Goal: Task Accomplishment & Management: Manage account settings

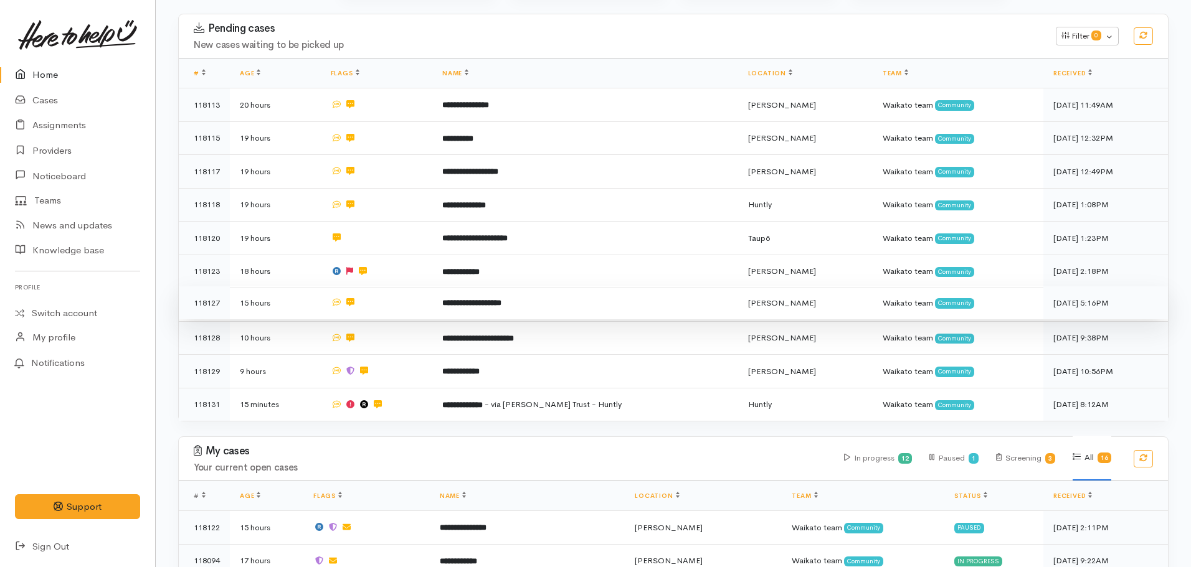
scroll to position [187, 0]
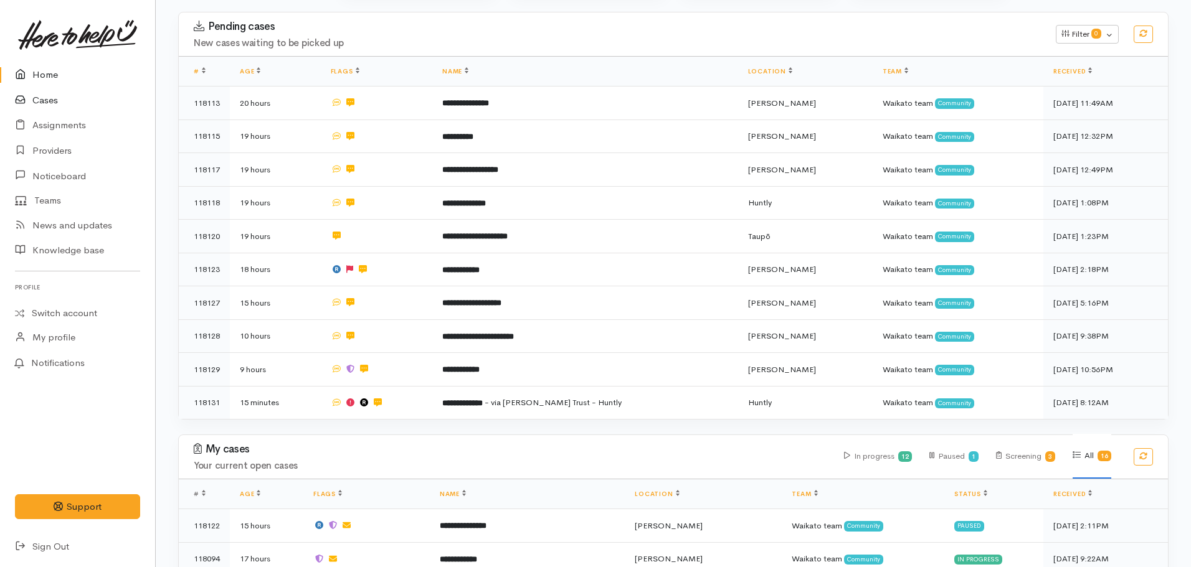
click at [40, 95] on link "Cases" at bounding box center [77, 101] width 155 height 26
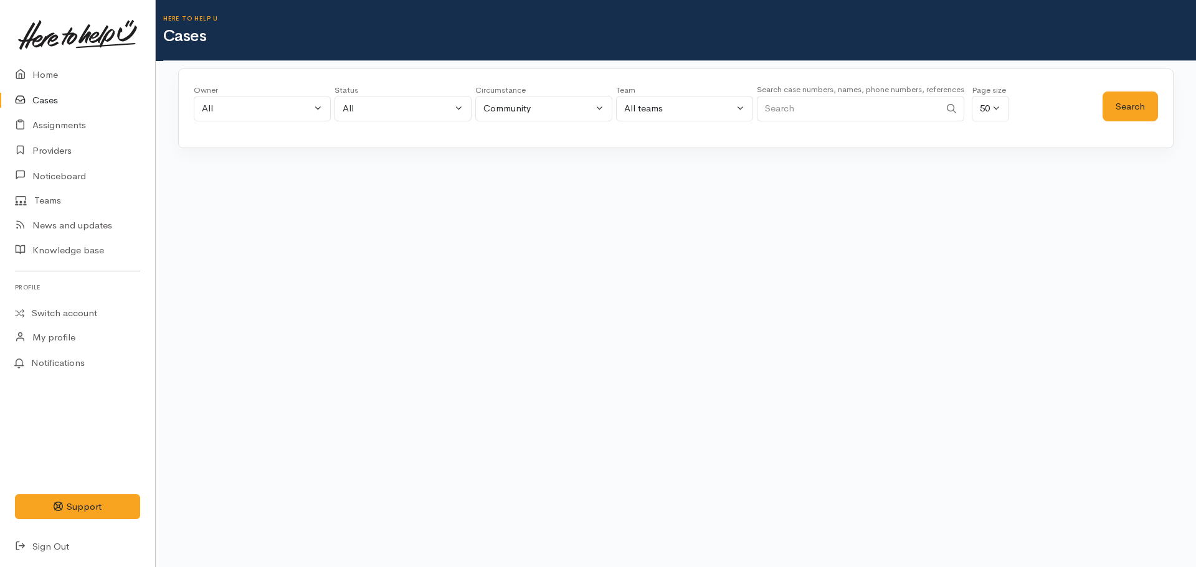
drag, startPoint x: 800, startPoint y: 109, endPoint x: 813, endPoint y: 118, distance: 15.7
click at [800, 109] on input "Search" at bounding box center [848, 109] width 183 height 26
click at [772, 112] on input "Search" at bounding box center [848, 109] width 183 height 26
paste input "64225414735"
type input "64225414735"
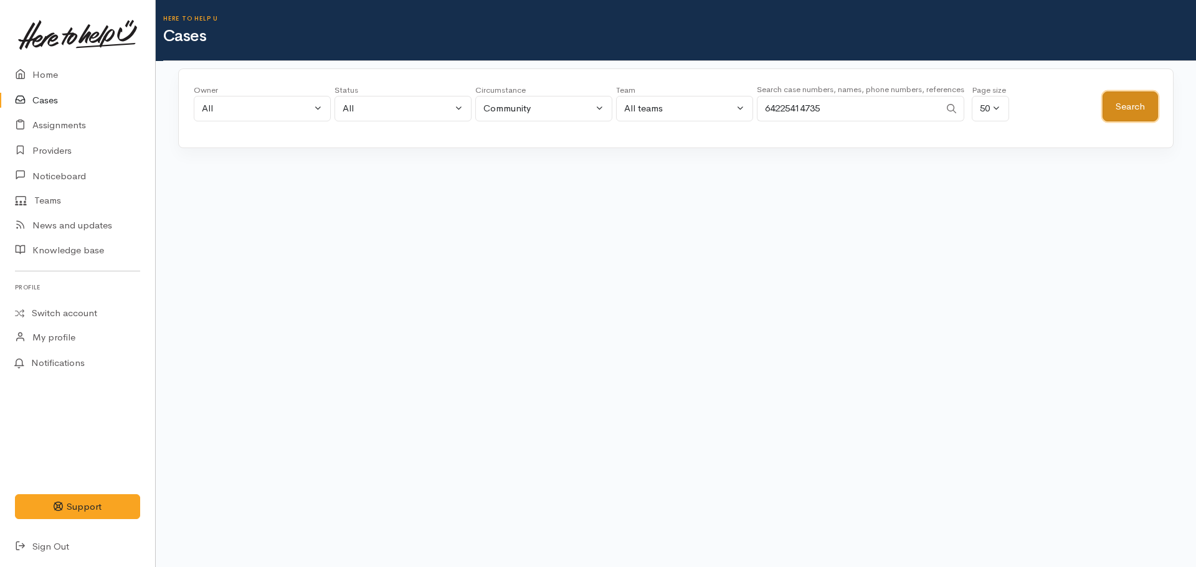
click at [1117, 114] on button "Search" at bounding box center [1129, 107] width 55 height 31
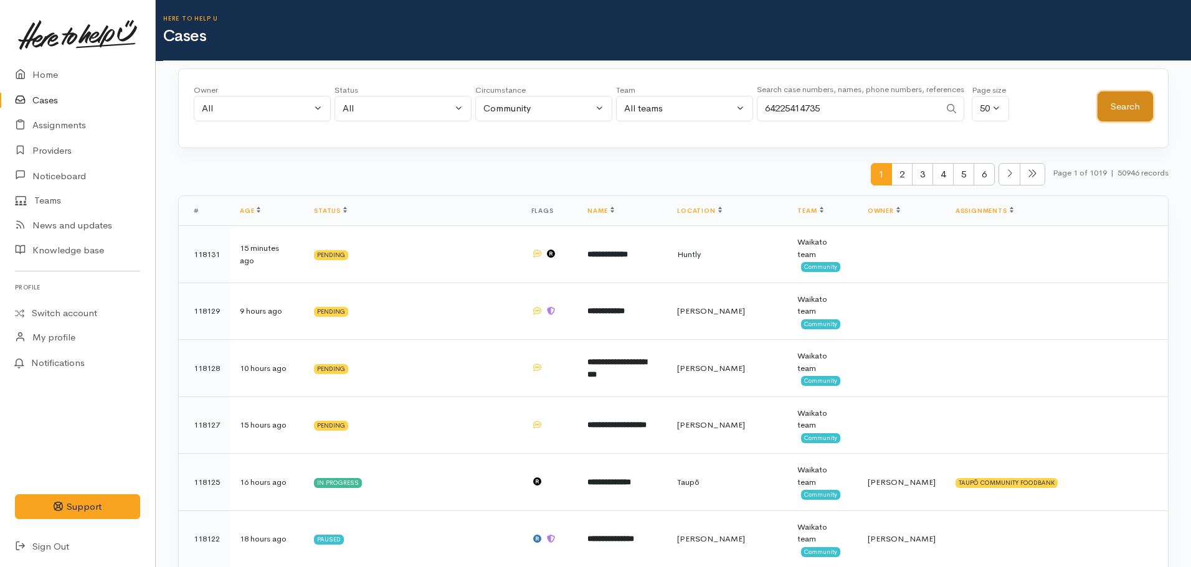
click at [1136, 107] on button "Search" at bounding box center [1124, 107] width 55 height 31
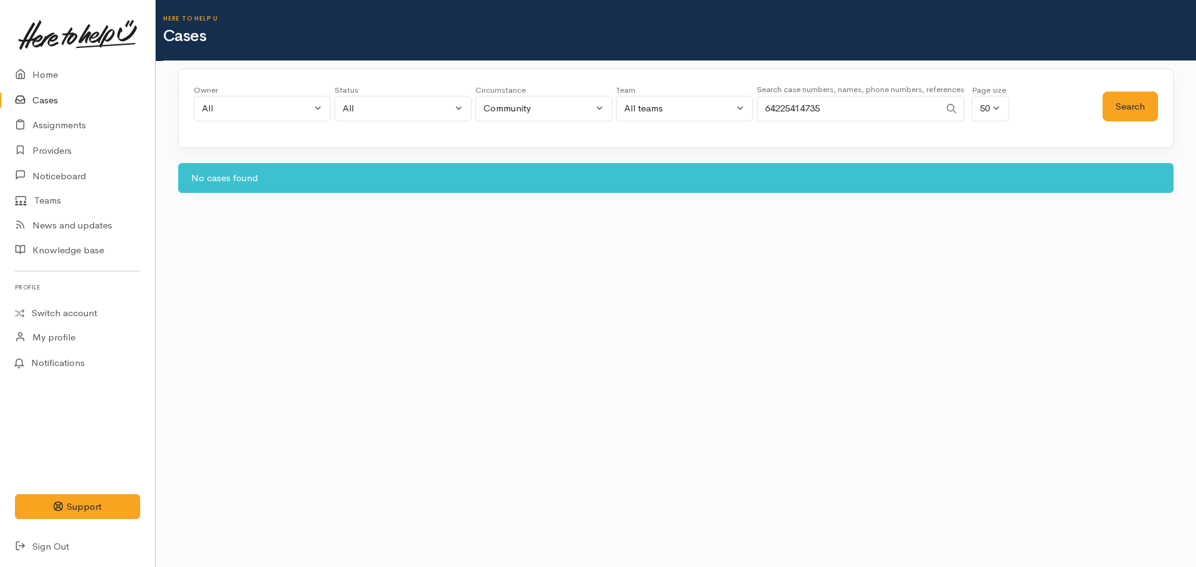
drag, startPoint x: 833, startPoint y: 113, endPoint x: 764, endPoint y: 107, distance: 70.0
click at [751, 111] on div "Owner All My cases Aandrea Murray ('Here to help u') Akash Prakash ('Here to he…" at bounding box center [648, 106] width 909 height 45
click at [52, 310] on link "Switch account" at bounding box center [77, 313] width 155 height 24
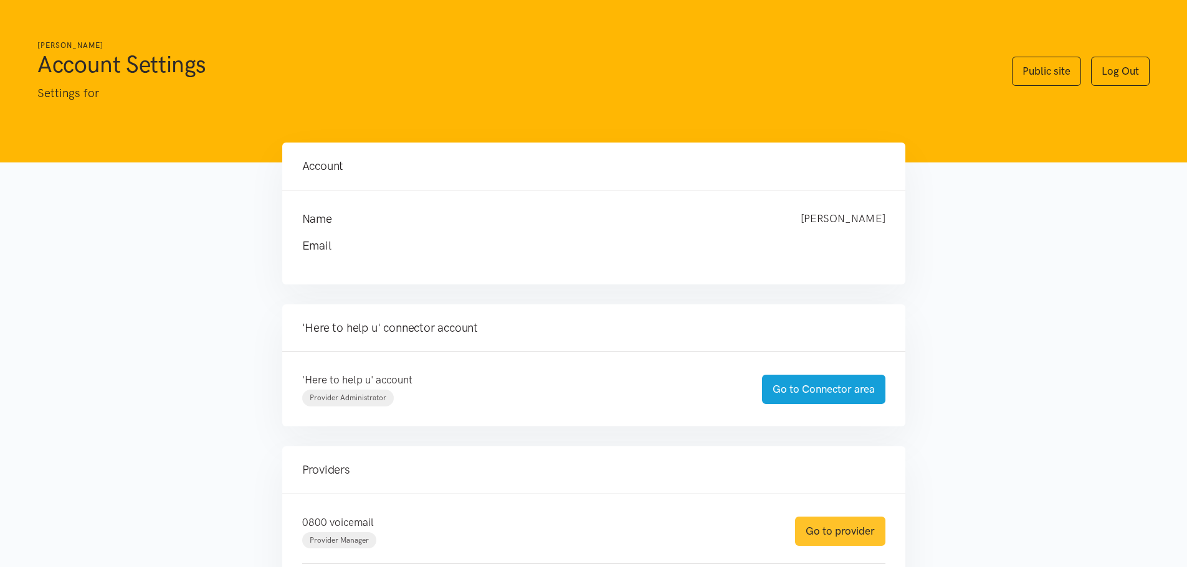
click at [852, 539] on link "Go to provider" at bounding box center [840, 531] width 90 height 29
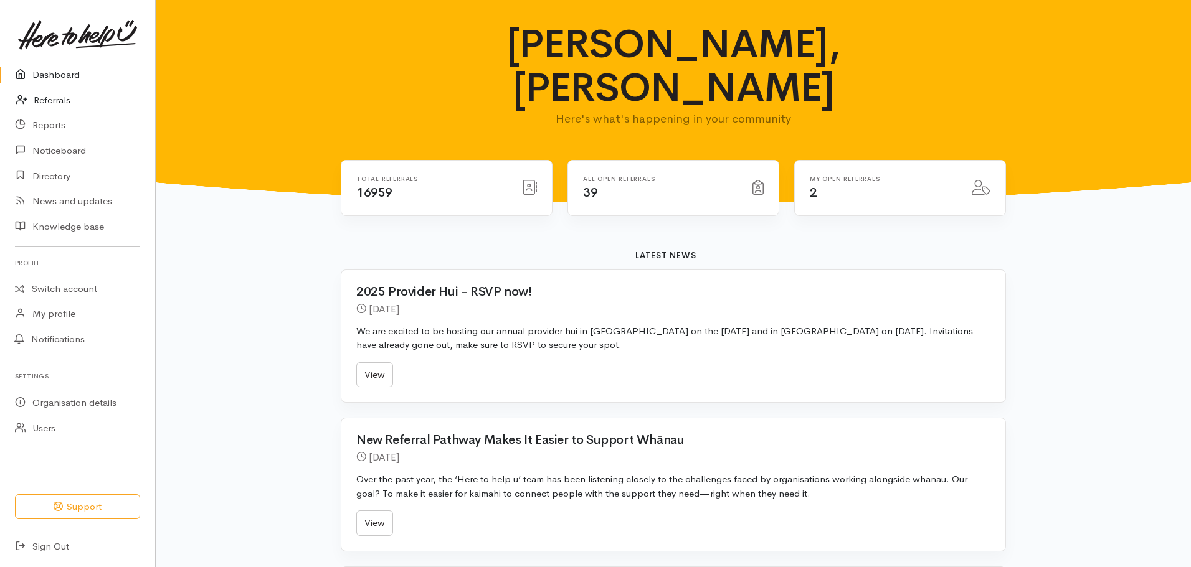
click at [58, 102] on link "Referrals" at bounding box center [77, 101] width 155 height 26
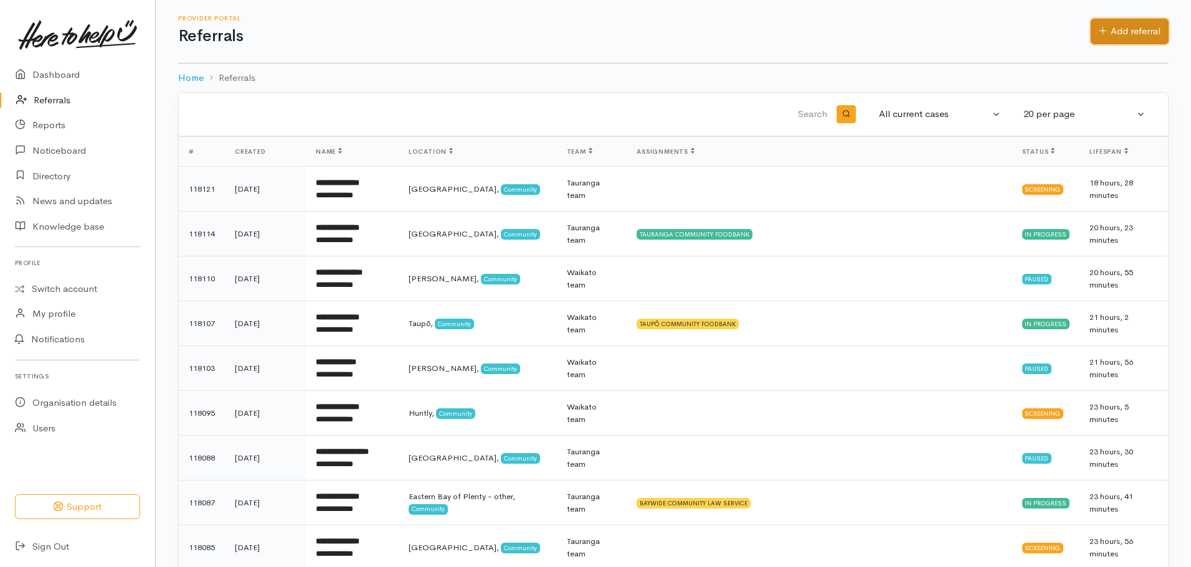
click at [1143, 27] on link "Add referral" at bounding box center [1130, 32] width 78 height 26
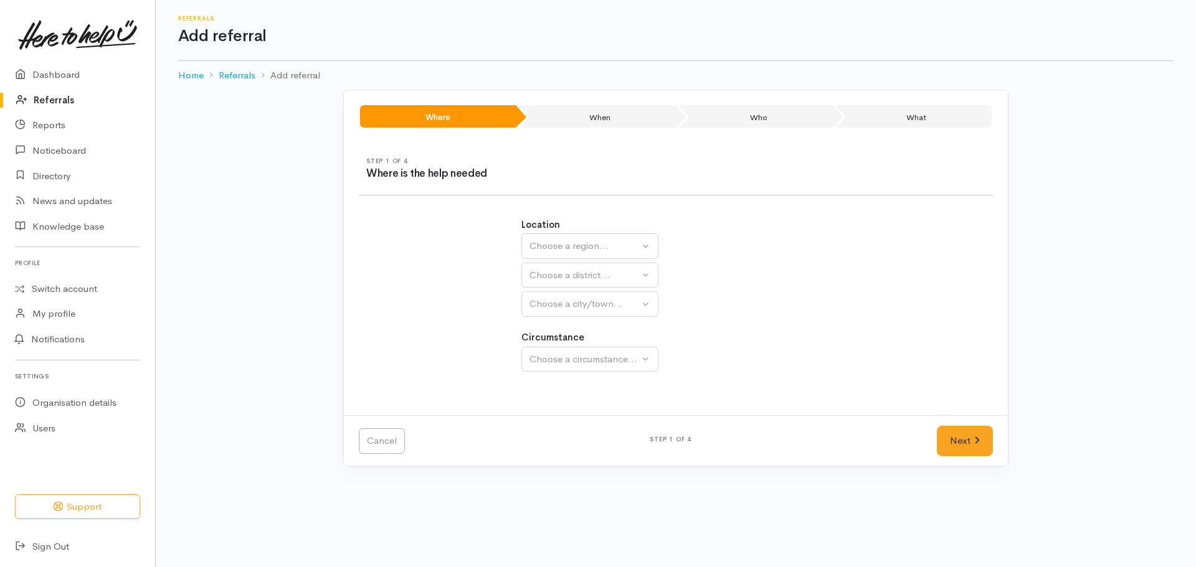
click at [576, 231] on div "Location Auckland Waikato Bay of Plenty Choose a region... Choose a district...…" at bounding box center [676, 267] width 310 height 99
click at [595, 247] on div "Choose a region..." at bounding box center [584, 246] width 110 height 14
click at [562, 323] on span "Waikato" at bounding box center [586, 325] width 98 height 14
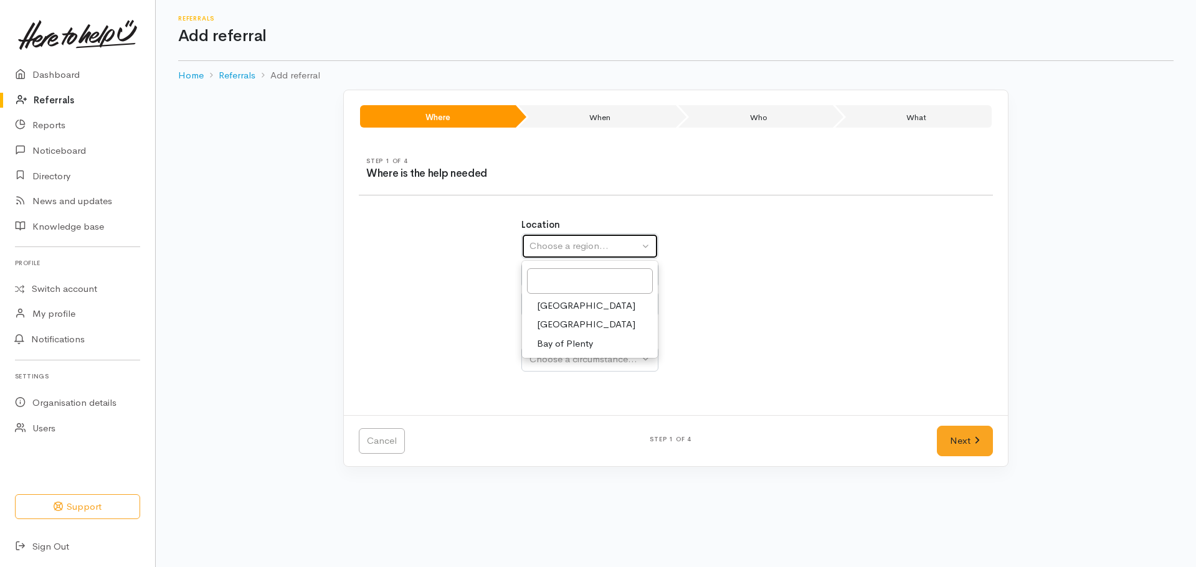
select select "3"
select select
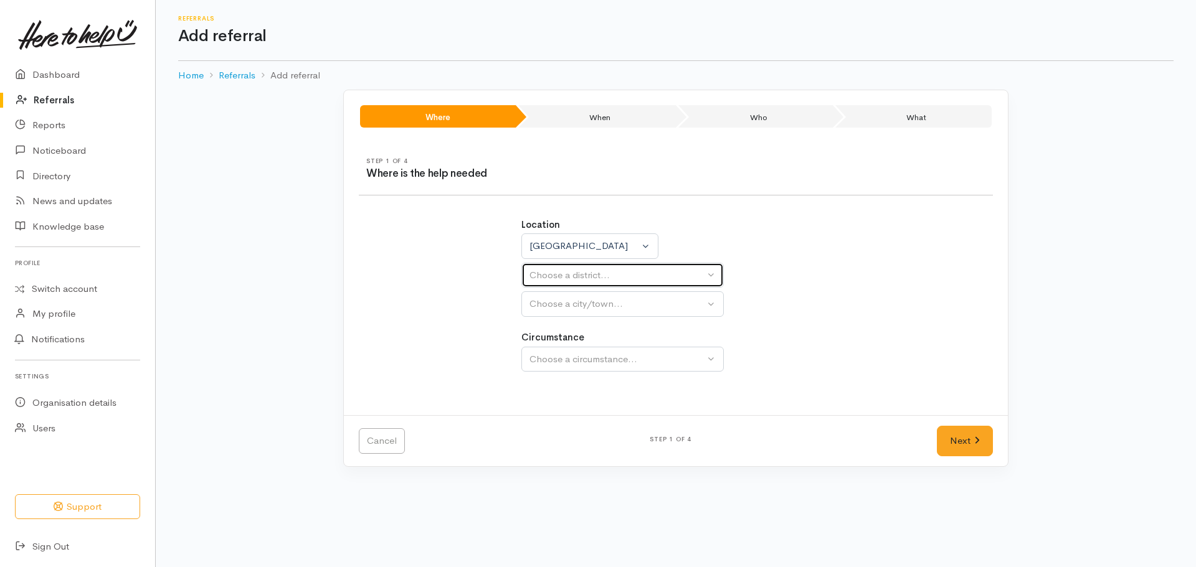
drag, startPoint x: 564, startPoint y: 285, endPoint x: 566, endPoint y: 277, distance: 8.9
click at [566, 280] on button "Choose a district..." at bounding box center [622, 276] width 202 height 26
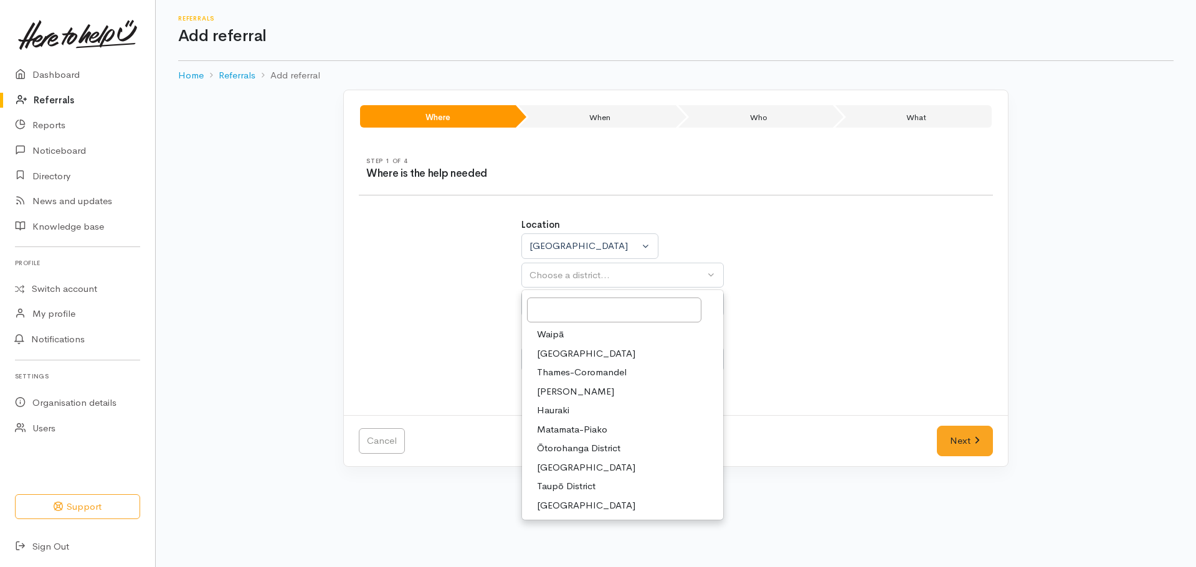
click at [572, 471] on span "South Waikato District" at bounding box center [586, 468] width 98 height 14
select select "11"
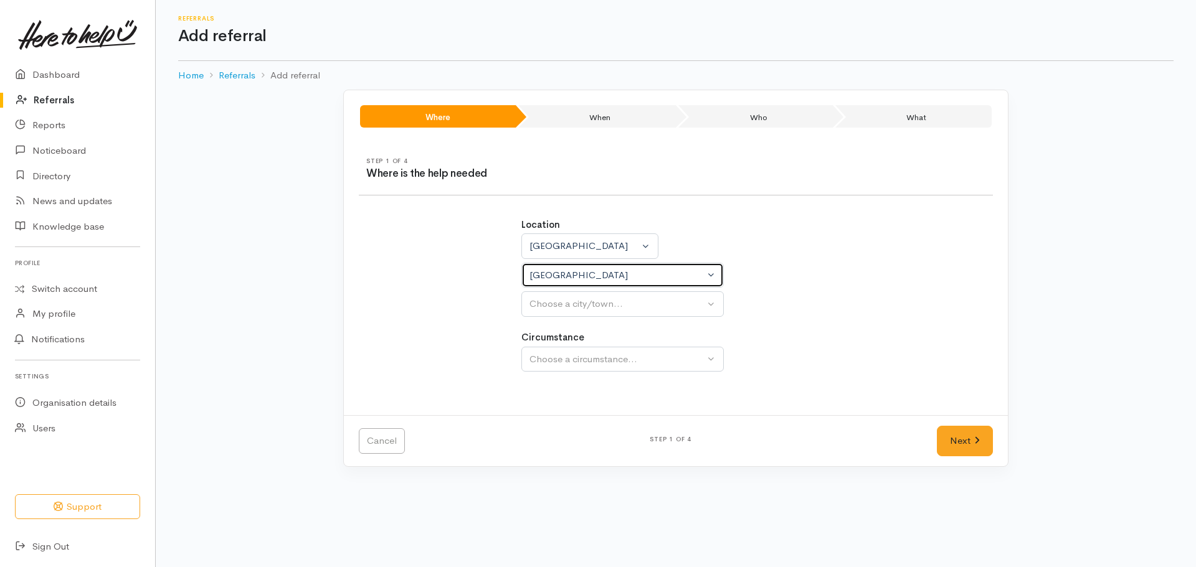
select select
click at [571, 305] on div "Choose a city/town..." at bounding box center [616, 304] width 175 height 14
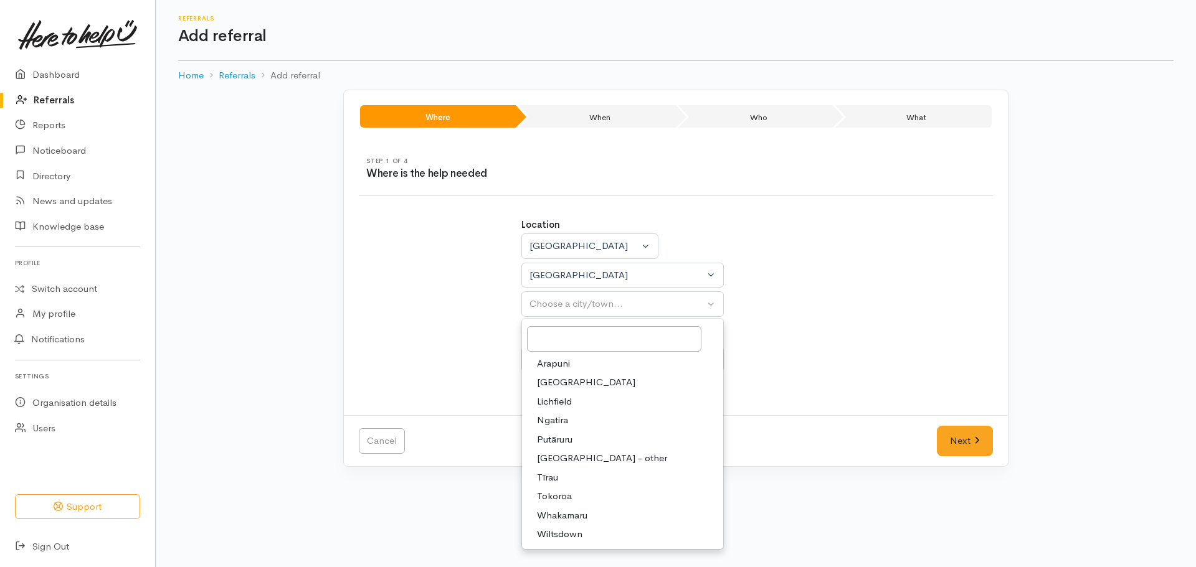
click at [557, 491] on span "Tokoroa" at bounding box center [554, 497] width 35 height 14
select select "3"
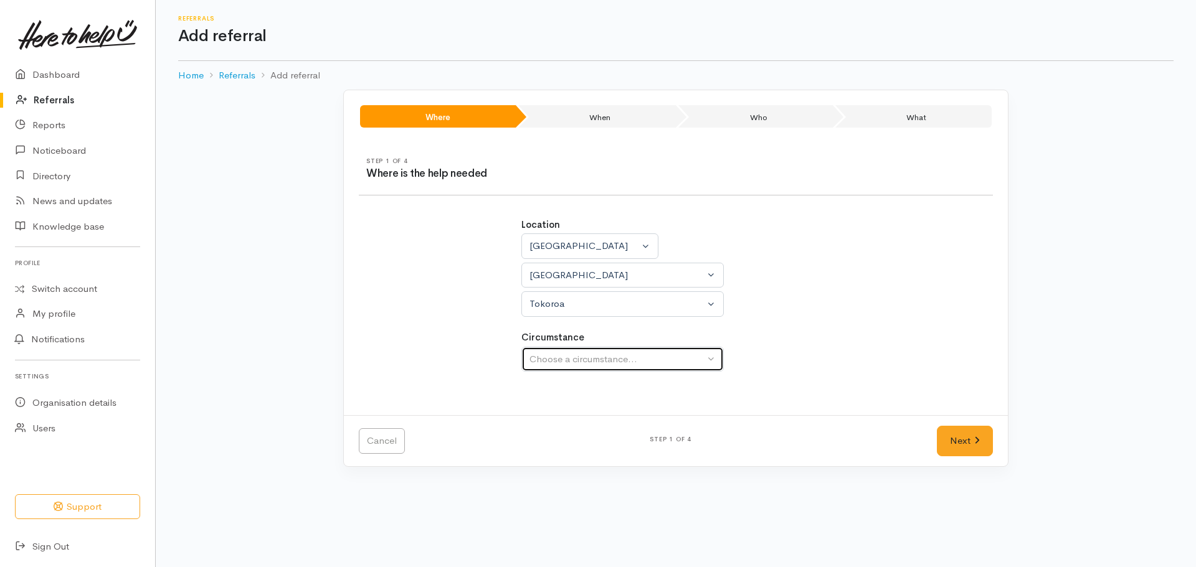
click at [576, 363] on div "Choose a circumstance..." at bounding box center [616, 360] width 175 height 14
click at [590, 361] on div "Choose a circumstance..." at bounding box center [616, 360] width 175 height 14
drag, startPoint x: 614, startPoint y: 371, endPoint x: 621, endPoint y: 371, distance: 7.5
click at [618, 369] on button "Choose a circumstance..." at bounding box center [622, 360] width 202 height 26
drag, startPoint x: 655, startPoint y: 367, endPoint x: 665, endPoint y: 355, distance: 15.5
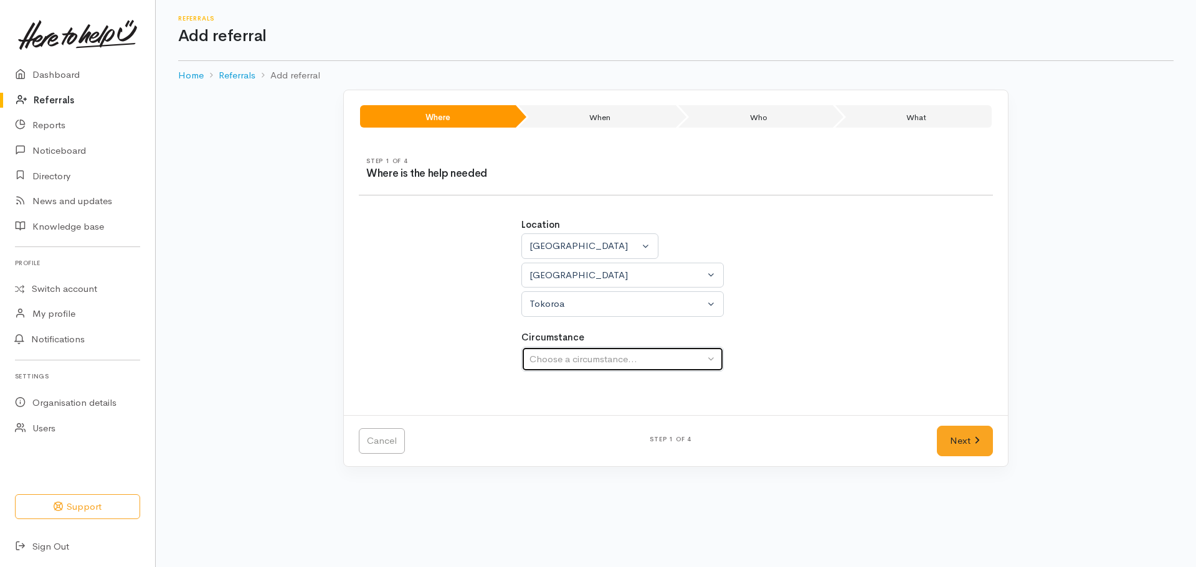
click at [658, 361] on button "Choose a circumstance..." at bounding box center [622, 360] width 202 height 26
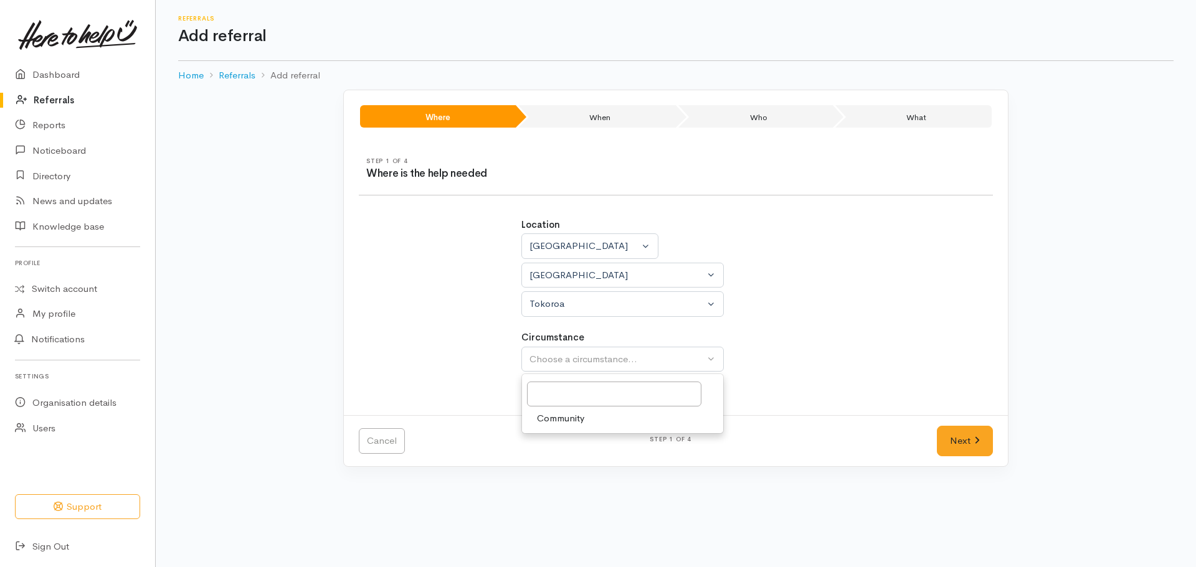
click at [581, 419] on span "Community" at bounding box center [560, 419] width 47 height 14
select select "2"
click at [952, 443] on link "Next" at bounding box center [965, 441] width 56 height 31
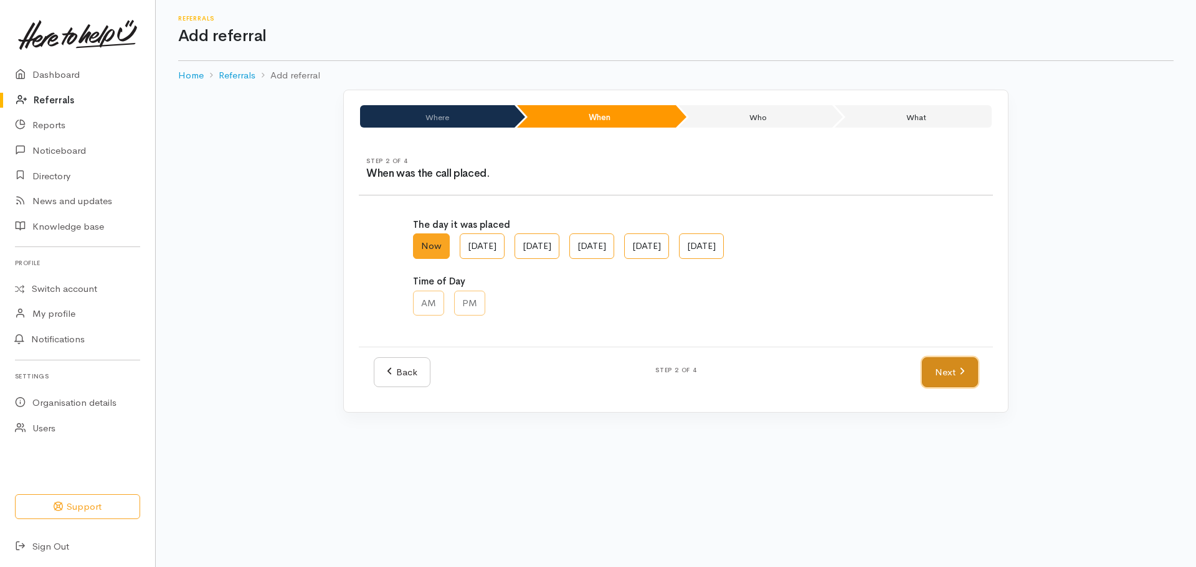
click at [945, 369] on link "Next" at bounding box center [950, 373] width 56 height 31
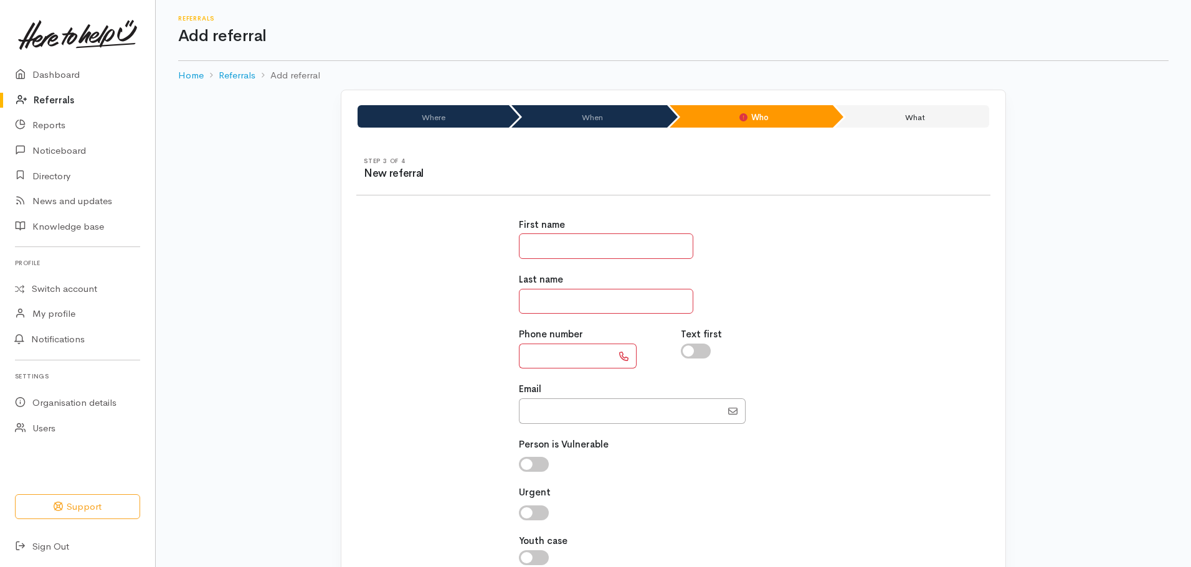
click at [579, 244] on input "text" at bounding box center [606, 247] width 174 height 26
type input "********"
type input "**********"
click at [540, 356] on input "text" at bounding box center [565, 357] width 93 height 26
click at [536, 354] on input "text" at bounding box center [565, 357] width 93 height 26
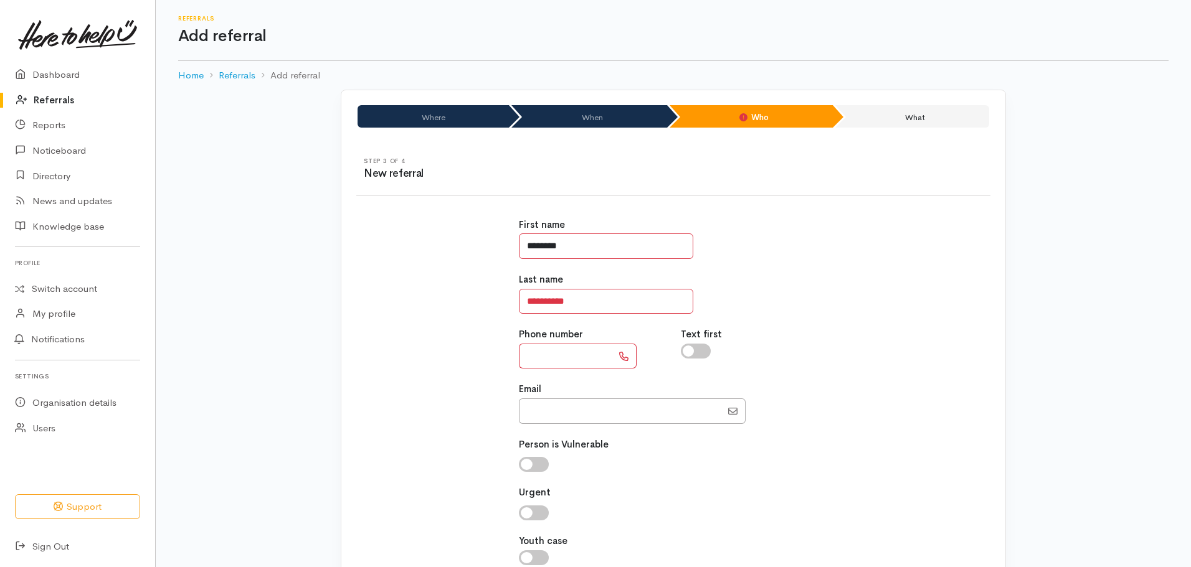
drag, startPoint x: 583, startPoint y: 249, endPoint x: 440, endPoint y: 239, distance: 142.9
click at [438, 240] on div "**********" at bounding box center [673, 398] width 649 height 391
type input "*******"
drag, startPoint x: 591, startPoint y: 290, endPoint x: 457, endPoint y: 296, distance: 134.7
click at [468, 293] on div "**********" at bounding box center [673, 398] width 649 height 391
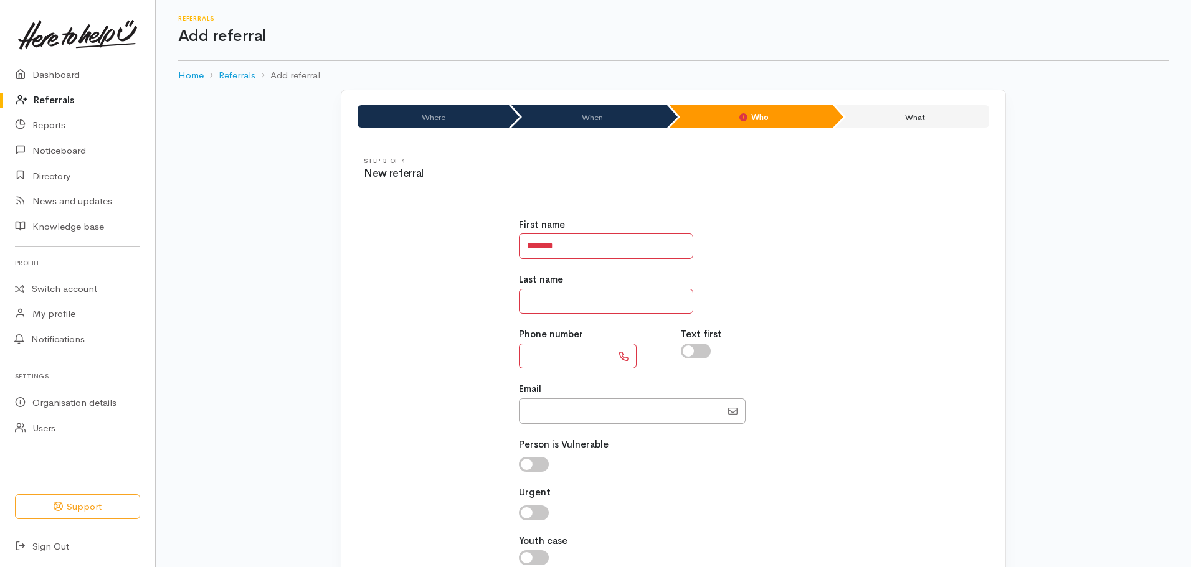
paste input "*********"
type input "*********"
click at [571, 348] on input "text" at bounding box center [565, 357] width 93 height 26
click at [558, 353] on input "text" at bounding box center [565, 357] width 93 height 26
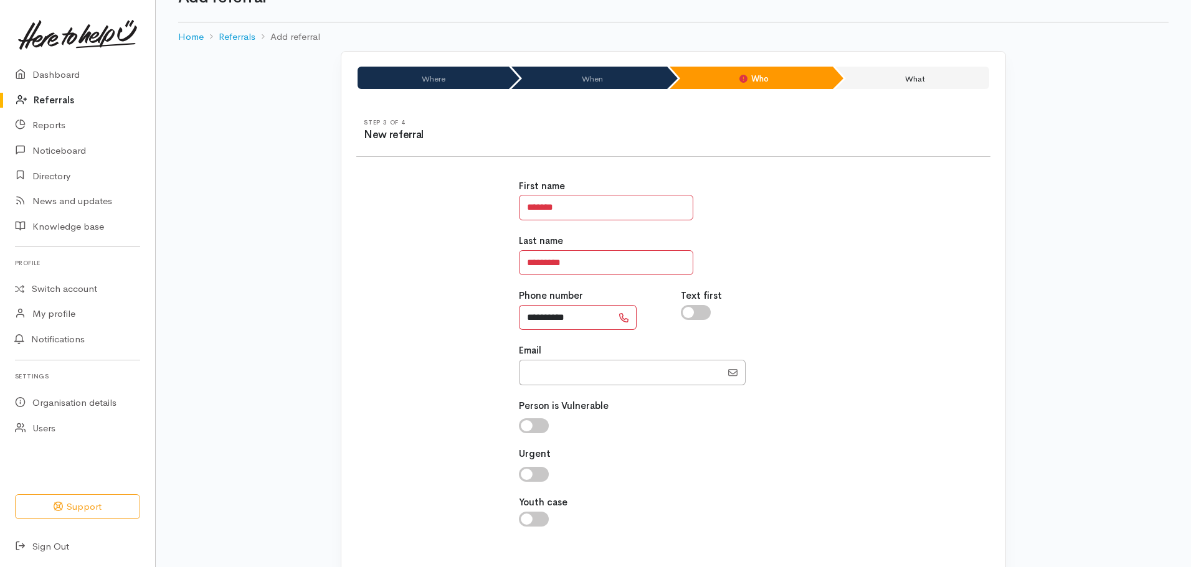
scroll to position [108, 0]
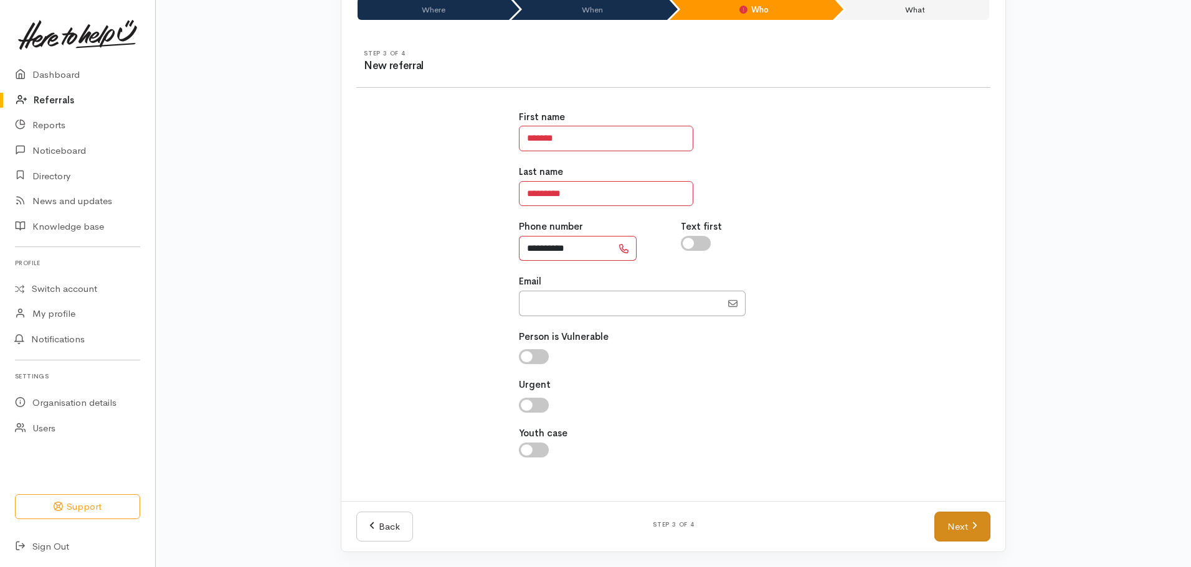
type input "**********"
click at [967, 529] on link "Next" at bounding box center [962, 527] width 56 height 31
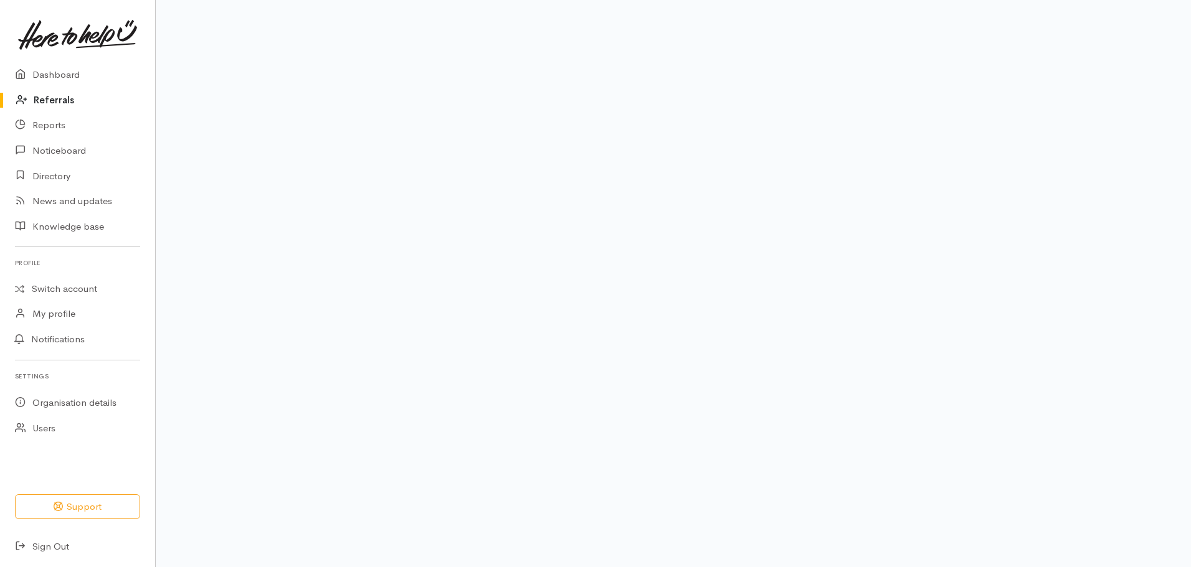
scroll to position [84, 0]
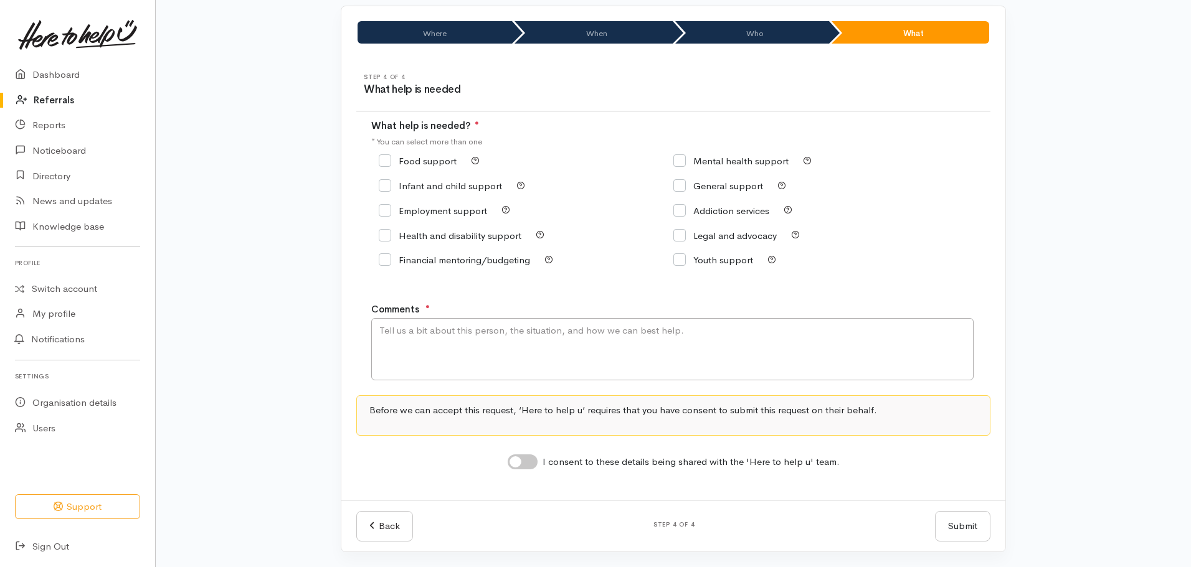
click at [678, 187] on input "General support" at bounding box center [718, 185] width 90 height 9
checkbox input "true"
click at [445, 352] on textarea "Comments" at bounding box center [672, 349] width 602 height 62
click at [601, 328] on textarea "Callback requested - no further info shared. Confirm location" at bounding box center [672, 349] width 602 height 62
click at [685, 324] on textarea "Callback requested - no further info shared. Confirm caller location" at bounding box center [672, 349] width 602 height 62
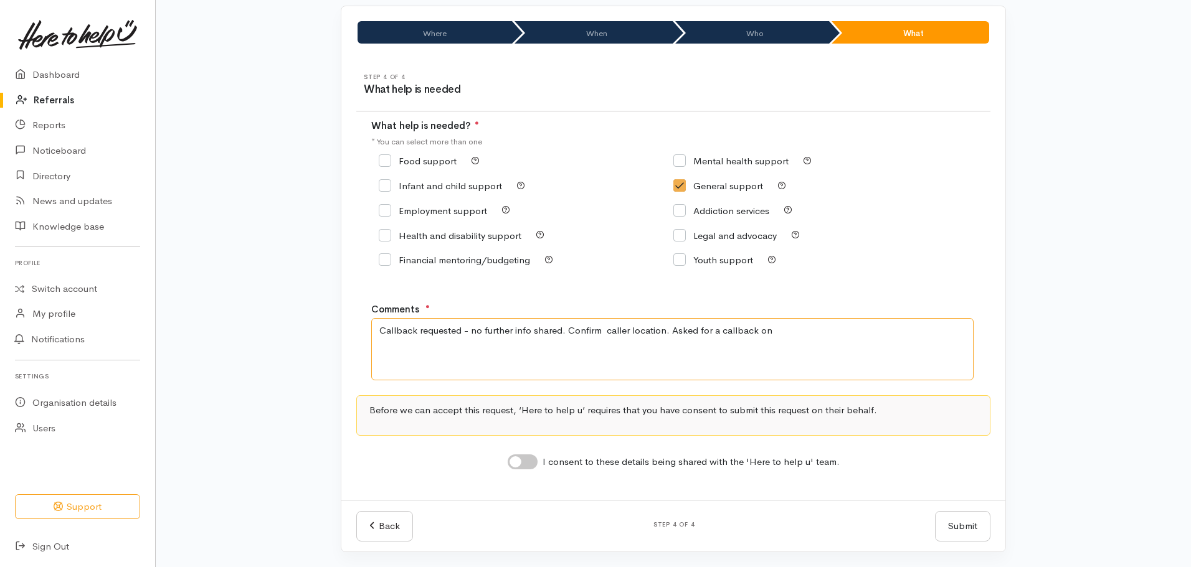
drag, startPoint x: 784, startPoint y: 333, endPoint x: 670, endPoint y: 323, distance: 115.0
click at [670, 323] on textarea "Callback requested - no further info shared. Confirm caller location. Asked for…" at bounding box center [672, 349] width 602 height 62
paste textarea "64225414735."
click at [822, 328] on textarea "Callback requested - no further info shared. Confirm caller location. Number sh…" at bounding box center [672, 349] width 602 height 62
click at [825, 334] on textarea "Callback requested - no further info shared. Confirm caller location. Number sh…" at bounding box center [672, 349] width 602 height 62
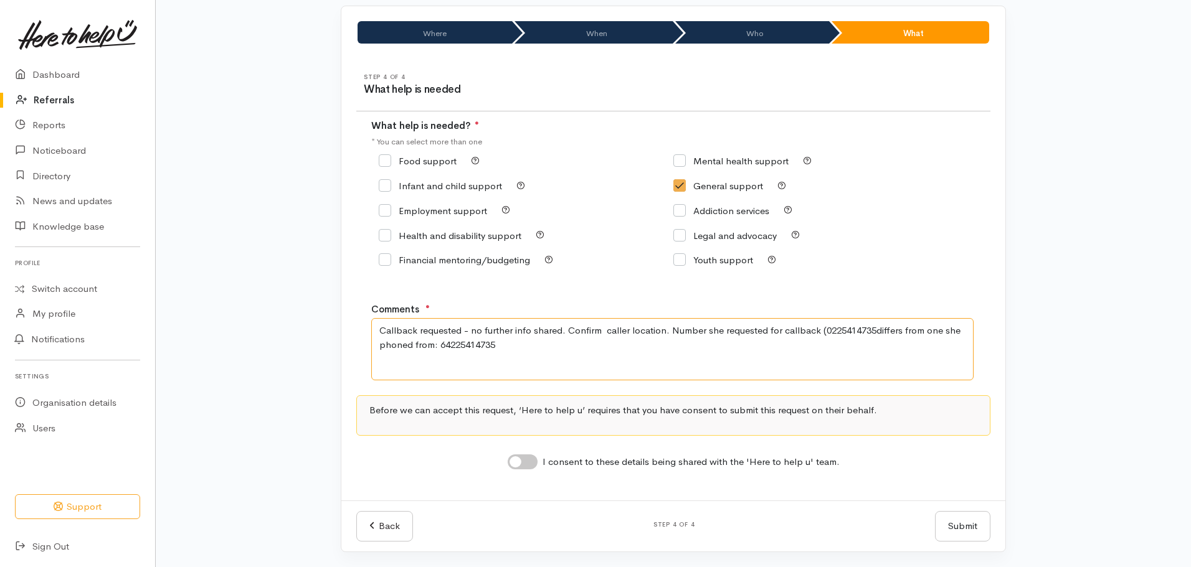
drag, startPoint x: 666, startPoint y: 329, endPoint x: 868, endPoint y: 367, distance: 204.6
click at [863, 368] on textarea "Callback requested - no further info shared. Confirm caller location. Number sh…" at bounding box center [672, 349] width 602 height 62
type textarea "Callback requested - no further info shared. Confirm caller location."
click at [527, 463] on input "I consent to these details being shared with the 'Here to help u' team." at bounding box center [523, 462] width 30 height 15
checkbox input "true"
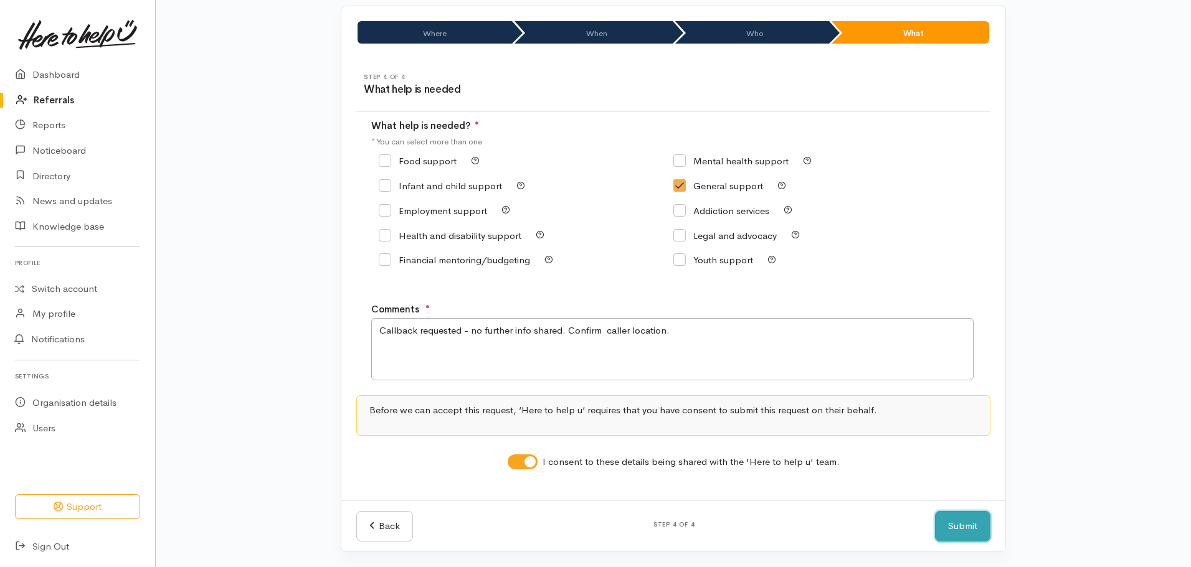
click at [970, 524] on button "Submit" at bounding box center [962, 526] width 55 height 31
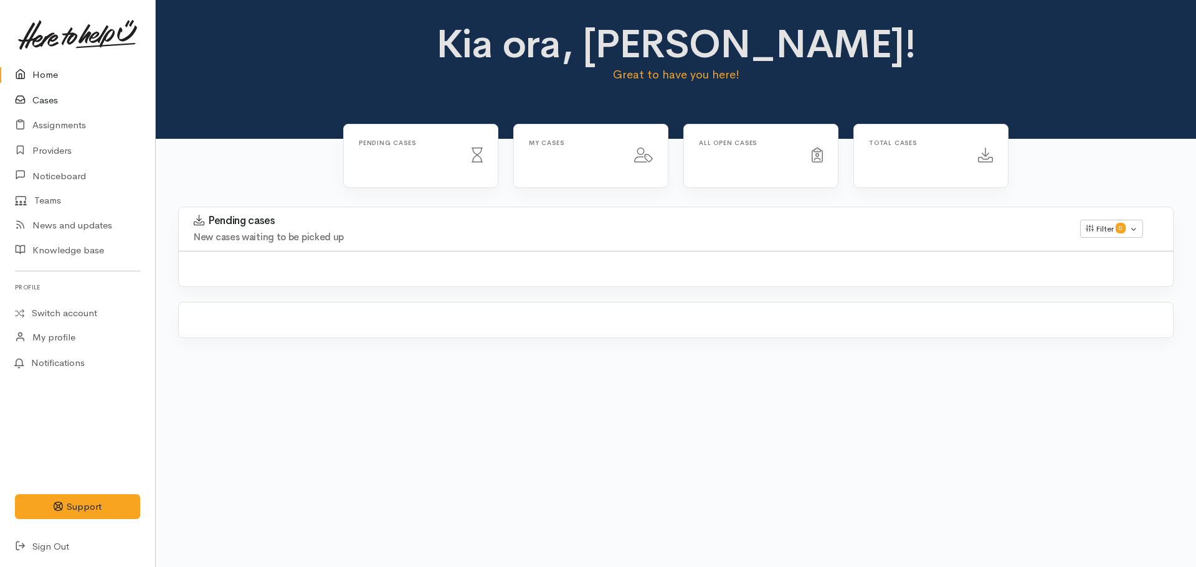
drag, startPoint x: 32, startPoint y: 103, endPoint x: 40, endPoint y: 101, distance: 7.9
click at [32, 103] on link "Cases" at bounding box center [77, 101] width 155 height 26
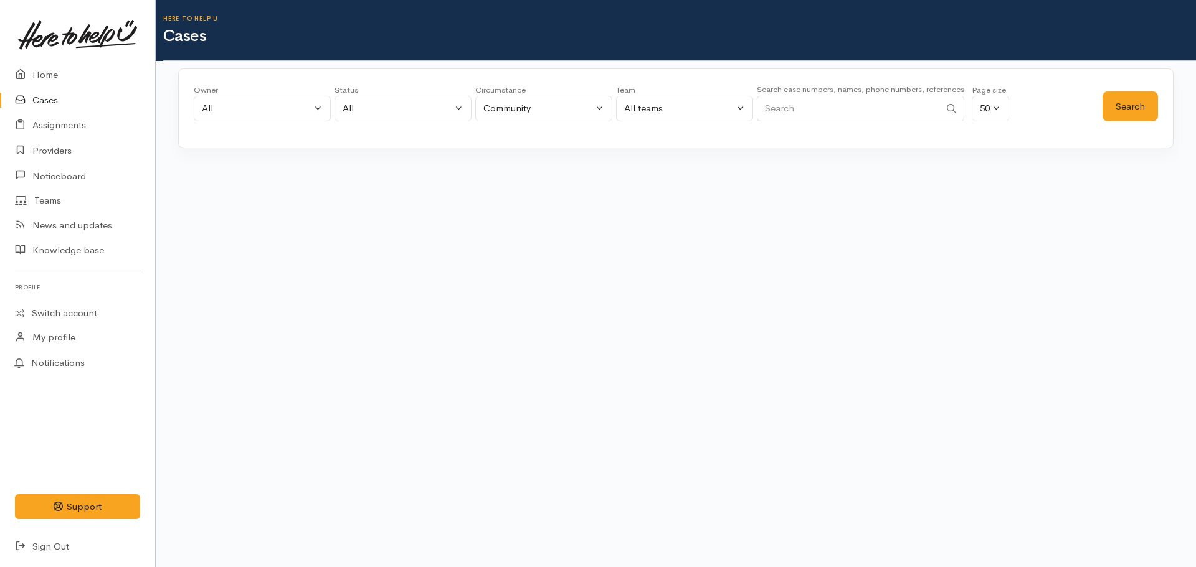
click at [841, 119] on input "Search" at bounding box center [848, 109] width 183 height 26
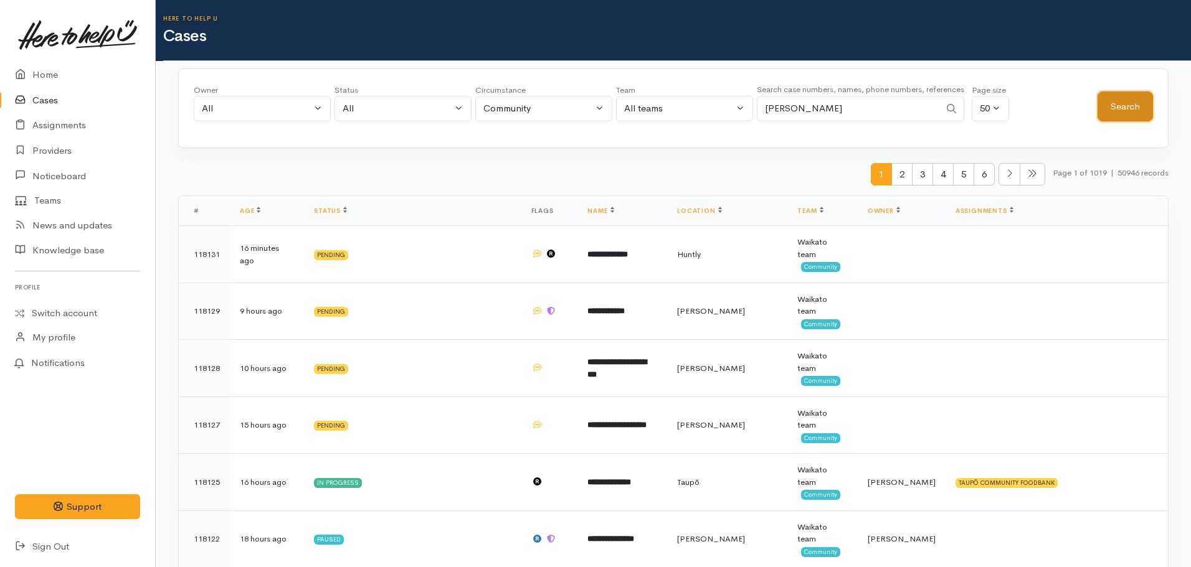
click at [1116, 105] on button "Search" at bounding box center [1124, 107] width 55 height 31
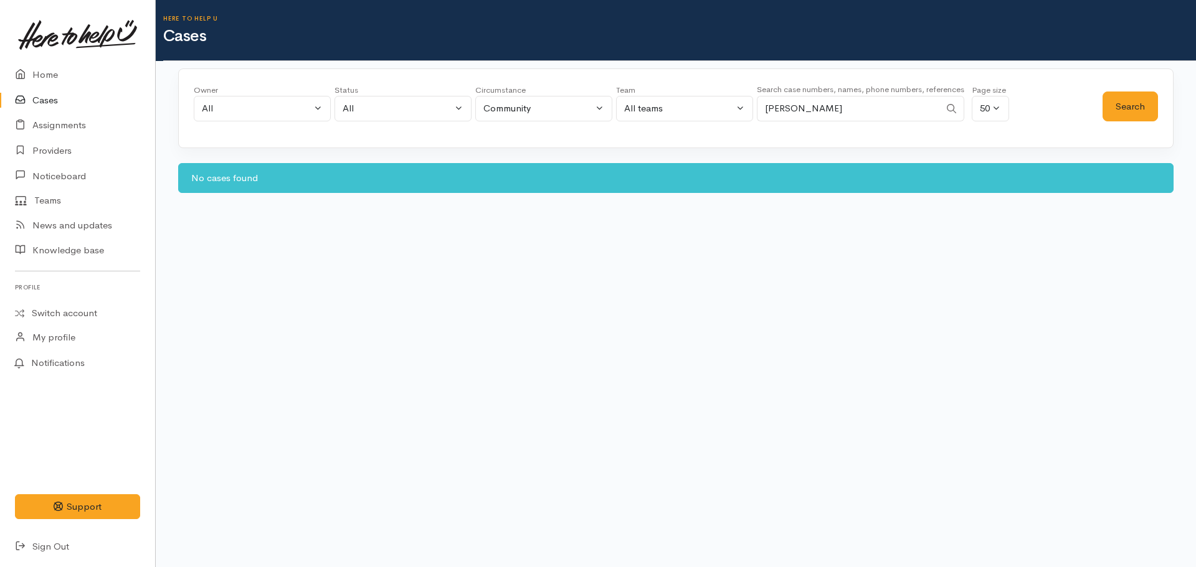
drag, startPoint x: 884, startPoint y: 111, endPoint x: 798, endPoint y: 120, distance: 87.0
click at [798, 120] on input "Jennifer Sabritski" at bounding box center [848, 109] width 183 height 26
type input "Jennifer"
click at [1120, 106] on button "Search" at bounding box center [1129, 107] width 55 height 31
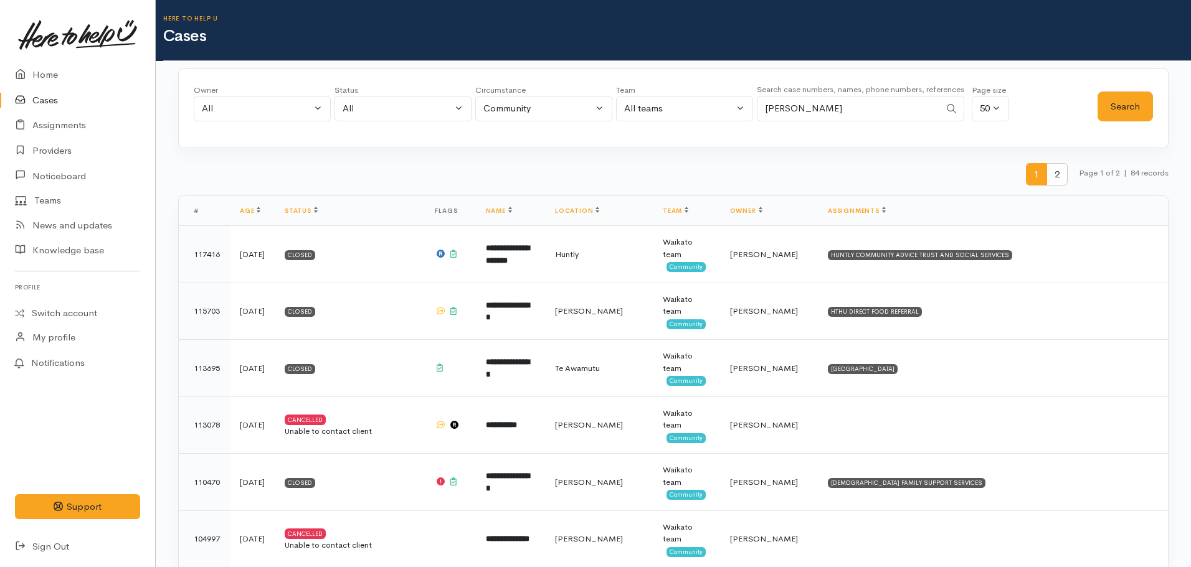
drag, startPoint x: 832, startPoint y: 104, endPoint x: 731, endPoint y: 113, distance: 102.0
click at [731, 113] on div "Owner All My cases Aandrea Murray ('Here to help u') Akash Prakash ('Here to he…" at bounding box center [646, 106] width 904 height 45
click at [1109, 98] on button "Search" at bounding box center [1124, 107] width 55 height 31
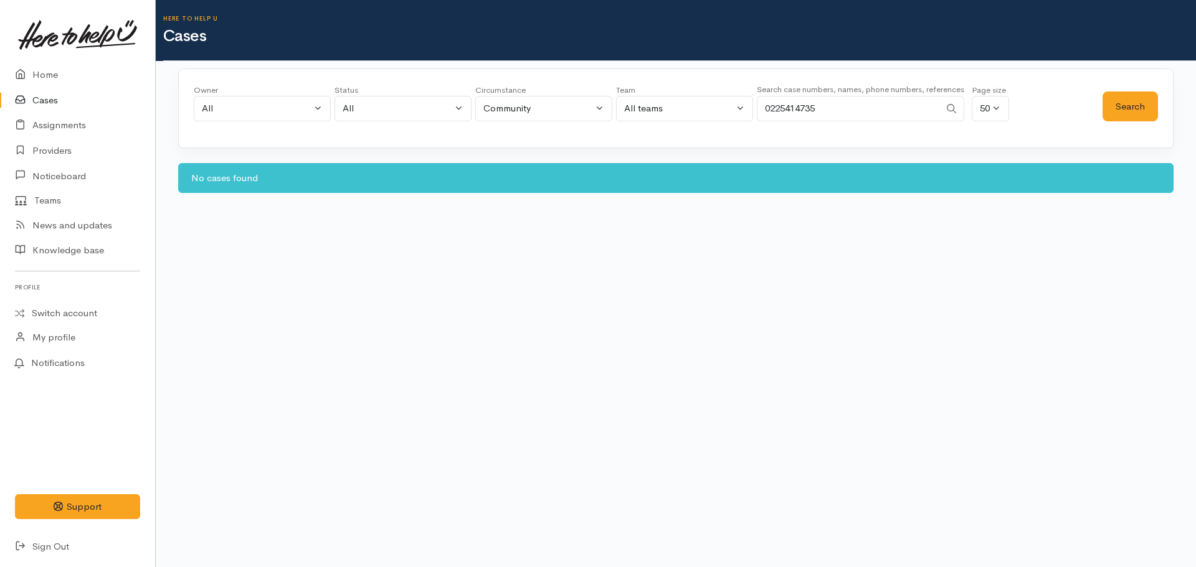
drag, startPoint x: 835, startPoint y: 103, endPoint x: 757, endPoint y: 98, distance: 78.7
click at [759, 100] on input "0225414735" at bounding box center [848, 109] width 183 height 26
type input "Genesis"
click at [1137, 112] on button "Search" at bounding box center [1129, 107] width 55 height 31
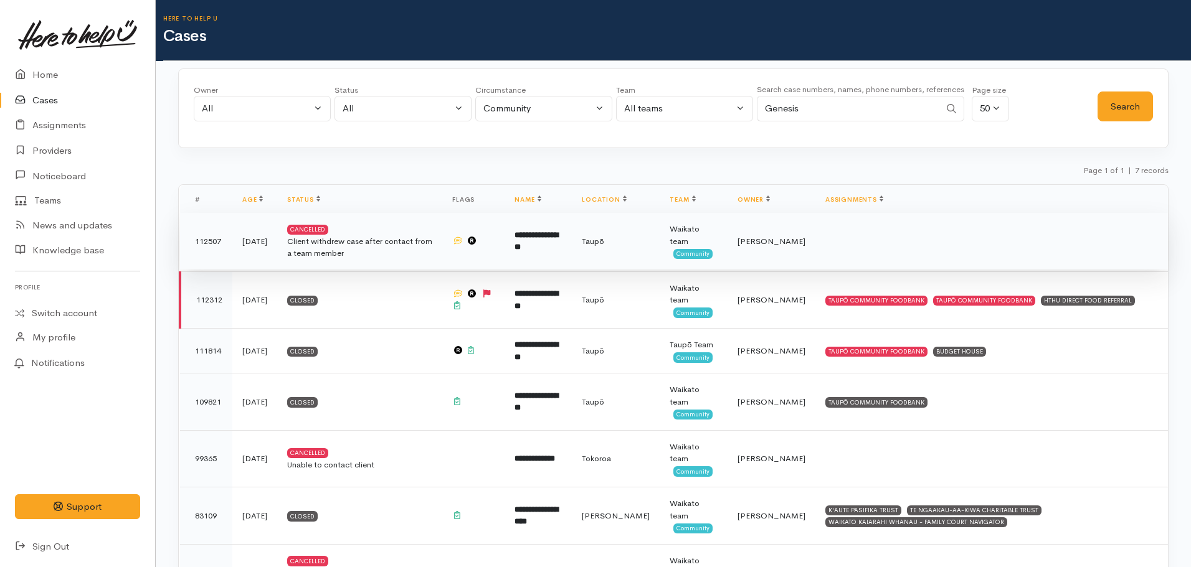
click at [558, 245] on b "**********" at bounding box center [536, 241] width 44 height 21
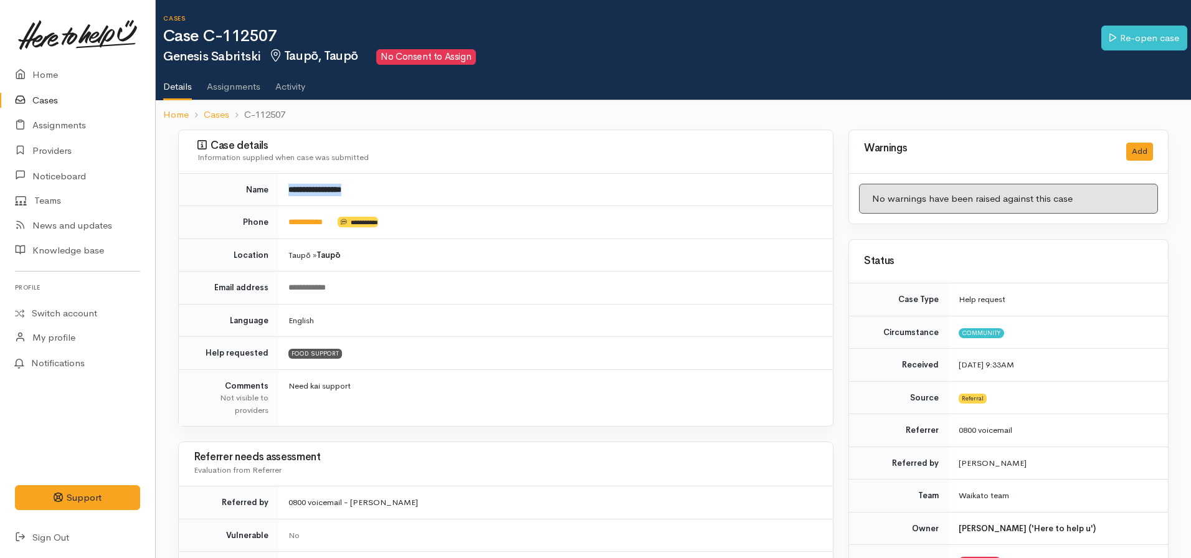
drag, startPoint x: 364, startPoint y: 191, endPoint x: 267, endPoint y: 191, distance: 97.2
click at [267, 191] on tr "**********" at bounding box center [506, 190] width 654 height 32
copy tr "**********"
click at [419, 187] on td "**********" at bounding box center [555, 190] width 554 height 32
click at [384, 182] on td "**********" at bounding box center [555, 190] width 554 height 32
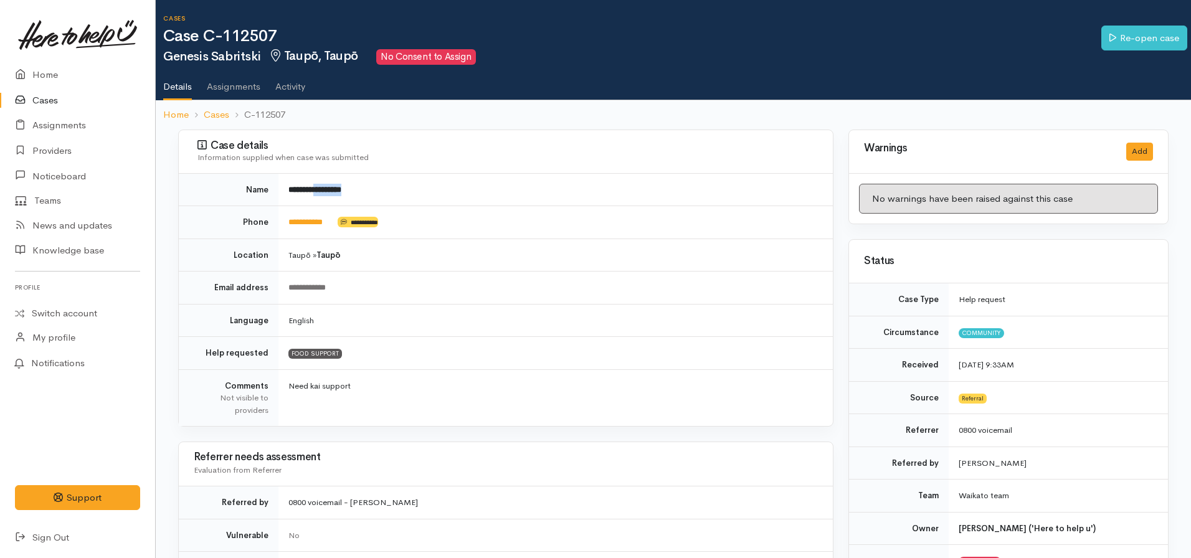
drag, startPoint x: 371, startPoint y: 192, endPoint x: 320, endPoint y: 194, distance: 50.5
click at [320, 194] on td "**********" at bounding box center [555, 190] width 554 height 32
copy b "*********"
click at [47, 94] on link "Cases" at bounding box center [77, 101] width 155 height 26
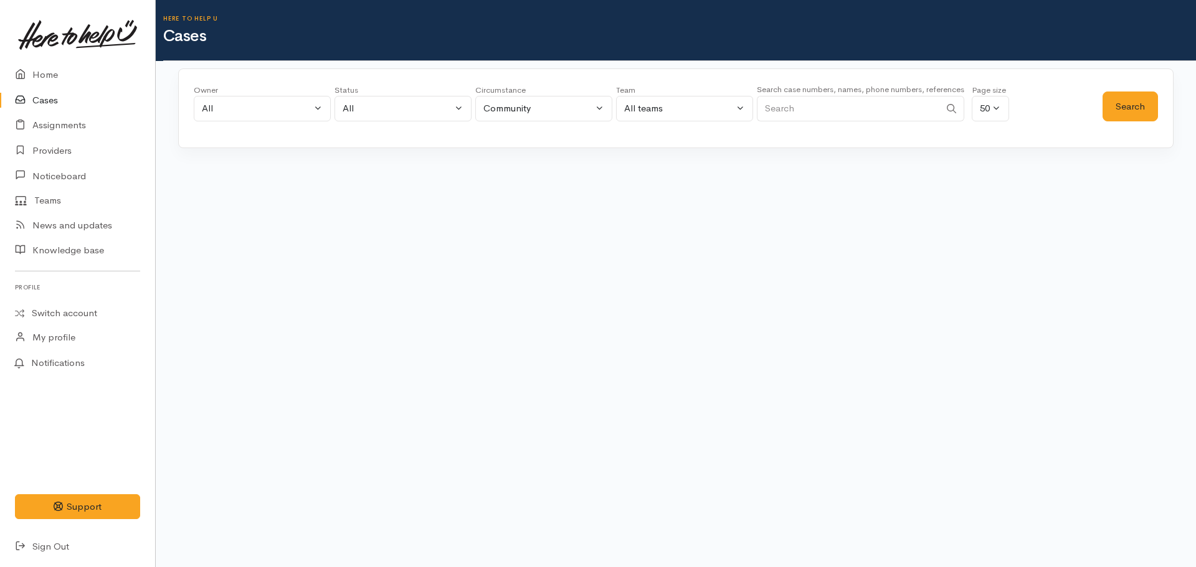
click at [827, 108] on input "Search" at bounding box center [848, 109] width 183 height 26
paste input "64211538553."
type input "64211538553"
click at [1111, 111] on button "Search" at bounding box center [1129, 107] width 55 height 31
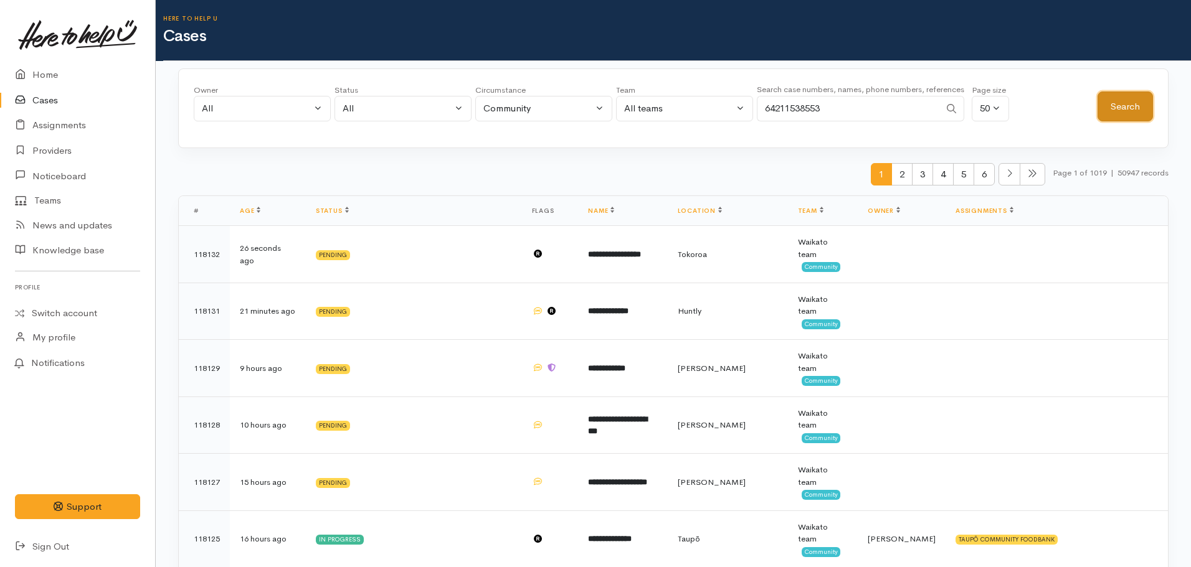
click at [1132, 106] on button "Search" at bounding box center [1124, 107] width 55 height 31
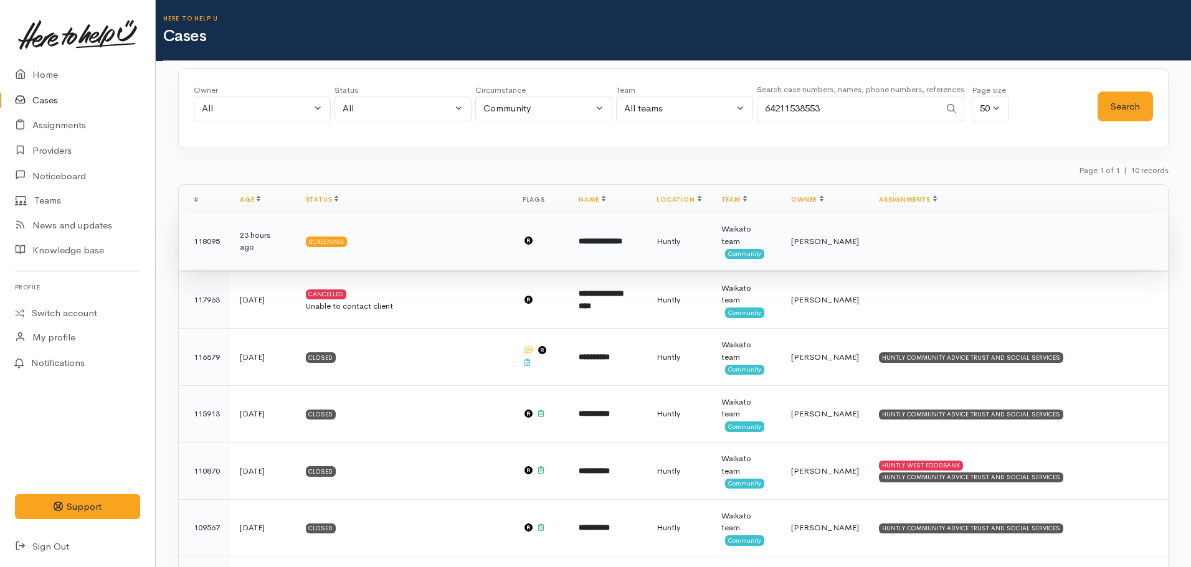
click at [617, 247] on td "**********" at bounding box center [608, 241] width 78 height 57
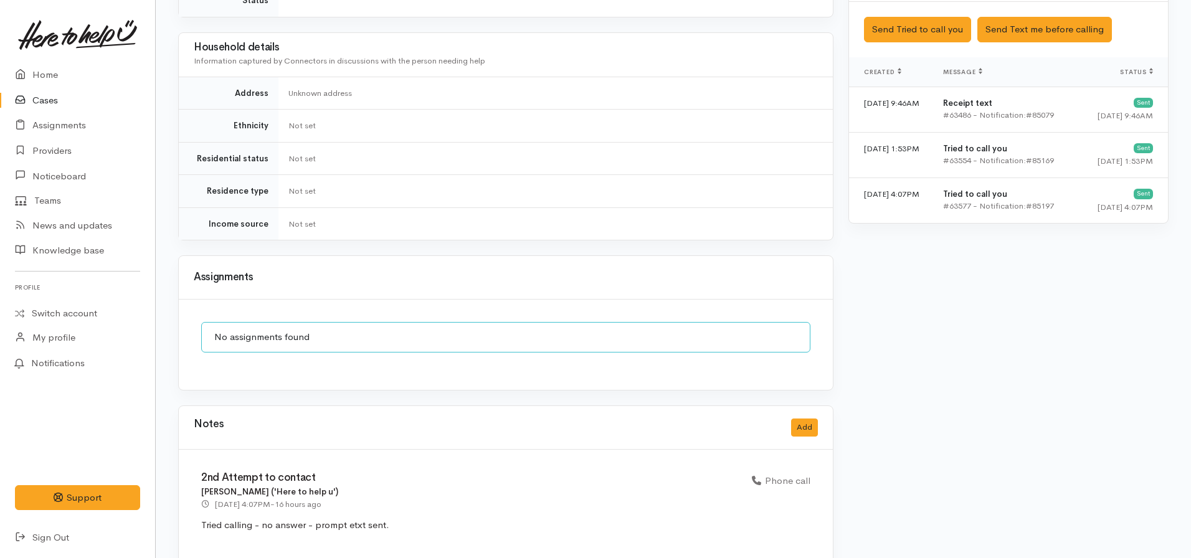
scroll to position [960, 0]
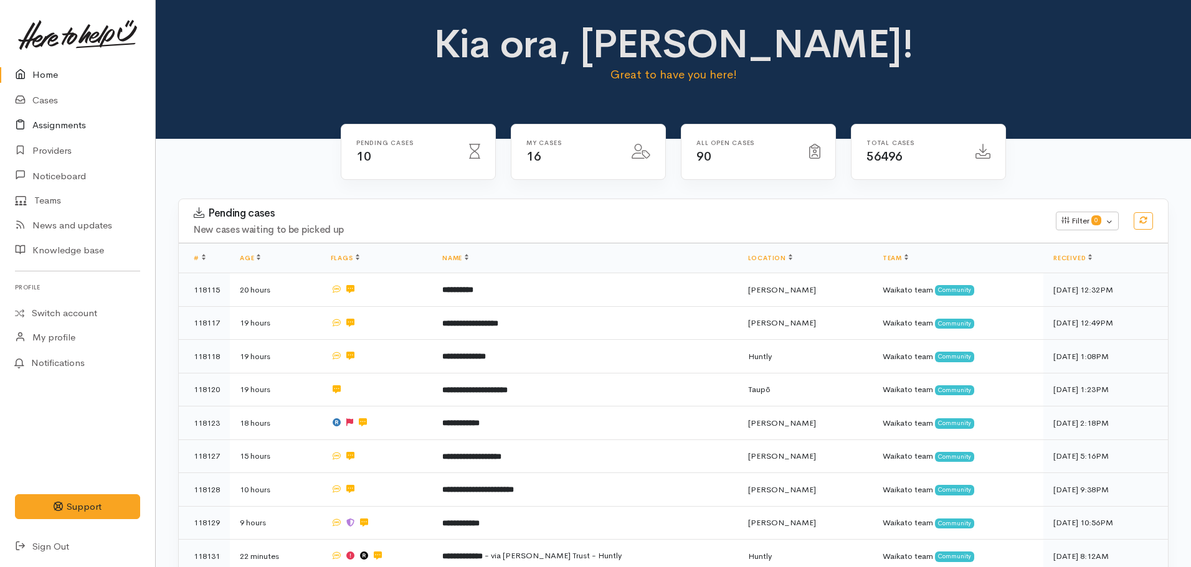
click at [33, 113] on link "Assignments" at bounding box center [77, 126] width 155 height 26
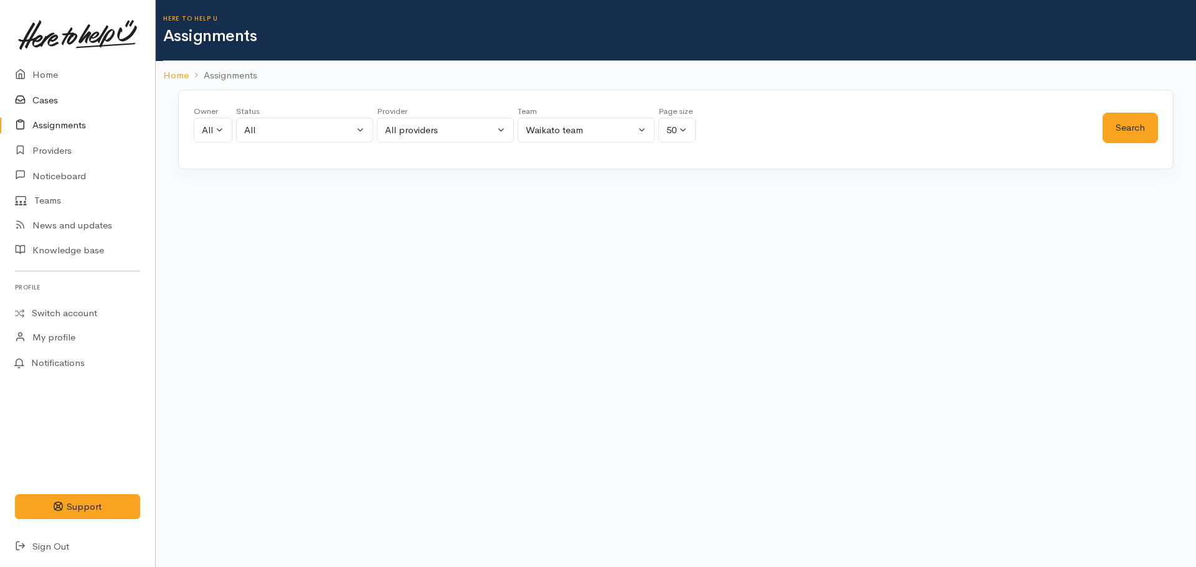
click at [36, 108] on link "Cases" at bounding box center [77, 101] width 155 height 26
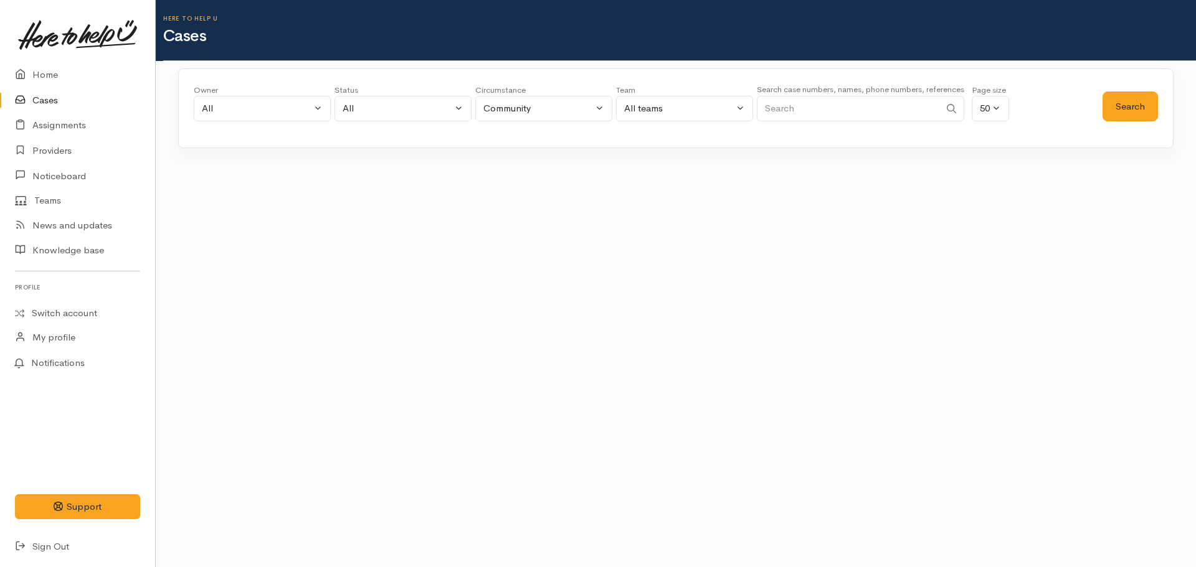
click at [798, 103] on input "Search" at bounding box center [848, 109] width 183 height 26
paste input "642108431293."
type input "642108431293"
click at [1108, 103] on button "Search" at bounding box center [1129, 107] width 55 height 31
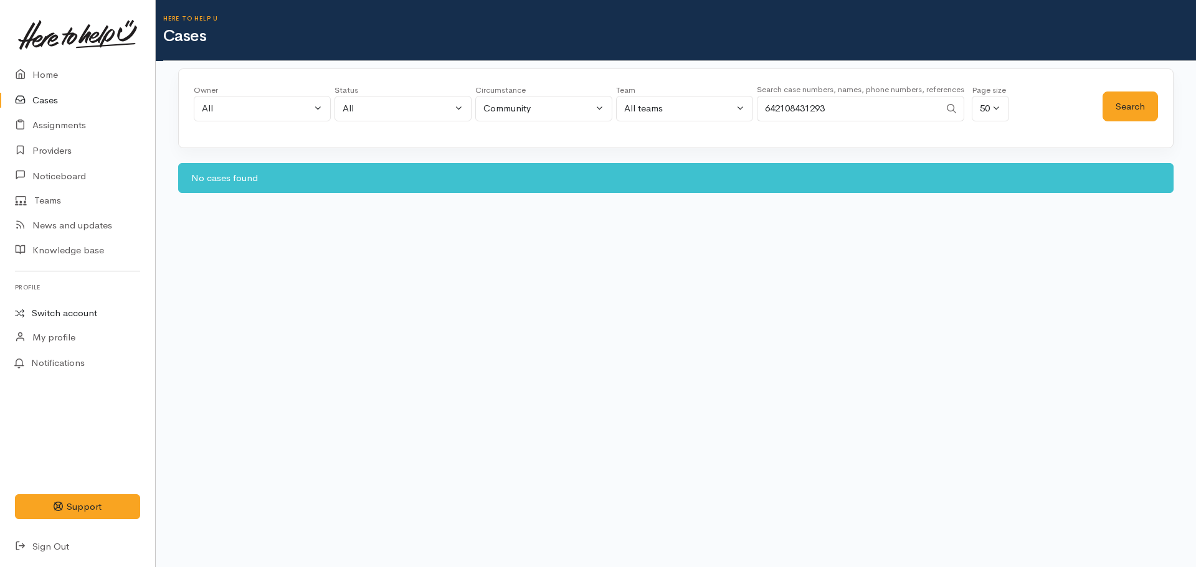
click at [47, 311] on link "Switch account" at bounding box center [77, 313] width 155 height 24
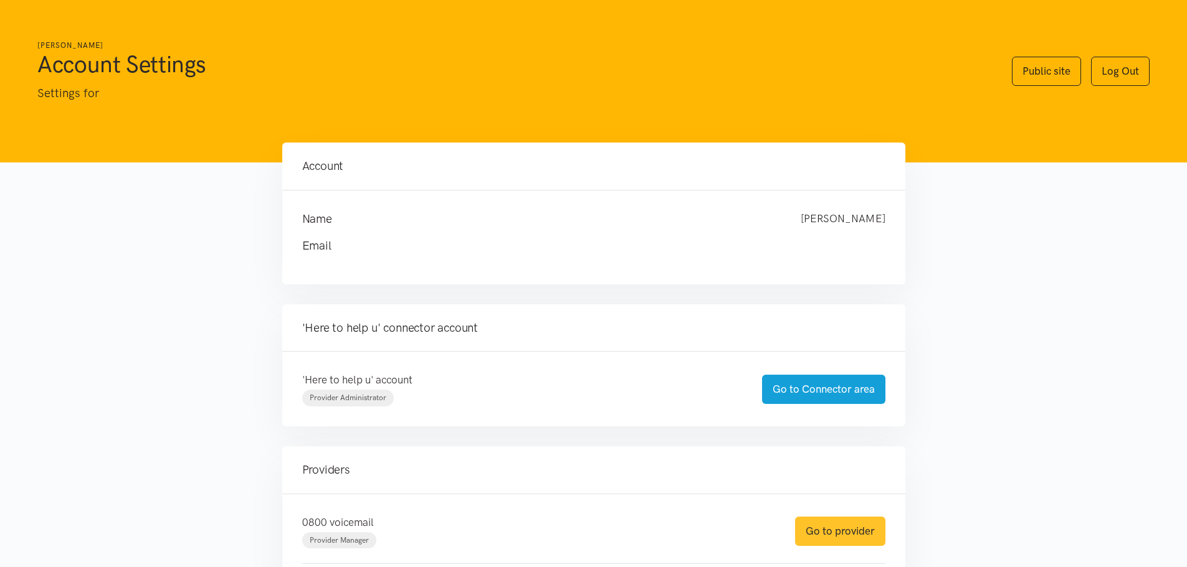
click at [856, 536] on link "Go to provider" at bounding box center [840, 531] width 90 height 29
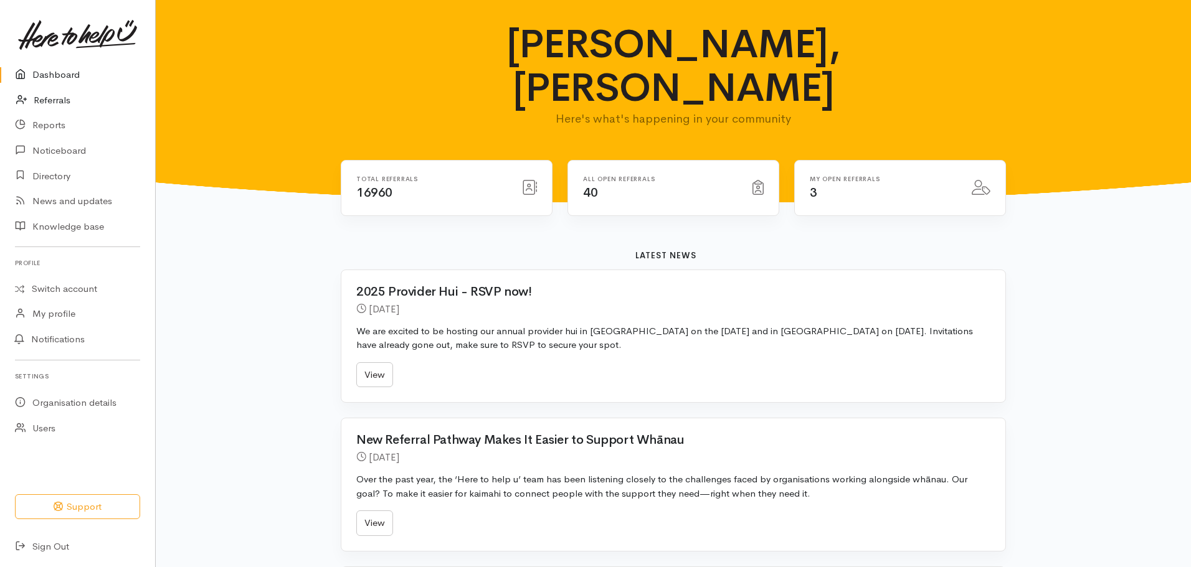
click at [21, 102] on icon at bounding box center [24, 101] width 17 height 16
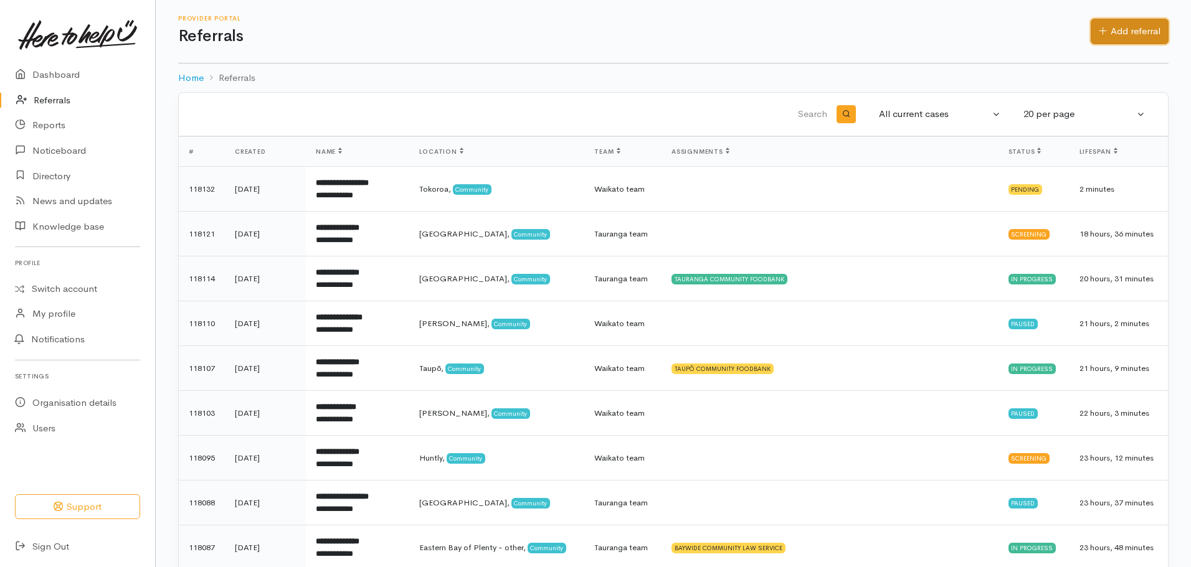
click at [1111, 37] on link "Add referral" at bounding box center [1130, 32] width 78 height 26
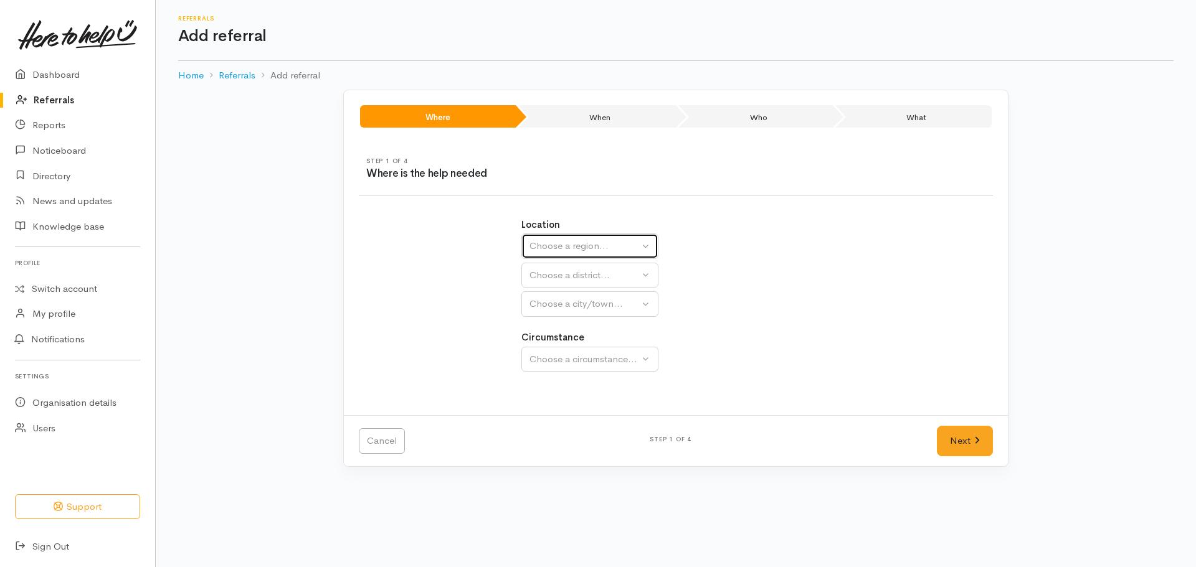
click at [563, 247] on div "Choose a region..." at bounding box center [584, 246] width 110 height 14
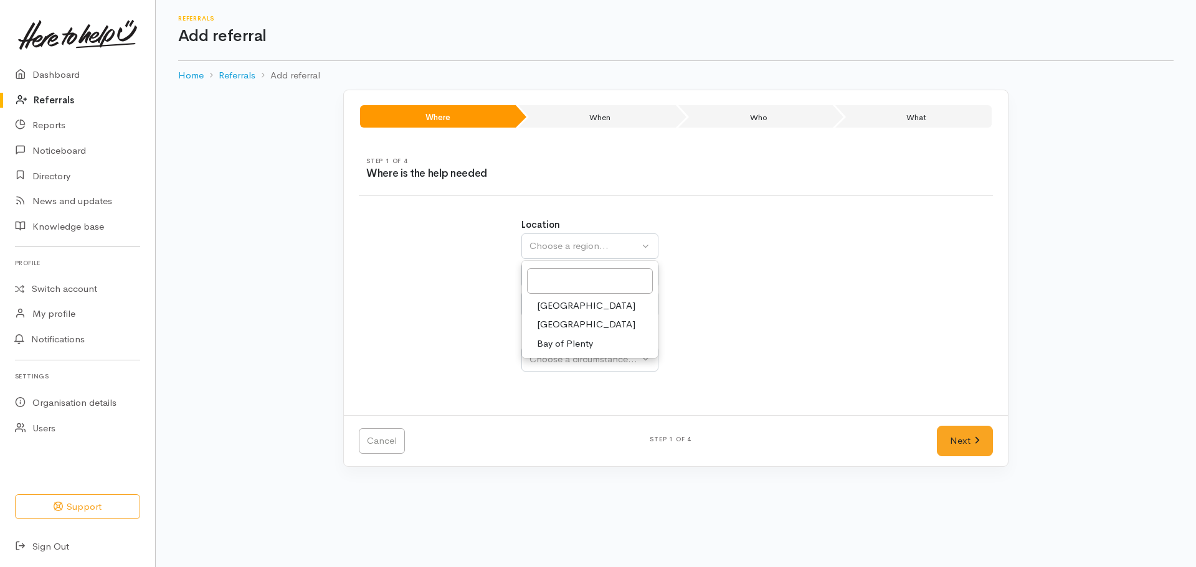
click at [567, 322] on span "[GEOGRAPHIC_DATA]" at bounding box center [586, 325] width 98 height 14
select select "3"
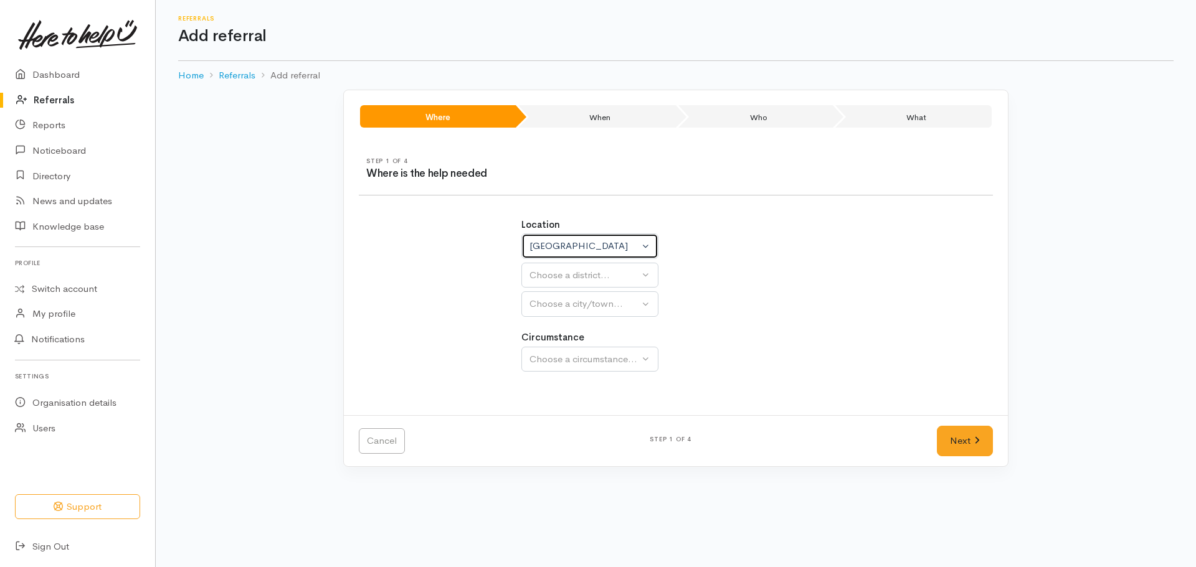
select select
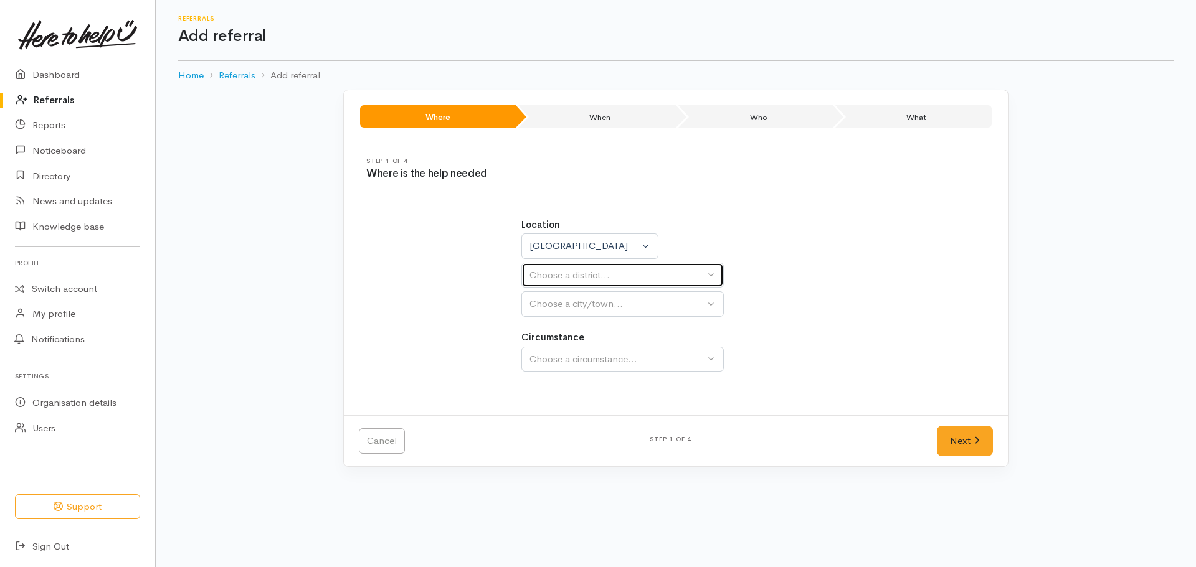
click at [561, 268] on div "Choose a district..." at bounding box center [616, 275] width 175 height 14
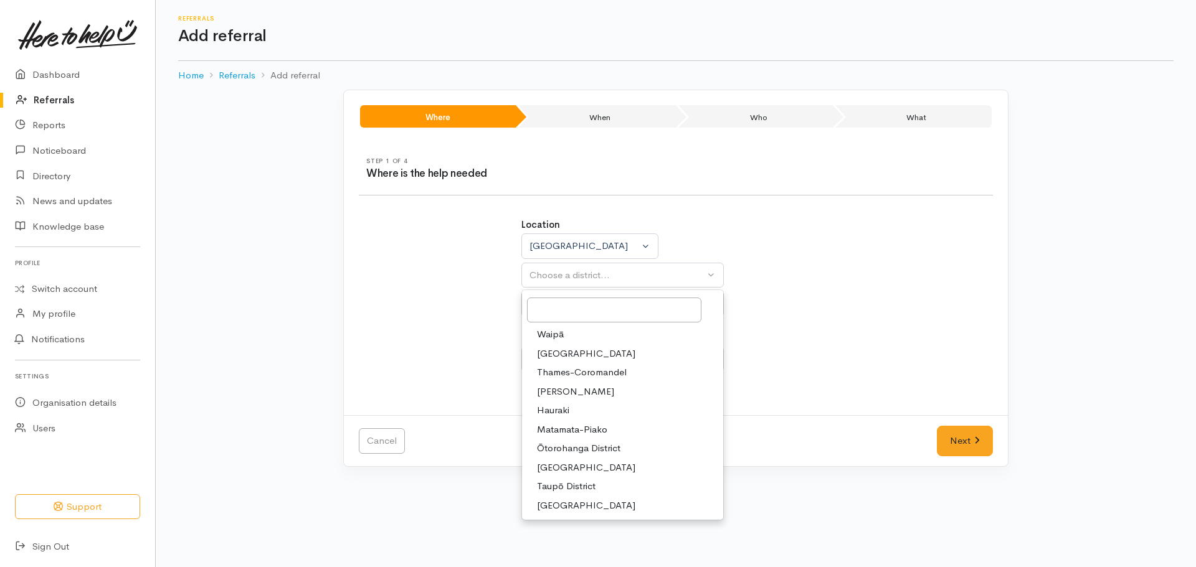
click at [565, 392] on span "[PERSON_NAME]" at bounding box center [575, 392] width 77 height 14
select select "4"
select select
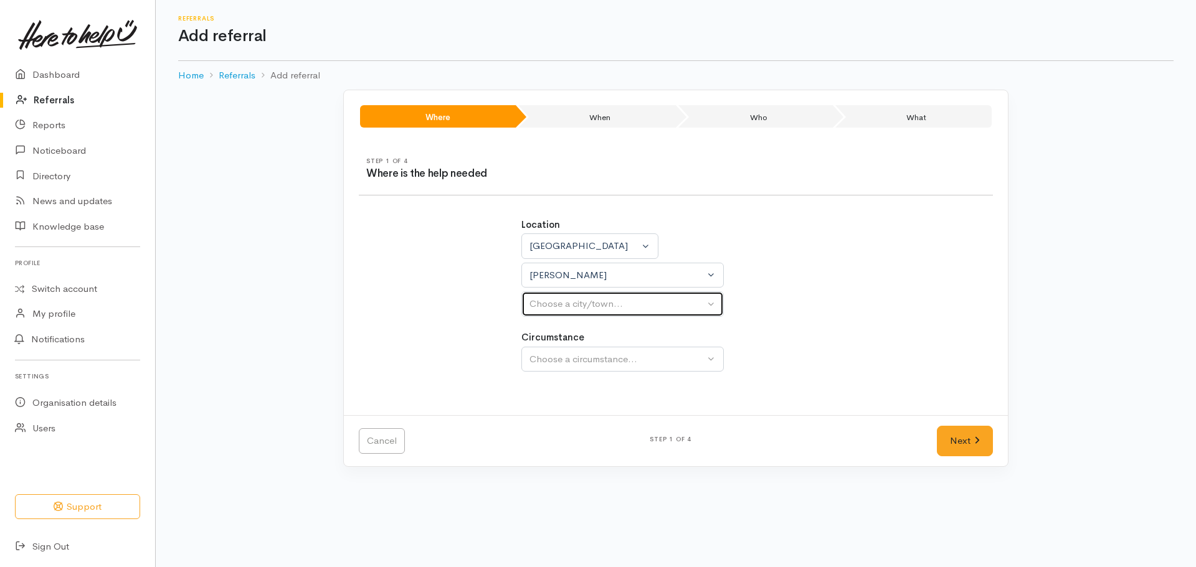
click at [556, 295] on button "Choose a city/town..." at bounding box center [622, 304] width 202 height 26
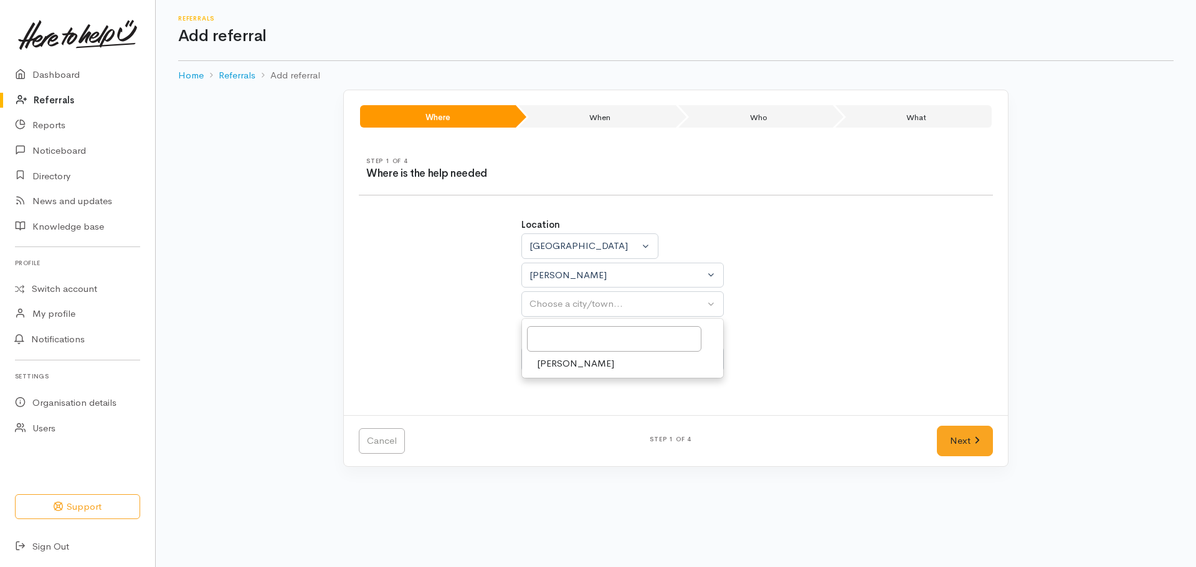
click at [569, 369] on span "[PERSON_NAME]" at bounding box center [575, 364] width 77 height 14
select select "1"
click at [578, 364] on div "Choose a circumstance..." at bounding box center [616, 360] width 175 height 14
click at [570, 426] on link "Community" at bounding box center [622, 418] width 201 height 19
select select "2"
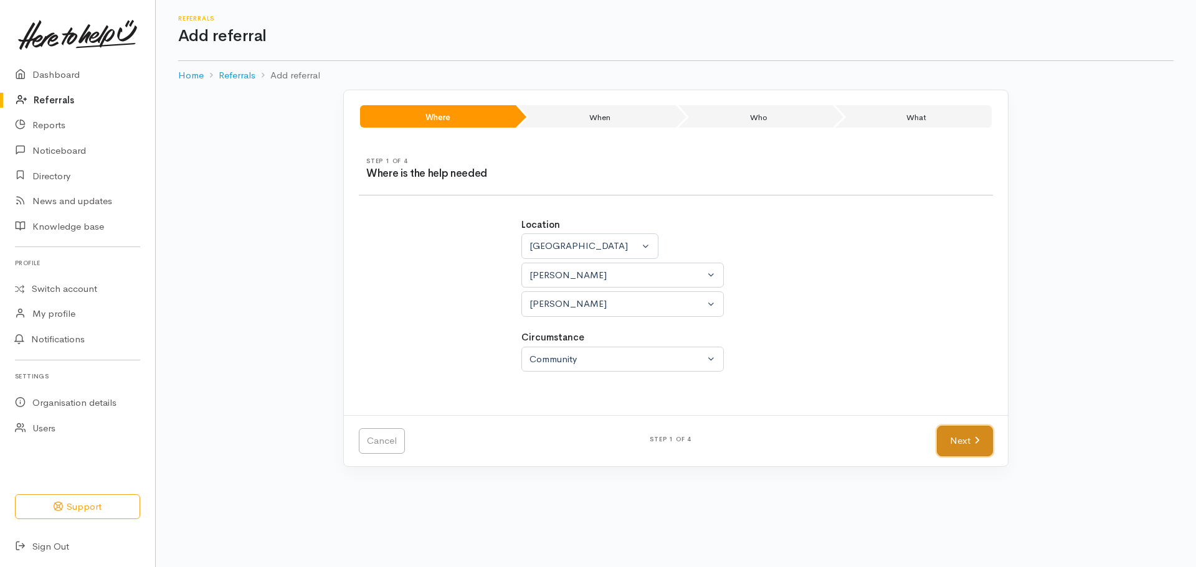
click at [966, 445] on link "Next" at bounding box center [965, 441] width 56 height 31
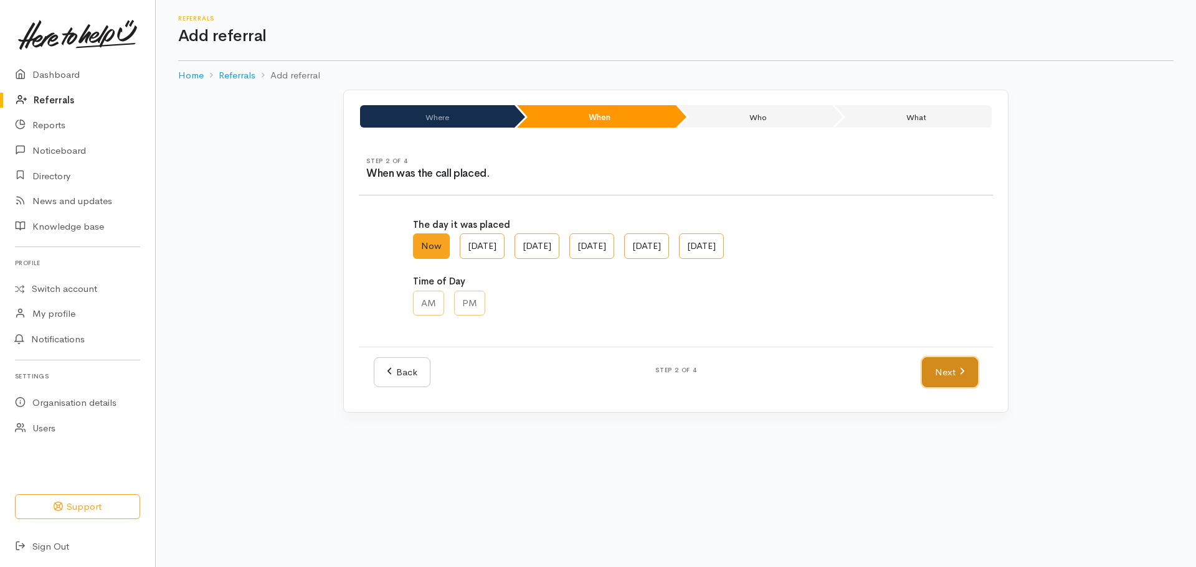
click at [941, 369] on link "Next" at bounding box center [950, 373] width 56 height 31
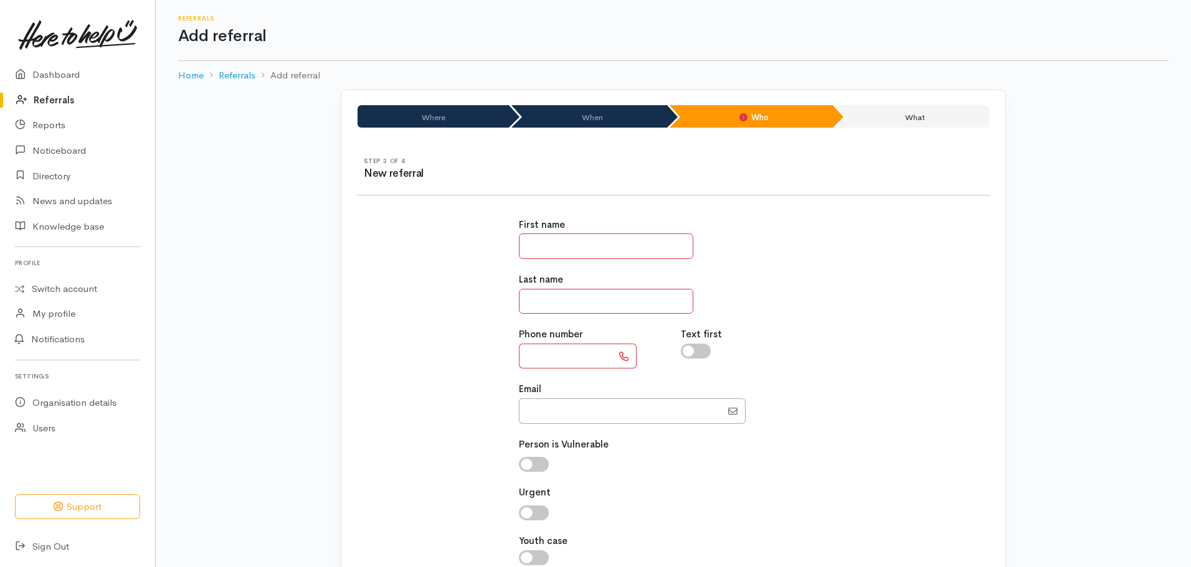
click at [571, 239] on input "text" at bounding box center [606, 247] width 174 height 26
type input "****"
drag, startPoint x: 535, startPoint y: 358, endPoint x: 724, endPoint y: 381, distance: 190.8
click at [535, 358] on input "text" at bounding box center [565, 357] width 93 height 26
click at [560, 351] on input "text" at bounding box center [565, 357] width 93 height 26
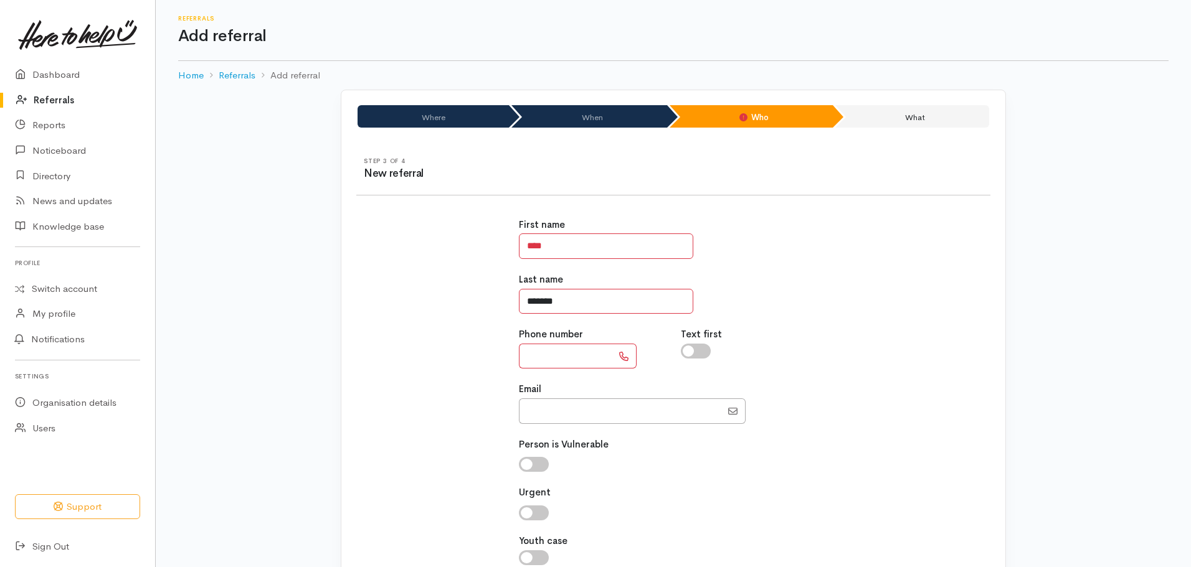
drag, startPoint x: 585, startPoint y: 295, endPoint x: 519, endPoint y: 302, distance: 65.8
click at [519, 302] on input "*******" at bounding box center [606, 302] width 174 height 26
type input "****"
click at [572, 254] on input "****" at bounding box center [606, 247] width 174 height 26
type input "******"
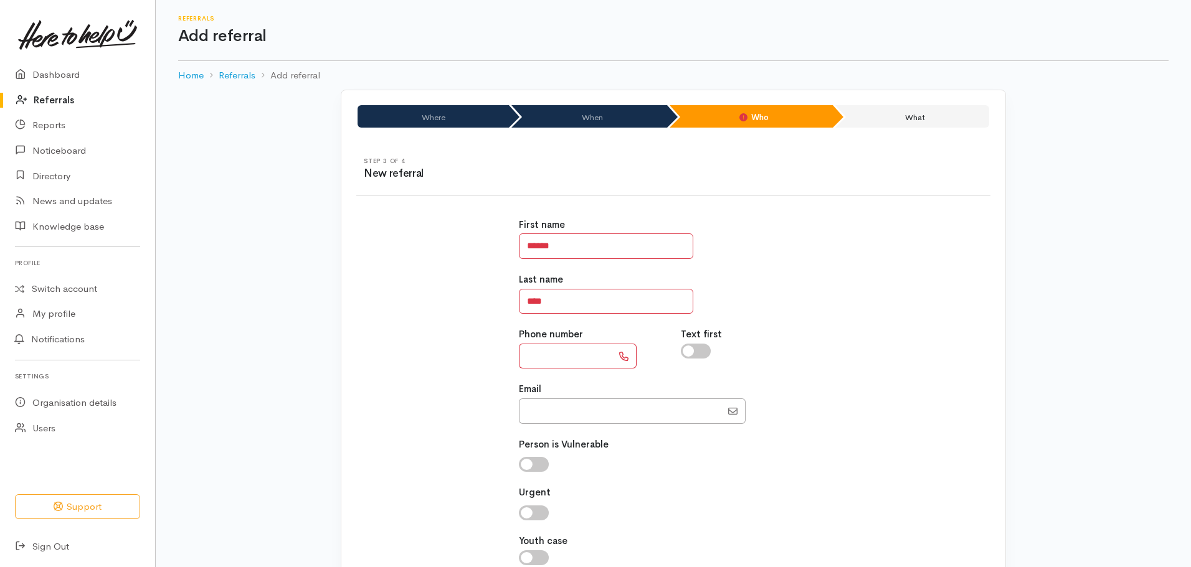
click at [560, 359] on input "text" at bounding box center [565, 357] width 93 height 26
click at [572, 361] on input "text" at bounding box center [565, 357] width 93 height 26
paste input "**********"
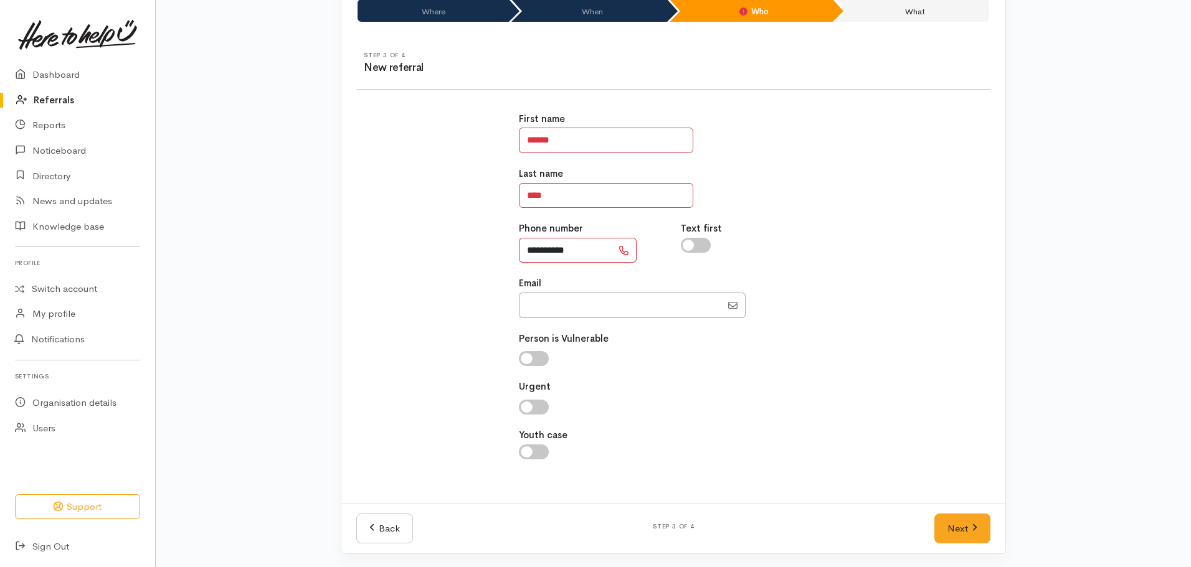
scroll to position [108, 0]
type input "**********"
click at [954, 519] on link "Next" at bounding box center [962, 527] width 56 height 31
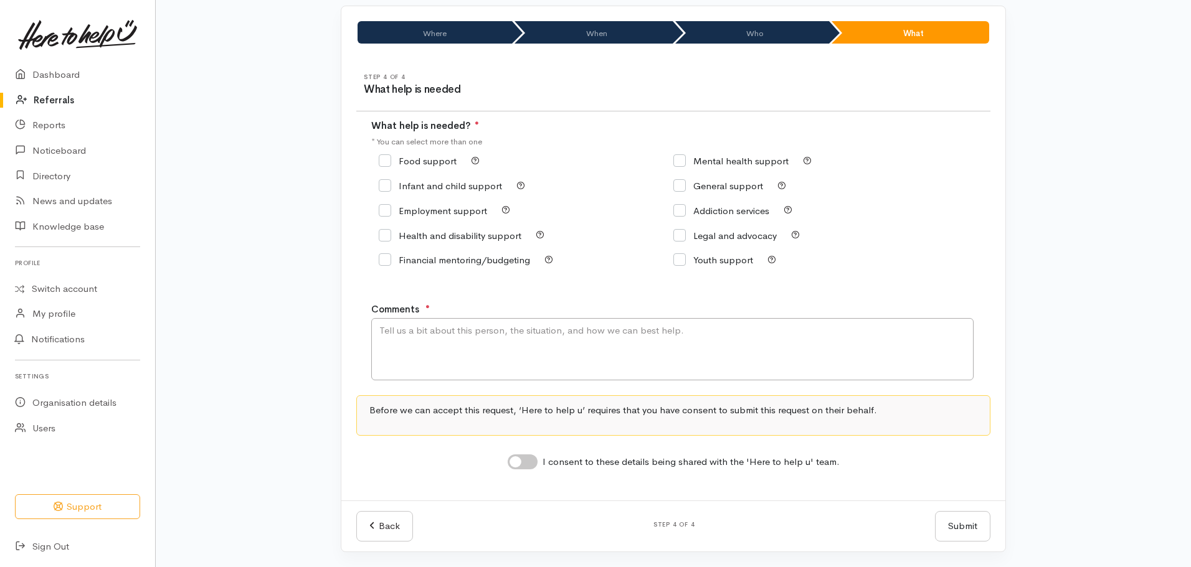
scroll to position [84, 0]
click at [691, 210] on input "Addiction services" at bounding box center [721, 210] width 96 height 9
checkbox input "true"
click at [685, 184] on input "General support" at bounding box center [718, 185] width 90 height 9
checkbox input "true"
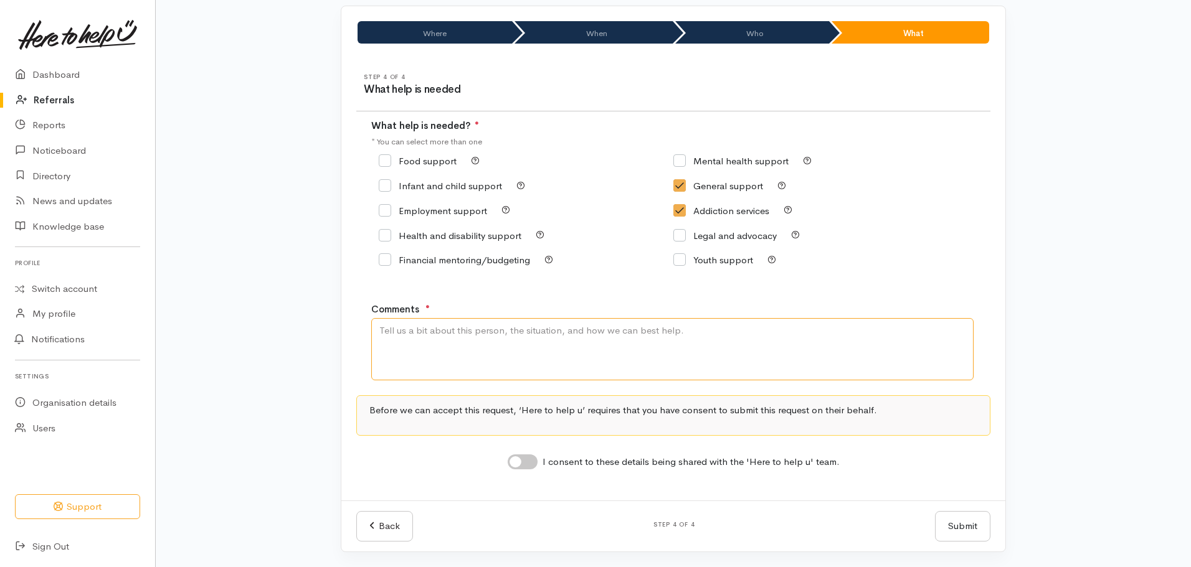
click at [571, 339] on textarea "Comments" at bounding box center [672, 349] width 602 height 62
type textarea "Was not clear exactly what support he would like. May wish to speak about addic…"
click at [517, 452] on div "I consent to these details being shared with the 'Here to help u' team." at bounding box center [673, 461] width 634 height 20
click at [526, 460] on input "I consent to these details being shared with the 'Here to help u' team." at bounding box center [523, 462] width 30 height 15
checkbox input "true"
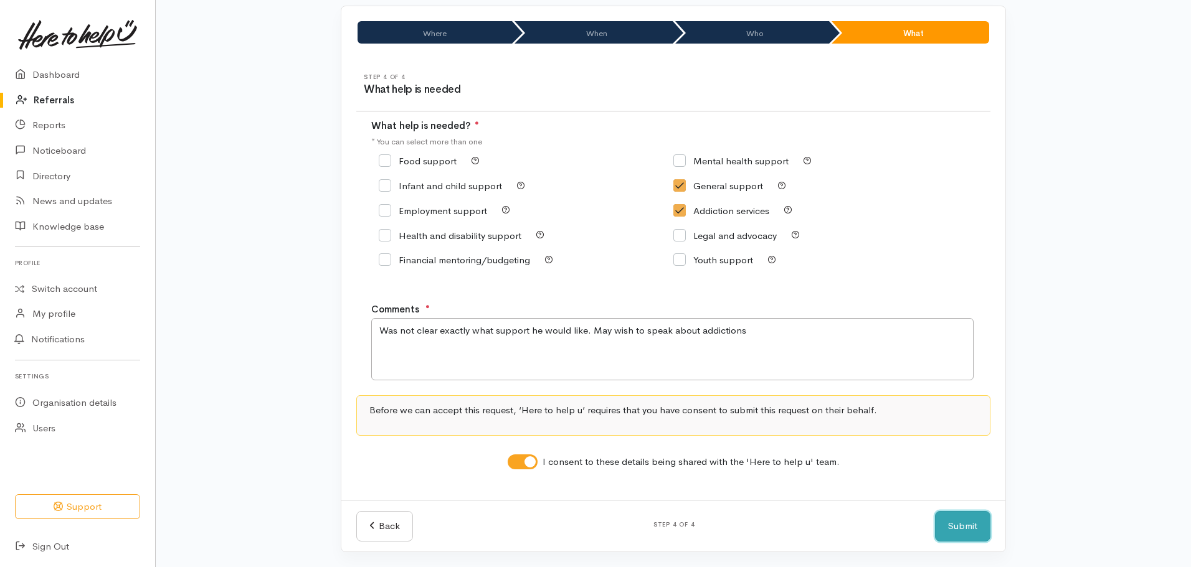
click at [974, 536] on button "Submit" at bounding box center [962, 526] width 55 height 31
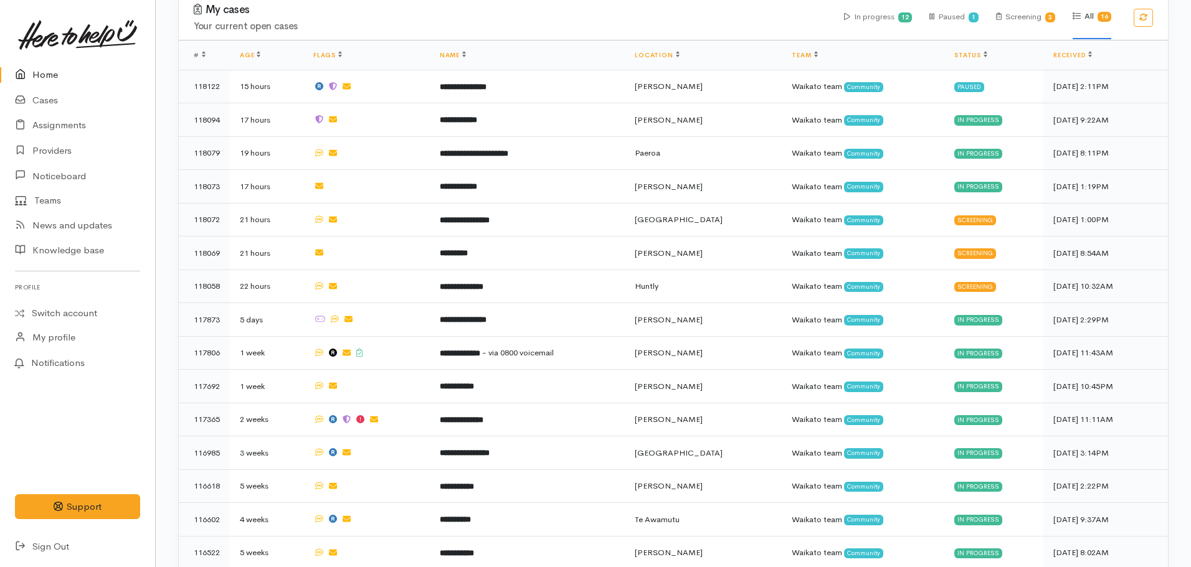
scroll to position [685, 0]
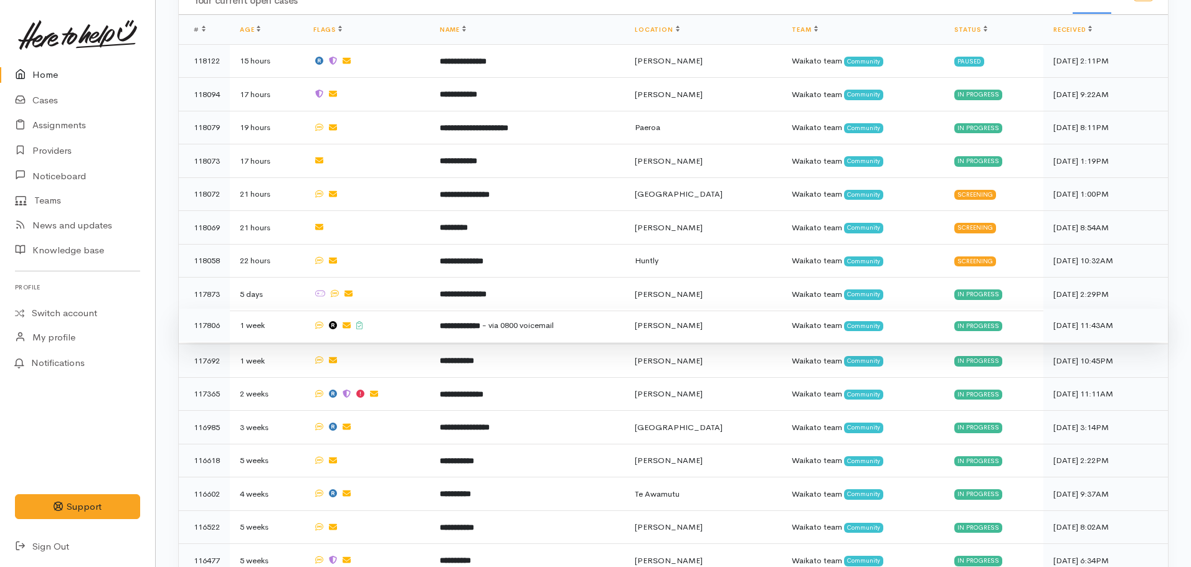
click at [477, 325] on td "**********" at bounding box center [527, 326] width 195 height 34
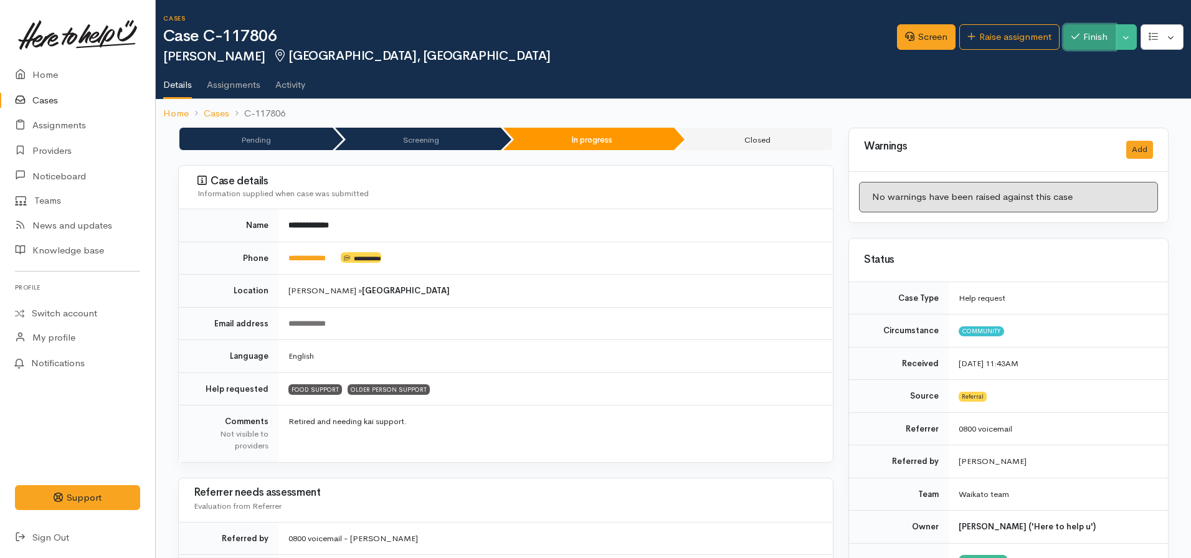
click at [1079, 44] on button "Finish" at bounding box center [1089, 37] width 52 height 26
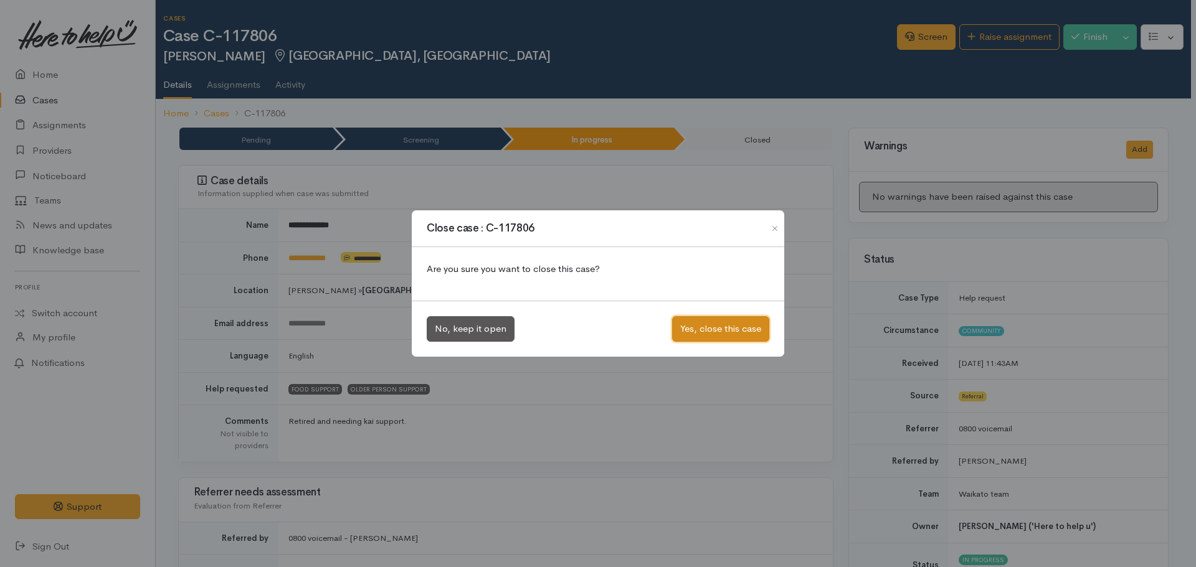
click at [730, 328] on button "Yes, close this case" at bounding box center [720, 329] width 97 height 26
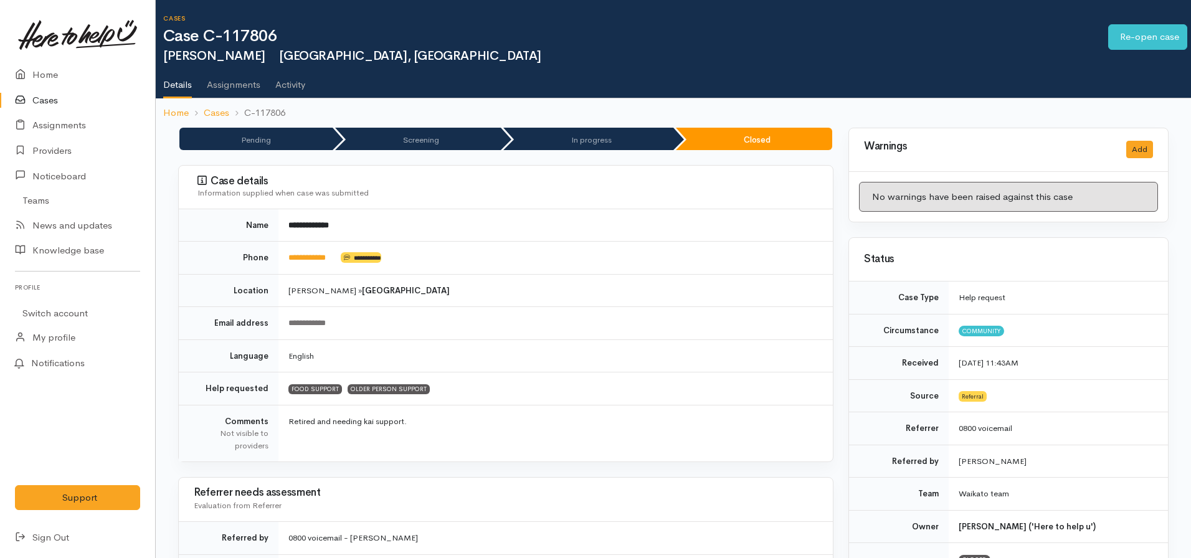
click at [169, 103] on ol "Home Cases C-117806" at bounding box center [673, 112] width 1020 height 29
click at [173, 113] on link "Home" at bounding box center [176, 114] width 26 height 14
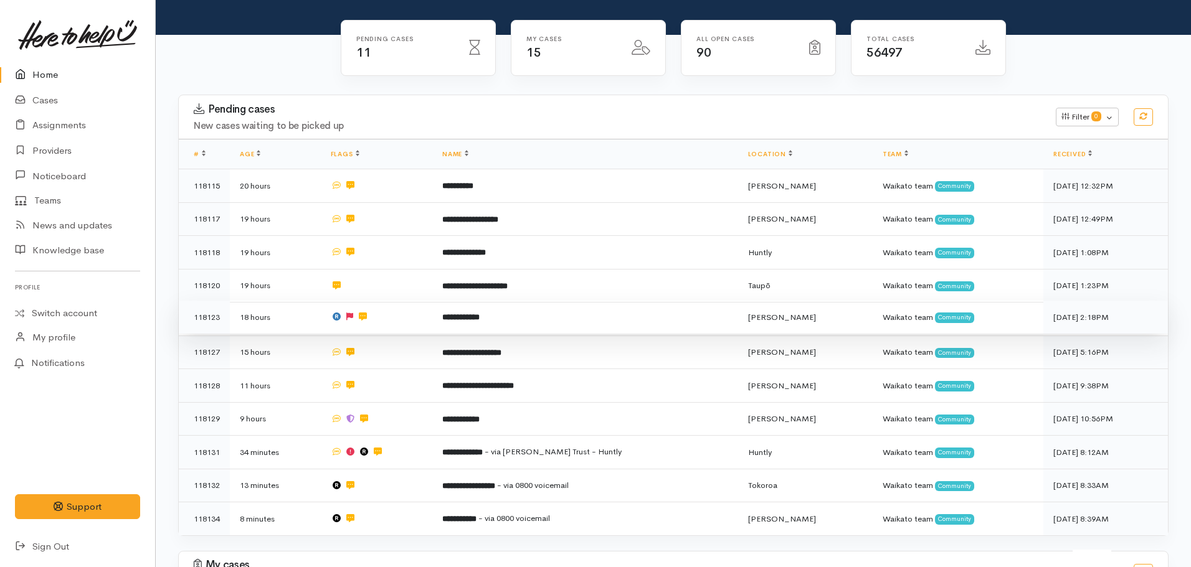
scroll to position [311, 0]
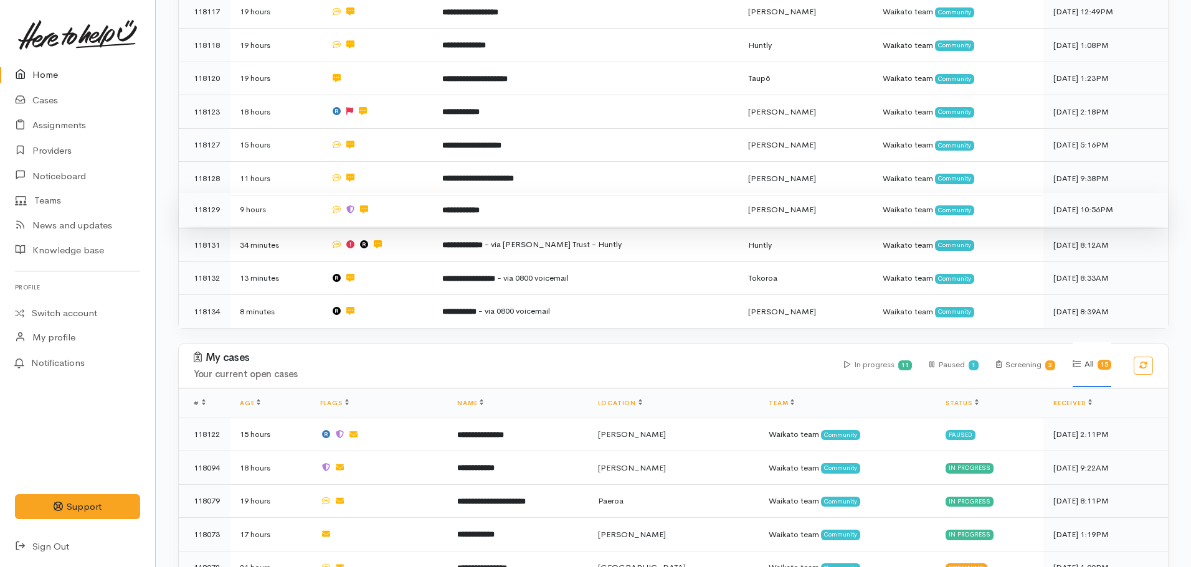
click at [427, 202] on td at bounding box center [376, 210] width 111 height 34
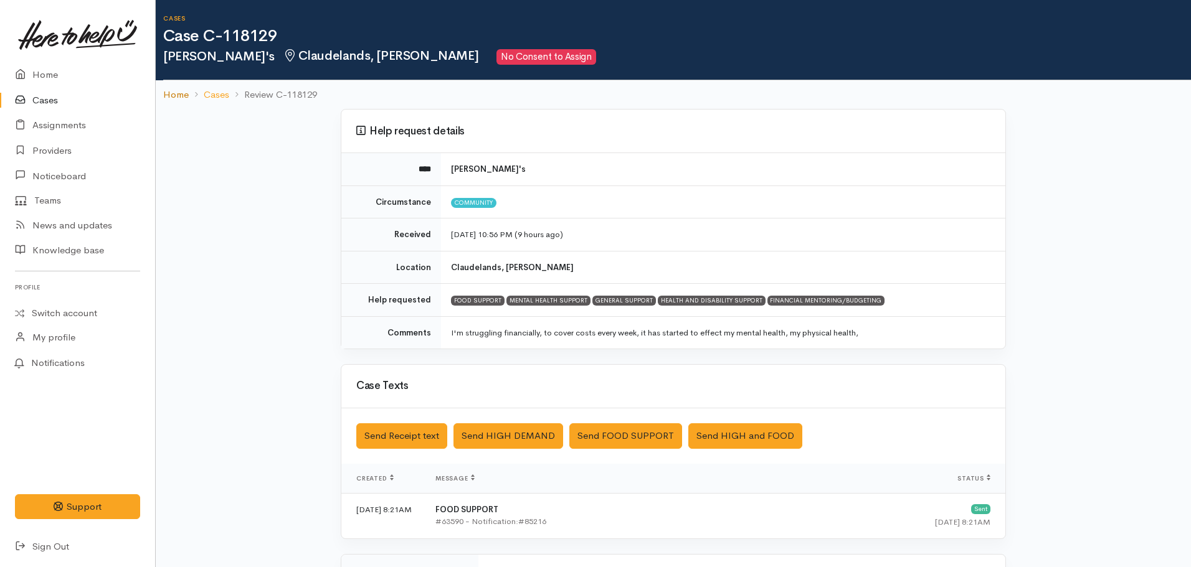
click at [175, 92] on link "Home" at bounding box center [176, 95] width 26 height 14
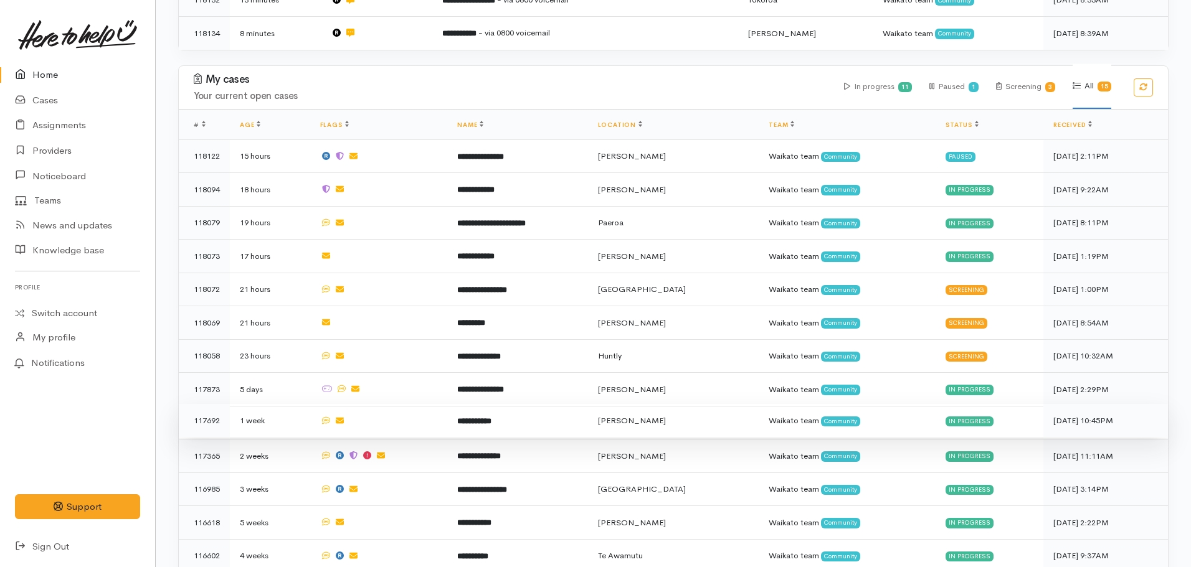
scroll to position [685, 0]
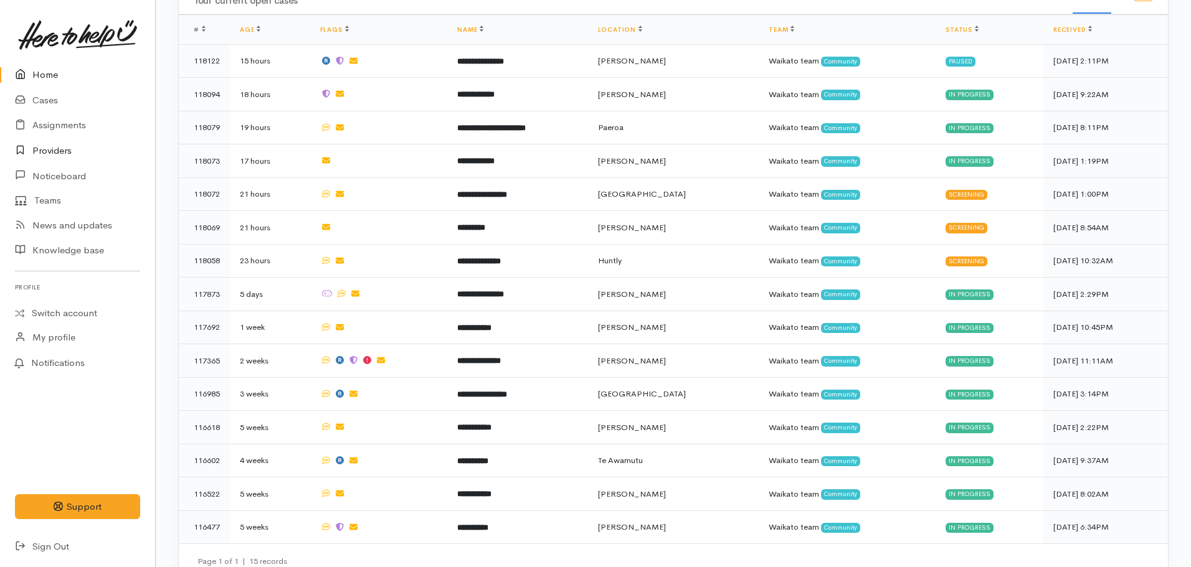
click at [61, 156] on link "Providers" at bounding box center [77, 151] width 155 height 26
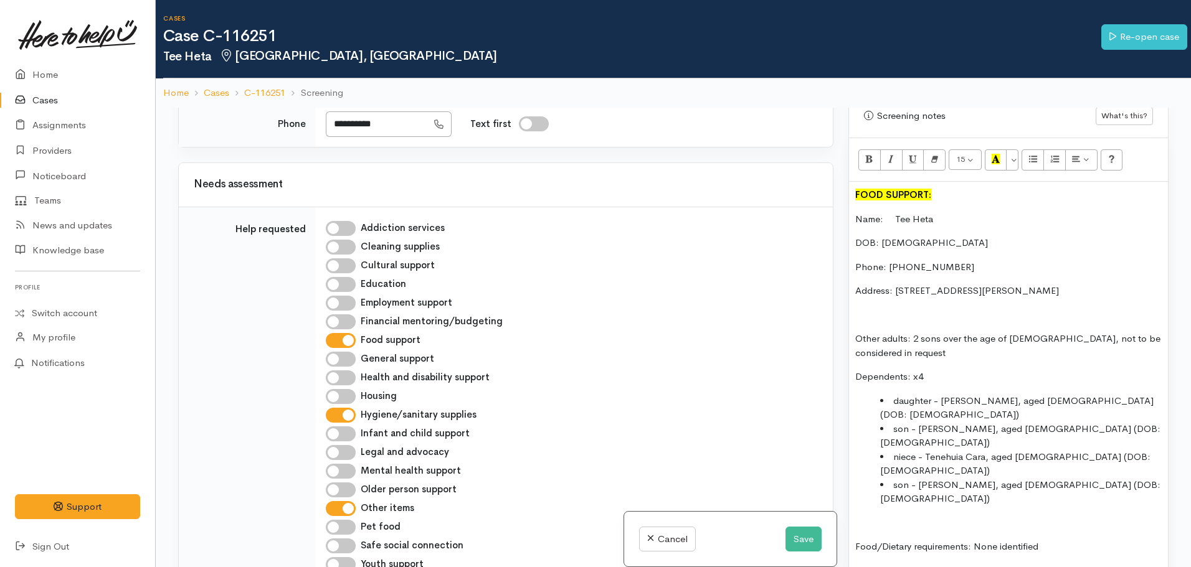
scroll to position [685, 0]
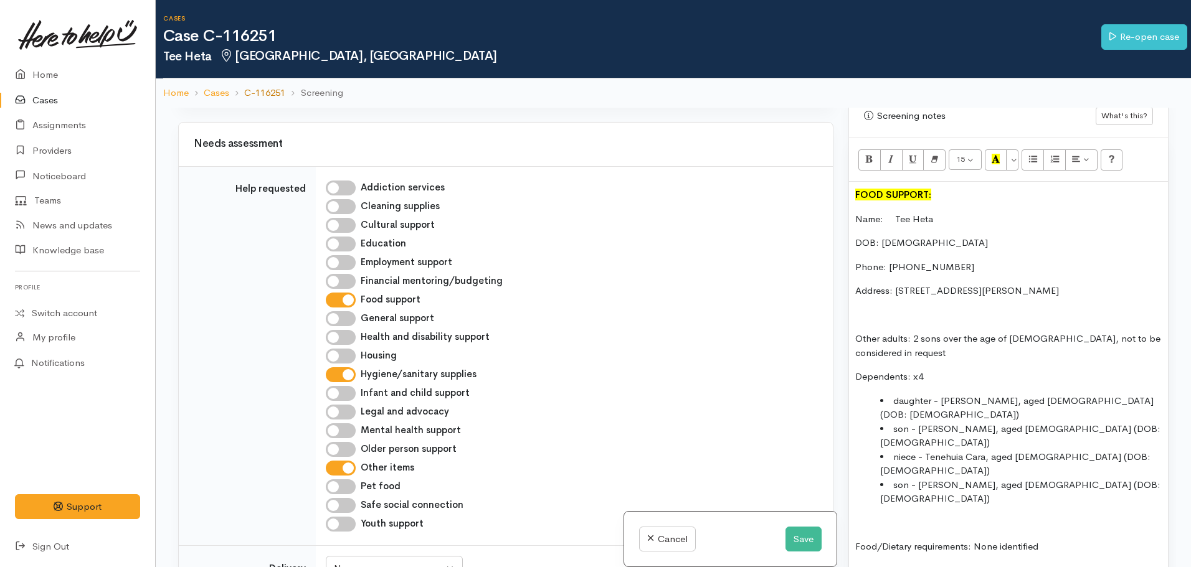
click at [257, 89] on link "C-116251" at bounding box center [264, 93] width 41 height 14
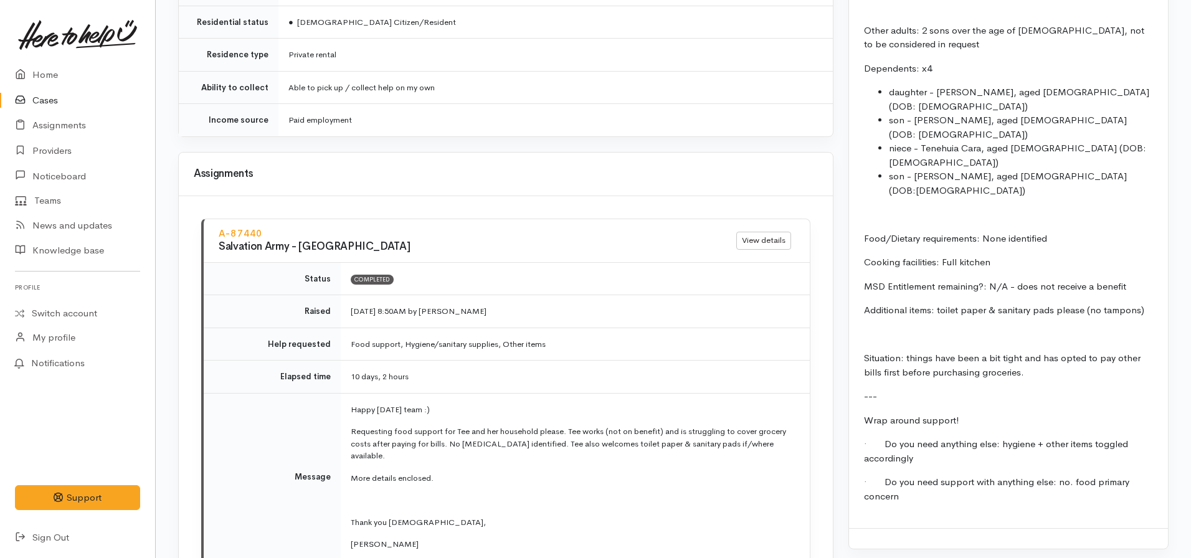
scroll to position [1495, 0]
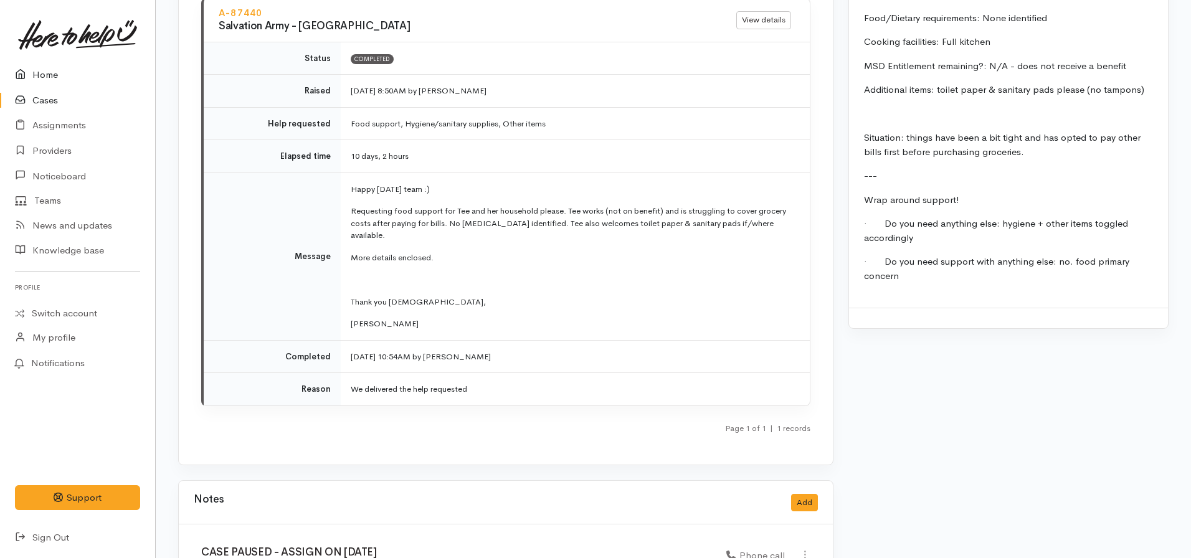
click at [52, 73] on link "Home" at bounding box center [77, 75] width 155 height 26
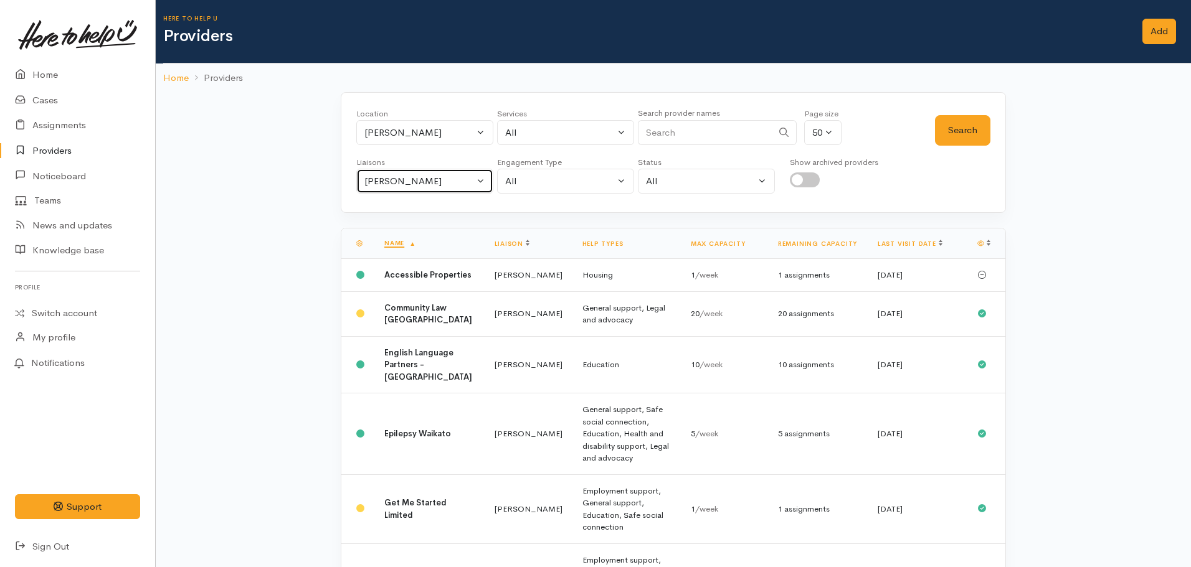
click at [445, 193] on button "Nicole Rusk" at bounding box center [424, 182] width 137 height 26
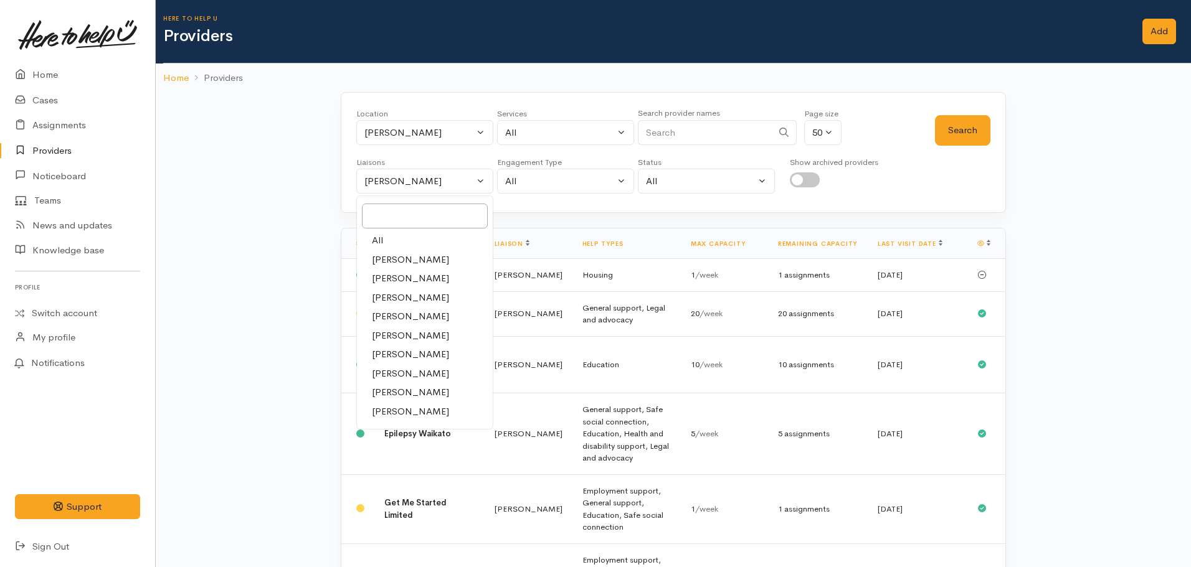
click at [406, 244] on link "All" at bounding box center [425, 240] width 136 height 19
select select "null"
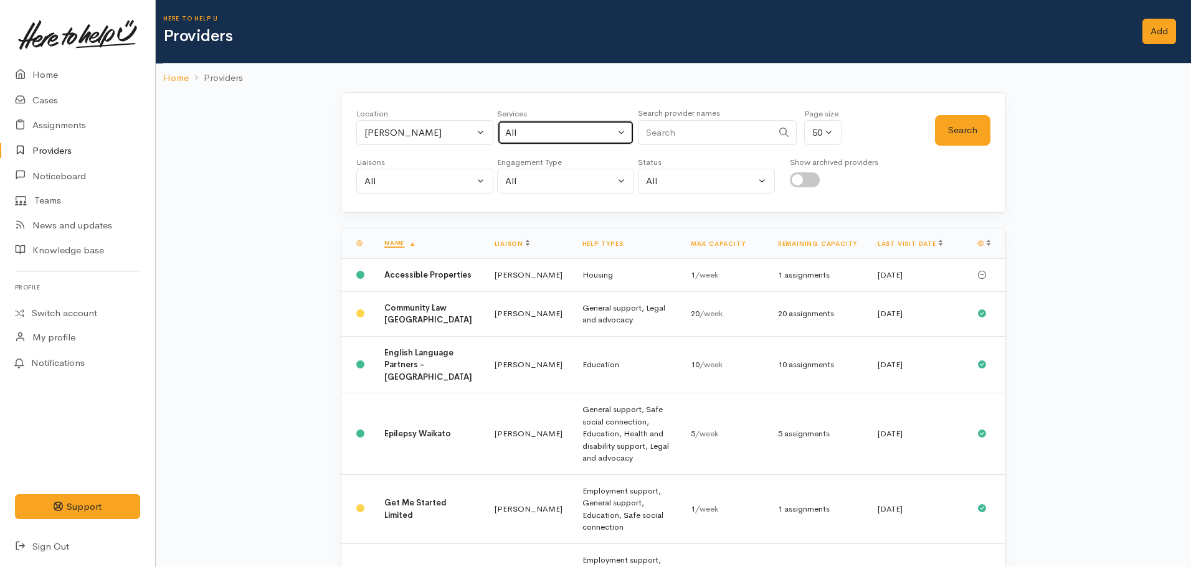
click at [543, 140] on button "All" at bounding box center [565, 133] width 137 height 26
type input "youth"
click at [564, 216] on span "Youth support" at bounding box center [549, 214] width 60 height 14
select select "15"
click at [970, 131] on button "Search" at bounding box center [962, 130] width 55 height 31
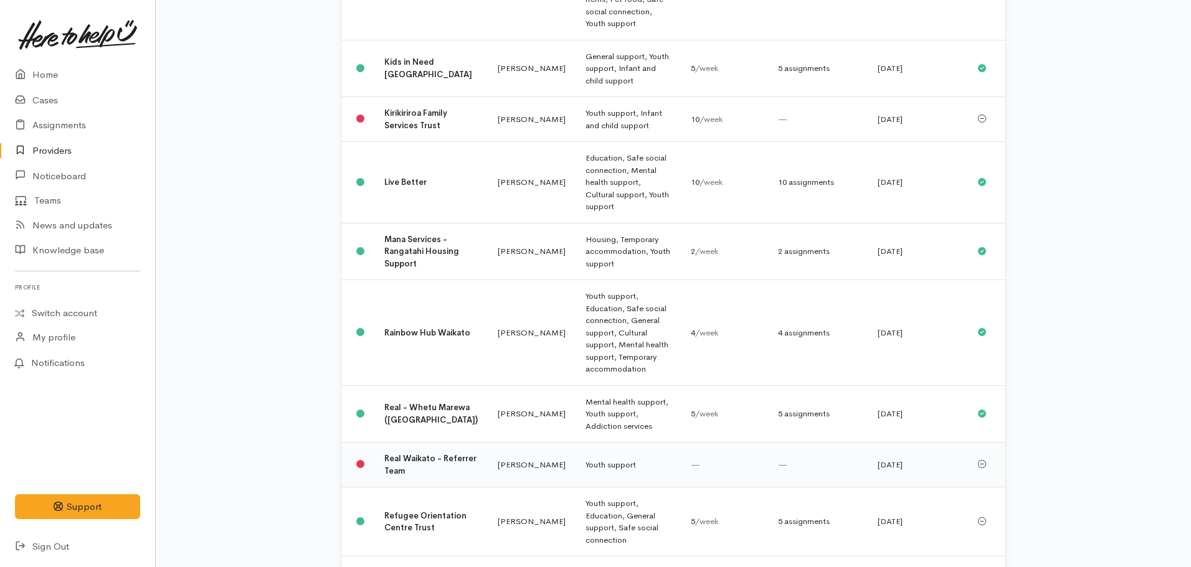
scroll to position [747, 0]
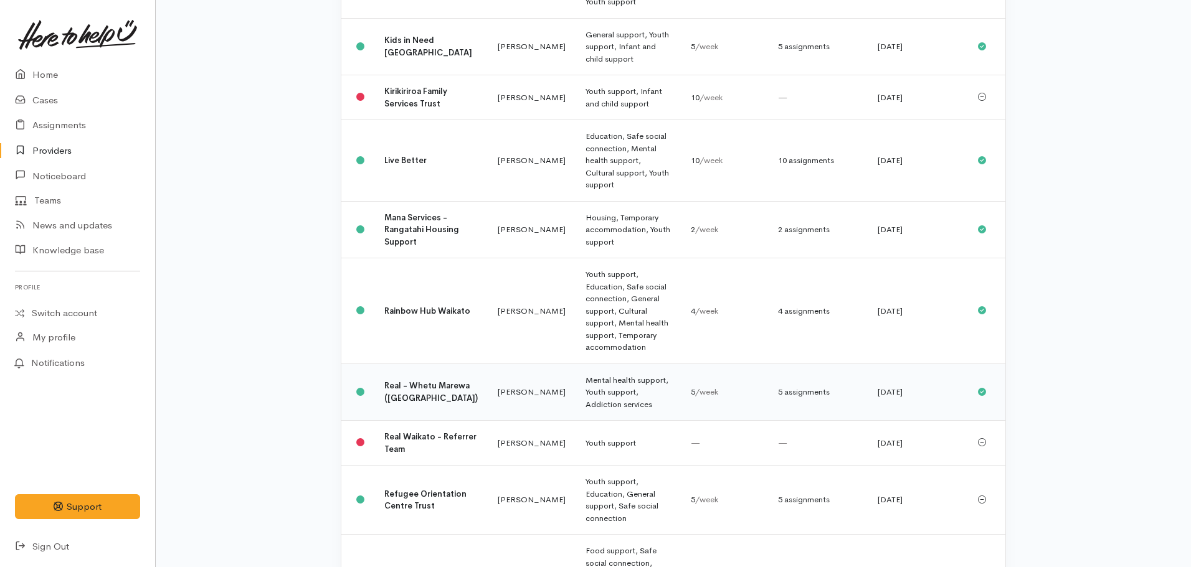
click at [576, 364] on td "Mental health support, Youth support, Addiction services" at bounding box center [628, 392] width 105 height 57
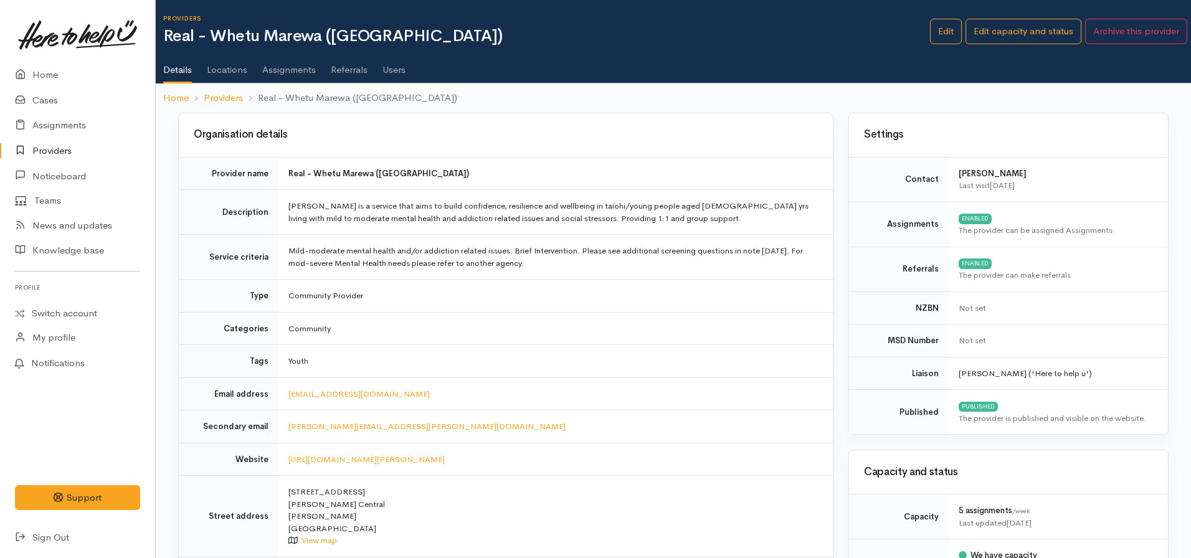
click at [274, 71] on link "Assignments" at bounding box center [289, 65] width 54 height 35
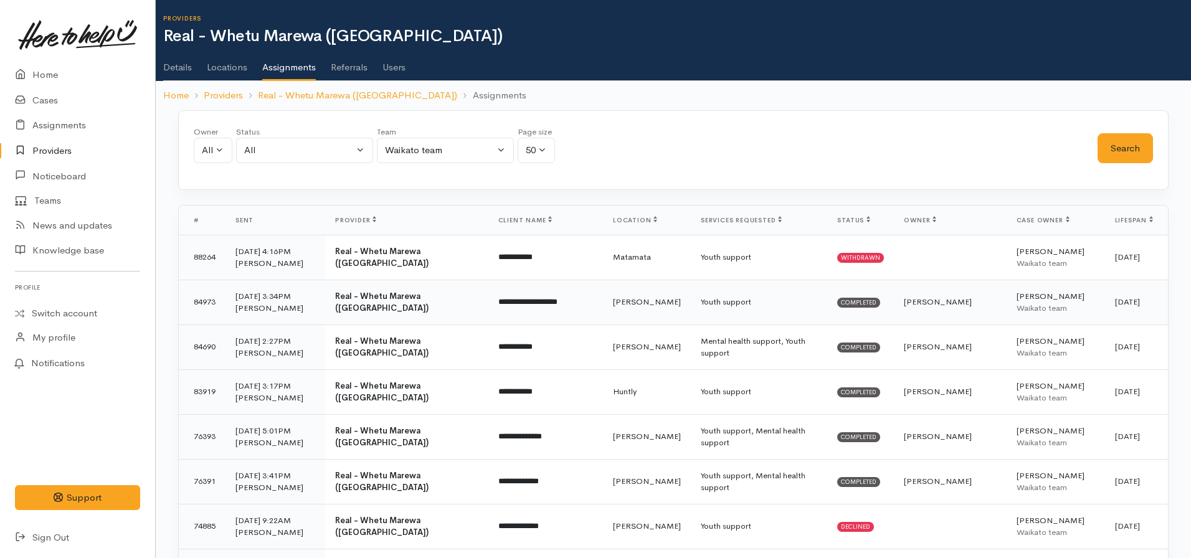
click at [770, 315] on td "Youth support" at bounding box center [759, 302] width 137 height 45
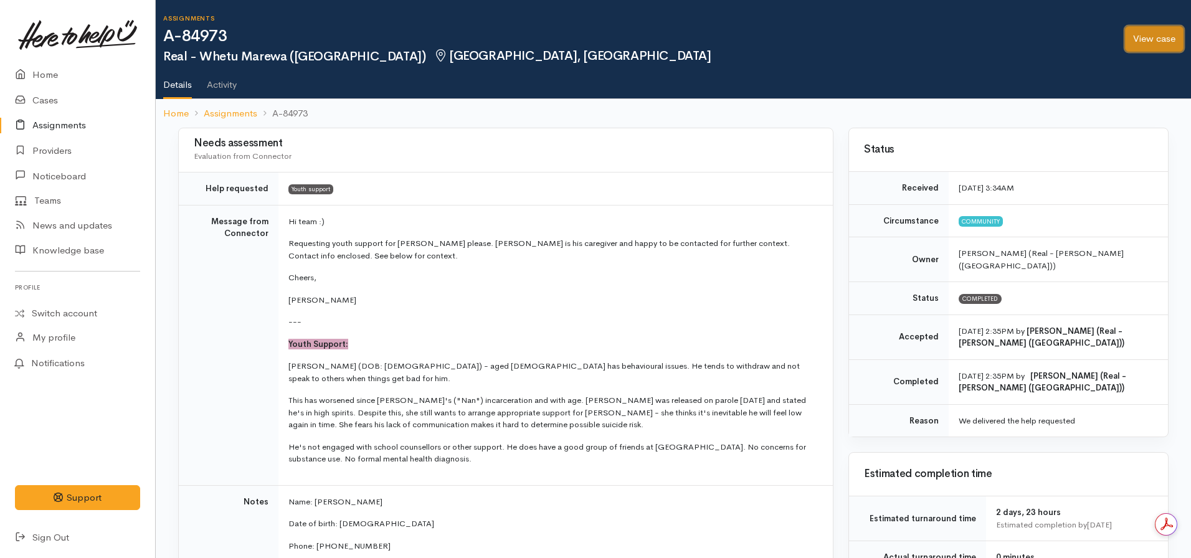
click at [1163, 49] on link "View case" at bounding box center [1154, 39] width 59 height 26
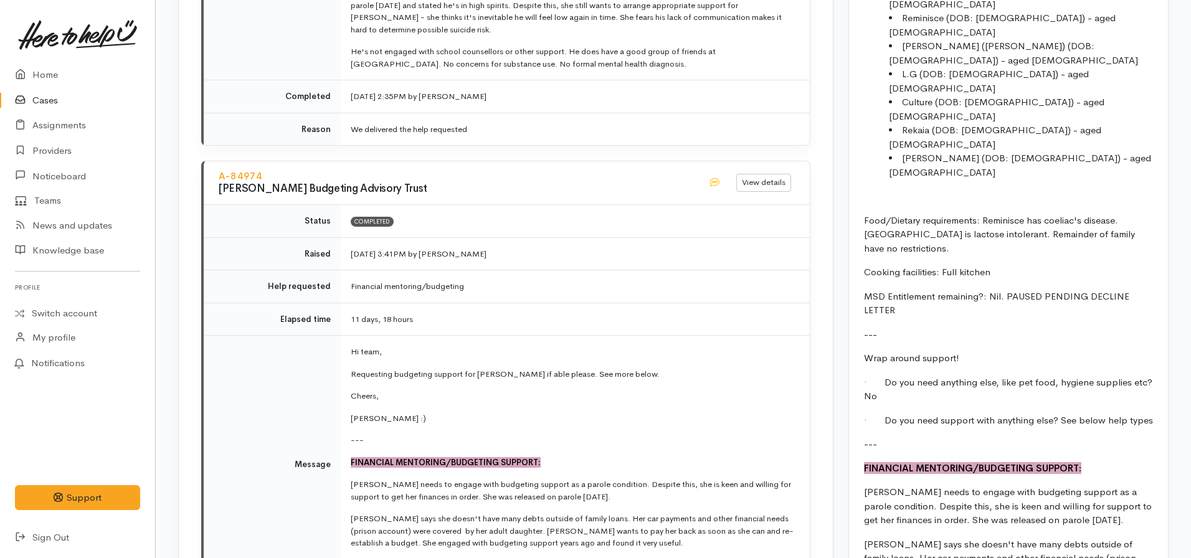
scroll to position [1557, 0]
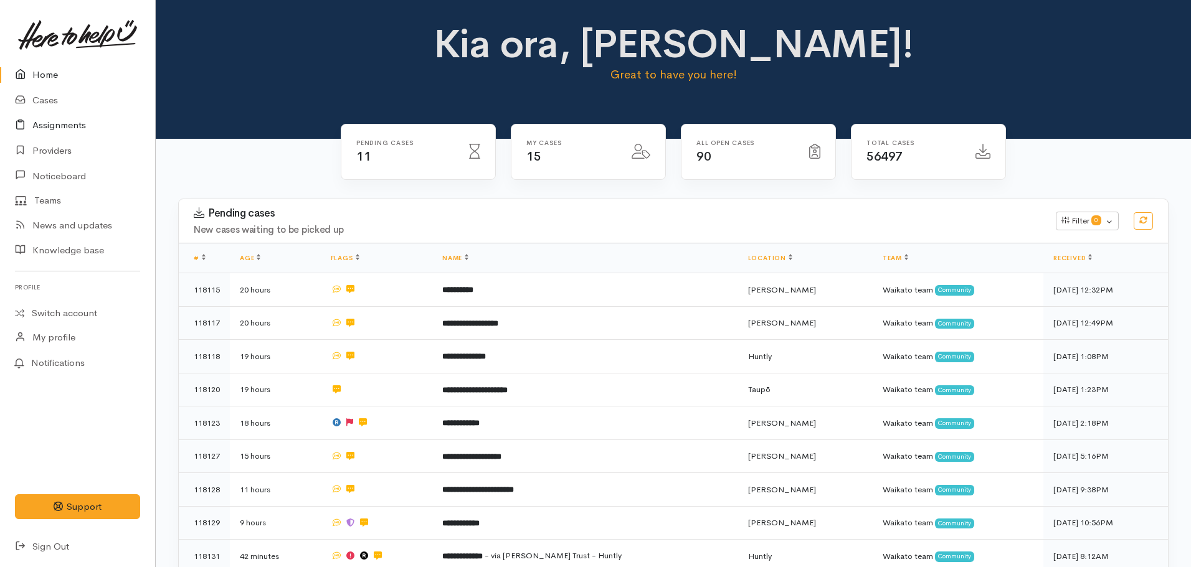
click at [70, 125] on link "Assignments" at bounding box center [77, 126] width 155 height 26
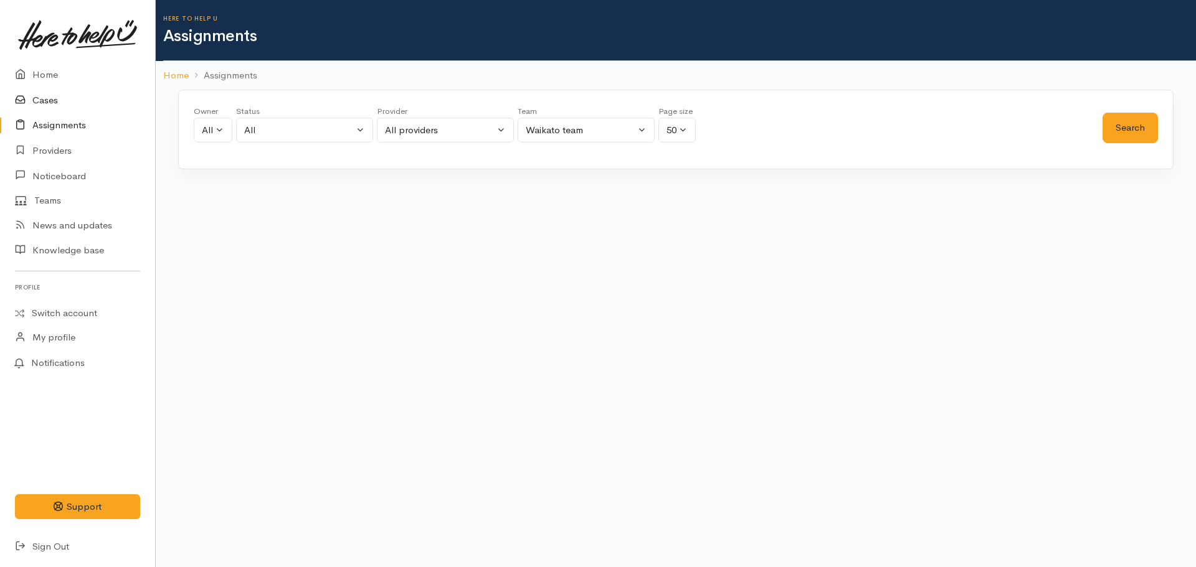
click at [51, 103] on link "Cases" at bounding box center [77, 101] width 155 height 26
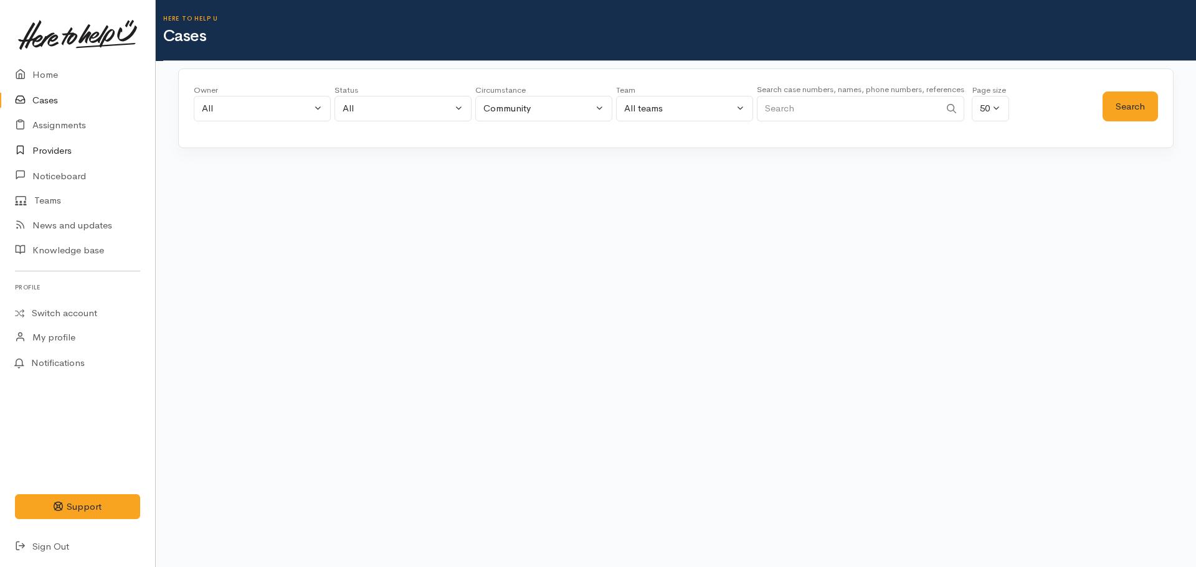
click at [39, 148] on link "Providers" at bounding box center [77, 151] width 155 height 26
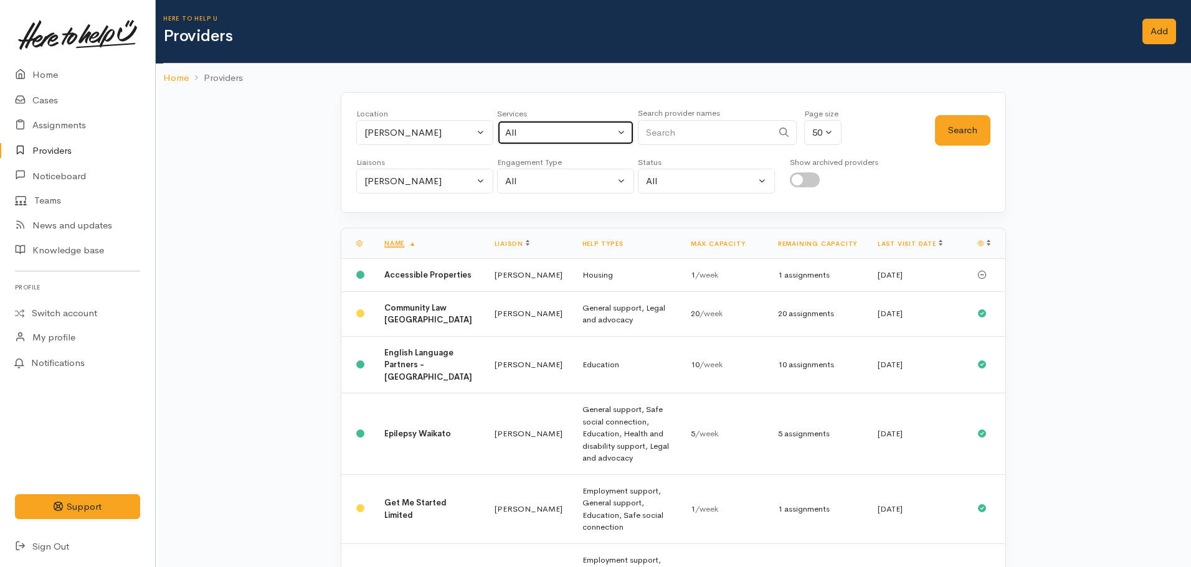
click at [556, 134] on div "All" at bounding box center [560, 133] width 110 height 14
type input "mental health"
click at [561, 214] on span "Mental health support" at bounding box center [566, 214] width 95 height 14
select select "5"
click at [386, 176] on div "[PERSON_NAME]" at bounding box center [419, 181] width 110 height 14
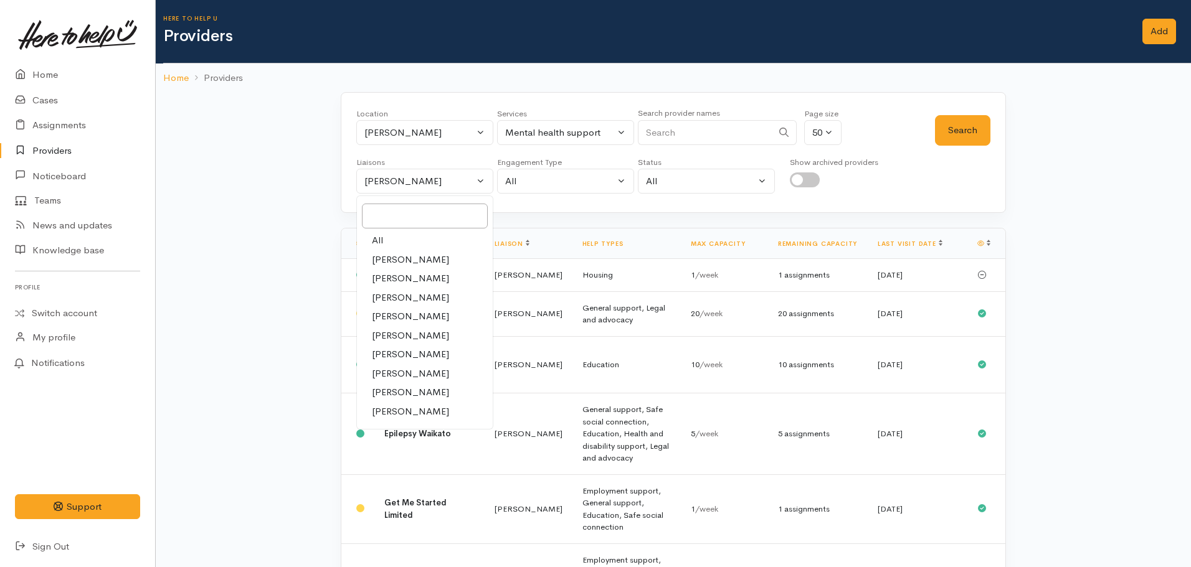
click at [394, 235] on link "All" at bounding box center [425, 240] width 136 height 19
select select "null"
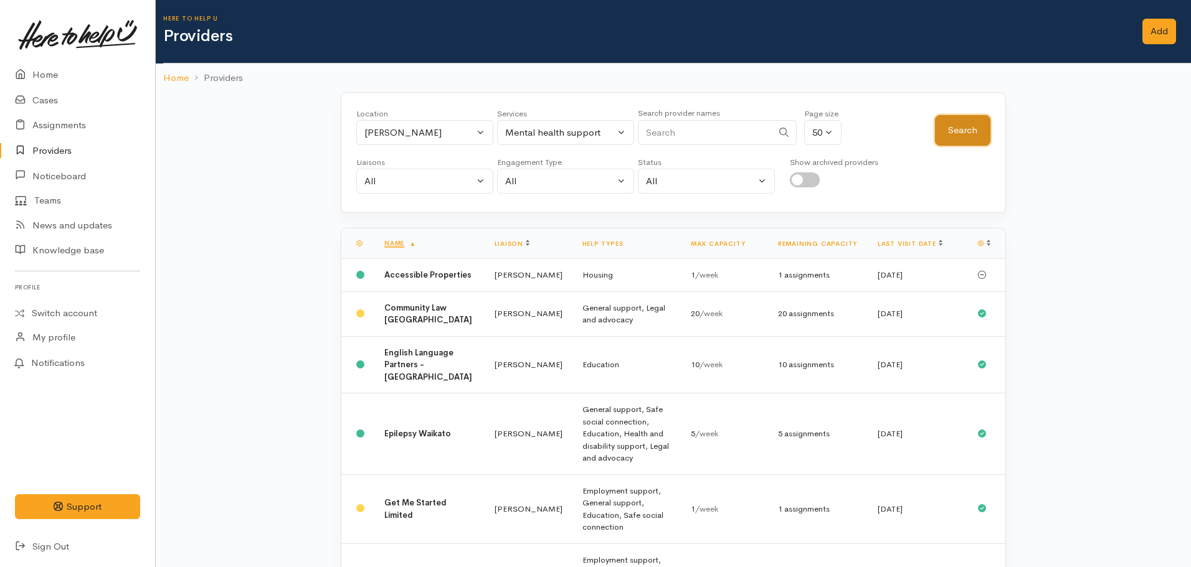
click at [960, 123] on button "Search" at bounding box center [962, 130] width 55 height 31
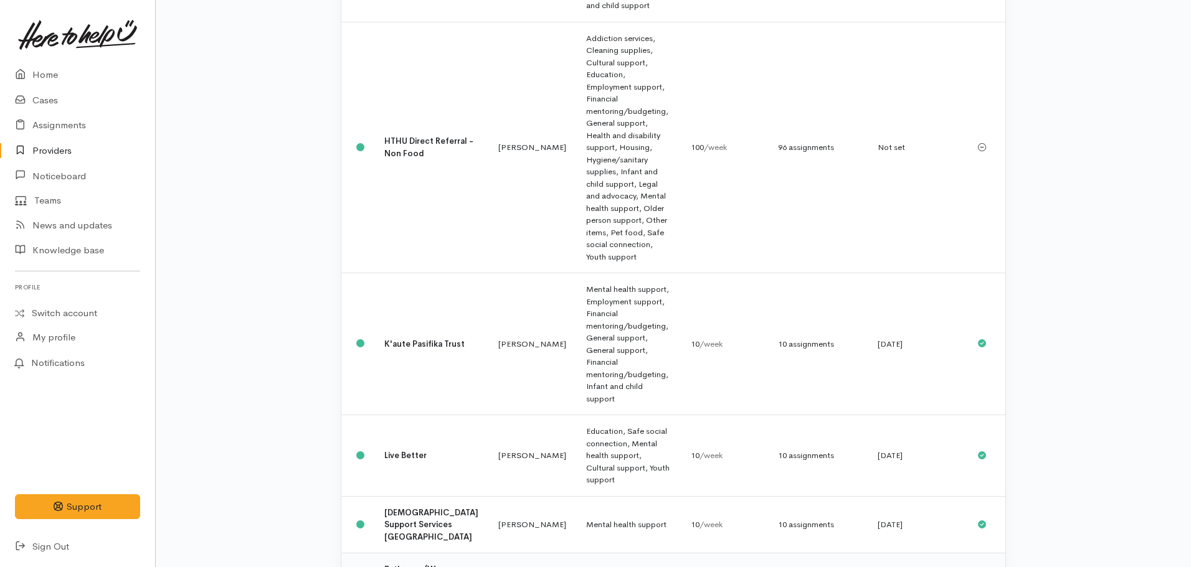
scroll to position [637, 0]
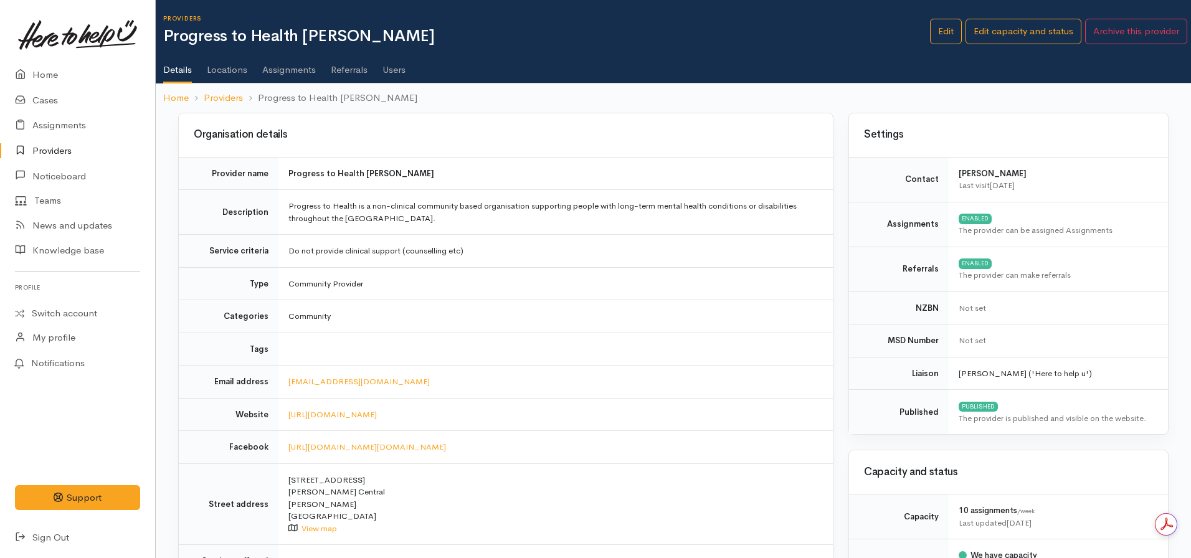
click at [296, 72] on link "Assignments" at bounding box center [289, 65] width 54 height 35
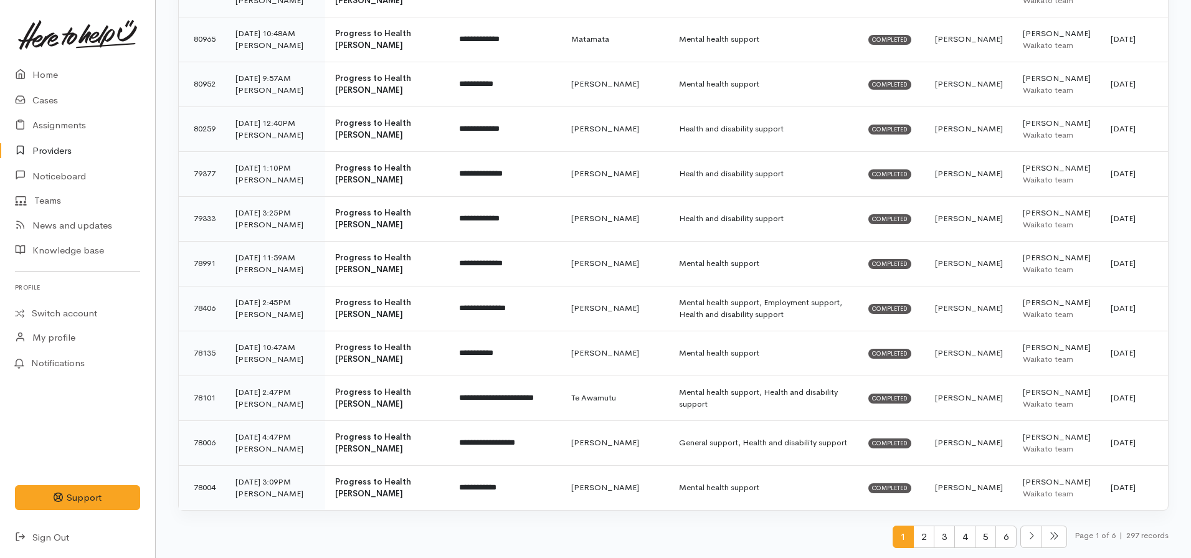
scroll to position [2052, 0]
click at [922, 531] on span "2" at bounding box center [923, 537] width 21 height 23
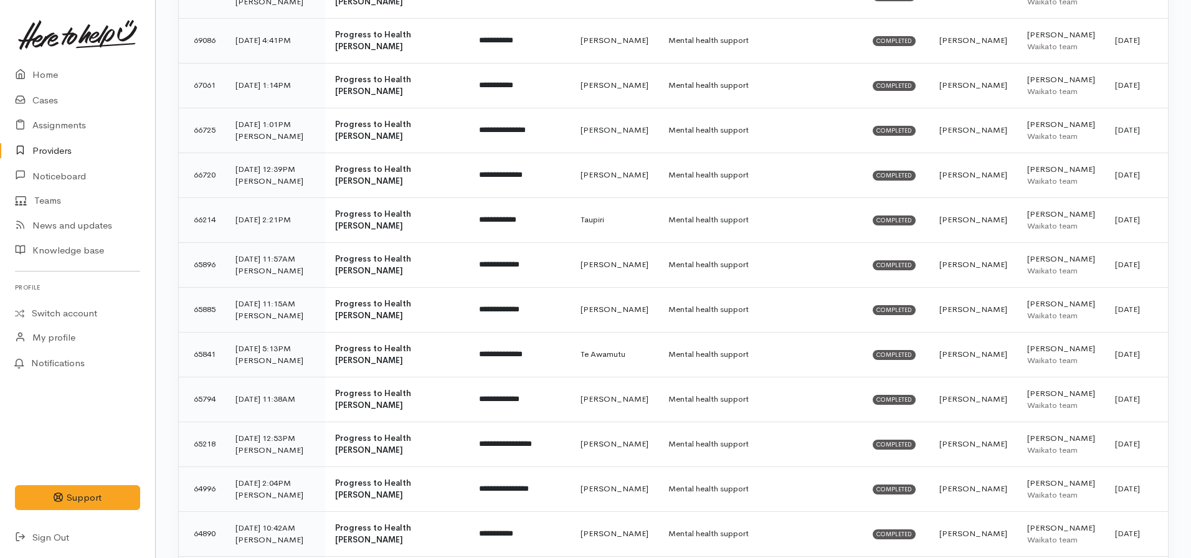
scroll to position [997, 0]
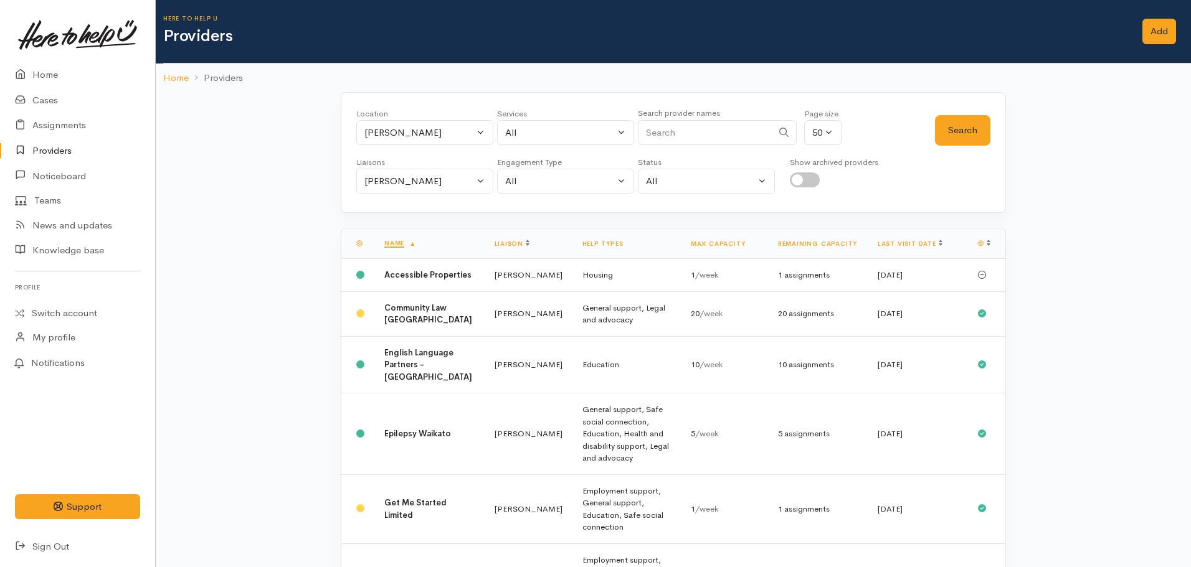
select select "5"
select select "null"
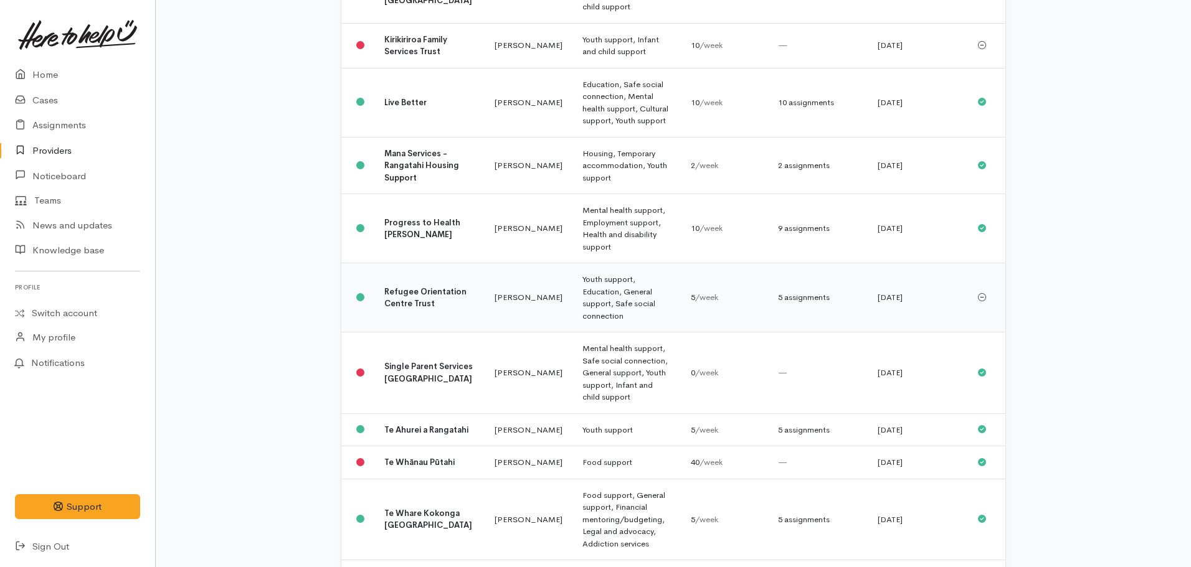
scroll to position [868, 0]
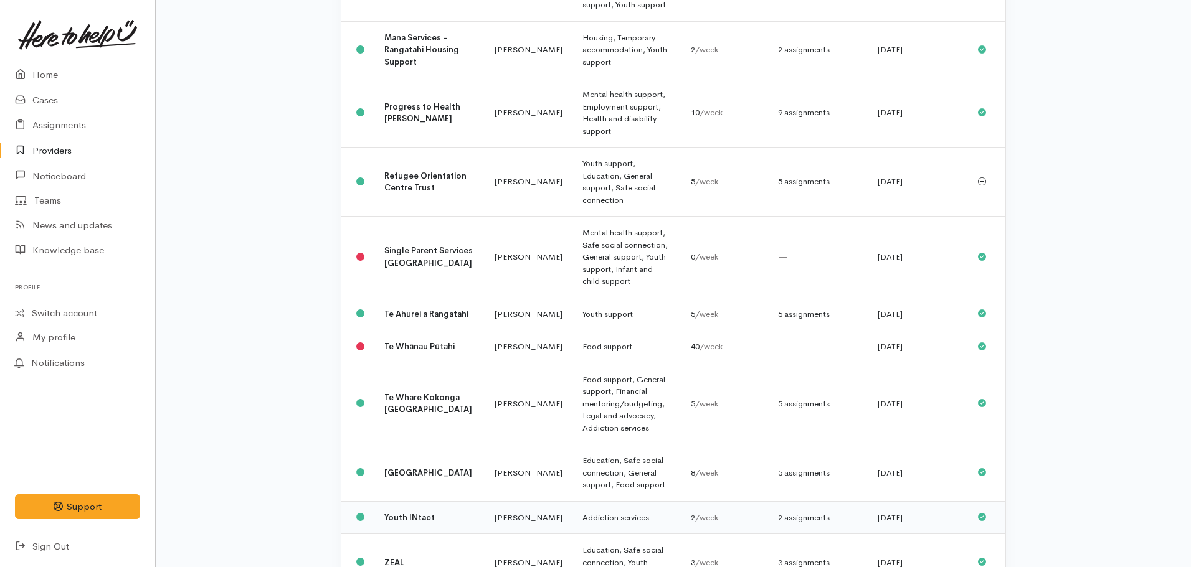
click at [383, 501] on td "Youth INtact" at bounding box center [429, 517] width 110 height 33
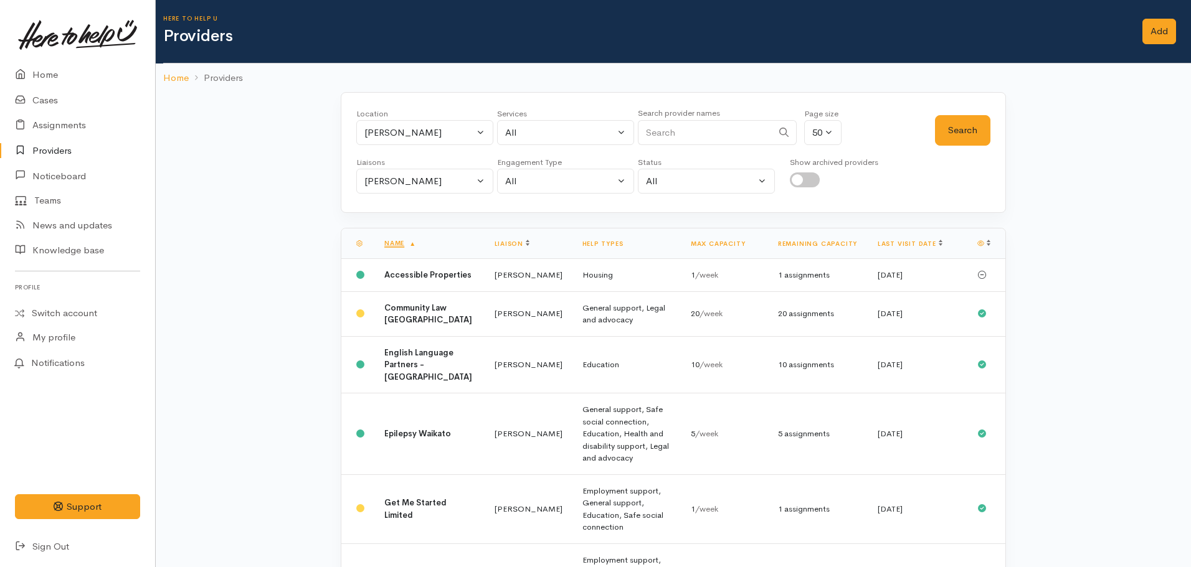
select select "5"
select select "null"
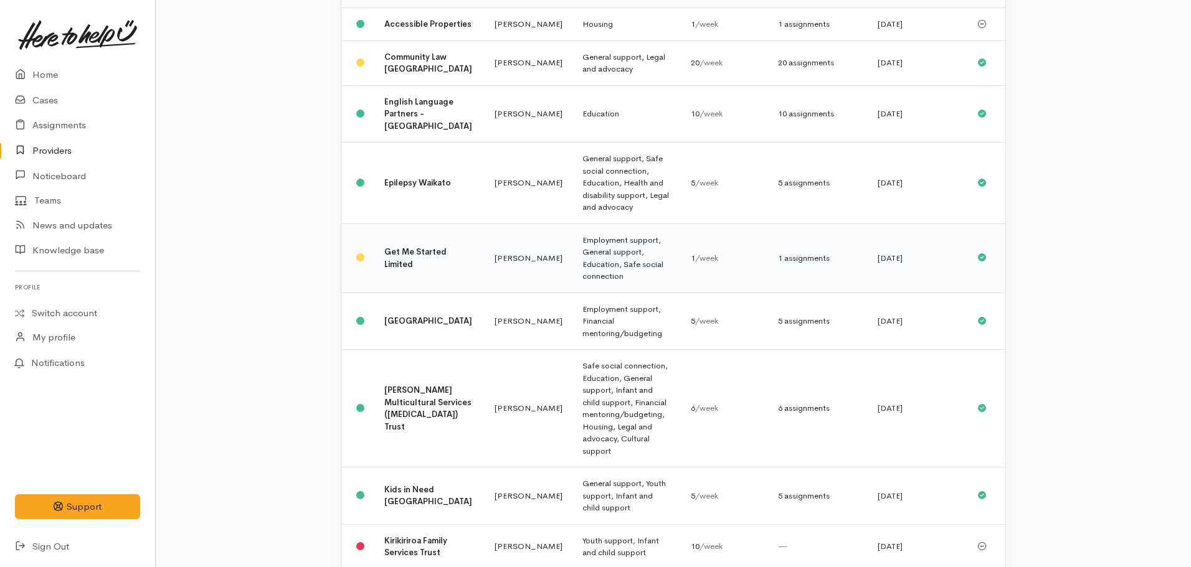
scroll to position [183, 0]
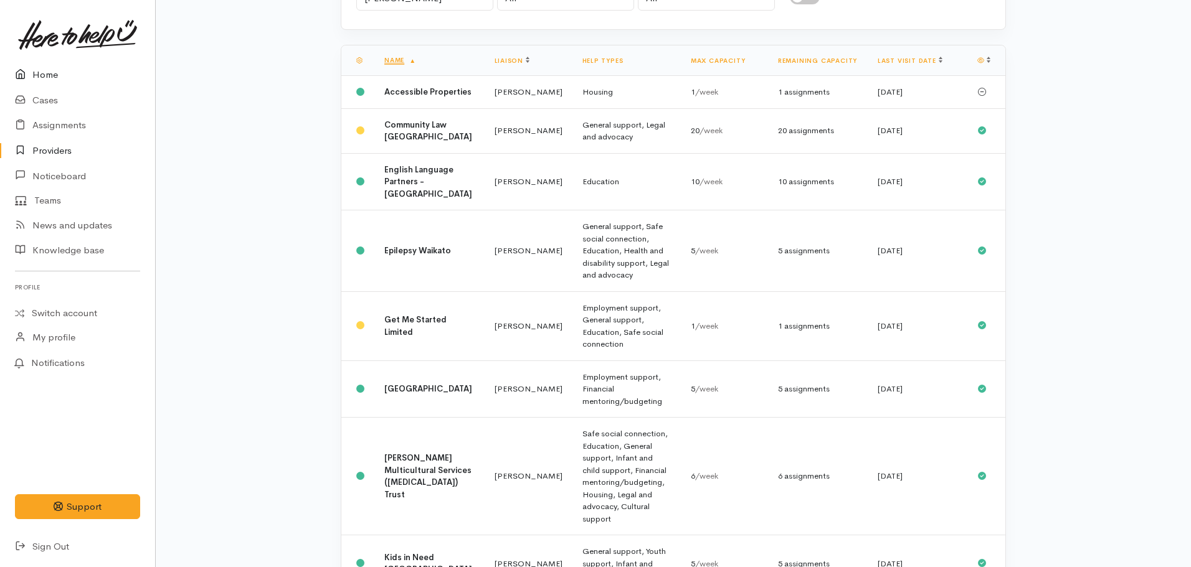
click at [63, 80] on link "Home" at bounding box center [77, 75] width 155 height 26
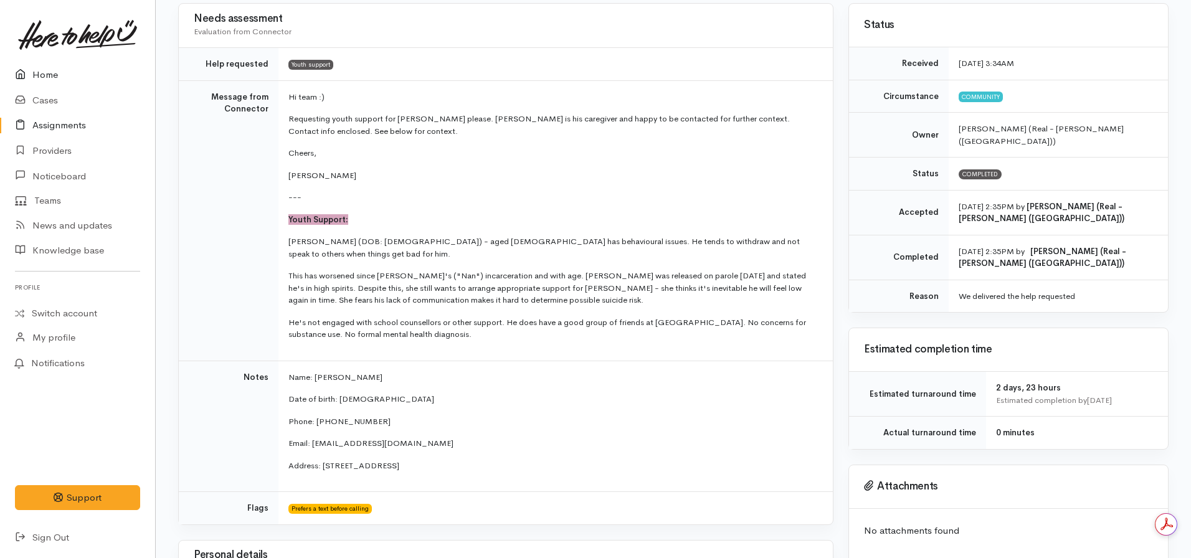
click at [43, 79] on link "Home" at bounding box center [77, 75] width 155 height 26
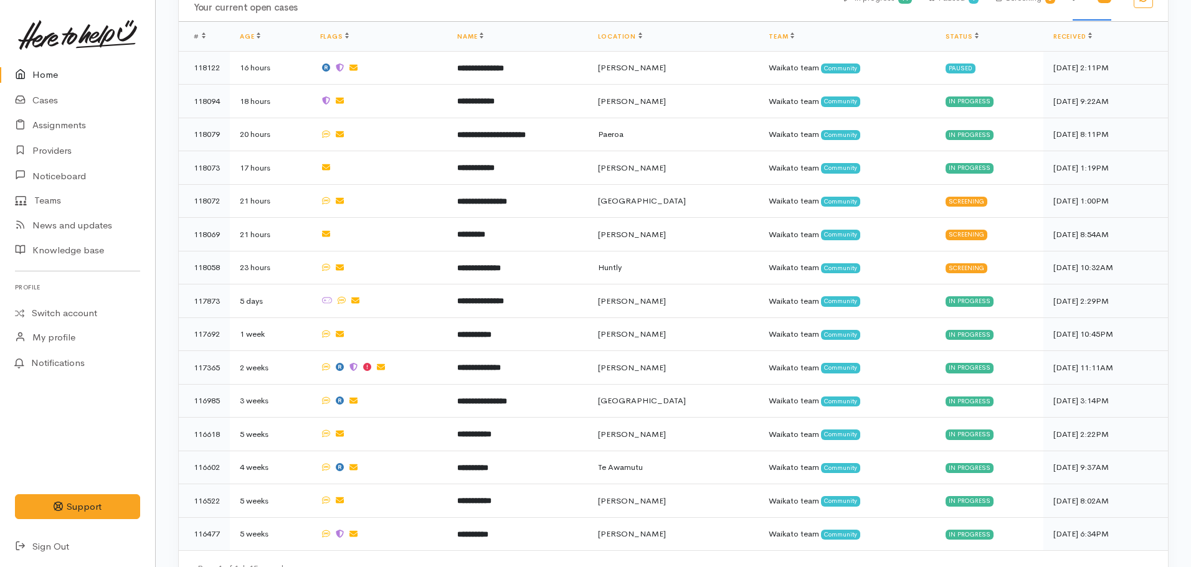
scroll to position [685, 0]
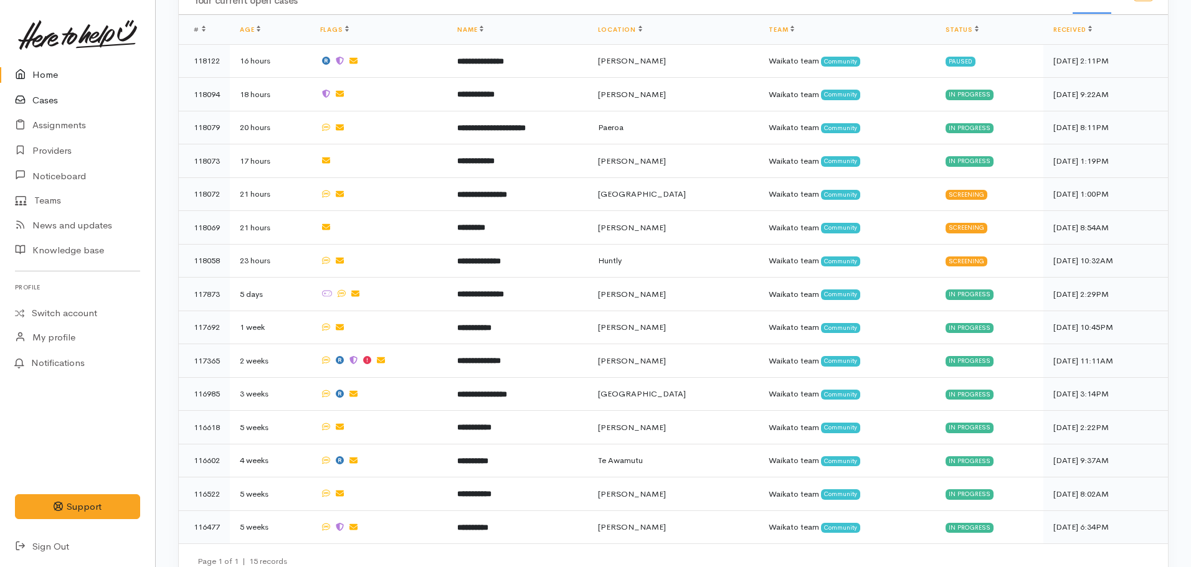
drag, startPoint x: 57, startPoint y: 95, endPoint x: 82, endPoint y: 97, distance: 24.4
click at [57, 95] on link "Cases" at bounding box center [77, 101] width 155 height 26
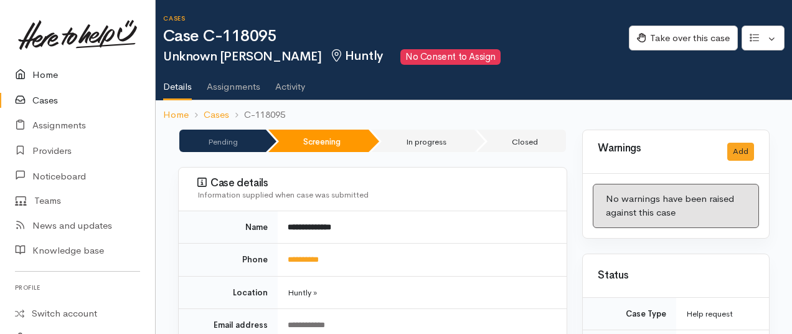
click at [37, 75] on link "Home" at bounding box center [77, 75] width 155 height 26
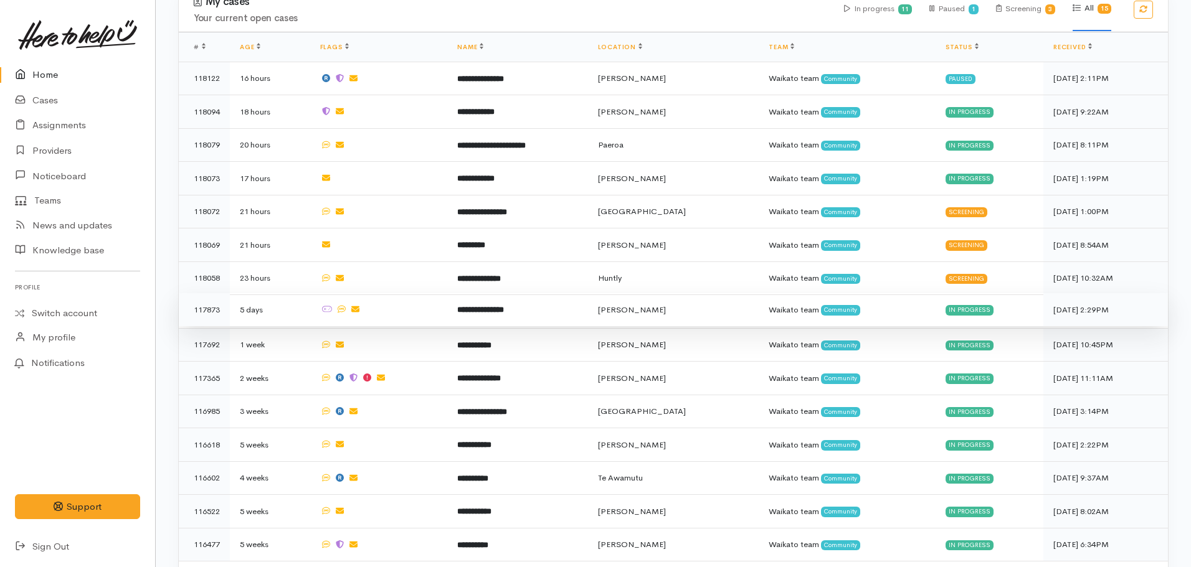
scroll to position [693, 0]
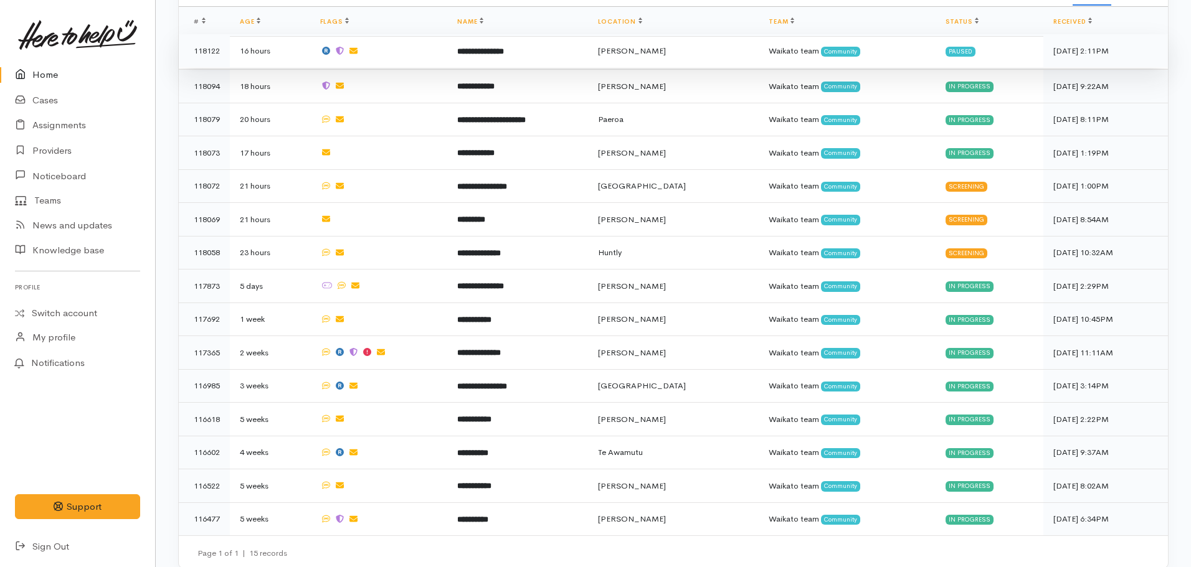
click at [503, 47] on b "**********" at bounding box center [480, 51] width 47 height 8
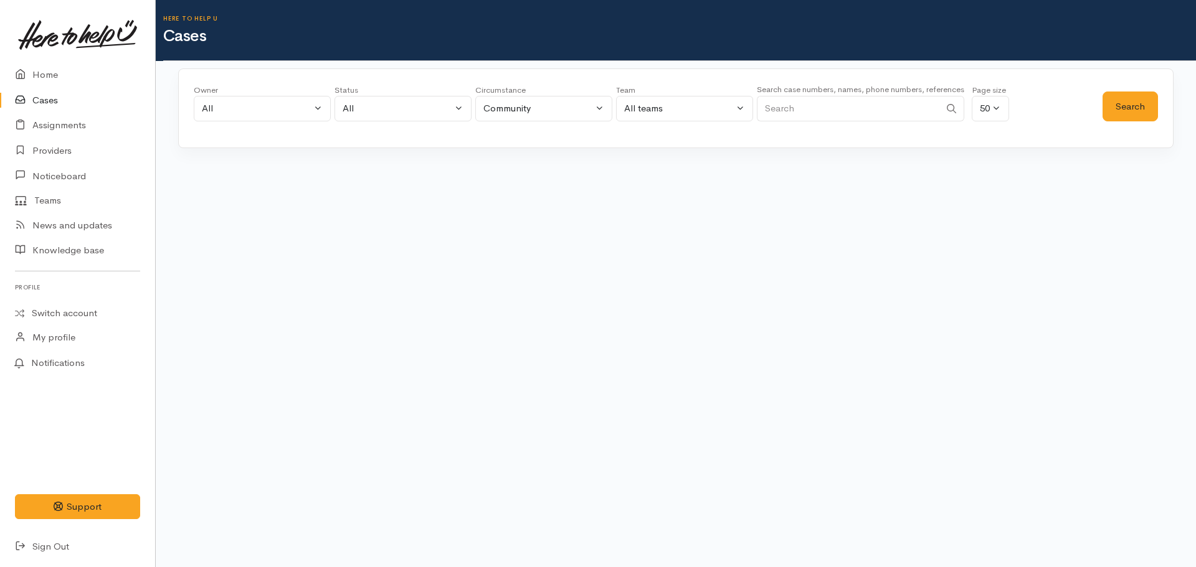
click at [851, 113] on input "Search" at bounding box center [848, 109] width 183 height 26
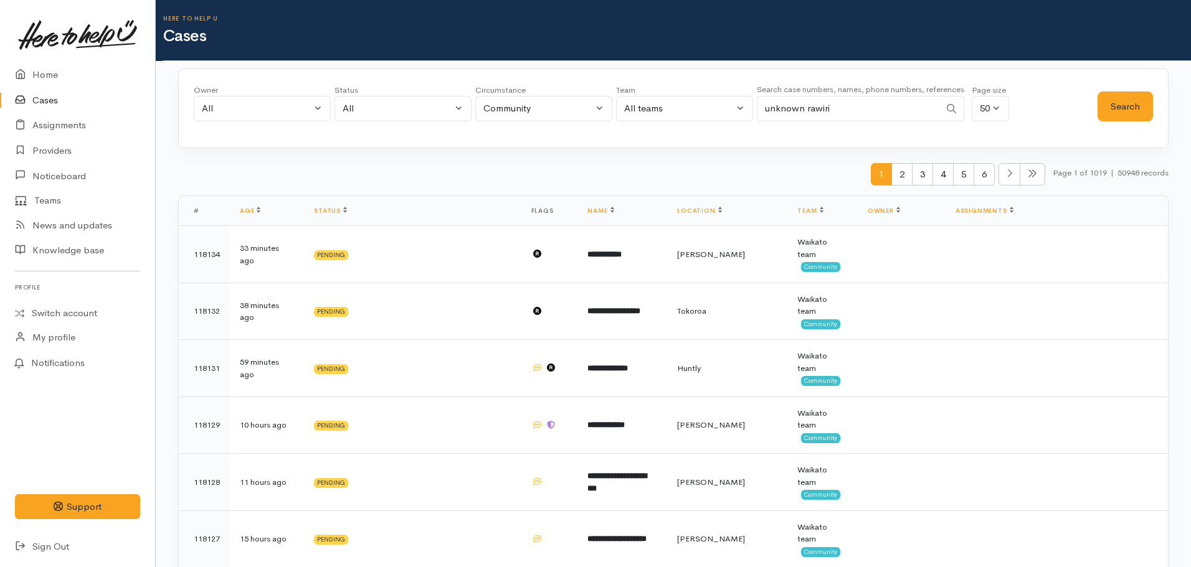
type input "unknown rawiri"
click at [1117, 113] on button "Search" at bounding box center [1124, 107] width 55 height 31
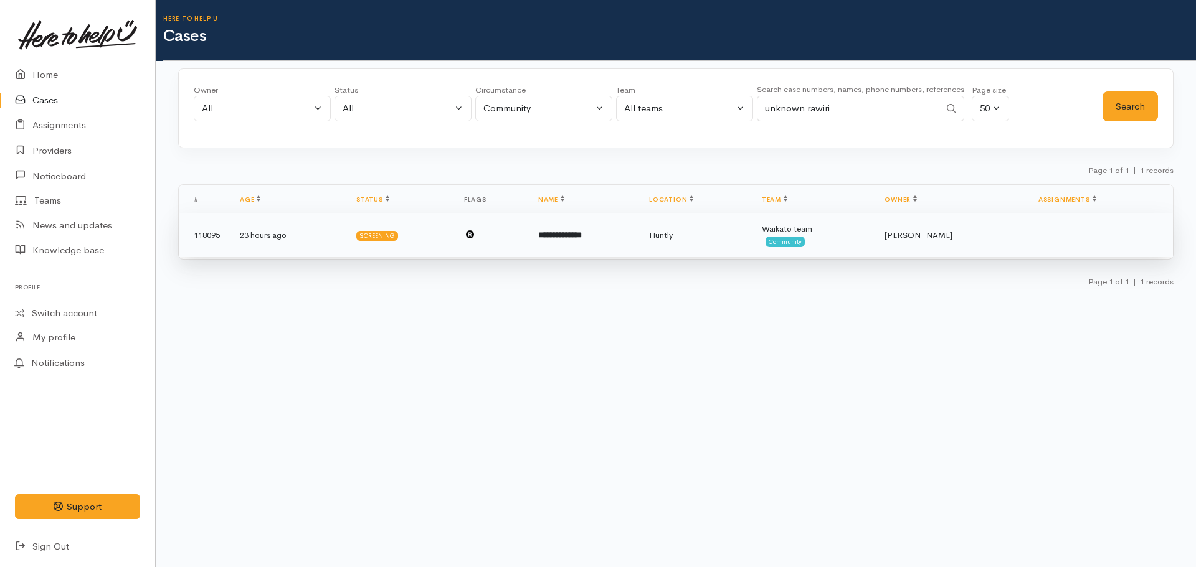
click at [541, 225] on td "**********" at bounding box center [583, 235] width 111 height 45
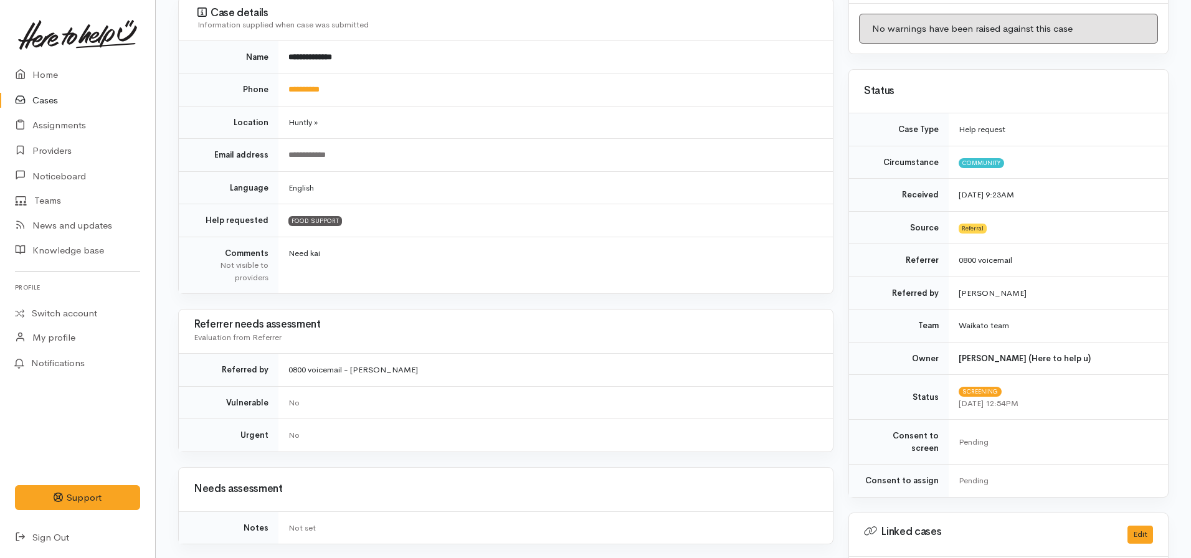
scroll to position [187, 0]
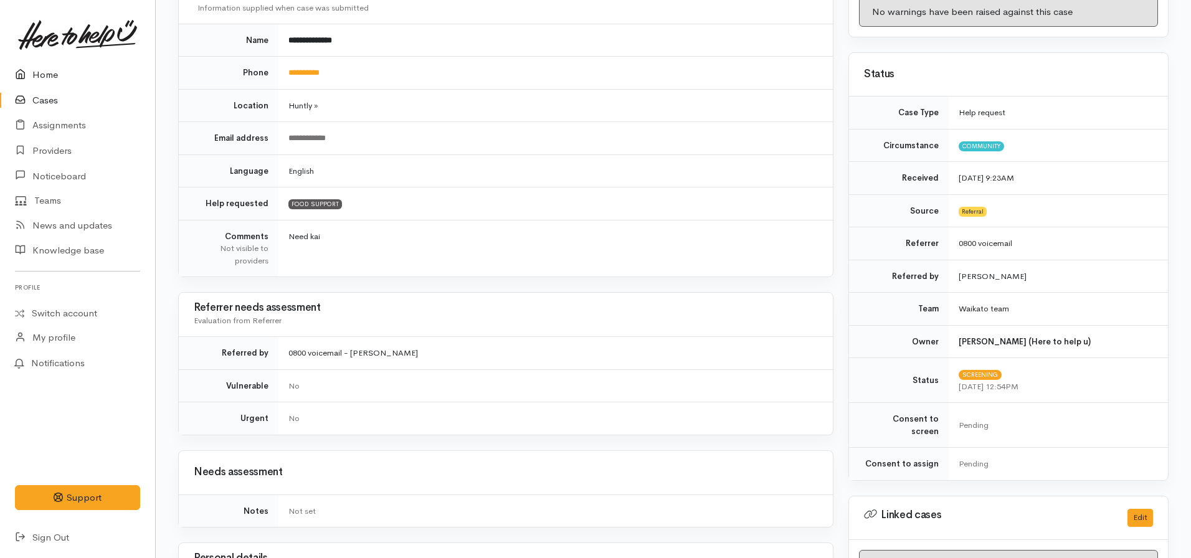
drag, startPoint x: 39, startPoint y: 76, endPoint x: 382, endPoint y: 137, distance: 348.6
click at [39, 76] on link "Home" at bounding box center [77, 75] width 155 height 26
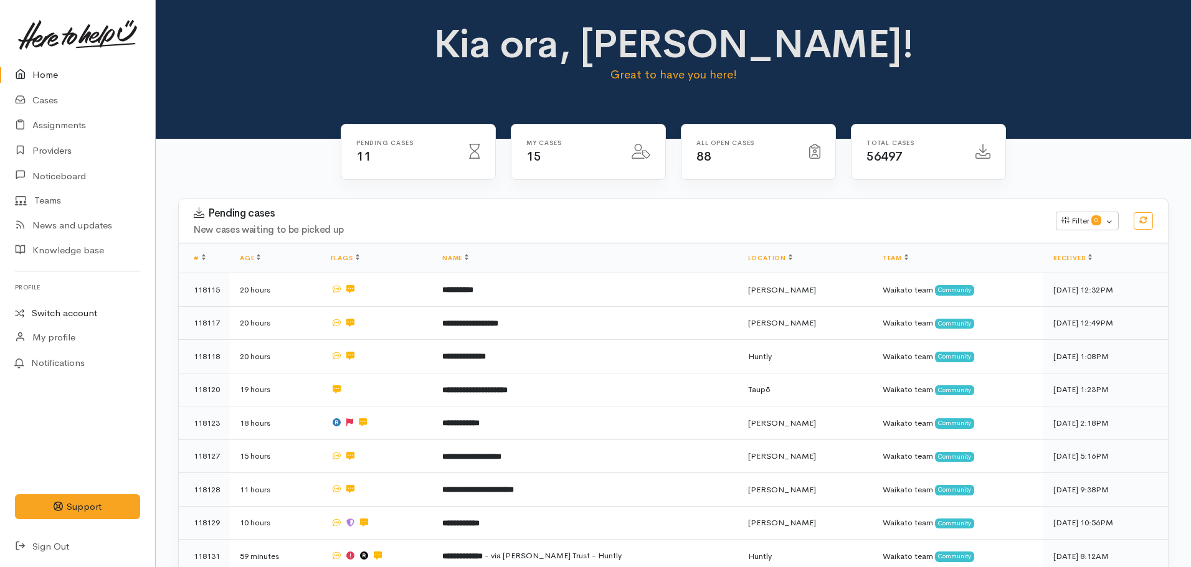
click at [73, 311] on link "Switch account" at bounding box center [77, 313] width 155 height 24
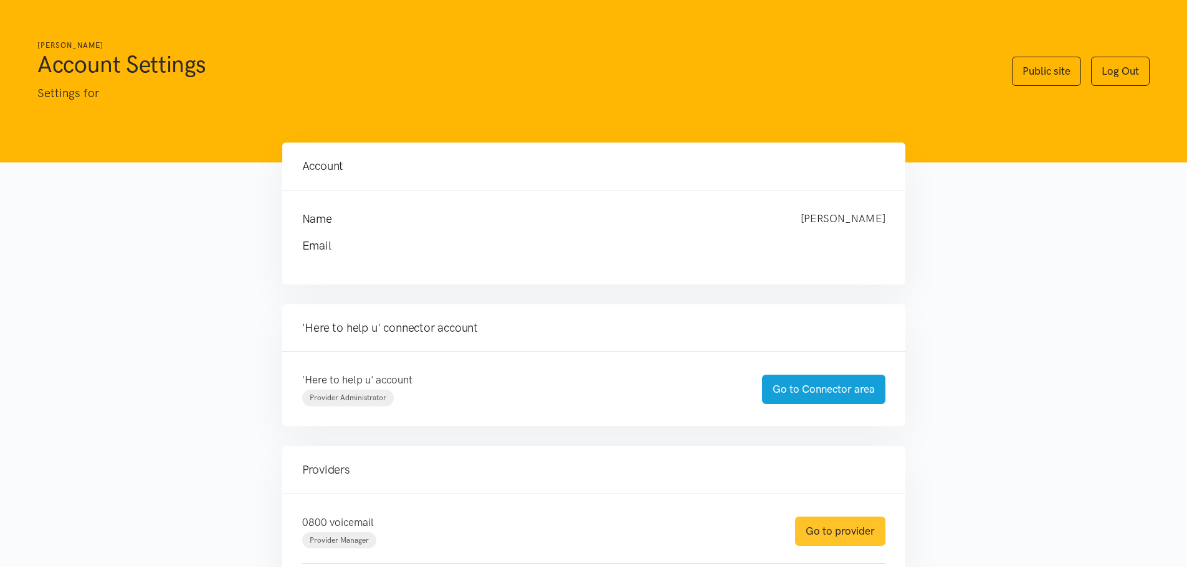
click at [835, 533] on link "Go to provider" at bounding box center [840, 531] width 90 height 29
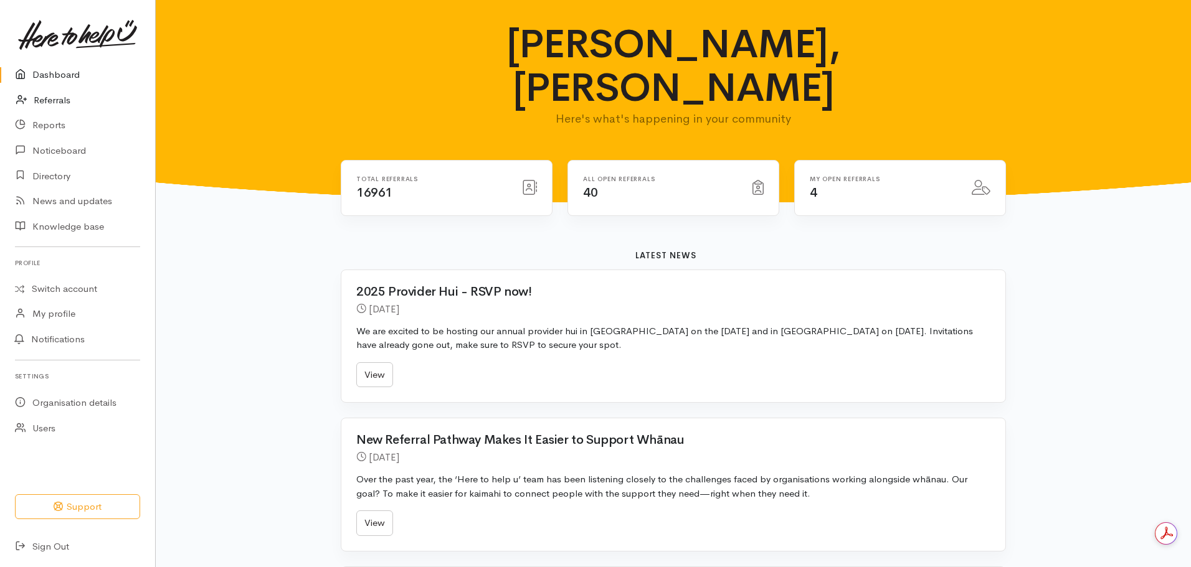
drag, startPoint x: 52, startPoint y: 98, endPoint x: 194, endPoint y: 118, distance: 144.0
click at [52, 98] on link "Referrals" at bounding box center [77, 101] width 155 height 26
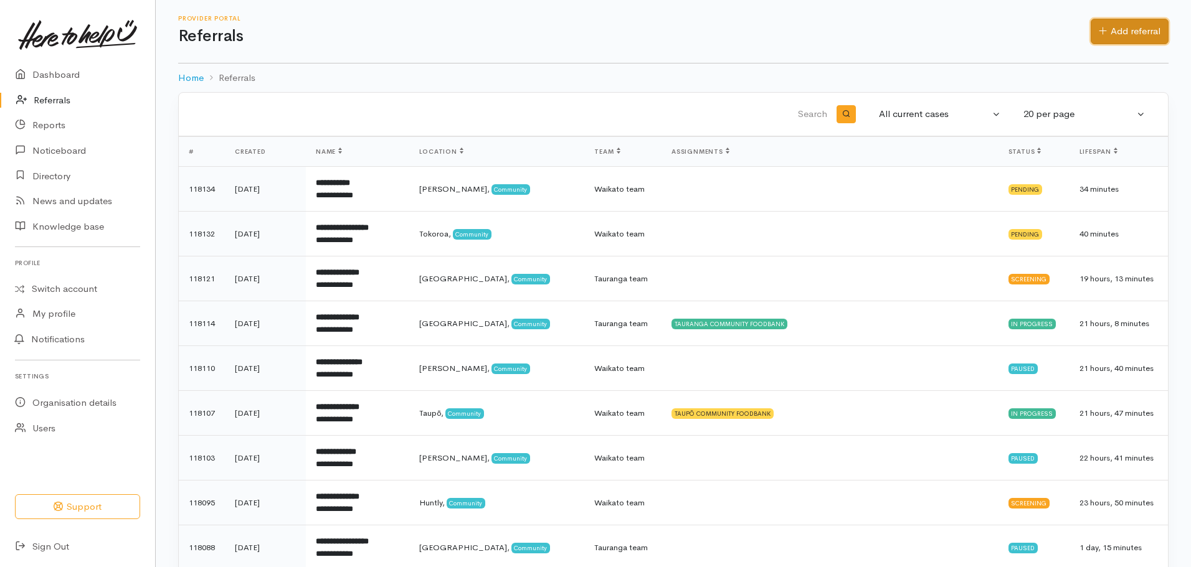
click at [1157, 29] on link "Add referral" at bounding box center [1130, 32] width 78 height 26
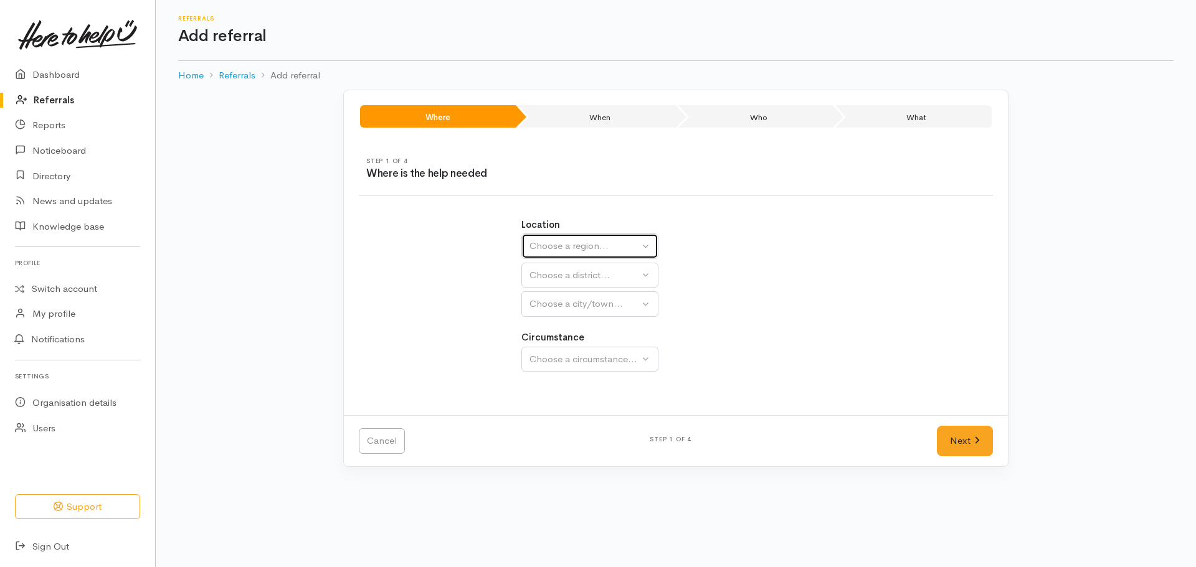
click at [604, 250] on div "Choose a region..." at bounding box center [584, 246] width 110 height 14
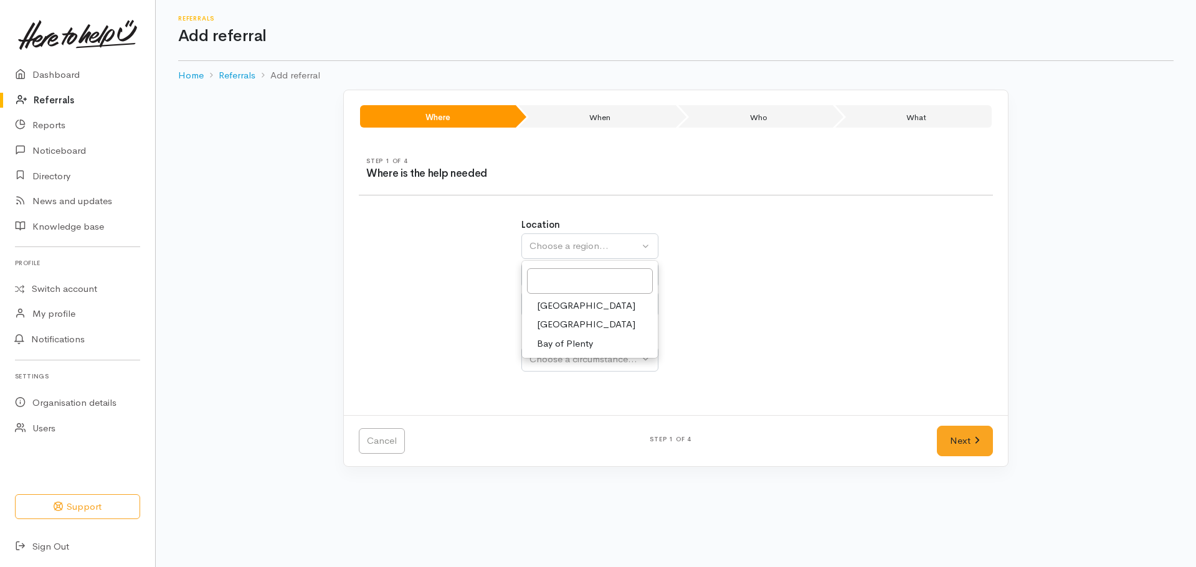
click at [561, 329] on span "[GEOGRAPHIC_DATA]" at bounding box center [586, 325] width 98 height 14
select select "3"
select select
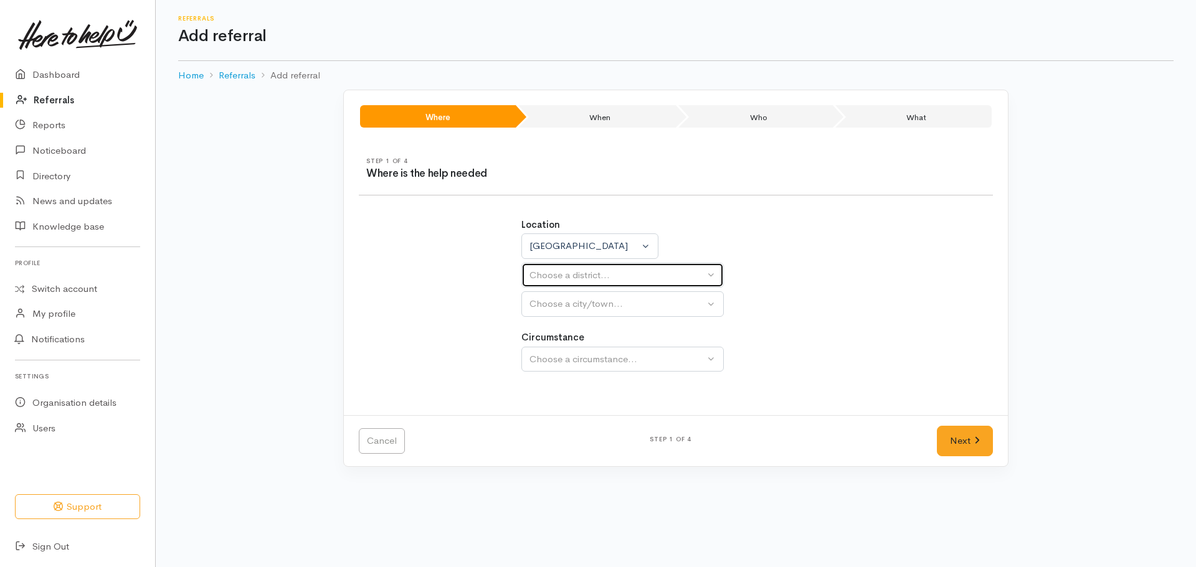
click at [548, 279] on div "Choose a district..." at bounding box center [616, 275] width 175 height 14
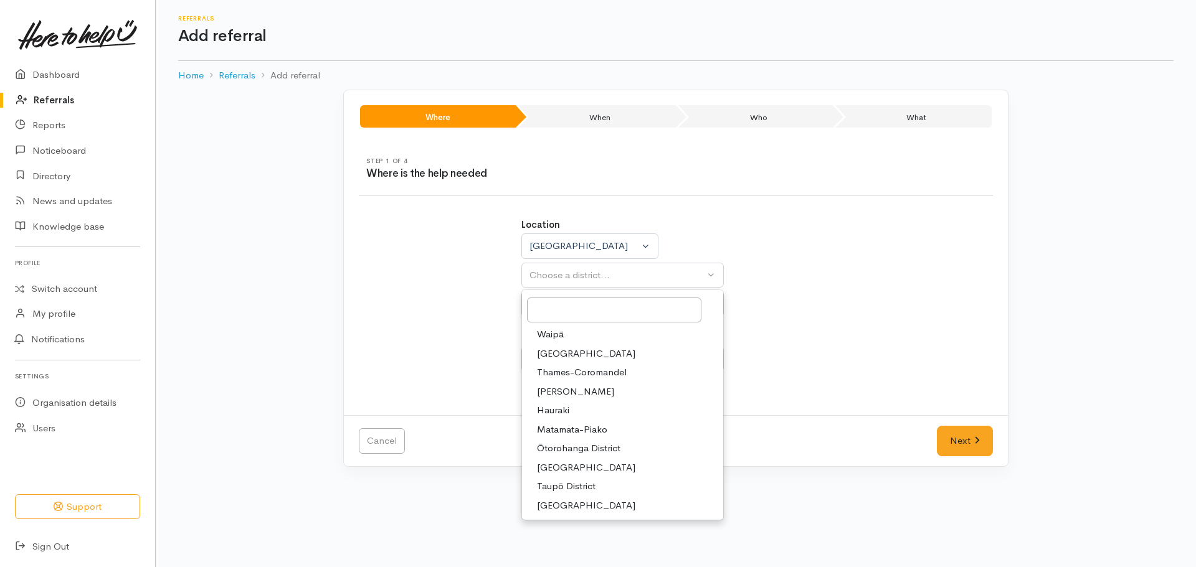
drag, startPoint x: 566, startPoint y: 486, endPoint x: 554, endPoint y: 420, distance: 67.1
click at [566, 485] on span "Taupō District" at bounding box center [566, 487] width 59 height 14
select select "14"
select select
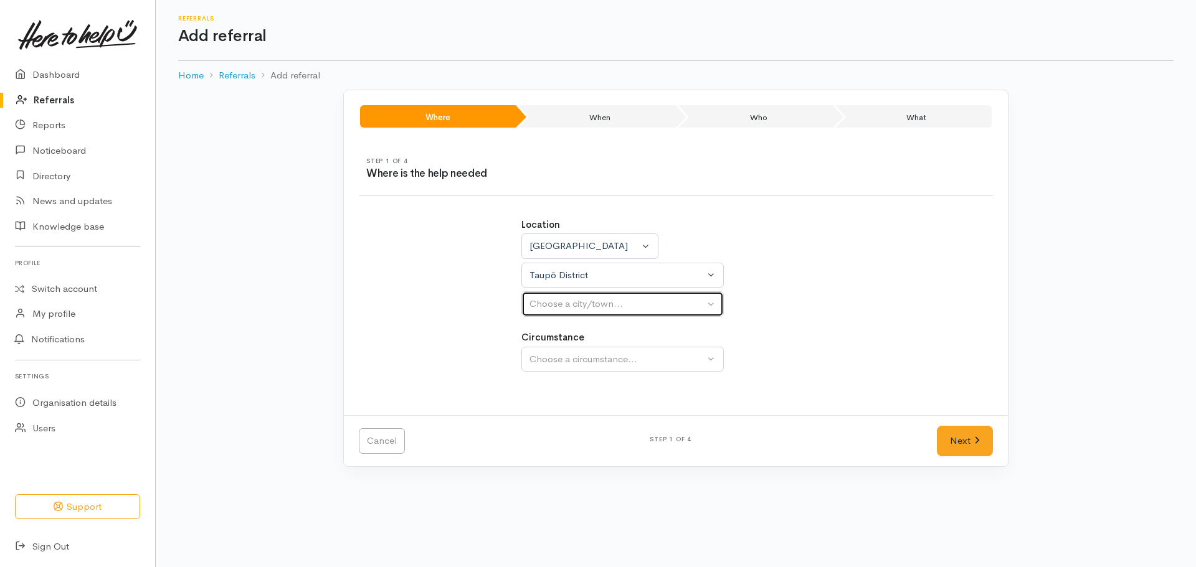
click at [569, 301] on div "Choose a city/town..." at bounding box center [616, 304] width 175 height 14
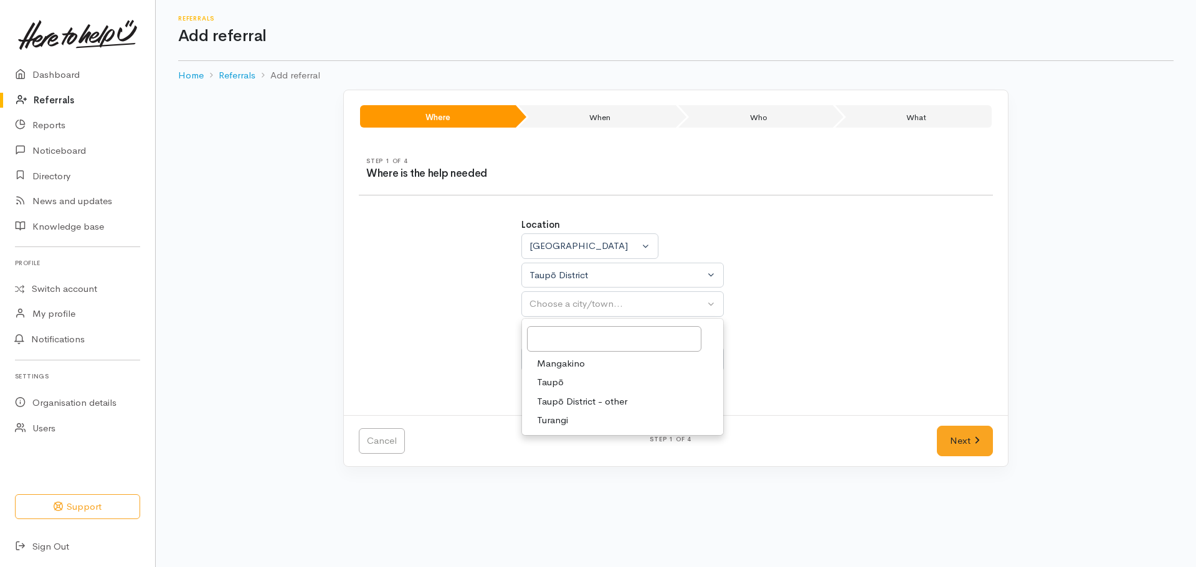
click at [560, 387] on span "Taupō" at bounding box center [550, 383] width 27 height 14
select select "183"
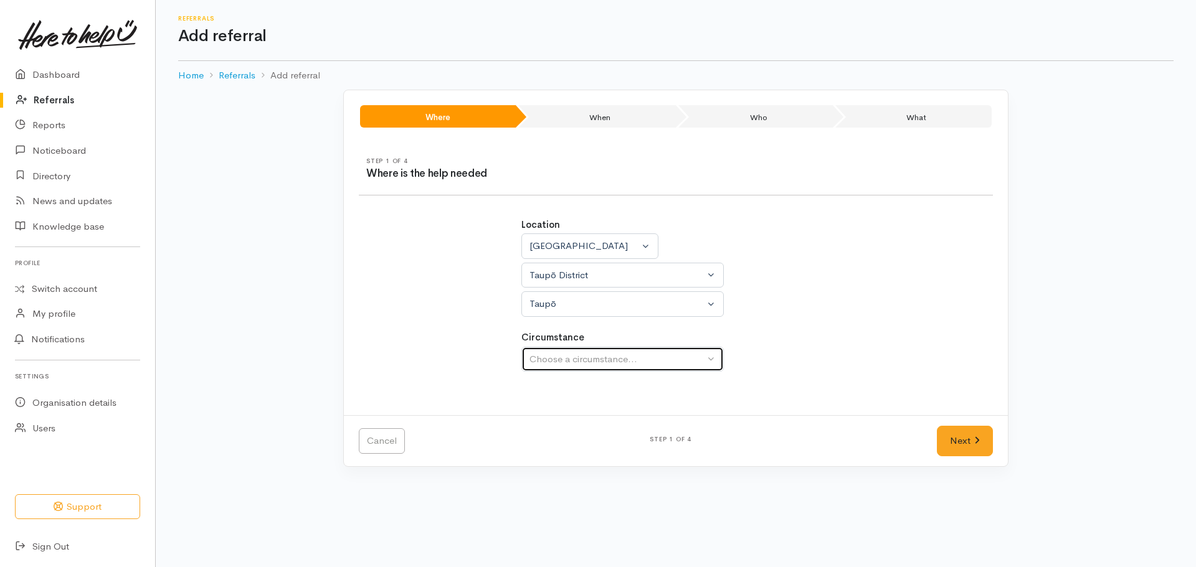
click at [572, 357] on div "Choose a circumstance..." at bounding box center [616, 360] width 175 height 14
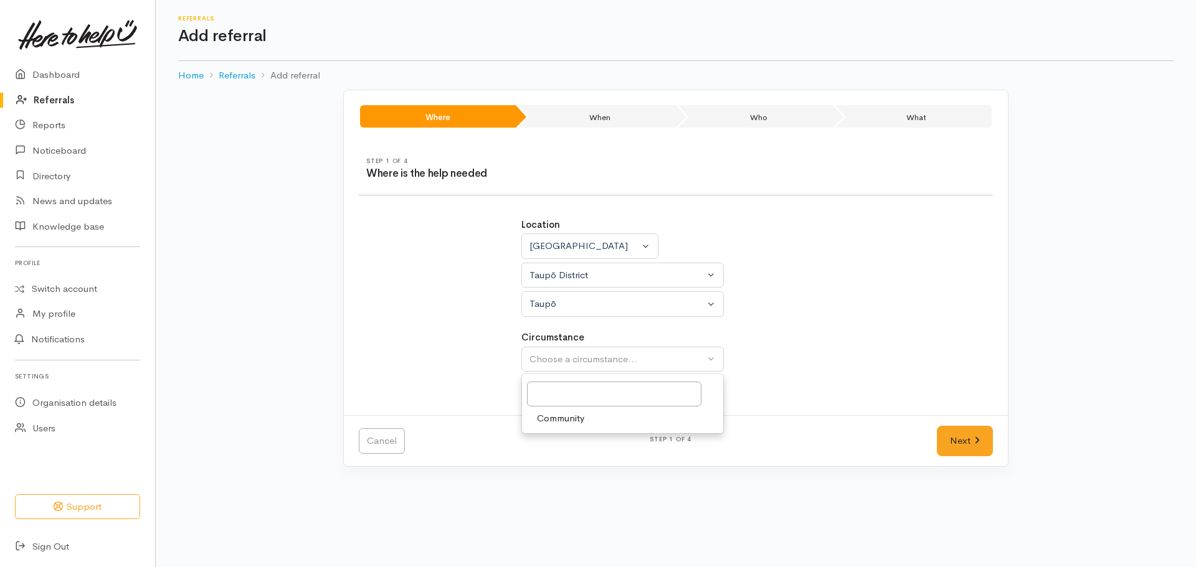
drag, startPoint x: 571, startPoint y: 418, endPoint x: 846, endPoint y: 415, distance: 275.3
click at [573, 417] on span "Community" at bounding box center [560, 419] width 47 height 14
select select "2"
click at [970, 438] on link "Next" at bounding box center [965, 441] width 56 height 31
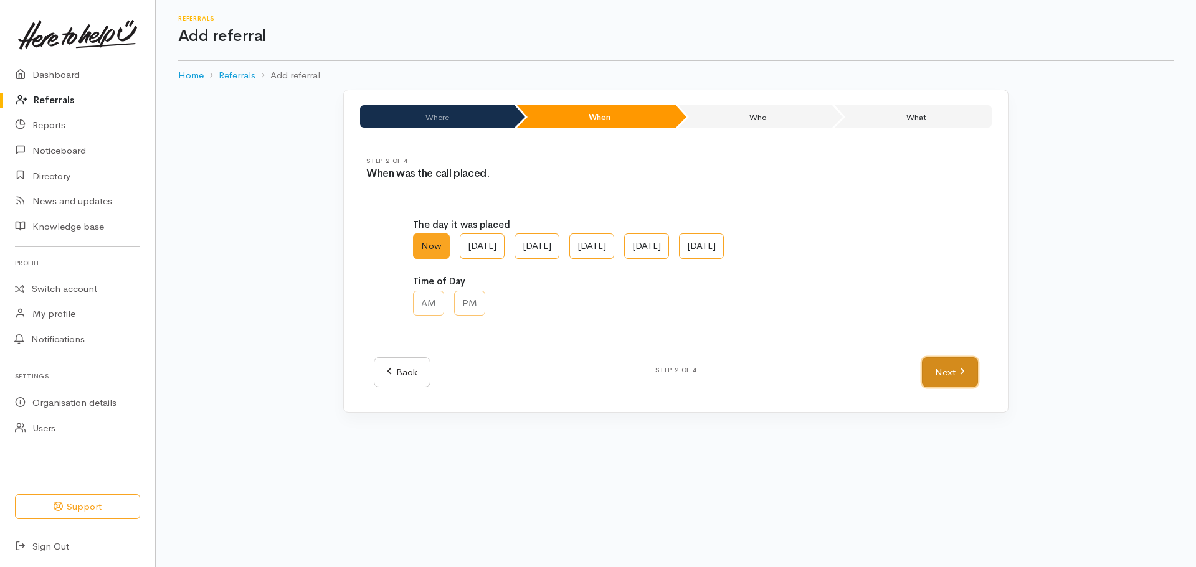
click at [947, 376] on link "Next" at bounding box center [950, 373] width 56 height 31
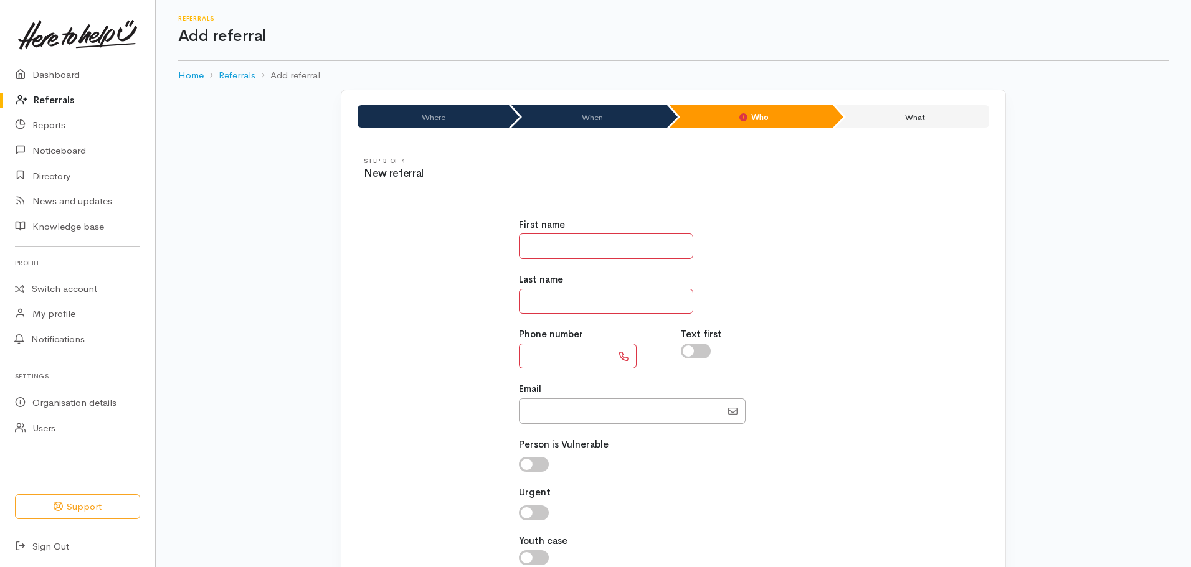
click at [579, 254] on input "text" at bounding box center [606, 247] width 174 height 26
click at [633, 247] on input "text" at bounding box center [606, 247] width 174 height 26
type input "***"
type input "*******"
click at [558, 362] on input "text" at bounding box center [565, 357] width 93 height 26
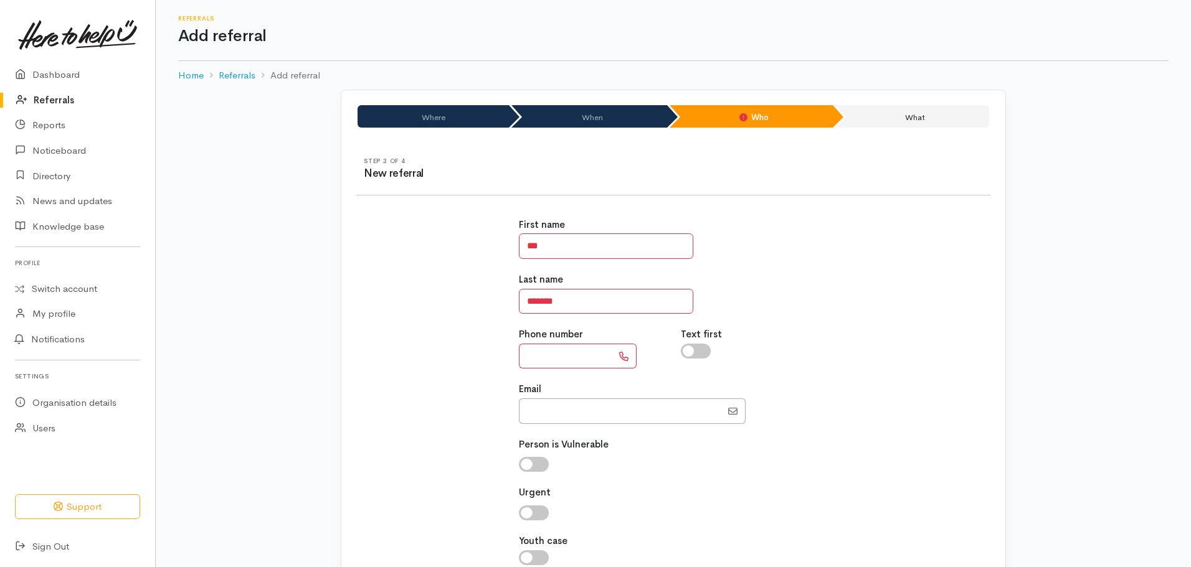
click at [550, 360] on input "text" at bounding box center [565, 357] width 93 height 26
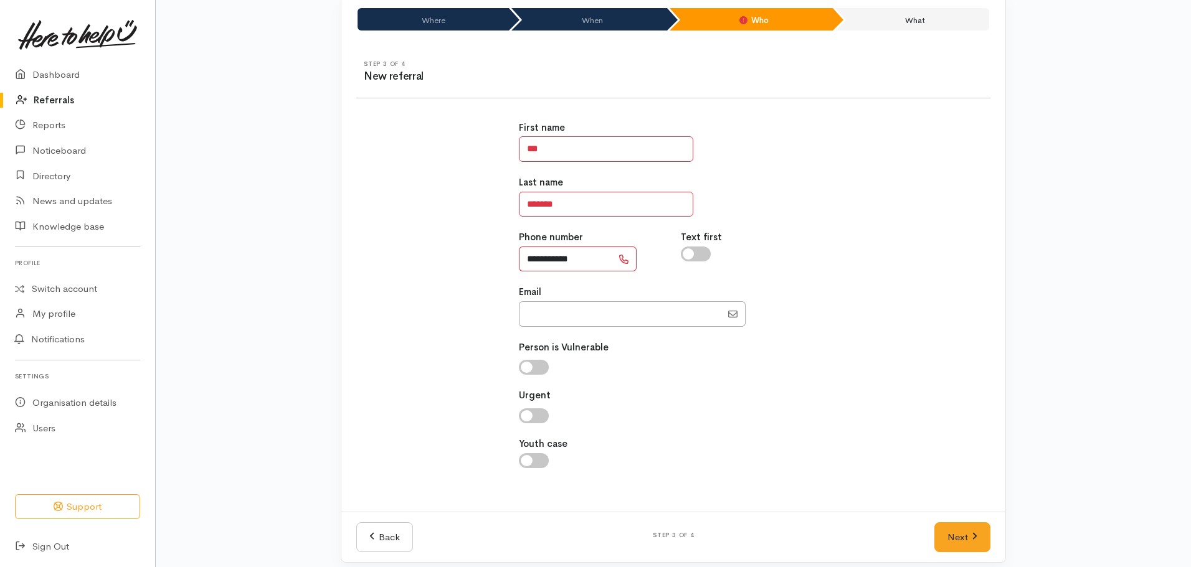
scroll to position [108, 0]
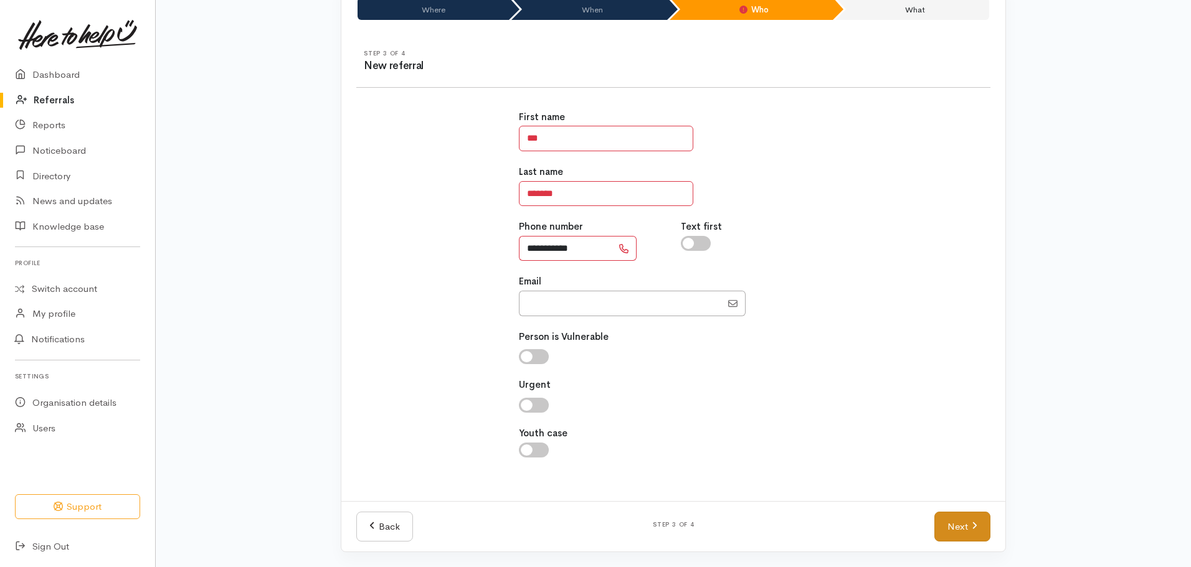
type input "**********"
click at [960, 526] on link "Next" at bounding box center [962, 527] width 56 height 31
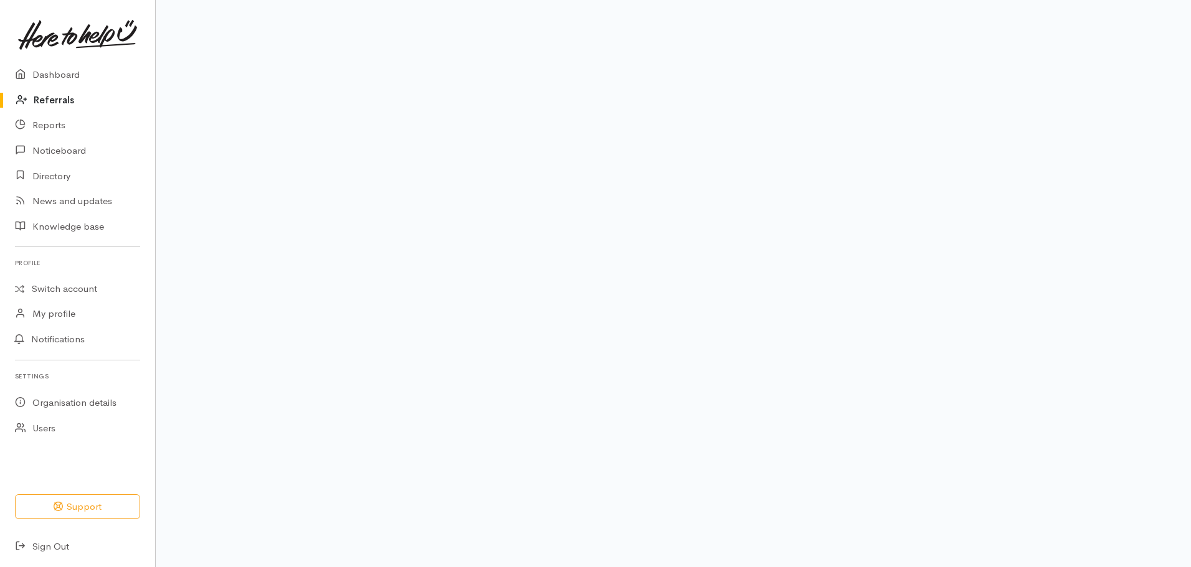
scroll to position [84, 0]
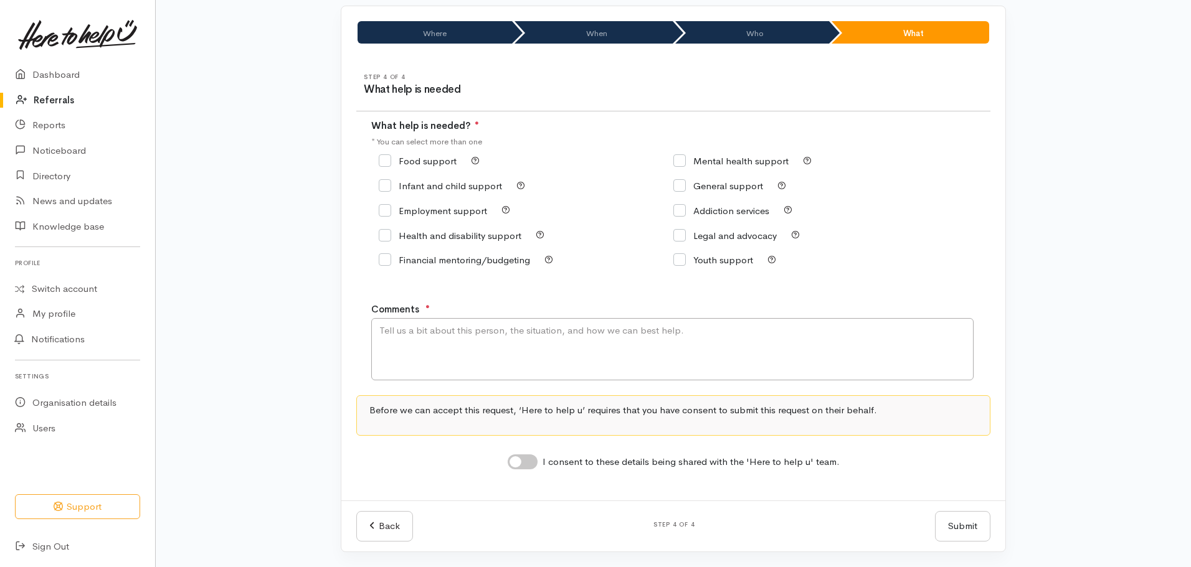
click at [681, 181] on input "General support" at bounding box center [718, 185] width 90 height 9
checkbox input "true"
click at [416, 333] on textarea "Comments" at bounding box center [672, 349] width 602 height 62
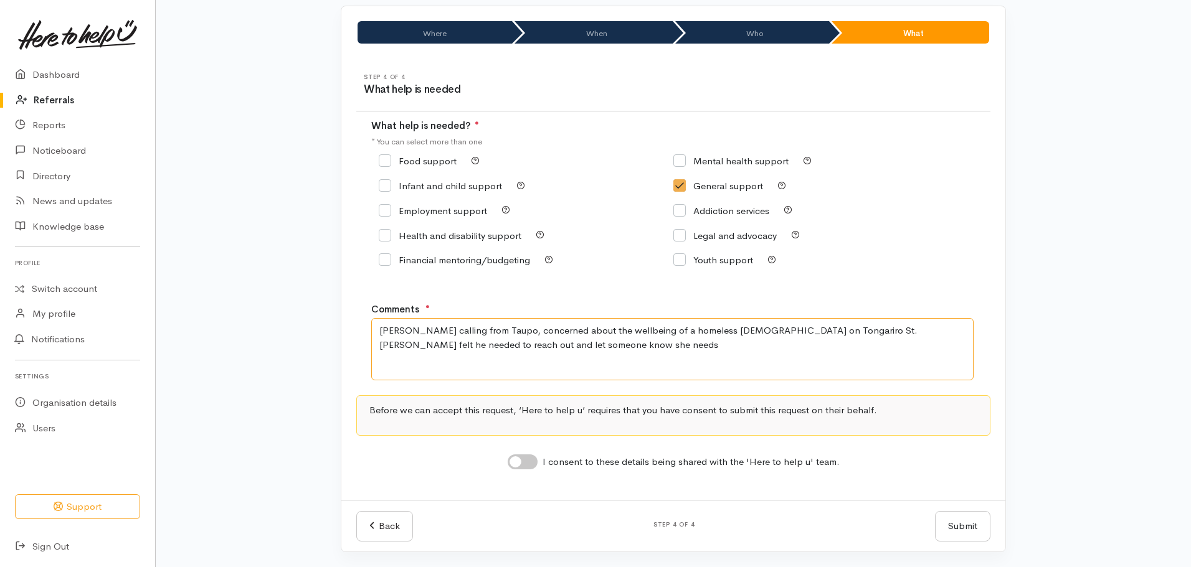
click at [758, 329] on textarea "Ian calling from Taupo, concerned about the wellbeing of a homeless lady on Ton…" at bounding box center [672, 349] width 602 height 62
click at [663, 343] on textarea "Ian calling from Taupo, concerned about the wellbeing of a homeless lady on Ton…" at bounding box center [672, 349] width 602 height 62
type textarea "Ian calling from Taupo, concerned about the wellbeing of a homeless lady on Ton…"
click at [396, 525] on link "Back" at bounding box center [384, 526] width 57 height 31
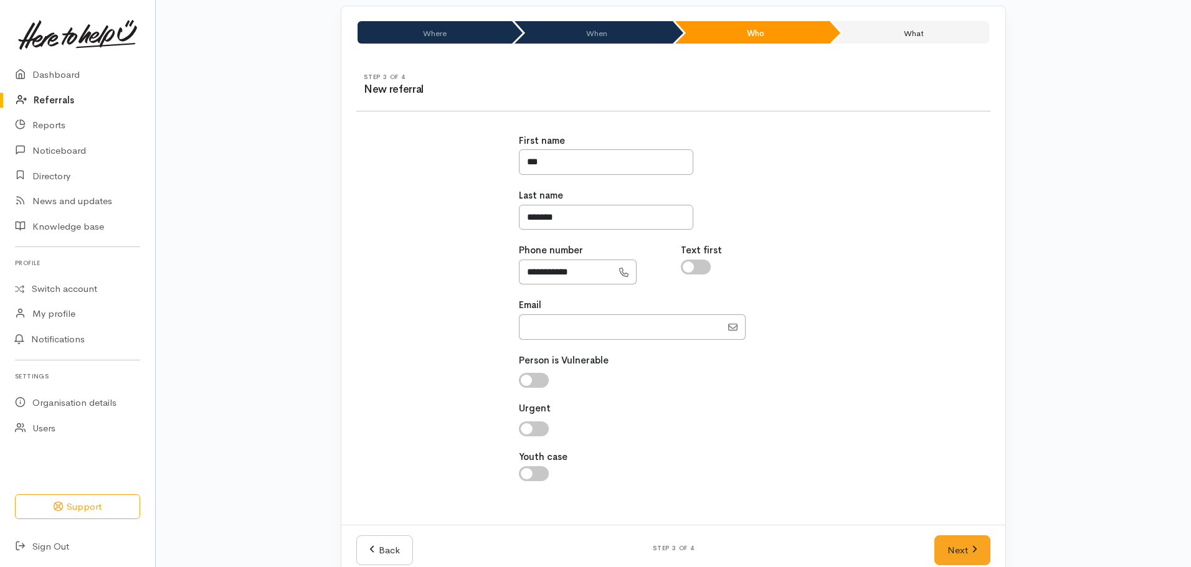
click at [531, 382] on input "checkbox" at bounding box center [534, 380] width 30 height 15
checkbox input "true"
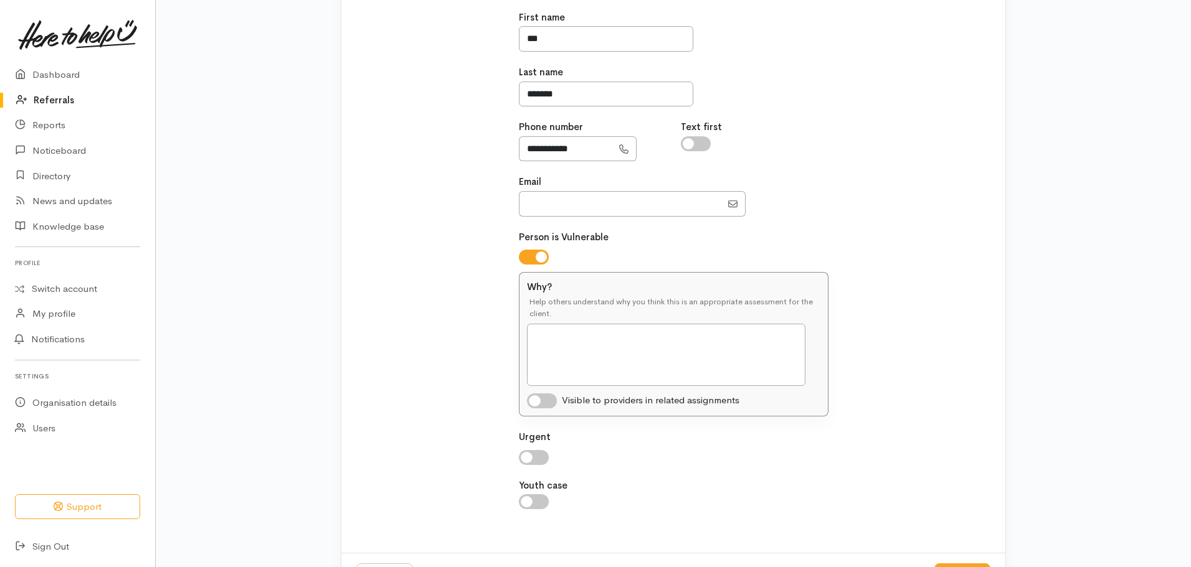
scroll to position [209, 0]
click at [554, 343] on textarea "Why?" at bounding box center [666, 354] width 278 height 62
type textarea "Not for Ian - but for"
type textarea "Not for Ian - for"
click at [528, 251] on input "checkbox" at bounding box center [534, 256] width 30 height 15
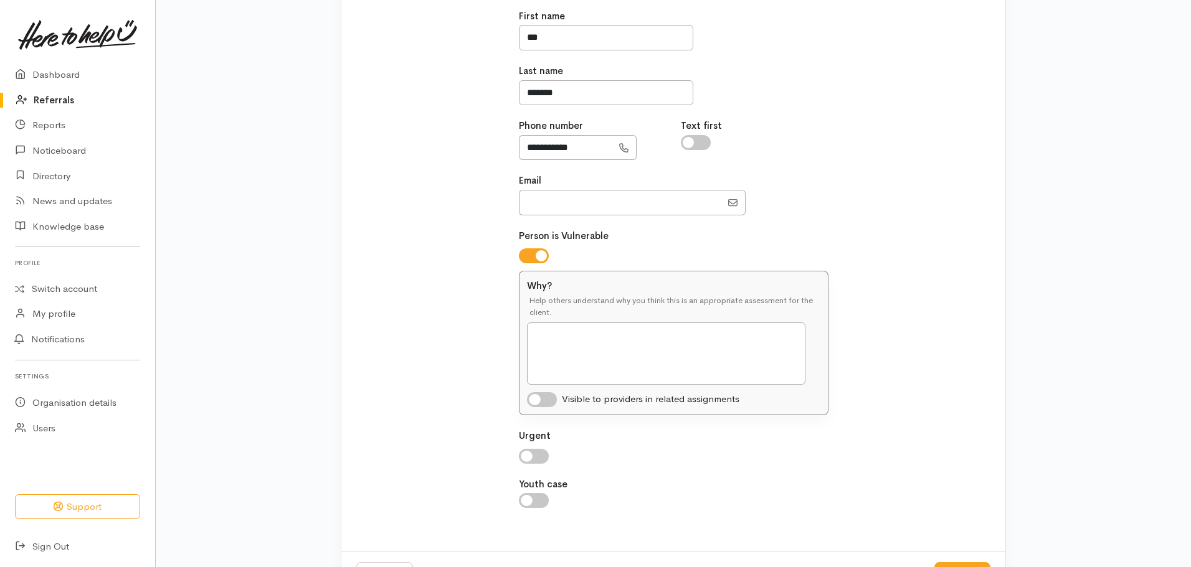
checkbox input "false"
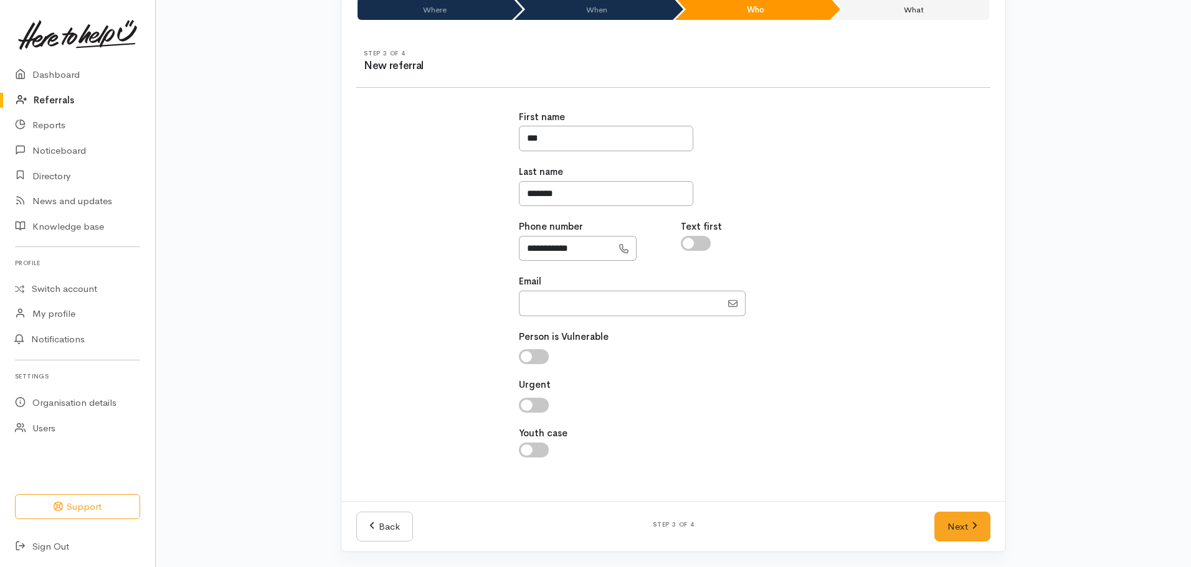
scroll to position [108, 0]
click at [950, 518] on link "Next" at bounding box center [962, 527] width 56 height 31
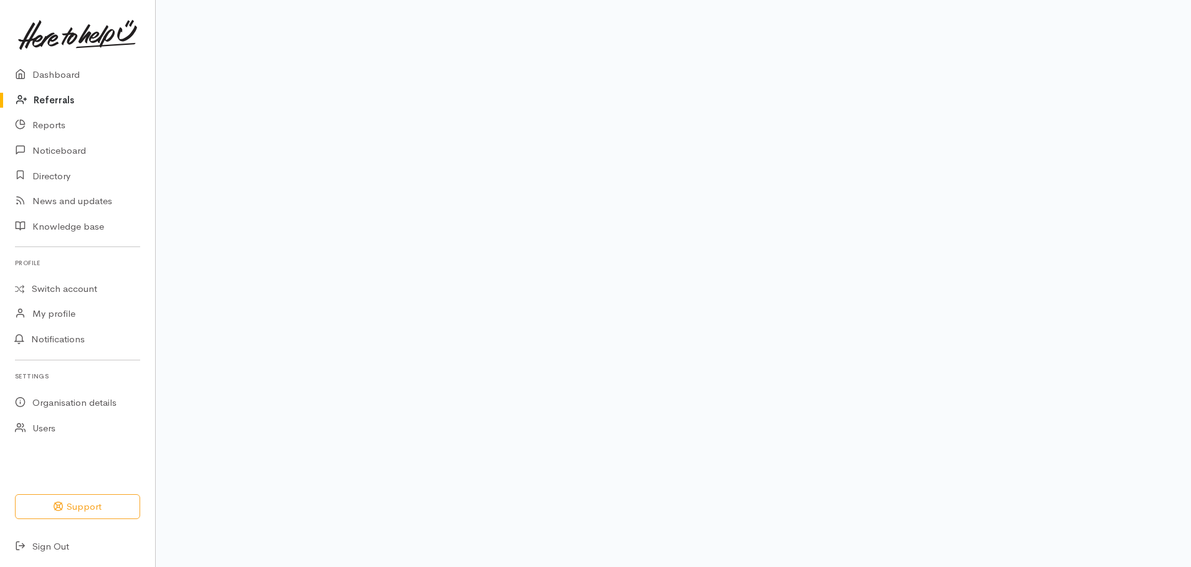
scroll to position [84, 0]
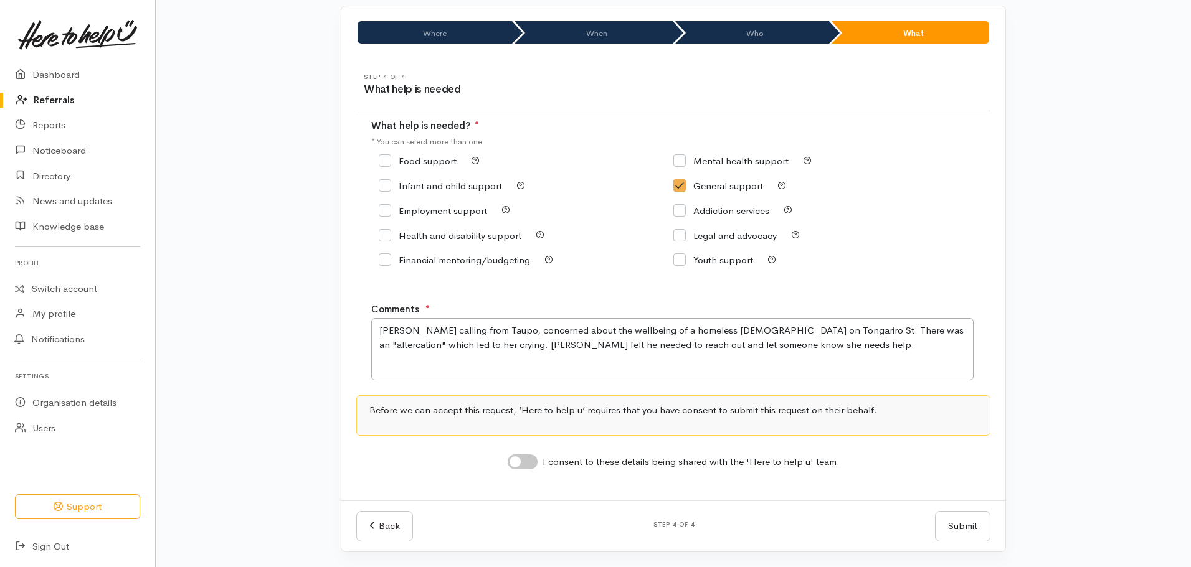
click at [524, 456] on input "I consent to these details being shared with the 'Here to help u' team." at bounding box center [523, 462] width 30 height 15
checkbox input "true"
click at [970, 528] on button "Submit" at bounding box center [962, 526] width 55 height 31
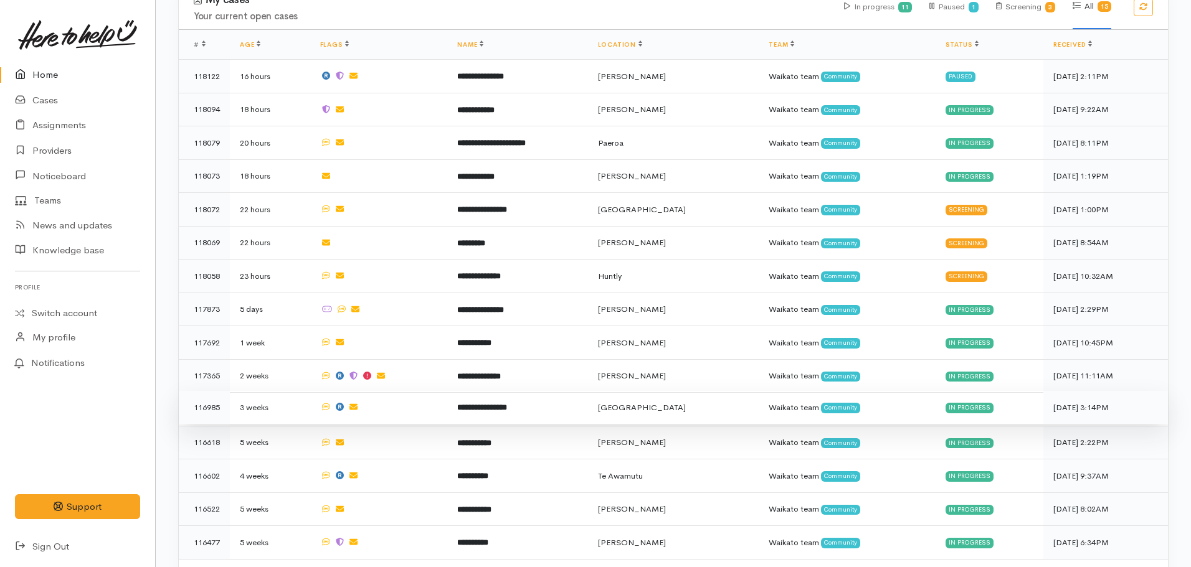
scroll to position [726, 0]
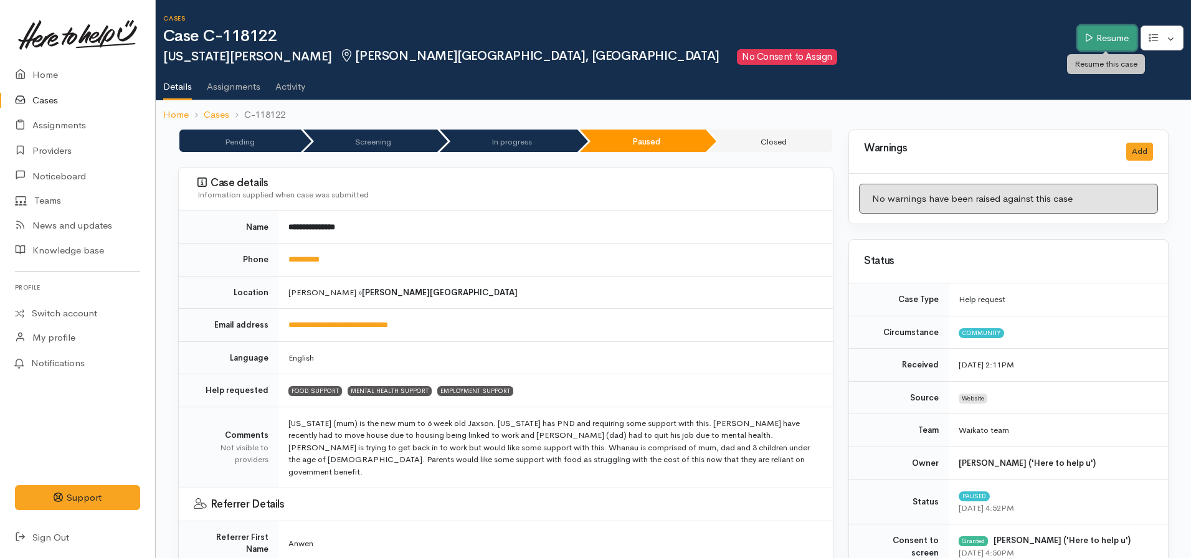
click at [1099, 34] on link "Resume" at bounding box center [1107, 39] width 59 height 26
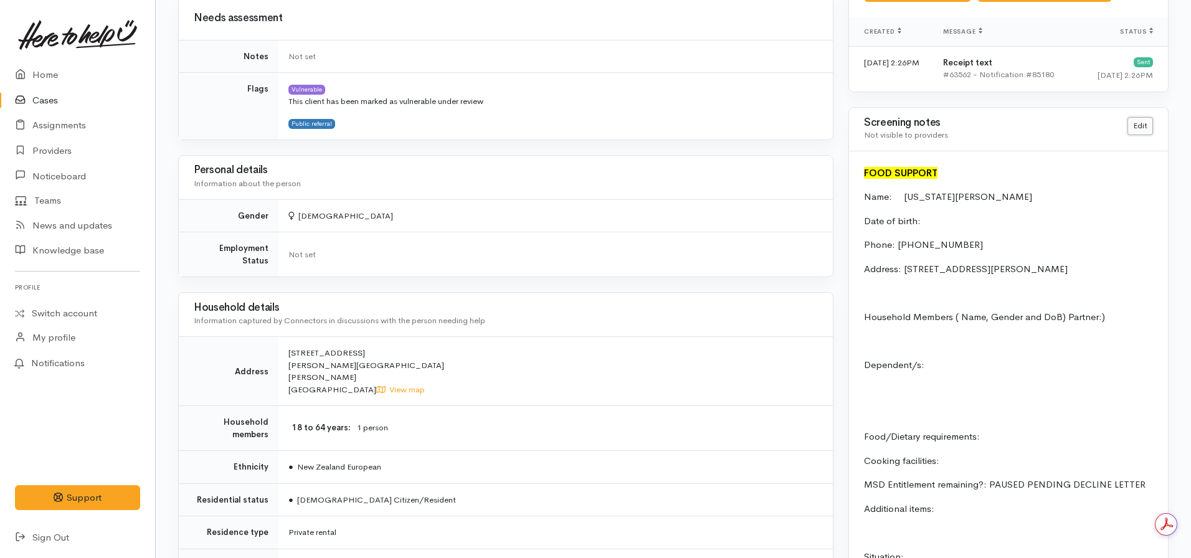
click at [1140, 126] on link "Edit" at bounding box center [1140, 126] width 26 height 18
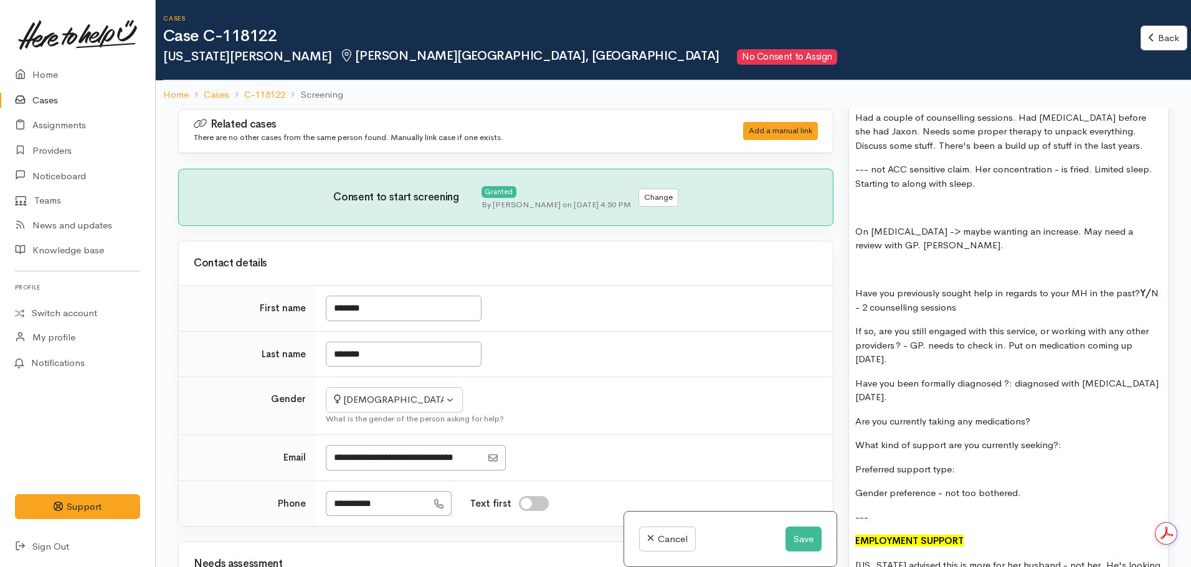
scroll to position [1806, 0]
click at [991, 462] on p "Preferred support type:" at bounding box center [1008, 469] width 306 height 14
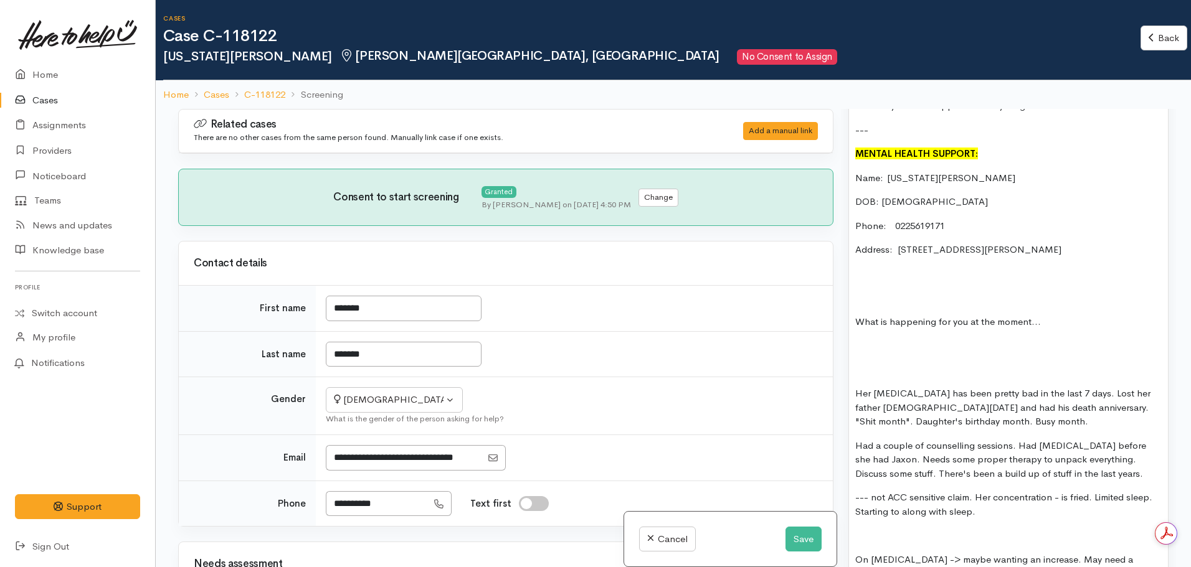
scroll to position [1433, 0]
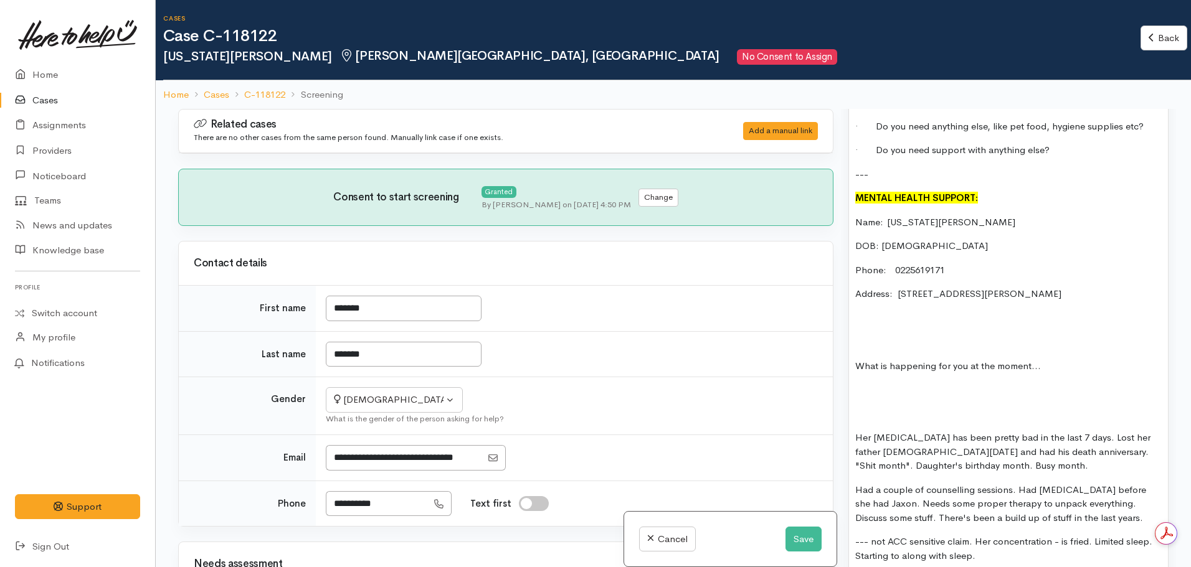
click at [867, 335] on p at bounding box center [1008, 342] width 306 height 14
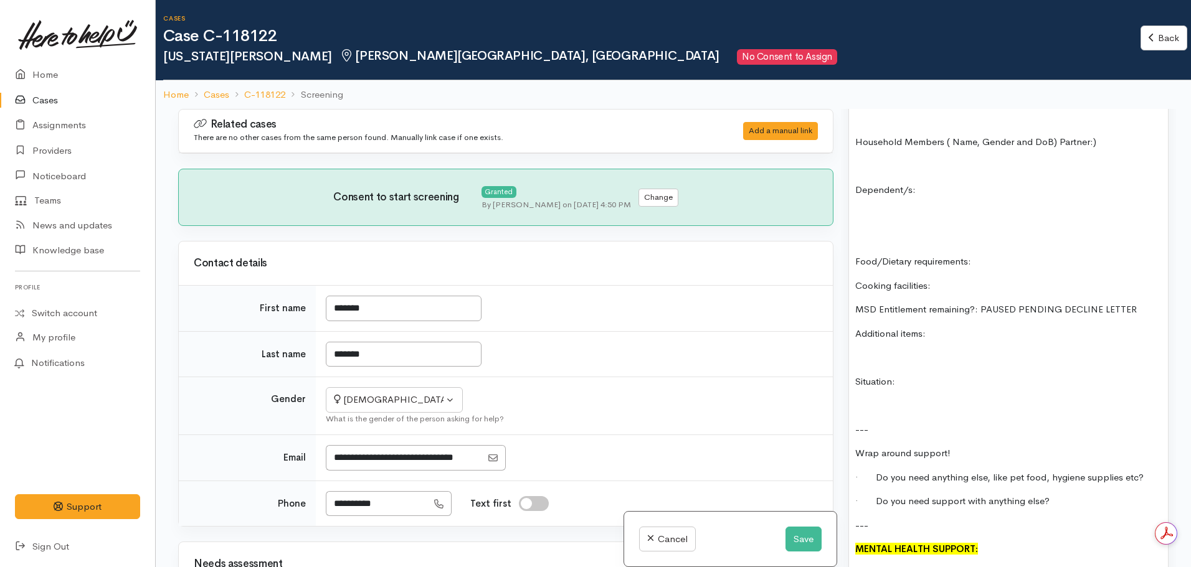
scroll to position [1246, 0]
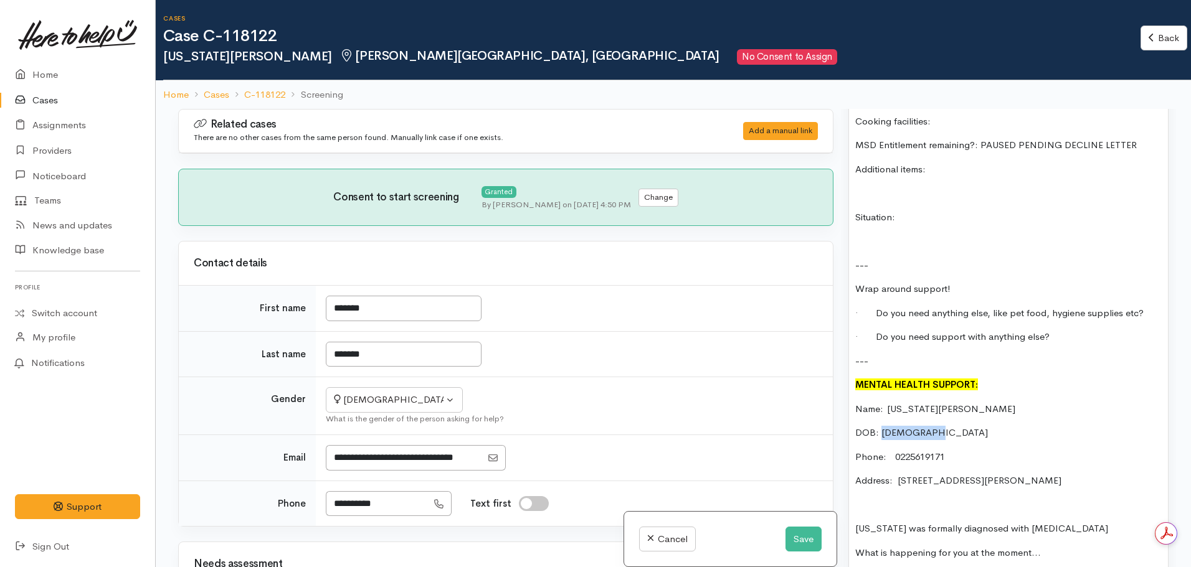
drag, startPoint x: 928, startPoint y: 419, endPoint x: 884, endPoint y: 414, distance: 44.6
click at [883, 426] on p "DOB: 21.06.1993" at bounding box center [1008, 433] width 306 height 14
copy p "21.06.1993"
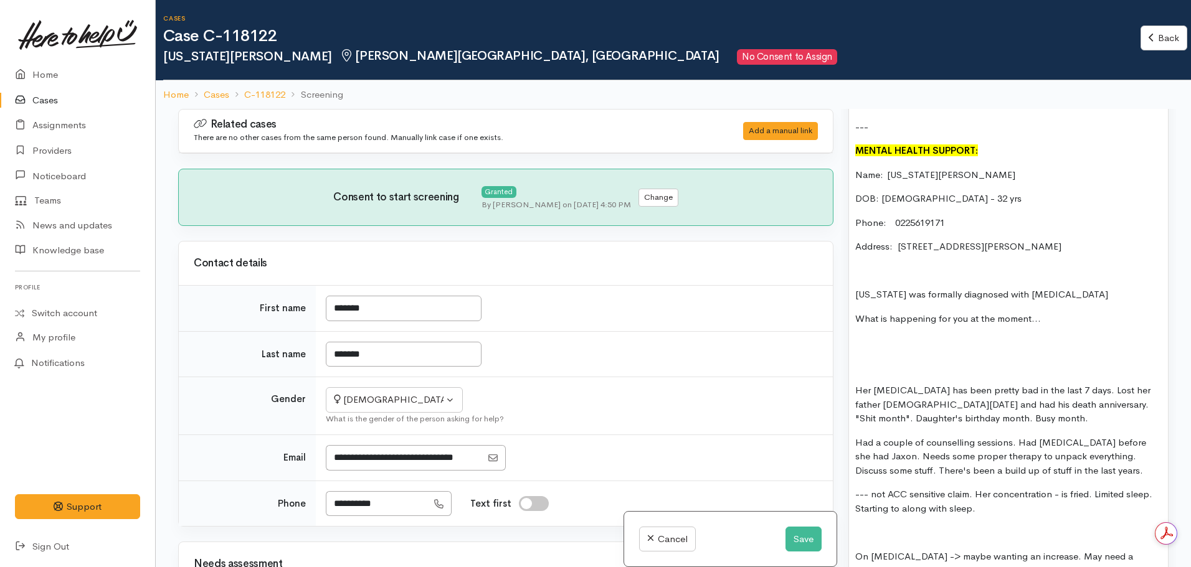
scroll to position [1495, 0]
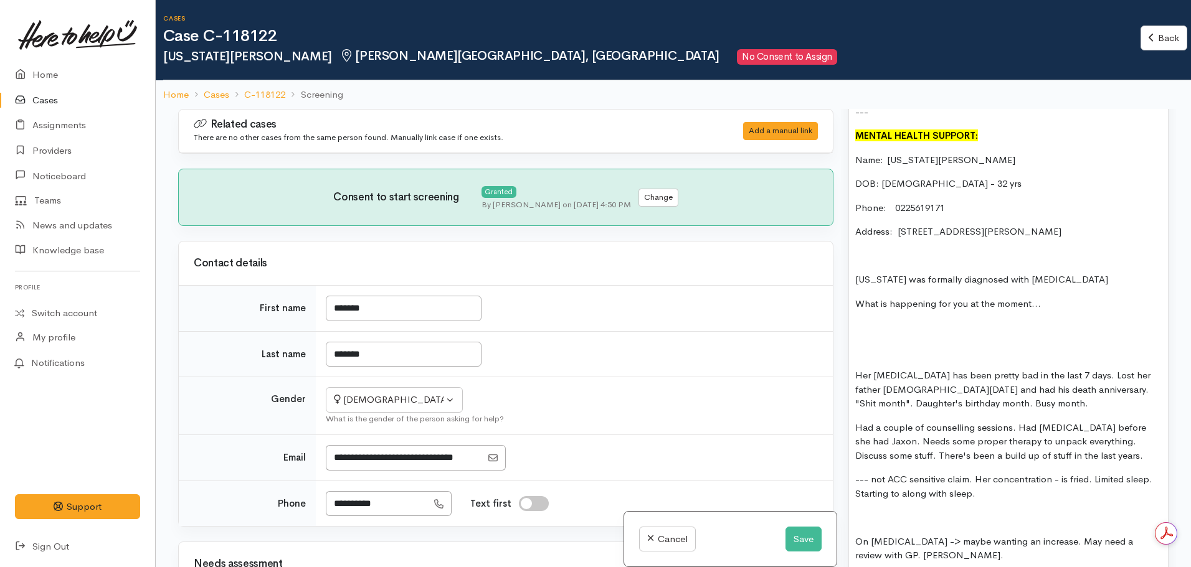
click at [1091, 273] on p "Georgia was formally diagnosed with depression" at bounding box center [1008, 280] width 306 height 14
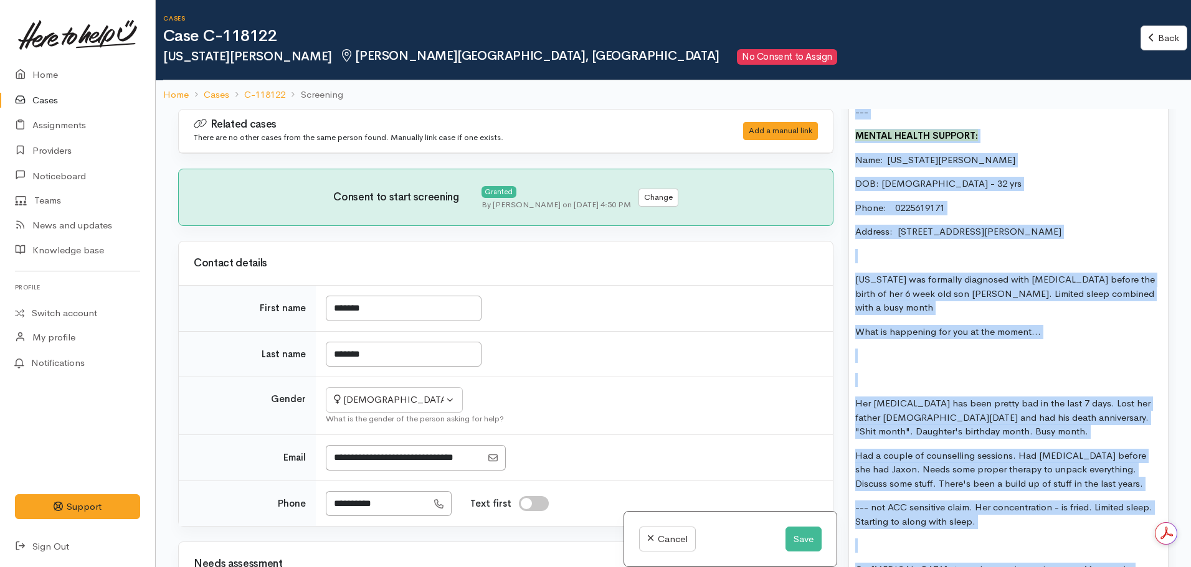
copy div "FOOD SUPPORT Name: Georgia Burgess Date of birth: Phone: 0225619171 Address: 30…"
click at [795, 538] on button "Save" at bounding box center [803, 540] width 36 height 26
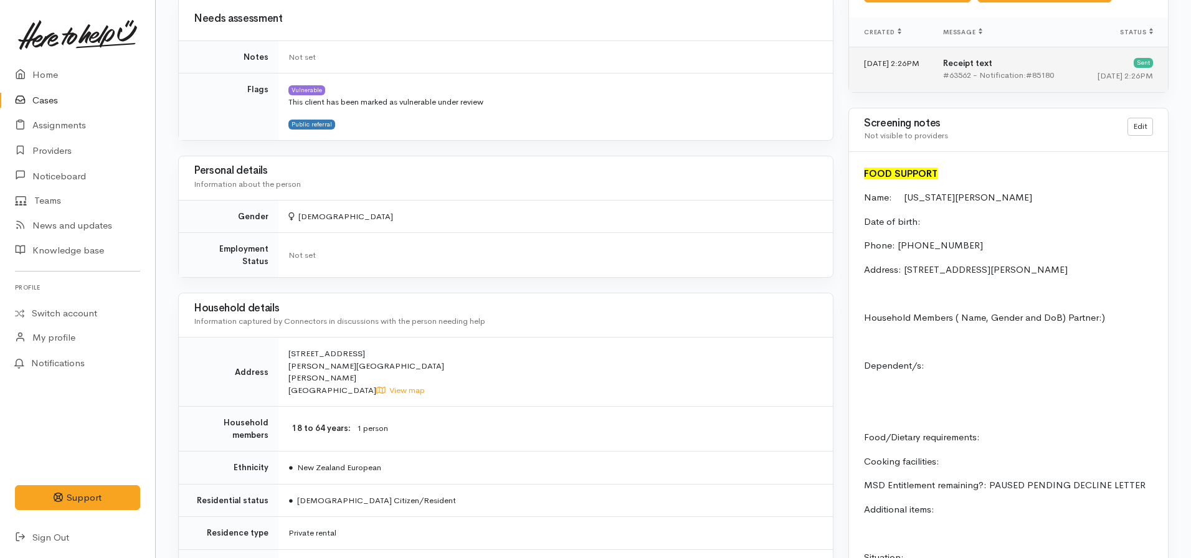
scroll to position [685, 0]
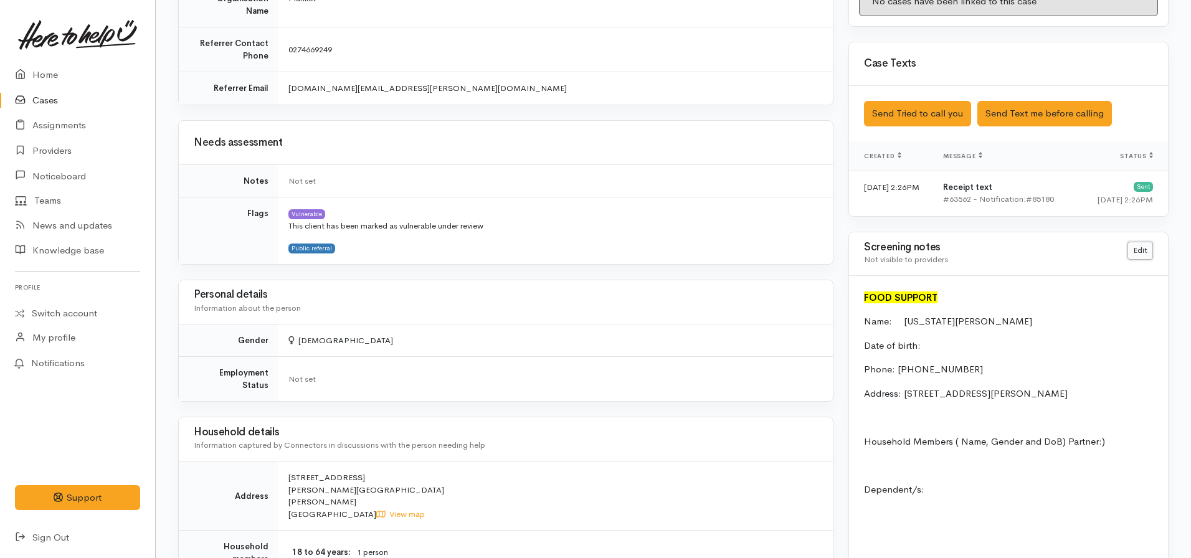
click at [1136, 252] on link "Edit" at bounding box center [1140, 251] width 26 height 18
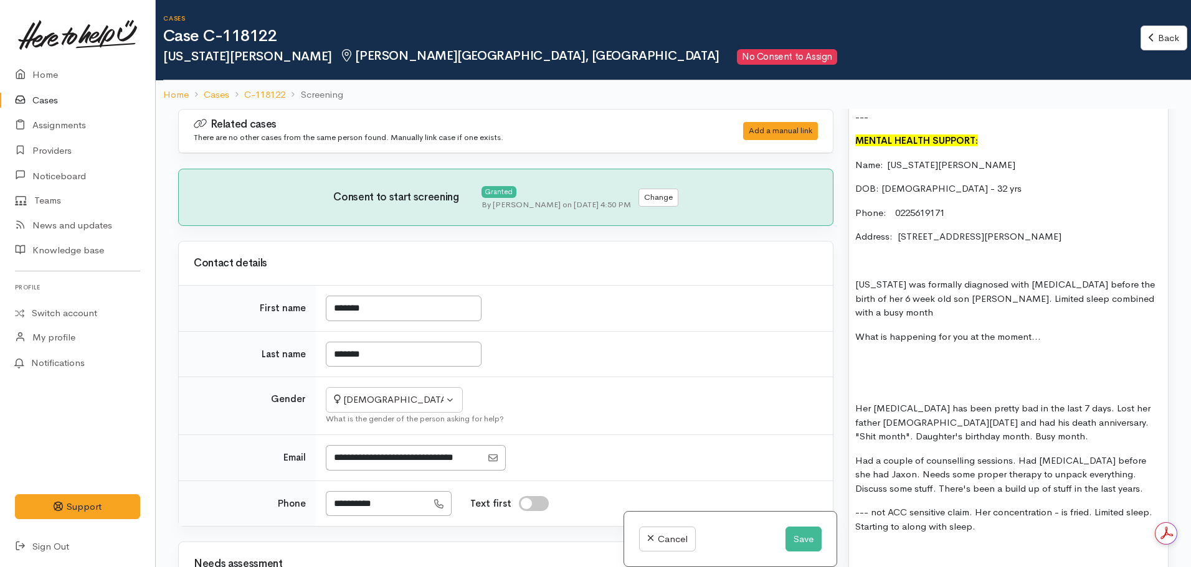
scroll to position [1495, 0]
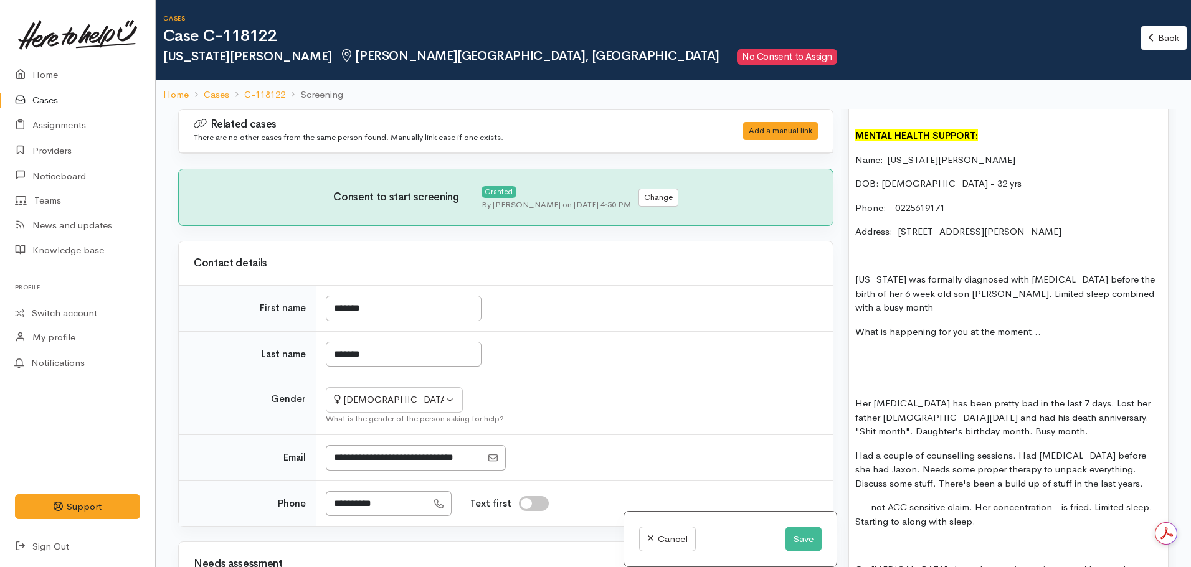
click at [1142, 281] on p "[US_STATE] was formally diagnosed with [MEDICAL_DATA] before the birth of her 6…" at bounding box center [1008, 294] width 306 height 42
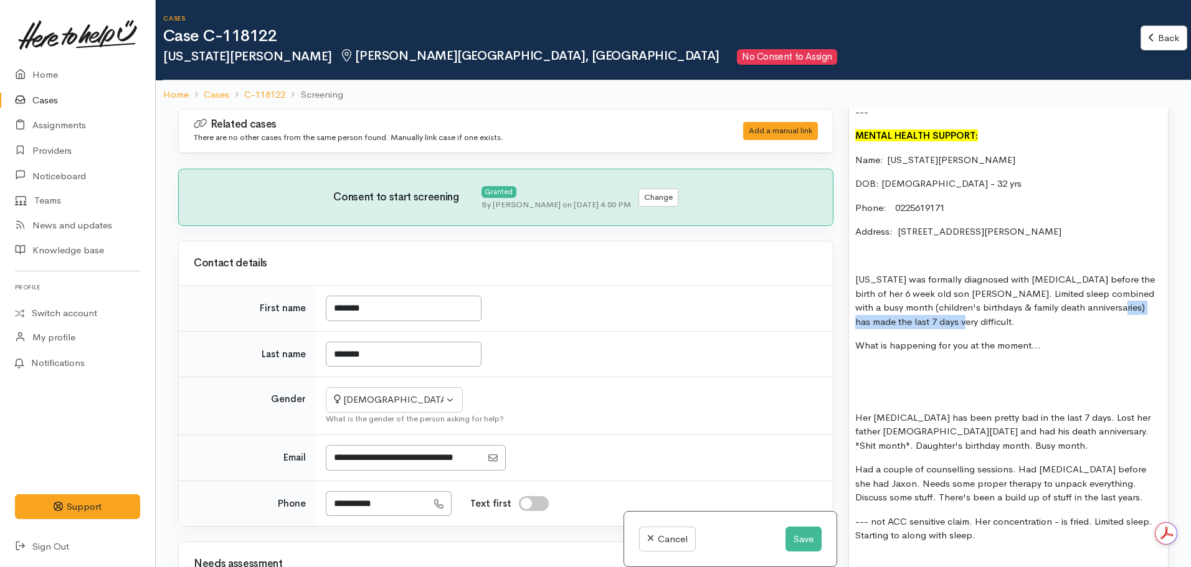
drag, startPoint x: 1108, startPoint y: 296, endPoint x: 1131, endPoint y: 311, distance: 27.5
click at [1131, 311] on p "[US_STATE] was formally diagnosed with [MEDICAL_DATA] before the birth of her 6…" at bounding box center [1008, 301] width 306 height 56
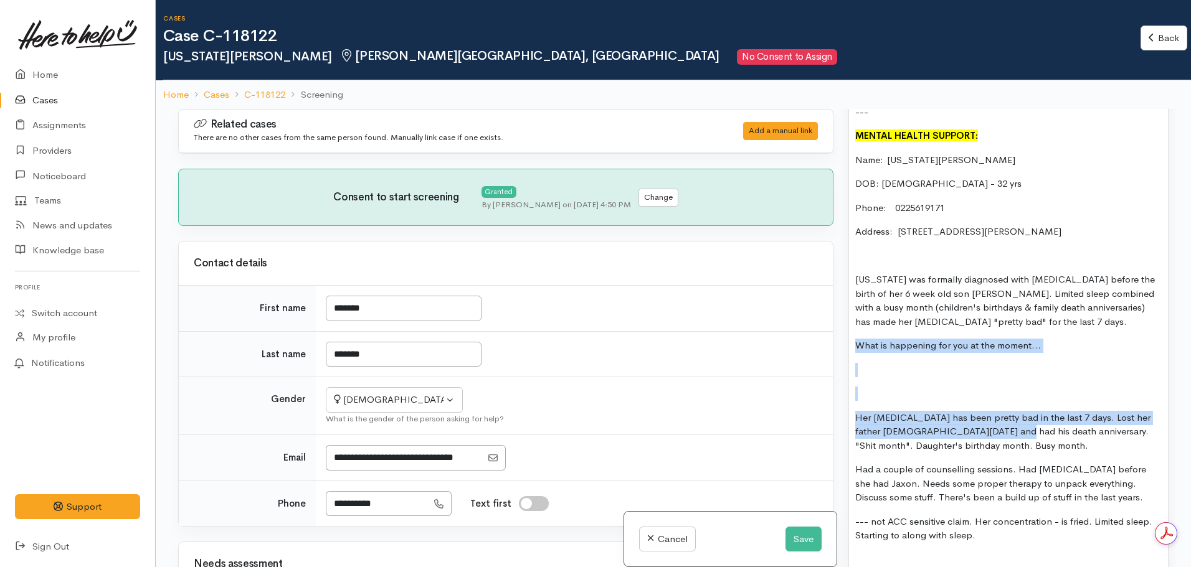
drag, startPoint x: 983, startPoint y: 426, endPoint x: 851, endPoint y: 328, distance: 164.3
click at [852, 327] on div "FOOD SUPPORT Name: Georgia Burgess Date of birth: Phone: 0225619171 Address: 30…" at bounding box center [1008, 408] width 319 height 1674
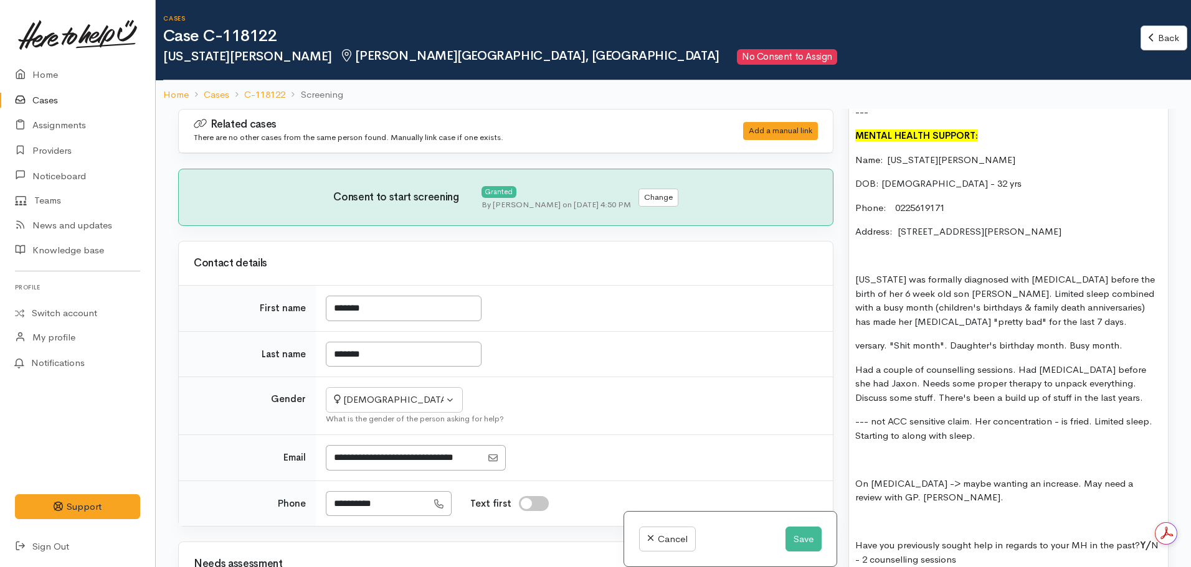
drag, startPoint x: 1126, startPoint y: 331, endPoint x: 851, endPoint y: 335, distance: 275.3
click at [851, 335] on div "FOOD SUPPORT Name: Georgia Burgess Date of birth: Phone: 0225619171 Address: 30…" at bounding box center [1008, 358] width 319 height 1574
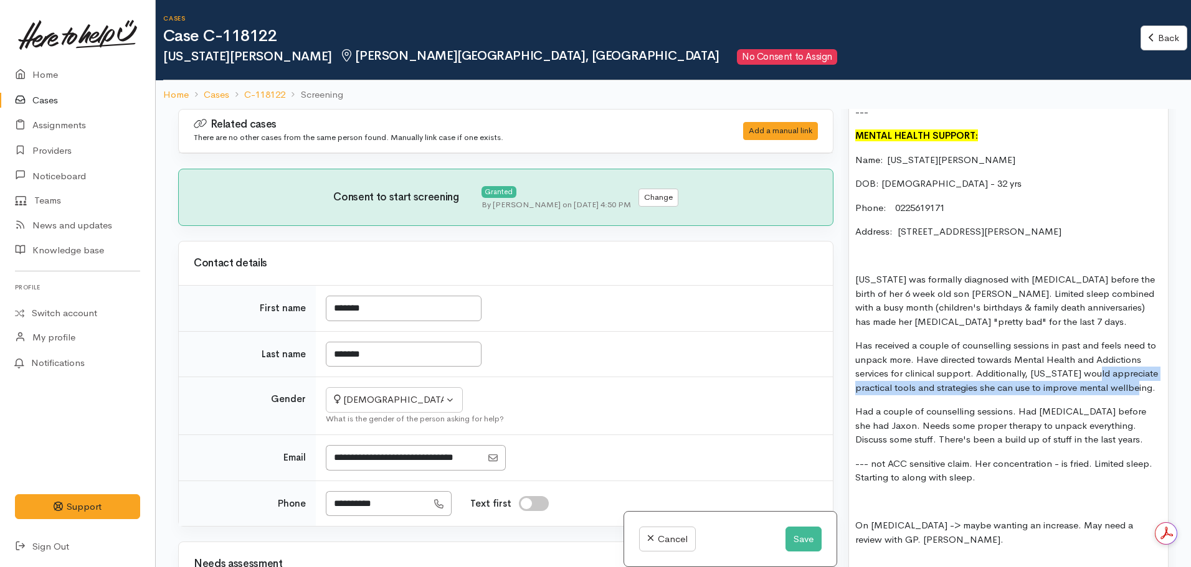
drag, startPoint x: 1100, startPoint y: 363, endPoint x: 1150, endPoint y: 380, distance: 52.8
click at [1150, 380] on p "Has received a couple of counselling sessions in past and feels need to unpack …" at bounding box center [1008, 367] width 306 height 56
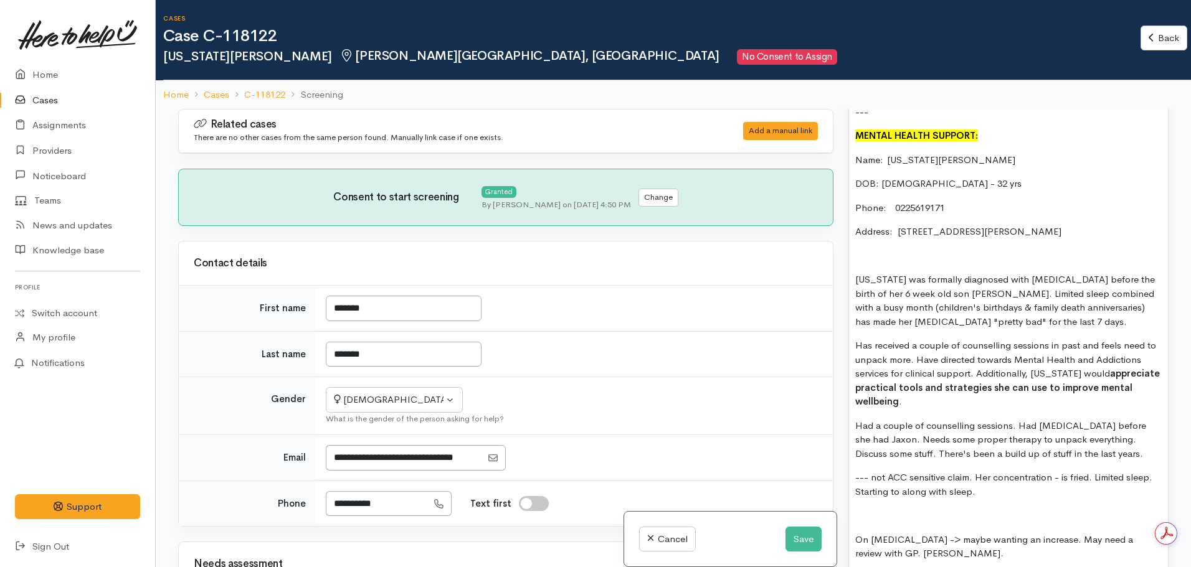
click at [970, 390] on p "Has received a couple of counselling sessions in past and feels need to unpack …" at bounding box center [1008, 374] width 306 height 70
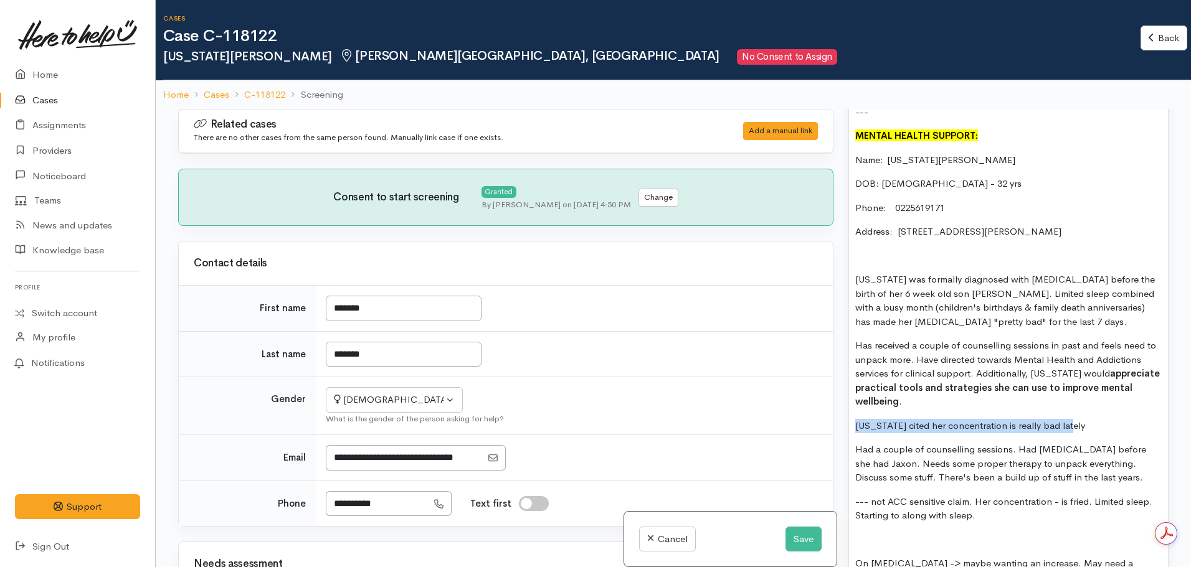
drag, startPoint x: 1079, startPoint y: 415, endPoint x: 841, endPoint y: 412, distance: 238.0
click at [841, 412] on div "Warnings Add No warnings have been raised against this case Add Warning Title ●…" at bounding box center [1008, 392] width 335 height 567
click at [1036, 401] on div "FOOD SUPPORT Name: Georgia Burgess Date of birth: Phone: 0225619171 Address: 30…" at bounding box center [1008, 398] width 319 height 1654
drag, startPoint x: 1065, startPoint y: 410, endPoint x: 931, endPoint y: 403, distance: 134.7
click at [931, 403] on div "FOOD SUPPORT Name: Georgia Burgess Date of birth: Phone: 0225619171 Address: 30…" at bounding box center [1008, 398] width 319 height 1654
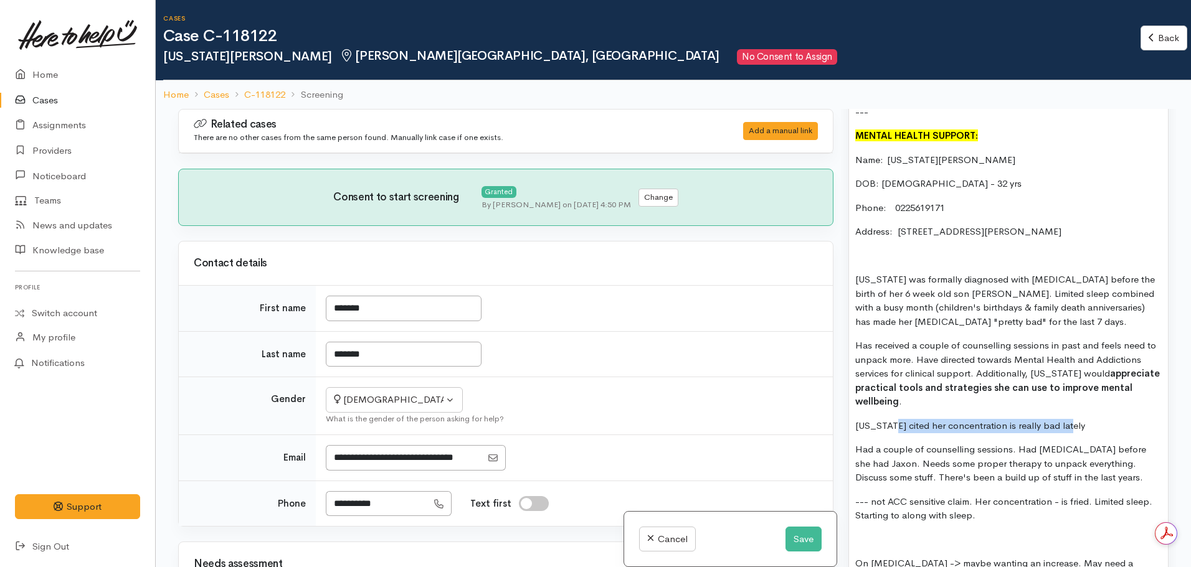
drag, startPoint x: 1081, startPoint y: 414, endPoint x: 893, endPoint y: 412, distance: 188.7
click at [893, 419] on p "Georgia cited her concentration is really bad lately" at bounding box center [1008, 426] width 306 height 14
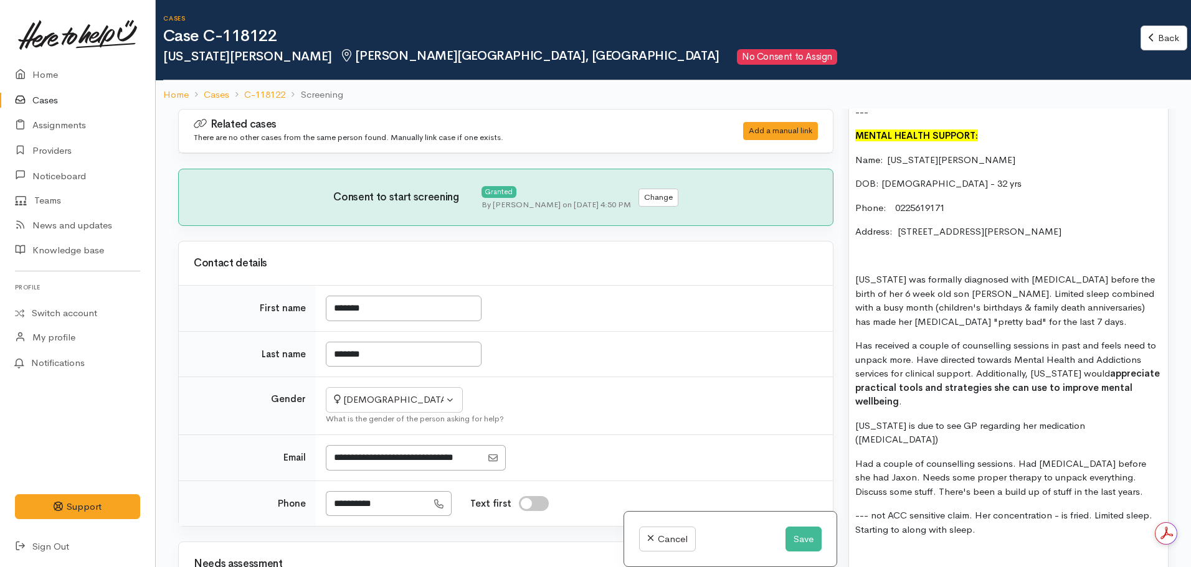
drag, startPoint x: 990, startPoint y: 509, endPoint x: 836, endPoint y: 476, distance: 157.2
click at [836, 476] on div "Related cases There are no other cases from the same person found. Manually lin…" at bounding box center [673, 392] width 1005 height 567
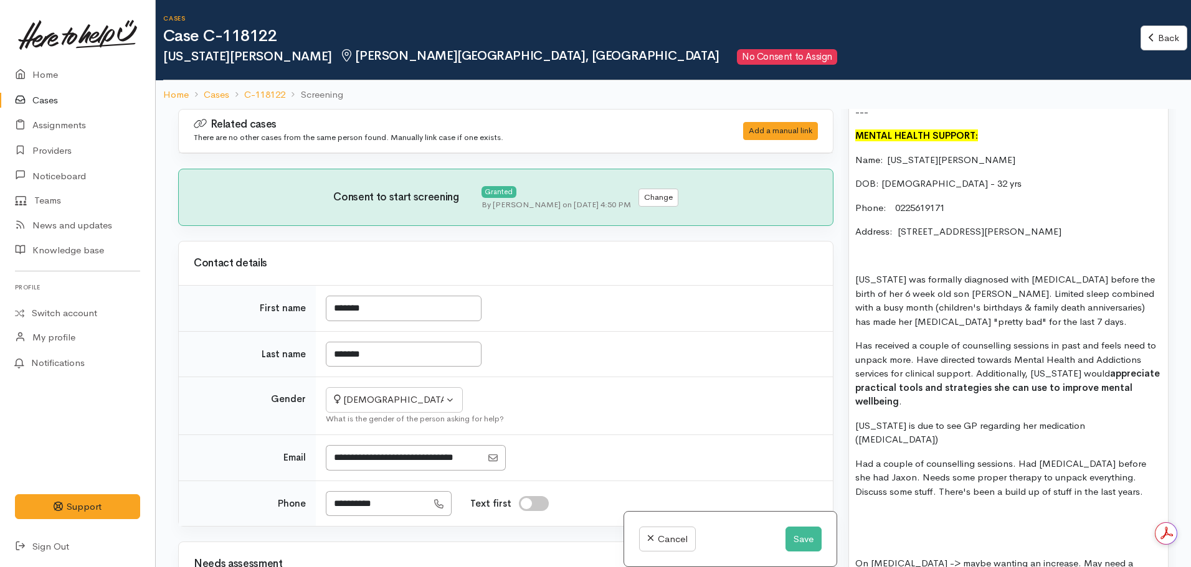
click at [1136, 419] on p "Georgia is due to see GP regarding her medication (citalopram)" at bounding box center [1008, 433] width 306 height 28
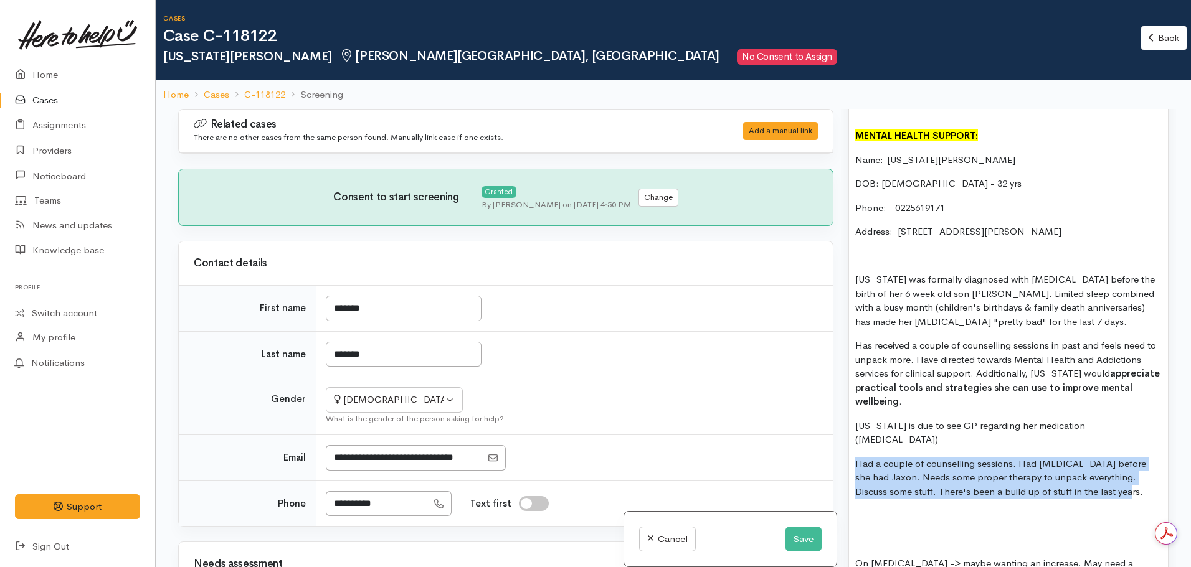
drag, startPoint x: 1100, startPoint y: 470, endPoint x: 764, endPoint y: 435, distance: 338.1
click at [764, 435] on div "Related cases There are no other cases from the same person found. Manually lin…" at bounding box center [673, 392] width 1005 height 567
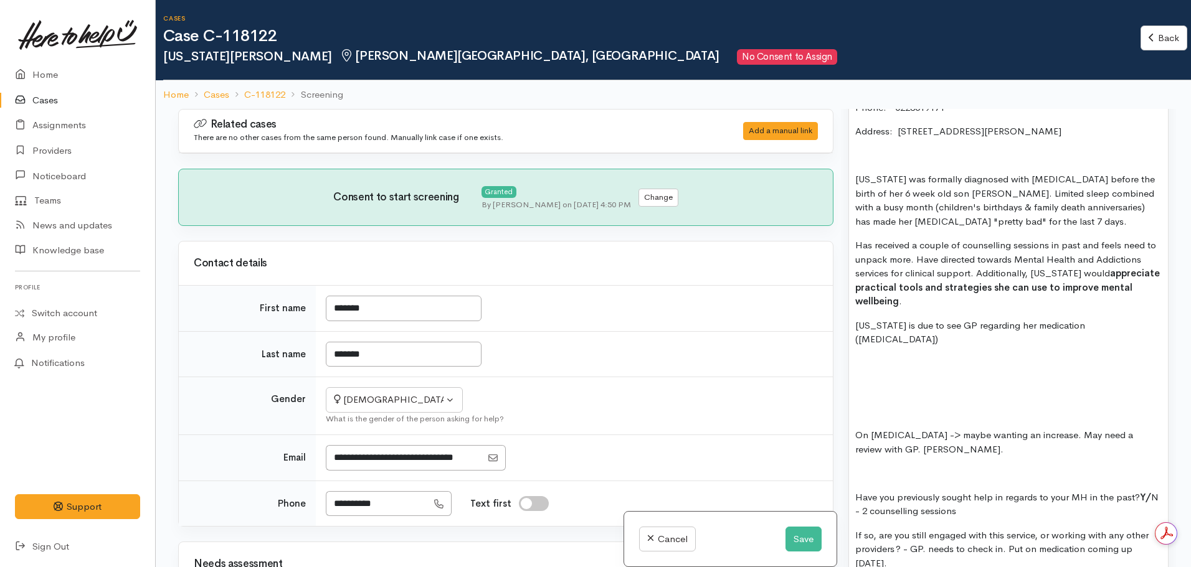
scroll to position [1619, 0]
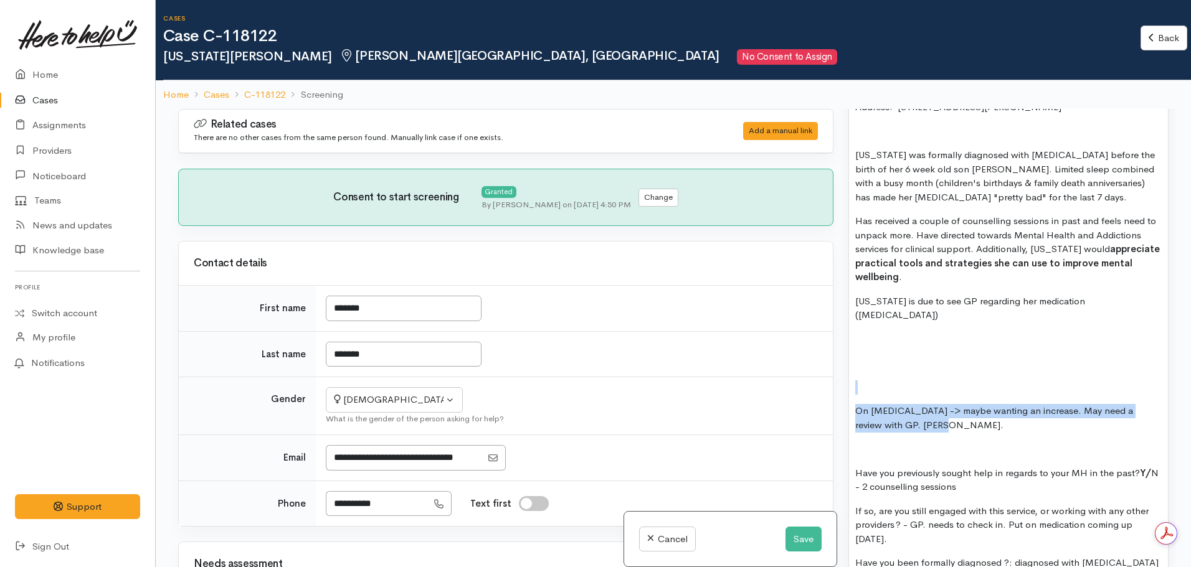
drag, startPoint x: 950, startPoint y: 404, endPoint x: 830, endPoint y: 368, distance: 125.9
click at [830, 368] on div "Related cases There are no other cases from the same person found. Manually lin…" at bounding box center [673, 392] width 1005 height 567
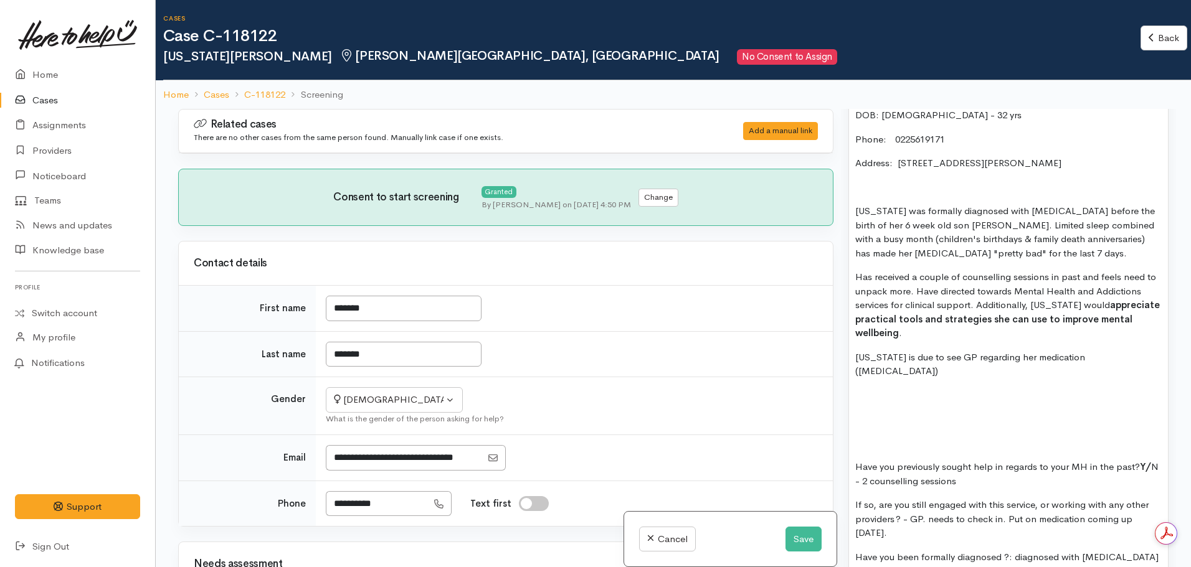
scroll to position [1495, 0]
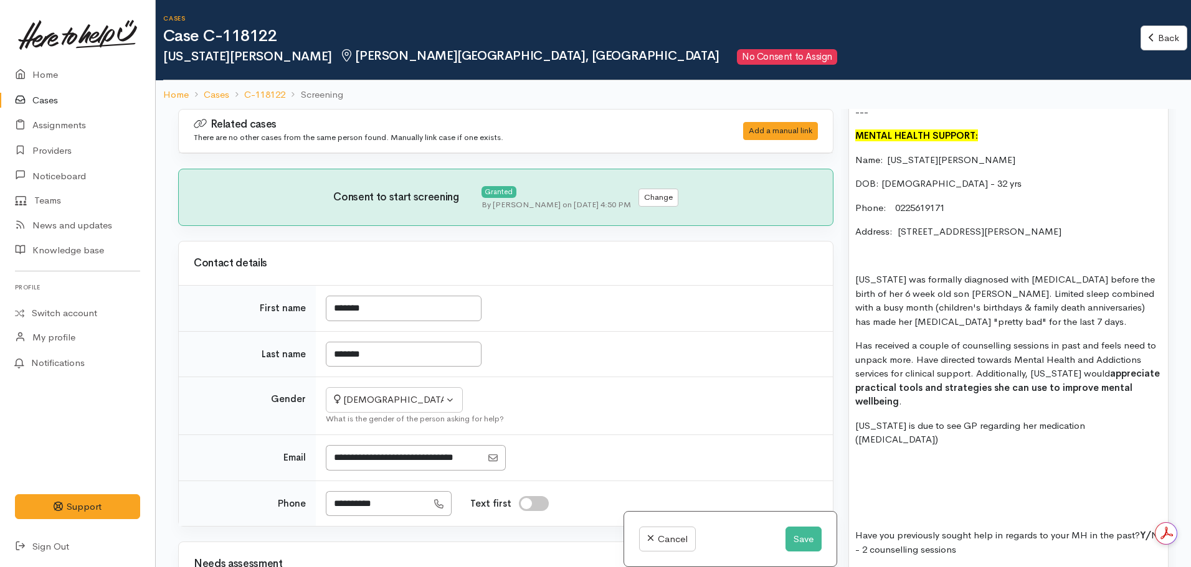
drag, startPoint x: 941, startPoint y: 388, endPoint x: 948, endPoint y: 386, distance: 7.7
click at [945, 387] on p "Has received a couple of counselling sessions in past and feels need to unpack …" at bounding box center [1008, 374] width 306 height 70
click at [1063, 308] on p "Georgia was formally diagnosed with depression before the birth of her 6 week o…" at bounding box center [1008, 301] width 306 height 56
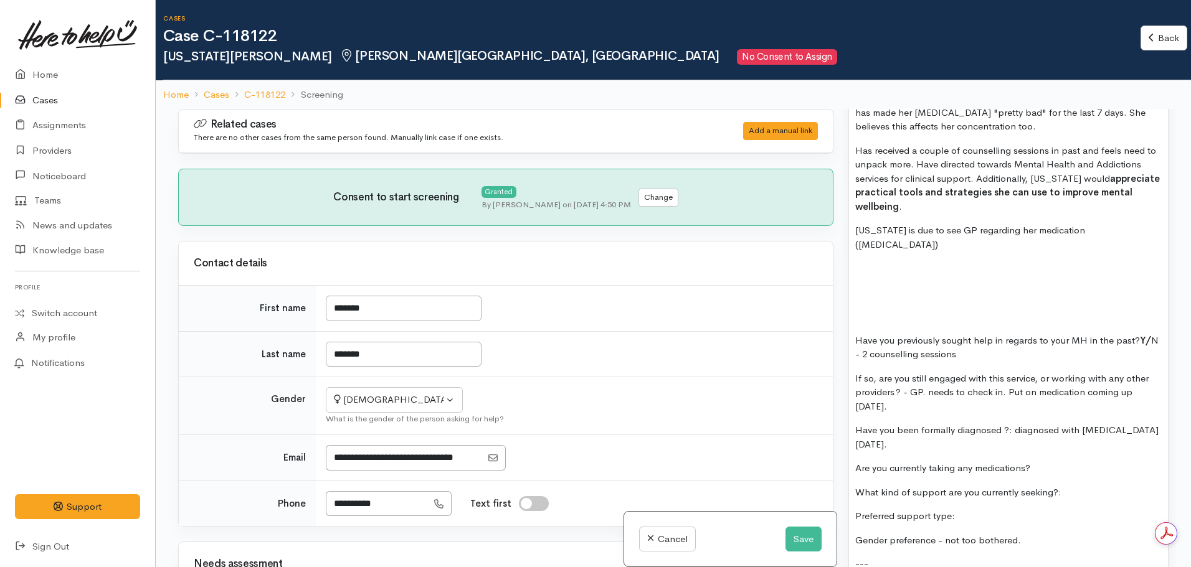
scroll to position [1744, 0]
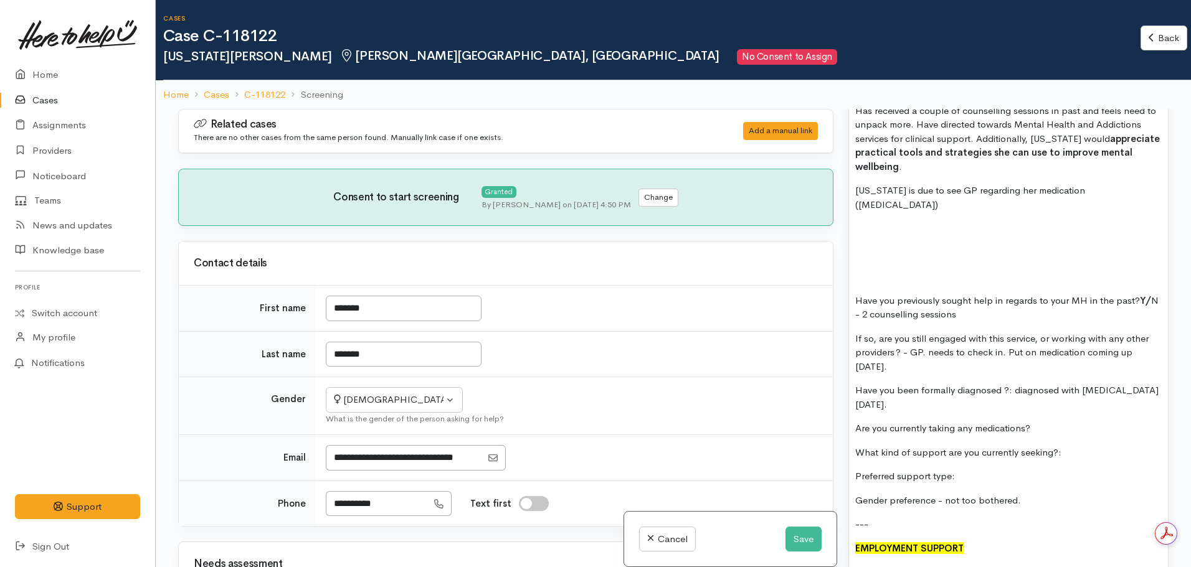
drag, startPoint x: 1033, startPoint y: 478, endPoint x: 827, endPoint y: 245, distance: 311.1
click at [827, 245] on div "Related cases There are no other cases from the same person found. Manually lin…" at bounding box center [673, 392] width 1005 height 567
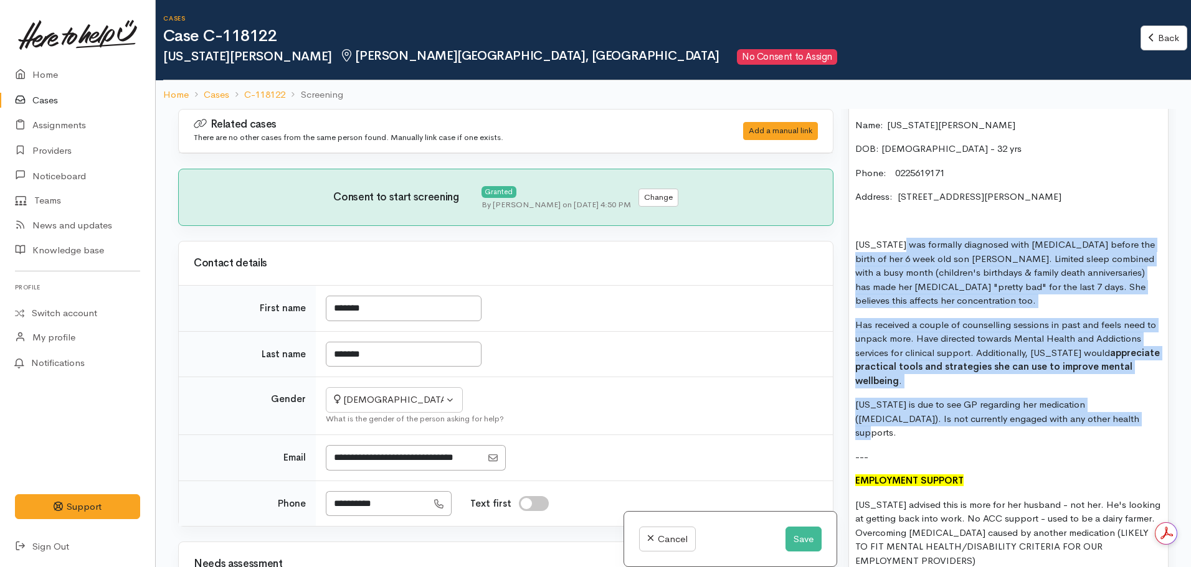
scroll to position [1433, 0]
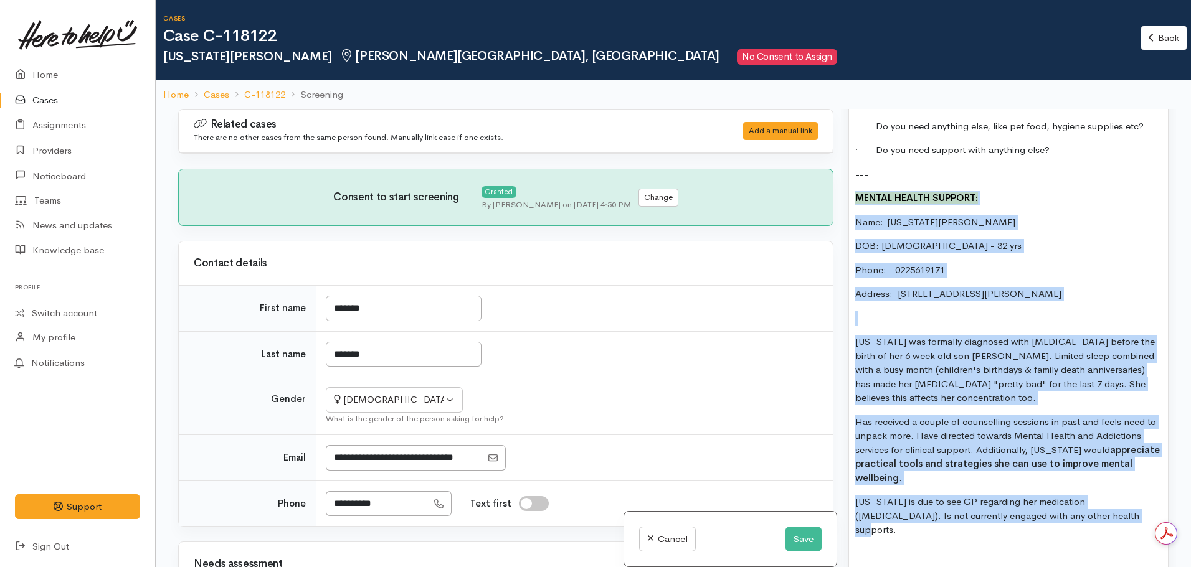
drag, startPoint x: 1078, startPoint y: 313, endPoint x: 855, endPoint y: 179, distance: 259.9
click at [855, 179] on div "FOOD SUPPORT Name: Georgia Burgess Date of birth: Phone: 0225619171 Address: 30…" at bounding box center [1008, 282] width 319 height 1296
copy div "MENTAL HEALTH SUPPORT: Name:  Georgia Burgess DOB: 21.06.1993 - 32 yrs Phone:  …"
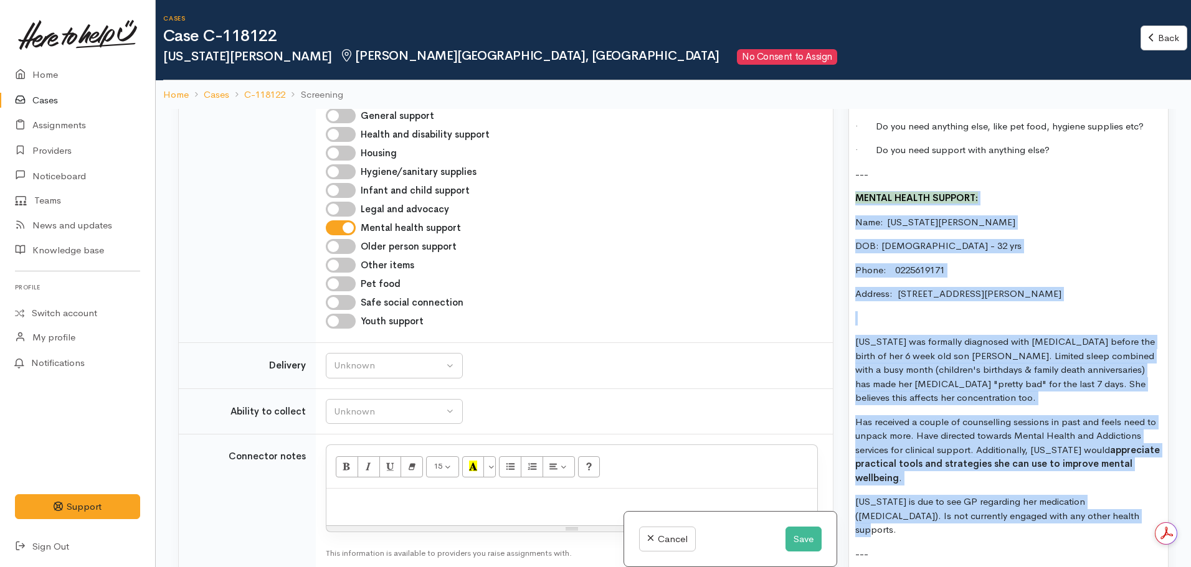
scroll to position [997, 0]
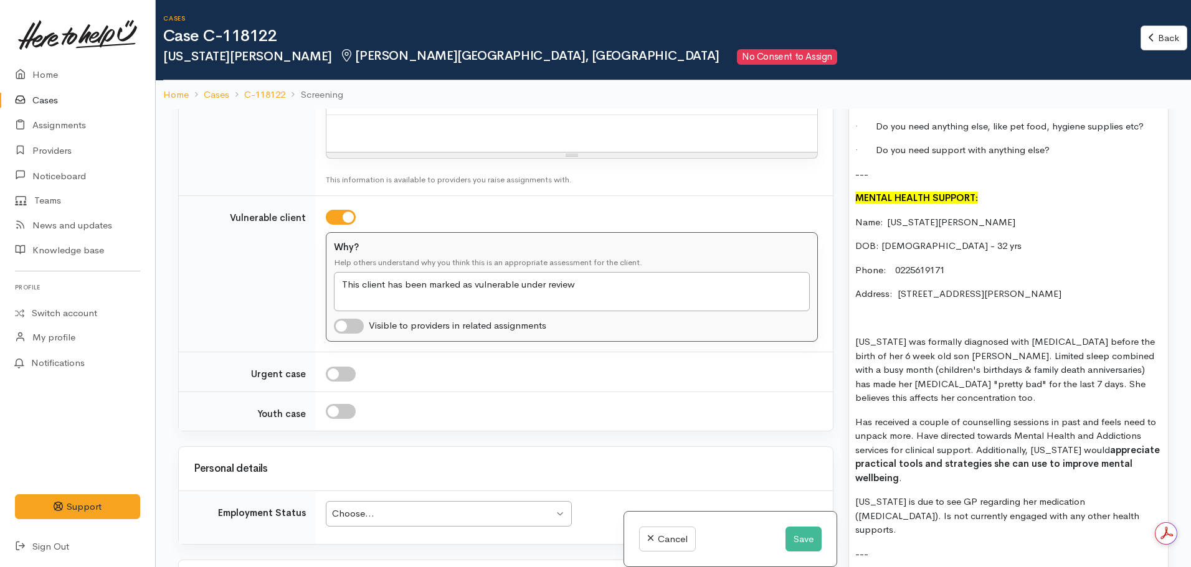
click at [360, 124] on p at bounding box center [572, 128] width 478 height 14
paste div
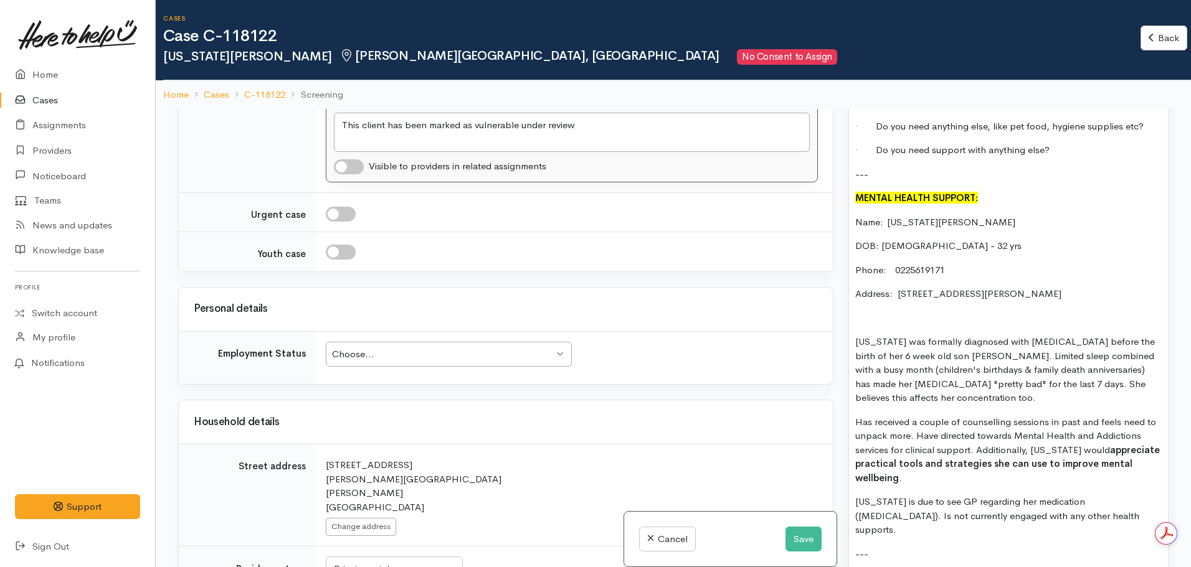
scroll to position [1370, 0]
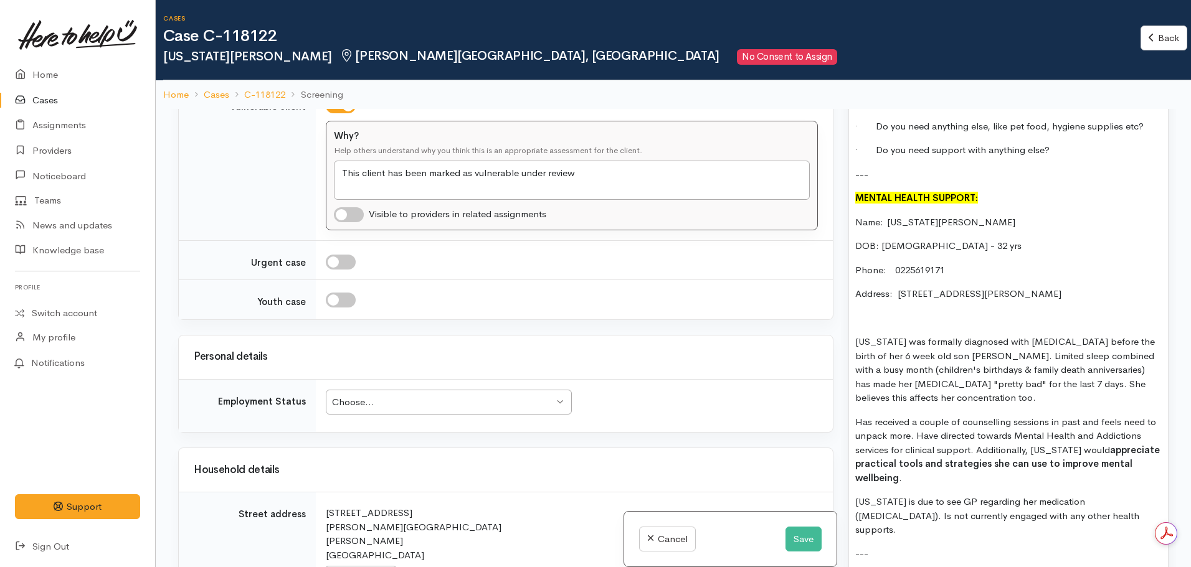
click at [369, 397] on div "Choose..." at bounding box center [443, 403] width 222 height 14
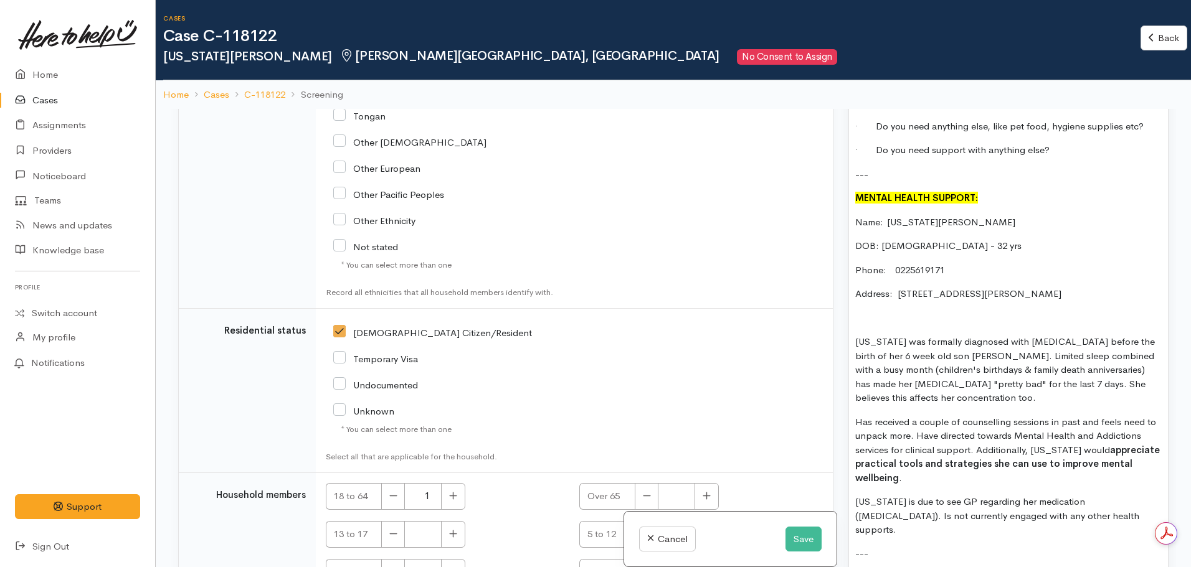
scroll to position [2377, 0]
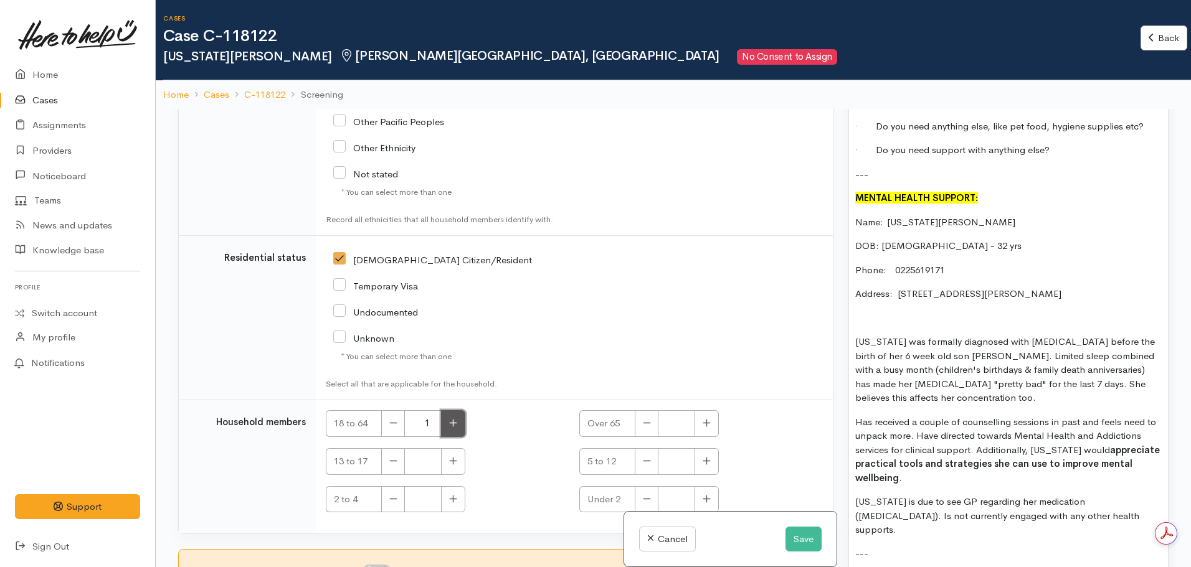
click at [453, 422] on icon "button" at bounding box center [453, 422] width 7 height 7
type input "2"
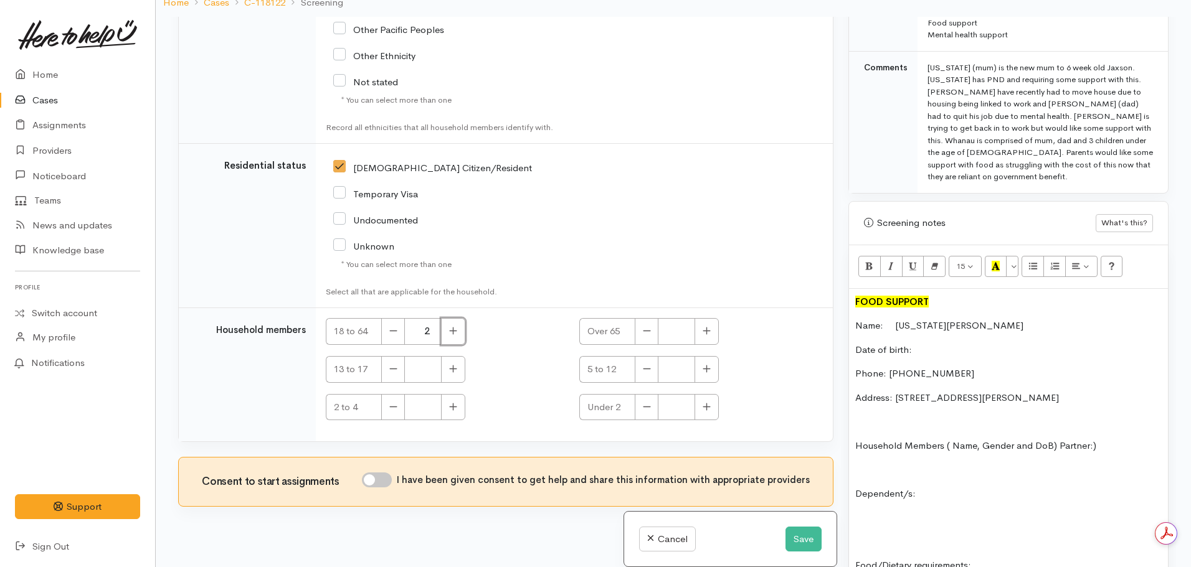
scroll to position [109, 0]
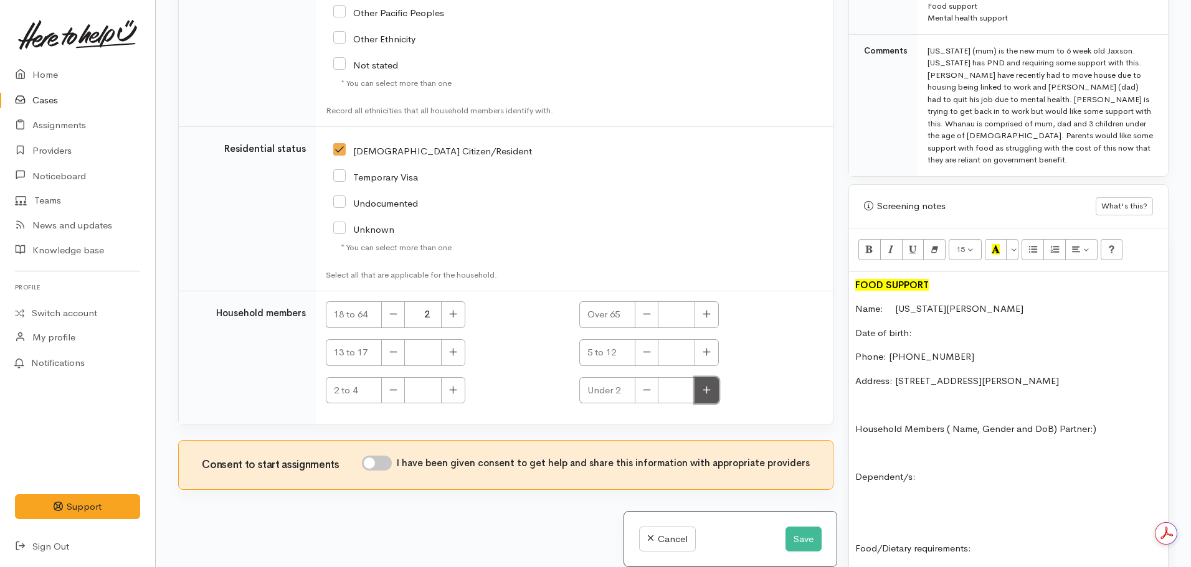
click at [714, 397] on button "button" at bounding box center [706, 390] width 24 height 27
type input "1"
click at [464, 398] on button "button" at bounding box center [453, 390] width 24 height 27
type input "2"
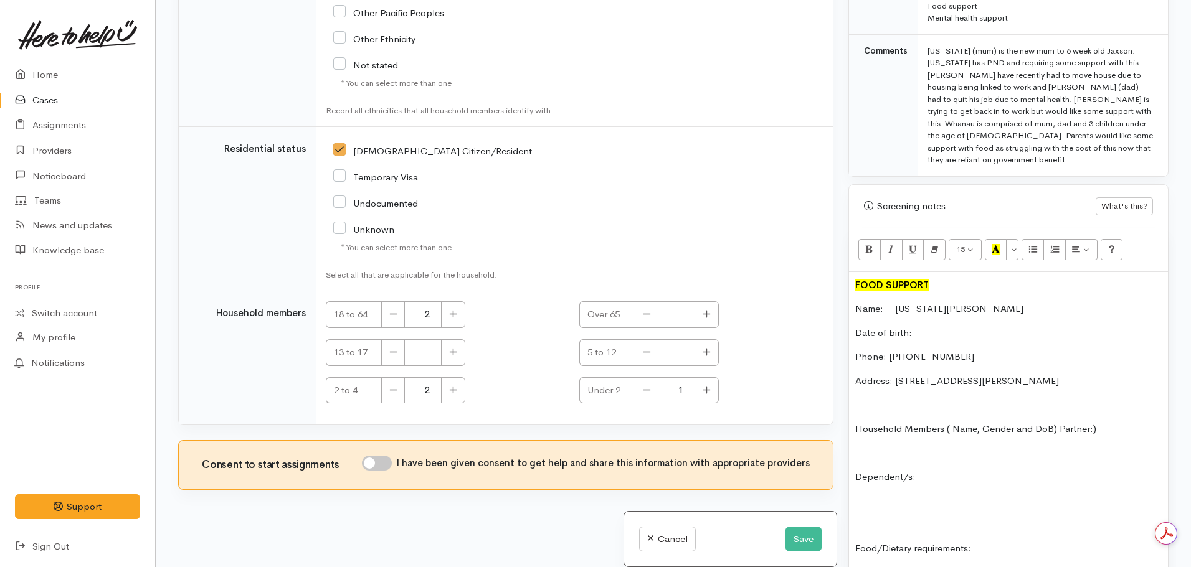
click at [378, 468] on input "I have been given consent to get help and share this information with appropria…" at bounding box center [377, 463] width 30 height 15
checkbox input "true"
click at [801, 533] on button "Save" at bounding box center [803, 540] width 36 height 26
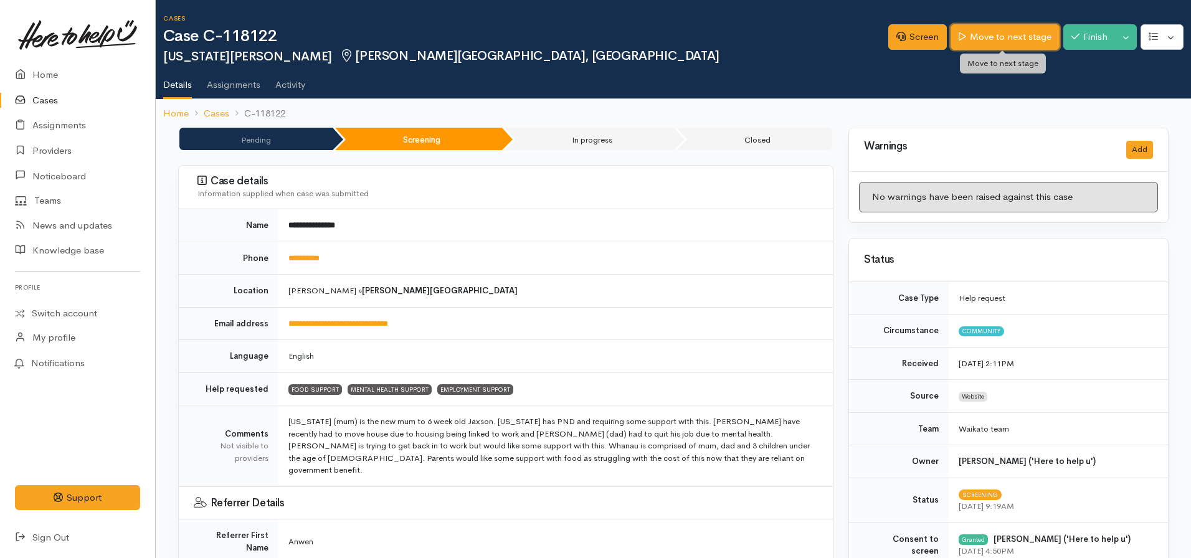
click at [1013, 37] on link "Move to next stage" at bounding box center [1004, 37] width 108 height 26
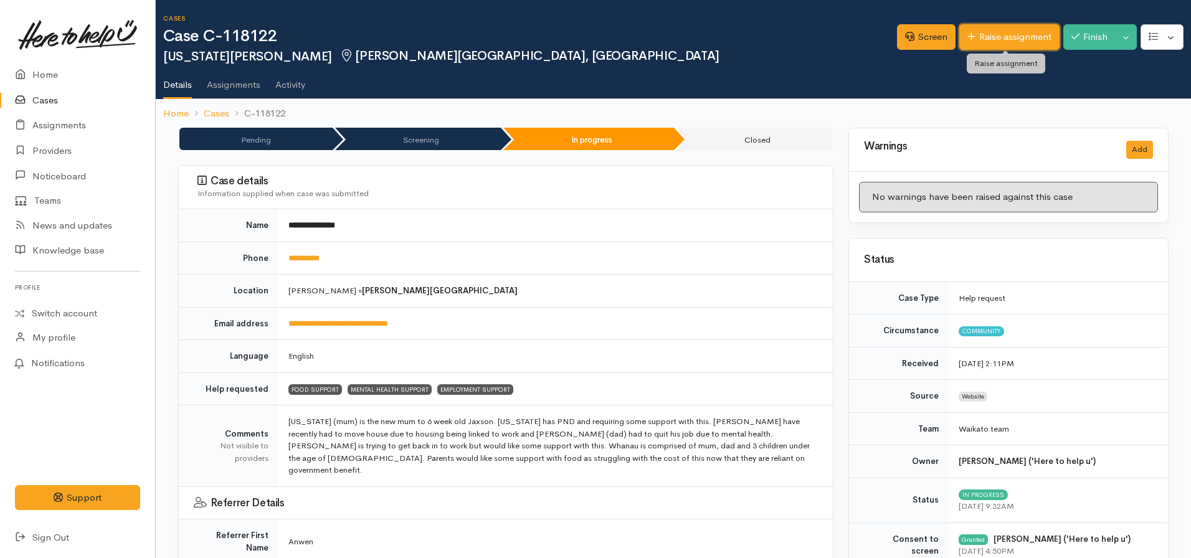
click at [1001, 29] on link "Raise assignment" at bounding box center [1009, 37] width 100 height 26
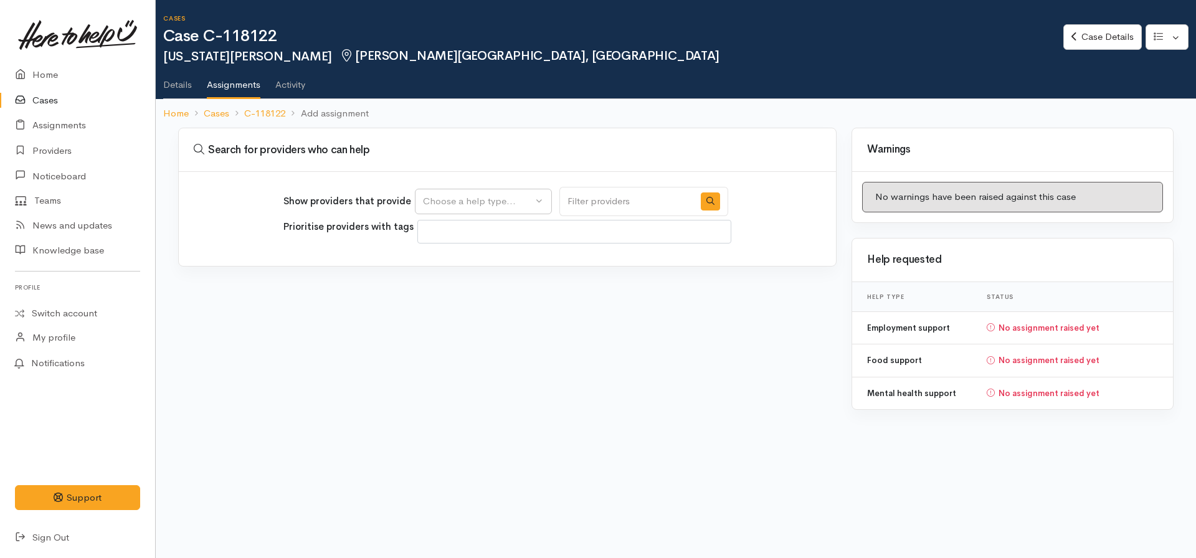
select select
click at [471, 198] on div "Choose a help type..." at bounding box center [478, 201] width 110 height 14
click at [468, 285] on span "Mental health support" at bounding box center [477, 280] width 95 height 14
select select "5"
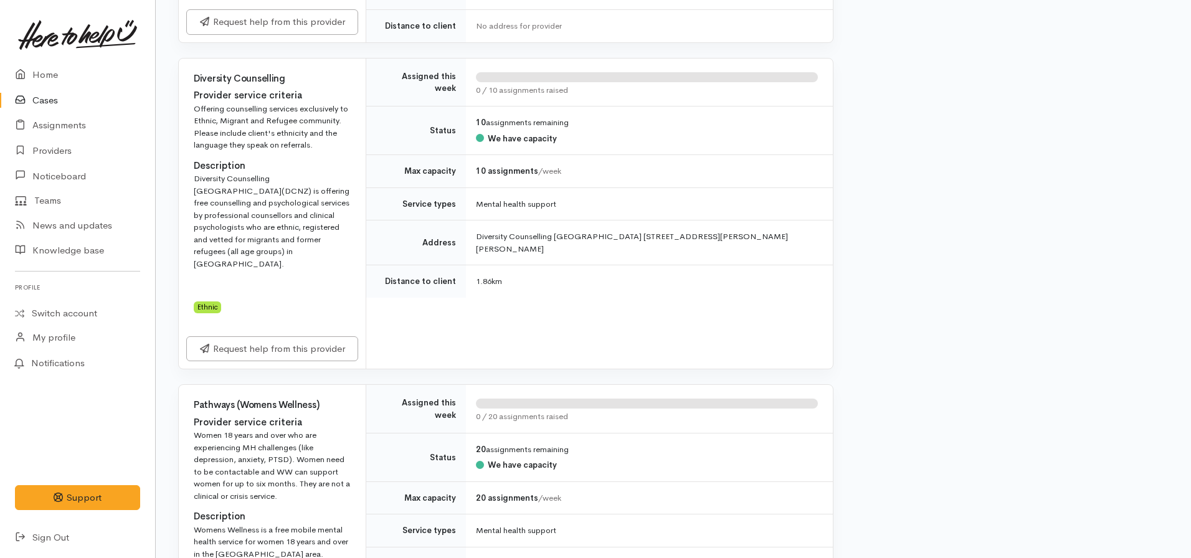
scroll to position [810, 0]
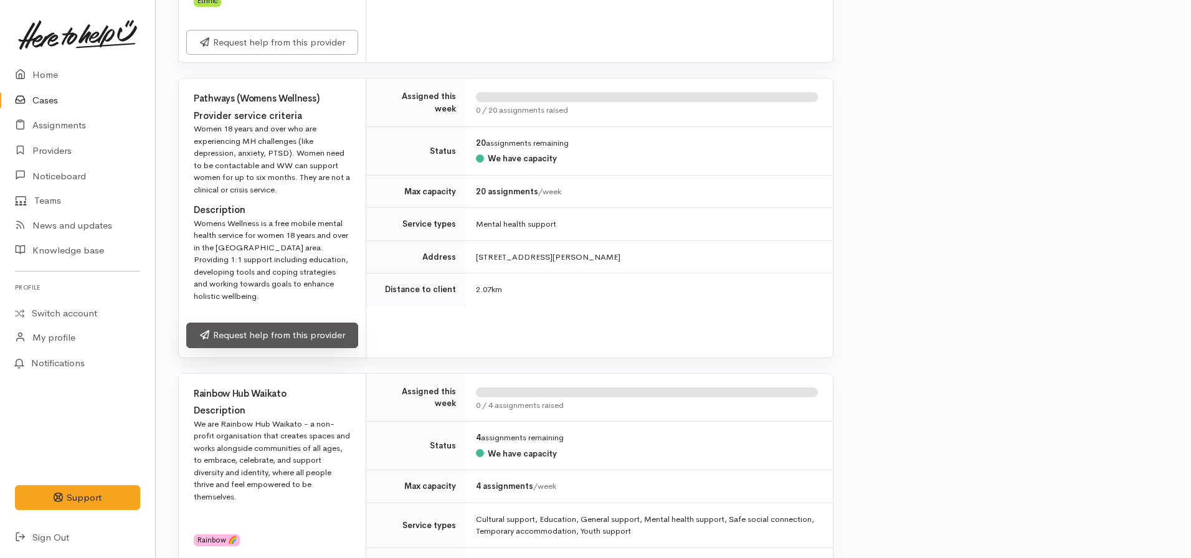
click at [260, 329] on link "Request help from this provider" at bounding box center [272, 336] width 172 height 26
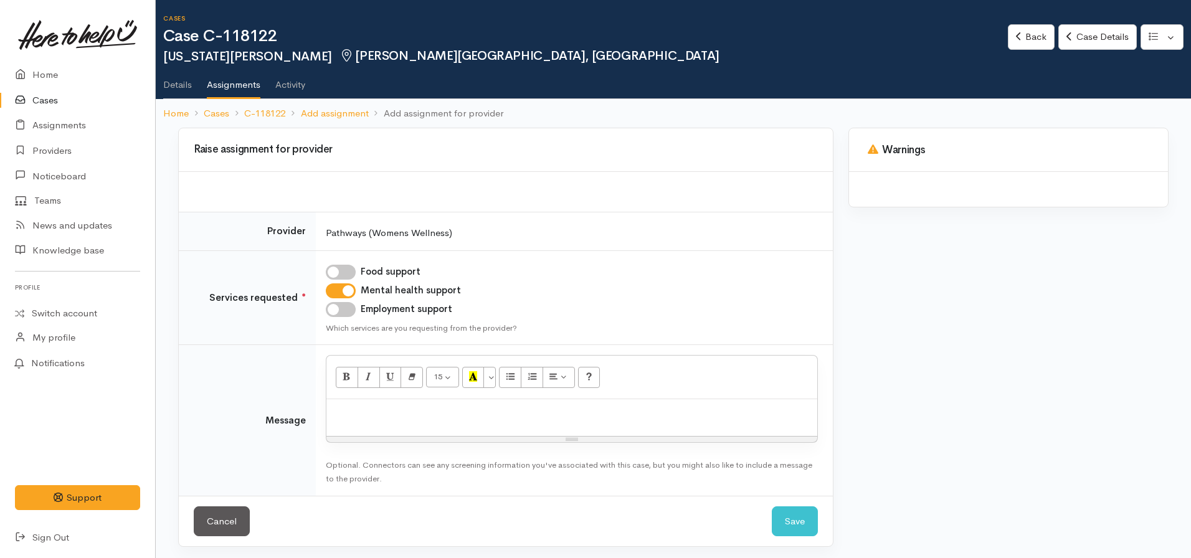
click at [361, 419] on p at bounding box center [572, 412] width 478 height 14
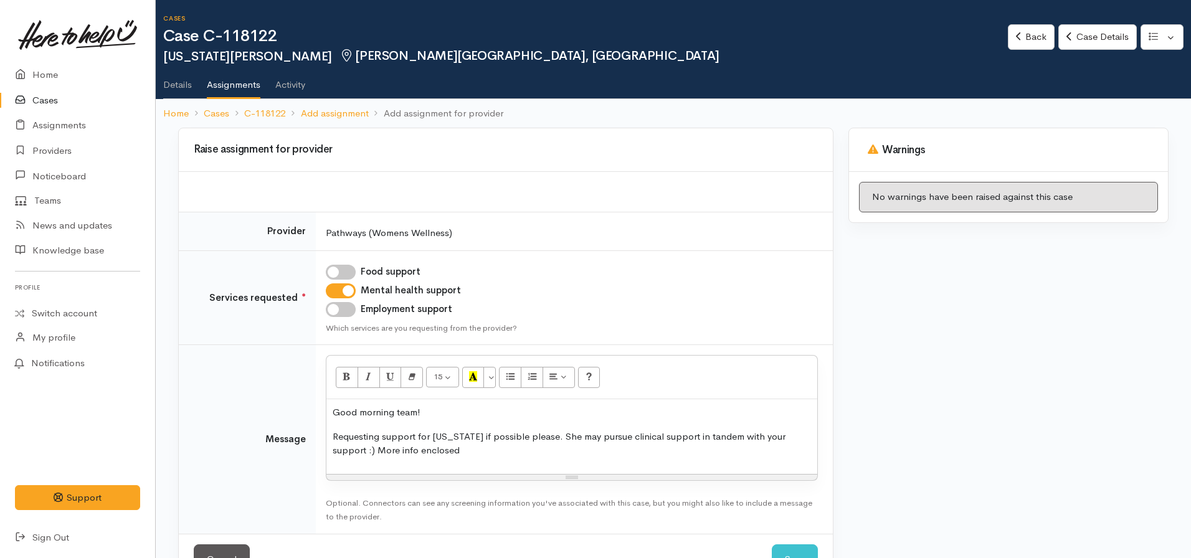
click at [563, 435] on p "Requesting support for Georgia if possible please. She may pursue clinical supp…" at bounding box center [572, 444] width 478 height 28
click at [656, 449] on p "Requesting support for Georgia if possible please. She has 3 kids under 3 and h…" at bounding box center [572, 444] width 478 height 28
click at [563, 450] on p "Requesting support for Georgia if possible please. She has 3 kids under 3 and h…" at bounding box center [572, 444] width 478 height 28
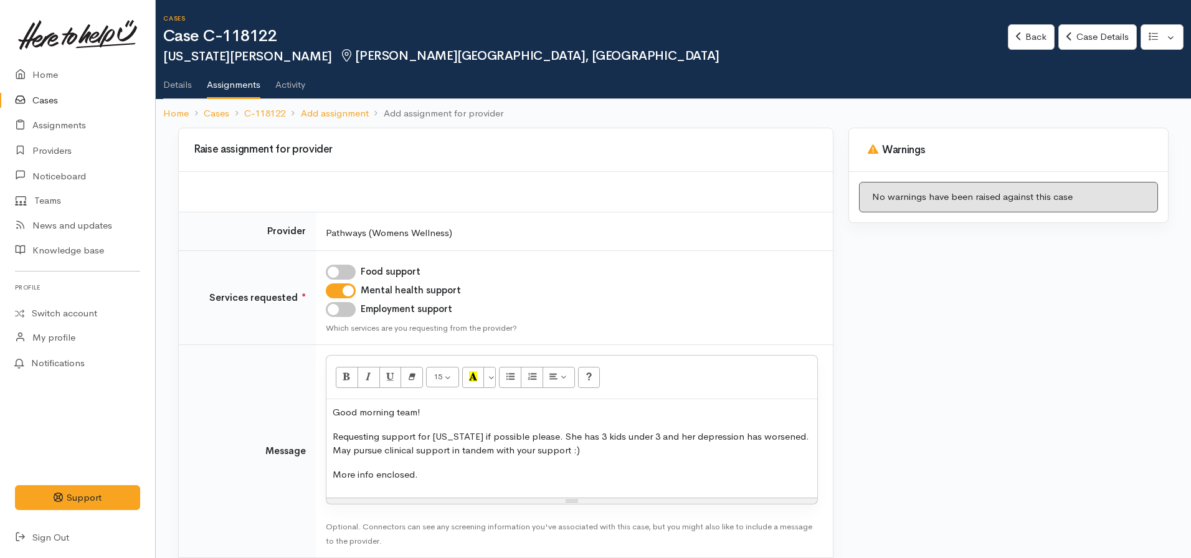
click at [463, 458] on div "Good morning team! Requesting support for Georgia if possible please. She has 3…" at bounding box center [571, 448] width 491 height 98
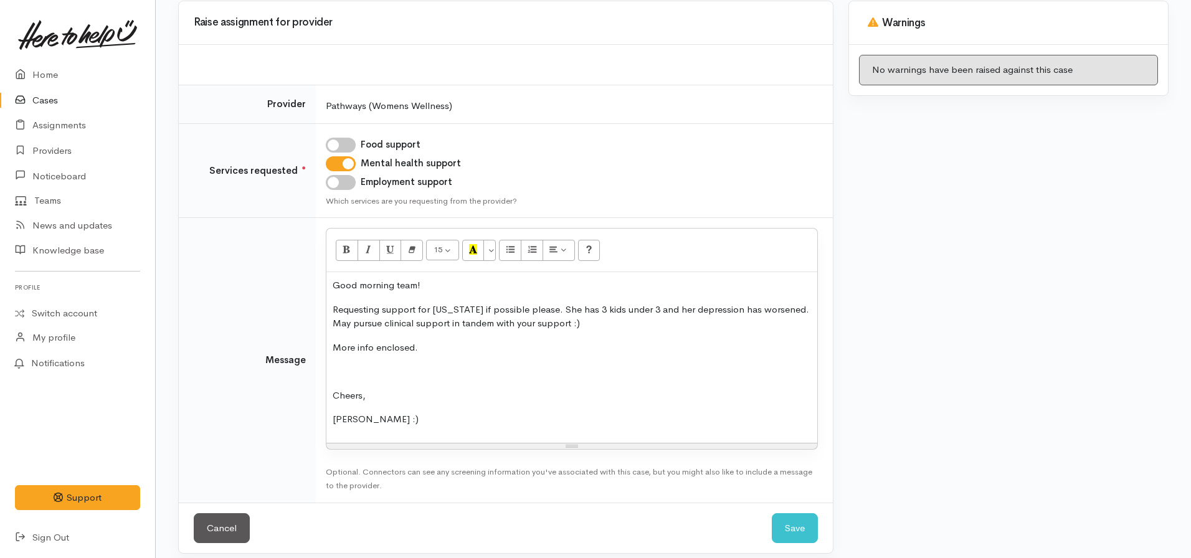
scroll to position [138, 0]
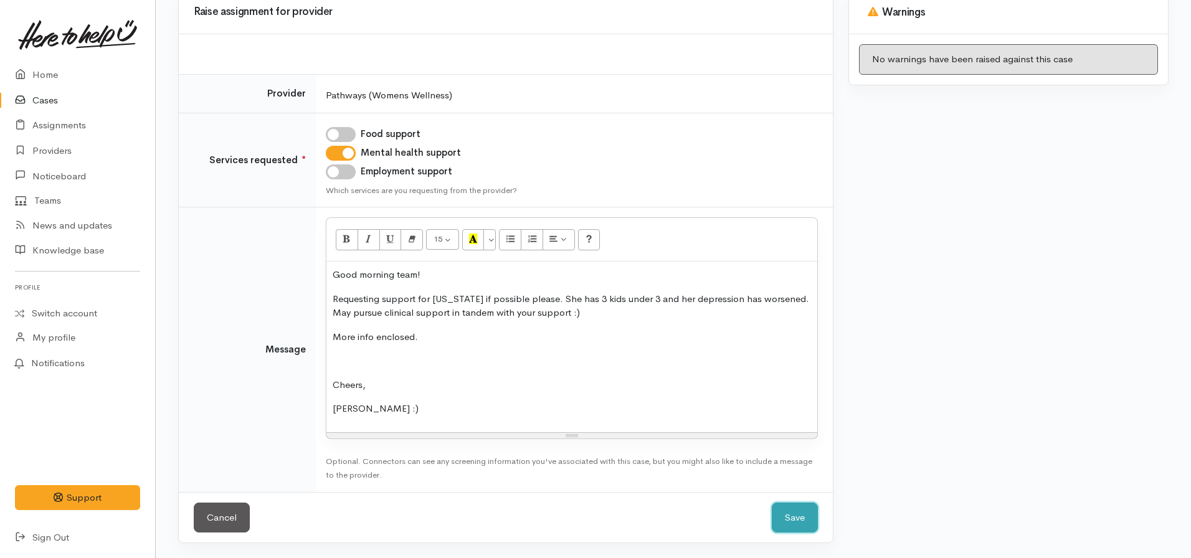
click at [795, 519] on button "Save" at bounding box center [795, 518] width 46 height 31
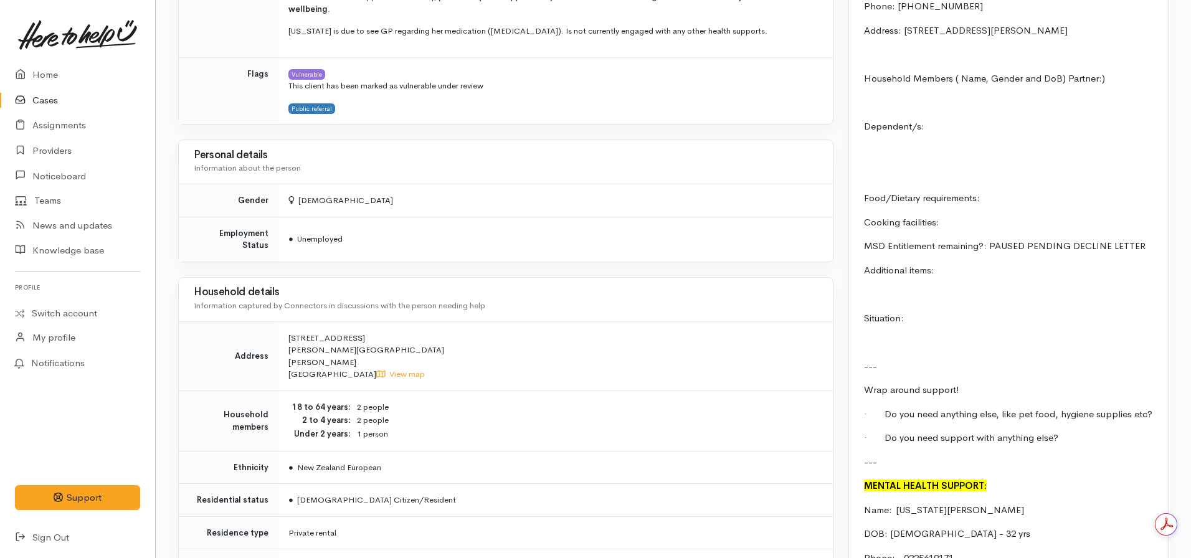
scroll to position [1495, 0]
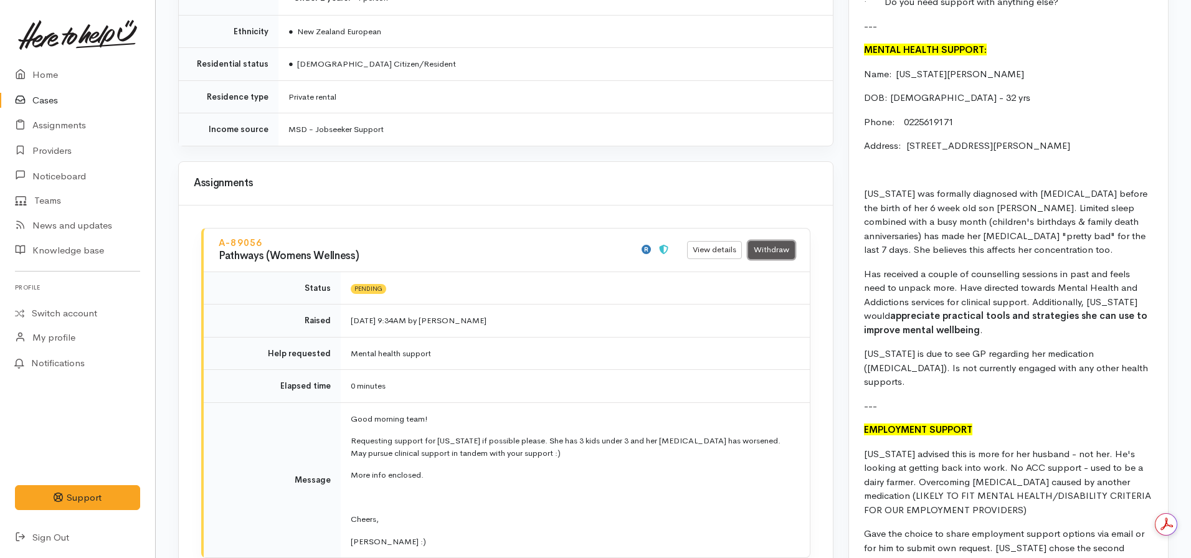
click at [776, 241] on link "Withdraw" at bounding box center [771, 250] width 47 height 18
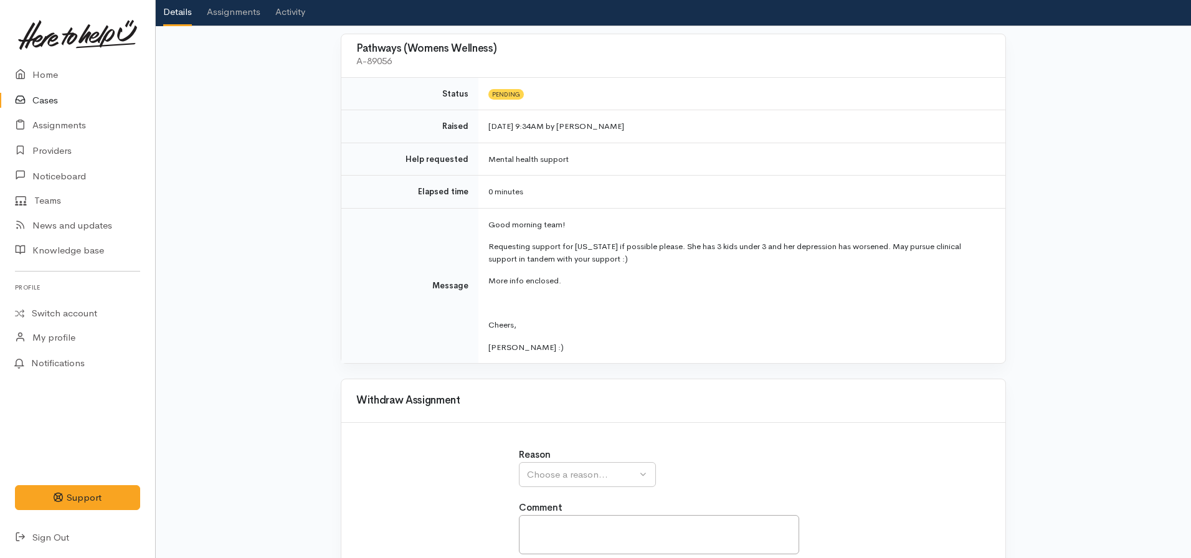
scroll to position [164, 0]
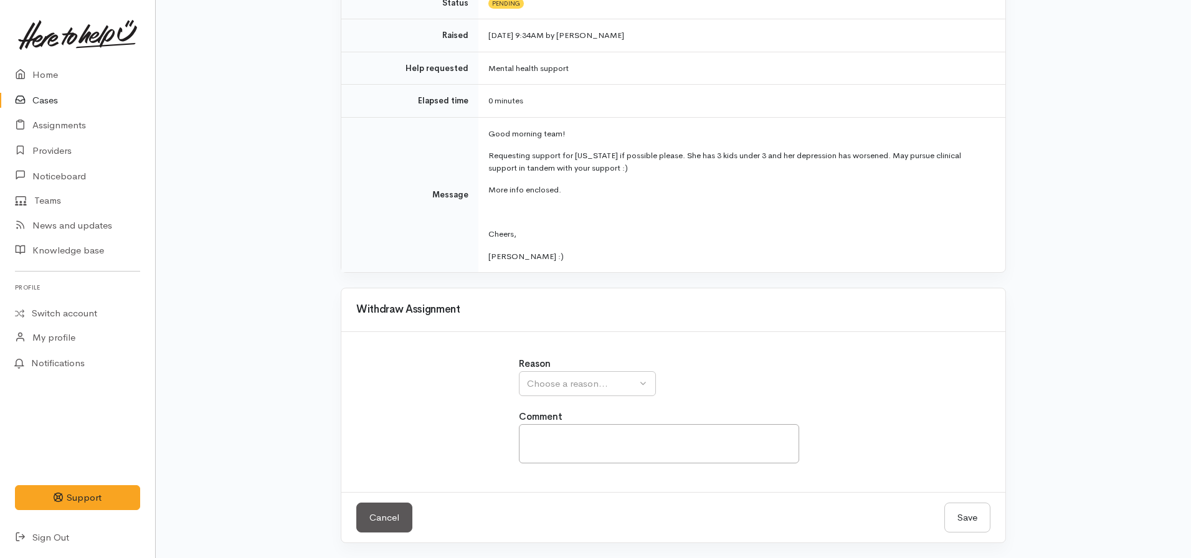
click at [599, 368] on div "Reason Assignment was issued by mistake Client change of circumstances Provider…" at bounding box center [674, 376] width 310 height 39
click at [597, 382] on div "Choose a reason..." at bounding box center [582, 384] width 110 height 14
click at [588, 442] on span "Assignment was issued by mistake" at bounding box center [606, 443] width 145 height 14
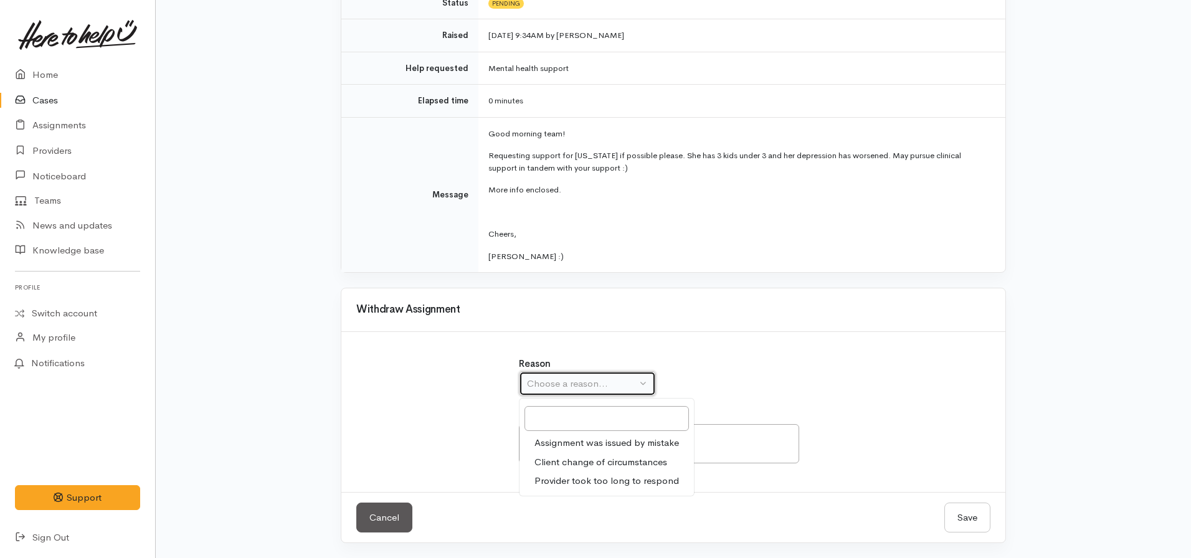
select select "1"
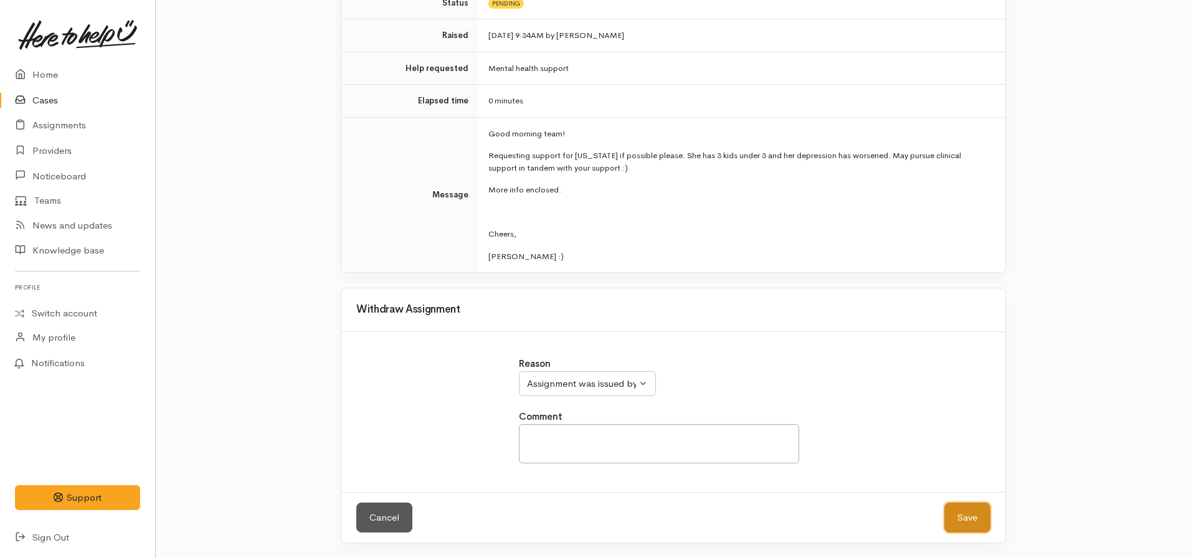
click at [975, 518] on button "Save" at bounding box center [967, 518] width 46 height 31
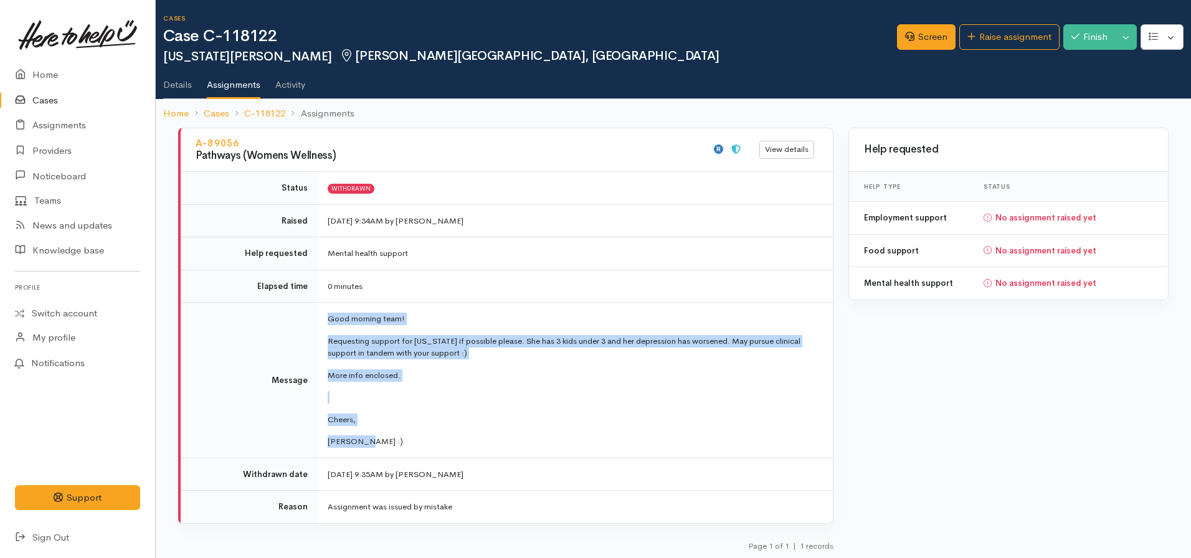
drag, startPoint x: 350, startPoint y: 407, endPoint x: 312, endPoint y: 313, distance: 100.9
click at [312, 313] on tr "Message Good morning team! Requesting support for Georgia if possible please. S…" at bounding box center [507, 381] width 652 height 156
click at [905, 35] on icon at bounding box center [909, 36] width 9 height 9
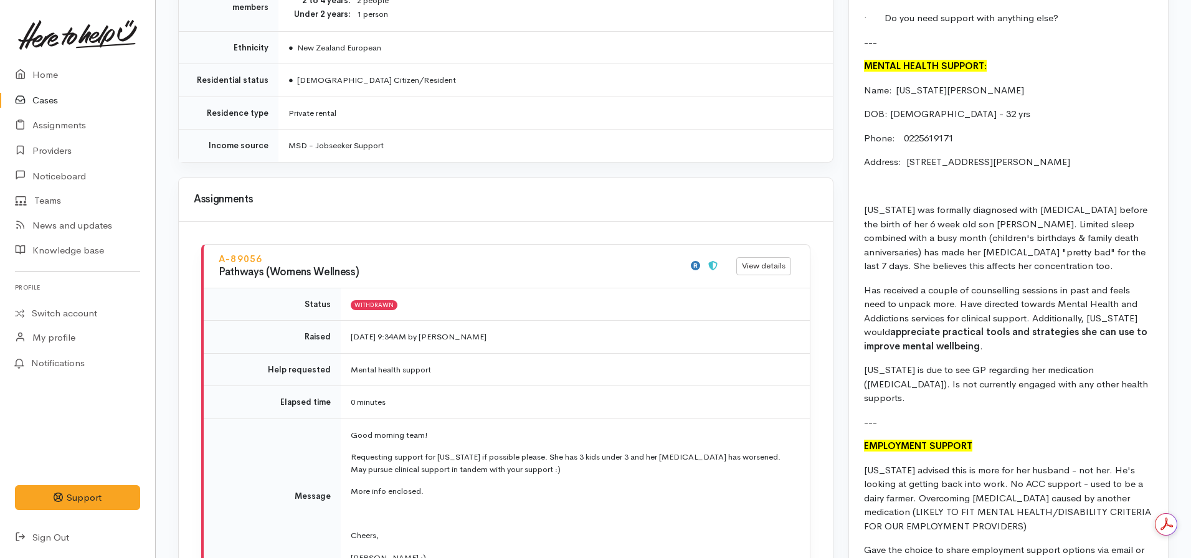
scroll to position [1682, 0]
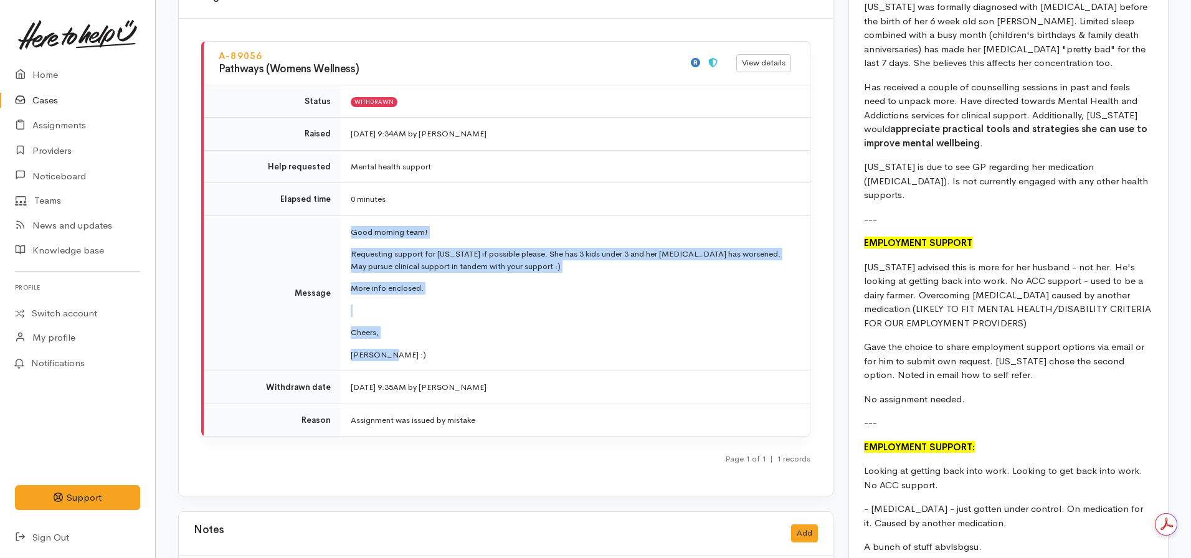
drag, startPoint x: 399, startPoint y: 275, endPoint x: 344, endPoint y: 158, distance: 129.6
click at [344, 216] on td "Good morning team! Requesting support for [US_STATE] if possible please. She ha…" at bounding box center [575, 294] width 469 height 156
copy td "Good morning team! Requesting support for [US_STATE] if possible please. She ha…"
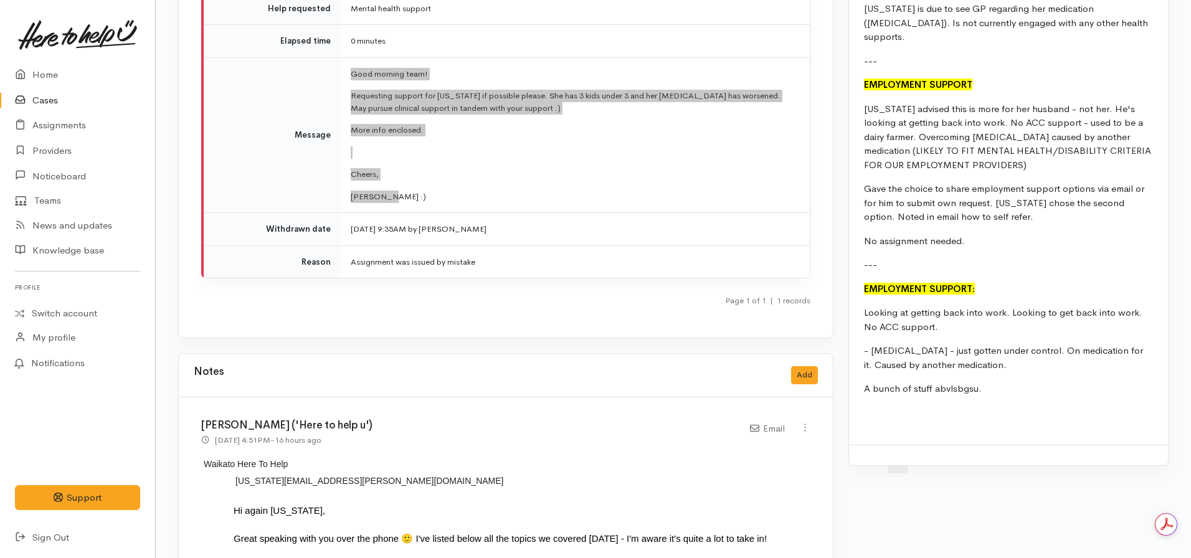
scroll to position [1931, 0]
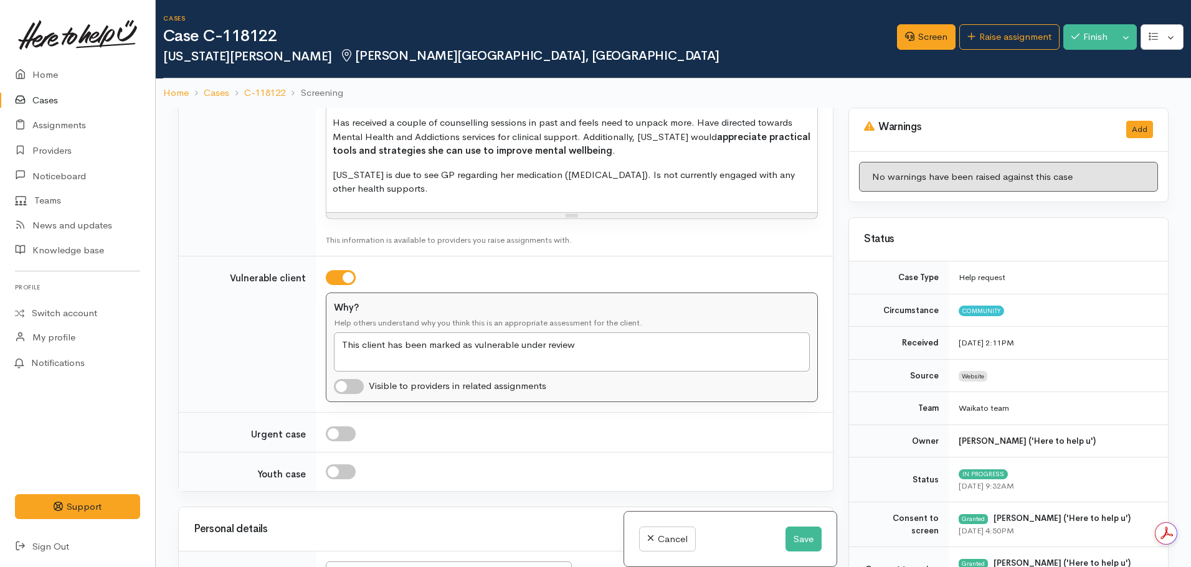
scroll to position [997, 0]
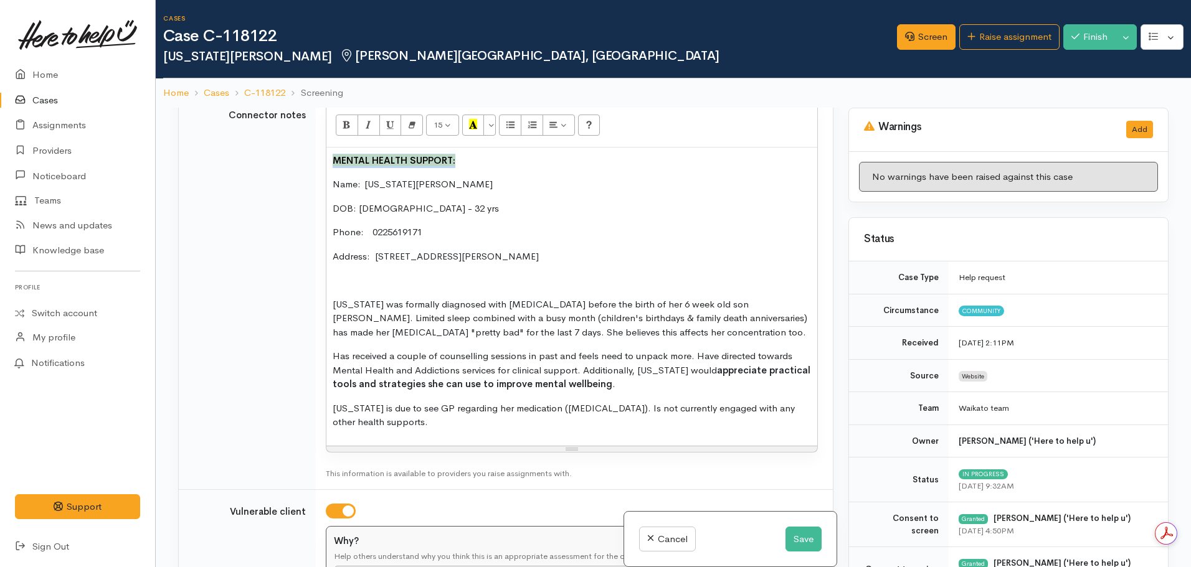
drag, startPoint x: 456, startPoint y: 124, endPoint x: 262, endPoint y: 116, distance: 193.9
click at [262, 116] on tr "Connector notes 15 8 9 10 11 12 14 18 24 36 Background Color Transparent Select…" at bounding box center [506, 291] width 654 height 397
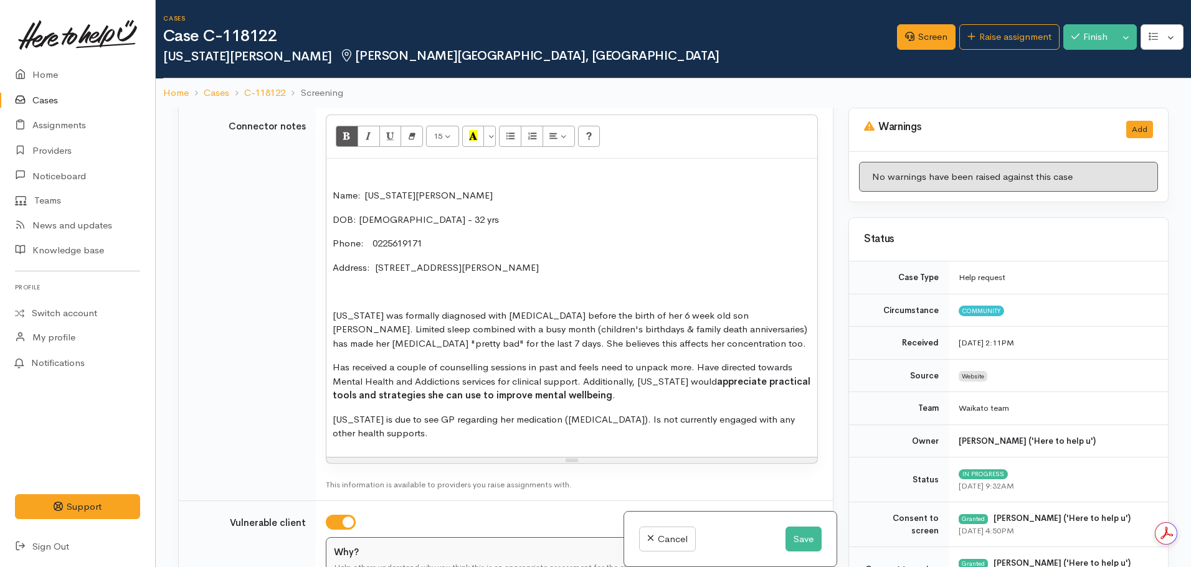
click at [332, 192] on div "Name:  [US_STATE][PERSON_NAME] DOB: [DEMOGRAPHIC_DATA] - 32 yrs Phone:   022561…" at bounding box center [571, 308] width 491 height 298
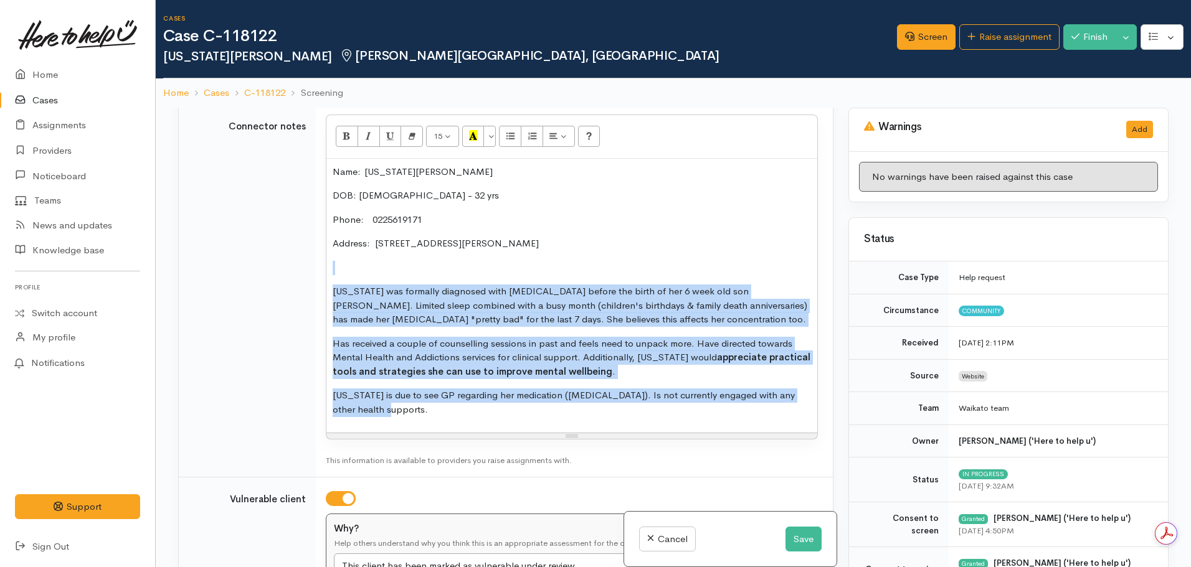
drag, startPoint x: 368, startPoint y: 413, endPoint x: 318, endPoint y: 264, distance: 157.0
click at [318, 264] on td "15 8 9 10 11 12 14 18 24 36 Background Color Transparent Select #ffff00 Text Co…" at bounding box center [574, 290] width 517 height 373
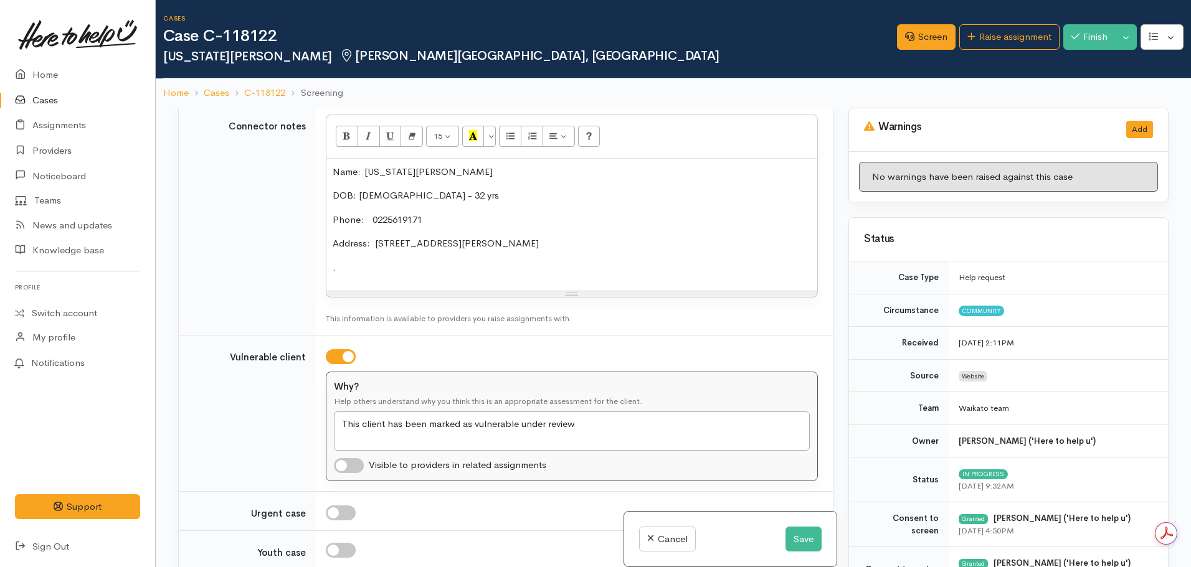
click at [365, 272] on p "." at bounding box center [572, 268] width 478 height 14
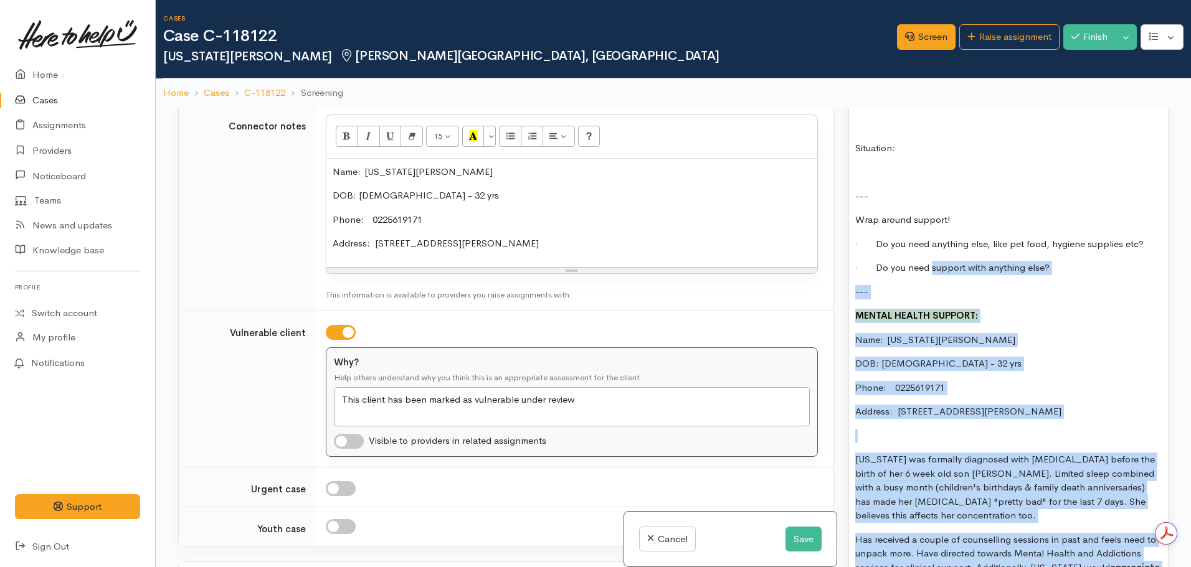
scroll to position [1370, 0]
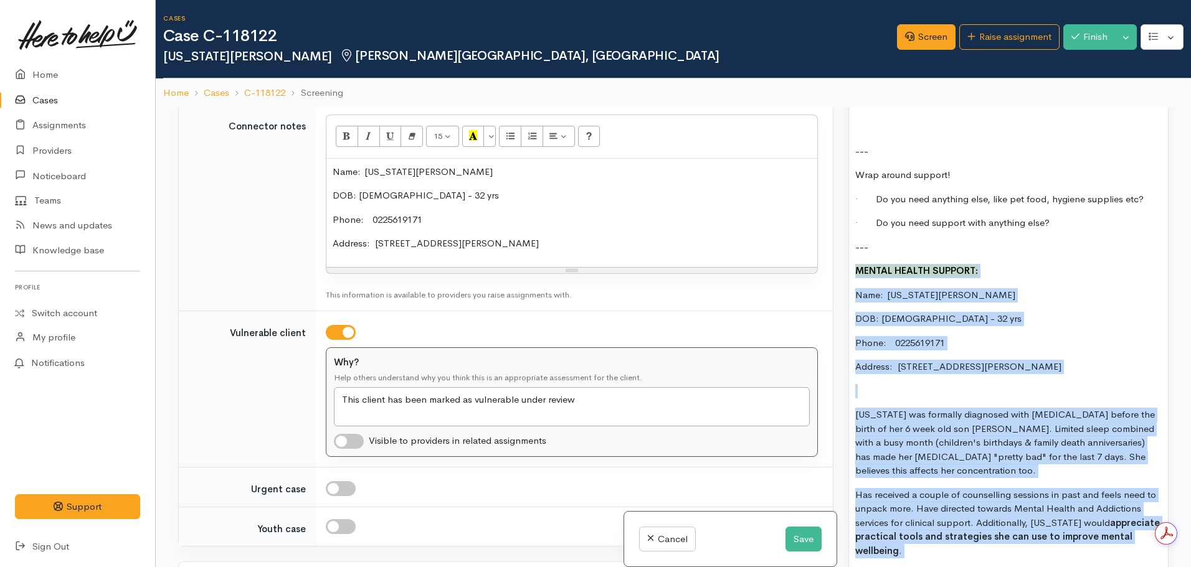
drag, startPoint x: 1074, startPoint y: 393, endPoint x: 840, endPoint y: 263, distance: 267.6
click at [841, 260] on div "Warnings Add No warnings have been raised against this case Add Warning Title ●…" at bounding box center [1008, 391] width 335 height 567
copy div "MENTAL HEALTH SUPPORT: Name:  [US_STATE][PERSON_NAME] DOB: [DEMOGRAPHIC_DATA] -…"
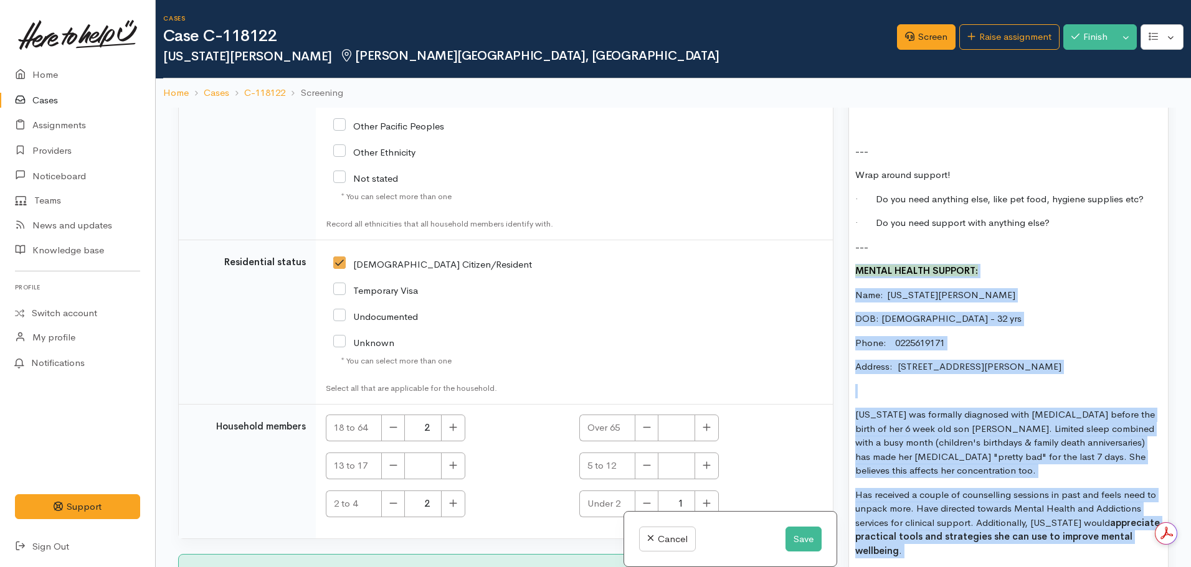
scroll to position [2195, 0]
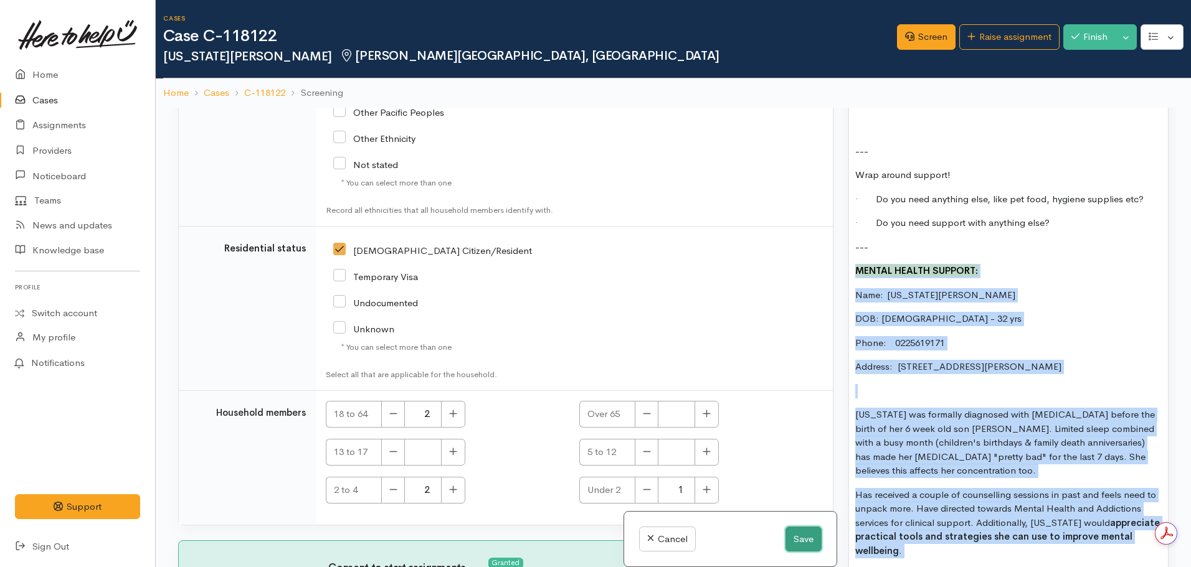
click at [792, 538] on button "Save" at bounding box center [803, 540] width 36 height 26
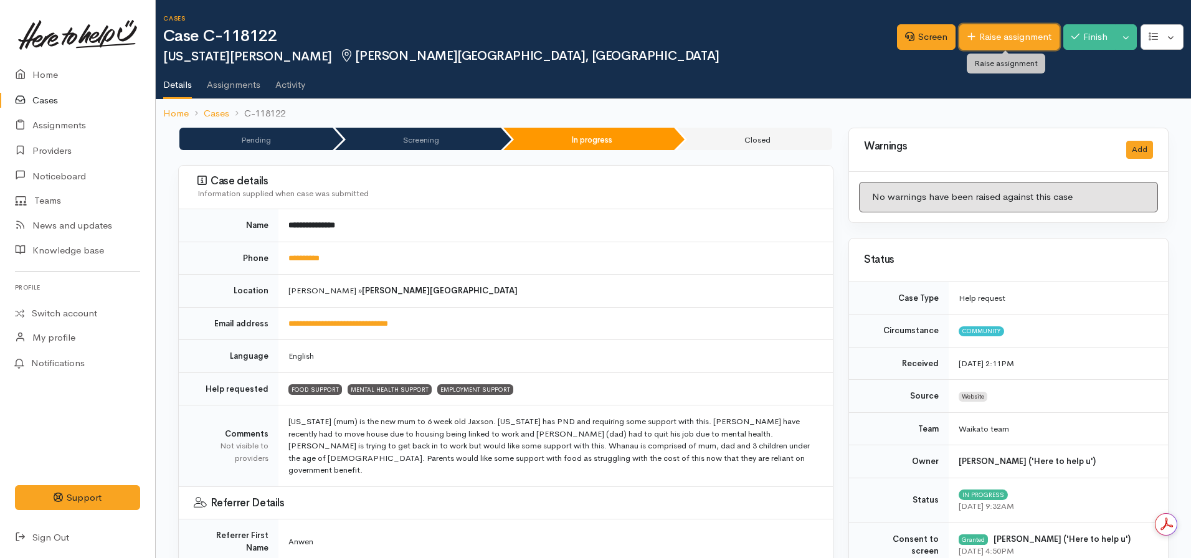
click at [982, 36] on link "Raise assignment" at bounding box center [1009, 37] width 100 height 26
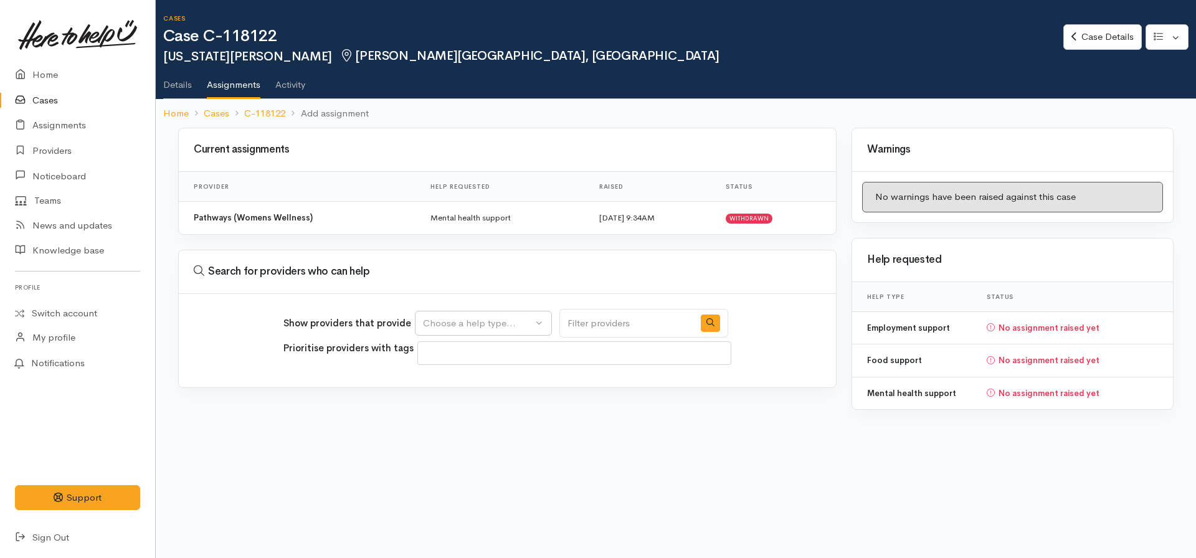
select select
click at [490, 320] on div "Choose a help type..." at bounding box center [478, 323] width 110 height 14
click at [479, 402] on span "Mental health support" at bounding box center [477, 402] width 95 height 14
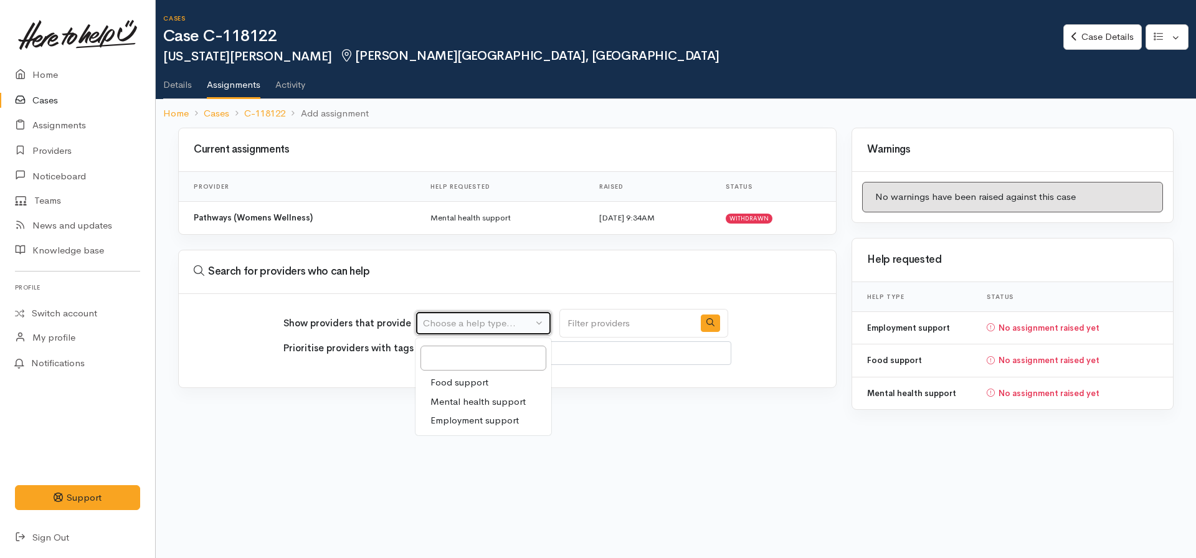
select select "5"
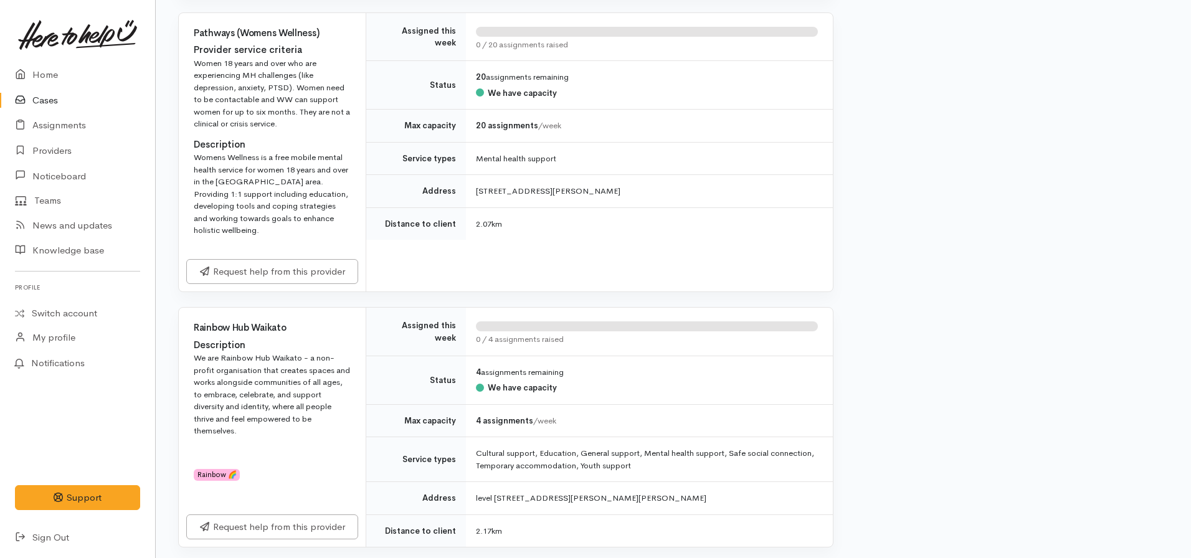
scroll to position [997, 0]
click at [247, 258] on link "Request help from this provider" at bounding box center [272, 271] width 172 height 26
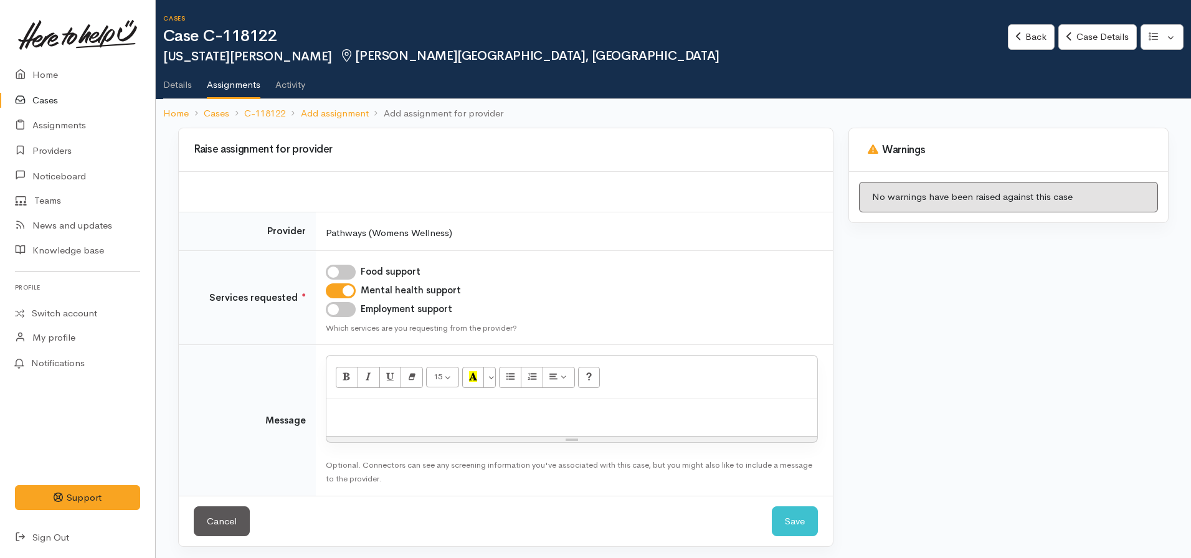
click at [341, 407] on p at bounding box center [572, 412] width 478 height 14
paste div
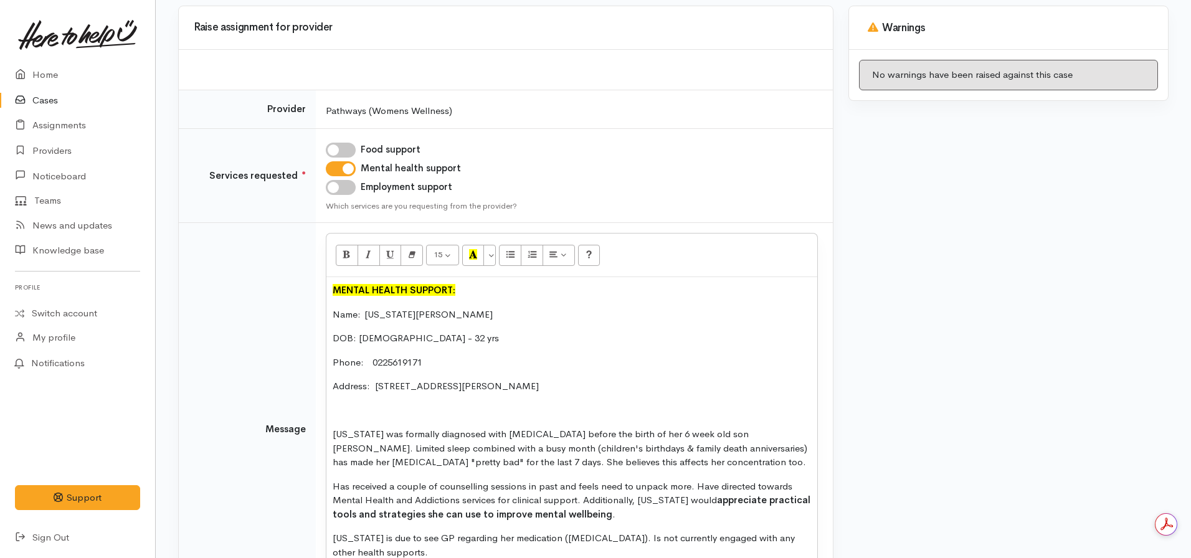
click at [327, 291] on div "MENTAL HEALTH SUPPORT: Name:  [US_STATE][PERSON_NAME] DOB: [DEMOGRAPHIC_DATA] -…" at bounding box center [571, 426] width 491 height 298
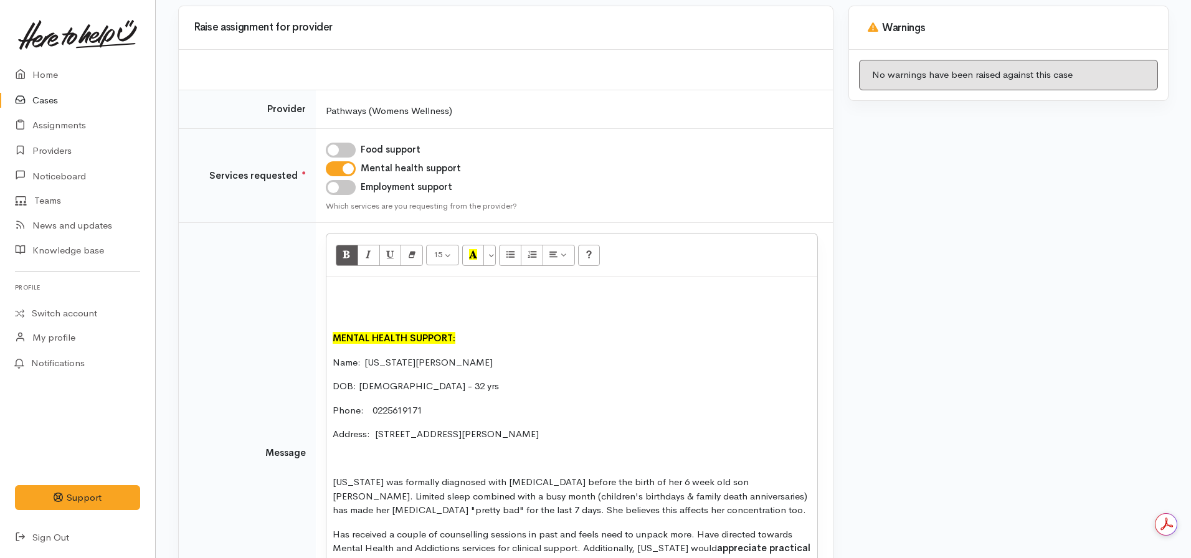
click at [339, 315] on p at bounding box center [572, 315] width 478 height 14
drag, startPoint x: 374, startPoint y: 314, endPoint x: 303, endPoint y: 305, distance: 71.6
click at [303, 305] on tr "Message 15 8 9 10 11 12 14 18 24 36 Background Color Transparent Select #ffff00…" at bounding box center [506, 453] width 654 height 461
click at [491, 260] on button "More Color" at bounding box center [489, 255] width 12 height 21
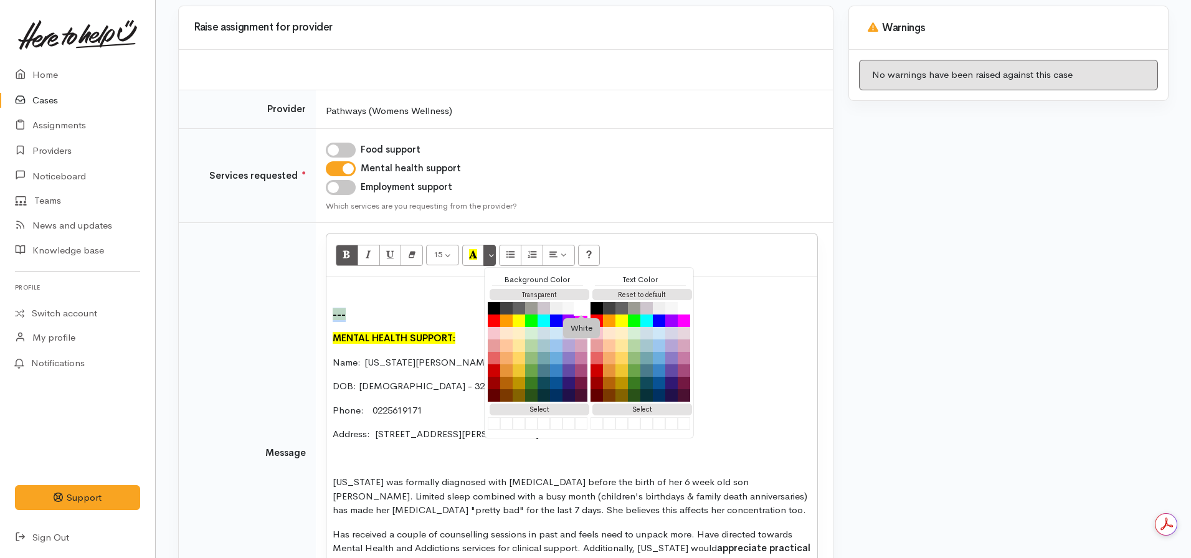
click at [585, 305] on button "White" at bounding box center [581, 308] width 15 height 15
click at [334, 300] on div "--- MENTAL HEALTH SUPPORT: Name:  [US_STATE][PERSON_NAME] DOB: [DEMOGRAPHIC_DAT…" at bounding box center [571, 450] width 491 height 346
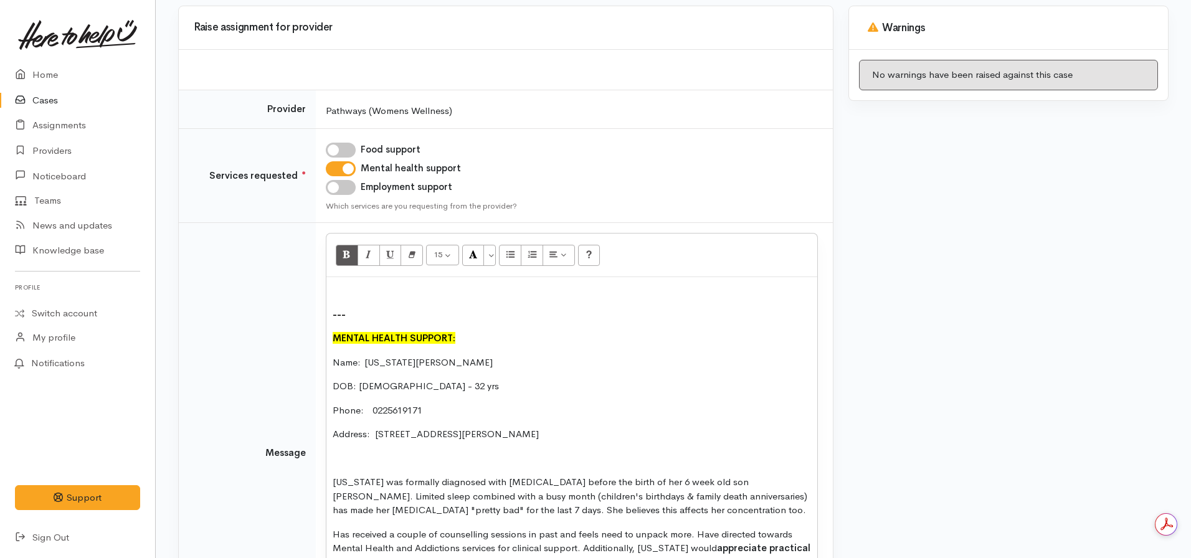
click at [334, 296] on p at bounding box center [572, 290] width 478 height 14
drag, startPoint x: 341, startPoint y: 255, endPoint x: 411, endPoint y: 266, distance: 71.2
click at [341, 255] on button "Bold (CTRL+B)" at bounding box center [347, 255] width 22 height 21
click at [351, 290] on p at bounding box center [572, 290] width 478 height 14
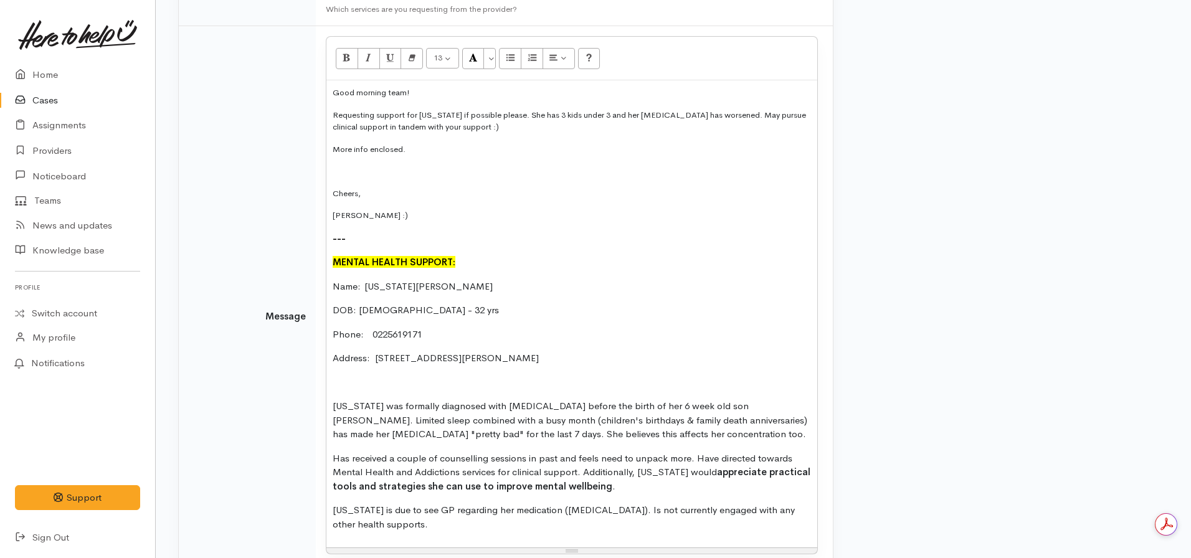
scroll to position [186, 0]
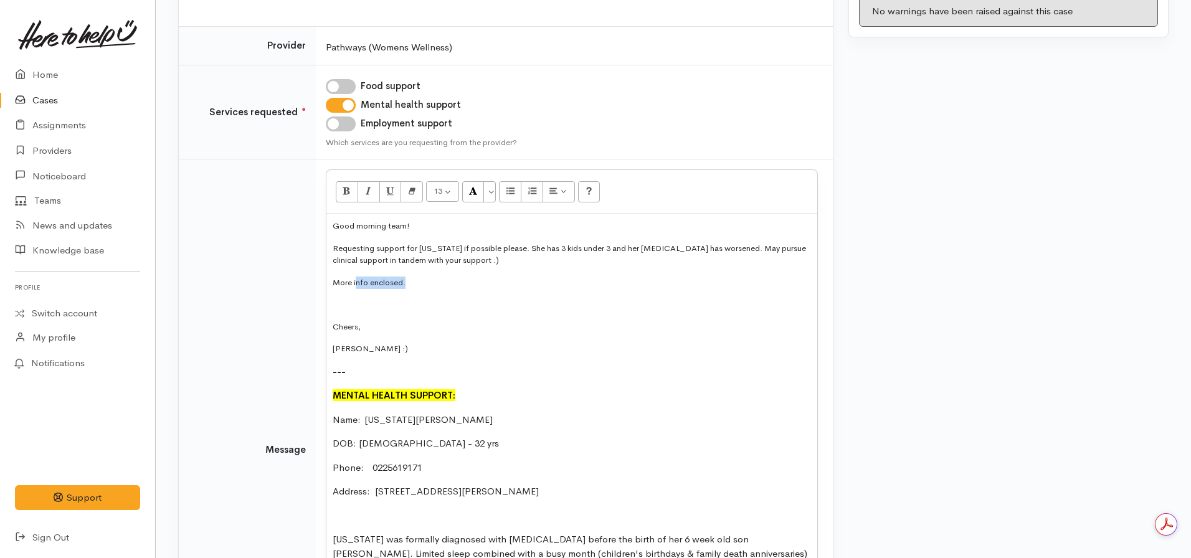
drag, startPoint x: 414, startPoint y: 287, endPoint x: 358, endPoint y: 284, distance: 56.1
click at [358, 284] on p "More info enclosed." at bounding box center [572, 283] width 478 height 12
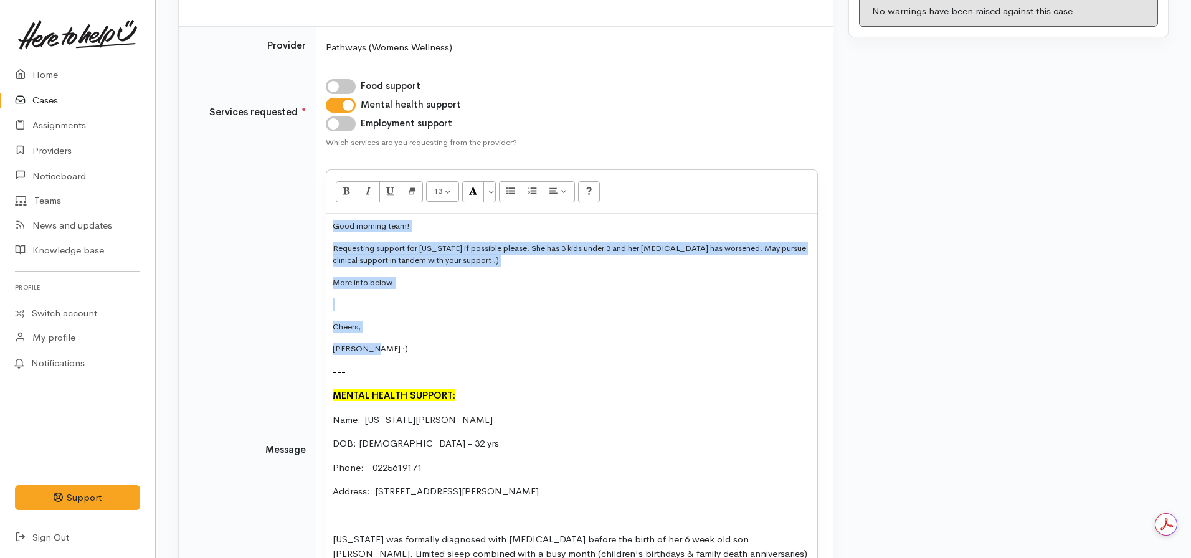
drag, startPoint x: 366, startPoint y: 343, endPoint x: 305, endPoint y: 216, distance: 140.1
click at [299, 222] on tr "Message 13 8 9 10 11 12 14 18 24 36 Background Color Transparent Select #ffff00…" at bounding box center [506, 450] width 654 height 582
click at [447, 186] on button "13" at bounding box center [442, 191] width 33 height 21
click at [463, 316] on link "14" at bounding box center [476, 318] width 98 height 20
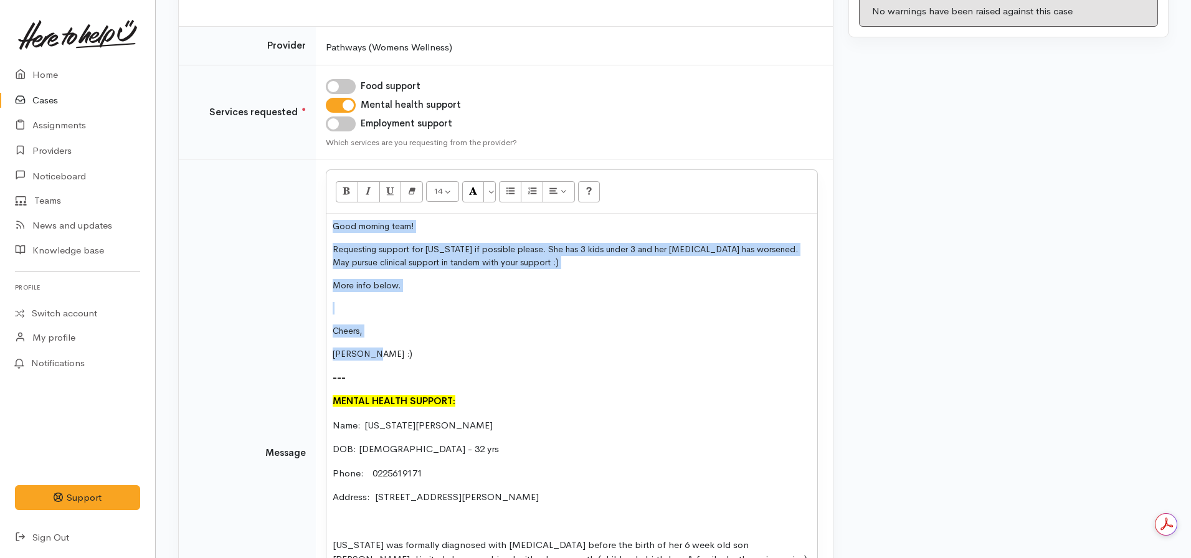
click at [419, 323] on div "Good morning team! Requesting support for Georgia if possible please. She has 3…" at bounding box center [571, 450] width 491 height 473
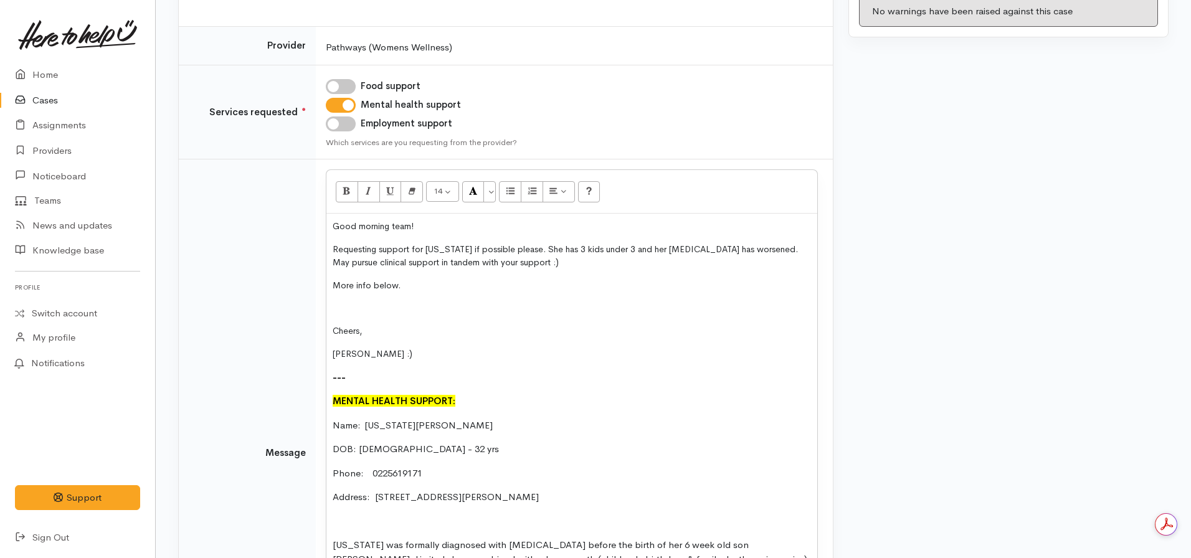
click at [406, 448] on p "DOB: [DEMOGRAPHIC_DATA] - 32 yrs" at bounding box center [572, 449] width 478 height 14
click at [384, 281] on span "More info below." at bounding box center [367, 285] width 68 height 11
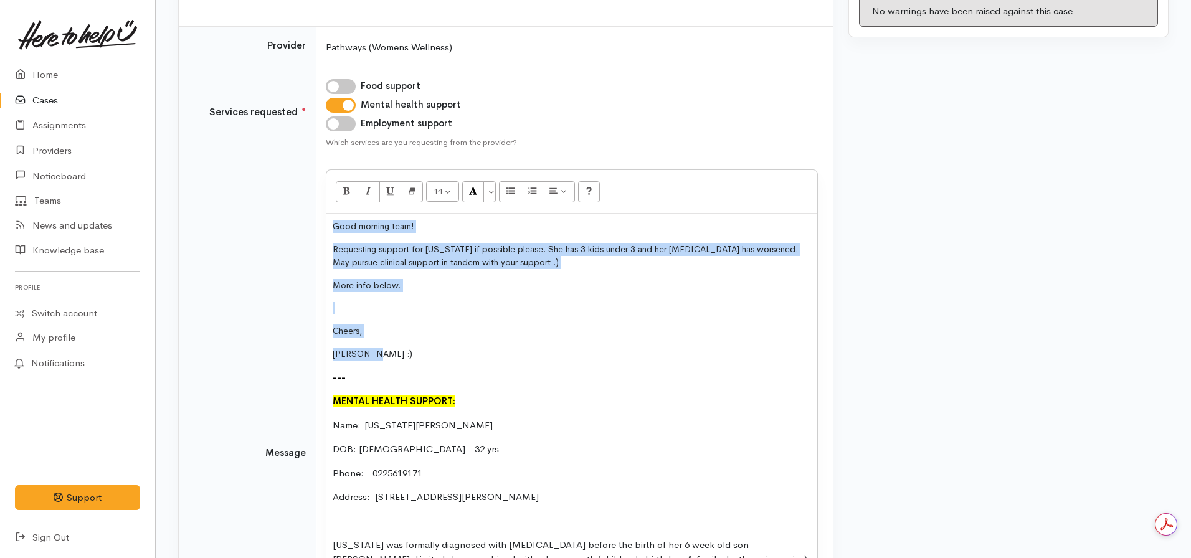
drag, startPoint x: 375, startPoint y: 356, endPoint x: 313, endPoint y: 209, distance: 159.4
click at [313, 209] on tr "Message 14 8 9 10 11 12 14 18 24 36 Background Color Transparent Select #ffff00…" at bounding box center [506, 452] width 654 height 587
click at [443, 187] on button "14" at bounding box center [442, 191] width 33 height 21
click at [584, 333] on p "Cheers," at bounding box center [572, 331] width 478 height 13
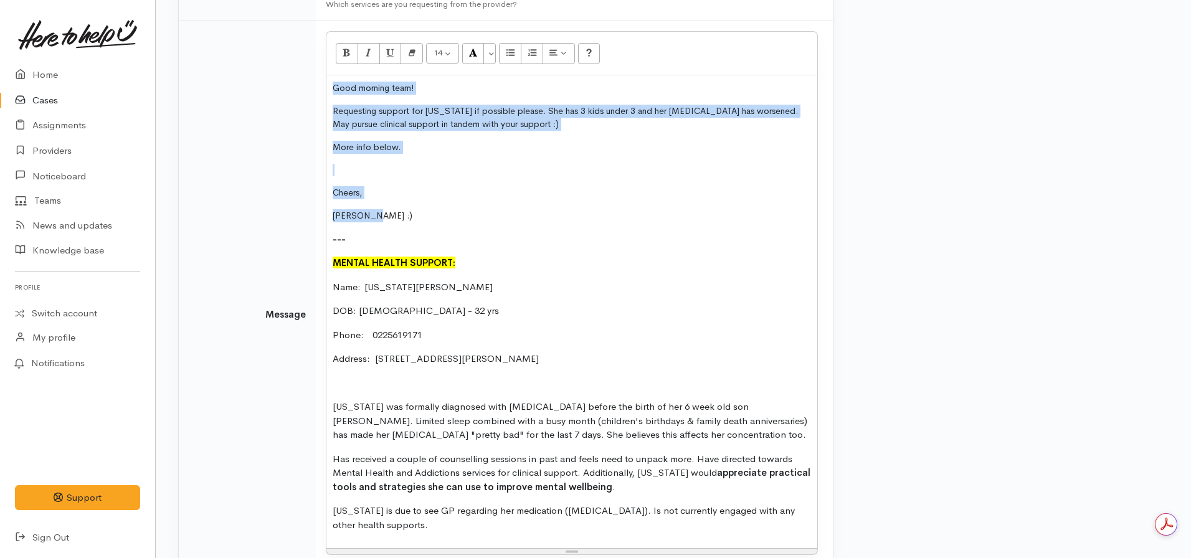
scroll to position [440, 0]
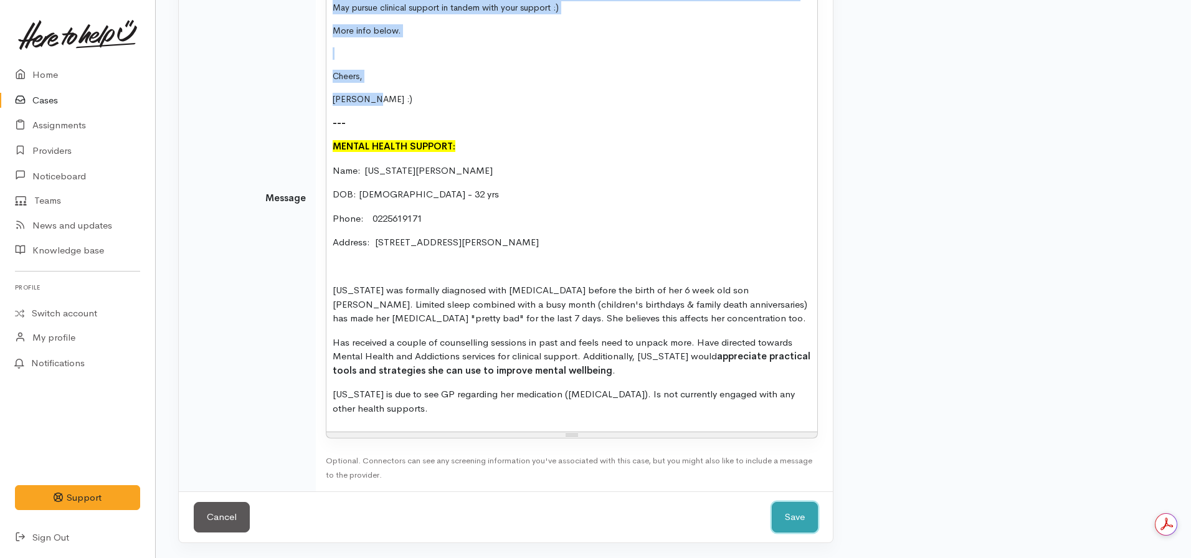
click at [791, 509] on button "Save" at bounding box center [795, 517] width 46 height 31
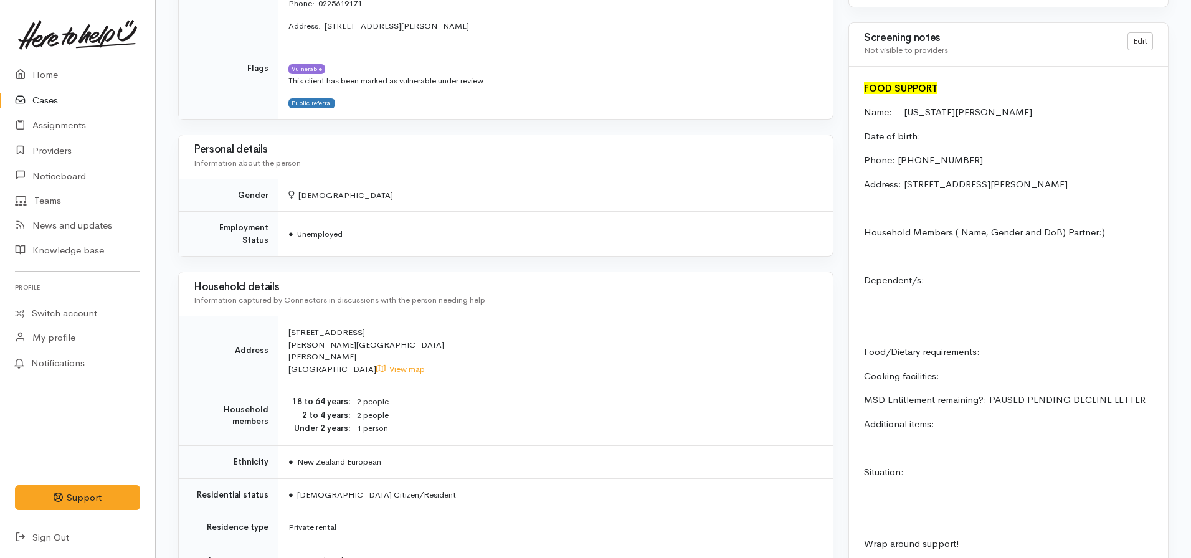
scroll to position [685, 0]
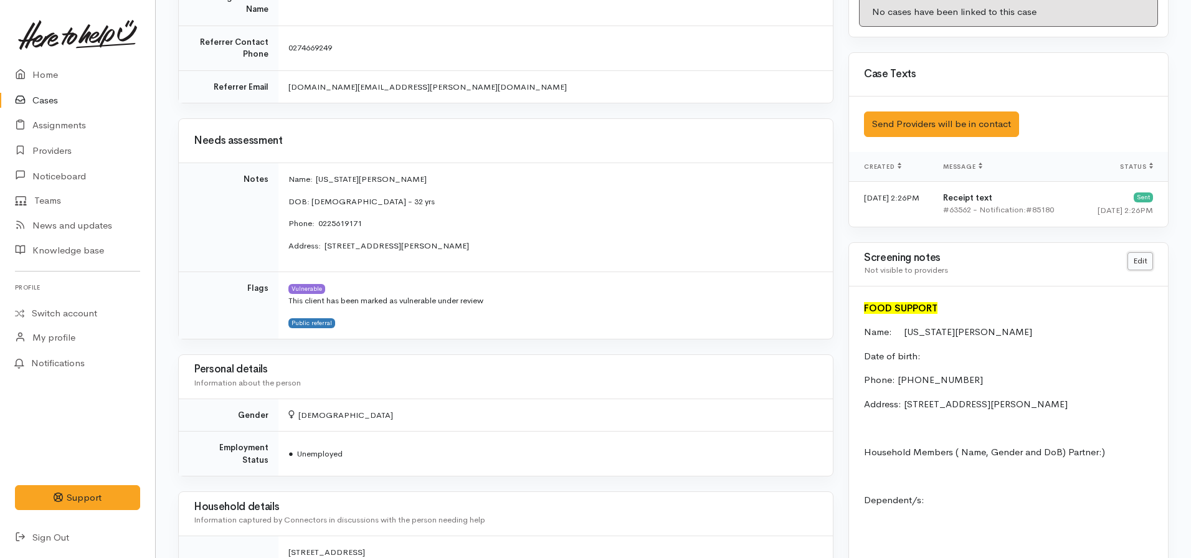
click at [1140, 258] on link "Edit" at bounding box center [1140, 261] width 26 height 18
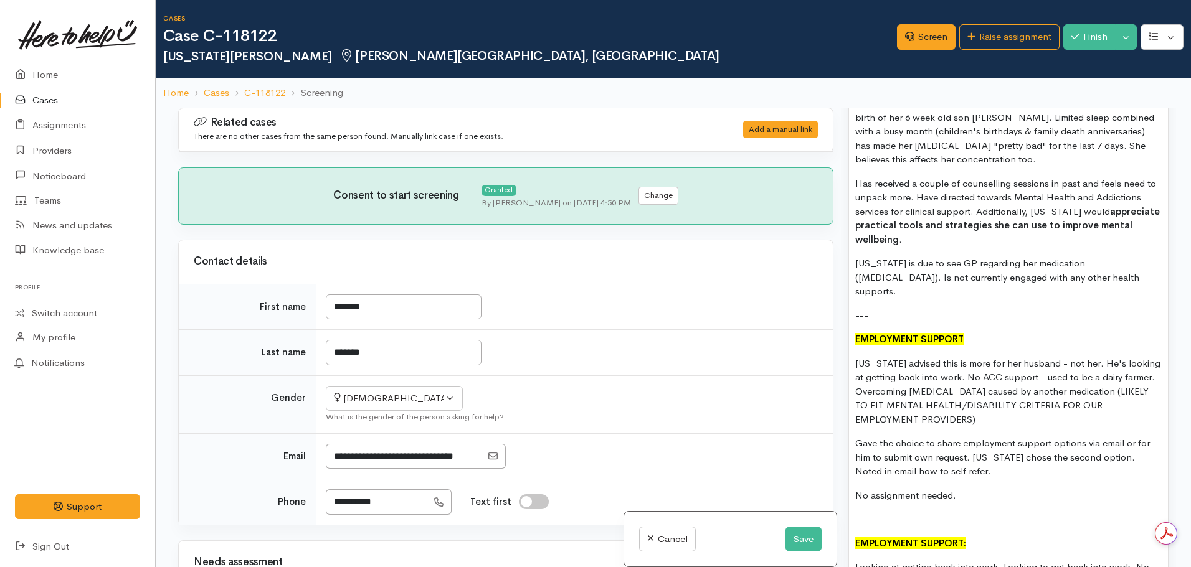
scroll to position [2027, 0]
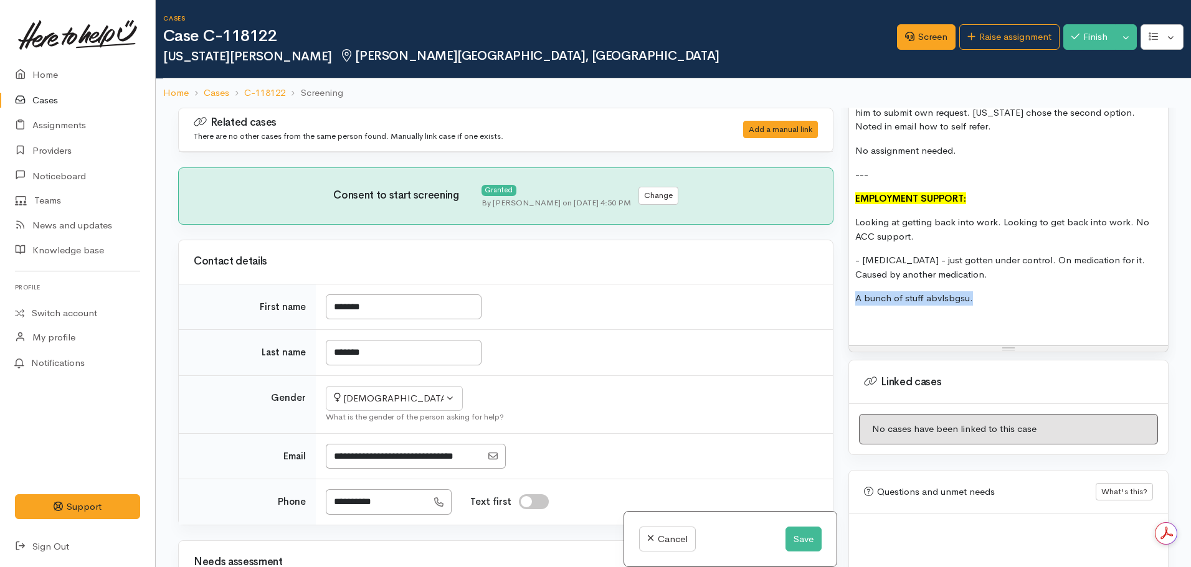
drag, startPoint x: 983, startPoint y: 277, endPoint x: 833, endPoint y: 277, distance: 149.5
click at [833, 277] on div "Related cases There are no other cases from the same person found. Manually lin…" at bounding box center [673, 391] width 1005 height 567
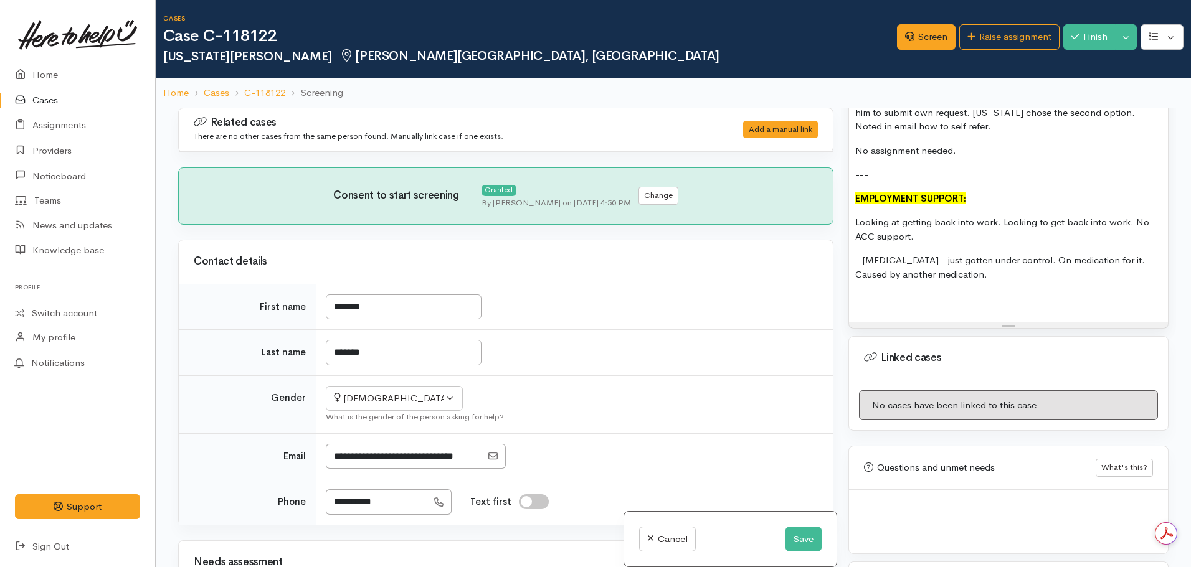
scroll to position [2003, 0]
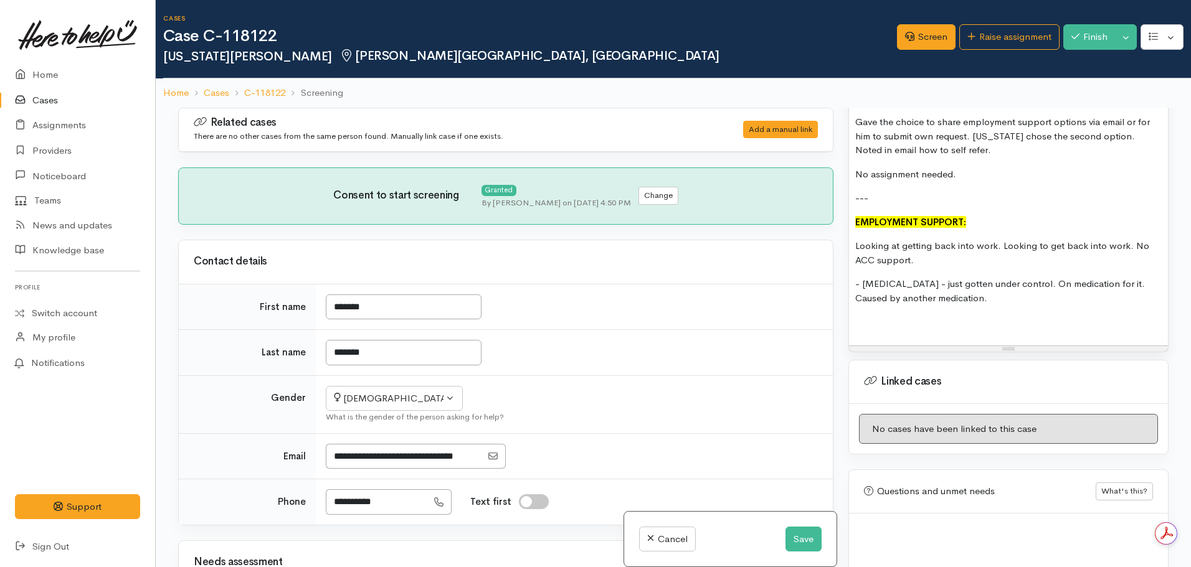
click at [893, 315] on p at bounding box center [1008, 322] width 306 height 14
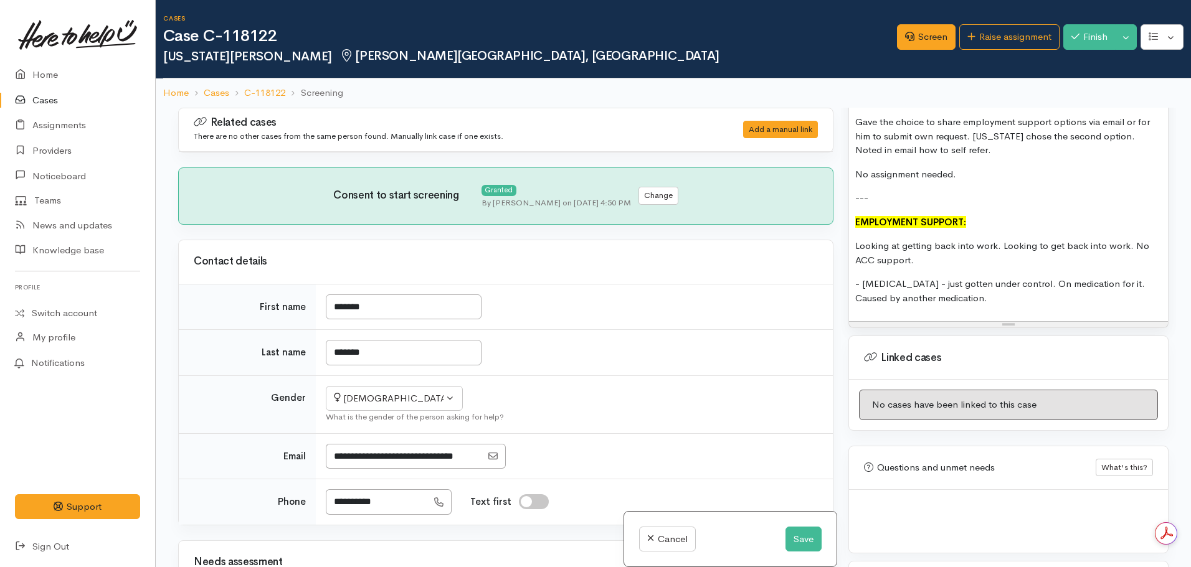
scroll to position [1979, 0]
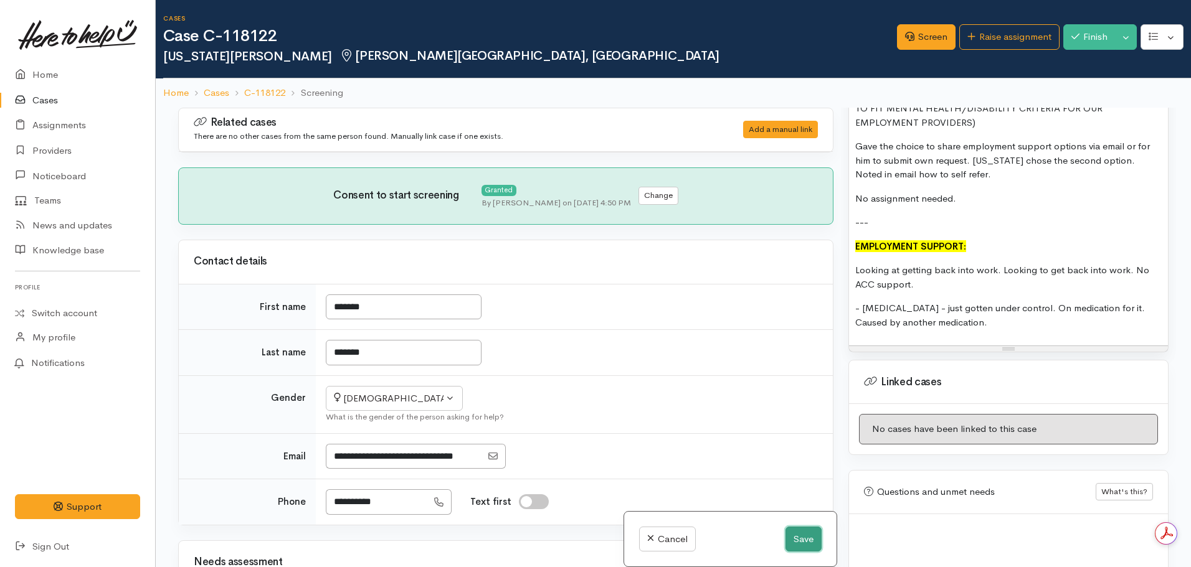
click at [802, 541] on button "Save" at bounding box center [803, 540] width 36 height 26
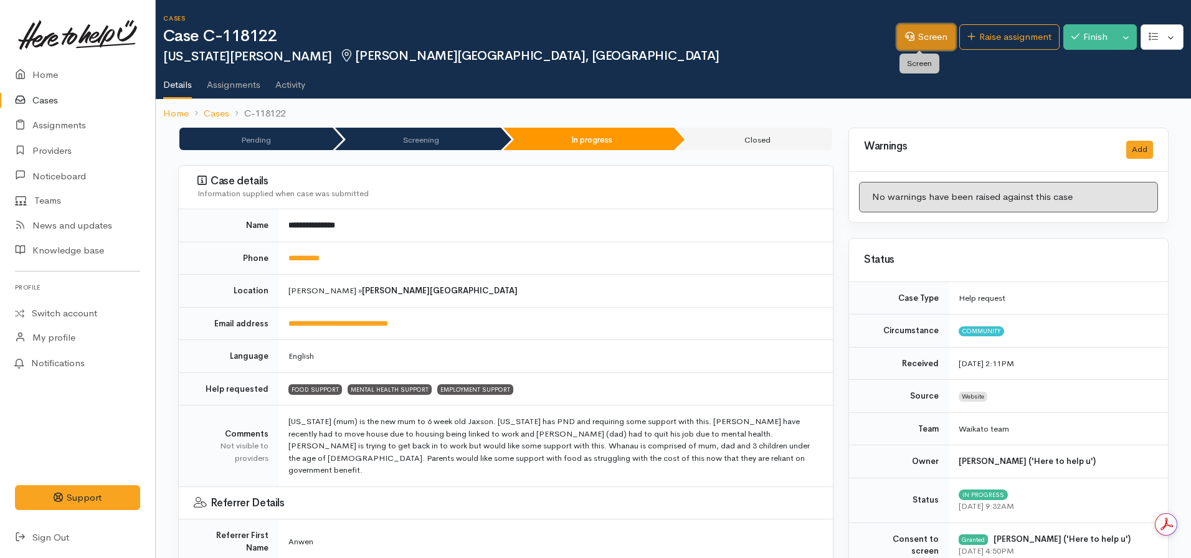
click at [905, 36] on icon at bounding box center [909, 36] width 9 height 9
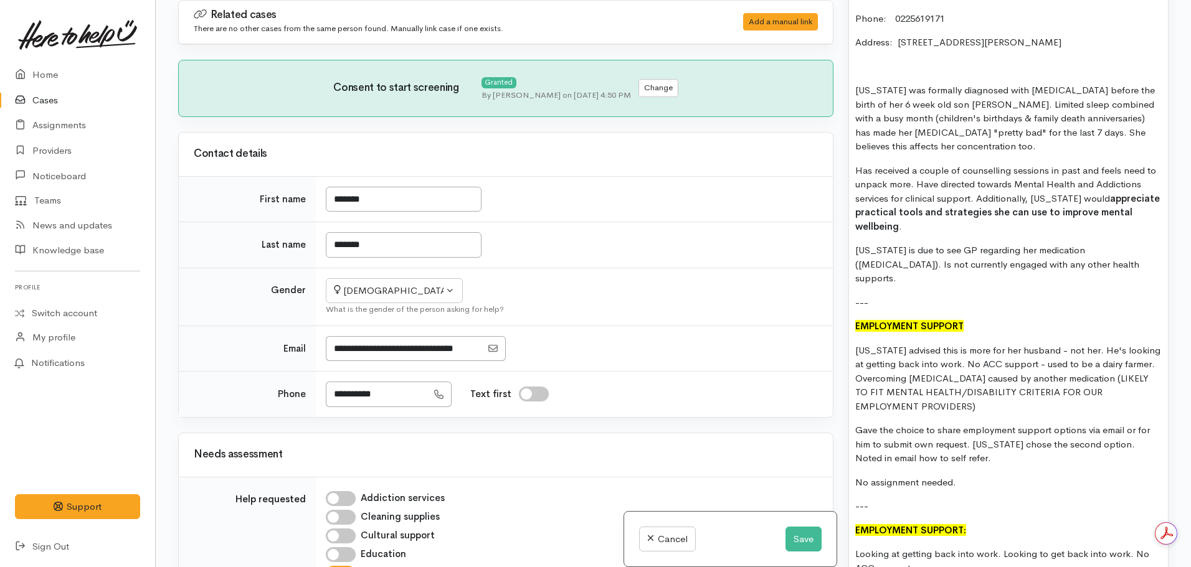
scroll to position [1744, 0]
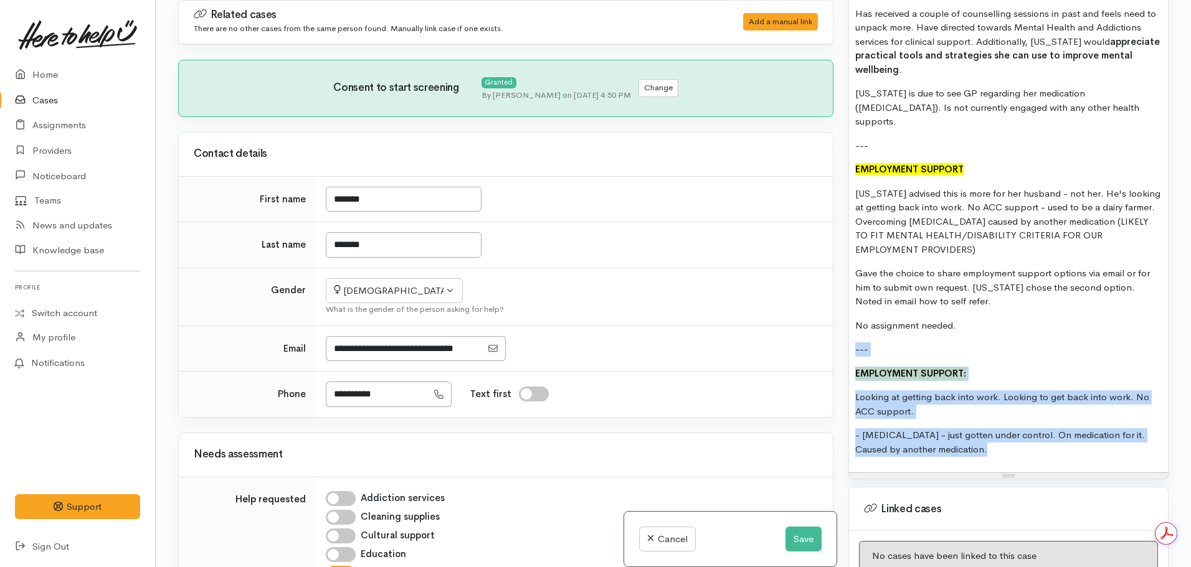
drag, startPoint x: 1005, startPoint y: 432, endPoint x: 827, endPoint y: 323, distance: 208.8
click at [827, 323] on div "Related cases There are no other cases from the same person found. Manually lin…" at bounding box center [673, 283] width 1005 height 567
click at [982, 367] on p "EMPLOYMENT SUPPORT:" at bounding box center [1008, 374] width 306 height 14
drag, startPoint x: 1005, startPoint y: 423, endPoint x: 830, endPoint y: 343, distance: 192.6
click at [830, 343] on div "Related cases There are no other cases from the same person found. Manually lin…" at bounding box center [673, 283] width 1005 height 567
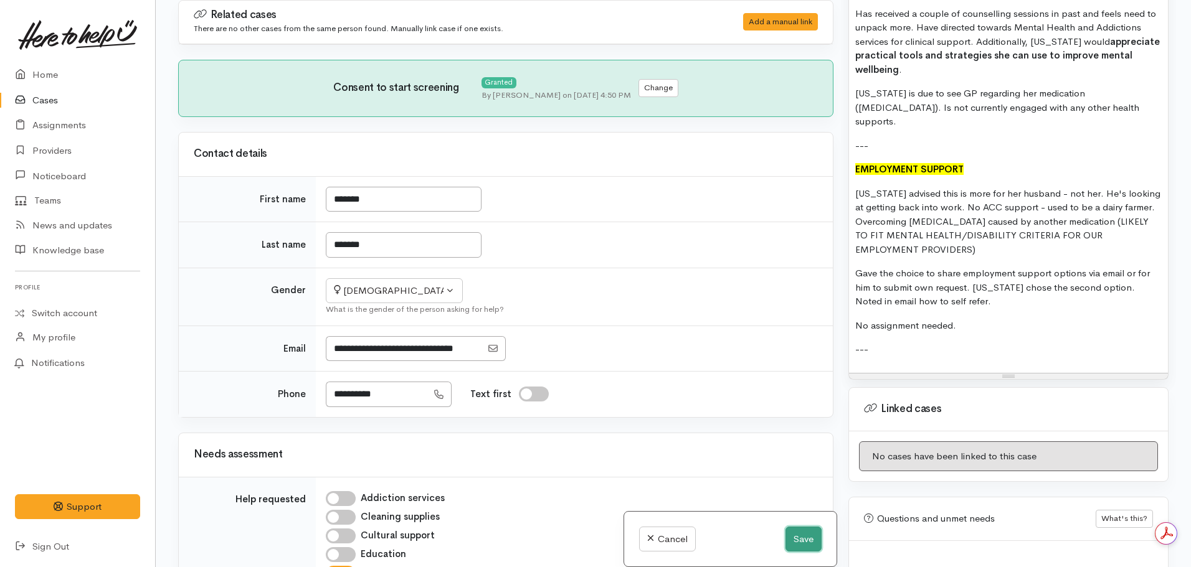
click at [785, 531] on button "Save" at bounding box center [803, 540] width 36 height 26
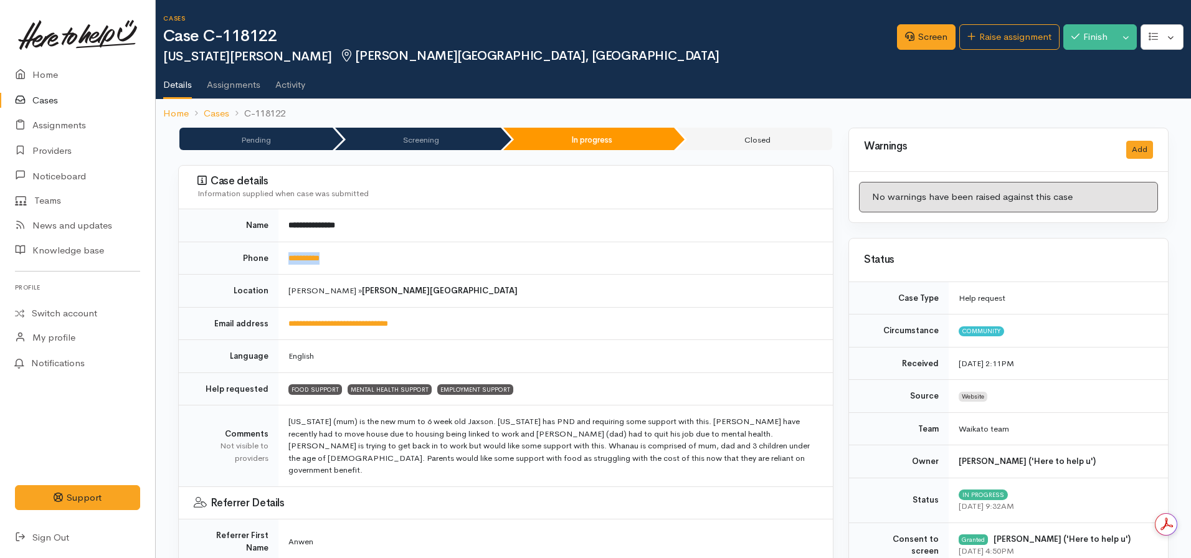
drag, startPoint x: 339, startPoint y: 258, endPoint x: 270, endPoint y: 251, distance: 68.9
click at [270, 251] on tr "**********" at bounding box center [506, 258] width 654 height 33
copy tr "**********"
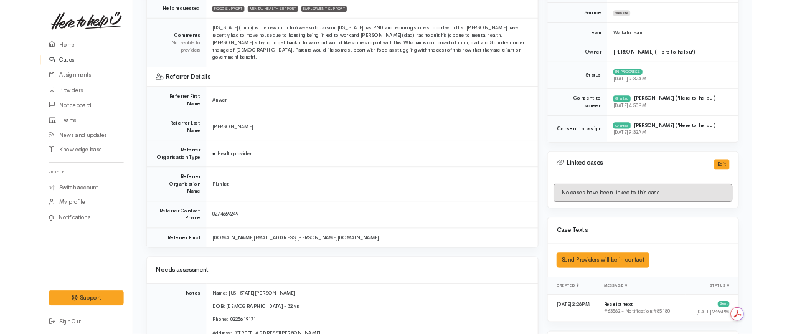
scroll to position [187, 0]
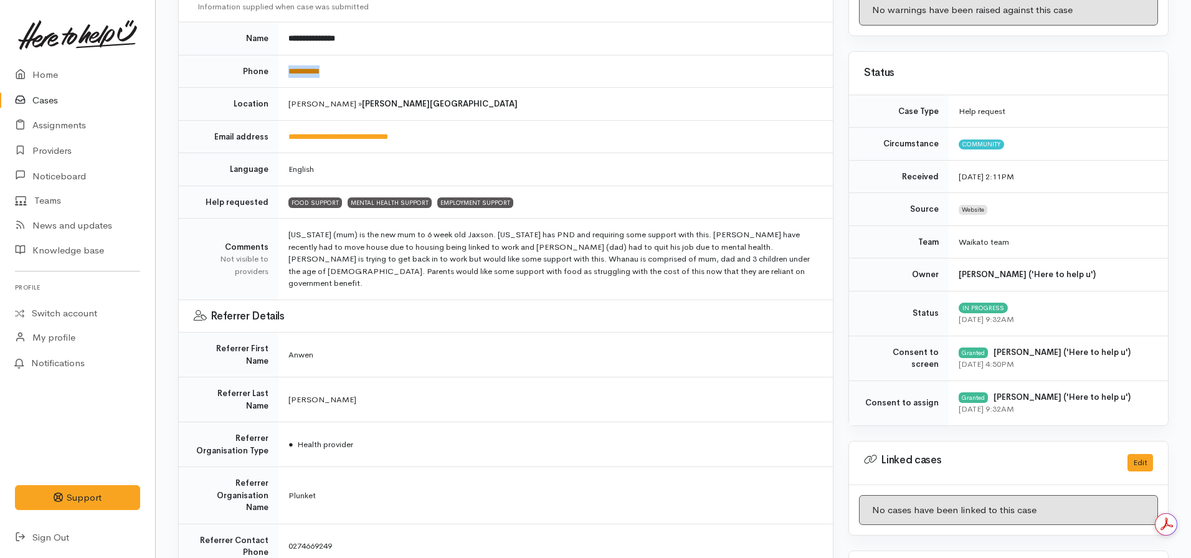
copy tr "**********"
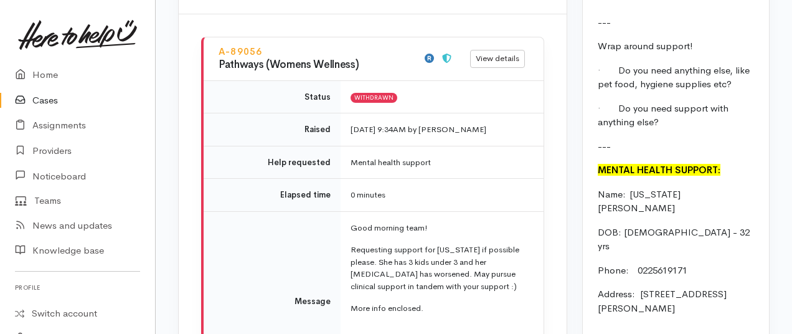
scroll to position [1557, 0]
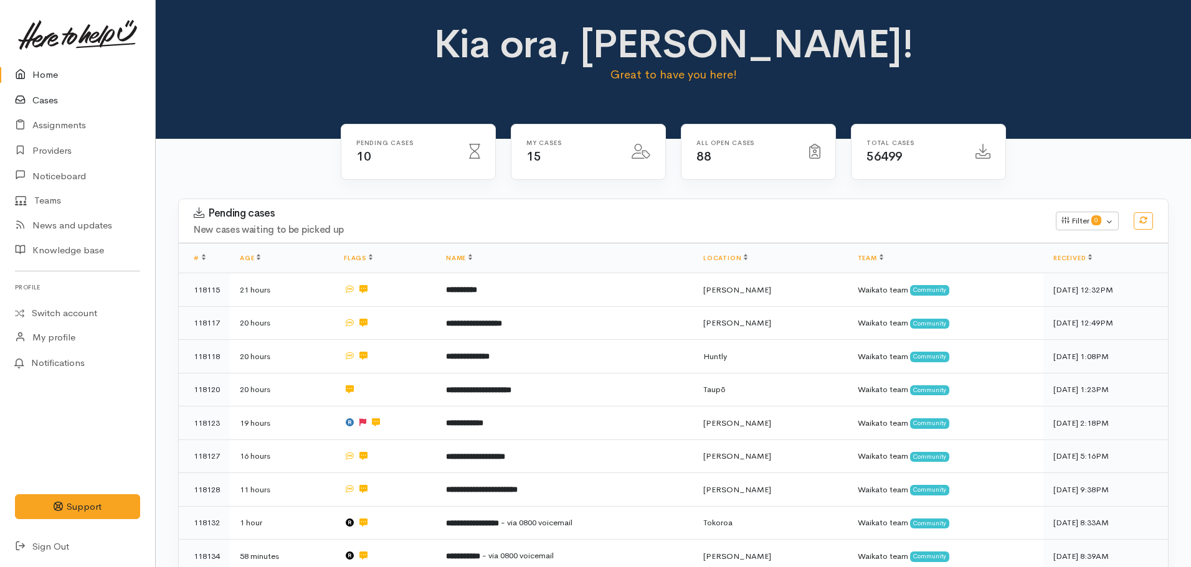
click at [67, 94] on link "Cases" at bounding box center [77, 101] width 155 height 26
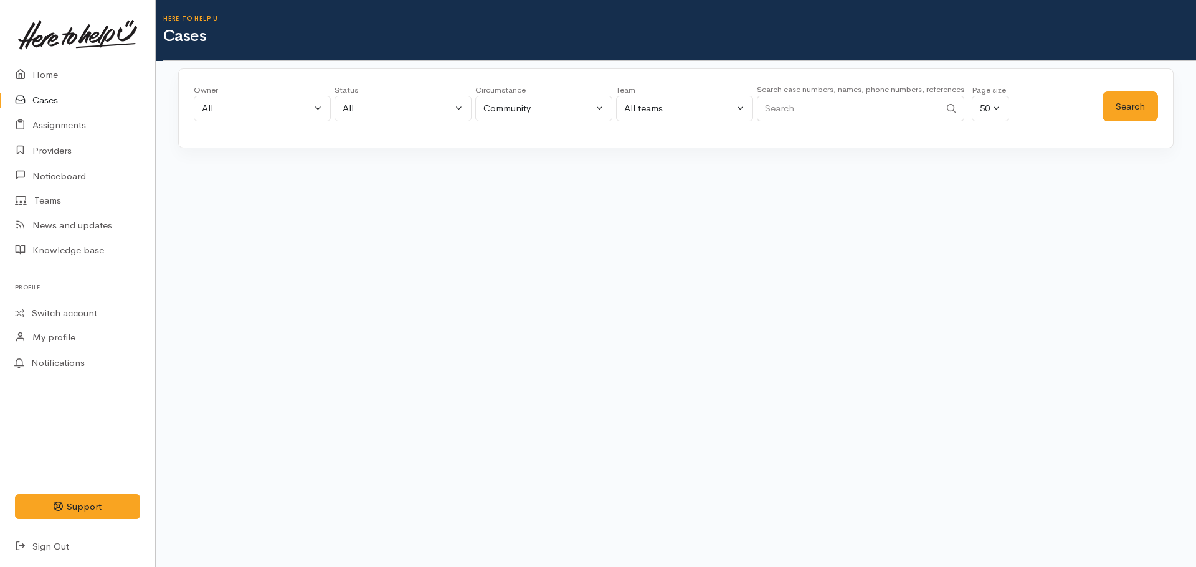
click at [841, 105] on input "Search" at bounding box center [848, 109] width 183 height 26
paste input "+642102728392"
type input "+642102728392"
click at [1112, 113] on button "Search" at bounding box center [1129, 107] width 55 height 31
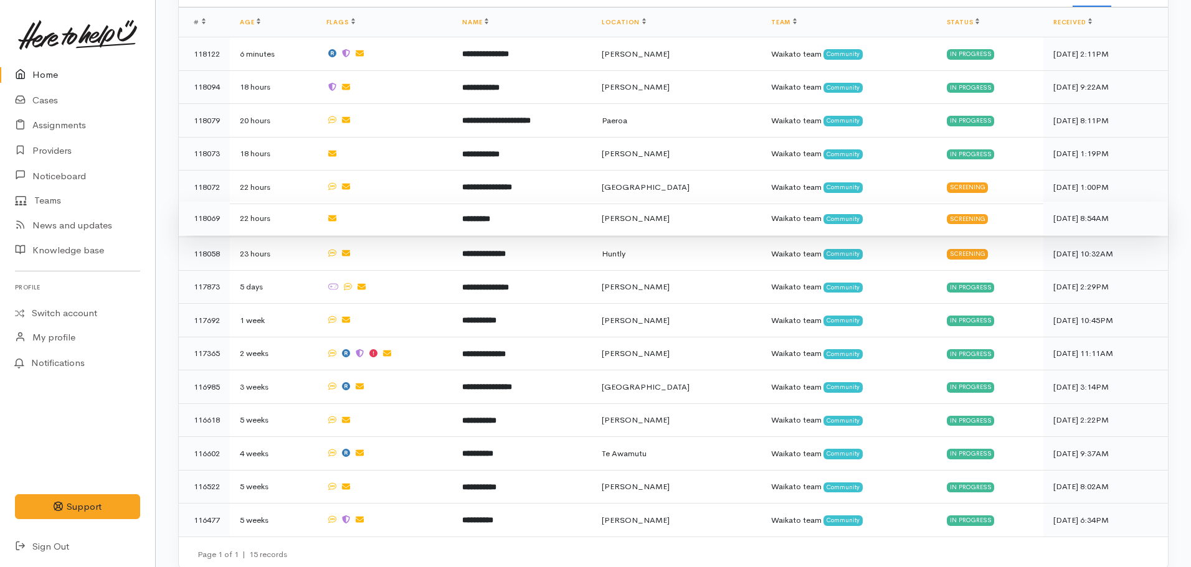
scroll to position [660, 0]
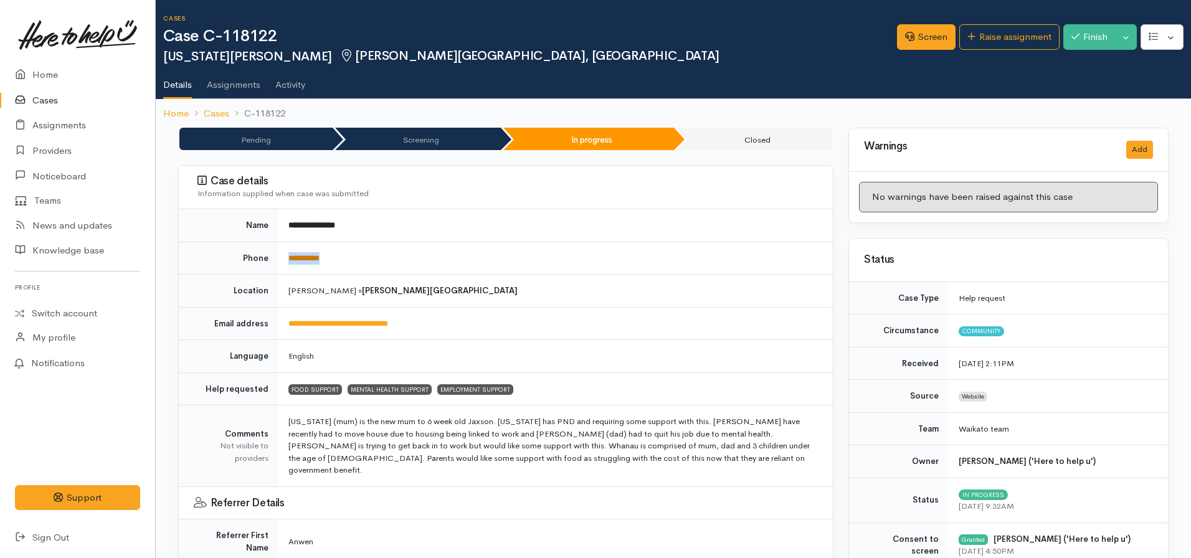
drag, startPoint x: 358, startPoint y: 261, endPoint x: 290, endPoint y: 254, distance: 68.3
click at [270, 263] on tr "**********" at bounding box center [506, 258] width 654 height 33
copy tr "**********"
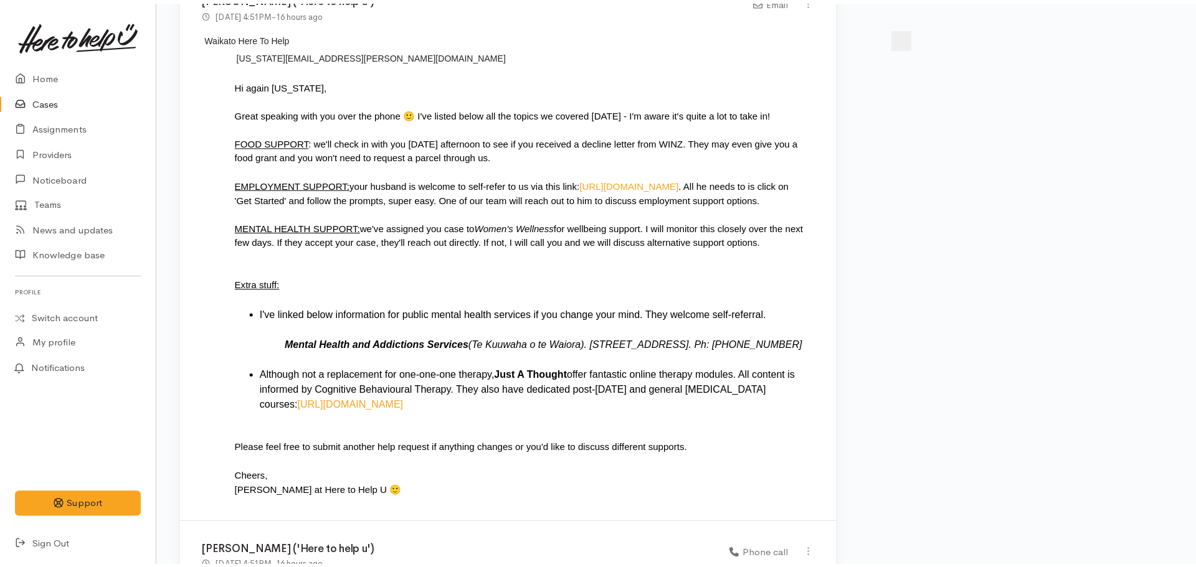
scroll to position [2305, 0]
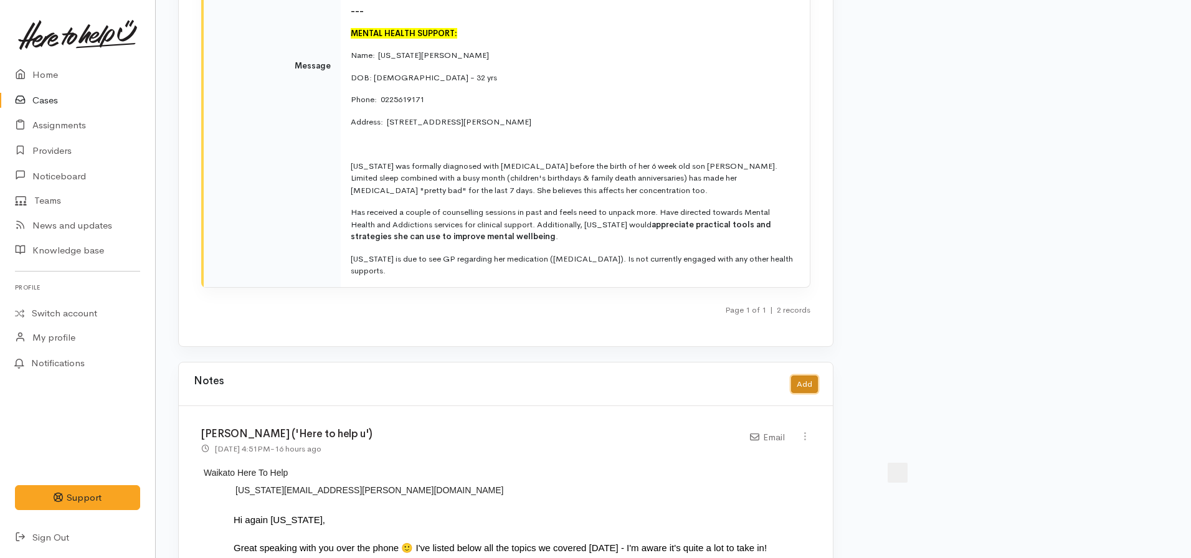
click button "Add"
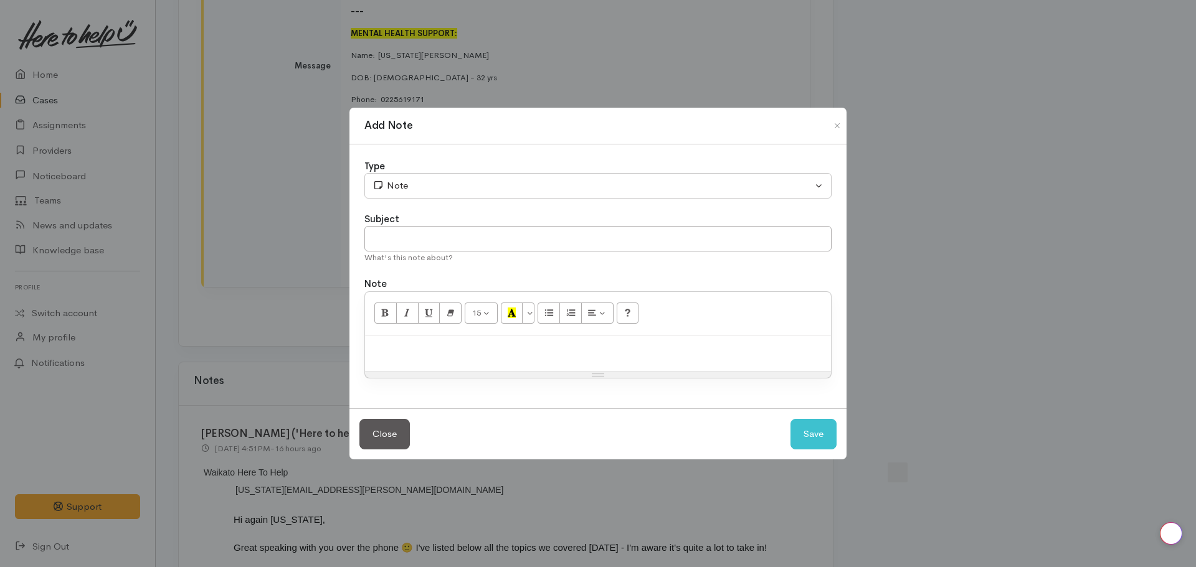
click div
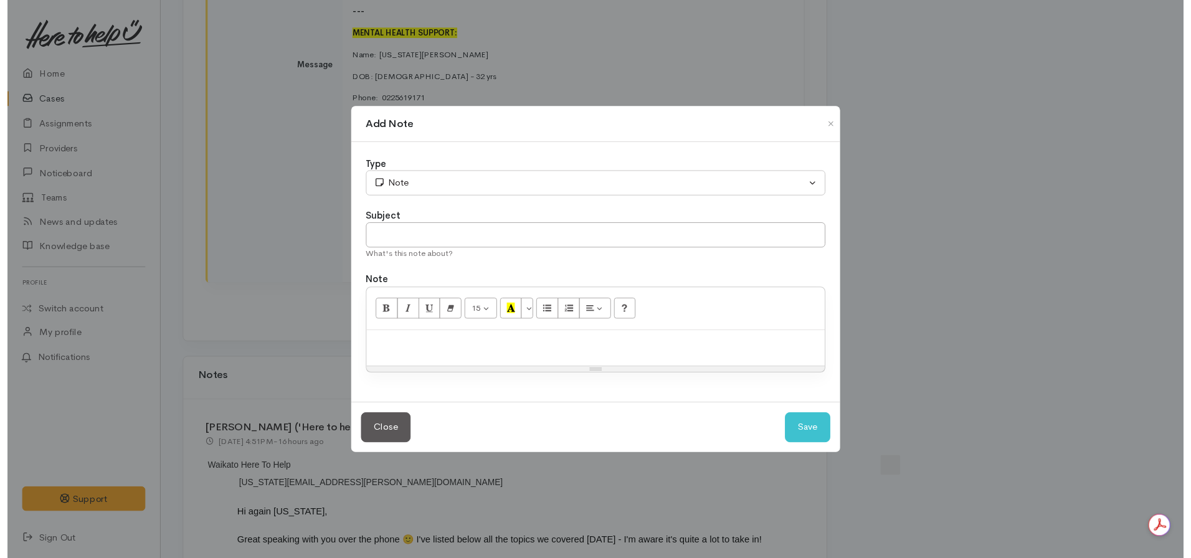
scroll to position [0, 0]
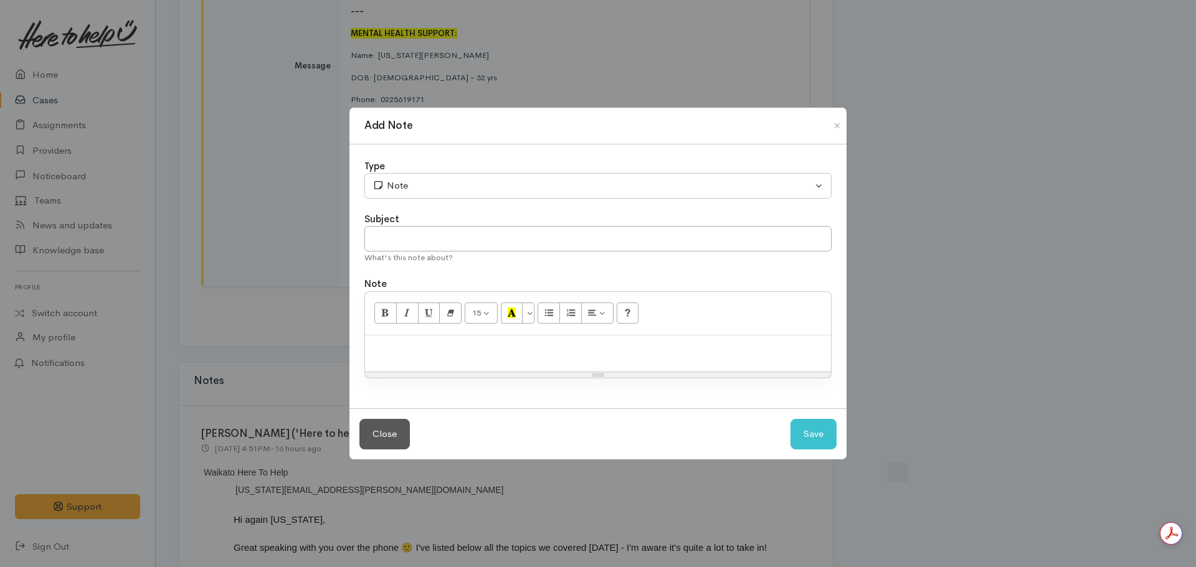
paste div
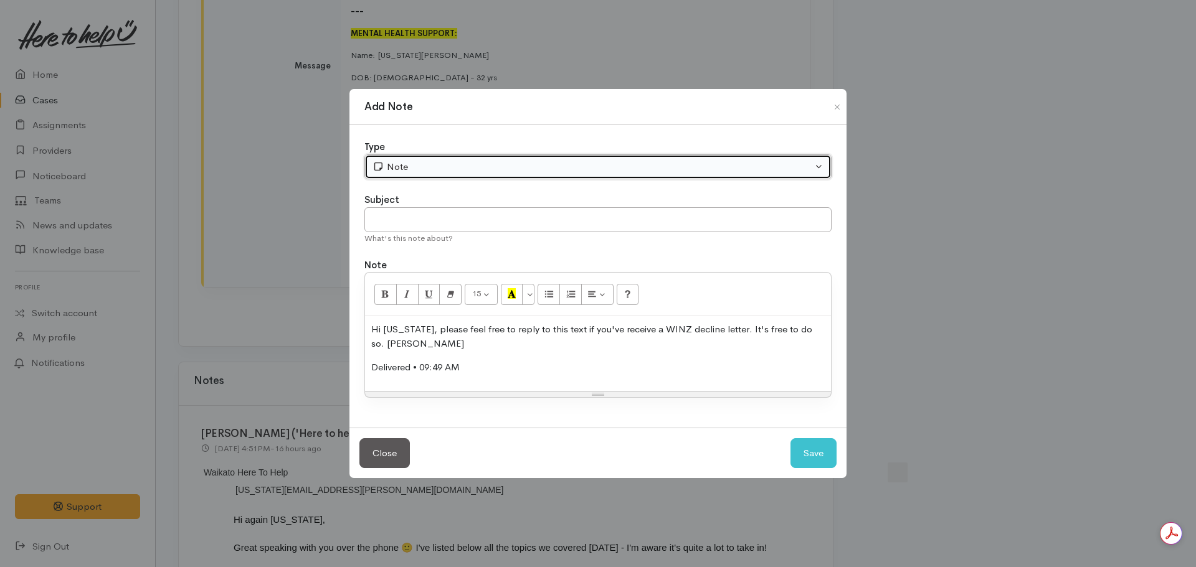
click div "Note"
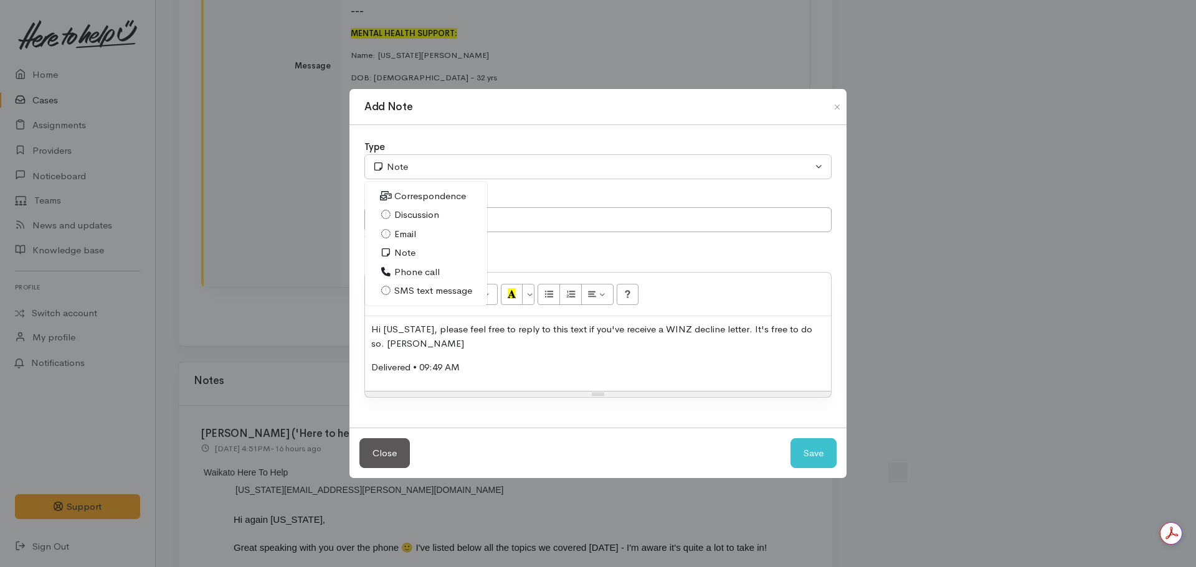
click span "SMS text message"
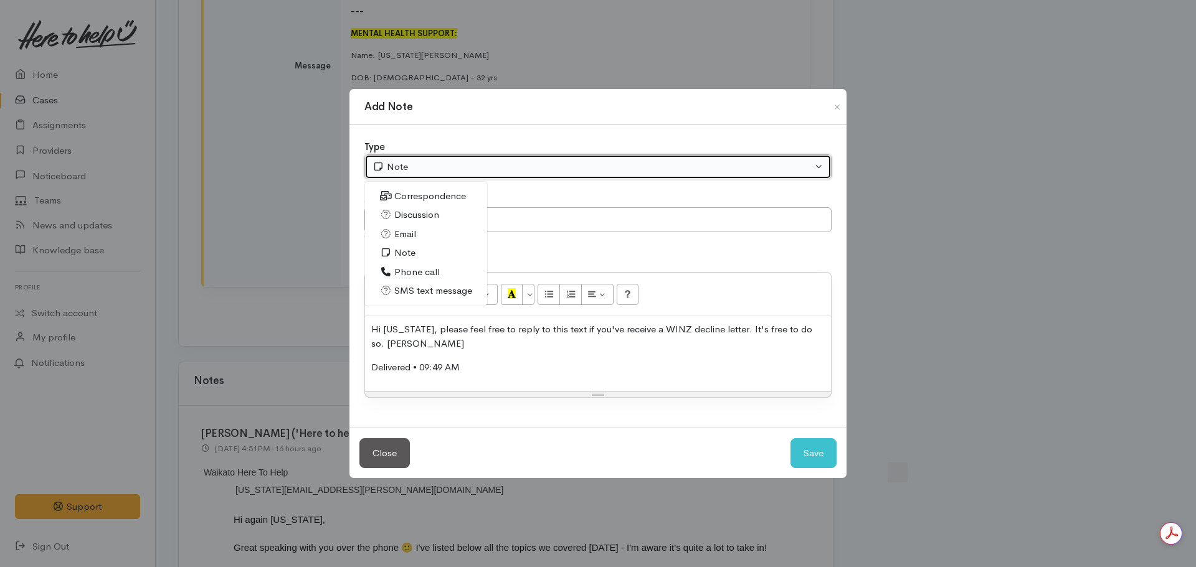
select select "5"
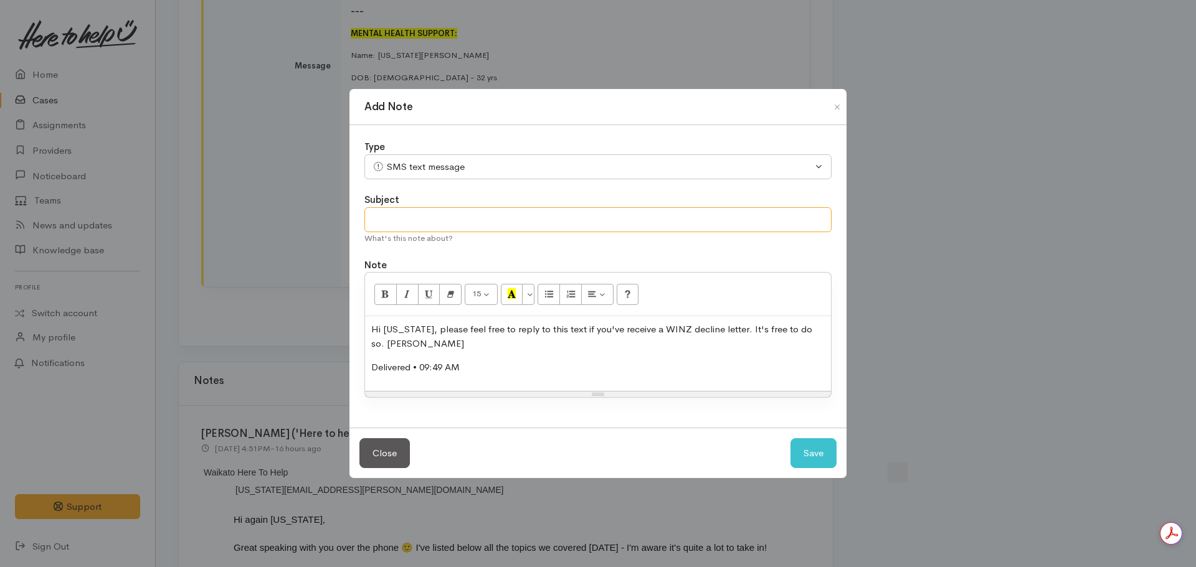
click input "text"
click input "Decline letter etct"
type input "Decline letter etxt"
click button "Save"
select select "1"
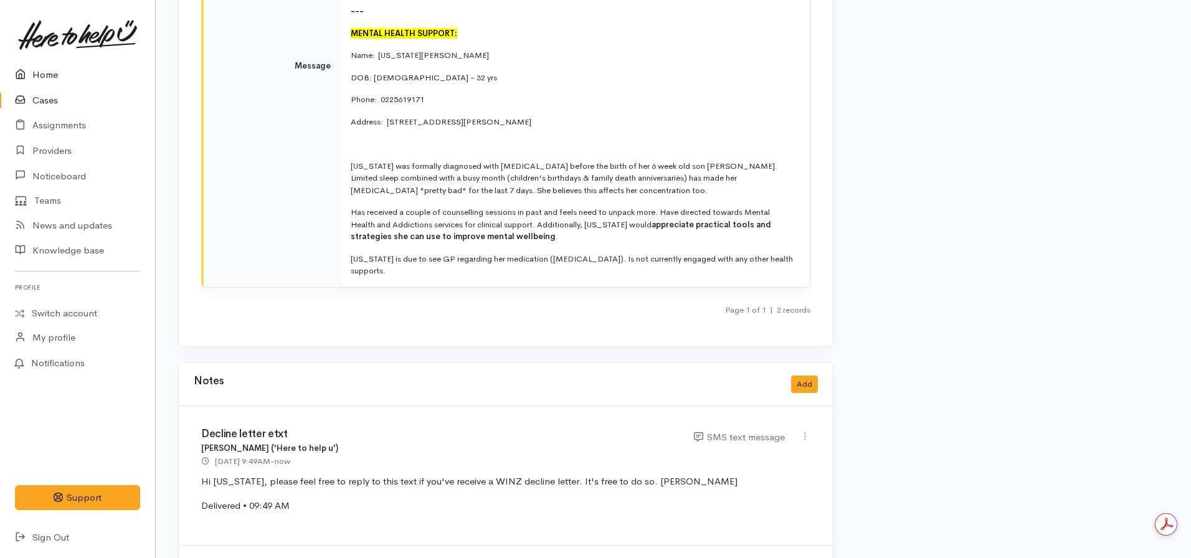
click link "Home"
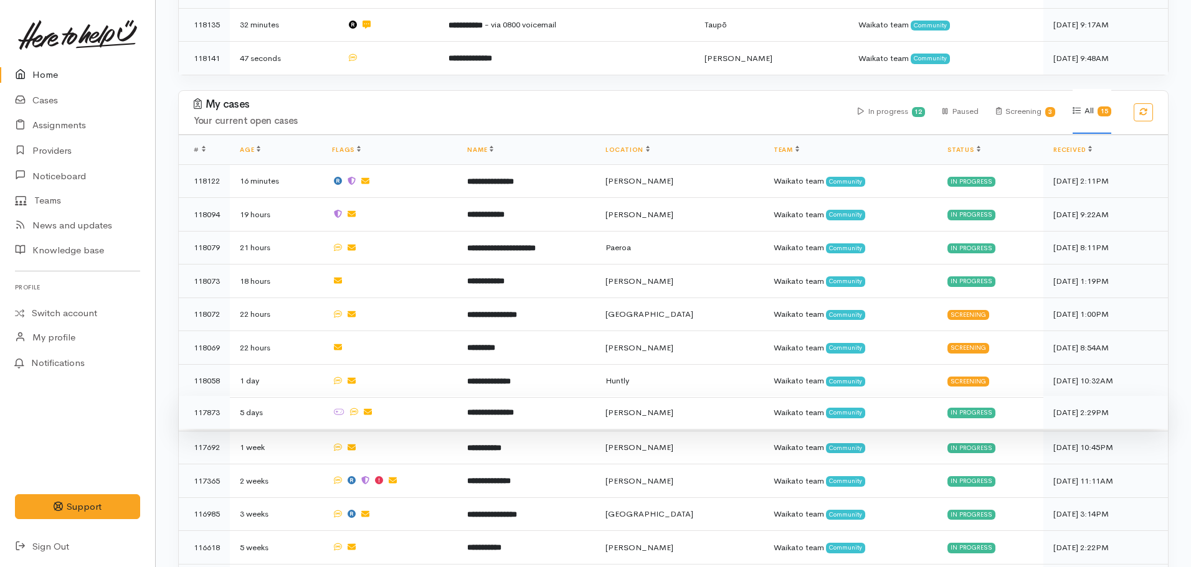
scroll to position [693, 0]
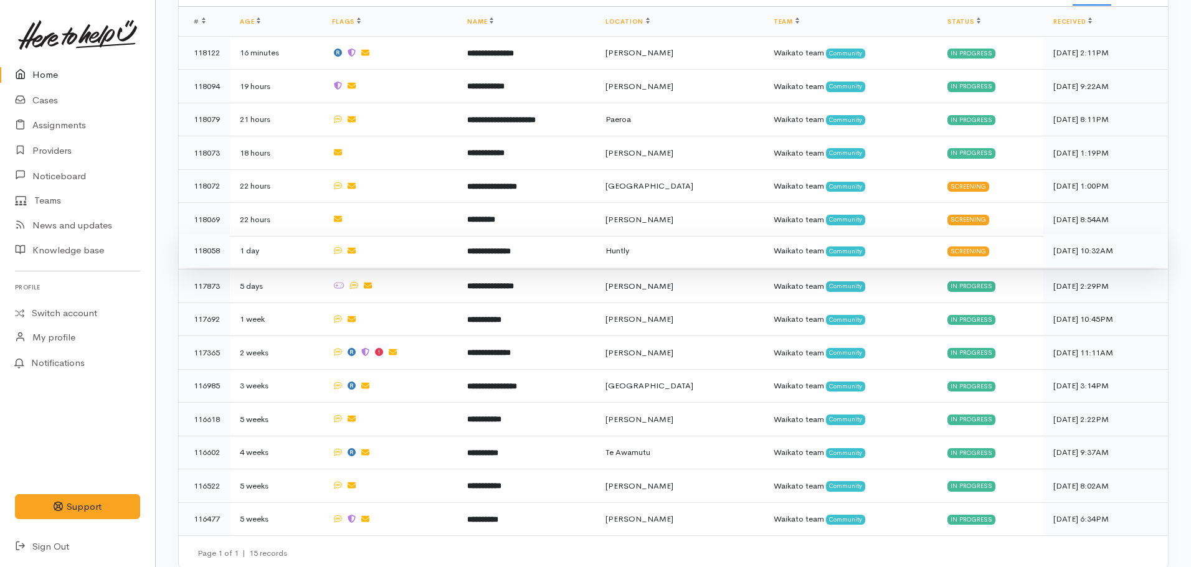
click at [534, 249] on td "**********" at bounding box center [526, 251] width 138 height 34
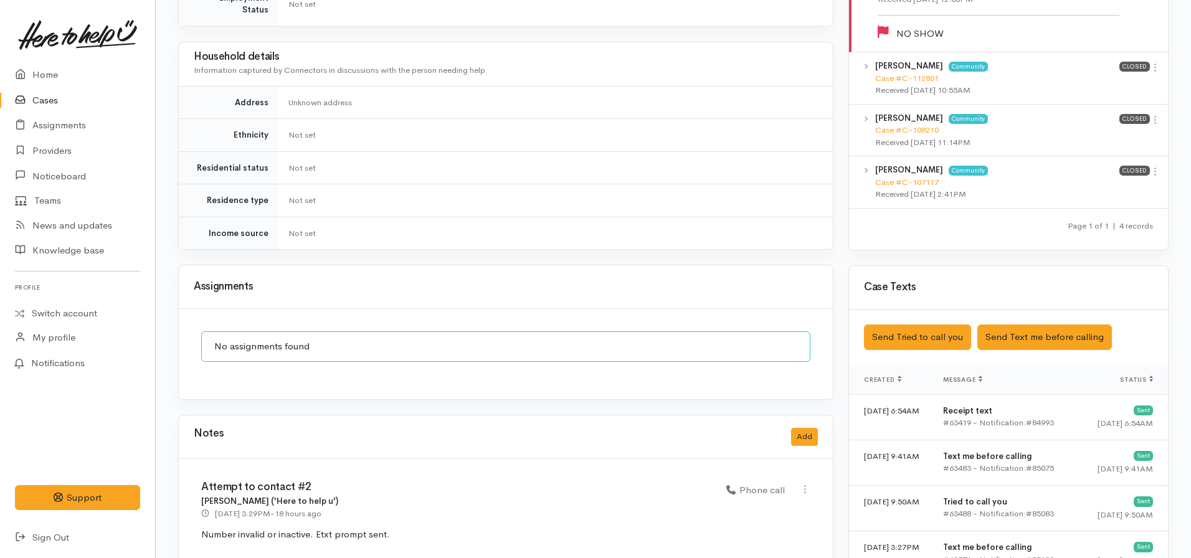
scroll to position [872, 0]
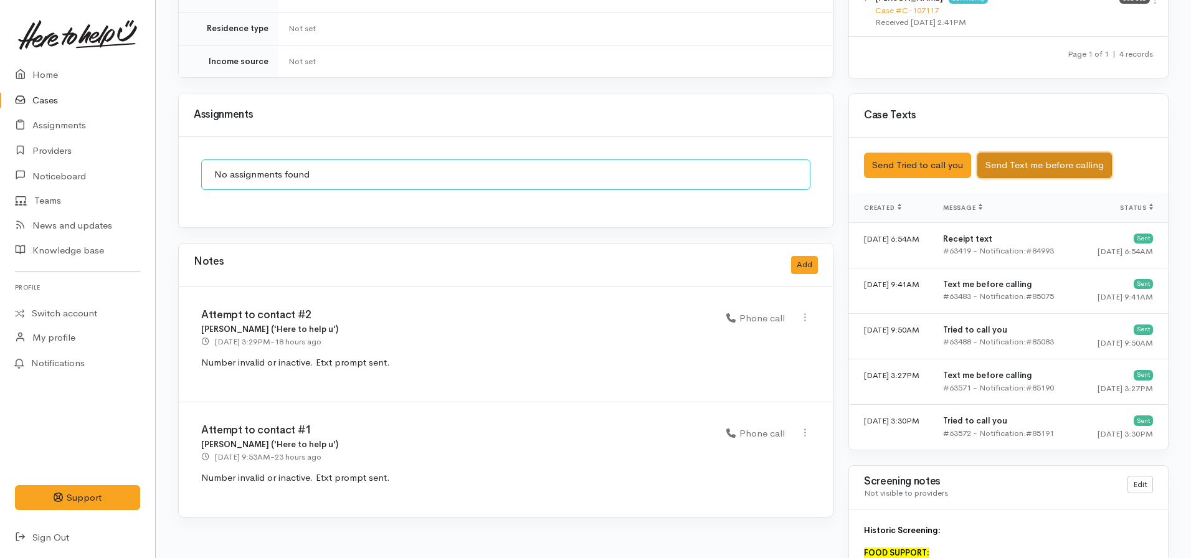
click at [1056, 163] on button "Send Text me before calling" at bounding box center [1044, 166] width 135 height 26
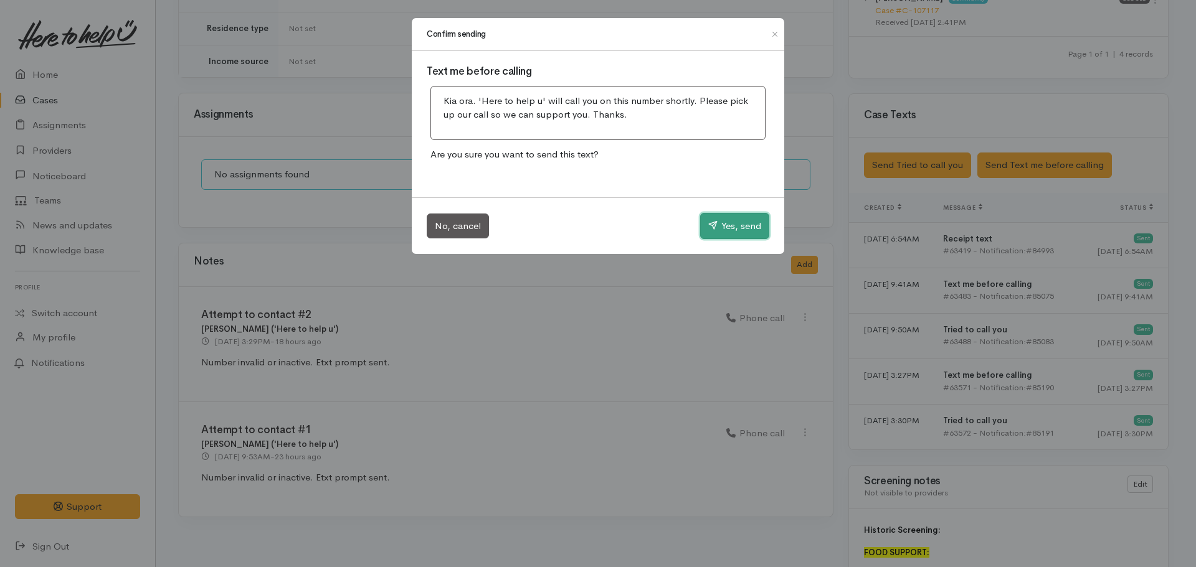
click at [727, 227] on button "Yes, send" at bounding box center [734, 226] width 69 height 26
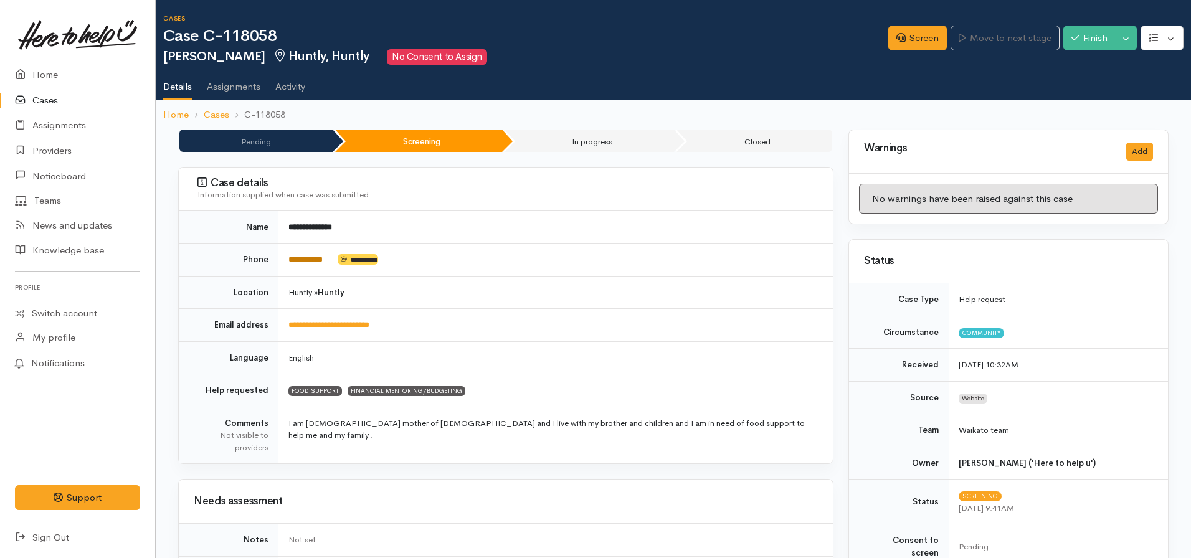
click at [318, 259] on link "**********" at bounding box center [305, 259] width 34 height 8
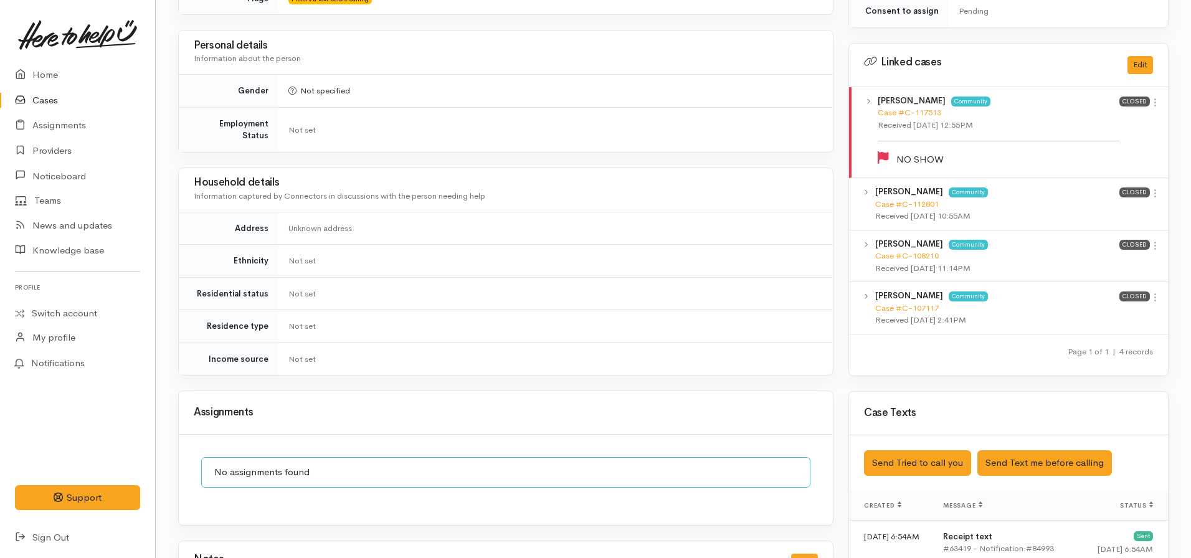
scroll to position [872, 0]
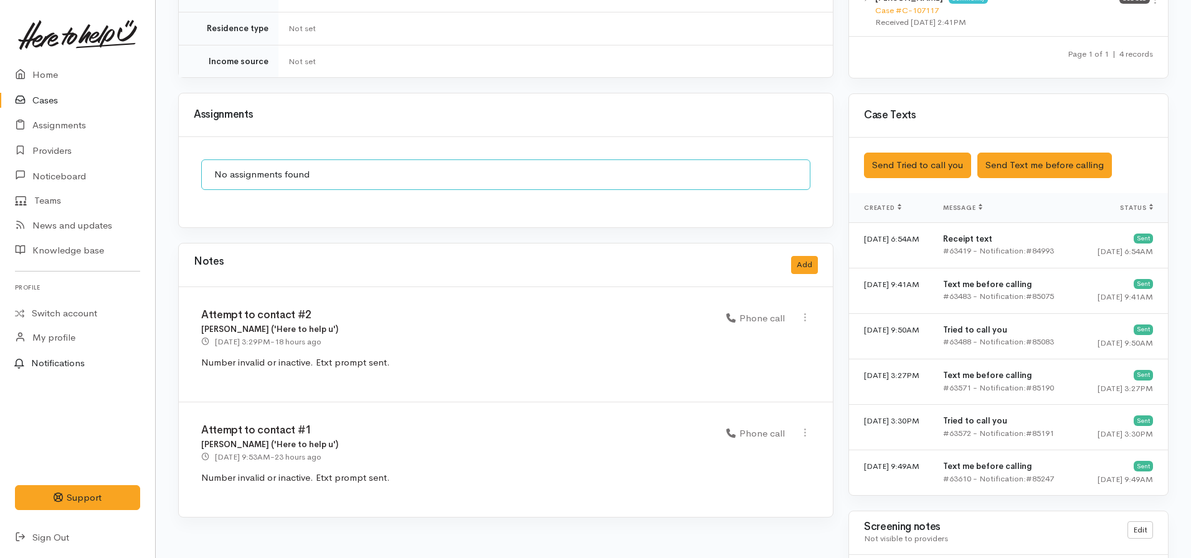
drag, startPoint x: 403, startPoint y: 348, endPoint x: 148, endPoint y: 352, distance: 254.8
click at [148, 352] on body "Support Feedback I've got something to say" at bounding box center [595, 55] width 1191 height 1854
click at [341, 356] on span "Number invalid or inactive. Etxt prompt sent." at bounding box center [295, 362] width 189 height 12
drag, startPoint x: 312, startPoint y: 351, endPoint x: 161, endPoint y: 355, distance: 150.8
click at [161, 355] on div "**********" at bounding box center [673, 120] width 1035 height 1724
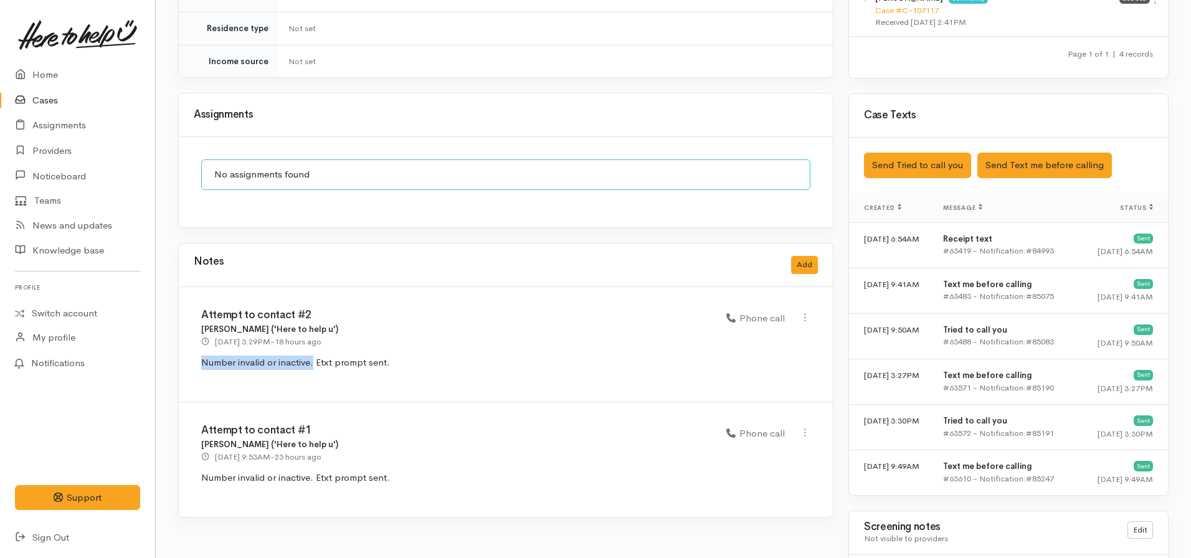
copy span "Number invalid or inactive."
click at [810, 256] on button "Add" at bounding box center [804, 265] width 27 height 18
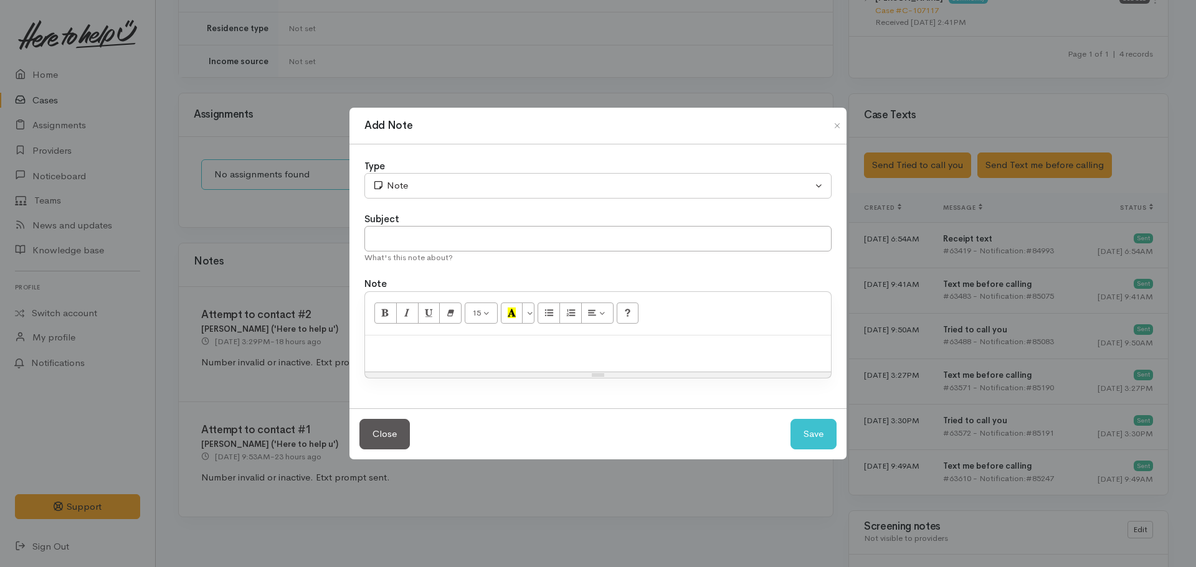
click at [402, 353] on p at bounding box center [597, 349] width 453 height 14
paste div
click at [462, 232] on input "text" at bounding box center [597, 239] width 467 height 26
type input "Attempt to contact #3"
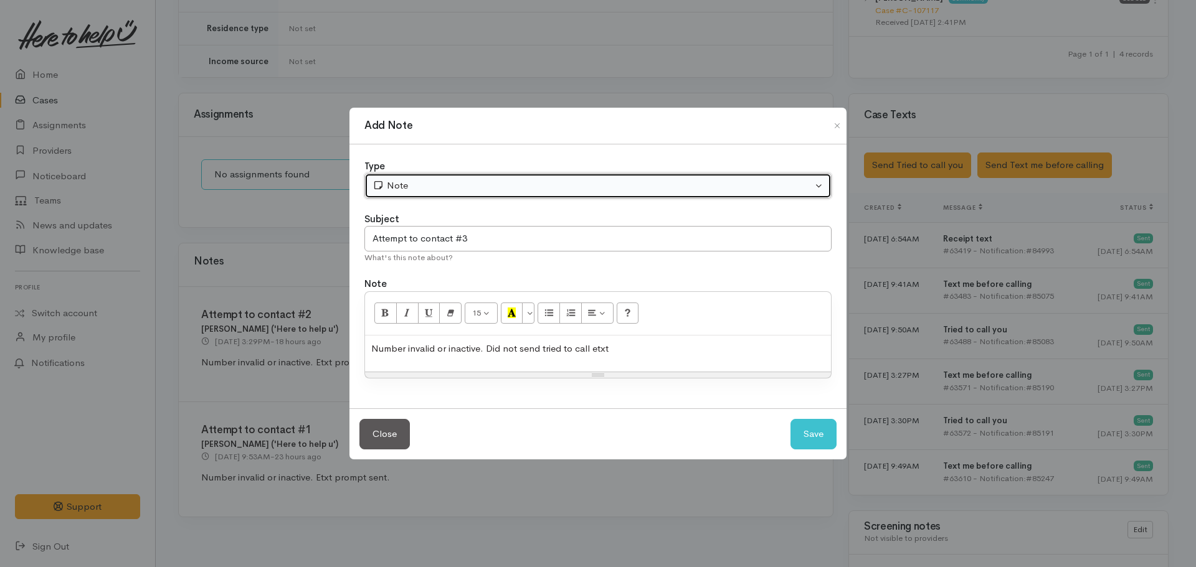
click at [444, 180] on div "Note" at bounding box center [592, 186] width 440 height 14
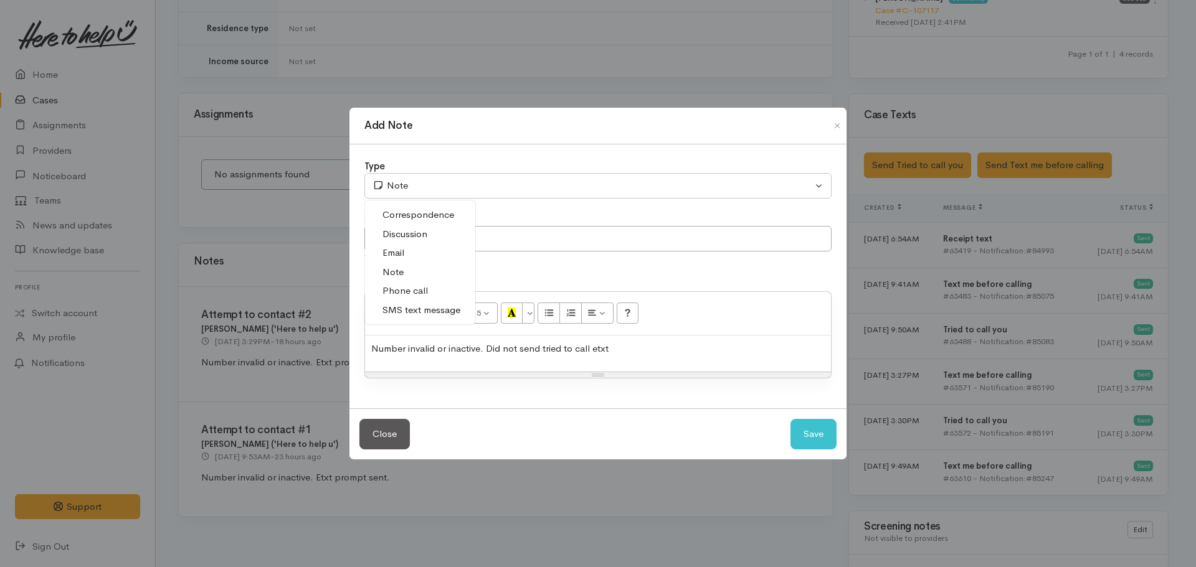
click at [413, 291] on span "Phone call" at bounding box center [404, 291] width 45 height 14
select select "3"
click at [818, 432] on button "Save" at bounding box center [813, 434] width 46 height 31
select select "1"
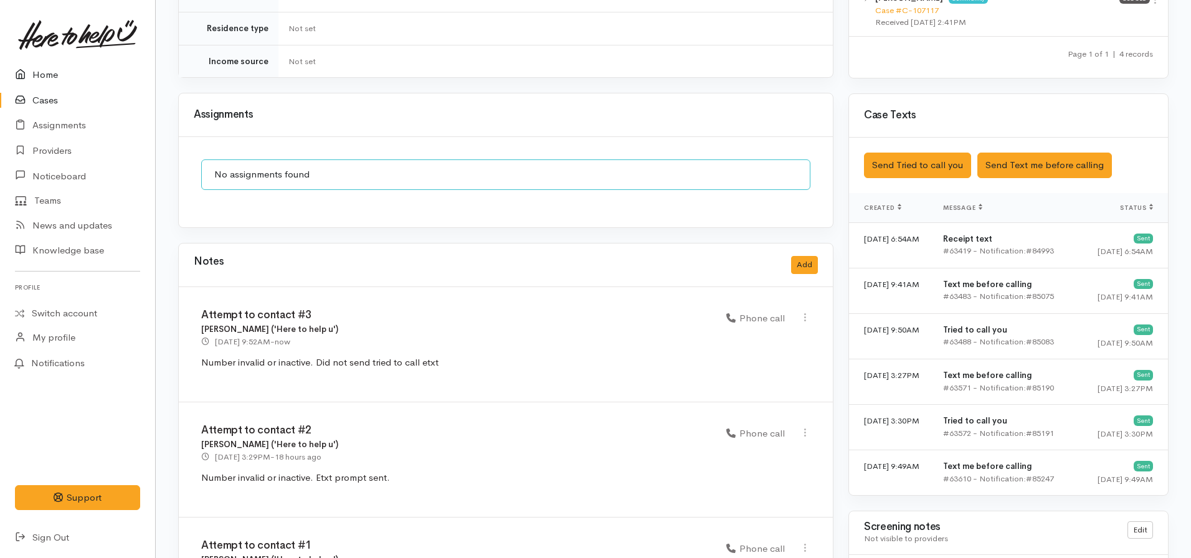
click at [55, 72] on link "Home" at bounding box center [77, 75] width 155 height 26
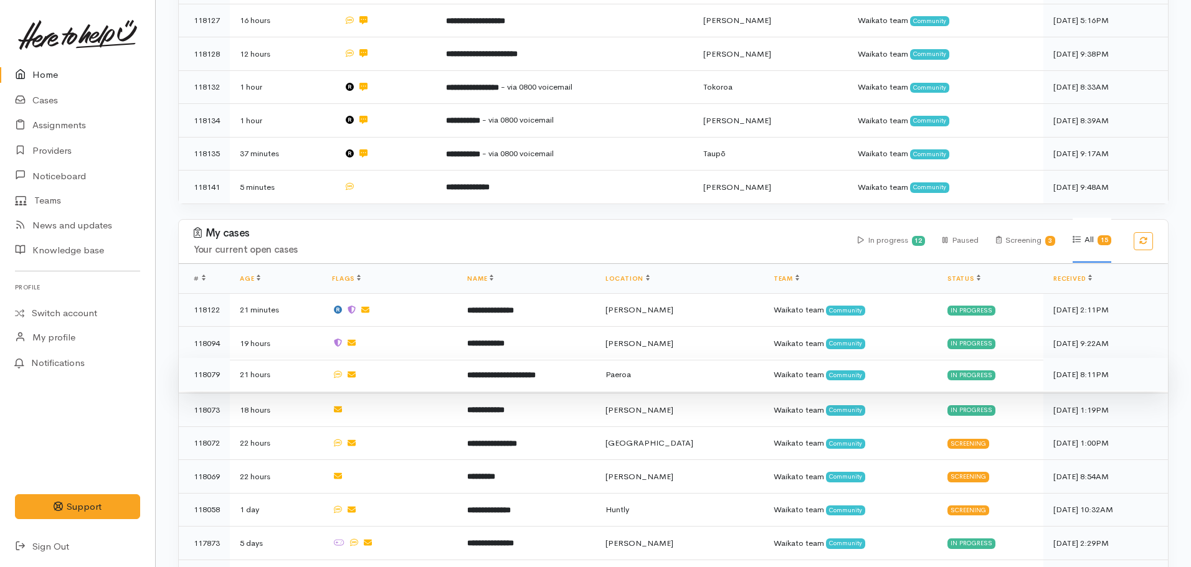
scroll to position [498, 0]
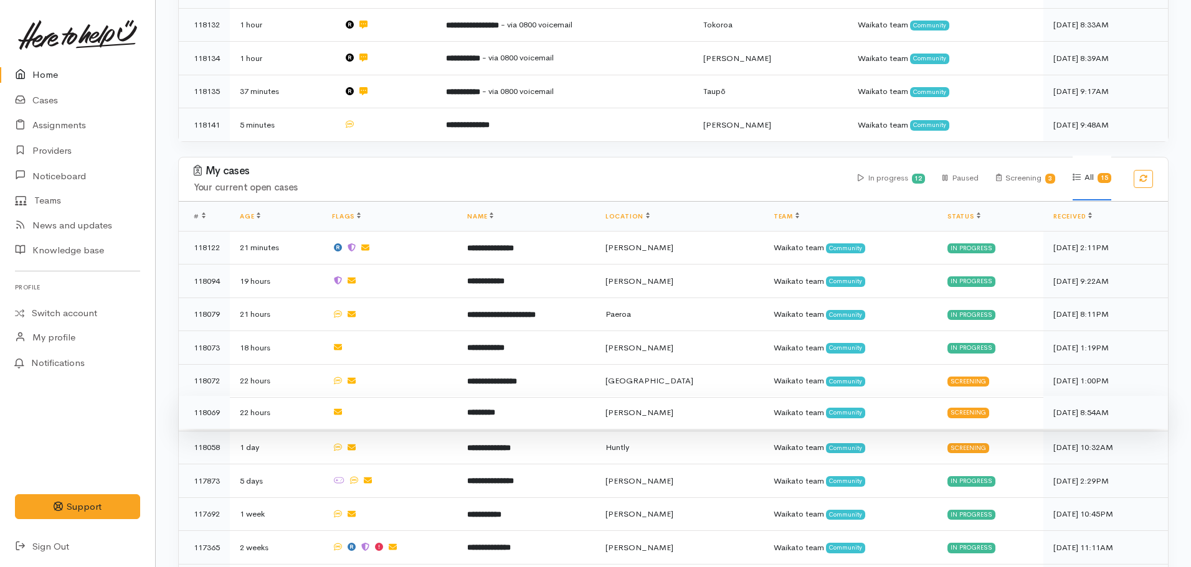
click at [495, 409] on b "*********" at bounding box center [481, 413] width 28 height 8
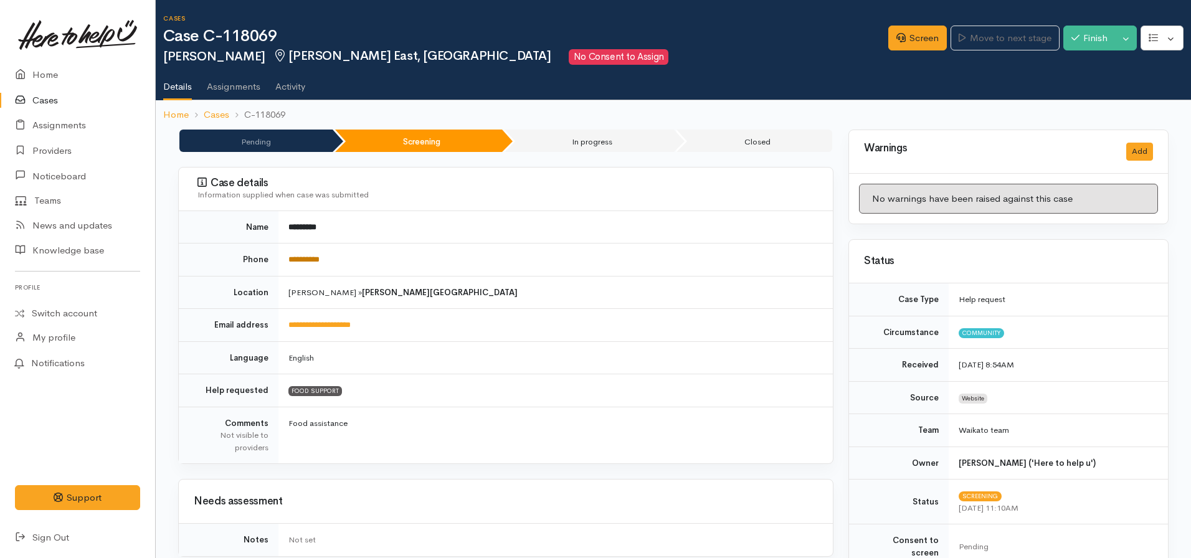
click at [306, 255] on link "**********" at bounding box center [303, 259] width 31 height 8
click at [898, 38] on icon at bounding box center [900, 37] width 9 height 9
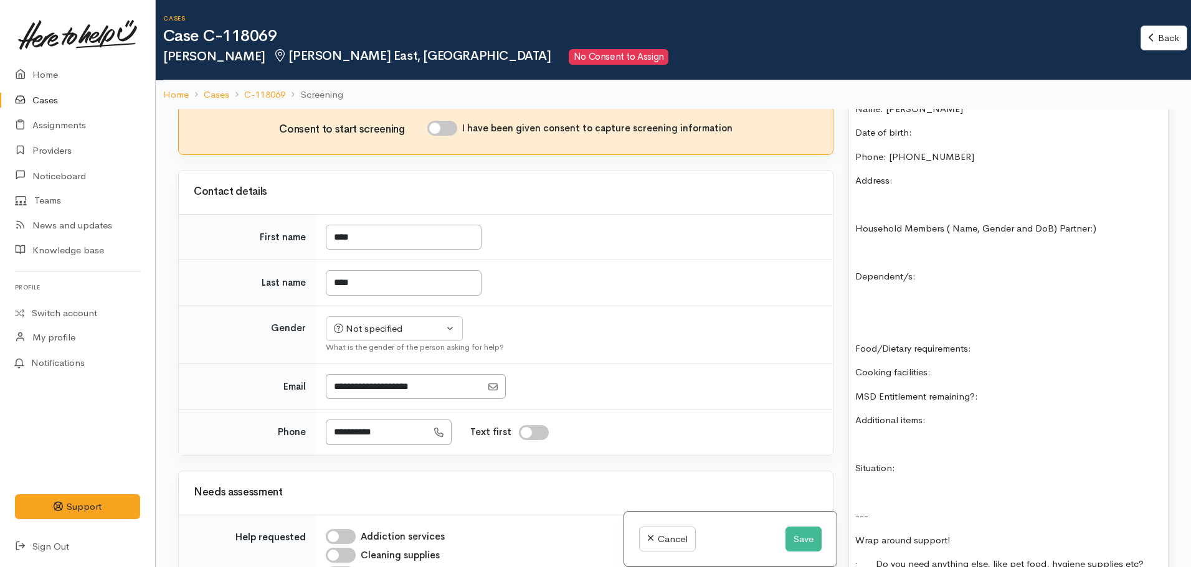
scroll to position [549, 0]
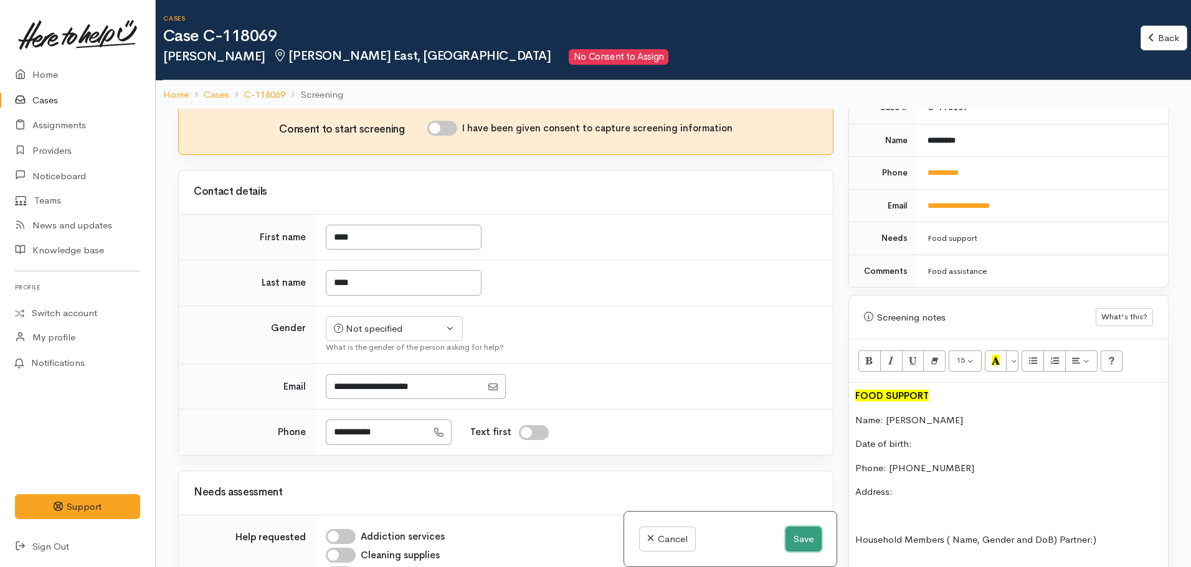
click at [787, 534] on button "Save" at bounding box center [803, 540] width 36 height 26
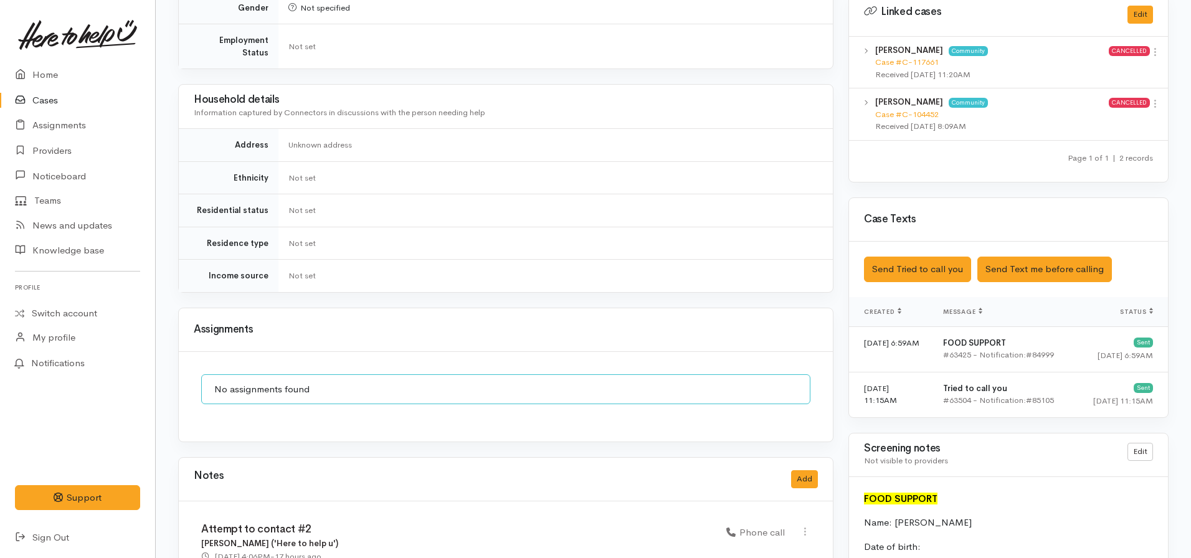
scroll to position [623, 0]
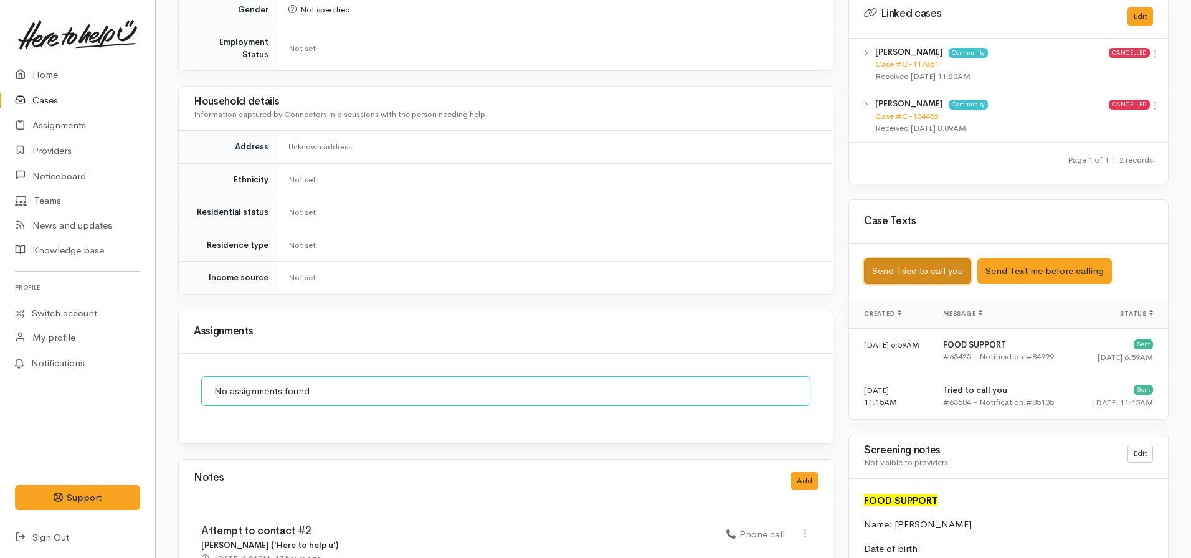
click at [904, 258] on button "Send Tried to call you" at bounding box center [917, 271] width 107 height 26
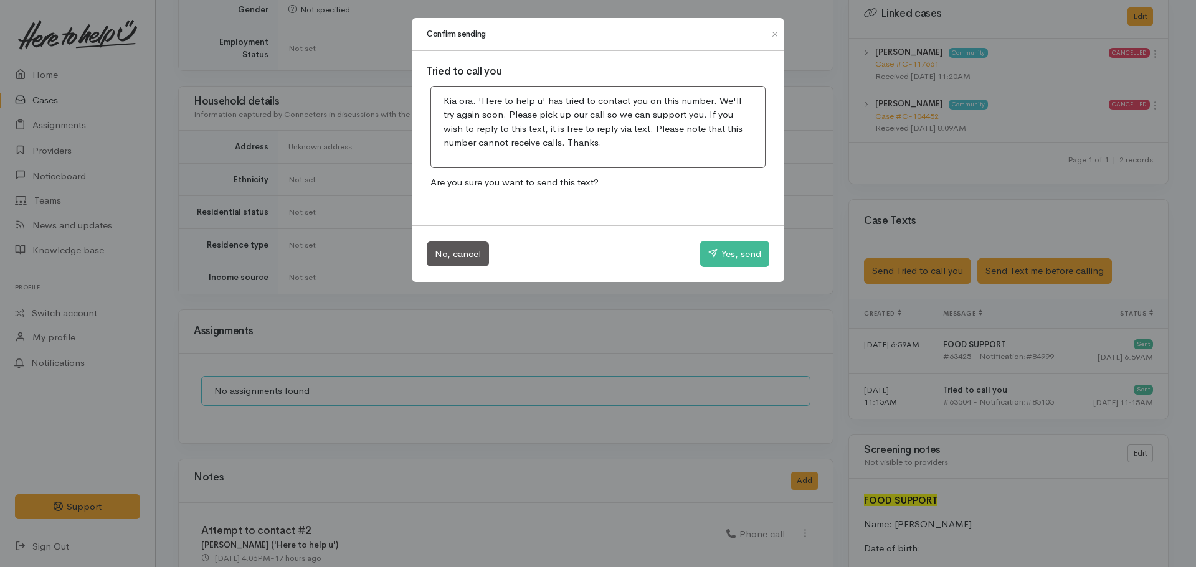
click at [734, 232] on div "No, cancel Yes, send" at bounding box center [598, 253] width 372 height 57
click at [727, 250] on button "Yes, send" at bounding box center [734, 254] width 69 height 26
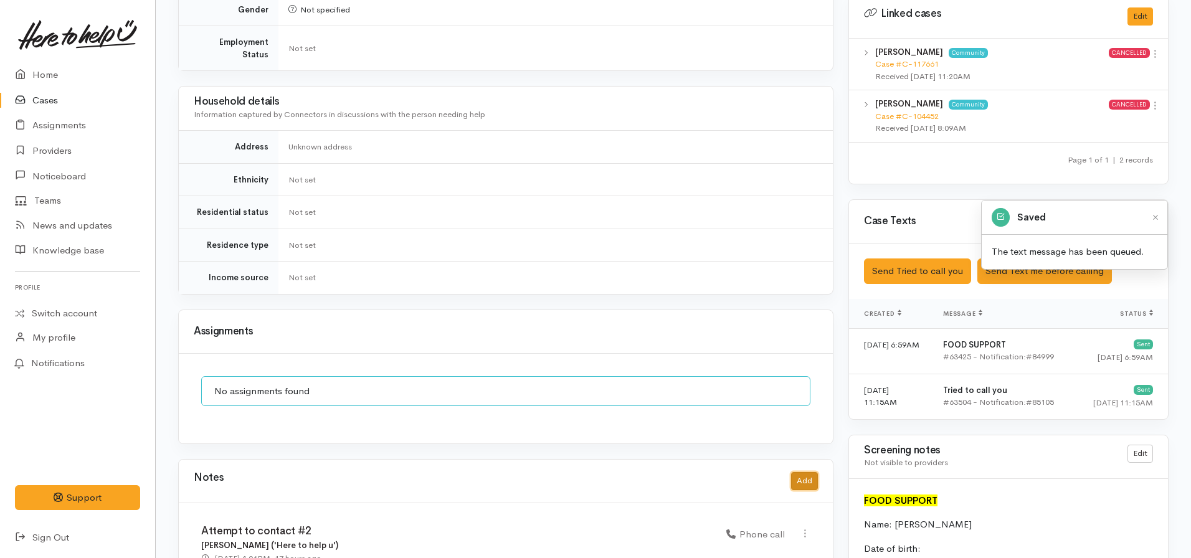
click at [794, 472] on button "Add" at bounding box center [804, 481] width 27 height 18
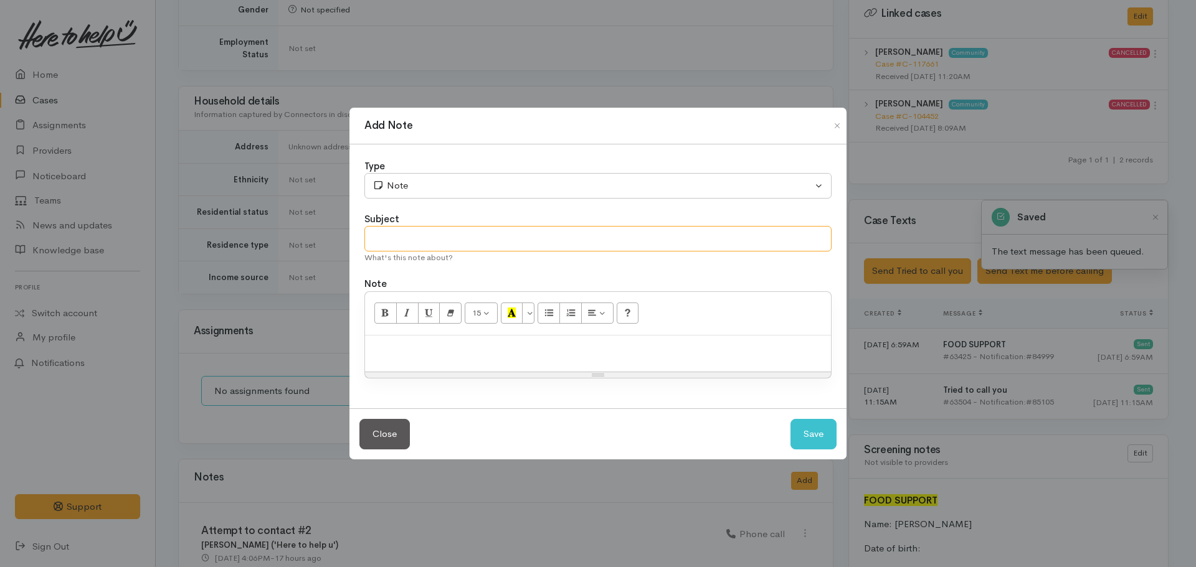
click at [420, 240] on input "text" at bounding box center [597, 239] width 467 height 26
type input "Attempt to contact #3"
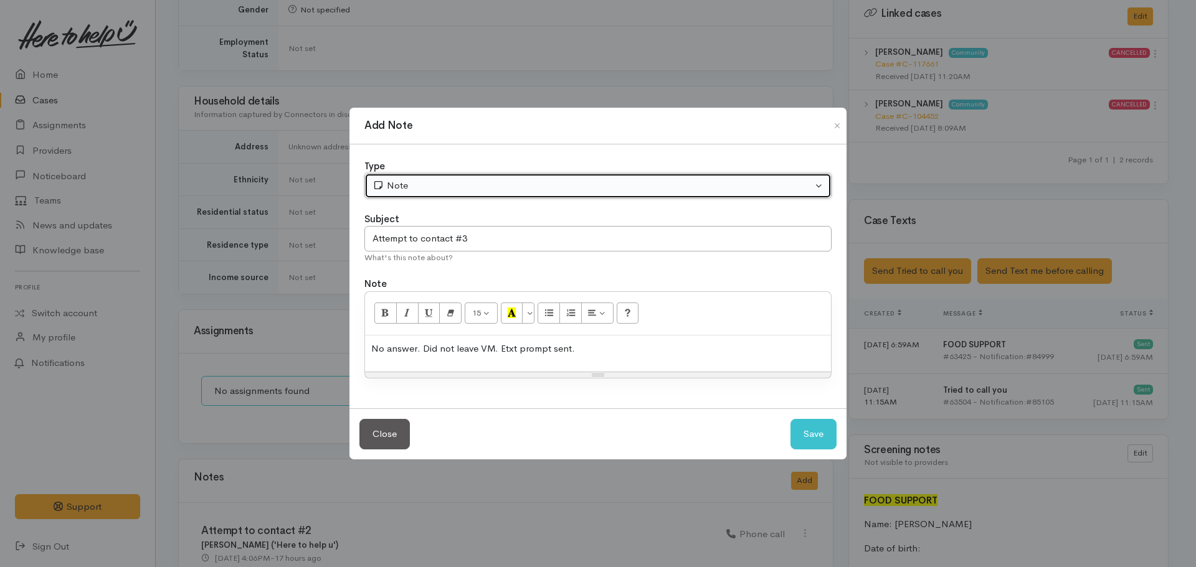
click at [400, 174] on button "Note" at bounding box center [597, 186] width 467 height 26
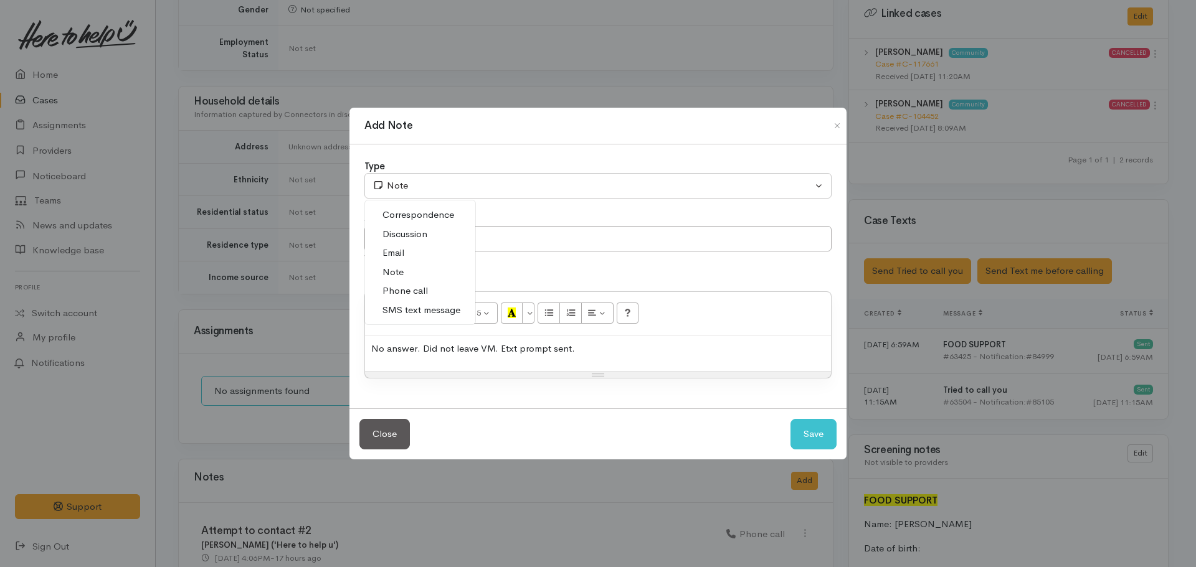
click at [410, 290] on span "Phone call" at bounding box center [404, 291] width 45 height 14
select select "3"
click at [810, 422] on button "Save" at bounding box center [813, 434] width 46 height 31
select select "1"
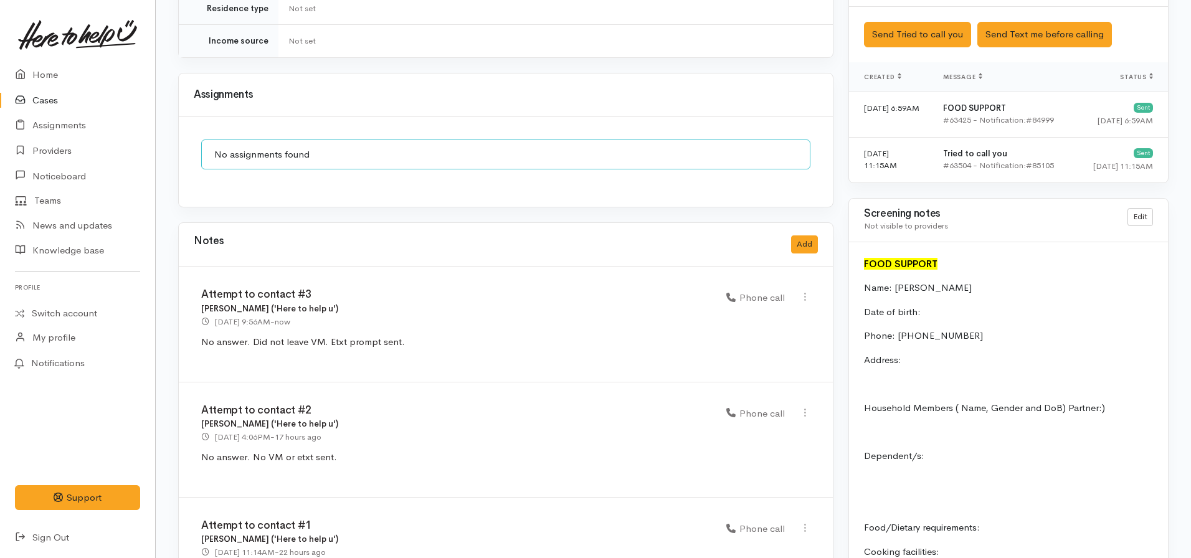
scroll to position [934, 0]
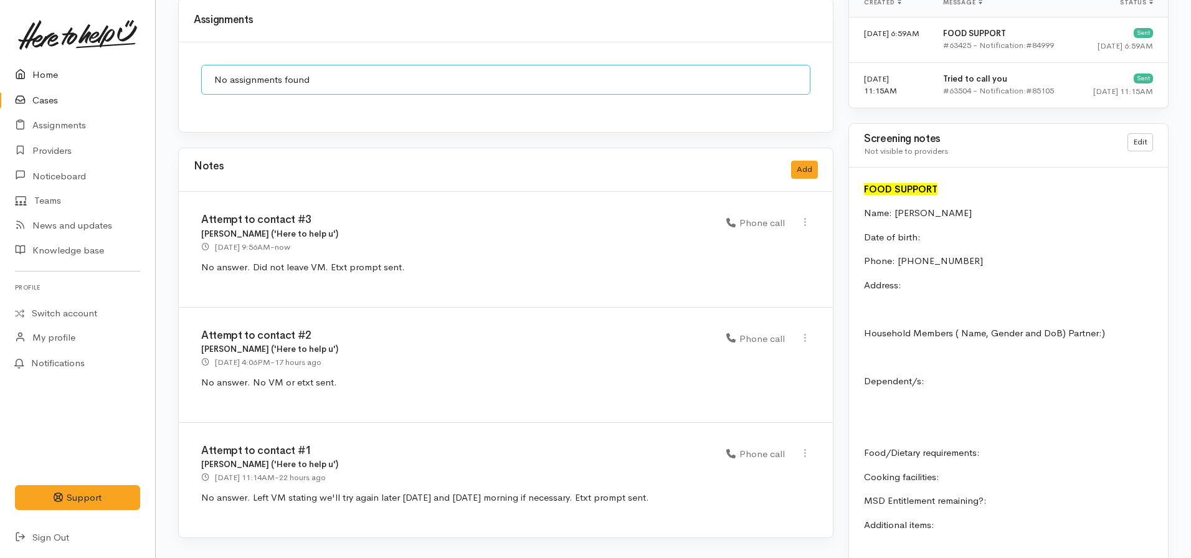
drag, startPoint x: 49, startPoint y: 75, endPoint x: 90, endPoint y: 6, distance: 80.4
click at [49, 73] on link "Home" at bounding box center [77, 75] width 155 height 26
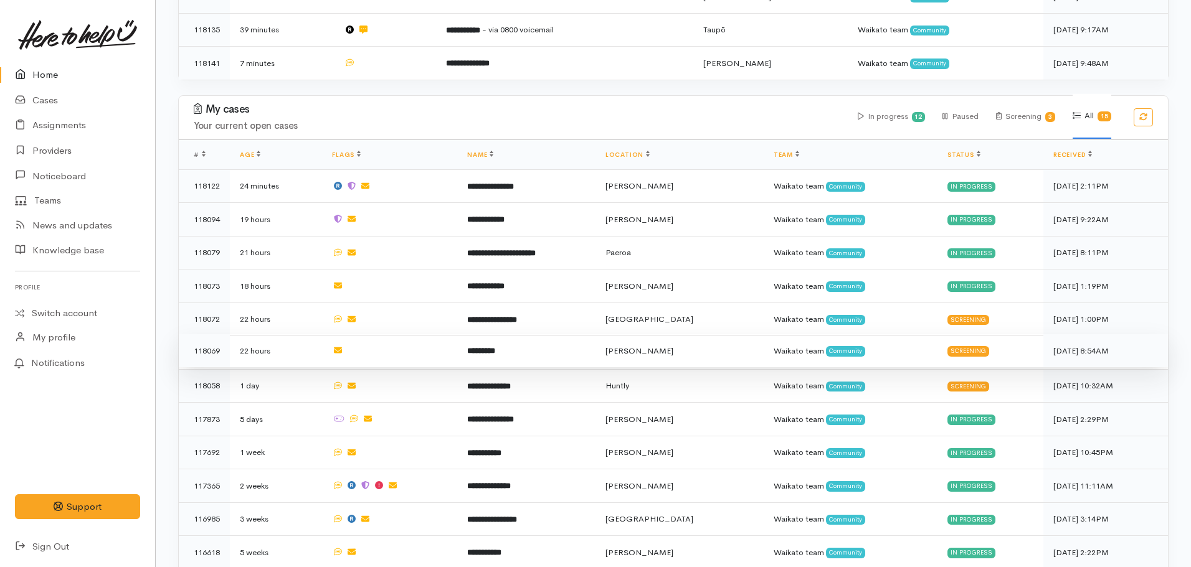
scroll to position [561, 0]
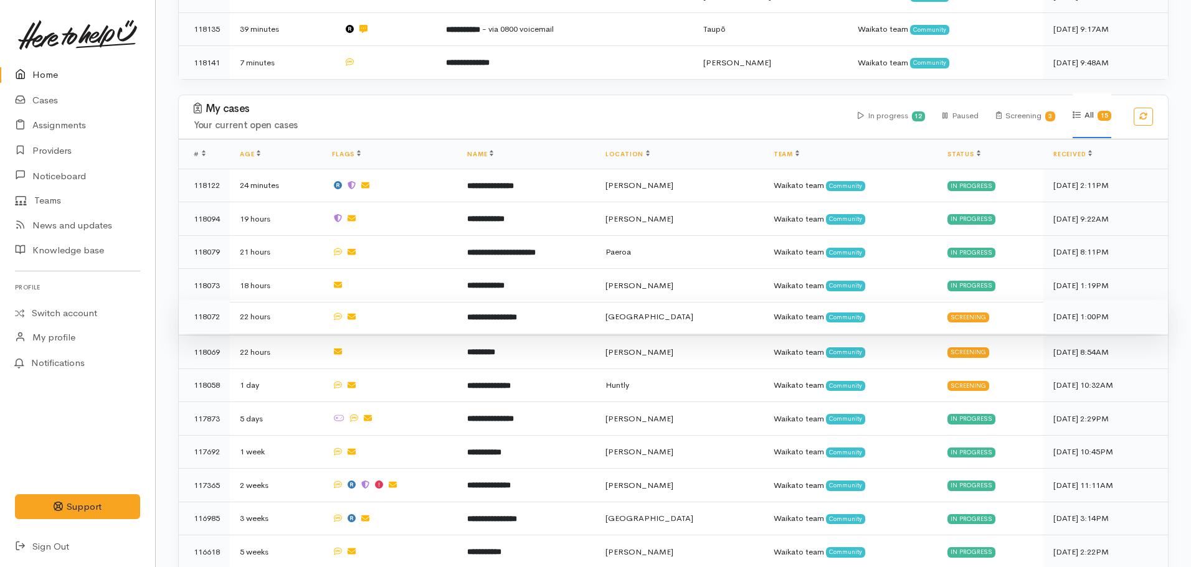
click at [582, 310] on td "**********" at bounding box center [526, 317] width 138 height 34
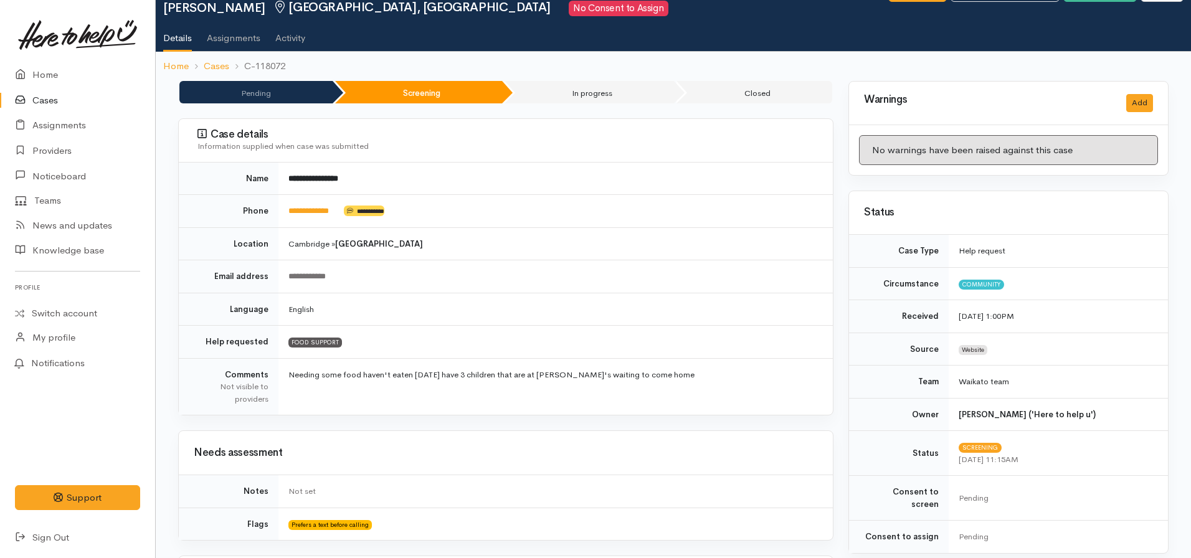
scroll to position [436, 0]
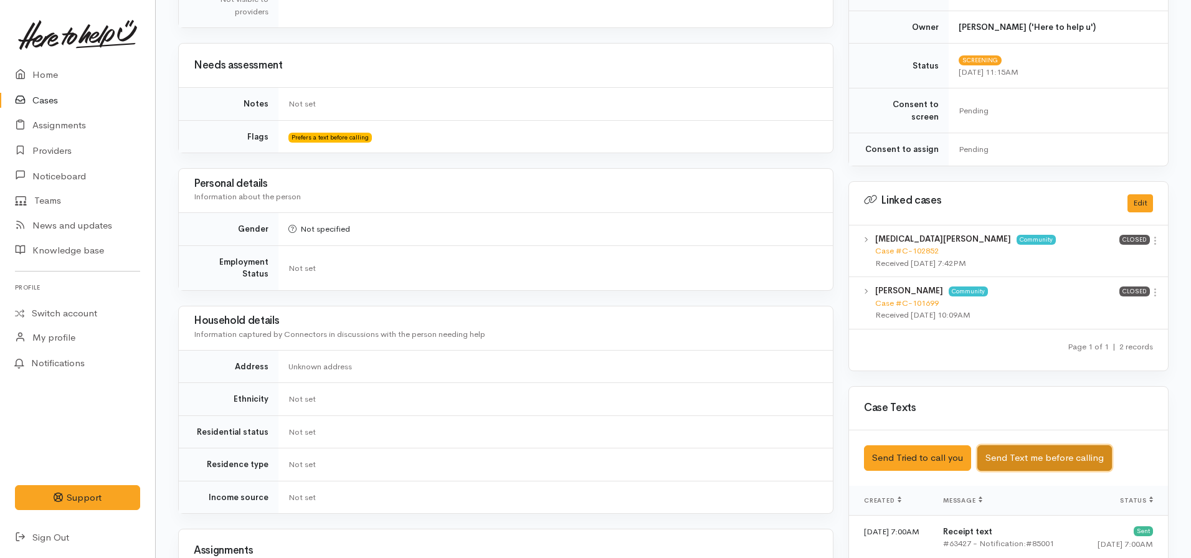
click at [1036, 445] on button "Send Text me before calling" at bounding box center [1044, 458] width 135 height 26
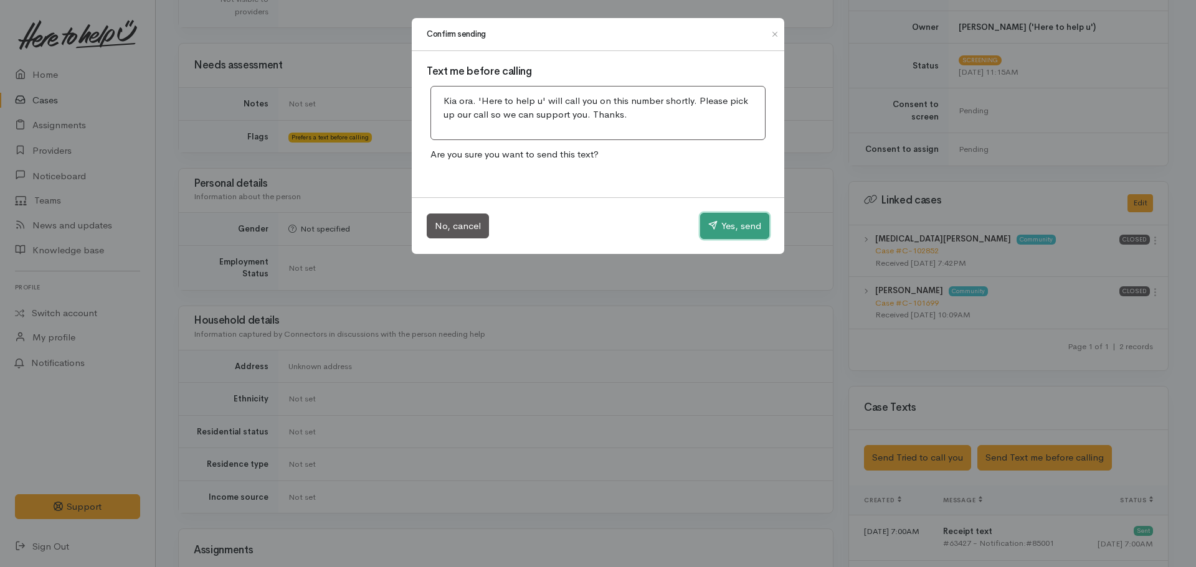
click at [734, 215] on button "Yes, send" at bounding box center [734, 226] width 69 height 26
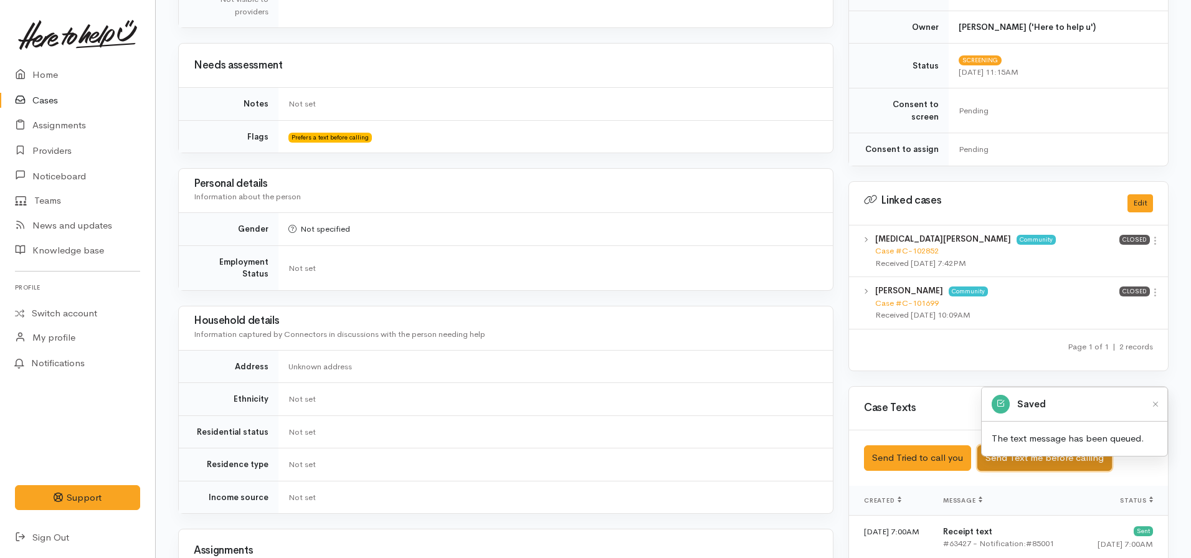
scroll to position [0, 0]
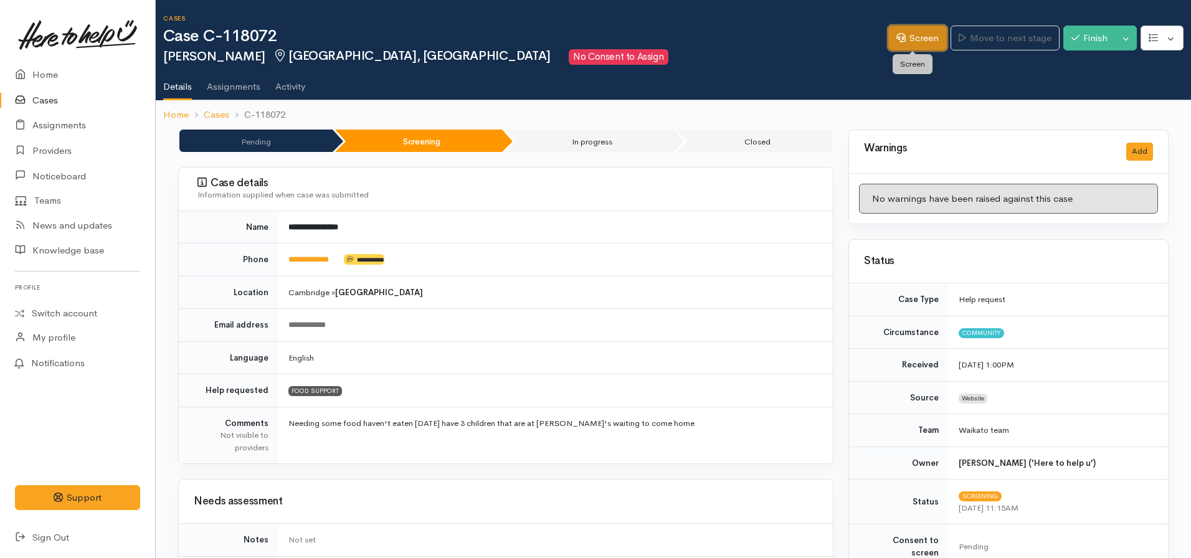
click at [888, 37] on link "Screen" at bounding box center [917, 39] width 59 height 26
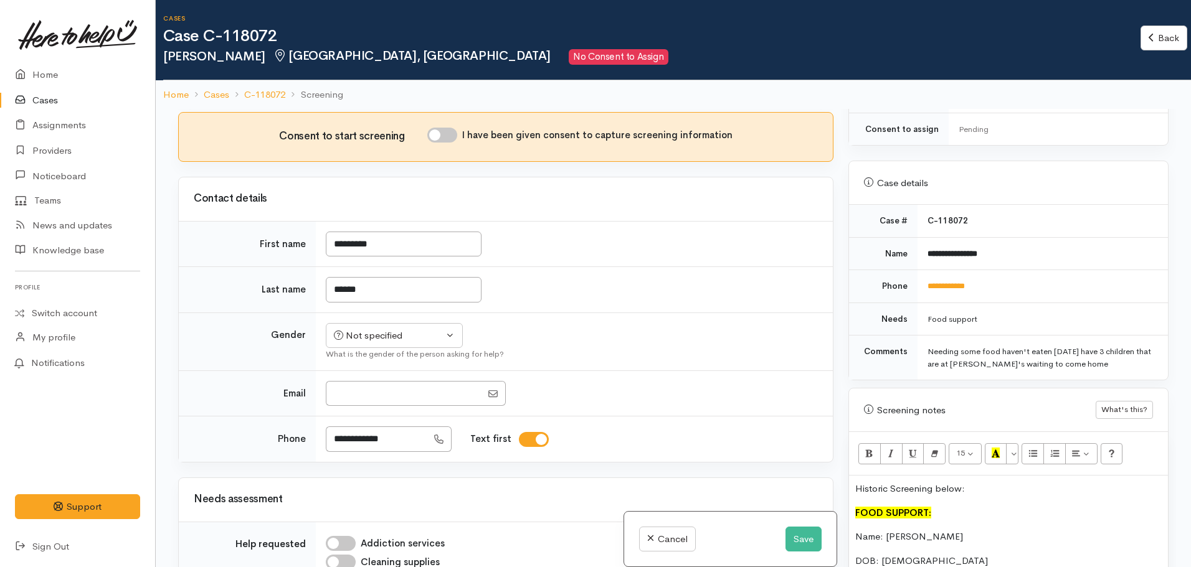
scroll to position [747, 0]
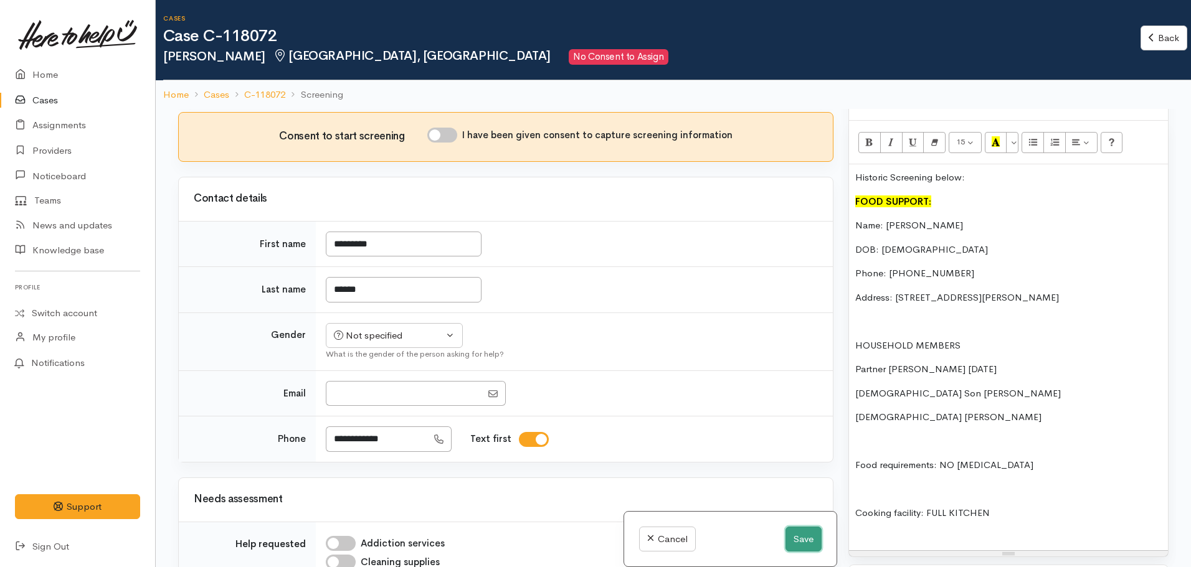
click at [813, 544] on button "Save" at bounding box center [803, 540] width 36 height 26
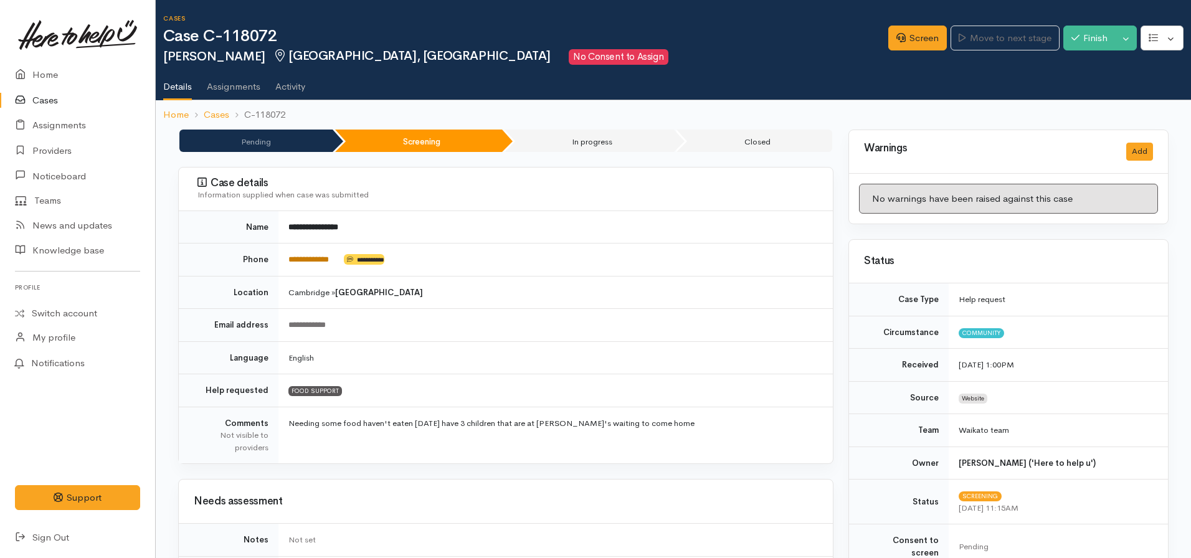
click at [322, 263] on link "**********" at bounding box center [308, 259] width 40 height 8
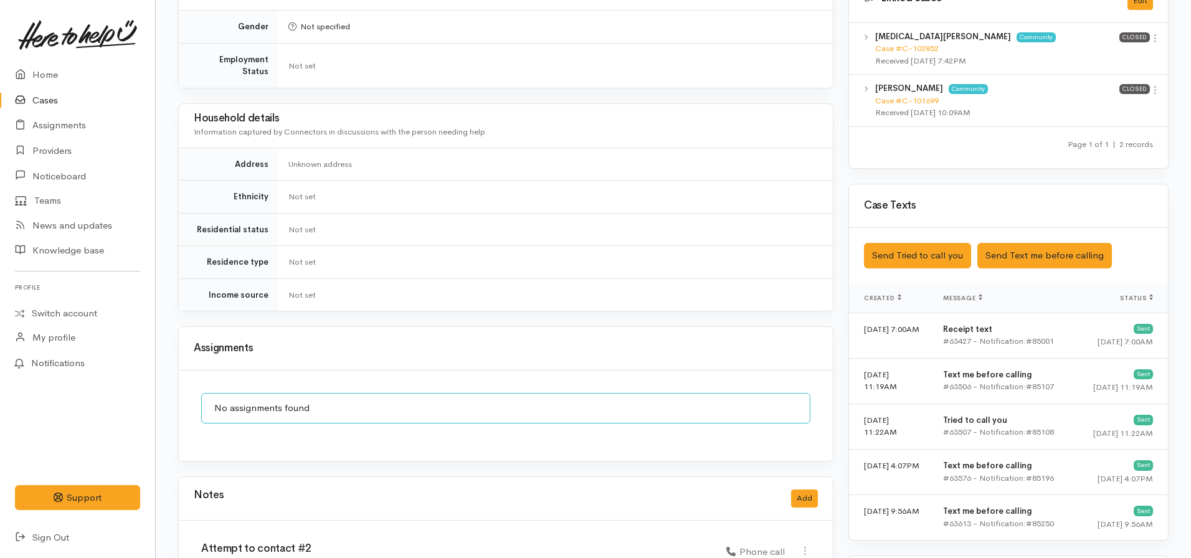
scroll to position [934, 0]
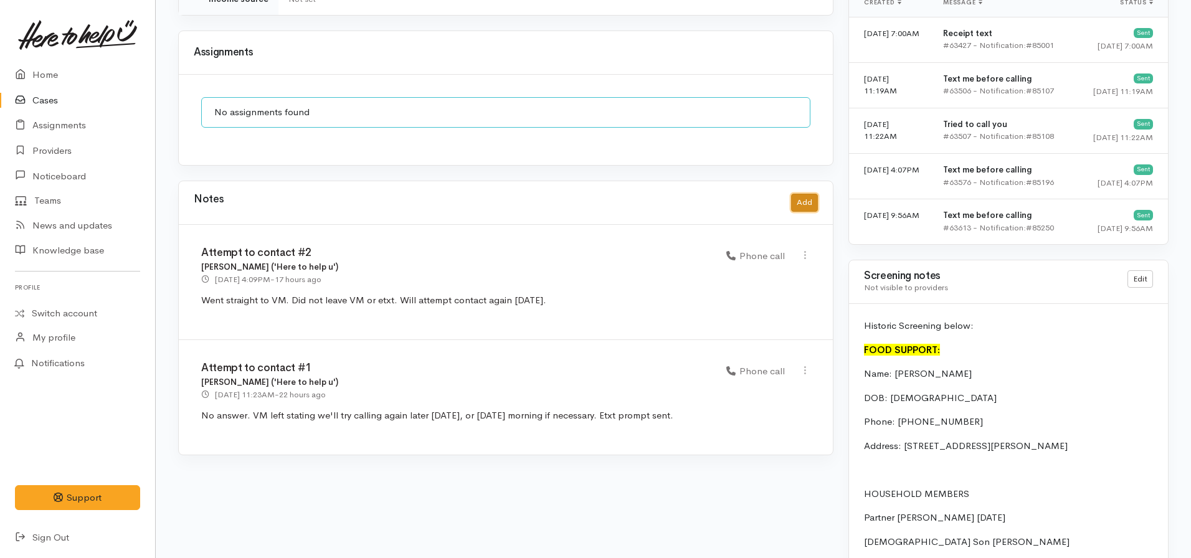
click at [807, 194] on button "Add" at bounding box center [804, 203] width 27 height 18
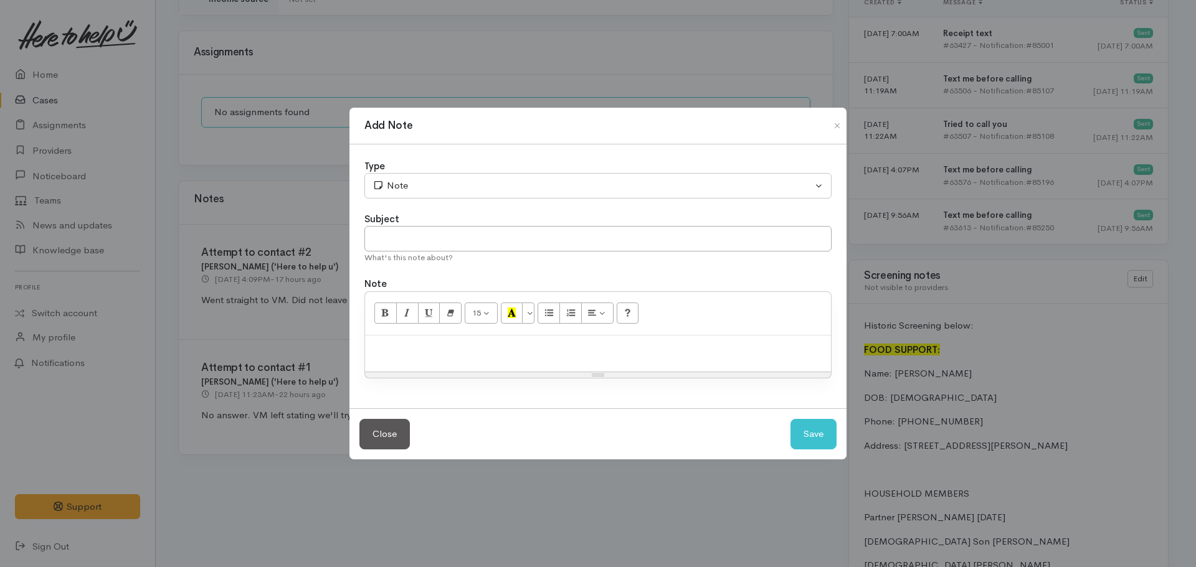
click at [443, 349] on p at bounding box center [597, 349] width 453 height 14
click at [459, 237] on input "text" at bounding box center [597, 239] width 467 height 26
type input "Attempt to contact #3"
click at [454, 171] on div "Type" at bounding box center [597, 166] width 467 height 14
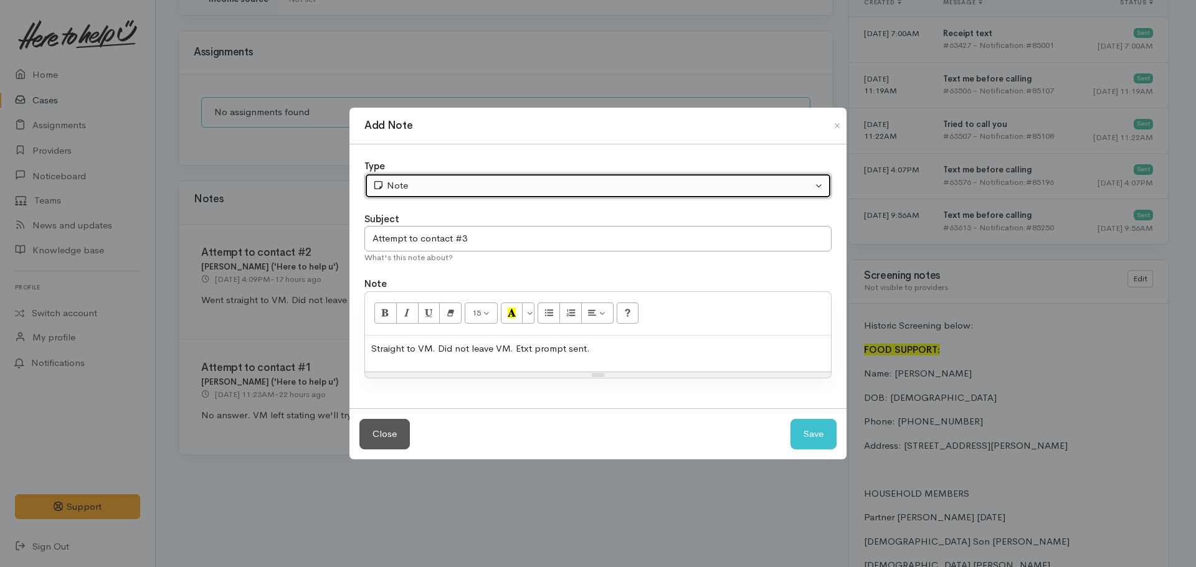
click at [455, 197] on button "Note" at bounding box center [597, 186] width 467 height 26
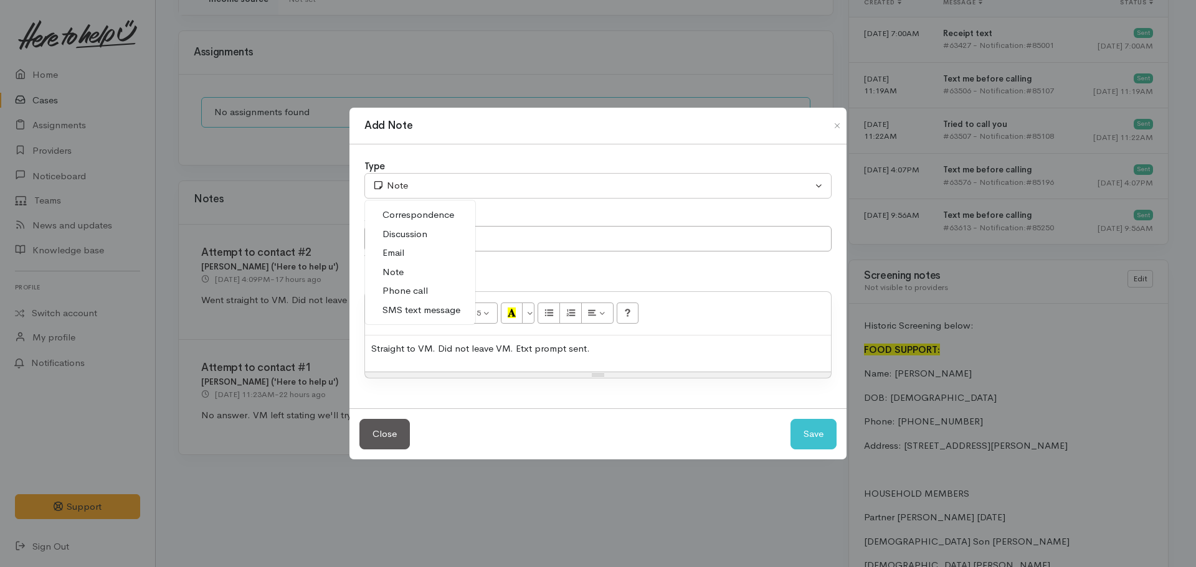
drag, startPoint x: 399, startPoint y: 290, endPoint x: 453, endPoint y: 299, distance: 54.3
click at [400, 290] on span "Phone call" at bounding box center [404, 291] width 45 height 14
select select "3"
drag, startPoint x: 631, startPoint y: 344, endPoint x: 514, endPoint y: 346, distance: 117.1
click at [514, 346] on p "Straight to VM. Did not leave VM. Etxt prompt sent." at bounding box center [597, 349] width 453 height 14
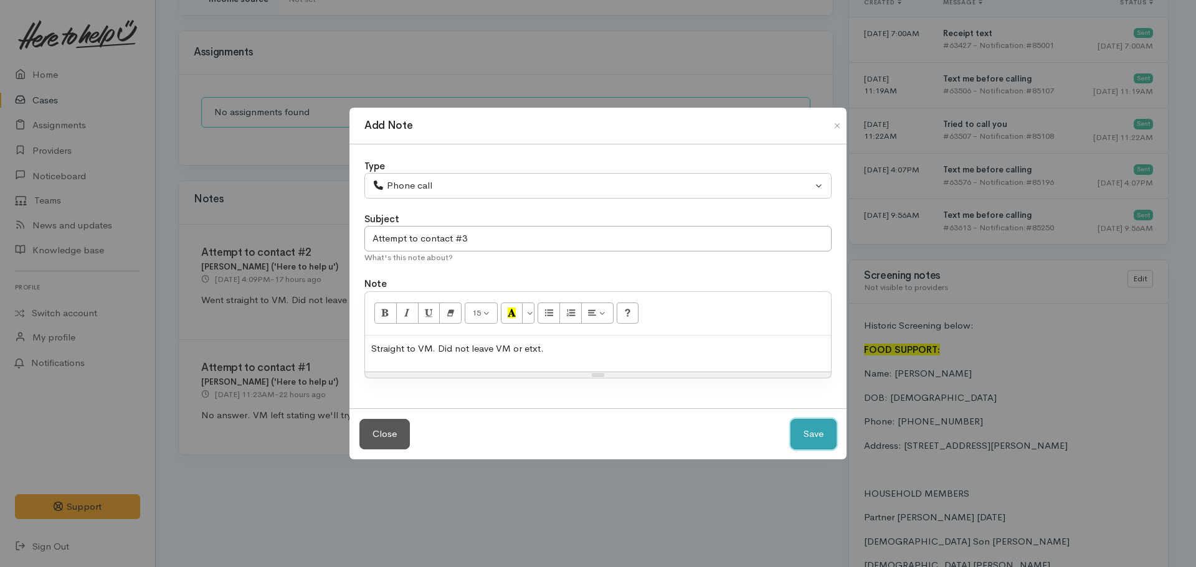
click at [790, 419] on button "Save" at bounding box center [813, 434] width 46 height 31
select select "1"
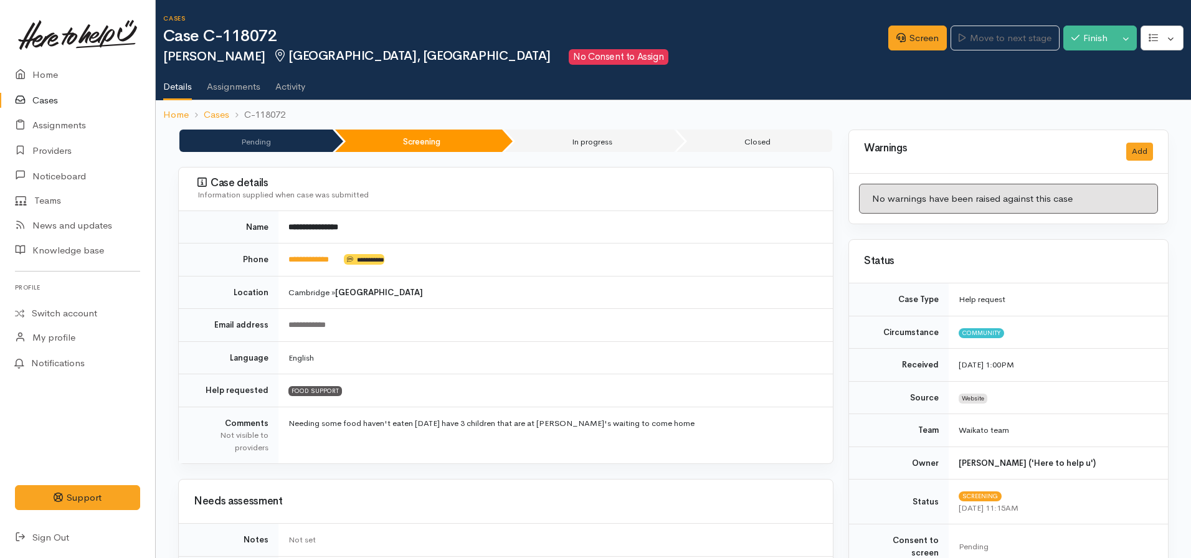
click at [178, 124] on ol "Home Cases C-118072" at bounding box center [673, 114] width 1020 height 29
click at [178, 115] on link "Home" at bounding box center [176, 115] width 26 height 14
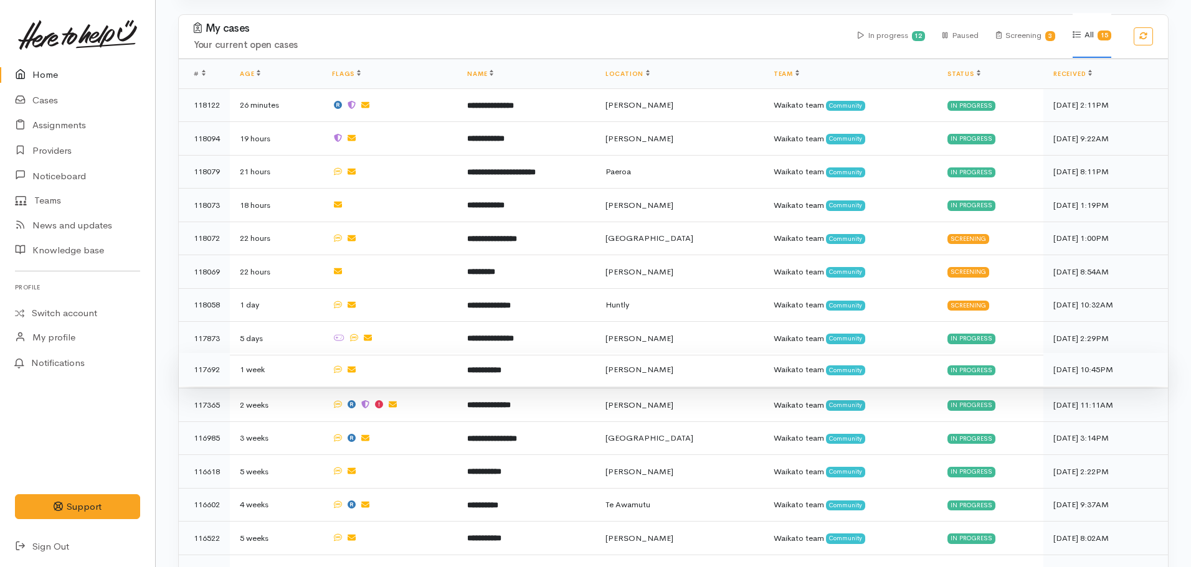
scroll to position [569, 0]
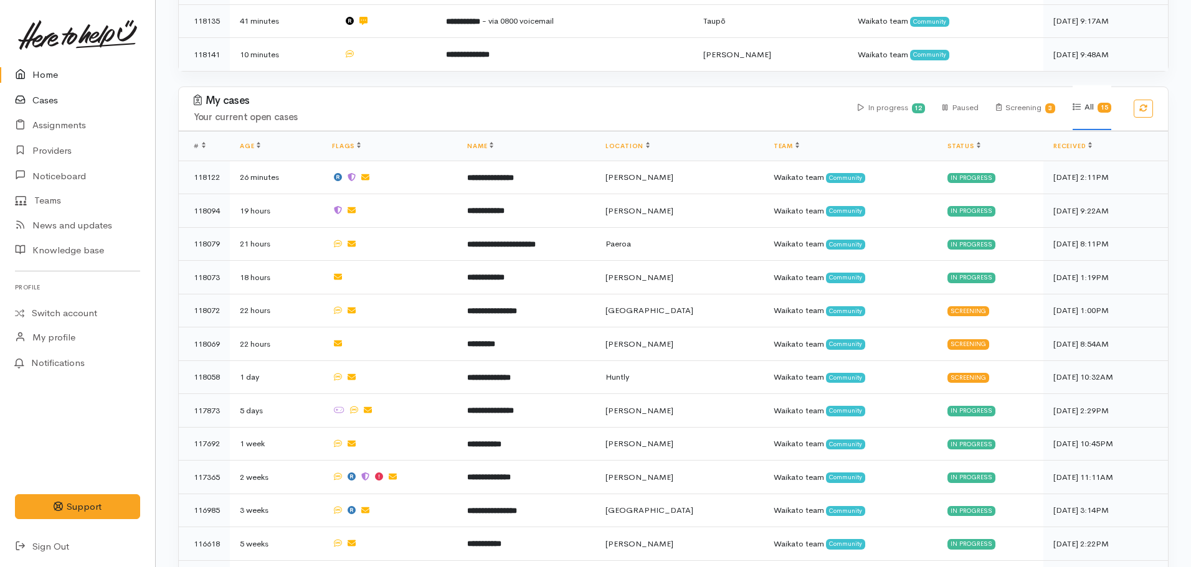
click at [55, 95] on link "Cases" at bounding box center [77, 101] width 155 height 26
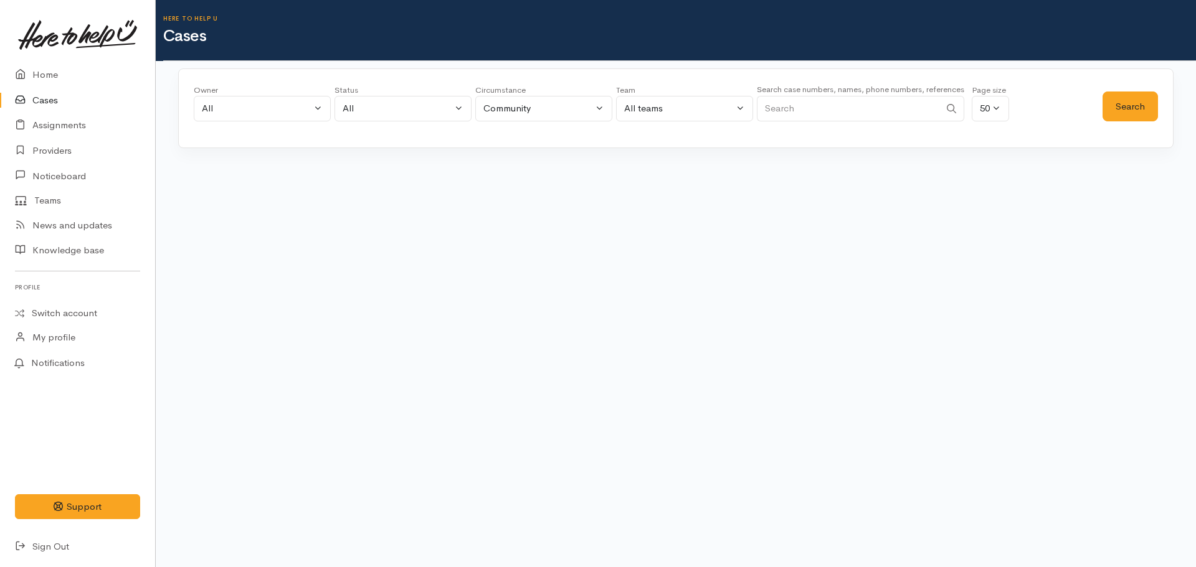
click at [823, 114] on input "Search" at bounding box center [848, 109] width 183 height 26
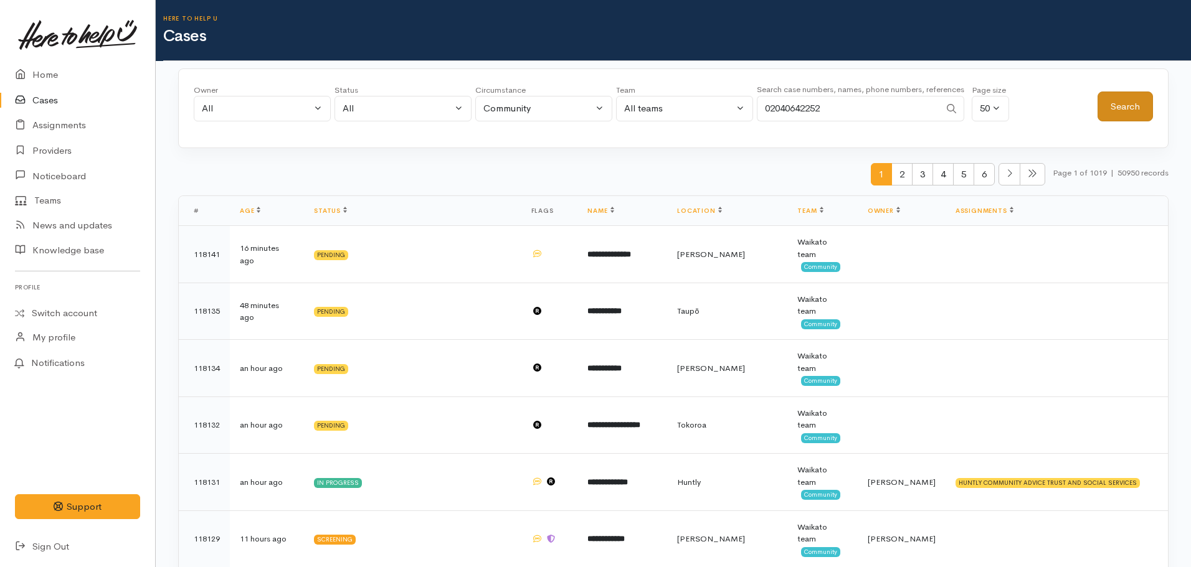
type input "02040642252"
click at [1107, 98] on button "Search" at bounding box center [1124, 107] width 55 height 31
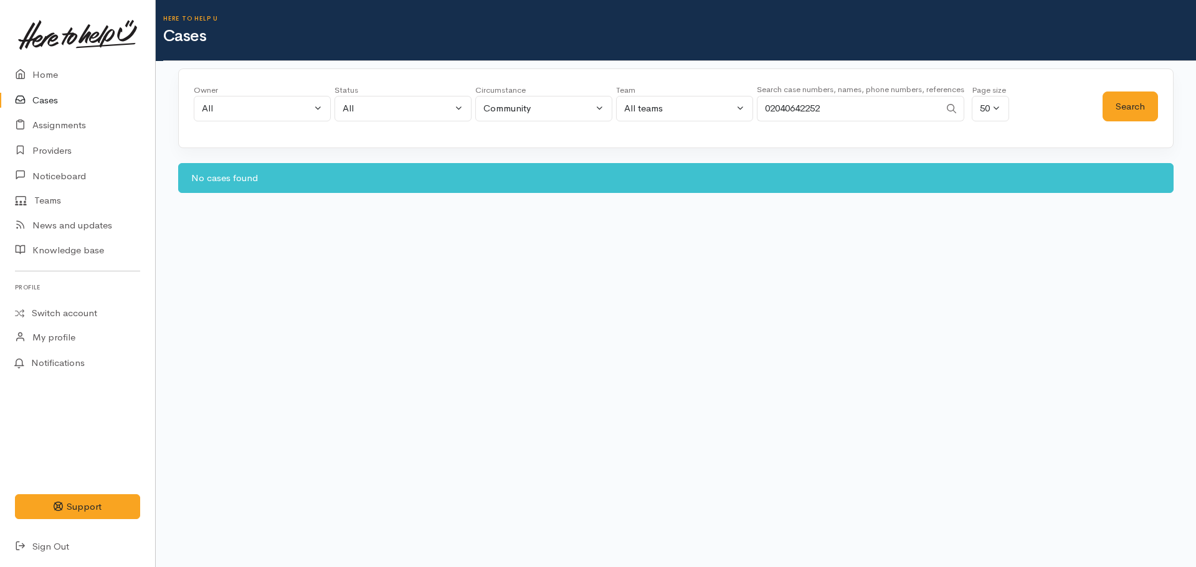
drag, startPoint x: 843, startPoint y: 111, endPoint x: 684, endPoint y: 111, distance: 159.5
click at [686, 111] on div "Owner All My cases Aandrea Murray ('Here to help u') Akash Prakash ('Here to he…" at bounding box center [648, 106] width 909 height 45
type input "02040642252"
click at [1127, 102] on button "Search" at bounding box center [1129, 107] width 55 height 31
click at [57, 73] on link "Home" at bounding box center [77, 75] width 155 height 26
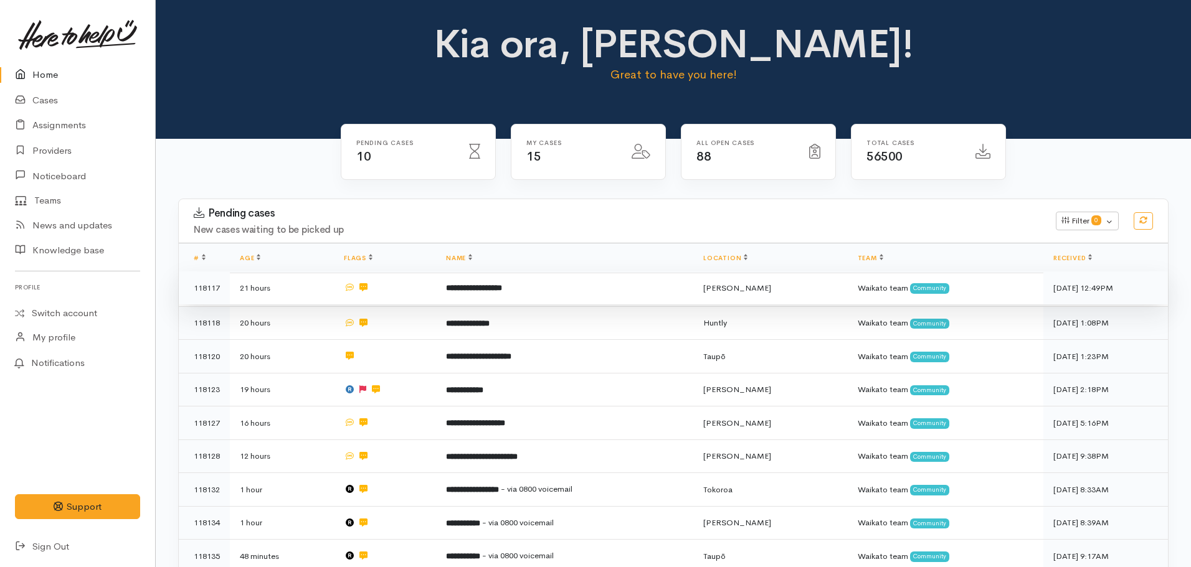
click at [476, 292] on b "**********" at bounding box center [474, 288] width 56 height 8
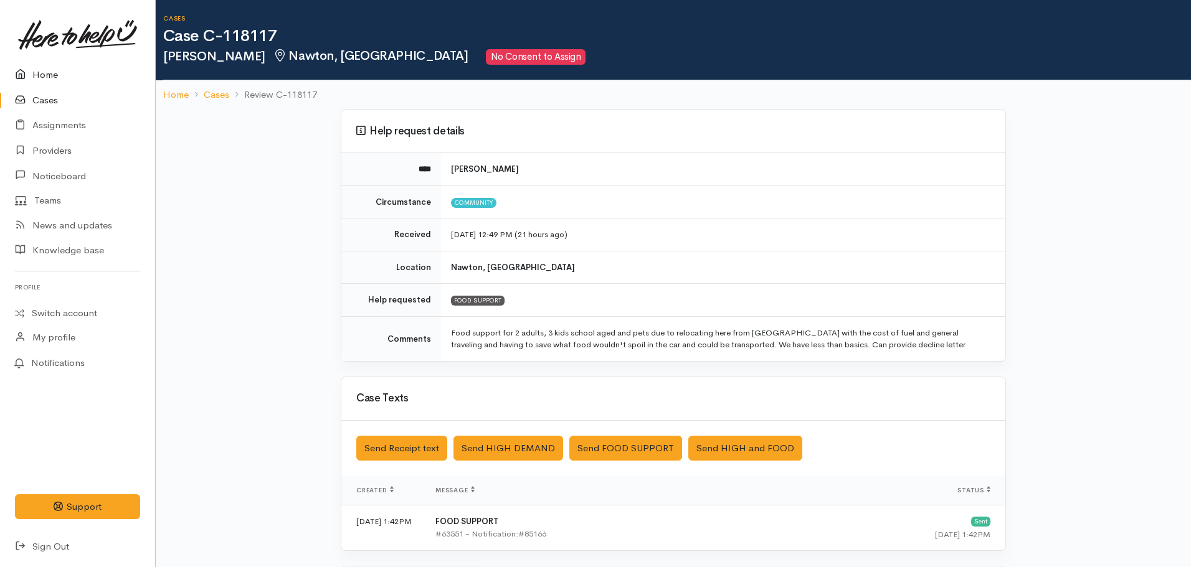
click at [36, 73] on link "Home" at bounding box center [77, 75] width 155 height 26
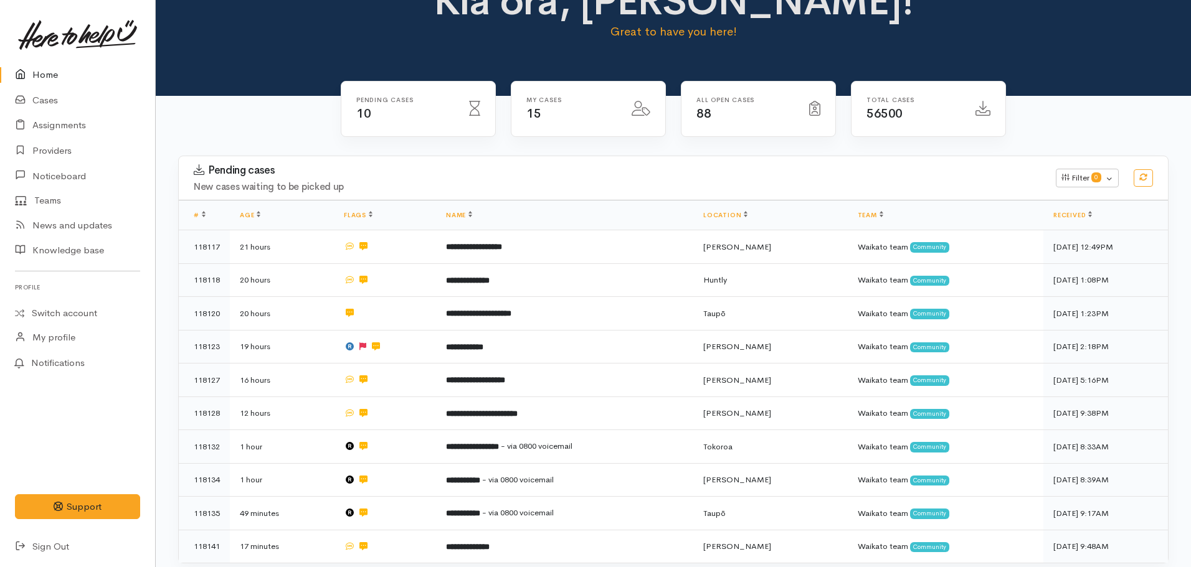
scroll to position [37, 0]
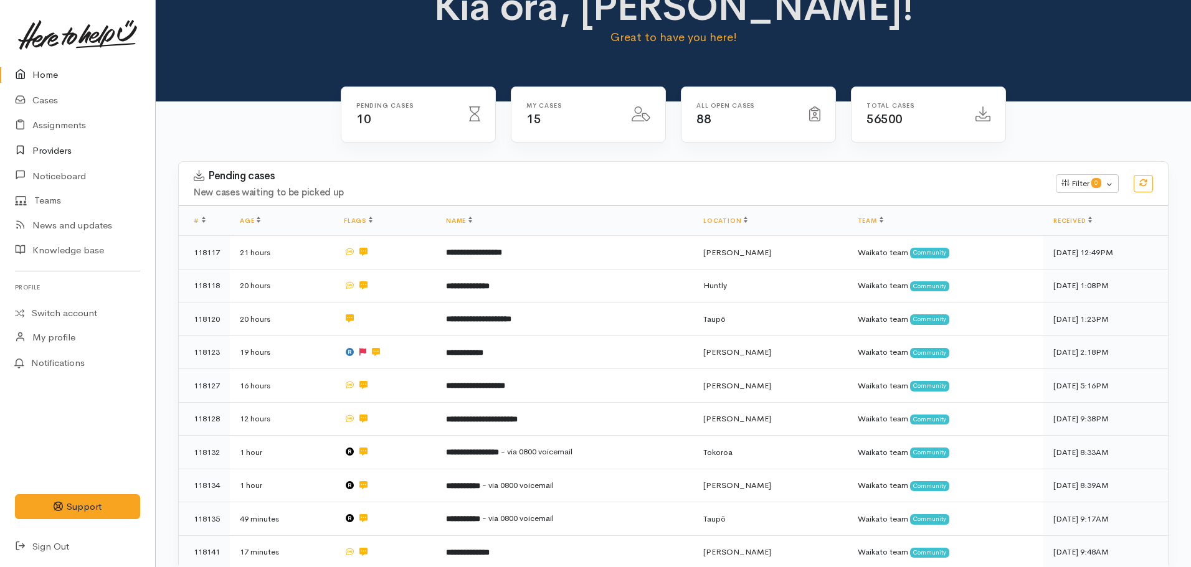
click at [65, 154] on link "Providers" at bounding box center [77, 151] width 155 height 26
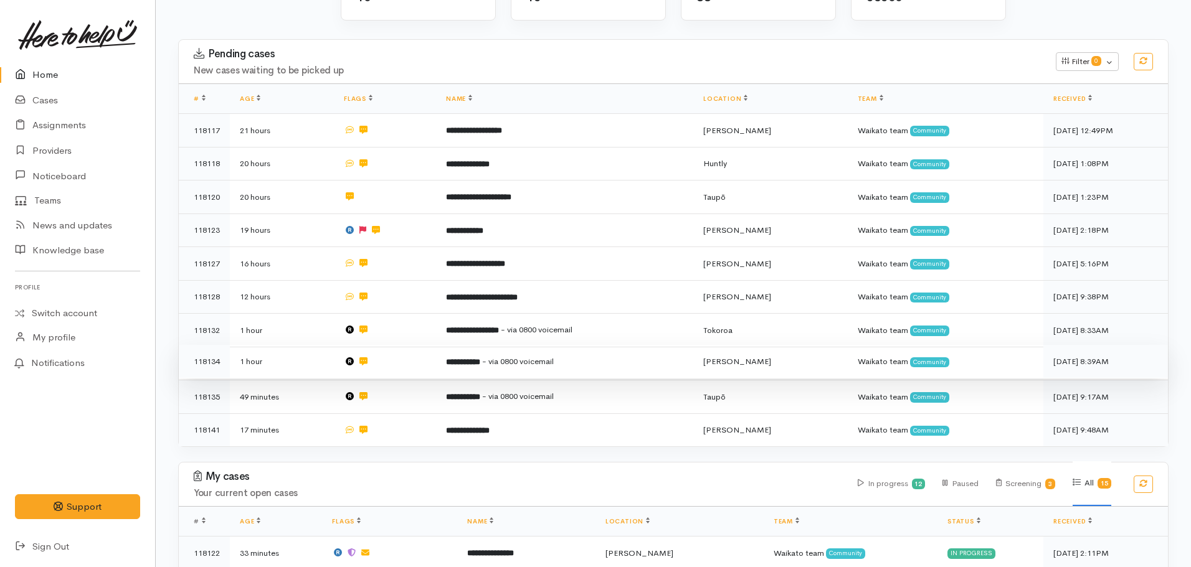
scroll to position [37, 0]
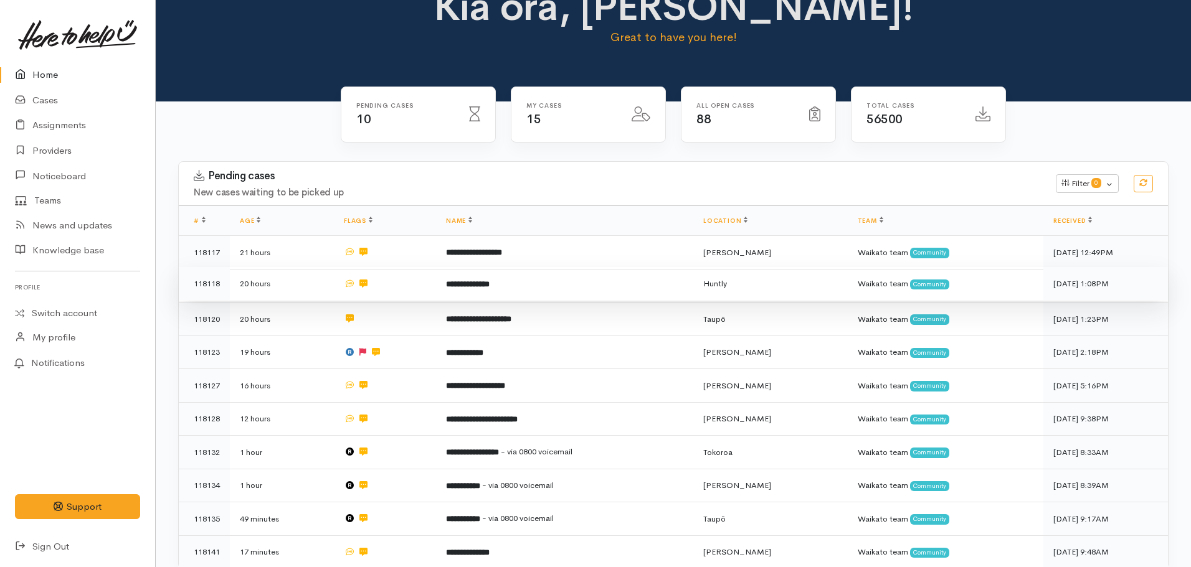
click at [447, 274] on td "**********" at bounding box center [564, 284] width 257 height 34
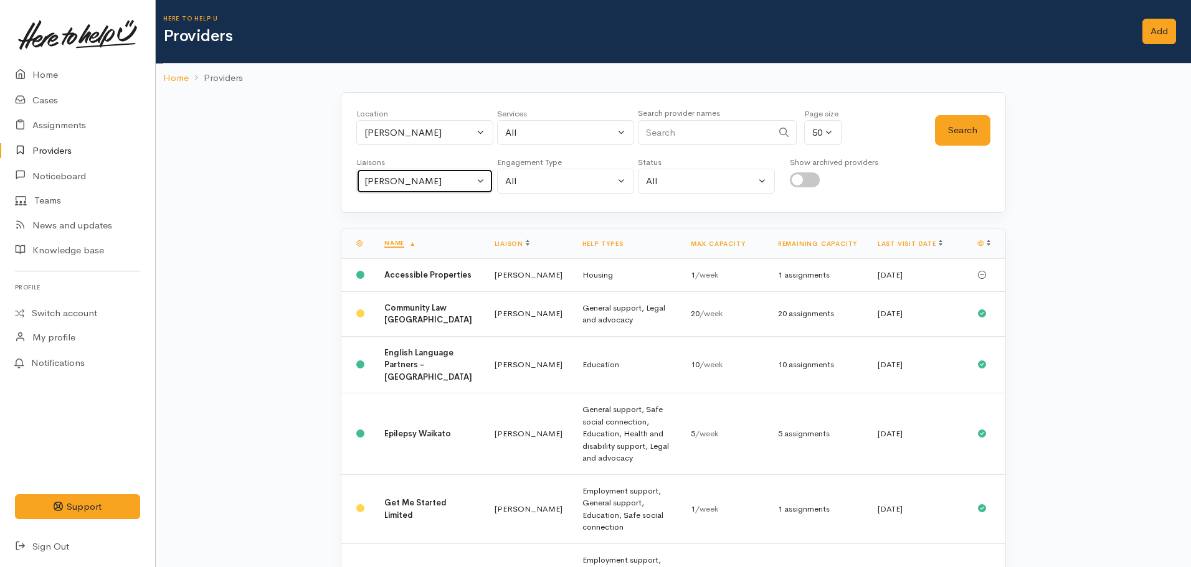
click at [416, 189] on button "[PERSON_NAME]" at bounding box center [424, 182] width 137 height 26
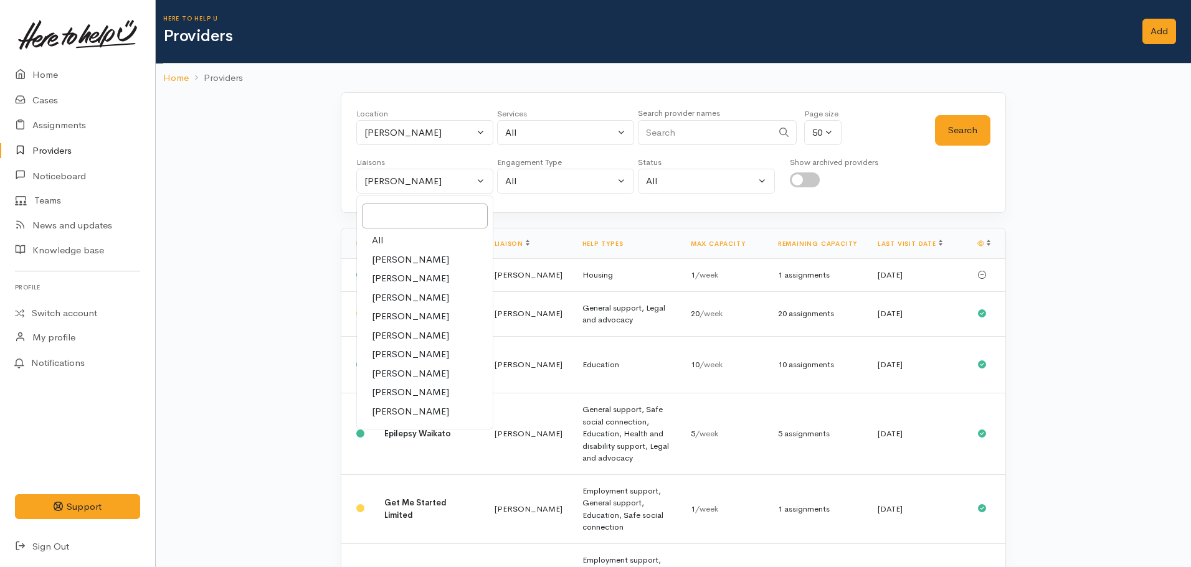
click at [400, 233] on link "All" at bounding box center [425, 240] width 136 height 19
select select "null"
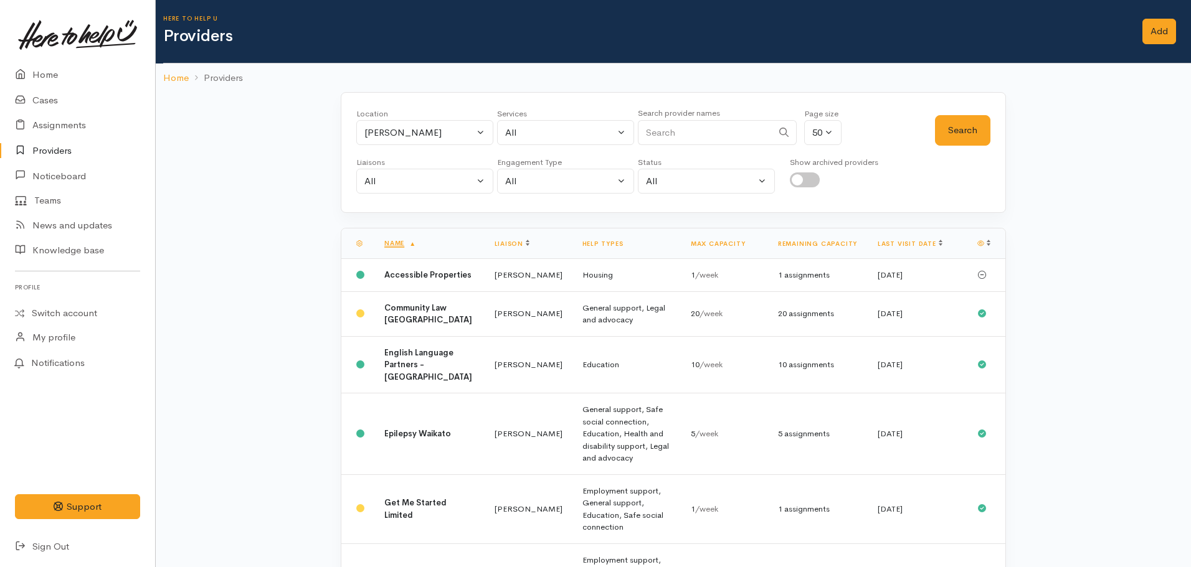
click at [549, 115] on div "Services" at bounding box center [565, 114] width 137 height 12
click at [541, 138] on div "All" at bounding box center [560, 133] width 110 height 14
type input "food"
click at [554, 209] on span "Food support" at bounding box center [548, 214] width 58 height 14
select select "3"
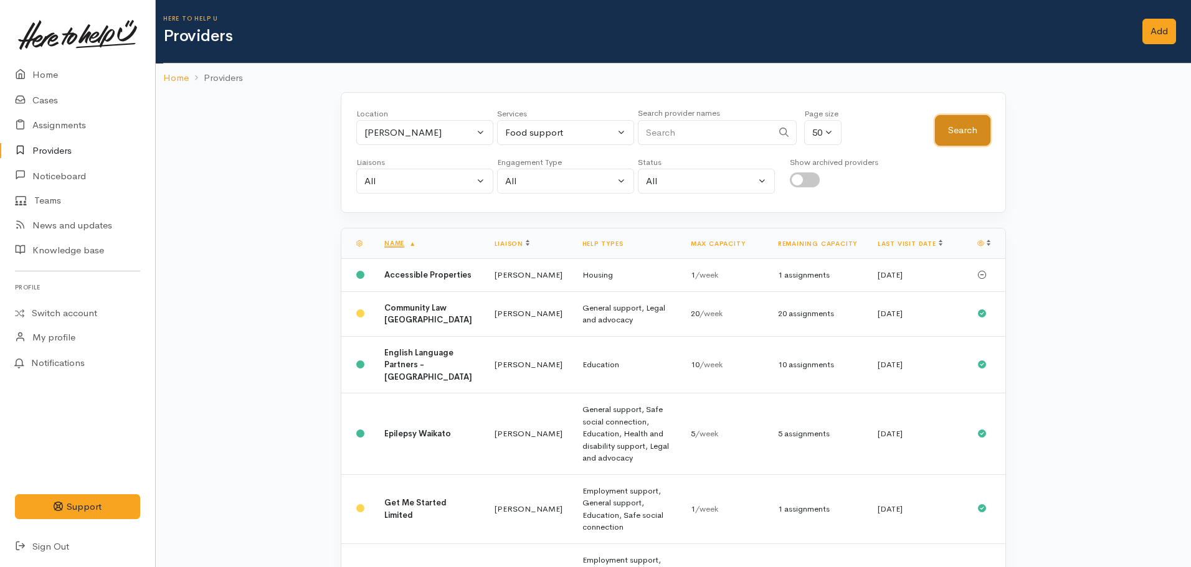
click at [965, 120] on button "Search" at bounding box center [962, 130] width 55 height 31
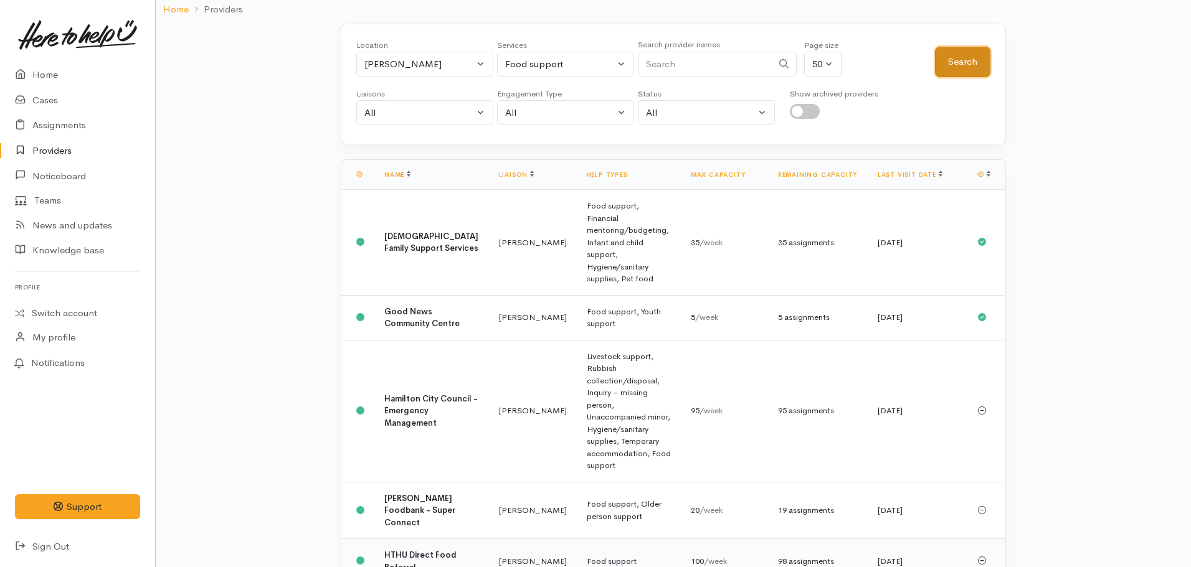
scroll to position [311, 0]
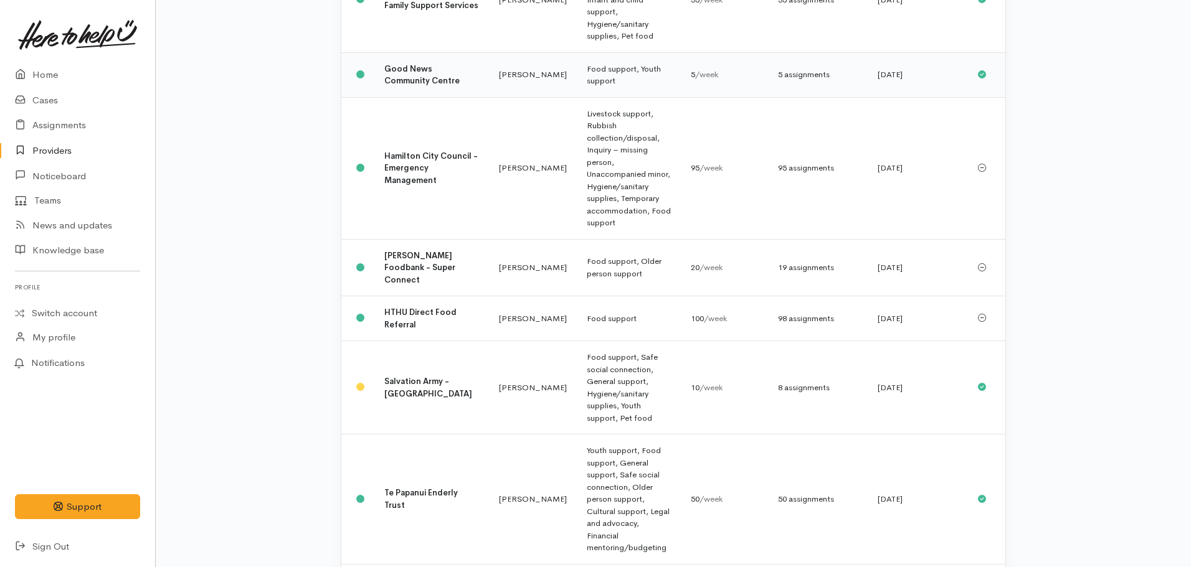
click at [392, 64] on b "Good News Community Centre" at bounding box center [421, 75] width 75 height 23
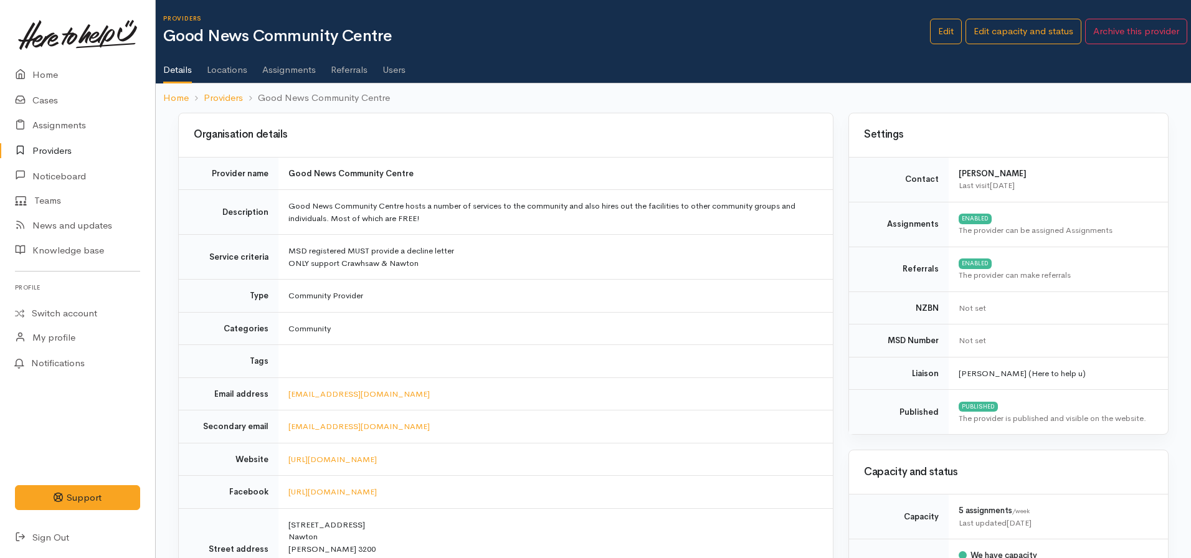
click at [234, 70] on link "Locations" at bounding box center [227, 65] width 40 height 35
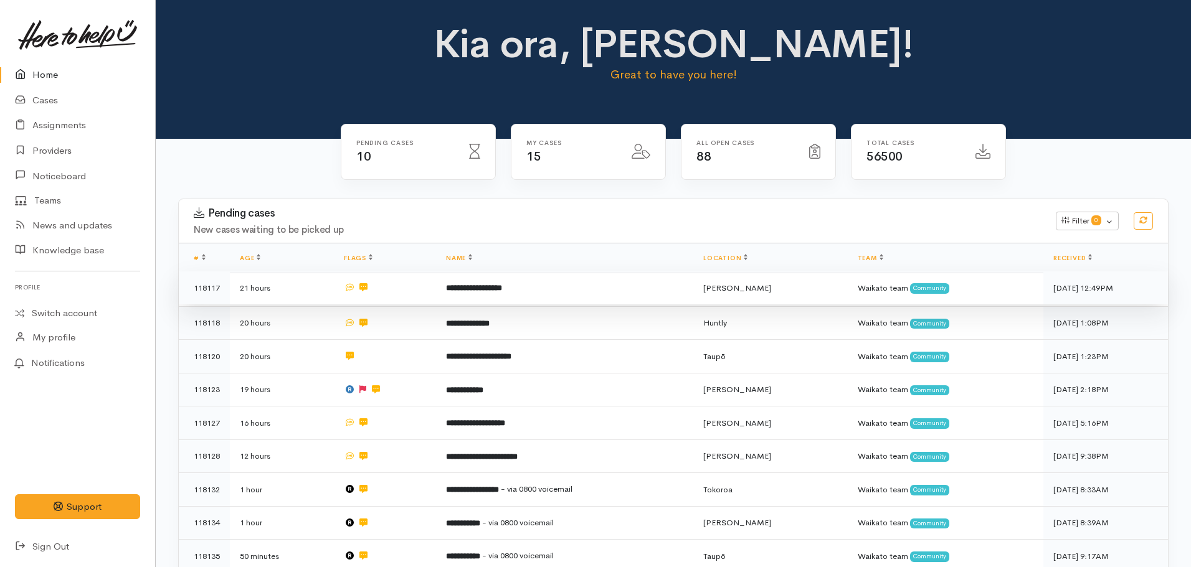
click at [492, 287] on b "**********" at bounding box center [474, 288] width 56 height 8
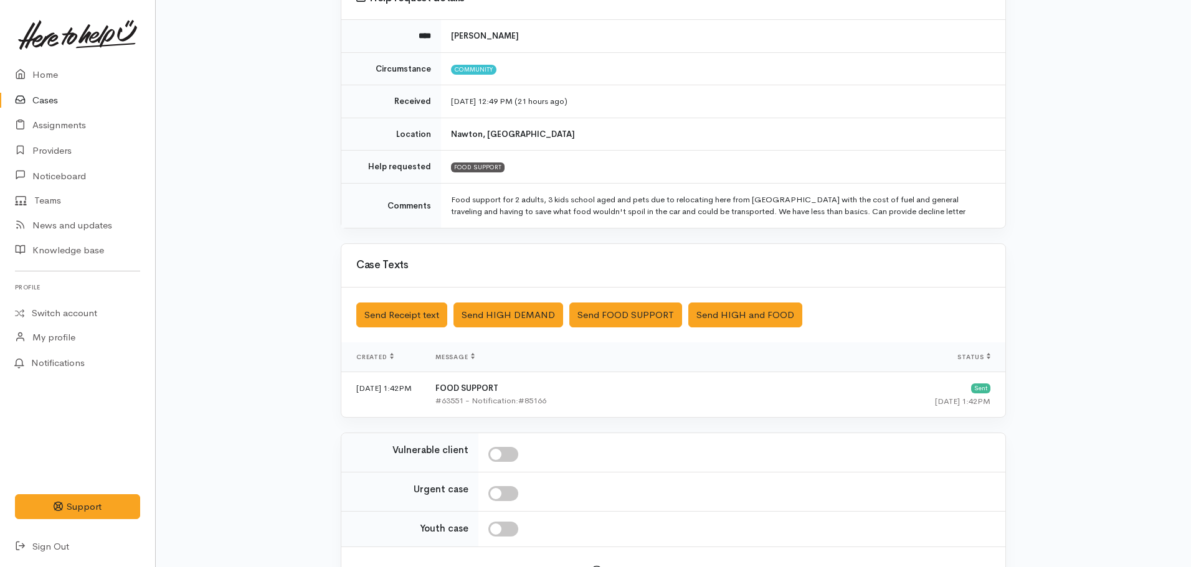
scroll to position [227, 0]
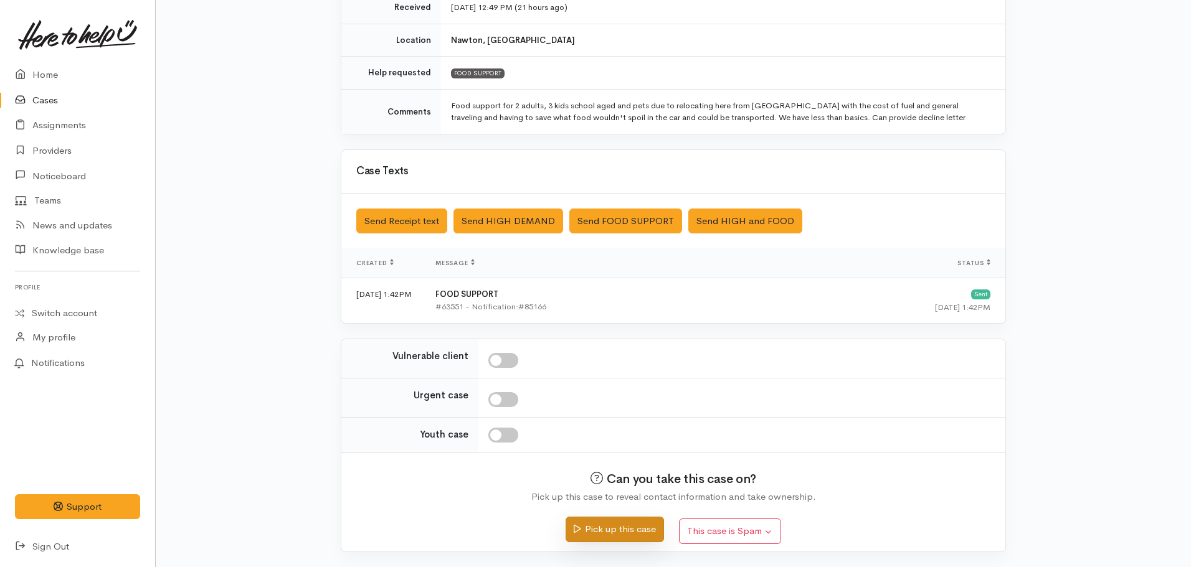
drag, startPoint x: 617, startPoint y: 534, endPoint x: 638, endPoint y: 521, distance: 24.9
click at [617, 533] on button "Pick up this case" at bounding box center [615, 530] width 98 height 26
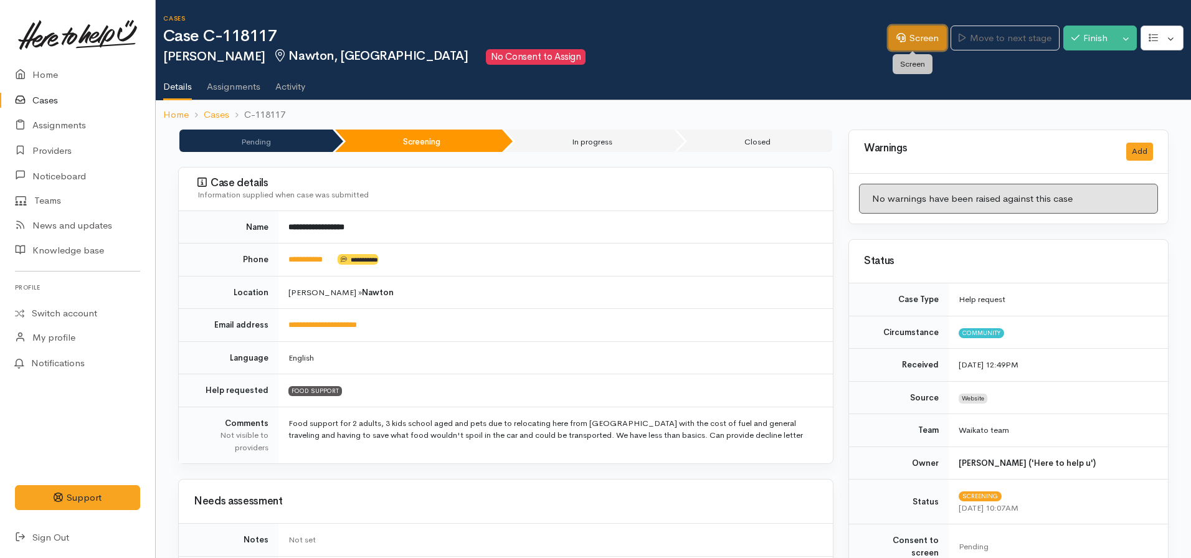
click at [895, 42] on link "Screen" at bounding box center [917, 39] width 59 height 26
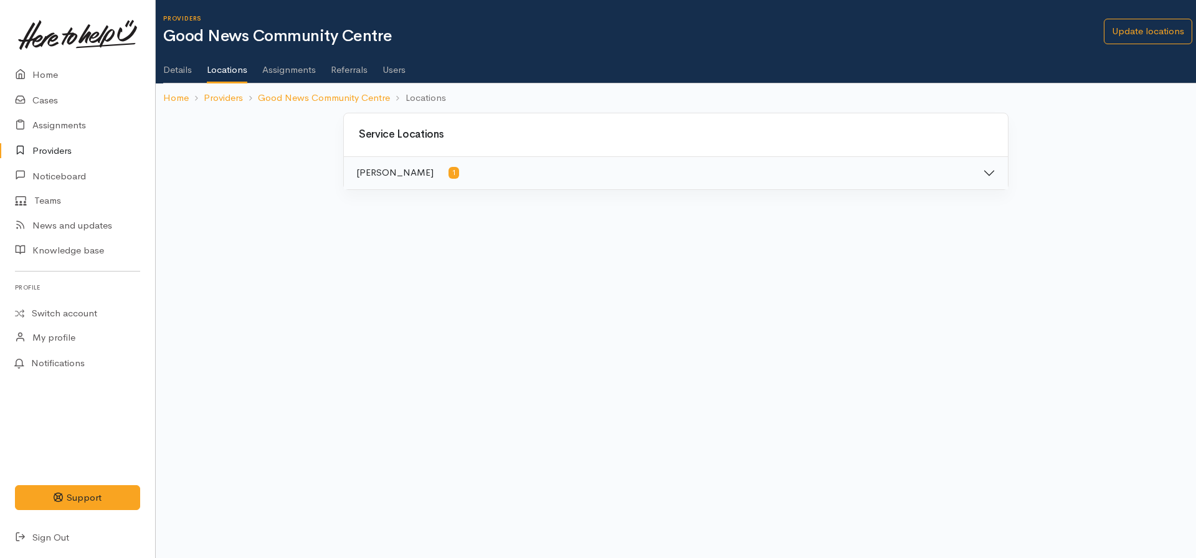
click link "Assignments"
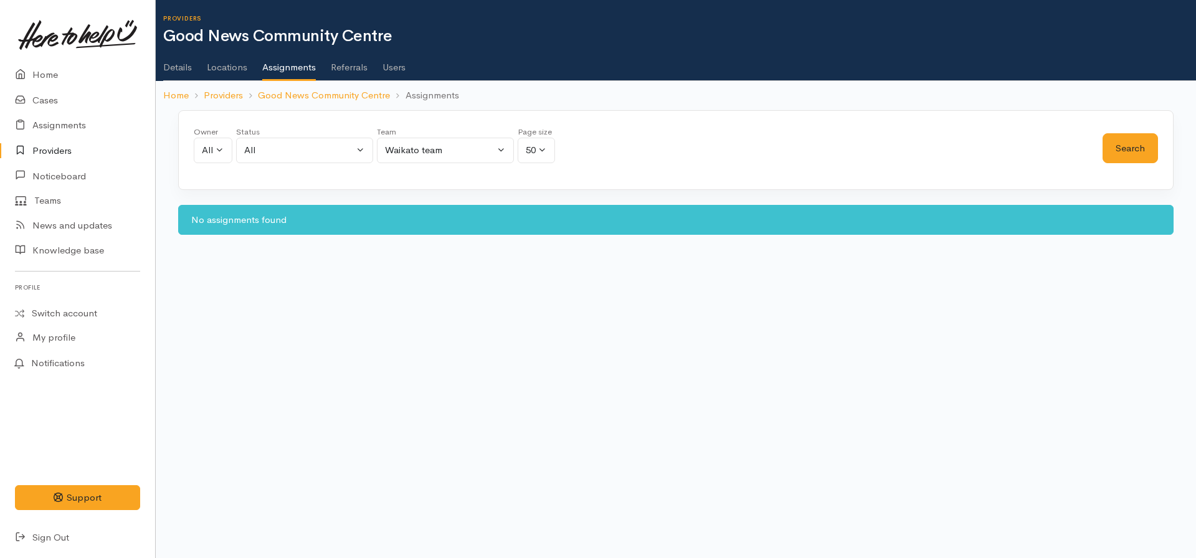
click at [184, 66] on link "Details" at bounding box center [177, 62] width 29 height 35
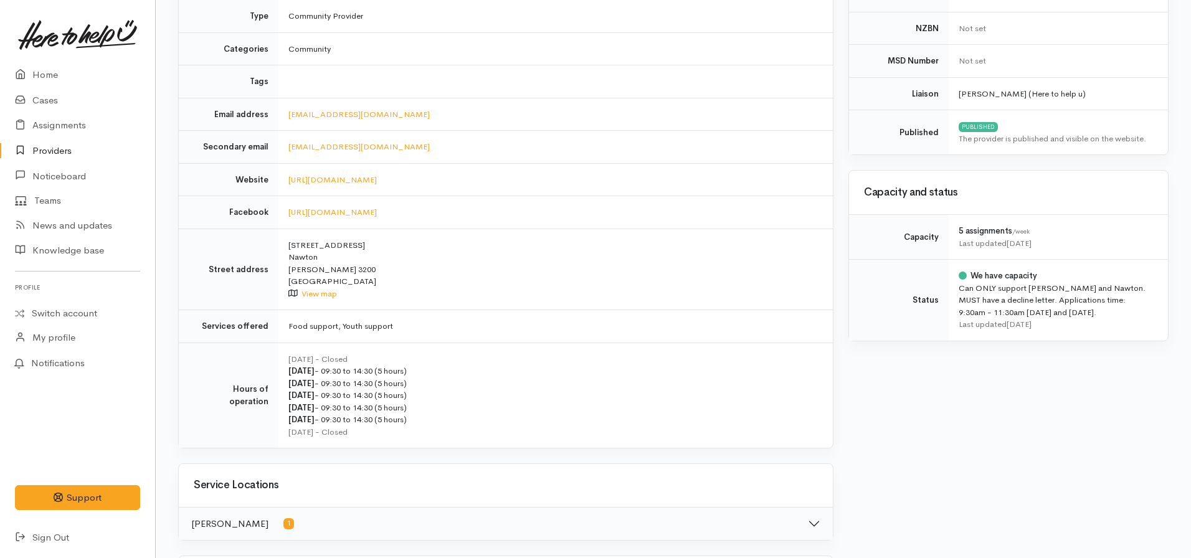
scroll to position [77, 0]
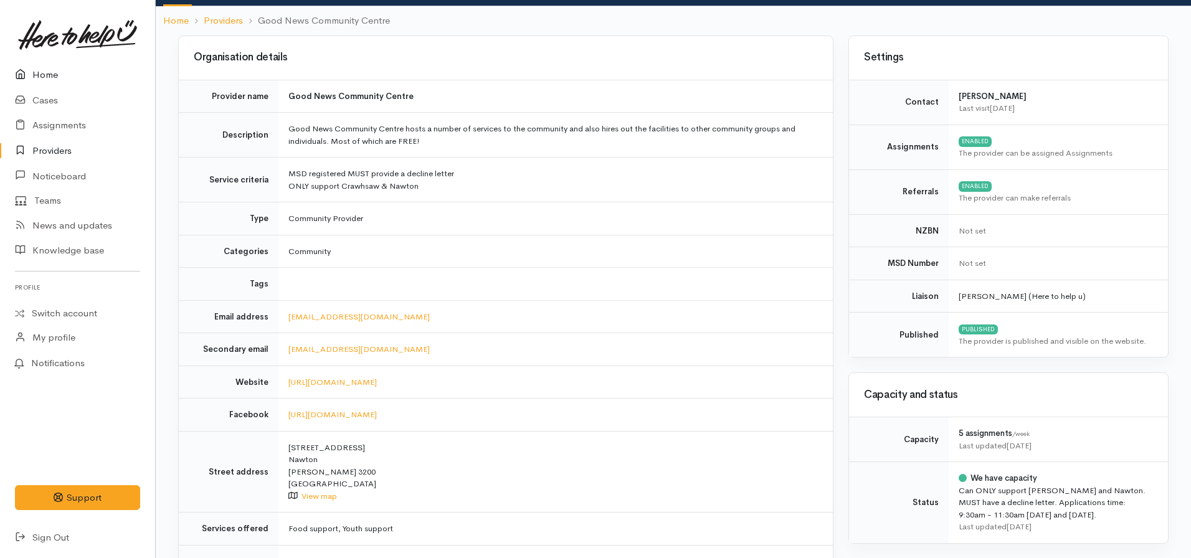
click at [45, 69] on link "Home" at bounding box center [77, 75] width 155 height 26
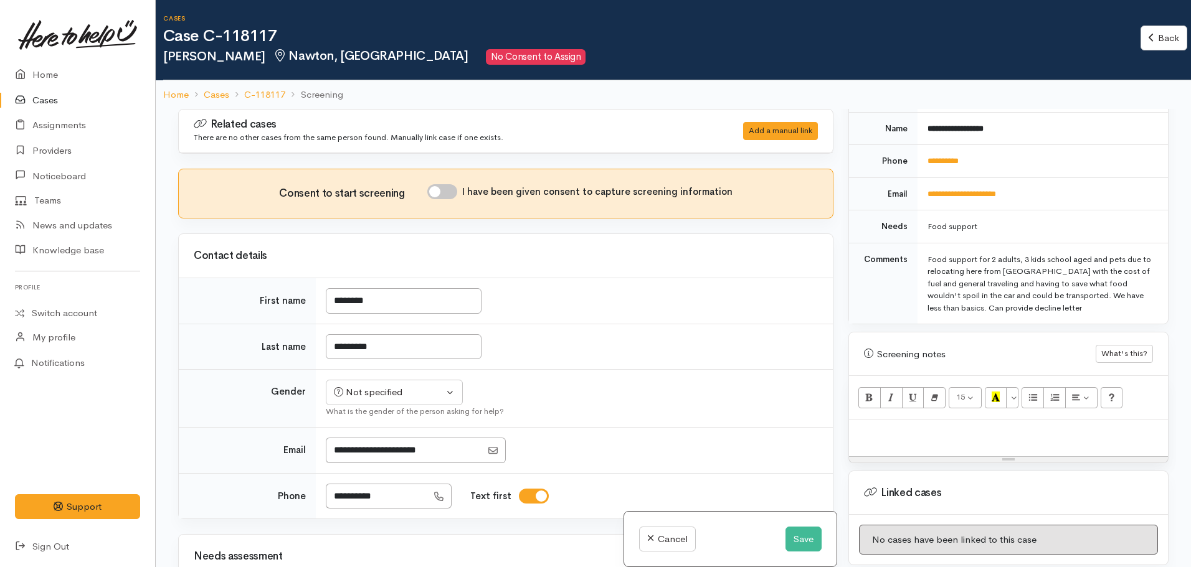
scroll to position [685, 0]
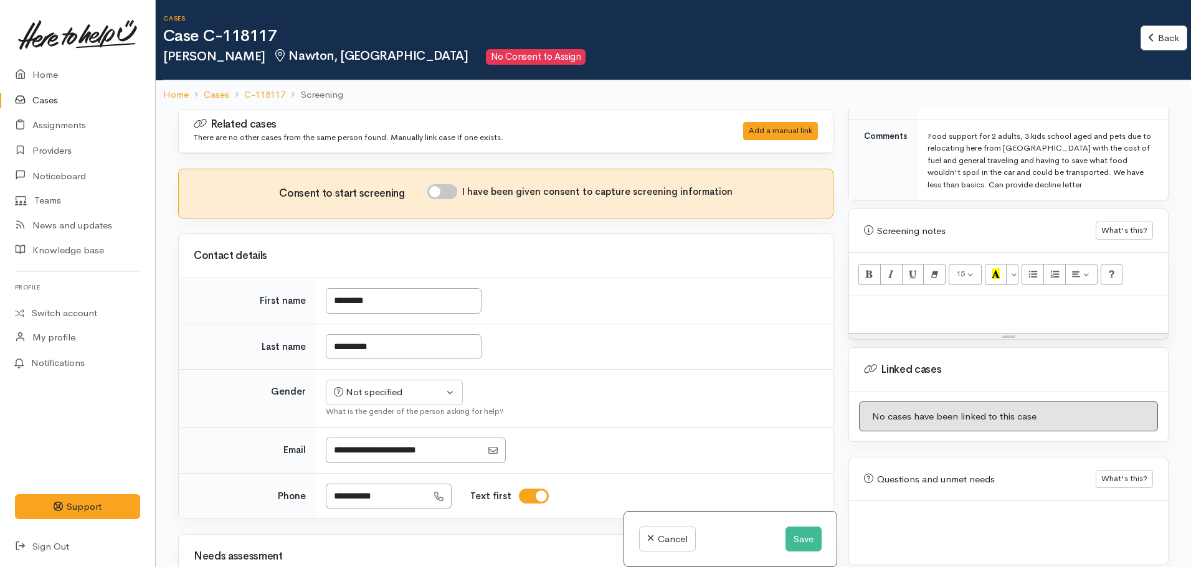
click at [897, 303] on p at bounding box center [1008, 310] width 306 height 14
click at [888, 303] on p at bounding box center [1008, 310] width 306 height 14
paste div
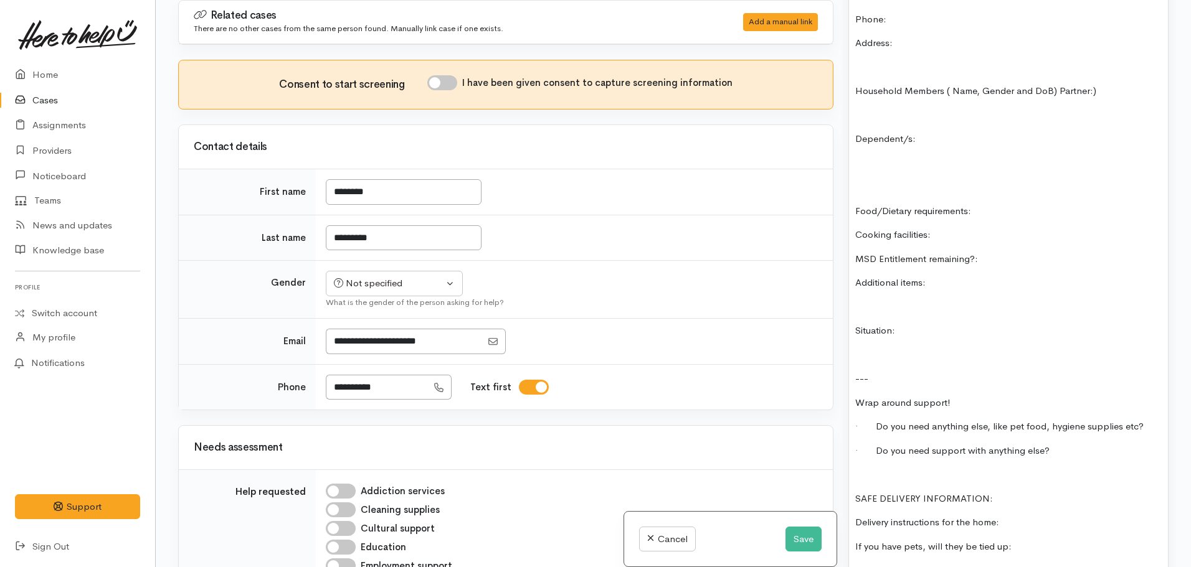
scroll to position [1084, 0]
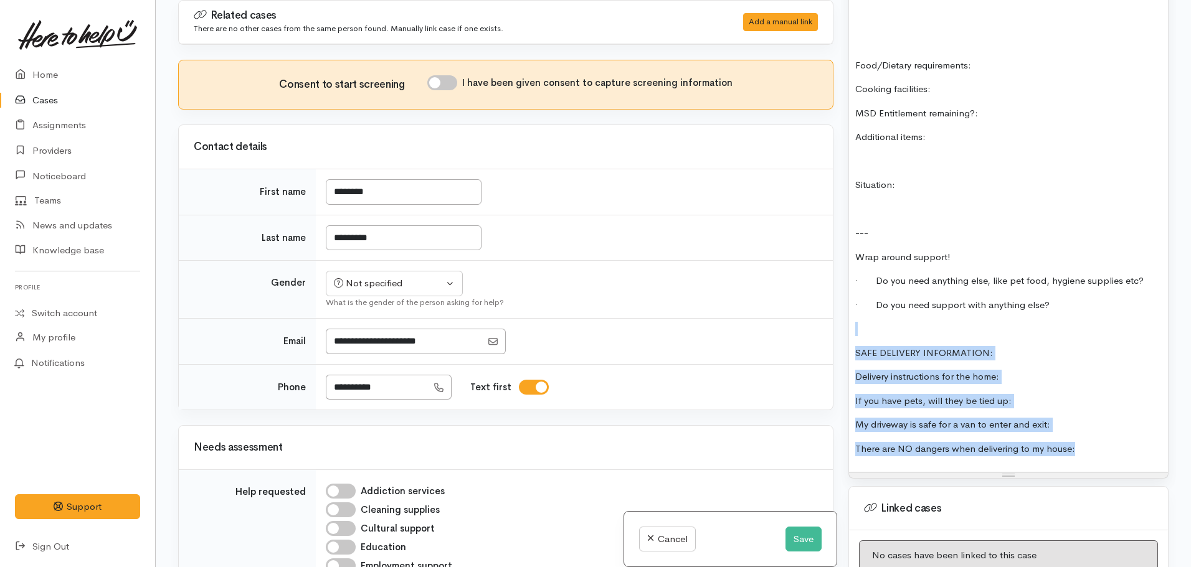
drag, startPoint x: 1104, startPoint y: 432, endPoint x: 838, endPoint y: 301, distance: 296.1
click at [838, 301] on div "Related cases There are no other cases from the same person found. Manually lin…" at bounding box center [673, 283] width 1005 height 567
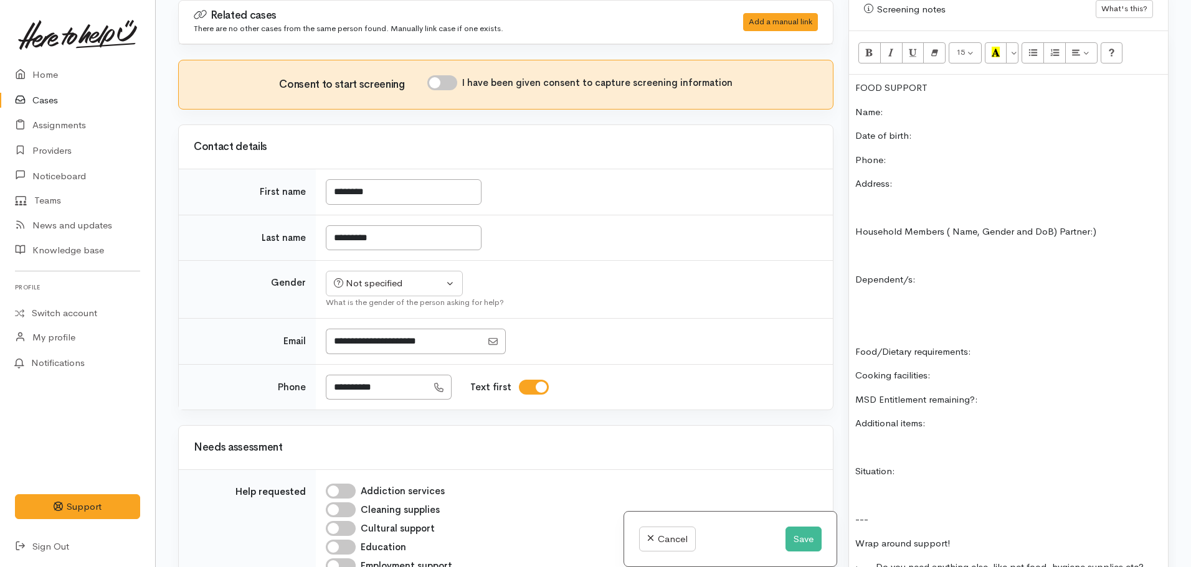
scroll to position [710, 0]
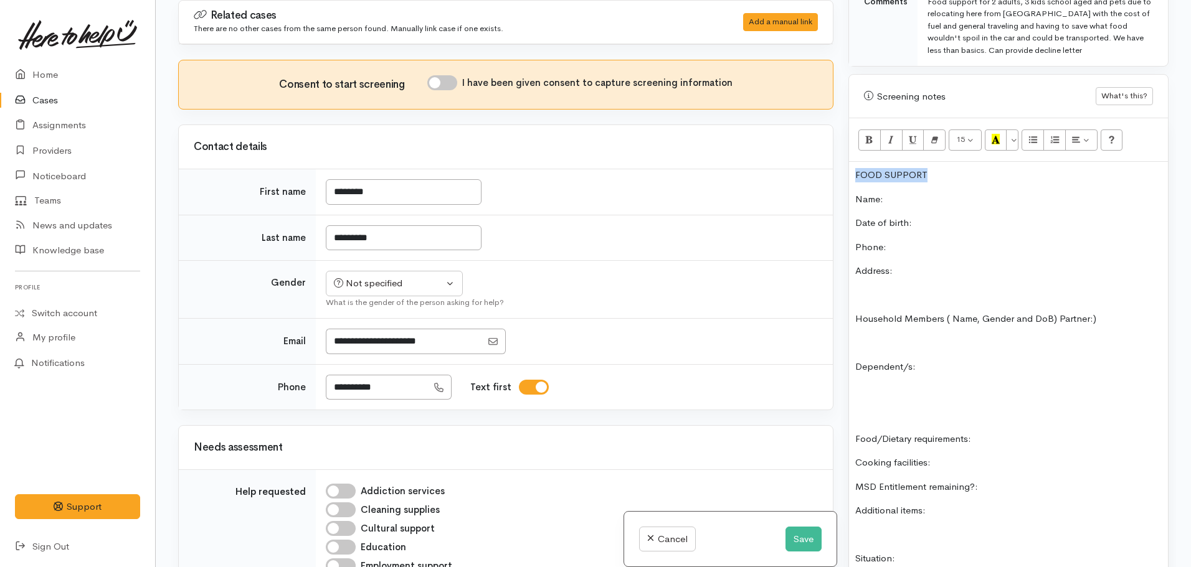
drag, startPoint x: 933, startPoint y: 159, endPoint x: 828, endPoint y: 155, distance: 105.3
click at [828, 155] on div "Related cases There are no other cases from the same person found. Manually lin…" at bounding box center [673, 283] width 1005 height 567
click at [997, 134] on icon "Recent Color" at bounding box center [996, 139] width 8 height 11
click at [931, 171] on div "FOOD SUPPORT Name: Date of birth: Phone: Address: Household Members ( Name, Gen…" at bounding box center [1008, 432] width 319 height 540
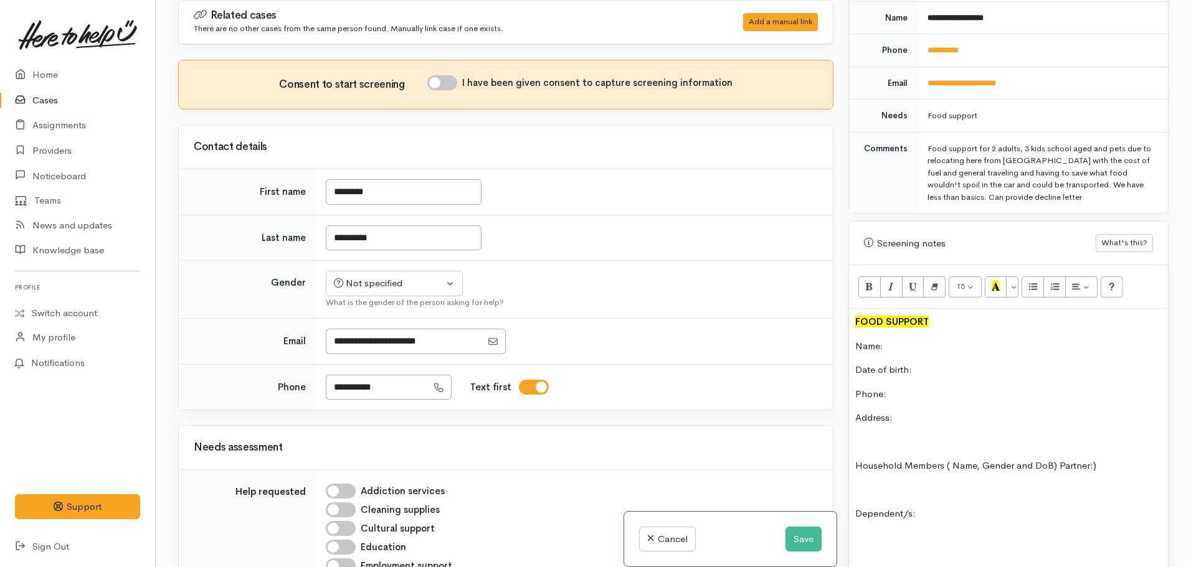
scroll to position [399, 0]
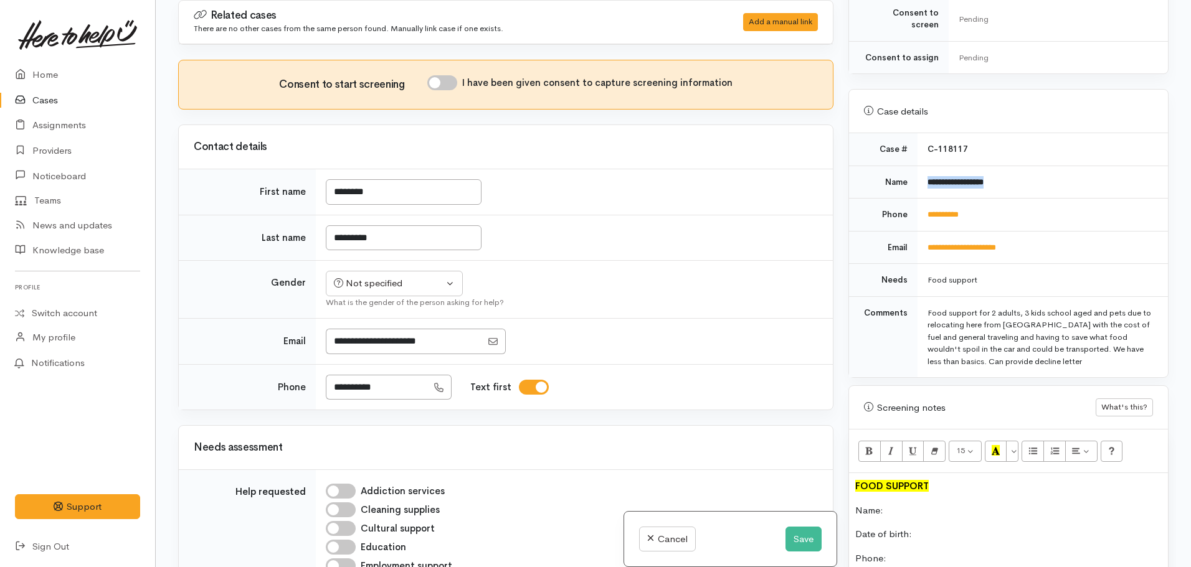
drag, startPoint x: 998, startPoint y: 173, endPoint x: 918, endPoint y: 169, distance: 80.5
click at [918, 169] on td "**********" at bounding box center [1042, 182] width 250 height 33
copy b "**********"
click at [893, 504] on p "Name:" at bounding box center [1008, 511] width 306 height 14
drag, startPoint x: 974, startPoint y: 194, endPoint x: 910, endPoint y: 199, distance: 64.3
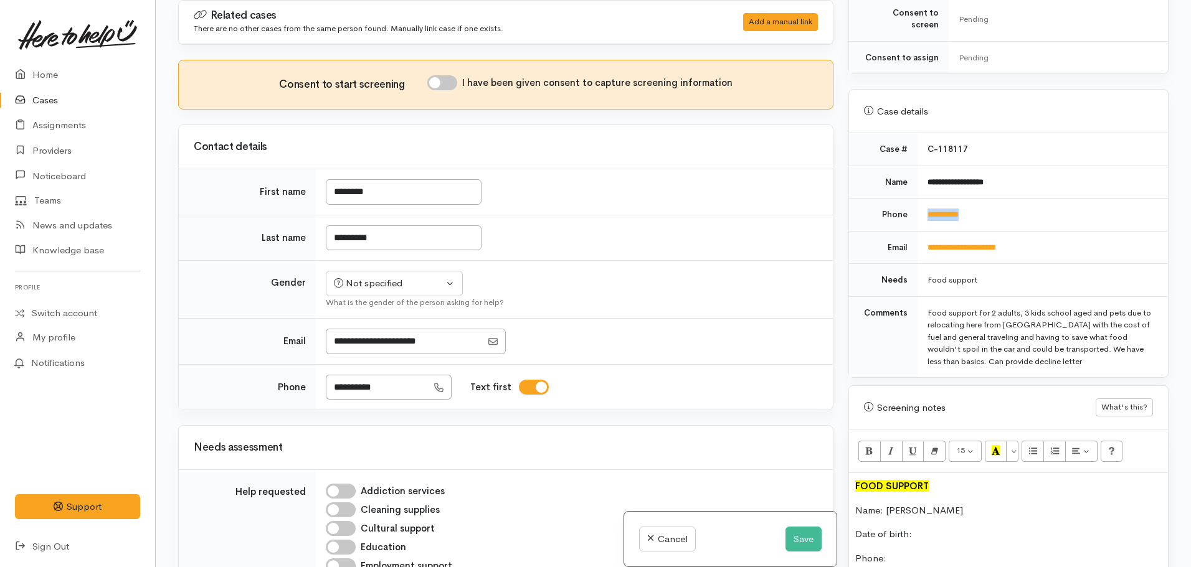
click at [910, 199] on tr "**********" at bounding box center [1008, 215] width 319 height 33
copy tr "**********"
click at [903, 552] on p "Phone:" at bounding box center [1008, 559] width 306 height 14
drag, startPoint x: 903, startPoint y: 543, endPoint x: 893, endPoint y: 546, distance: 10.1
click at [893, 552] on p "Phone:" at bounding box center [1008, 559] width 306 height 14
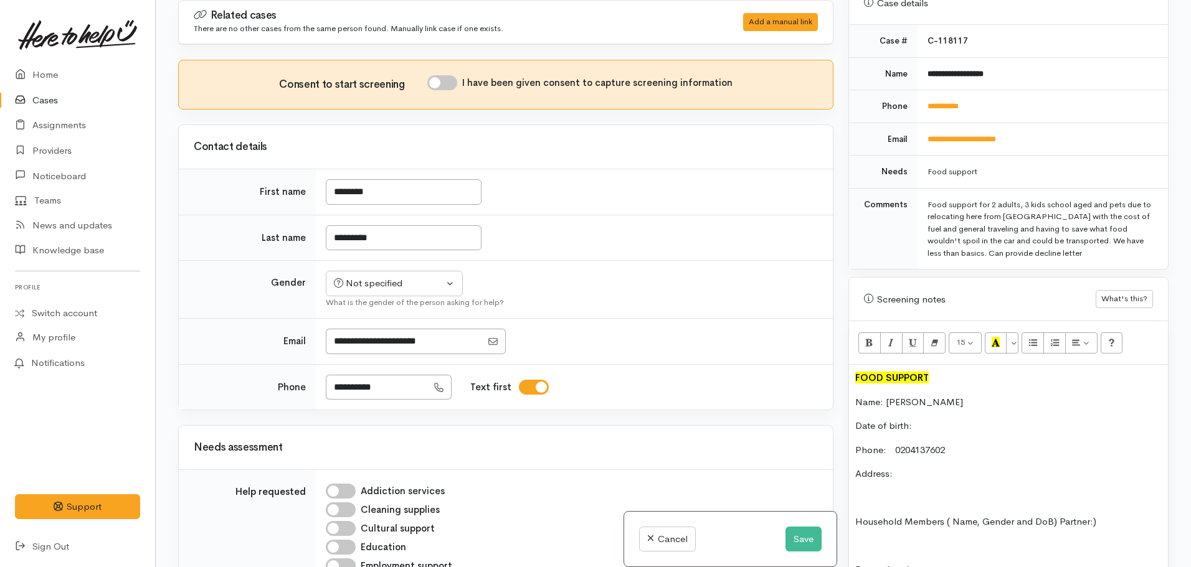
scroll to position [710, 0]
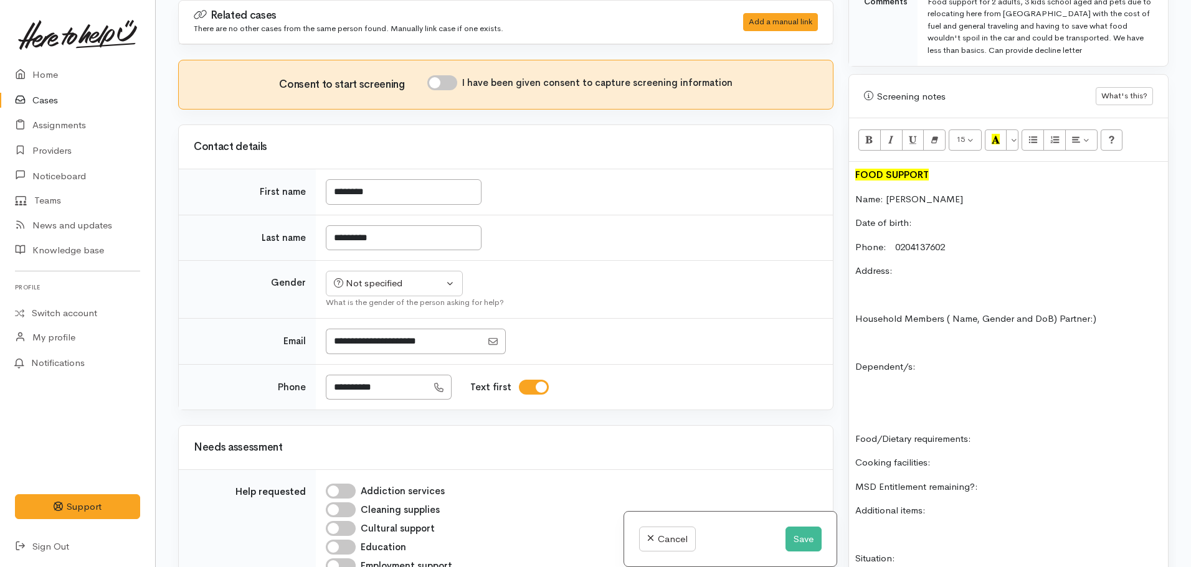
click at [913, 273] on div "FOOD SUPPORT Name: Samantha Whiteside Date of birth: Phone: 0204137602 Address:…" at bounding box center [1008, 432] width 319 height 540
click at [909, 264] on p "Address:" at bounding box center [1008, 271] width 306 height 14
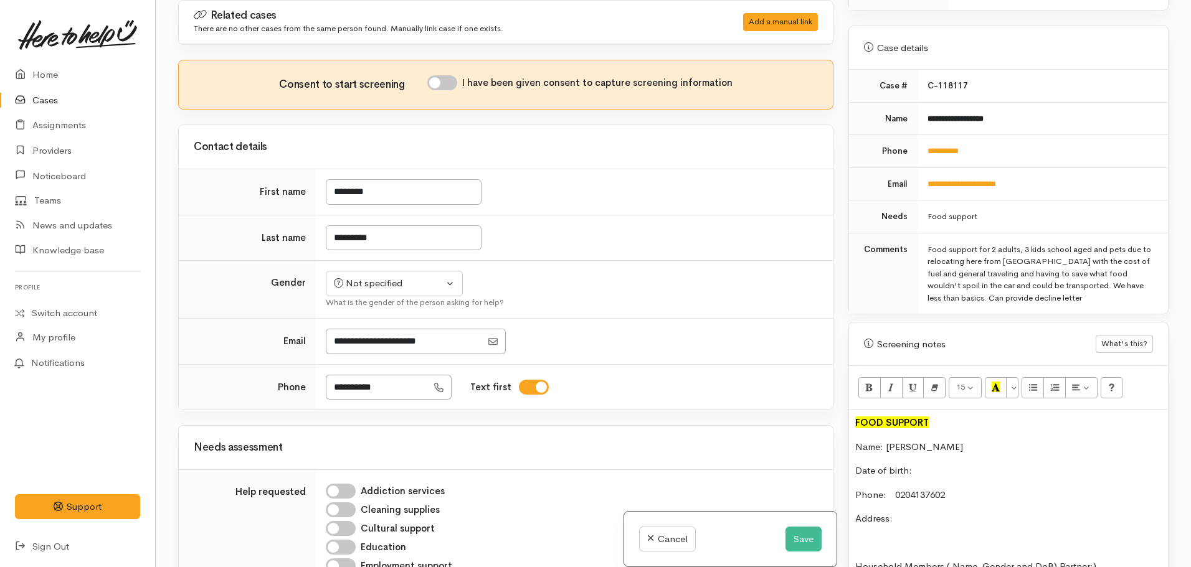
scroll to position [461, 0]
click at [800, 539] on button "Save" at bounding box center [803, 540] width 36 height 26
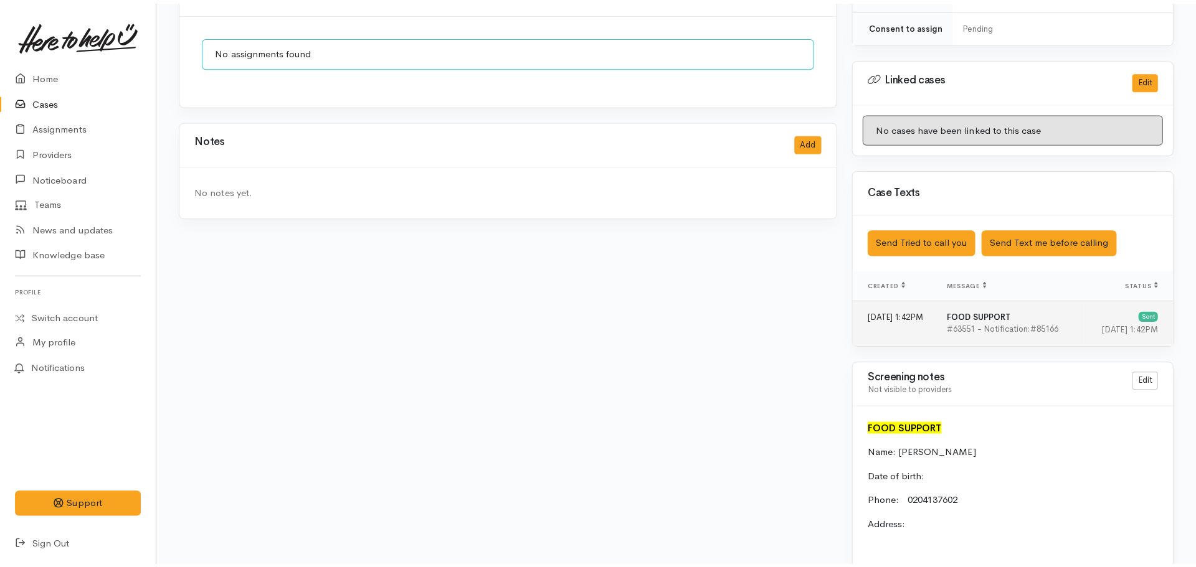
scroll to position [561, 0]
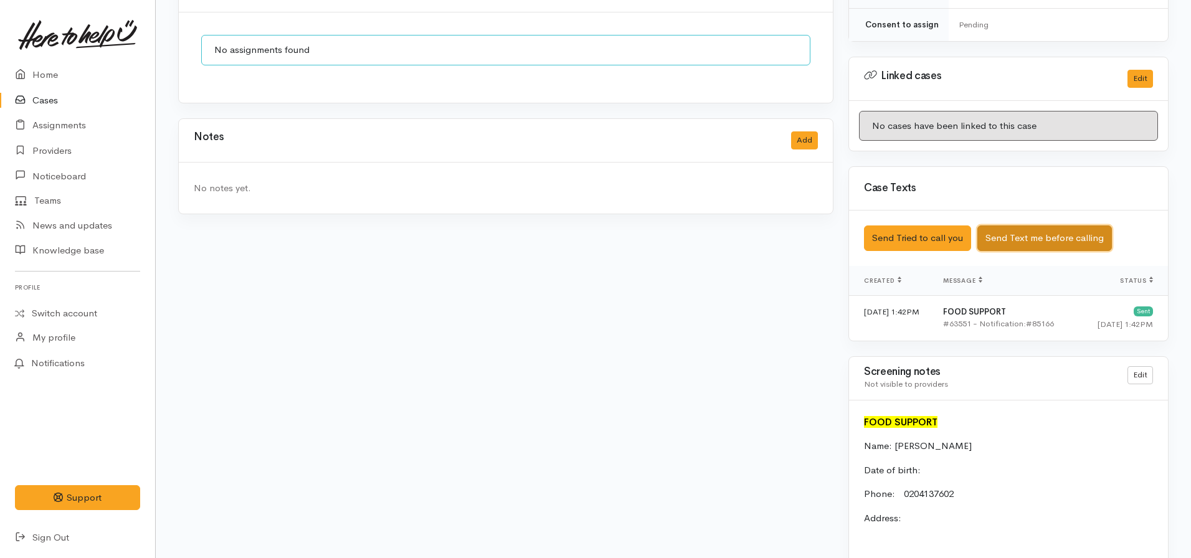
click at [1018, 228] on button "Send Text me before calling" at bounding box center [1044, 238] width 135 height 26
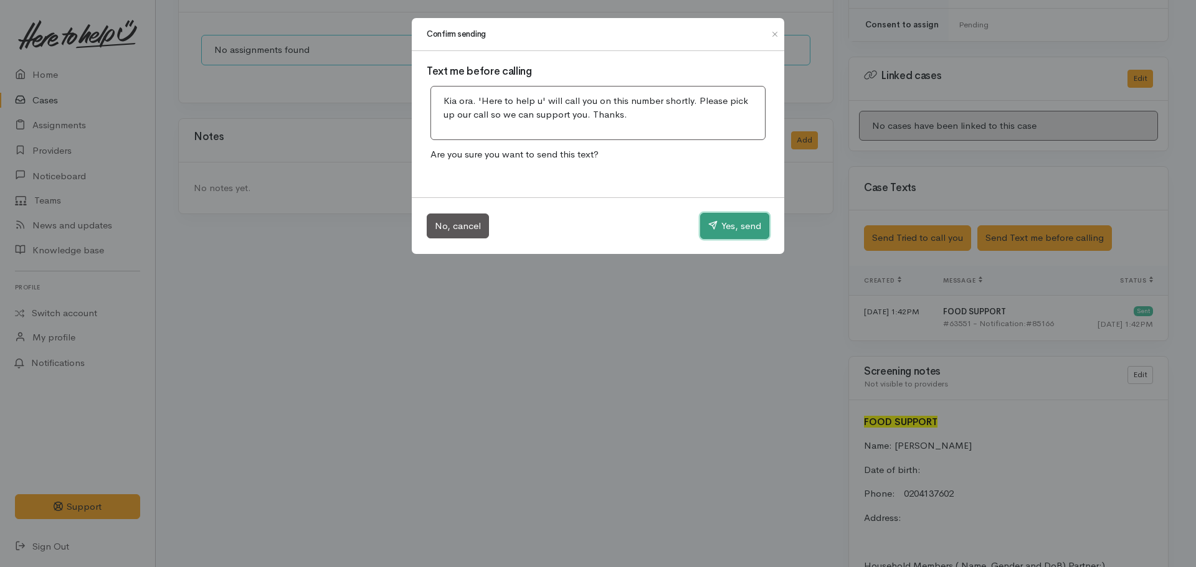
click at [726, 222] on button "Yes, send" at bounding box center [734, 226] width 69 height 26
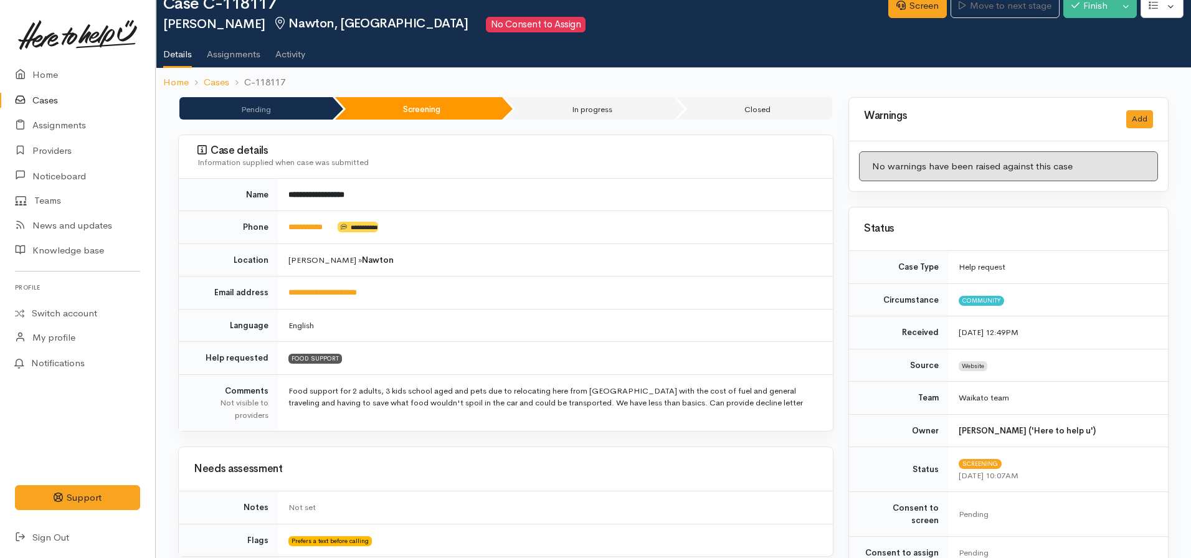
scroll to position [0, 0]
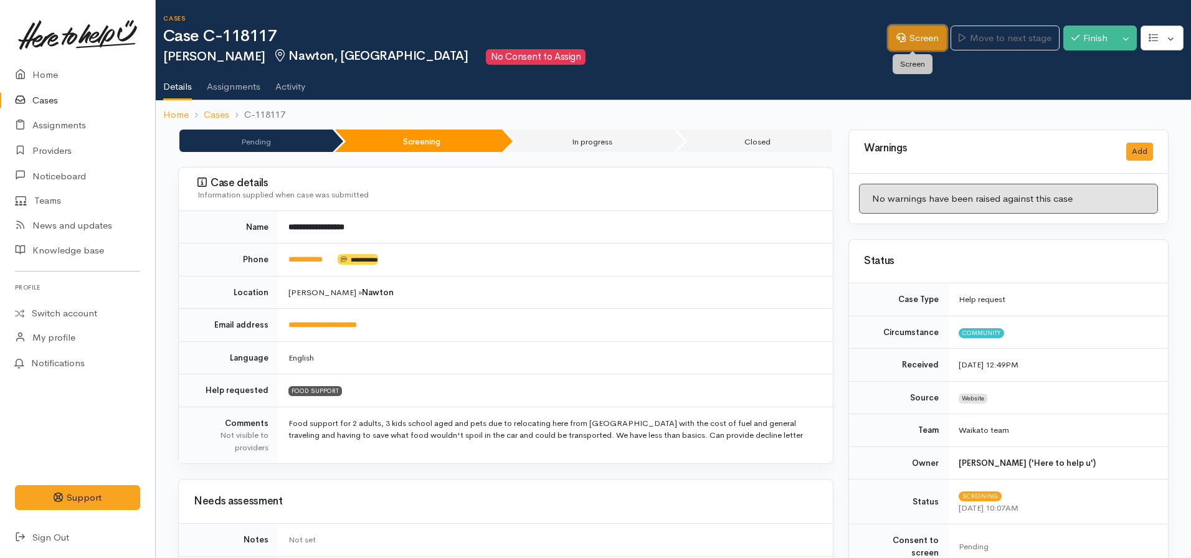
click at [919, 41] on link "Screen" at bounding box center [917, 39] width 59 height 26
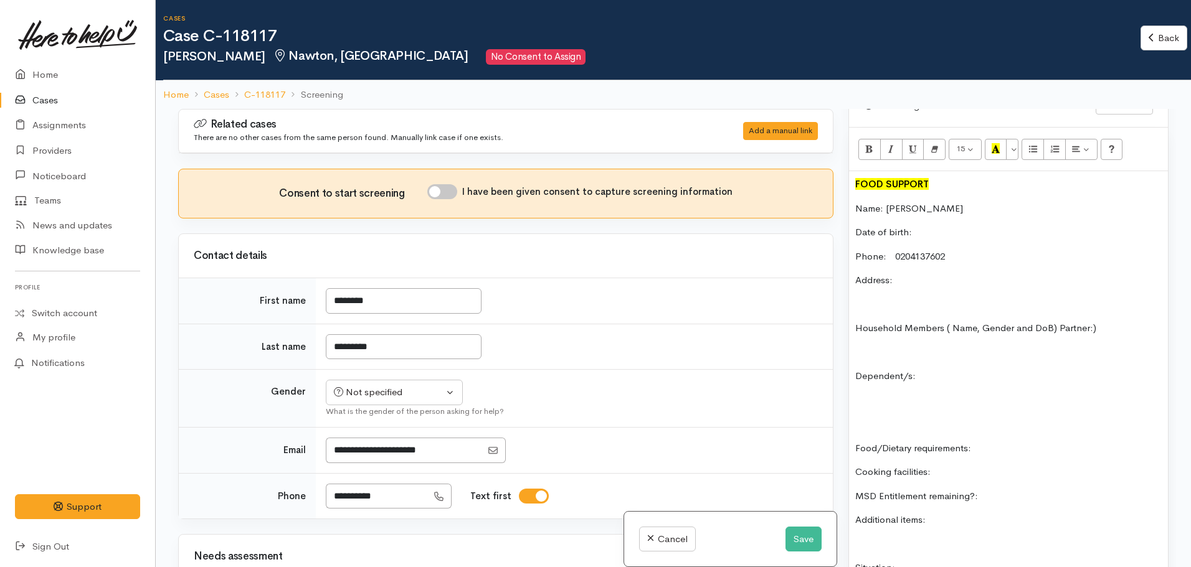
scroll to position [934, 0]
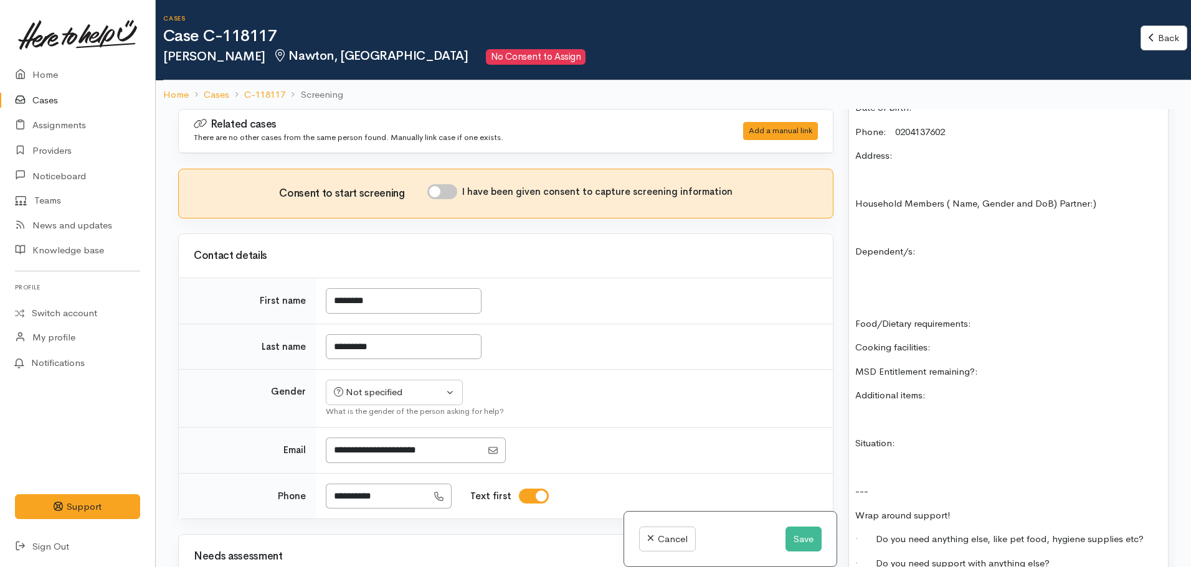
click at [1002, 365] on p "MSD Entitlement remaining?:" at bounding box center [1008, 372] width 306 height 14
click at [792, 539] on button "Save" at bounding box center [803, 540] width 36 height 26
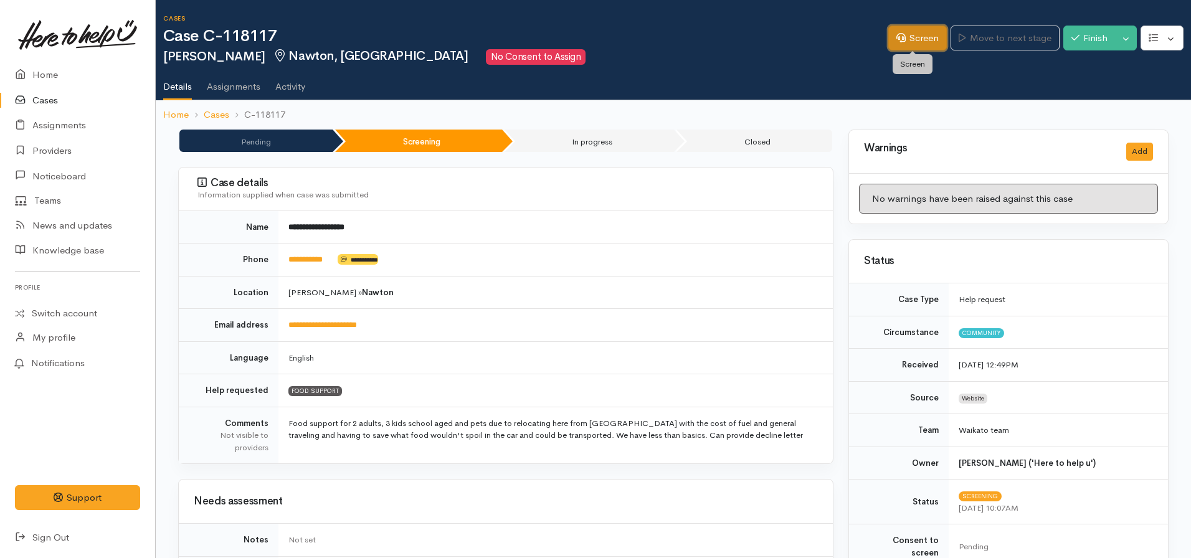
click at [899, 37] on icon at bounding box center [900, 37] width 9 height 9
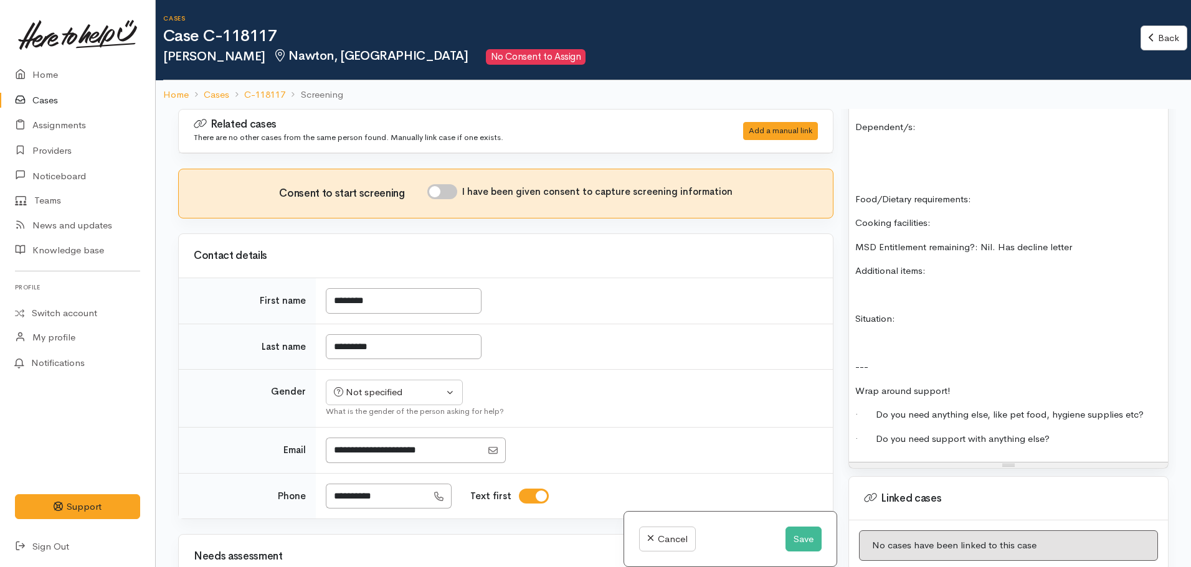
scroll to position [872, 0]
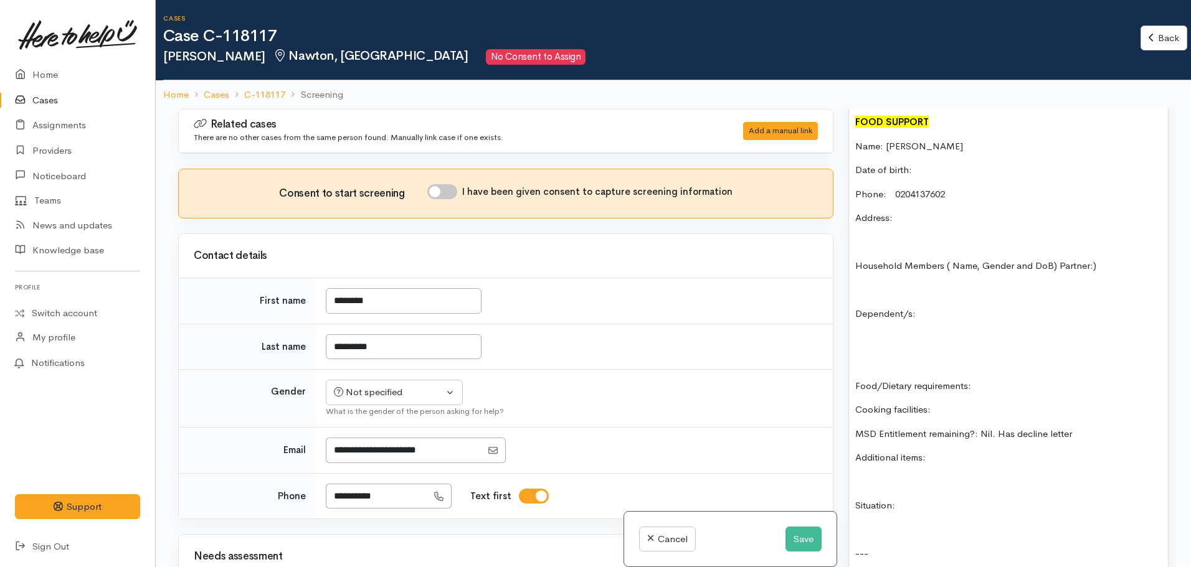
click at [1000, 379] on p "Food/Dietary requirements:" at bounding box center [1008, 386] width 306 height 14
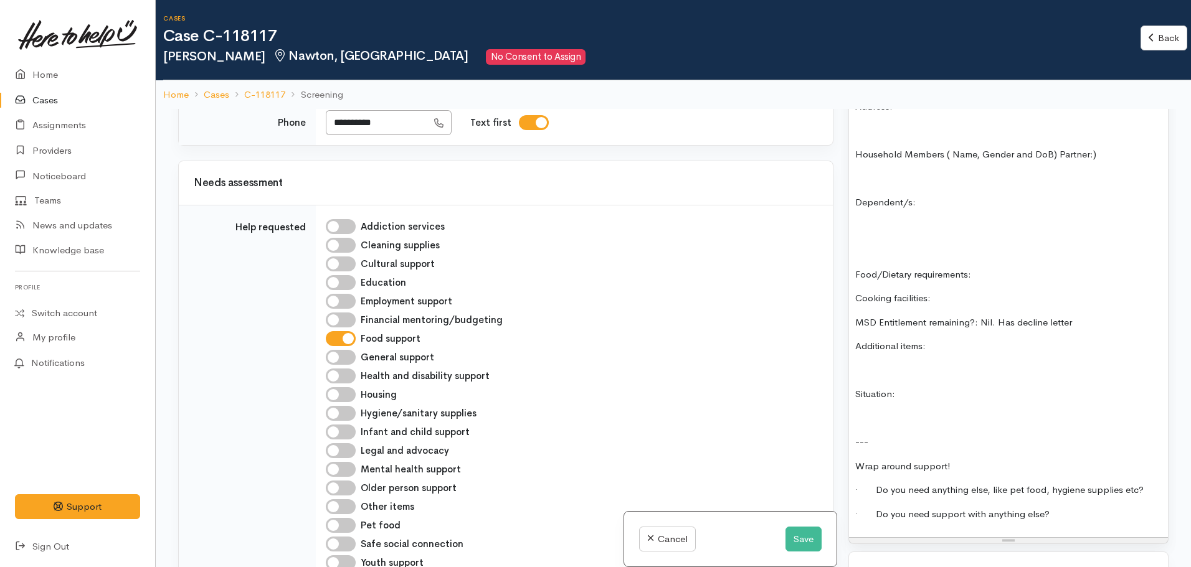
scroll to position [810, 0]
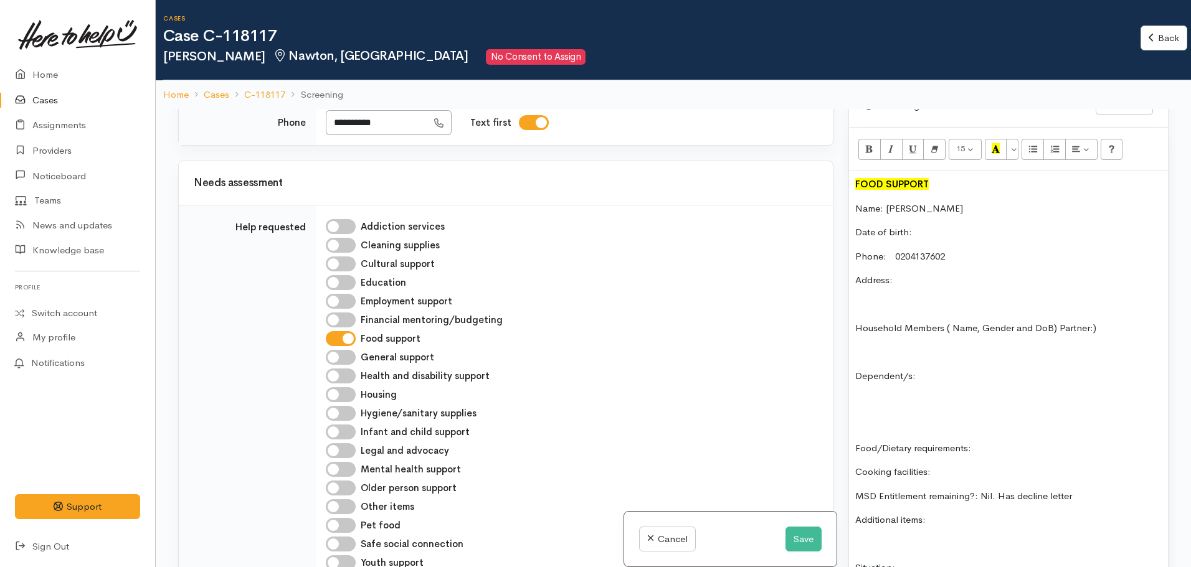
click at [1114, 324] on div "FOOD SUPPORT Name: Samantha Whiteside Date of birth: Phone: 0204137602 Address:…" at bounding box center [1008, 441] width 319 height 540
click at [1060, 321] on p "Household Members ( Name, Gender and DoB) Partner:)" at bounding box center [1008, 328] width 306 height 14
click at [1058, 321] on p "Household Members ( Name, Gender and DoB) Partner:)" at bounding box center [1008, 328] width 306 height 14
click at [949, 346] on p "Partner:)" at bounding box center [1008, 353] width 306 height 14
click at [933, 394] on p "Dependent/s:" at bounding box center [1008, 401] width 306 height 14
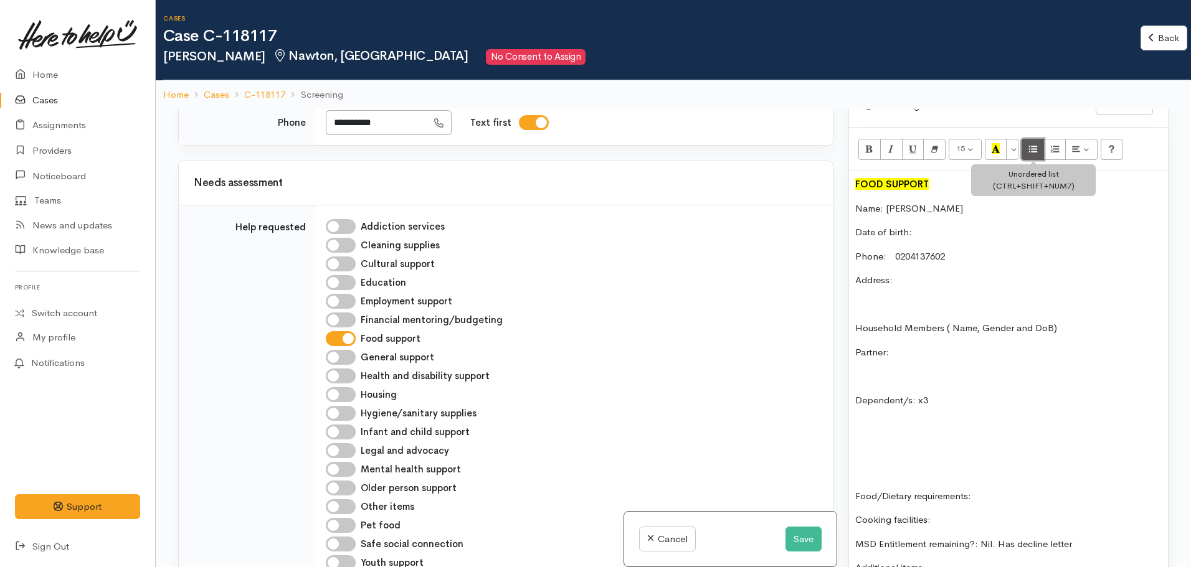
click at [1028, 140] on button "Unordered list (CTRL+SHIFT+NUM7)" at bounding box center [1032, 149] width 22 height 21
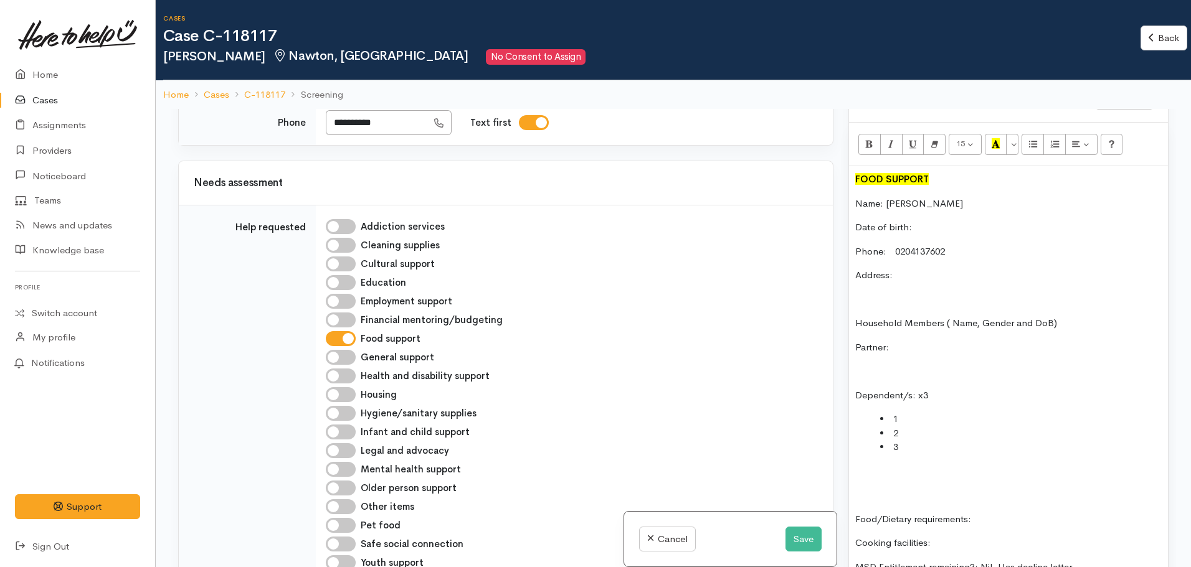
scroll to position [934, 0]
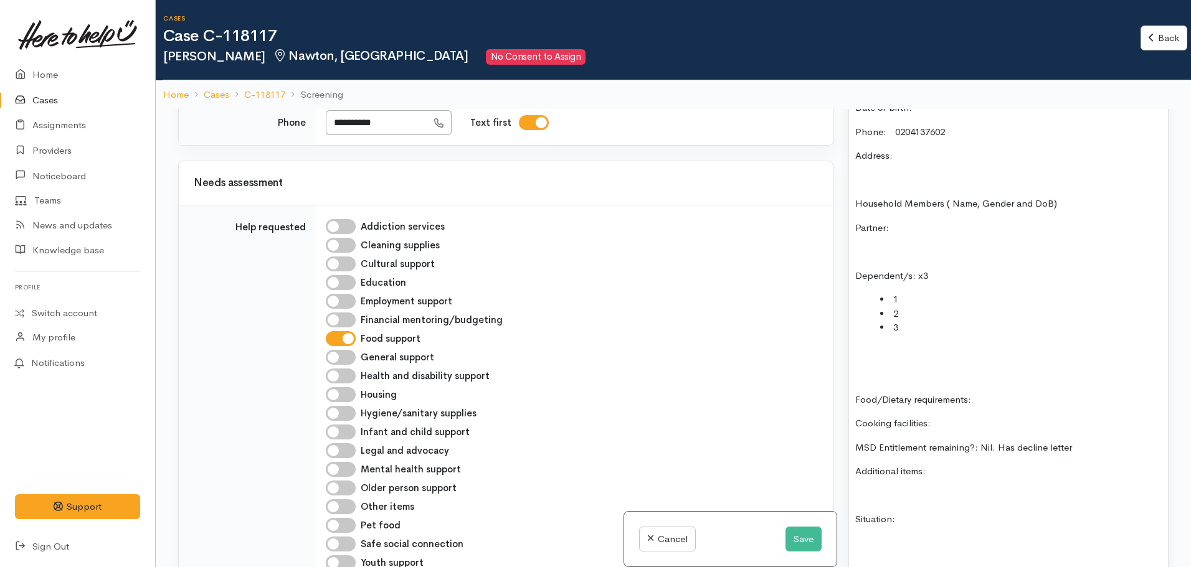
click at [876, 351] on div "FOOD SUPPORT Name: Samantha Whiteside Date of birth: Phone: 0204137602 Address:…" at bounding box center [1008, 355] width 319 height 616
click at [945, 465] on p "Additional items:" at bounding box center [1008, 472] width 306 height 14
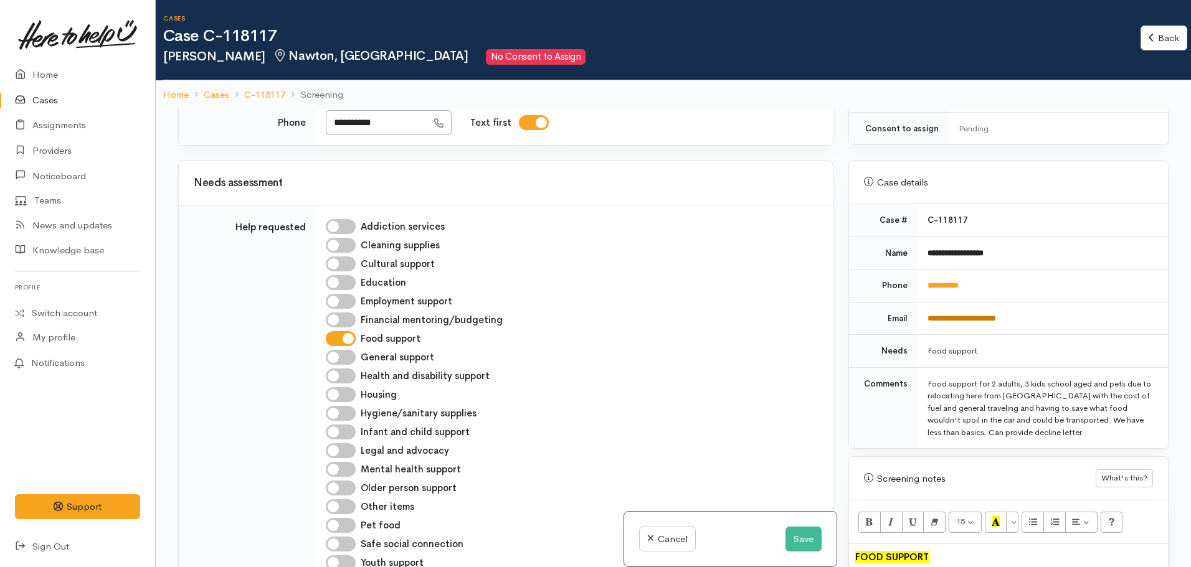
scroll to position [249, 0]
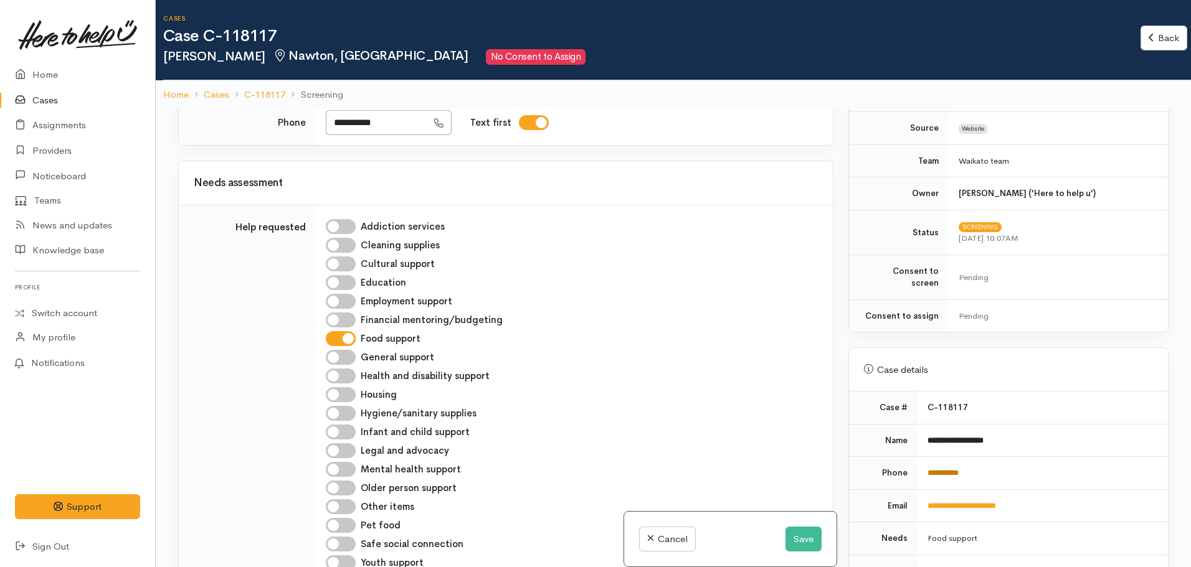
click at [950, 469] on link "**********" at bounding box center [942, 473] width 31 height 8
click at [810, 539] on button "Save" at bounding box center [803, 540] width 36 height 26
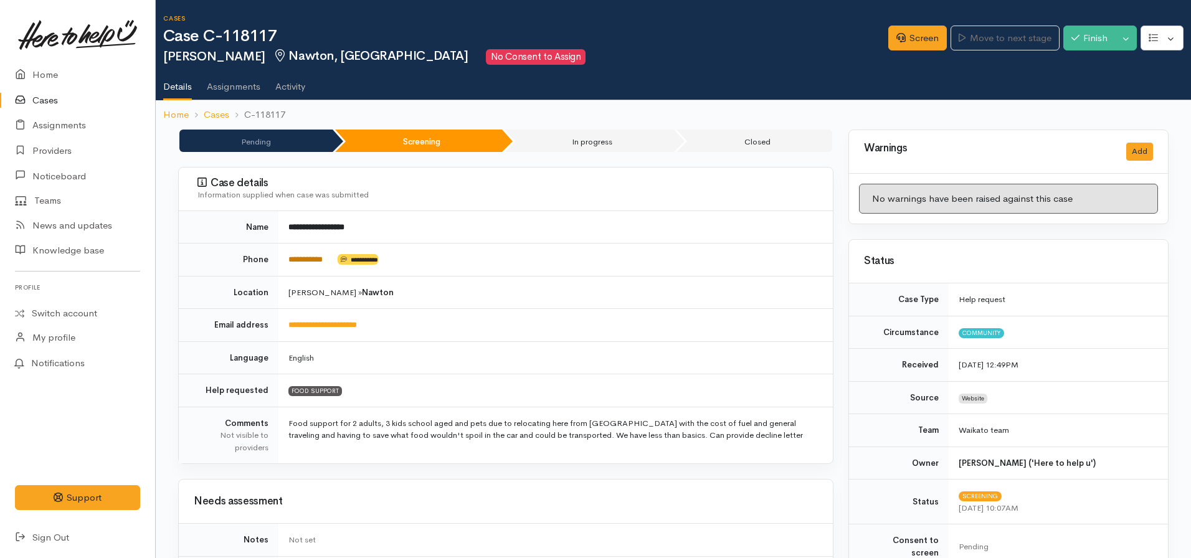
click at [316, 256] on link "**********" at bounding box center [305, 259] width 34 height 8
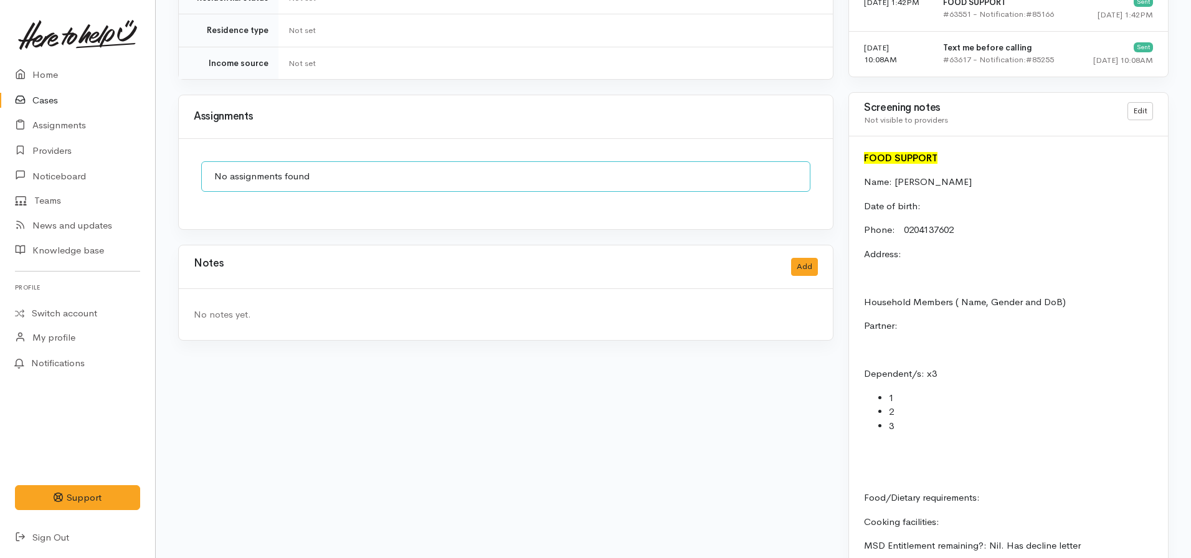
scroll to position [732, 0]
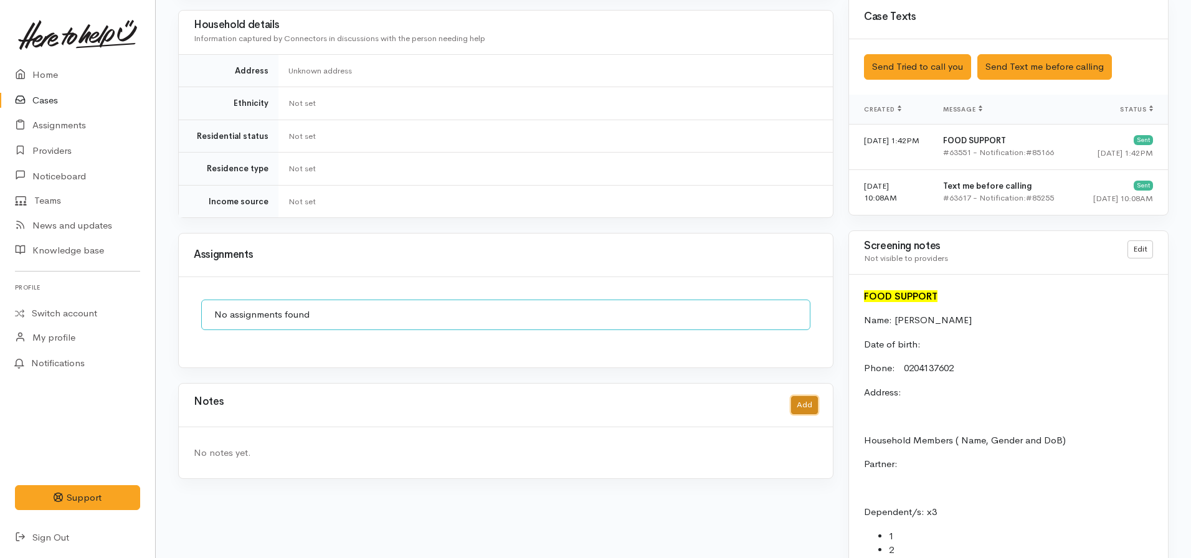
click at [811, 396] on button "Add" at bounding box center [804, 405] width 27 height 18
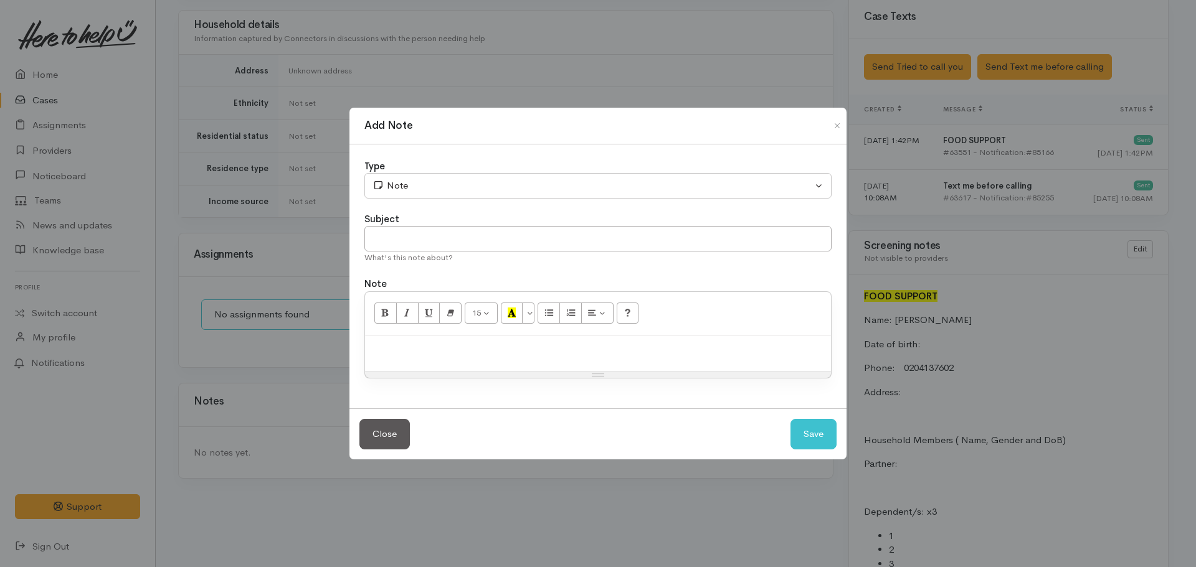
click at [453, 359] on div at bounding box center [598, 354] width 466 height 37
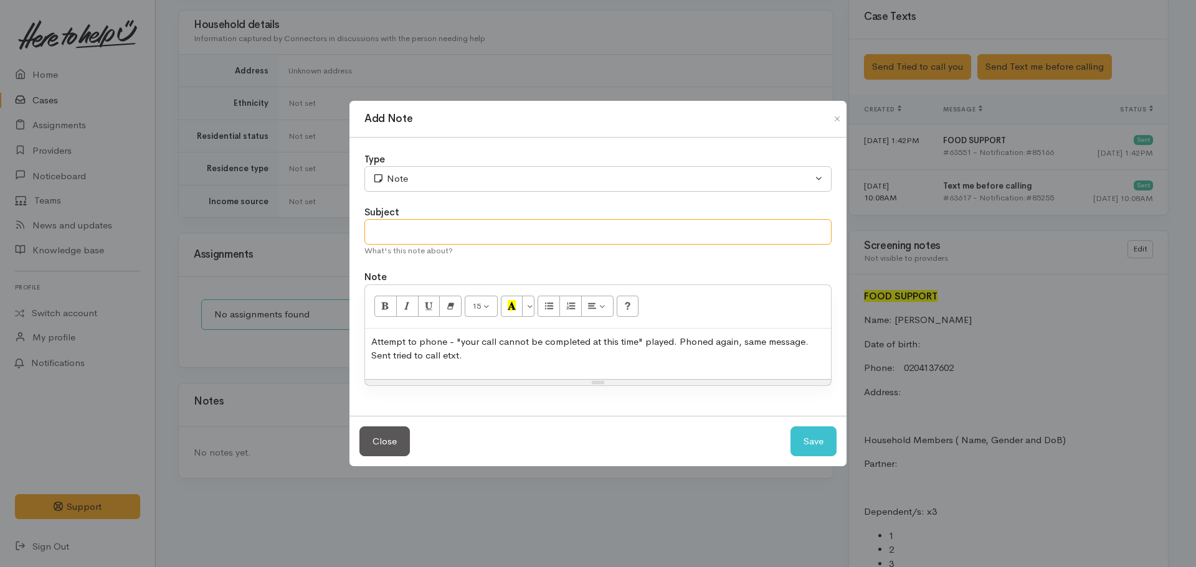
click at [528, 230] on input "text" at bounding box center [597, 232] width 467 height 26
type input "Attempt to contact #1"
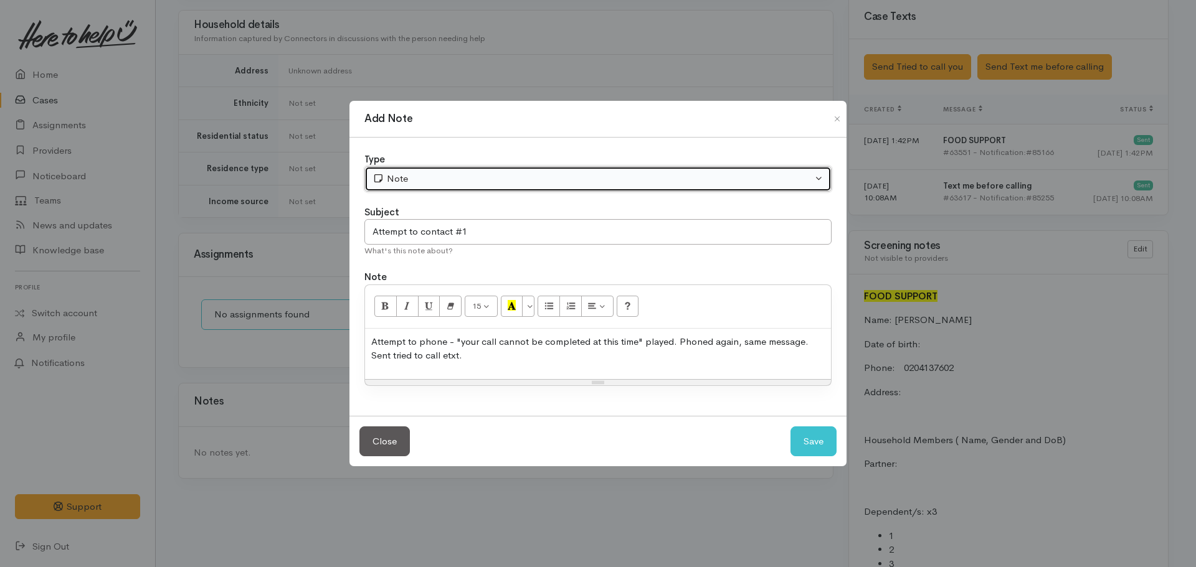
click at [459, 181] on div "Note" at bounding box center [592, 179] width 440 height 14
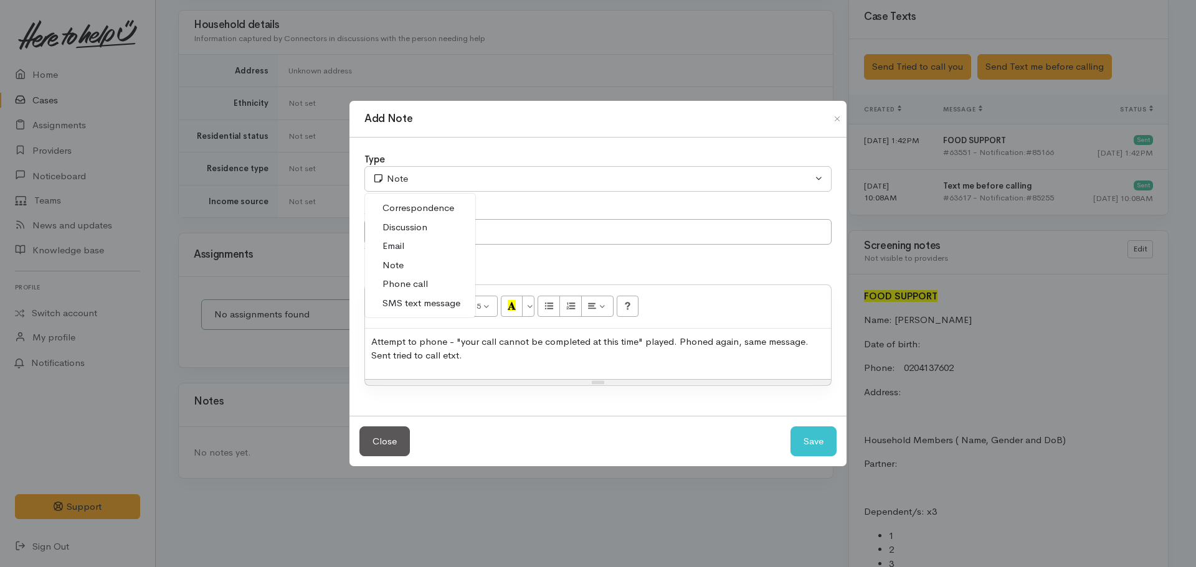
click at [402, 285] on span "Phone call" at bounding box center [404, 284] width 45 height 14
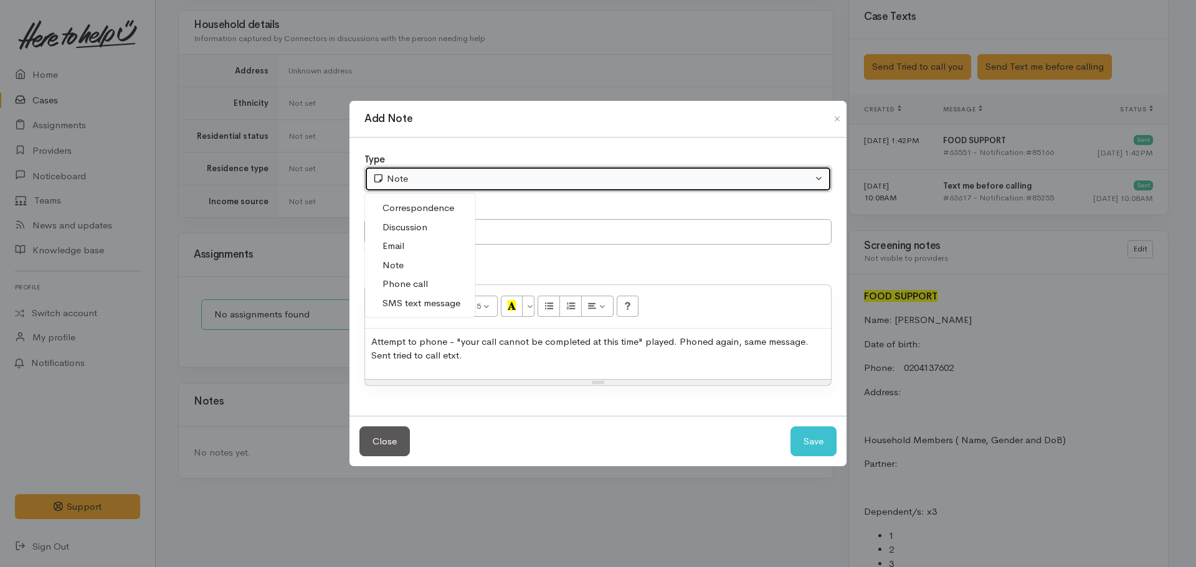
select select "3"
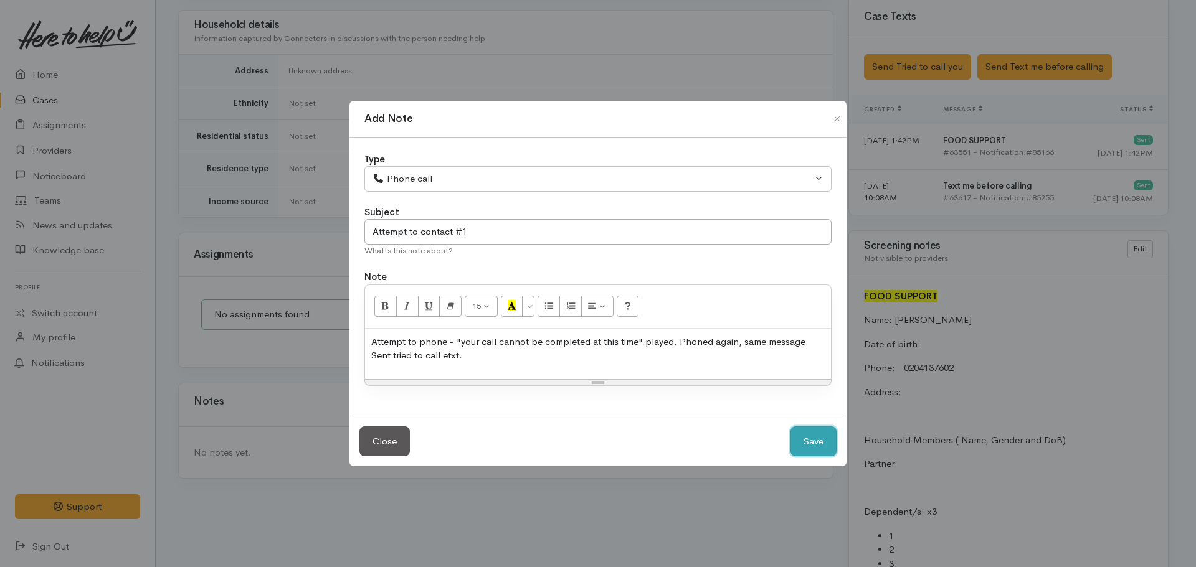
click at [815, 446] on button "Save" at bounding box center [813, 442] width 46 height 31
select select "1"
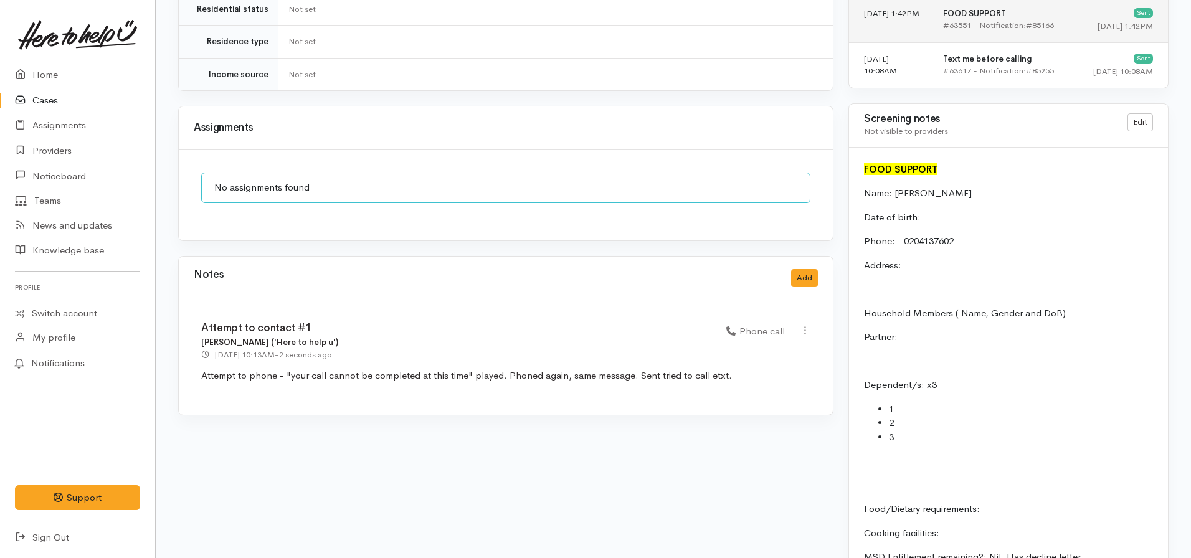
scroll to position [670, 0]
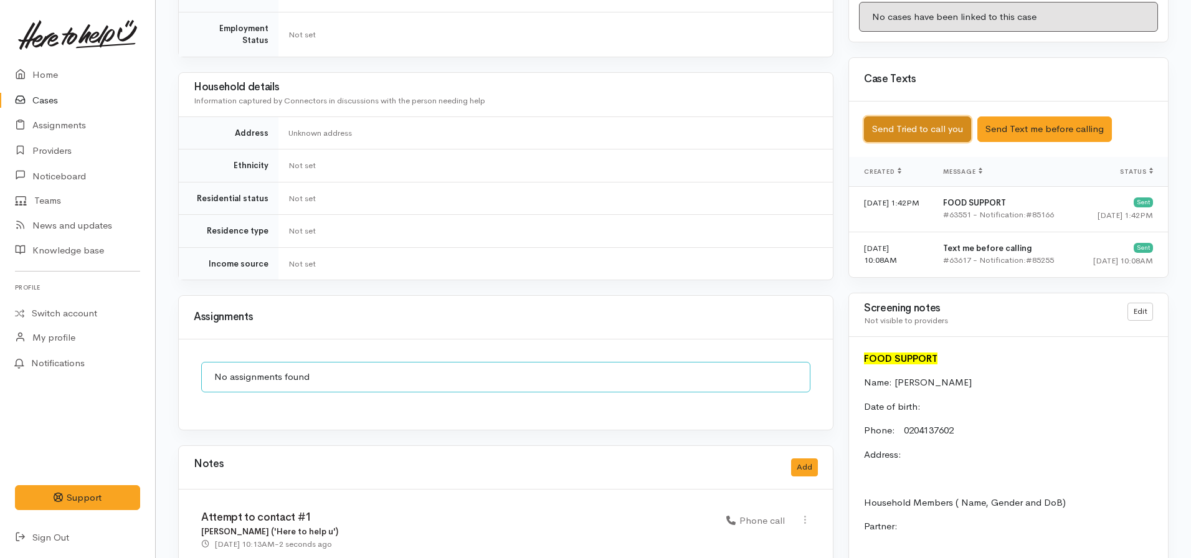
click at [915, 116] on button "Send Tried to call you" at bounding box center [917, 129] width 107 height 26
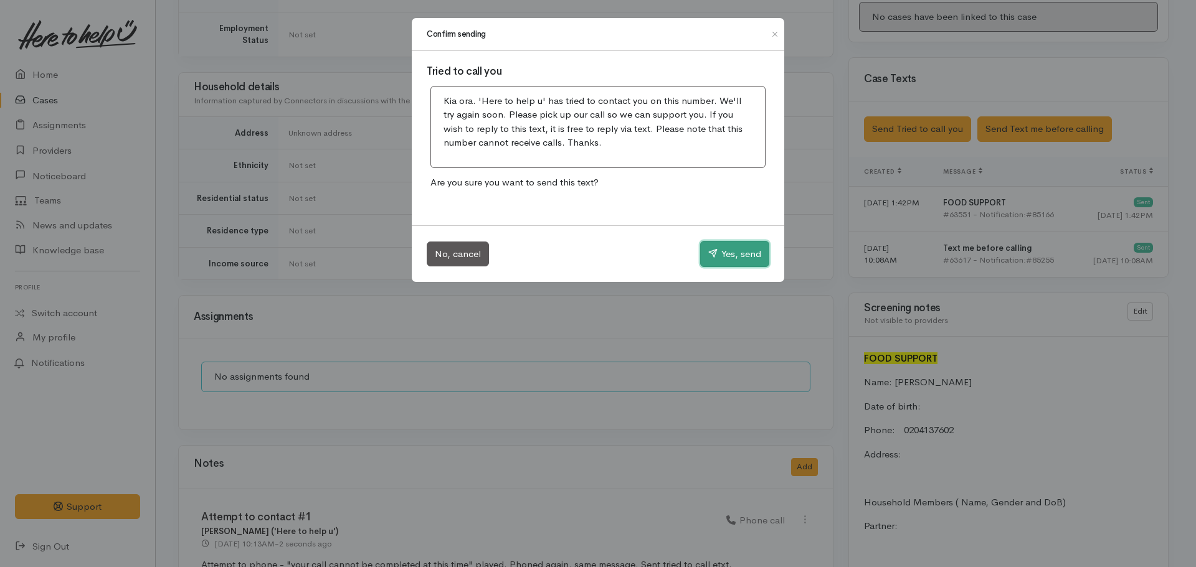
drag, startPoint x: 722, startPoint y: 258, endPoint x: 723, endPoint y: 251, distance: 7.5
click at [723, 256] on button "Yes, send" at bounding box center [734, 254] width 69 height 26
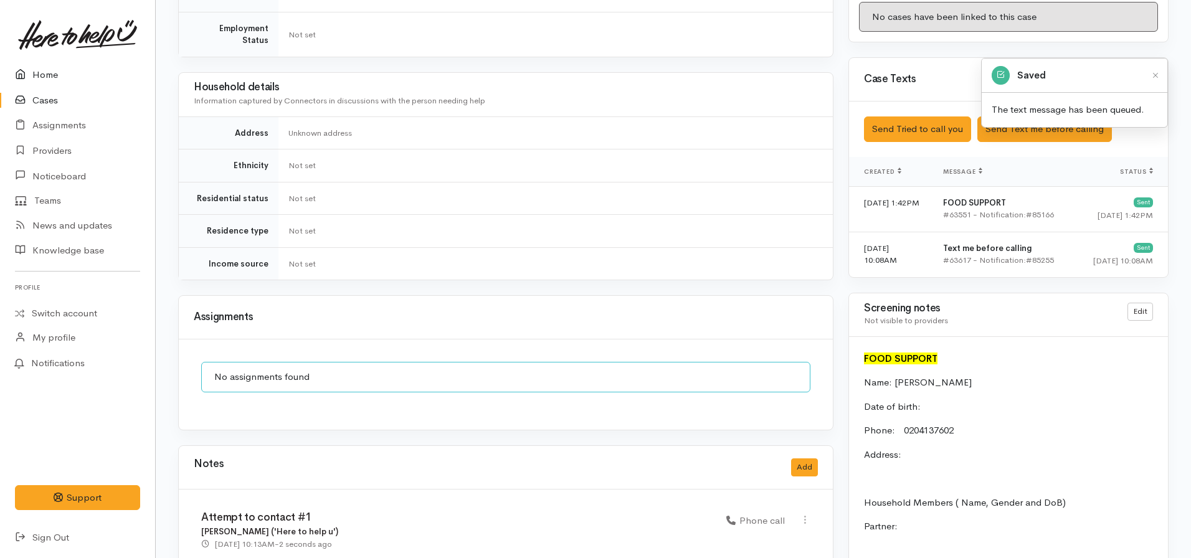
click at [59, 77] on link "Home" at bounding box center [77, 75] width 155 height 26
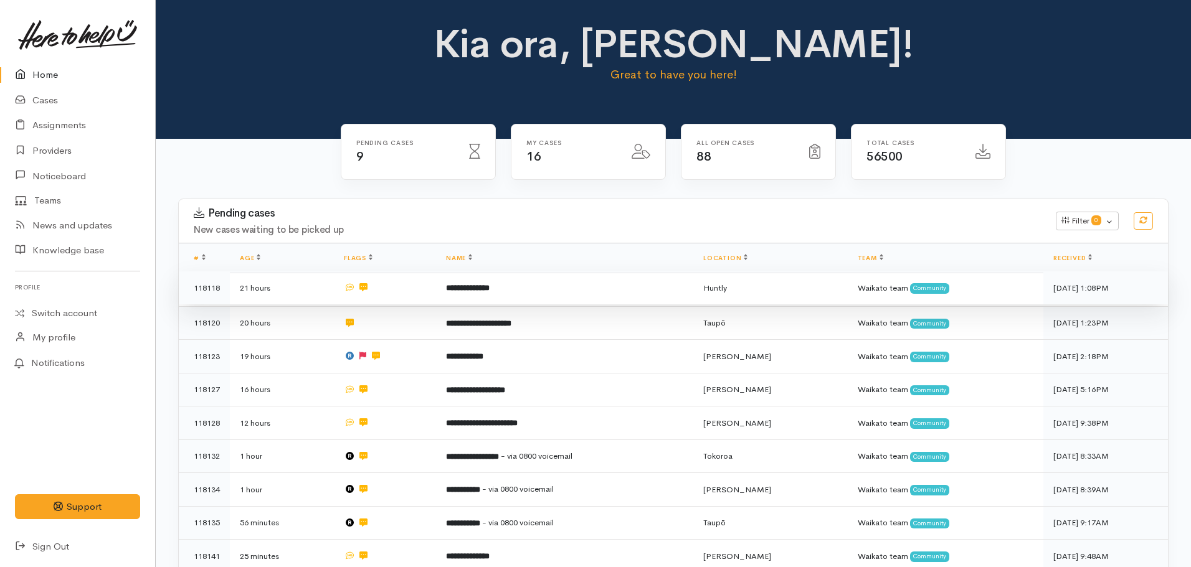
click at [470, 277] on td "**********" at bounding box center [564, 289] width 257 height 34
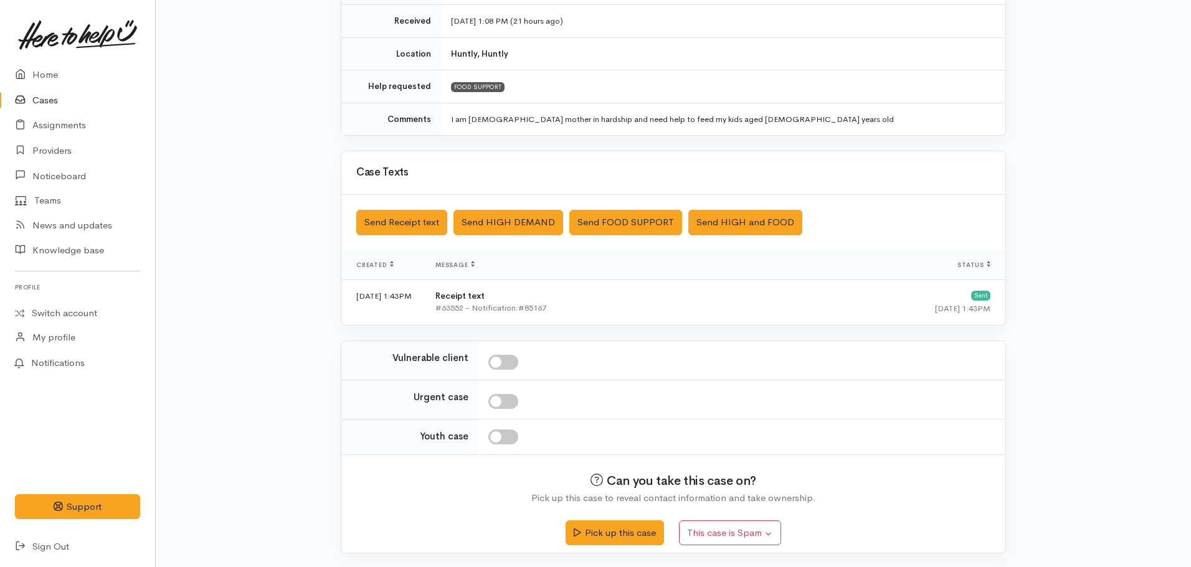
scroll to position [215, 0]
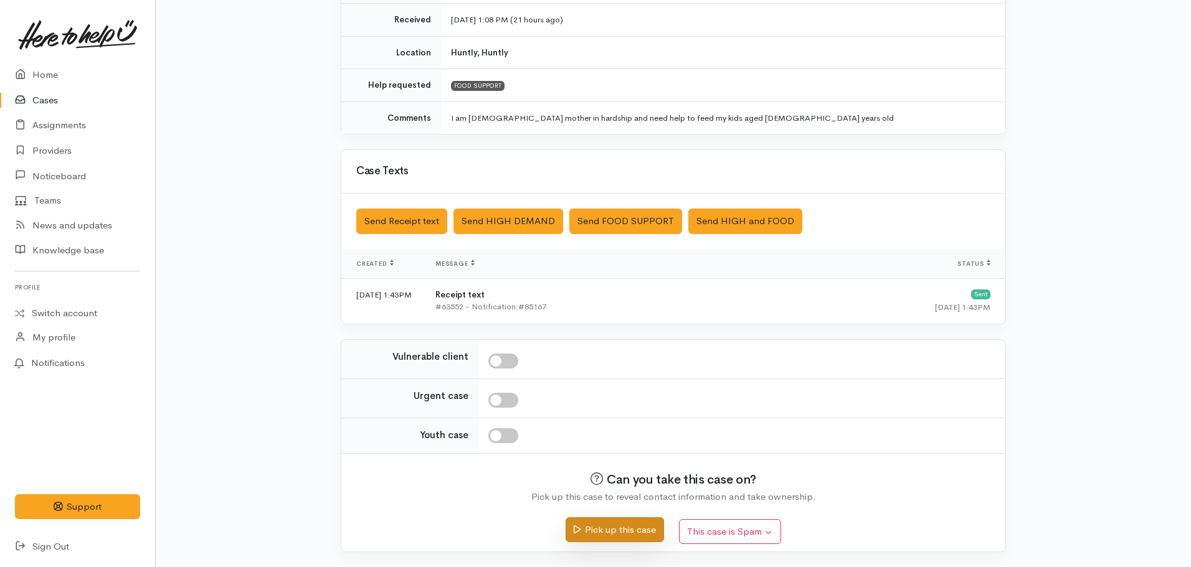
click at [615, 531] on button "Pick up this case" at bounding box center [615, 531] width 98 height 26
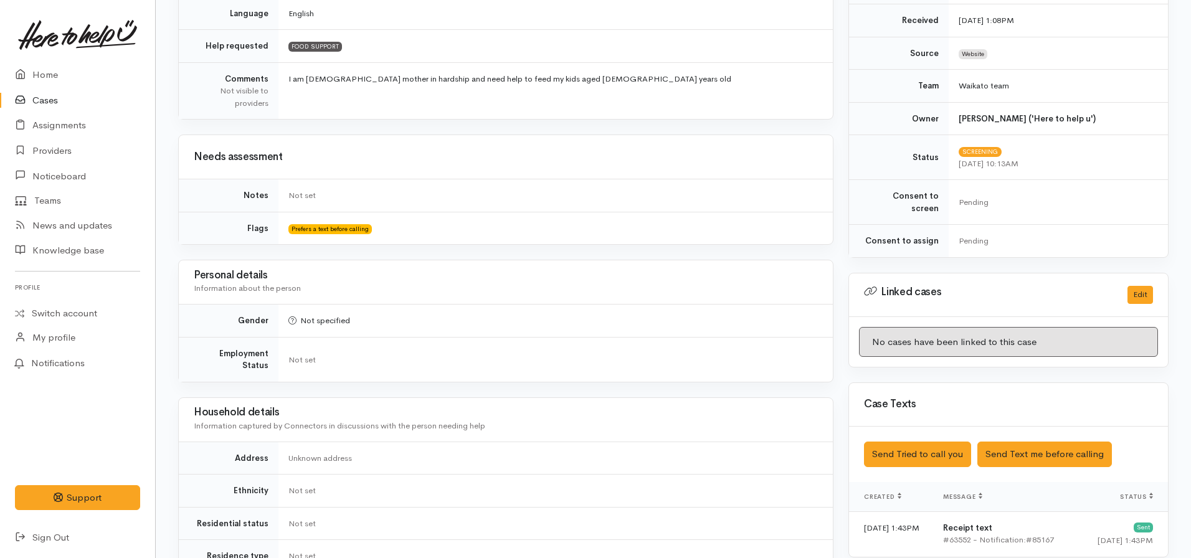
scroll to position [33, 0]
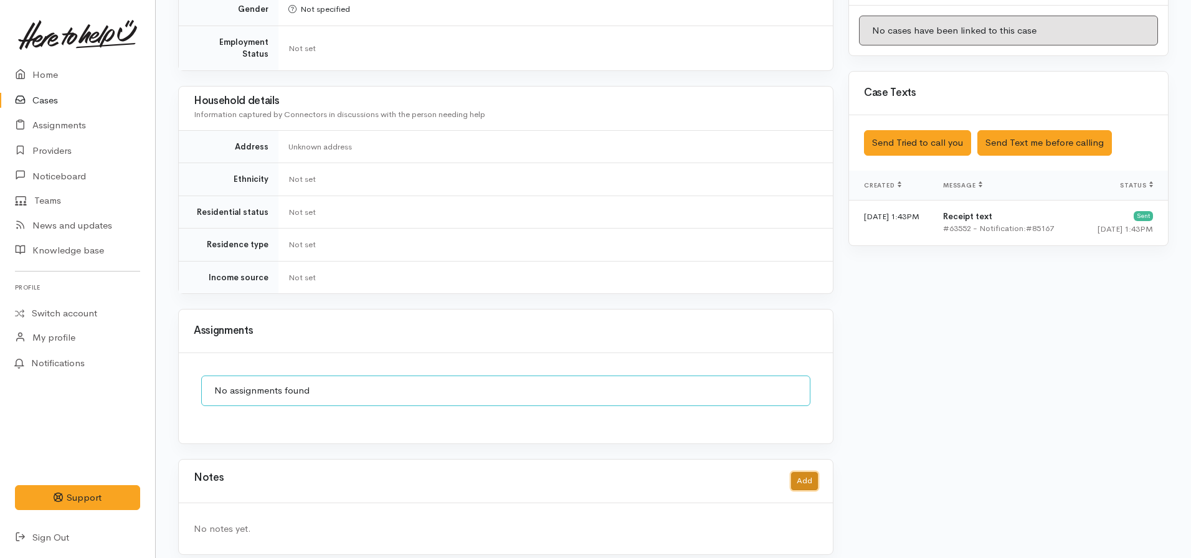
click at [804, 472] on button "Add" at bounding box center [804, 481] width 27 height 18
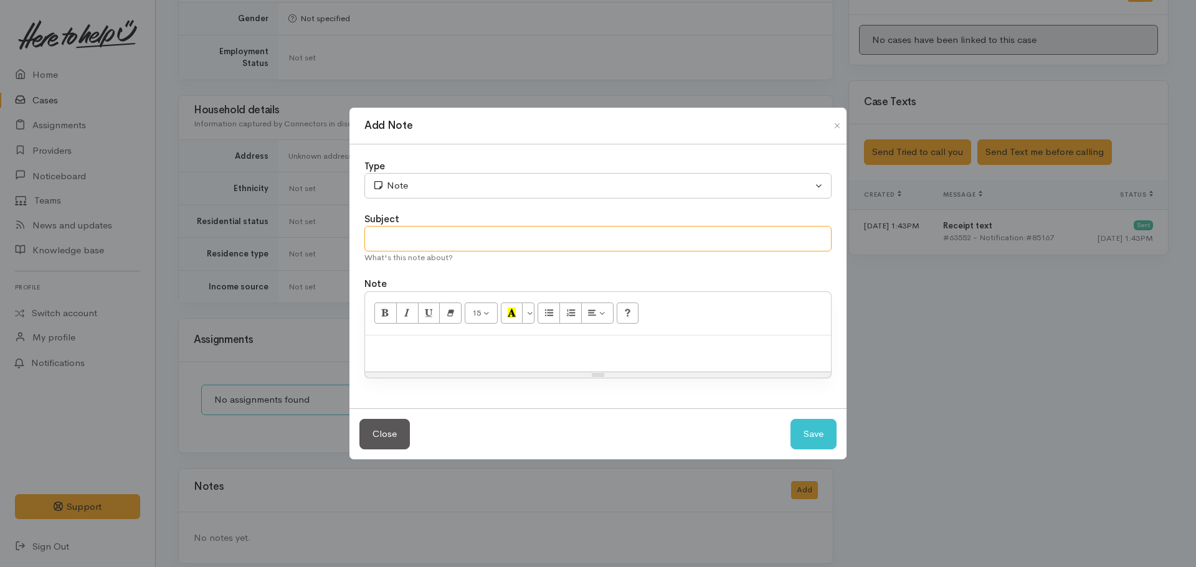
click at [458, 239] on input "text" at bounding box center [597, 239] width 467 height 26
type input "DUPLICATE CASE - CANCELLED"
click at [402, 351] on p at bounding box center [597, 349] width 453 height 14
click at [711, 348] on p "Cancelled as duplicate of: [URL][DOMAIN_NAME] . Same number listed also." at bounding box center [597, 349] width 453 height 14
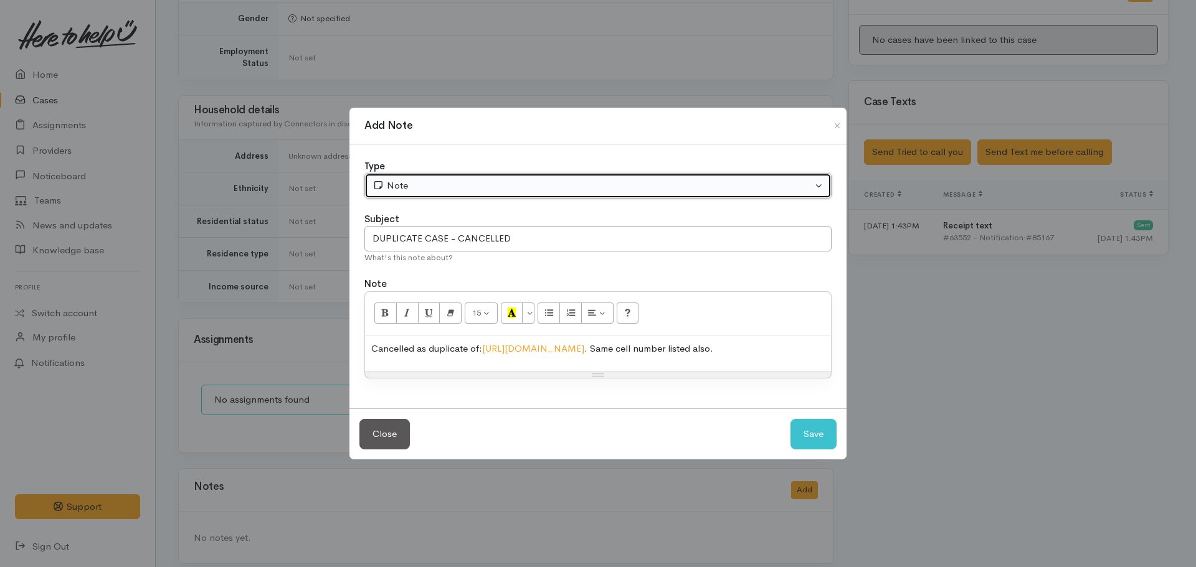
click at [473, 190] on div "Note" at bounding box center [592, 186] width 440 height 14
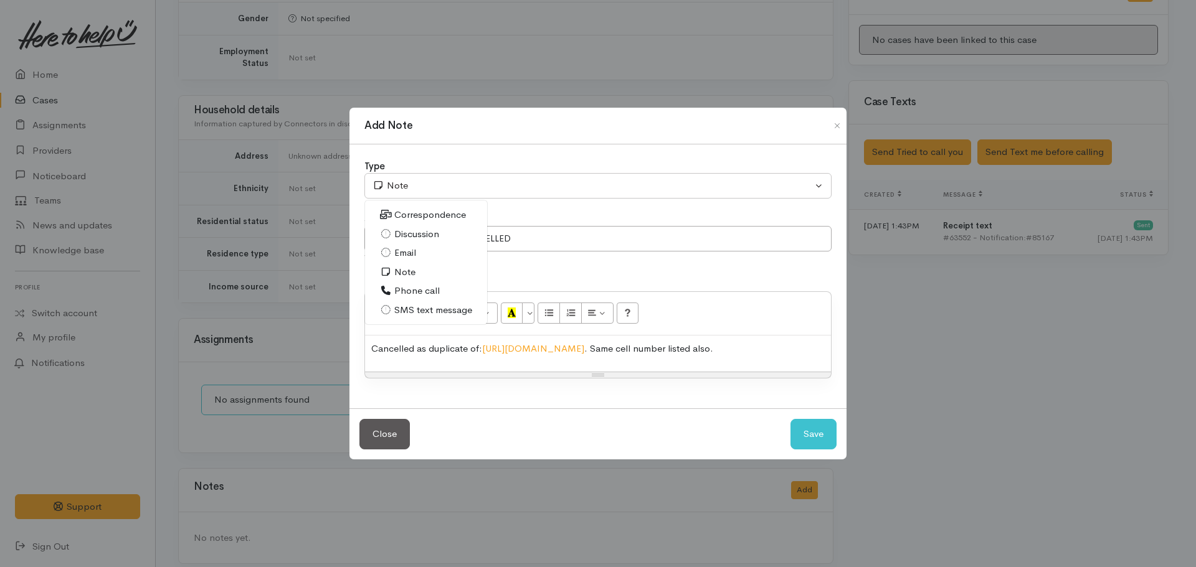
click at [807, 453] on div "Close Save" at bounding box center [597, 434] width 497 height 51
click at [807, 441] on button "Save" at bounding box center [813, 434] width 46 height 31
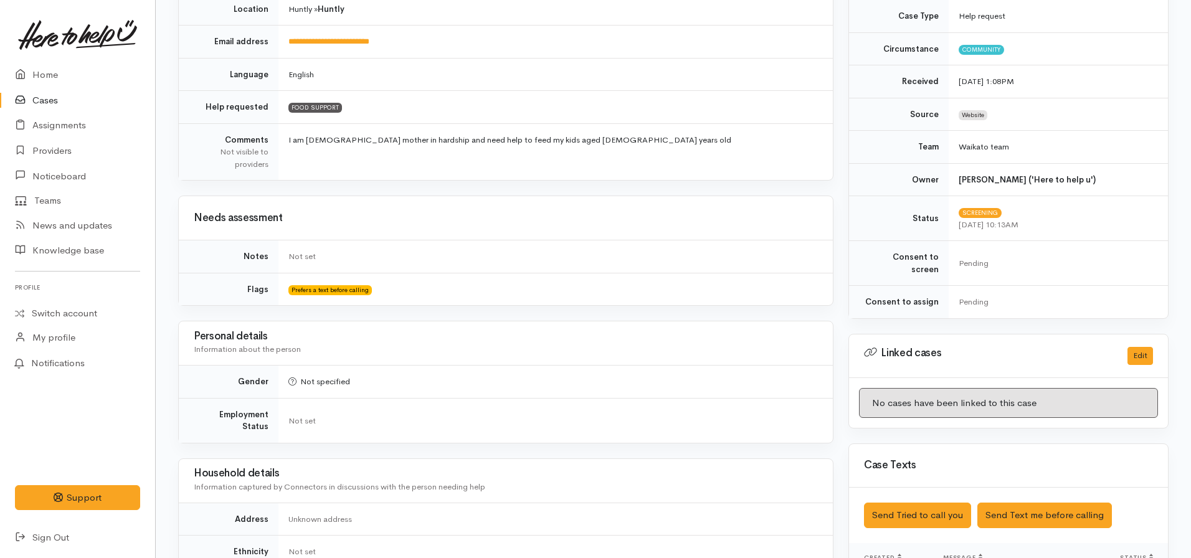
scroll to position [0, 0]
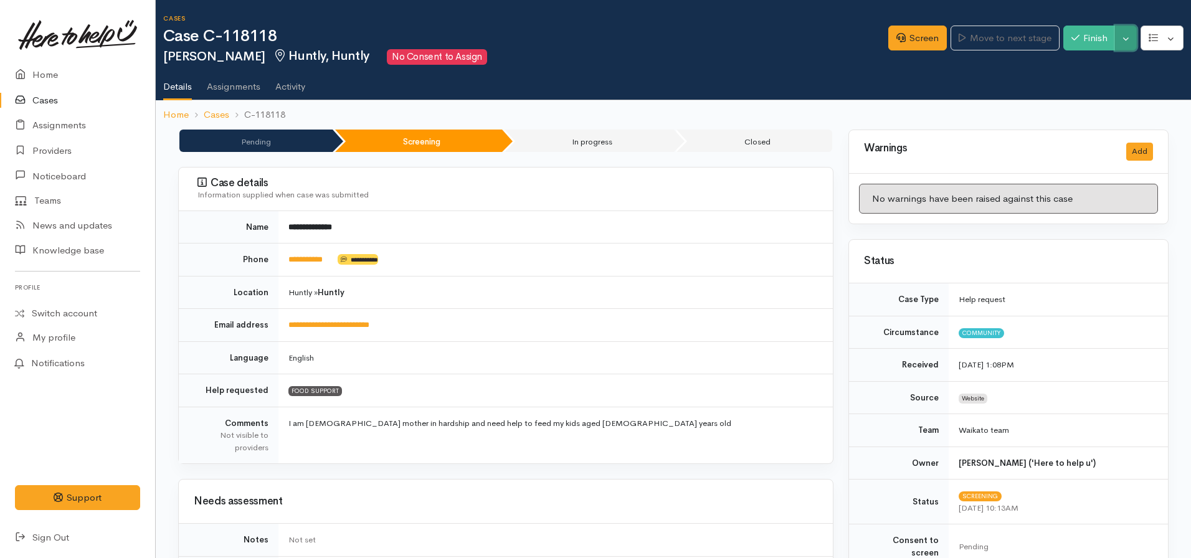
click at [1121, 39] on button "Toggle Dropdown" at bounding box center [1126, 39] width 22 height 26
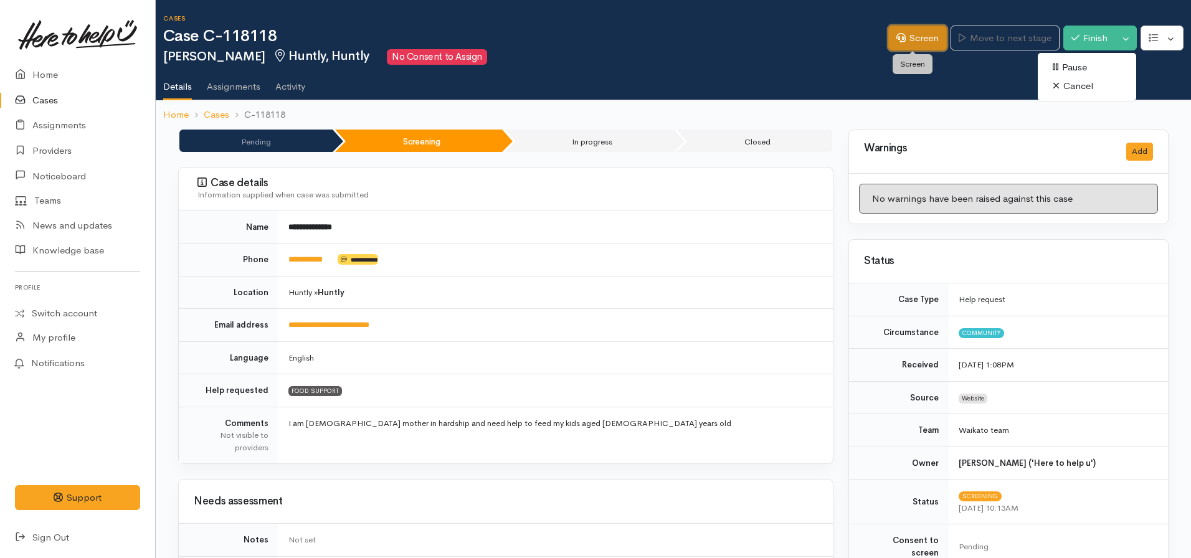
click at [903, 42] on link "Screen" at bounding box center [917, 39] width 59 height 26
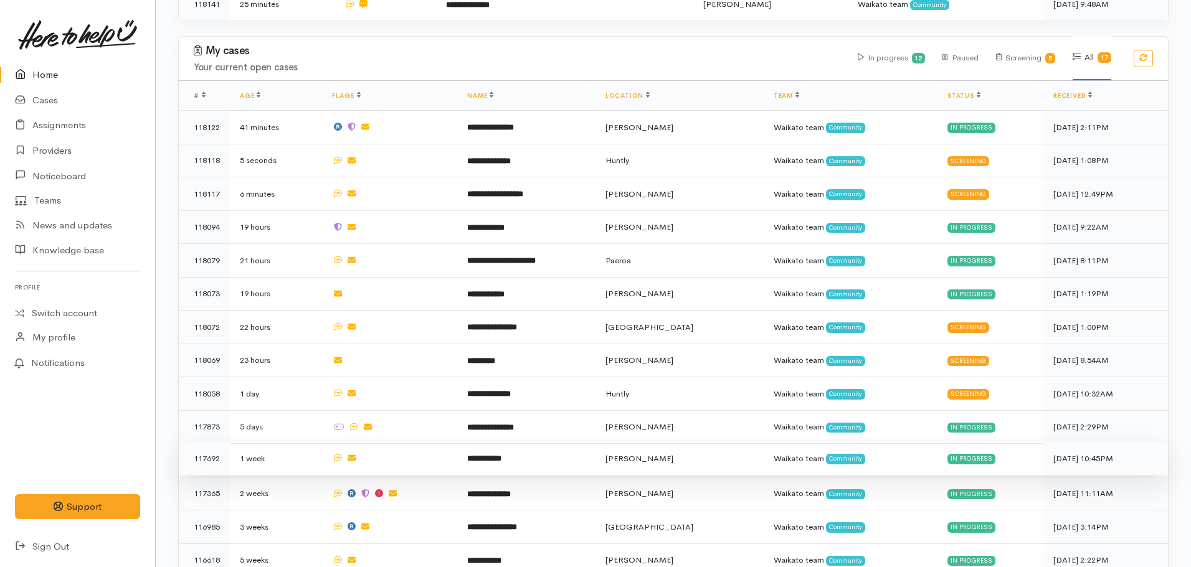
scroll to position [561, 0]
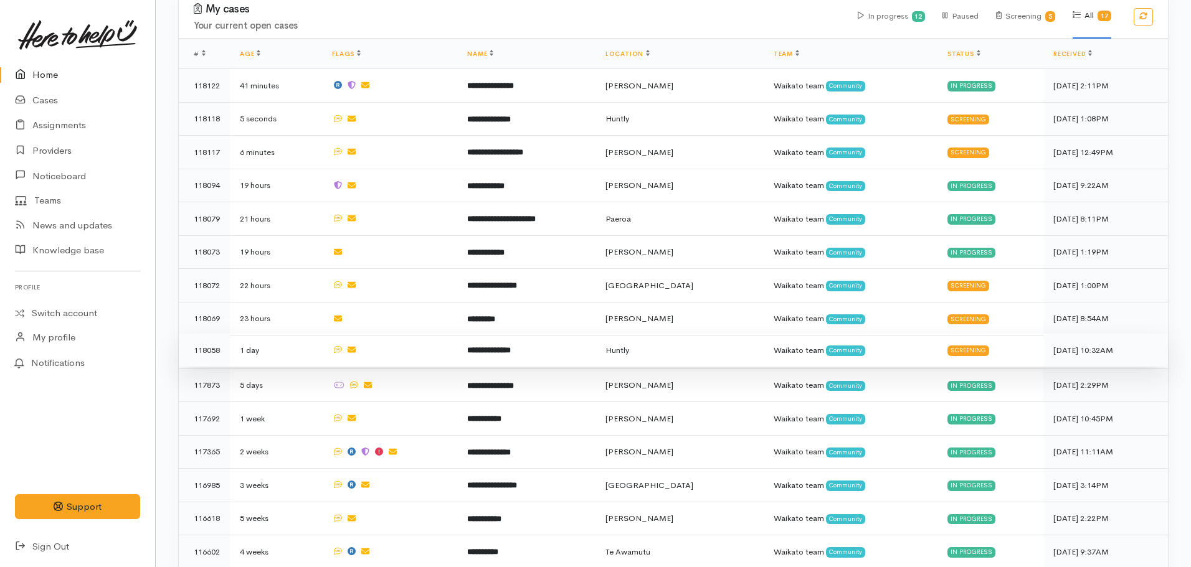
click at [497, 346] on b "**********" at bounding box center [489, 350] width 44 height 8
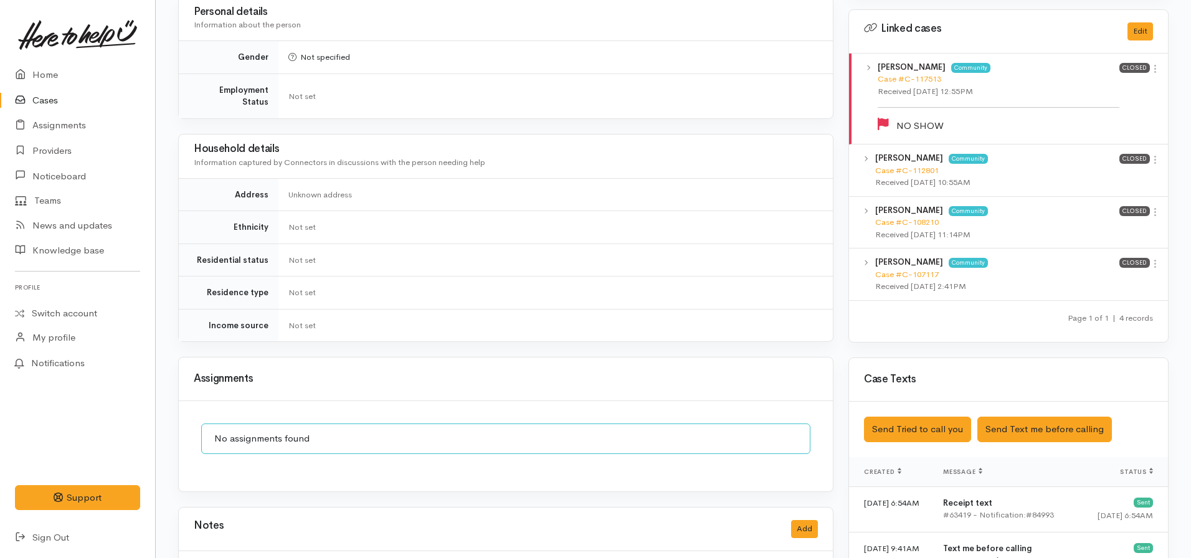
scroll to position [374, 0]
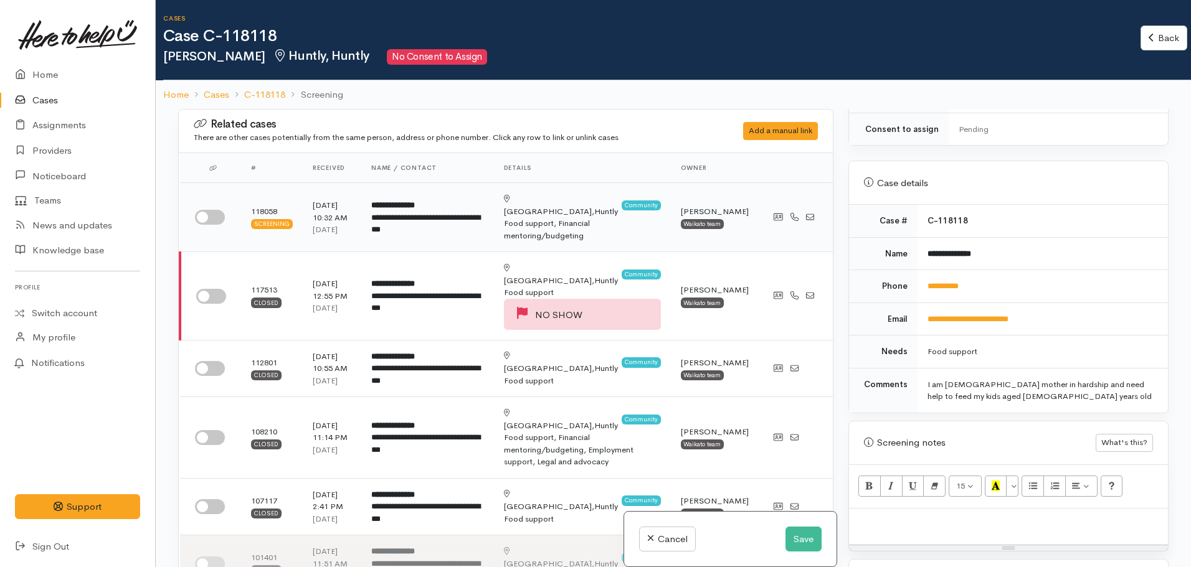
click at [216, 214] on input "checkbox" at bounding box center [210, 217] width 30 height 15
checkbox input "true"
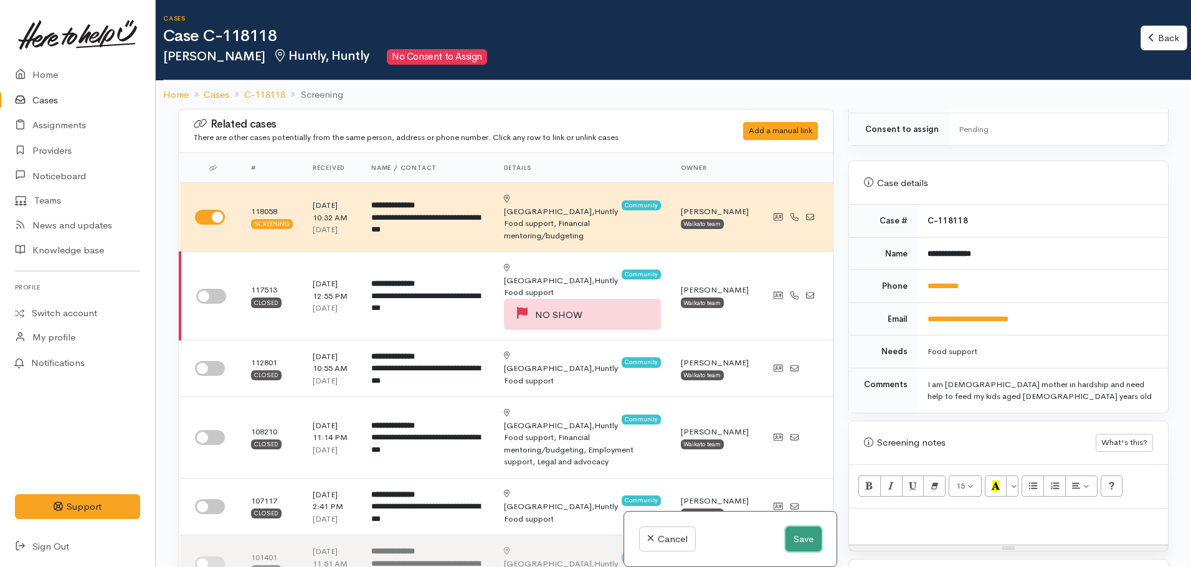
click at [808, 534] on button "Save" at bounding box center [803, 540] width 36 height 26
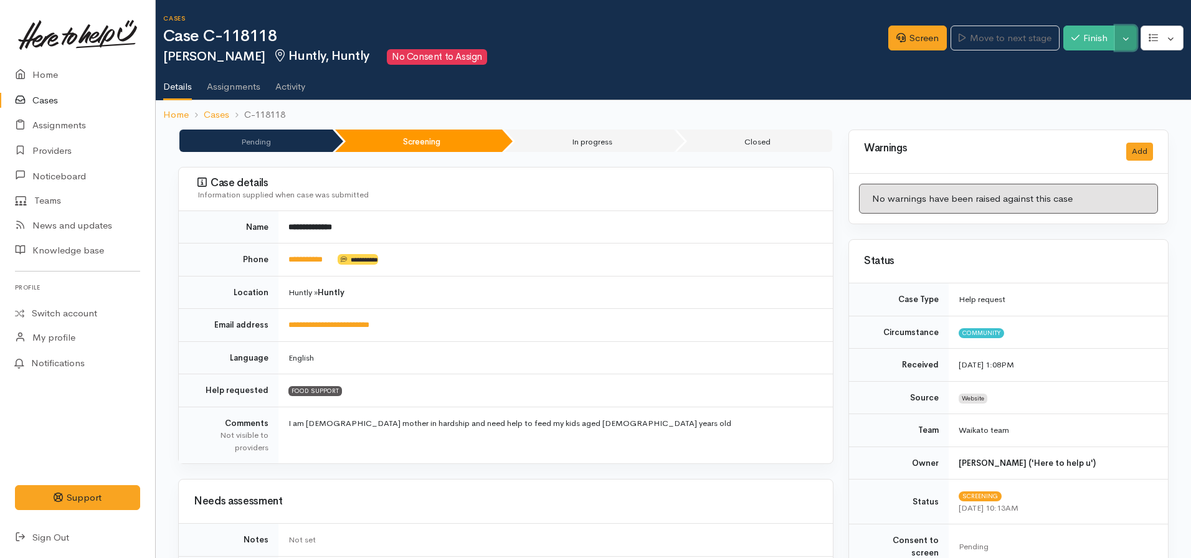
click at [1125, 40] on button "Toggle Dropdown" at bounding box center [1126, 39] width 22 height 26
click at [1080, 90] on link "Cancel" at bounding box center [1087, 86] width 98 height 19
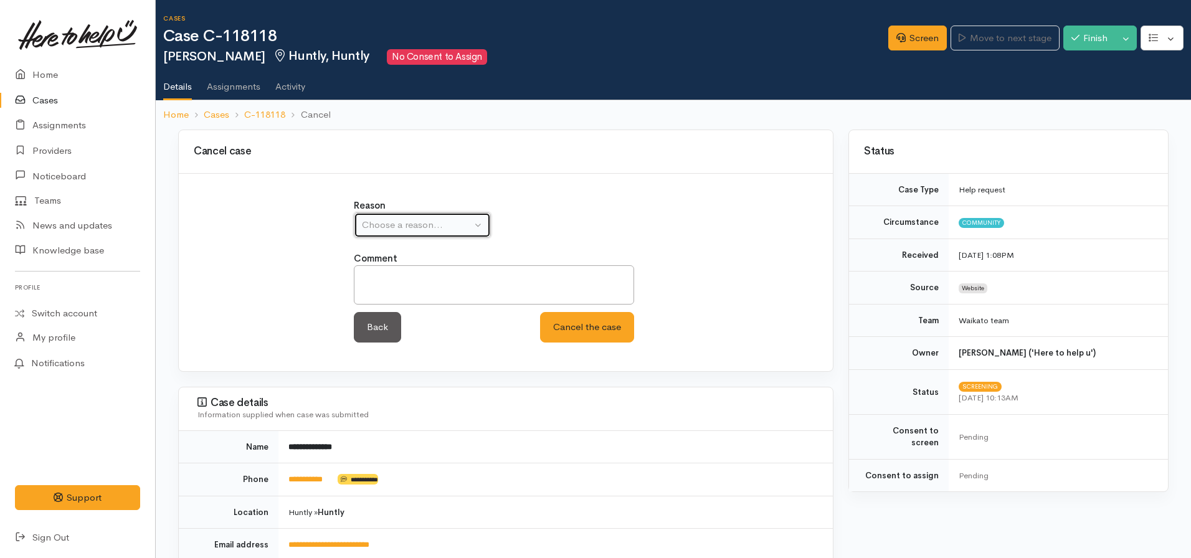
click at [425, 212] on button "Choose a reason..." at bounding box center [422, 225] width 137 height 26
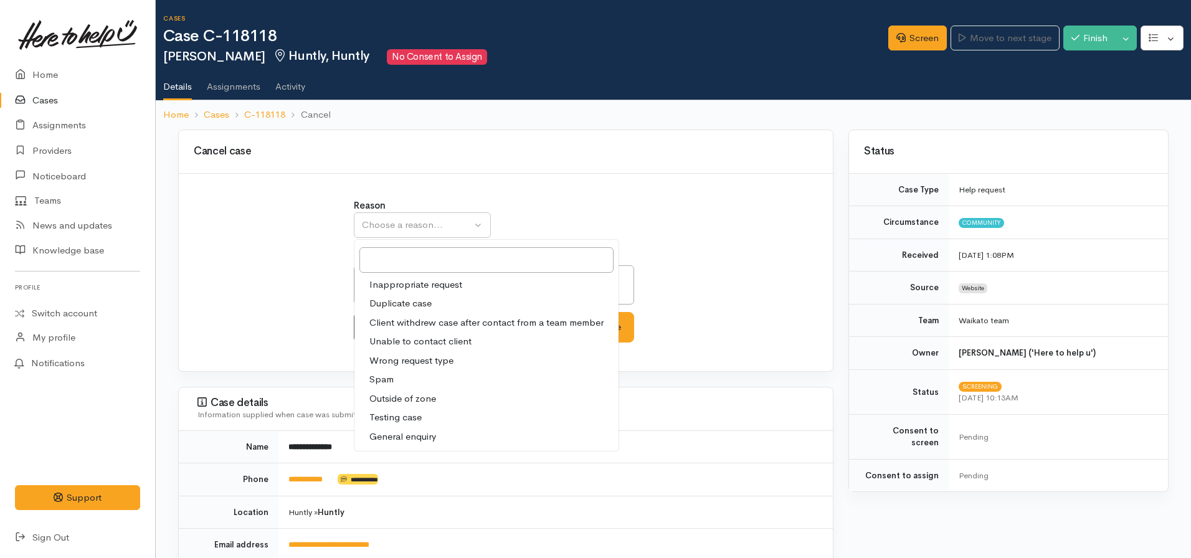
drag, startPoint x: 406, startPoint y: 305, endPoint x: 529, endPoint y: 312, distance: 122.9
click at [406, 303] on span "Duplicate case" at bounding box center [400, 303] width 62 height 14
select select "2"
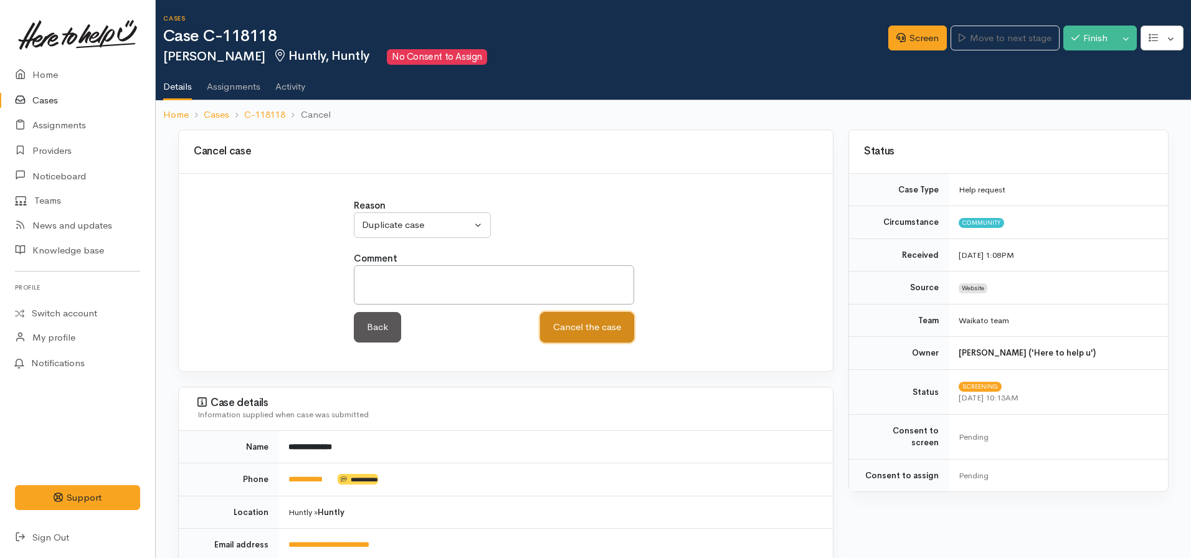
click at [566, 326] on button "Cancel the case" at bounding box center [587, 327] width 94 height 31
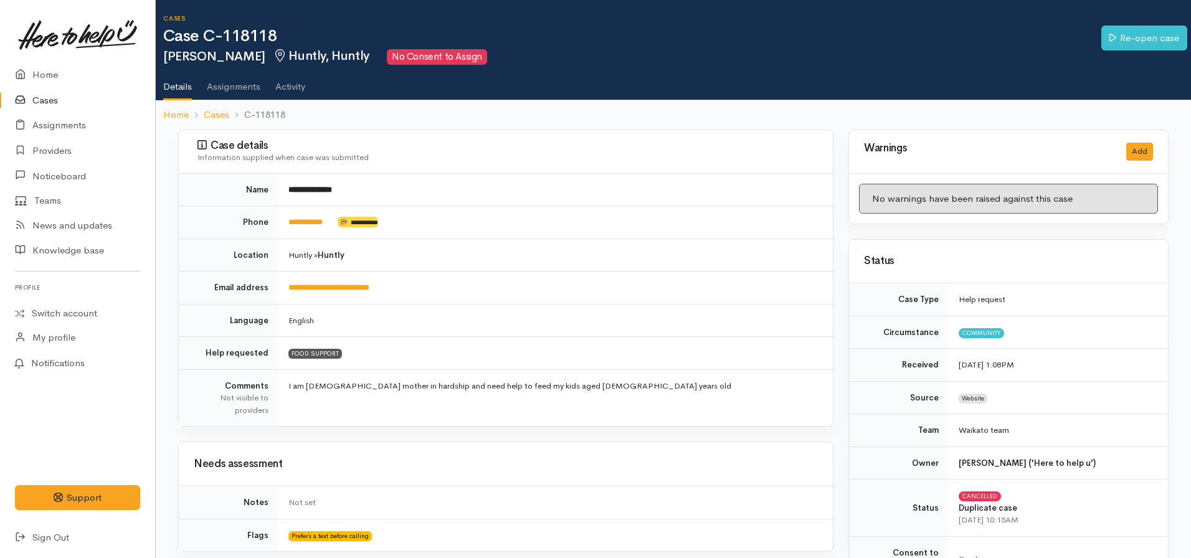
click at [201, 130] on div "Case details Information supplied when case was submitted" at bounding box center [506, 152] width 654 height 44
click at [153, 113] on link "Assignments" at bounding box center [77, 126] width 155 height 26
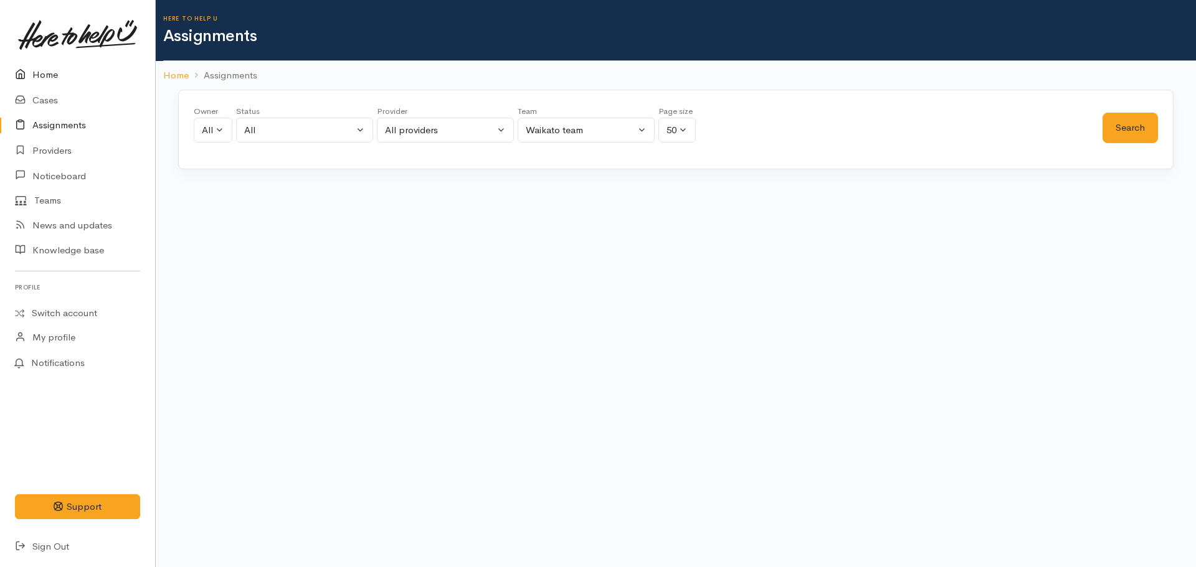
click at [44, 80] on link "Home" at bounding box center [77, 75] width 155 height 26
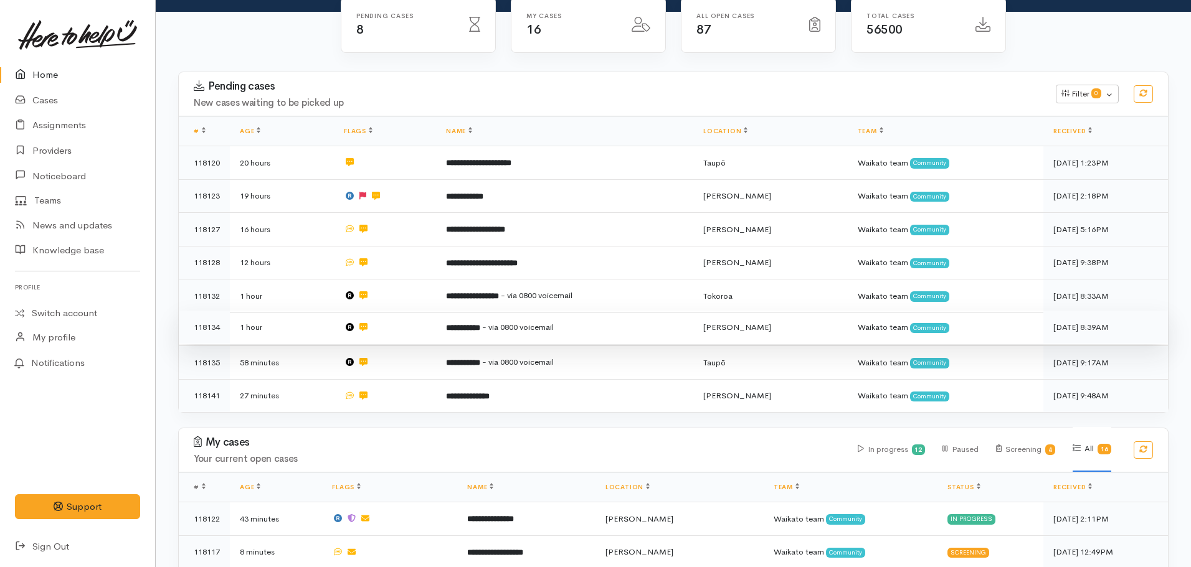
scroll to position [125, 0]
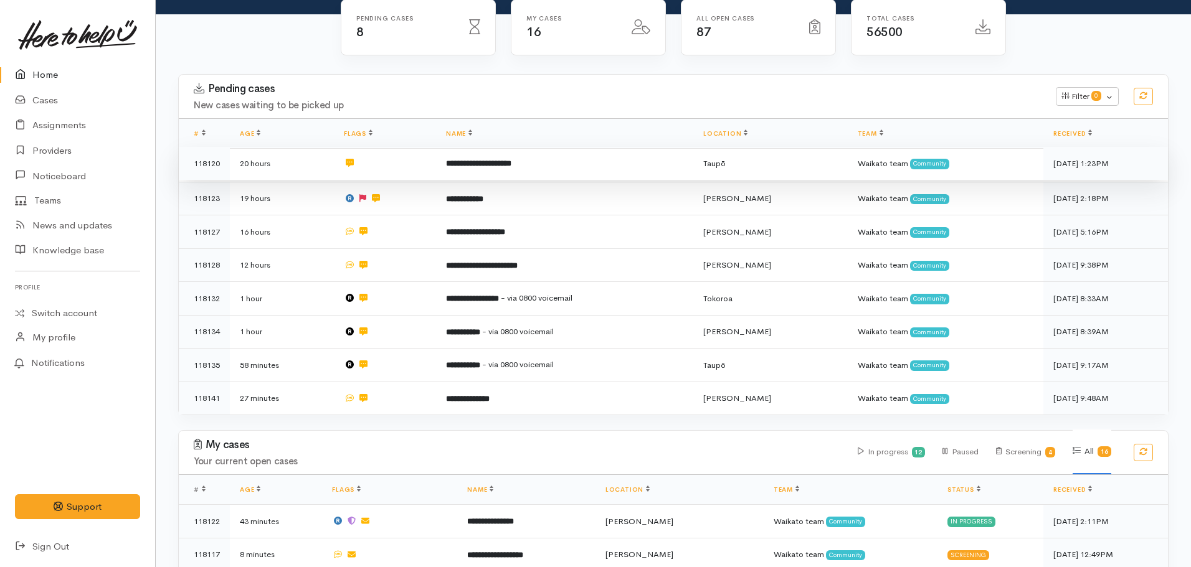
click at [462, 168] on b "**********" at bounding box center [478, 163] width 65 height 8
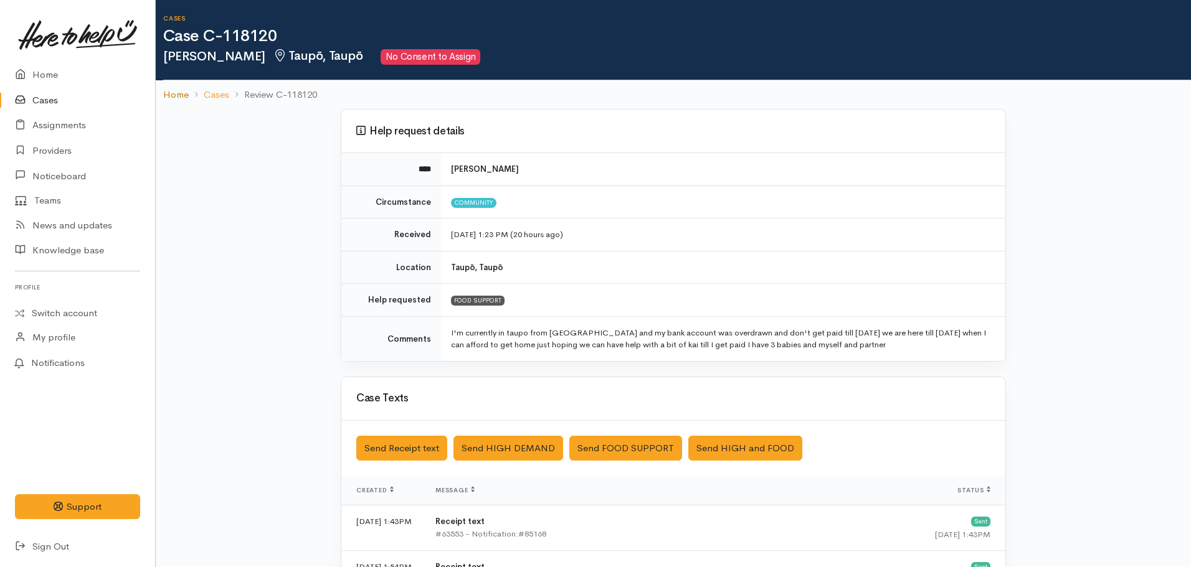
click at [182, 94] on link "Home" at bounding box center [176, 95] width 26 height 14
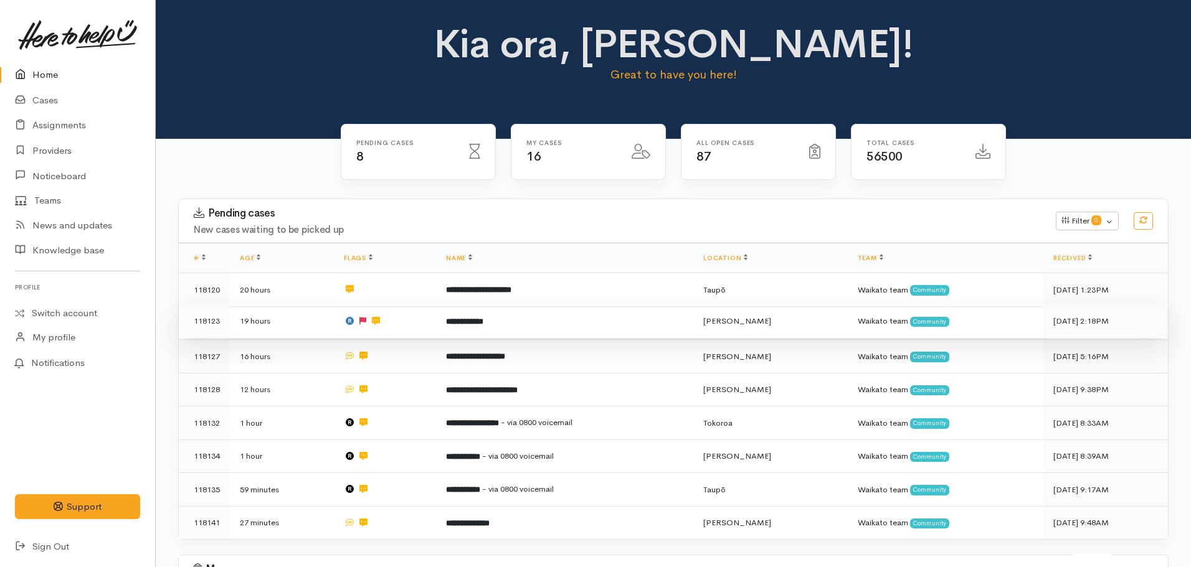
click at [516, 317] on td "**********" at bounding box center [564, 322] width 257 height 34
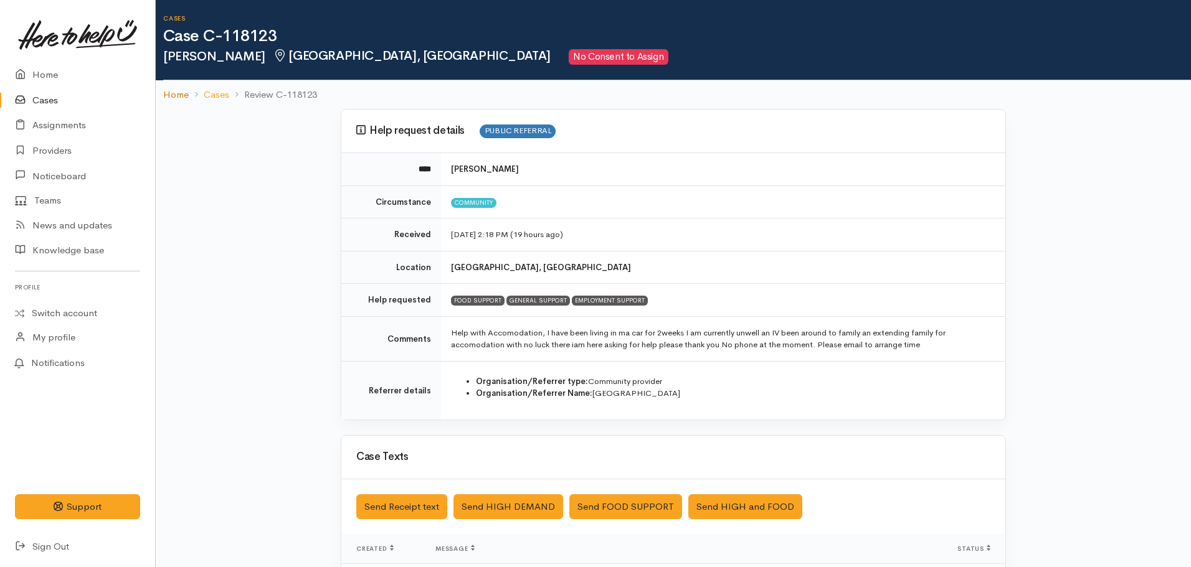
click at [179, 93] on link "Home" at bounding box center [176, 95] width 26 height 14
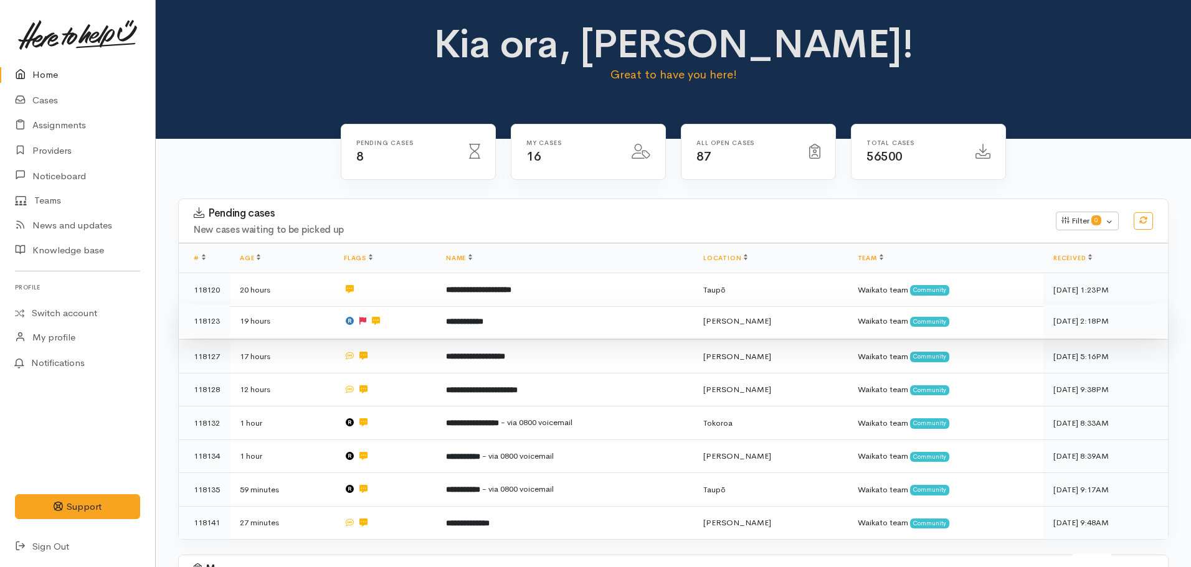
click at [467, 323] on b "**********" at bounding box center [464, 322] width 37 height 8
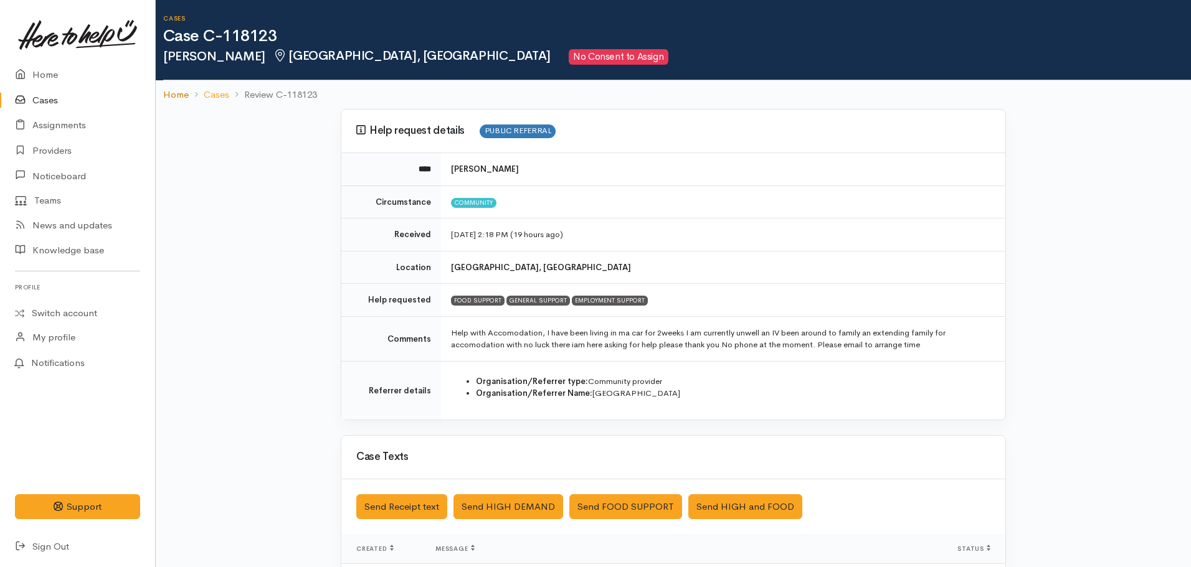
click at [179, 95] on link "Home" at bounding box center [176, 95] width 26 height 14
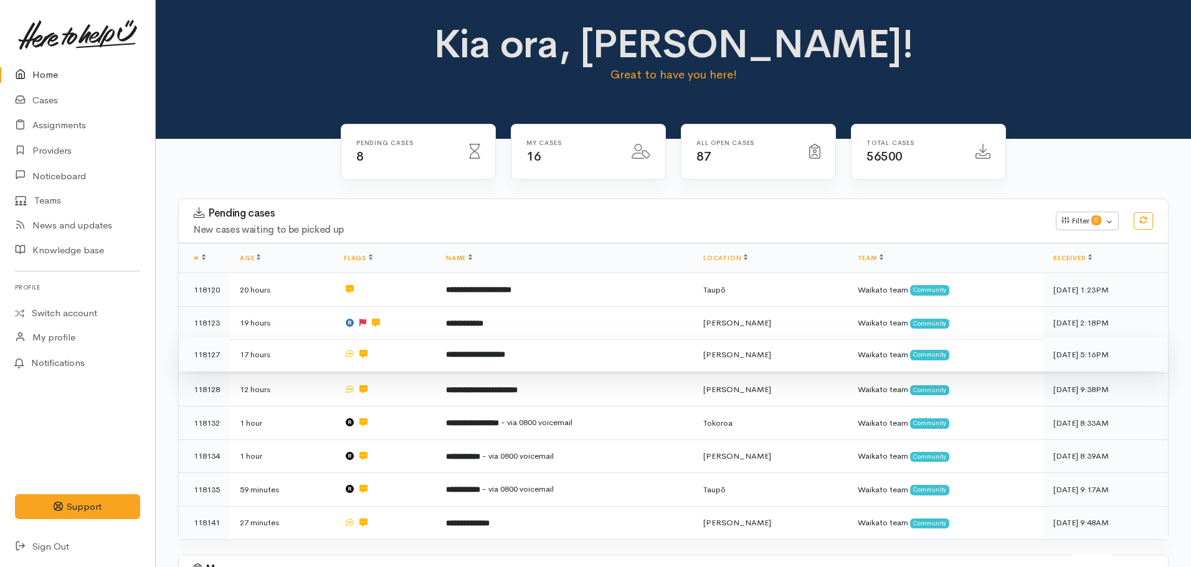
click at [485, 362] on td "**********" at bounding box center [564, 355] width 257 height 34
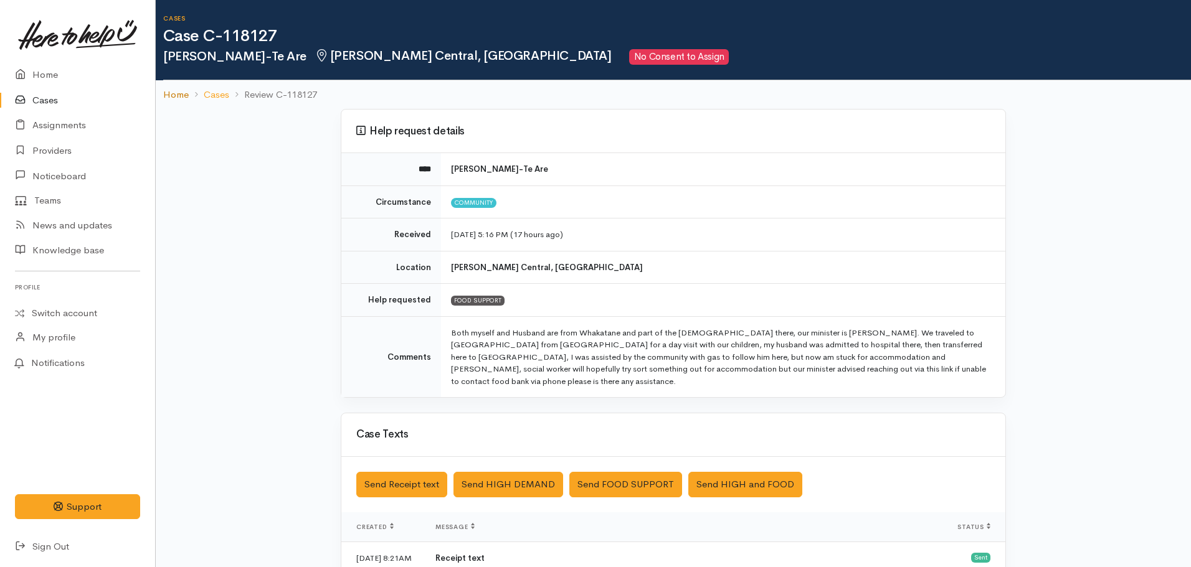
click at [172, 95] on link "Home" at bounding box center [176, 95] width 26 height 14
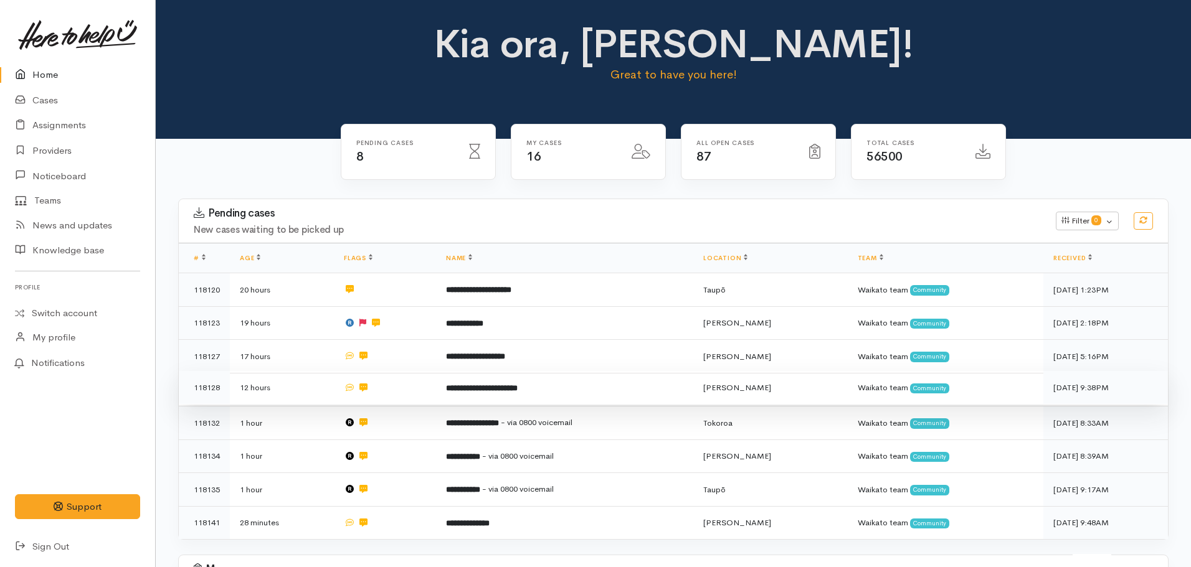
click at [513, 387] on b "**********" at bounding box center [482, 388] width 72 height 8
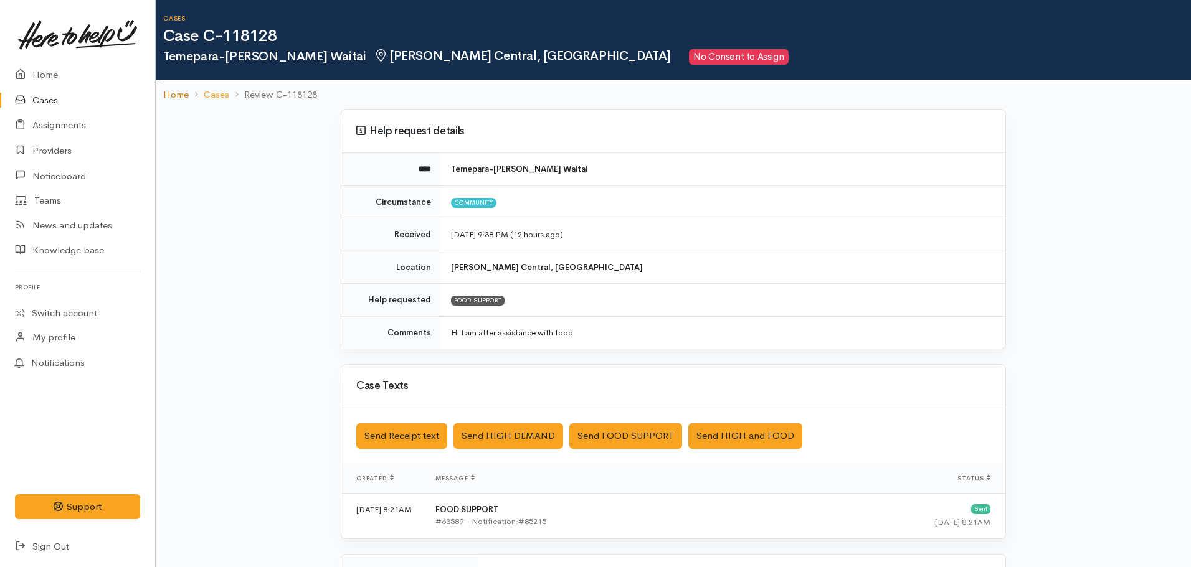
click at [181, 93] on link "Home" at bounding box center [176, 95] width 26 height 14
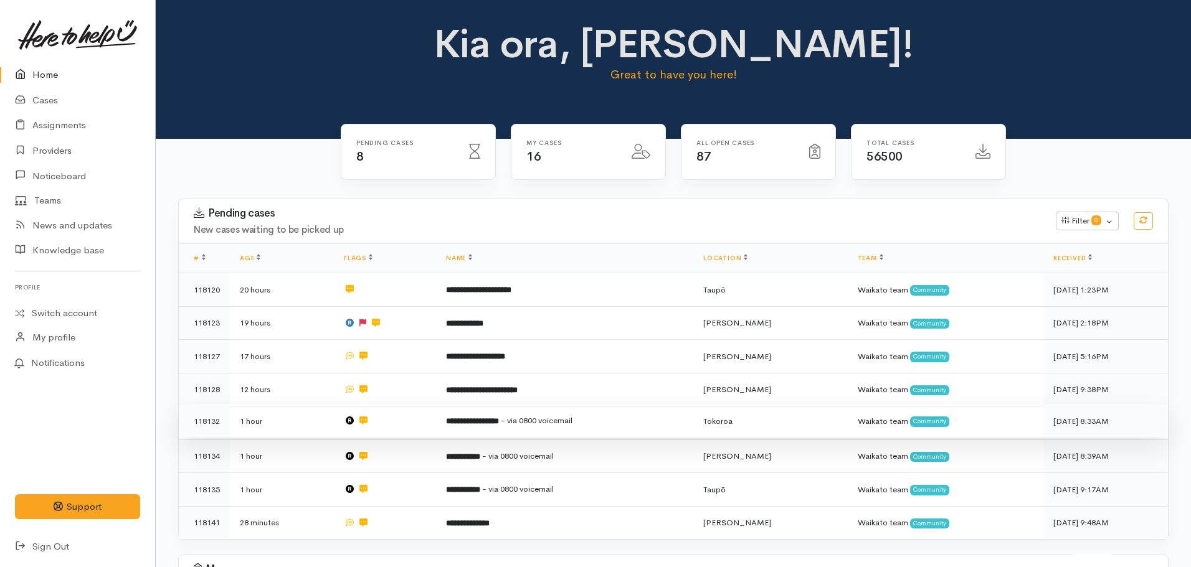
click at [527, 415] on span "- via 0800 voicemail" at bounding box center [537, 420] width 72 height 11
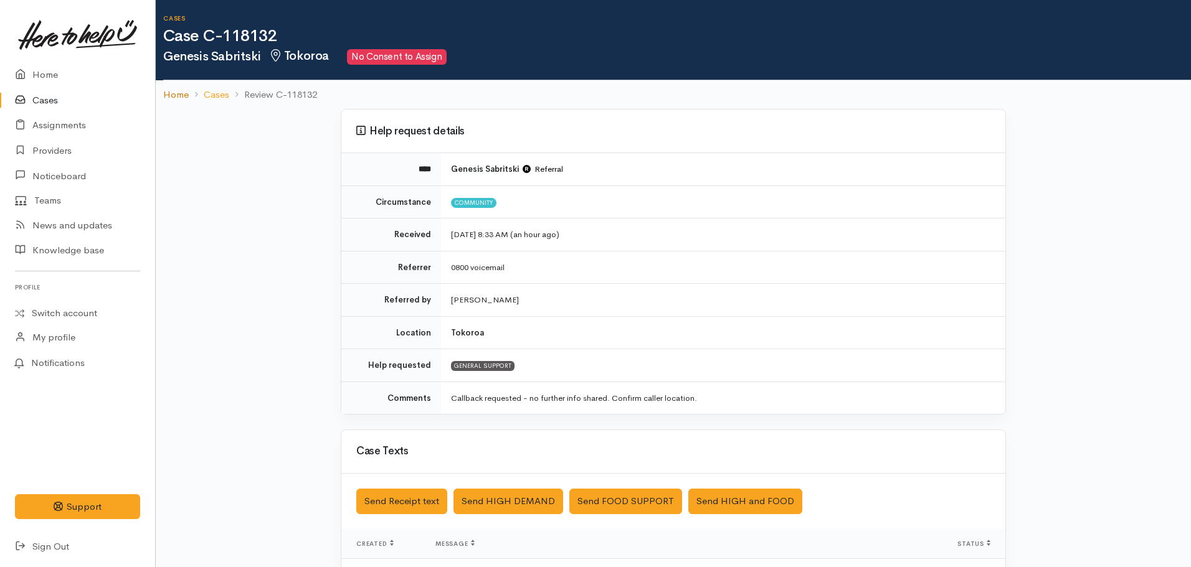
click at [183, 96] on link "Home" at bounding box center [176, 95] width 26 height 14
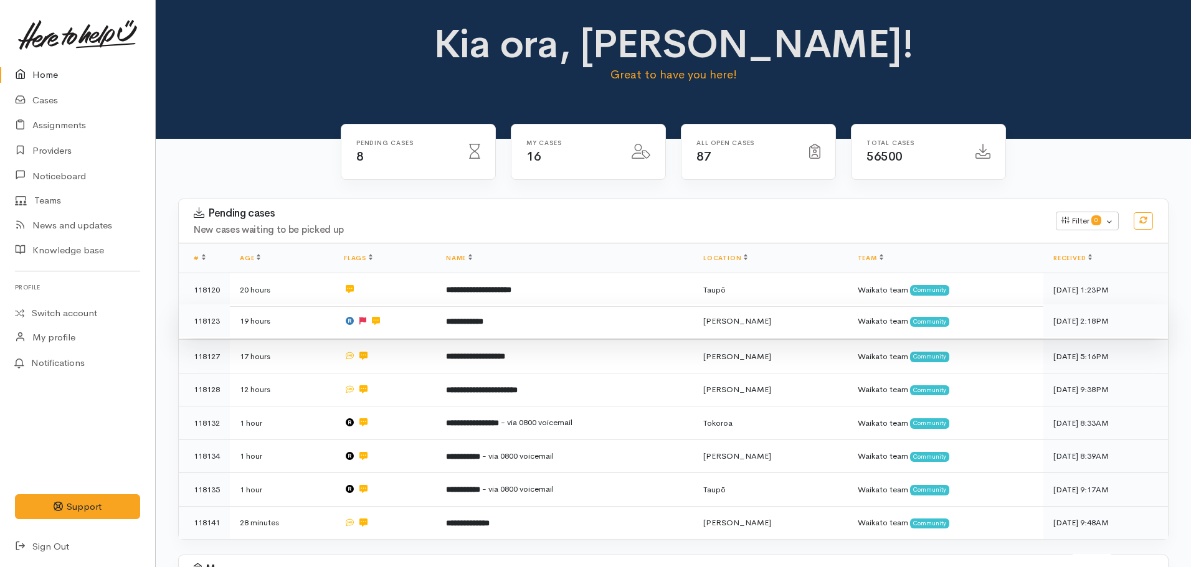
click at [425, 323] on td at bounding box center [385, 322] width 102 height 34
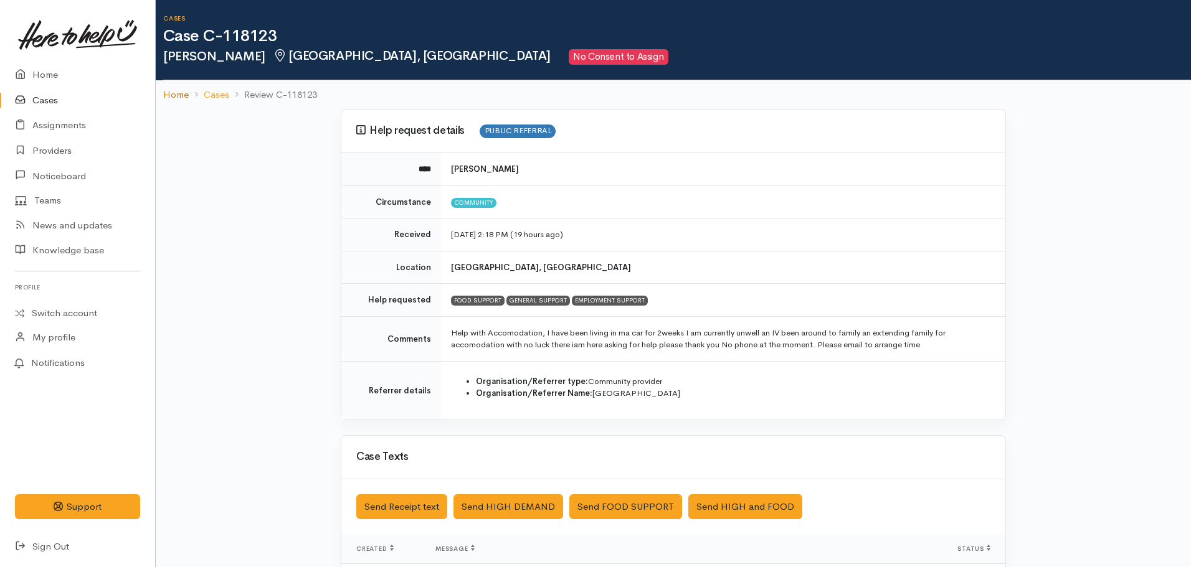
click at [184, 90] on link "Home" at bounding box center [176, 95] width 26 height 14
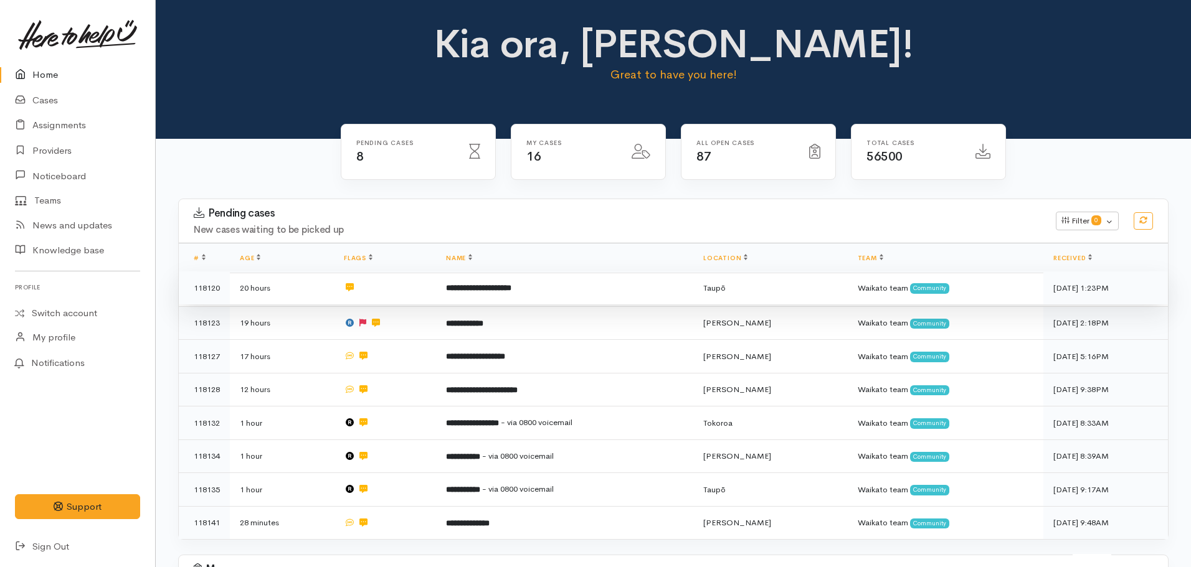
click at [469, 286] on b "**********" at bounding box center [478, 288] width 65 height 8
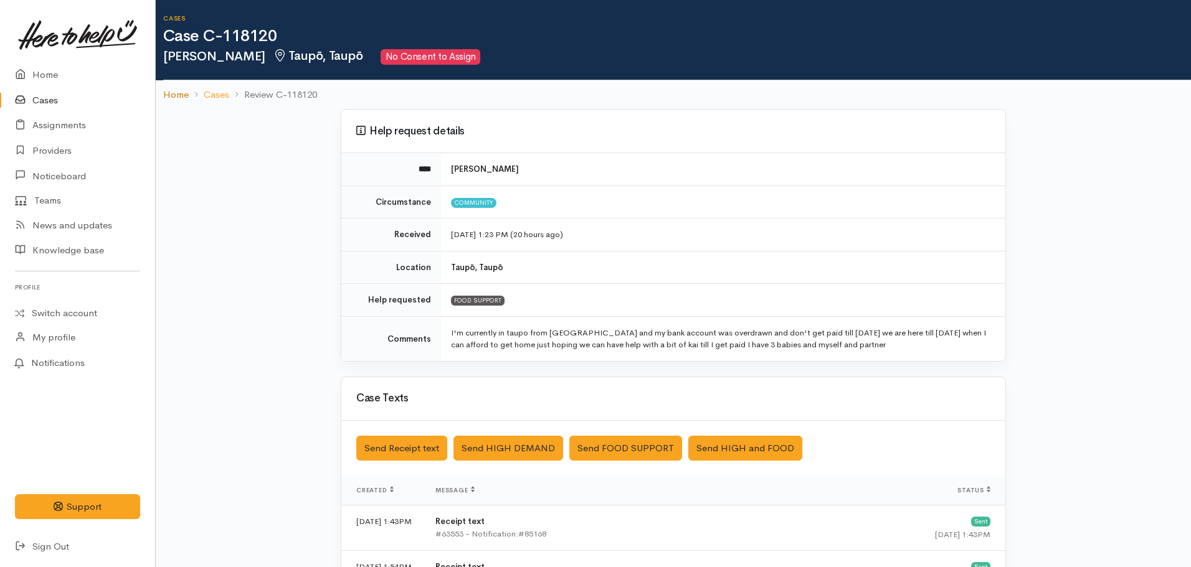
click at [164, 90] on link "Home" at bounding box center [176, 95] width 26 height 14
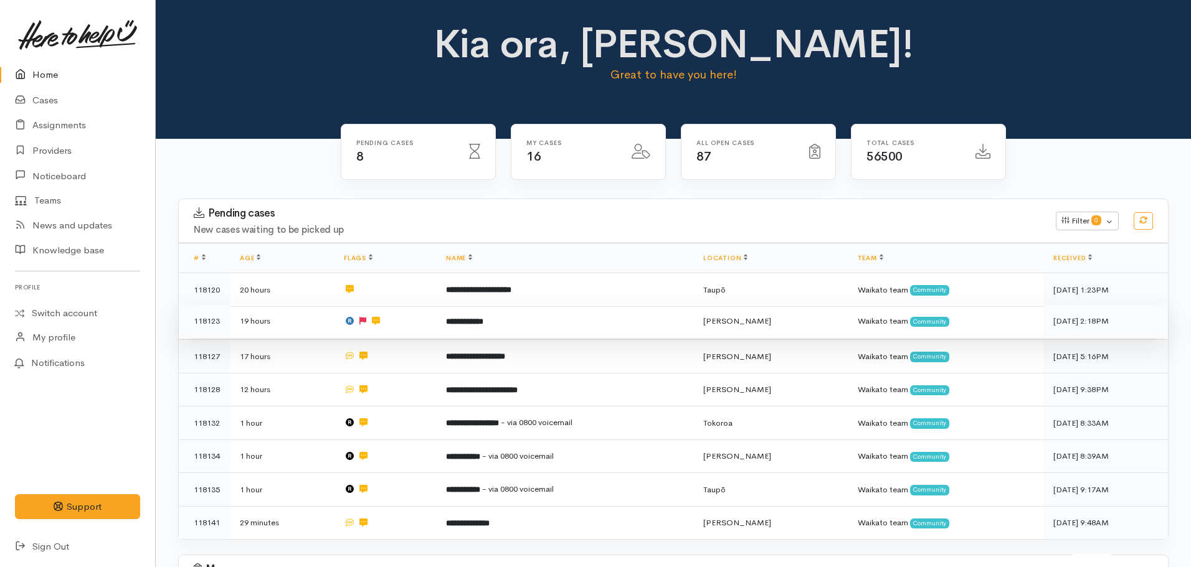
click at [452, 329] on td "**********" at bounding box center [564, 322] width 257 height 34
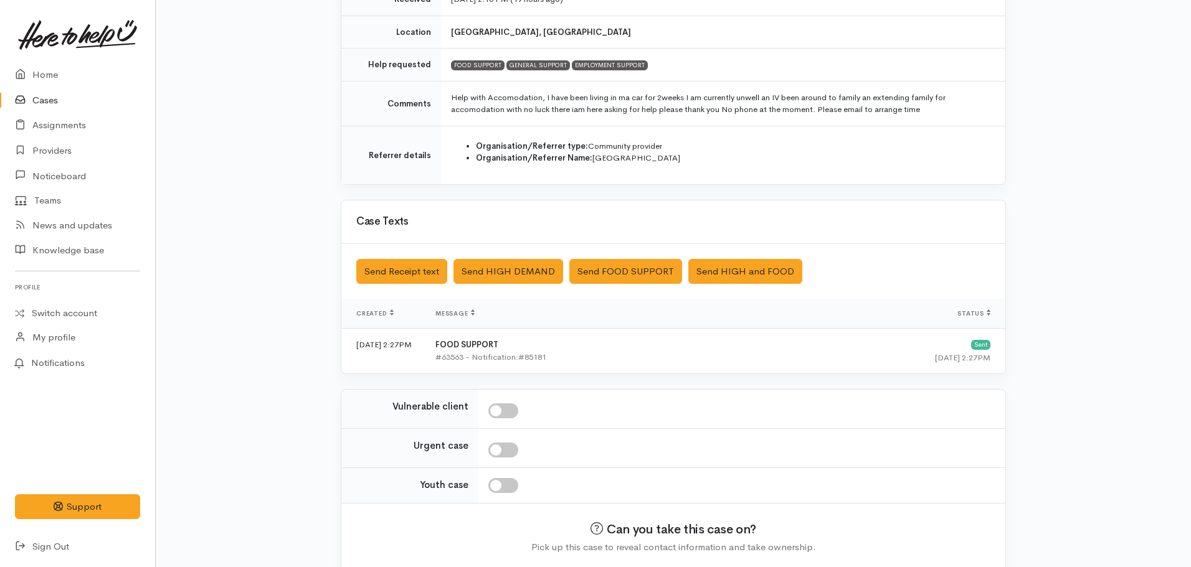
scroll to position [286, 0]
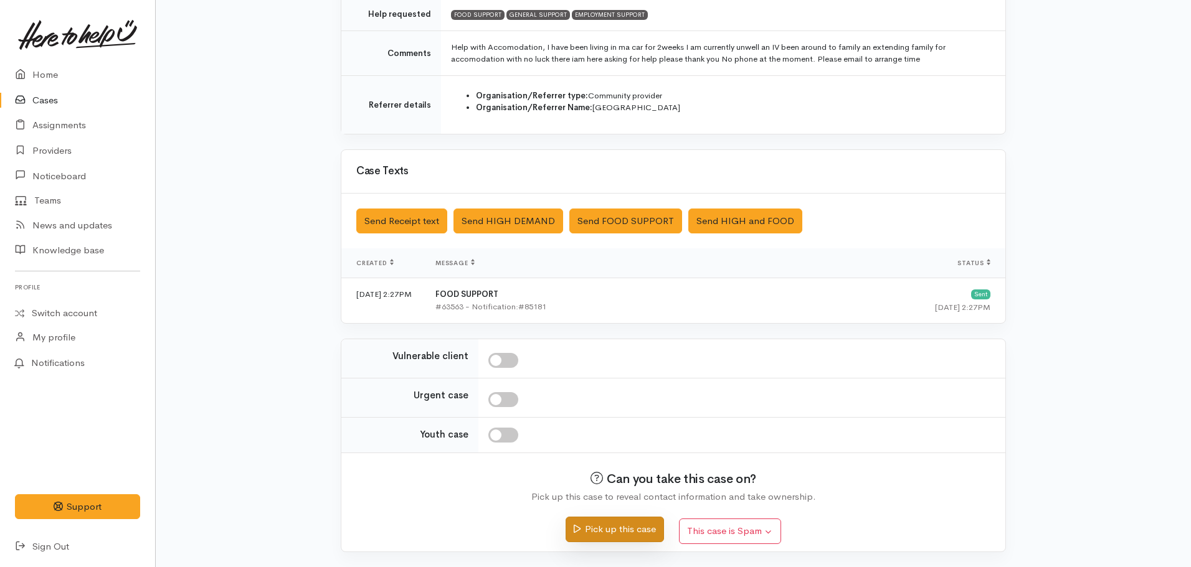
click at [627, 527] on button "Pick up this case" at bounding box center [615, 530] width 98 height 26
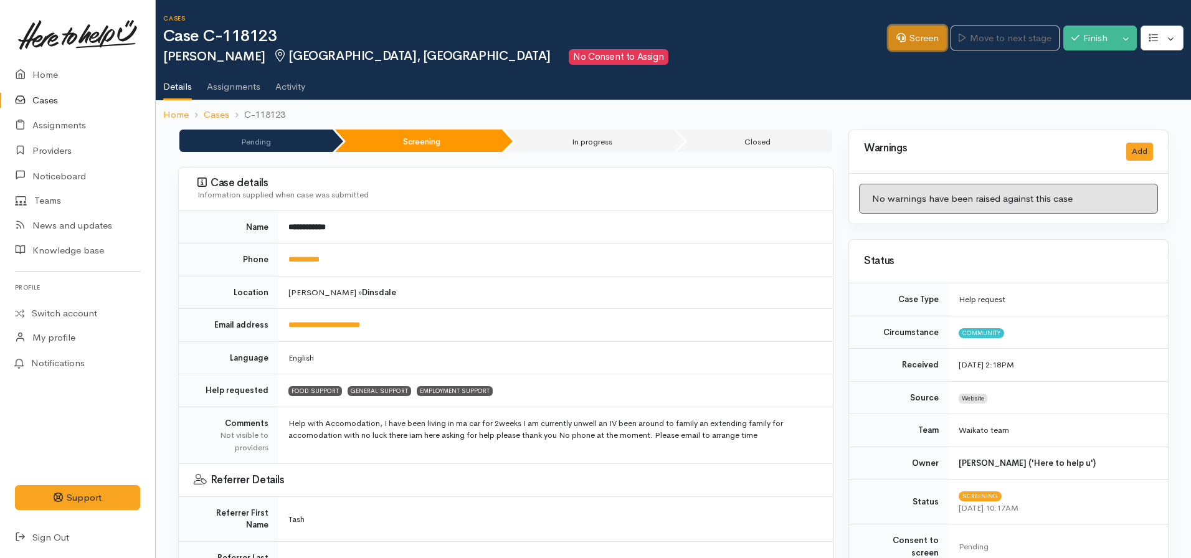
click at [888, 45] on link "Screen" at bounding box center [917, 39] width 59 height 26
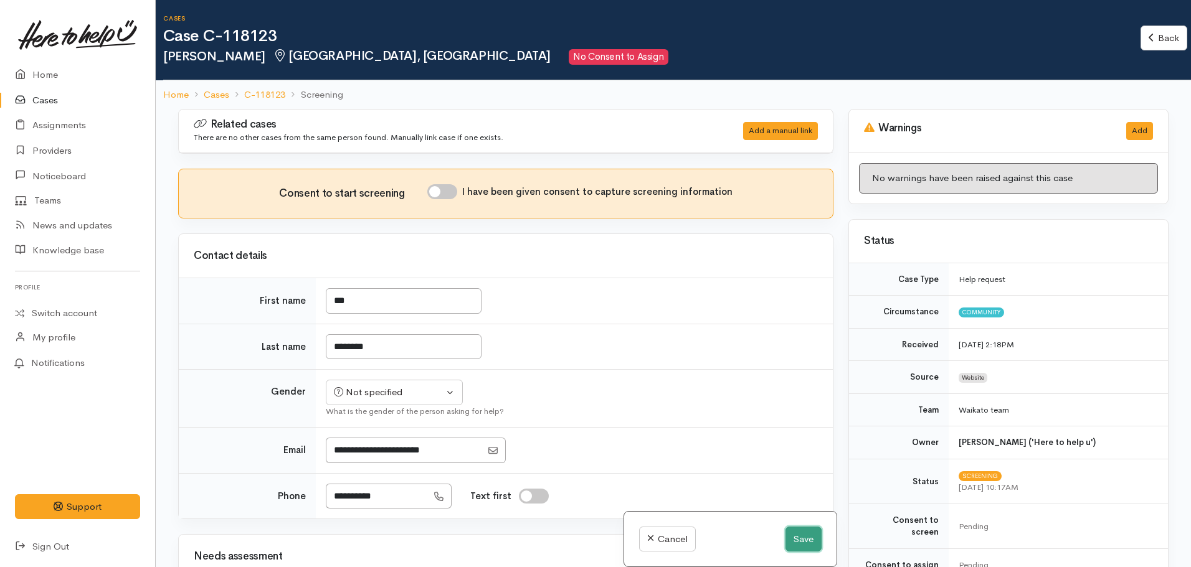
click at [787, 532] on button "Save" at bounding box center [803, 540] width 36 height 26
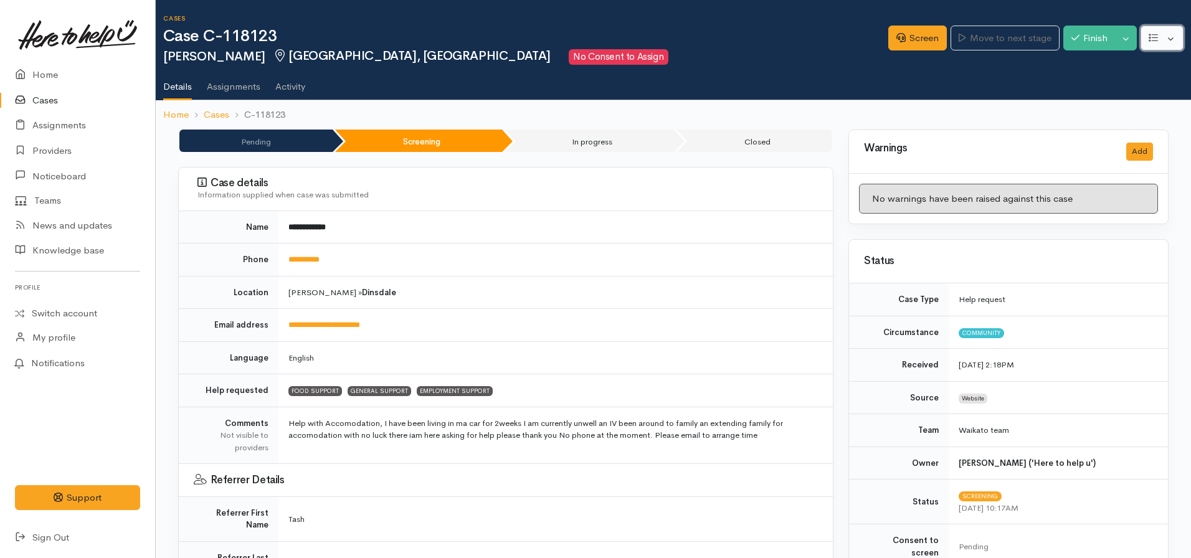
click at [1152, 35] on icon "button" at bounding box center [1153, 37] width 9 height 9
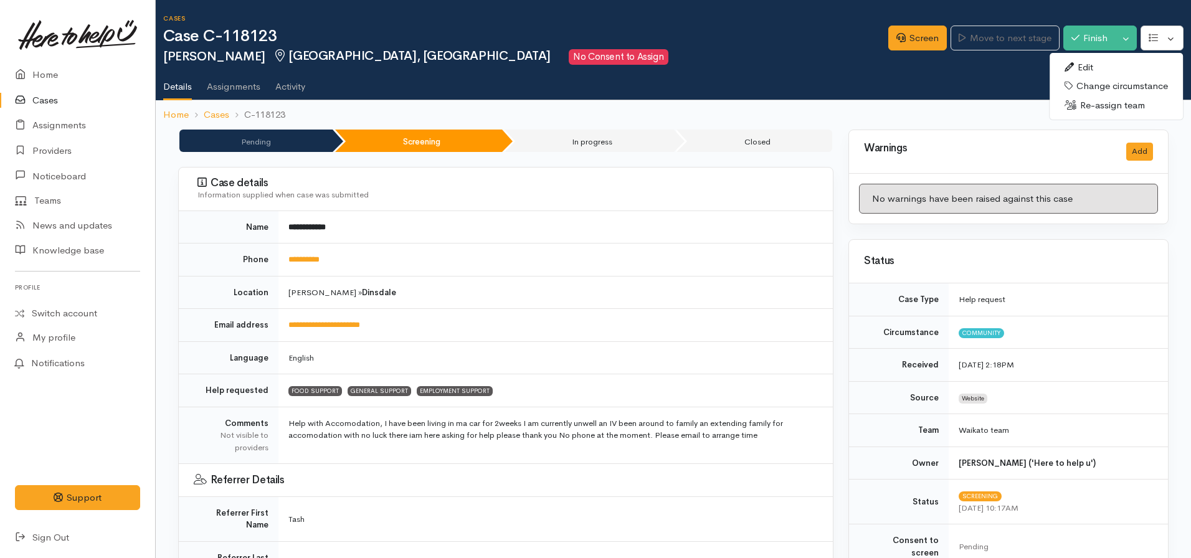
click at [1076, 73] on link "Edit" at bounding box center [1116, 67] width 133 height 19
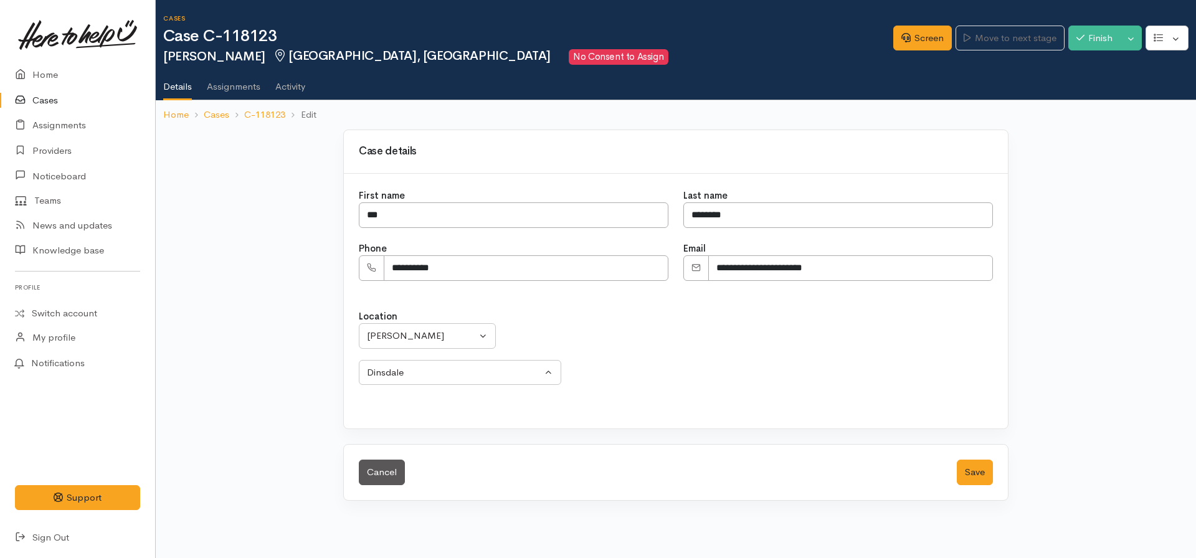
select select
click at [371, 209] on input "***" at bounding box center [514, 215] width 310 height 26
type input "***"
click at [695, 218] on input "********" at bounding box center [838, 215] width 310 height 26
type input "********"
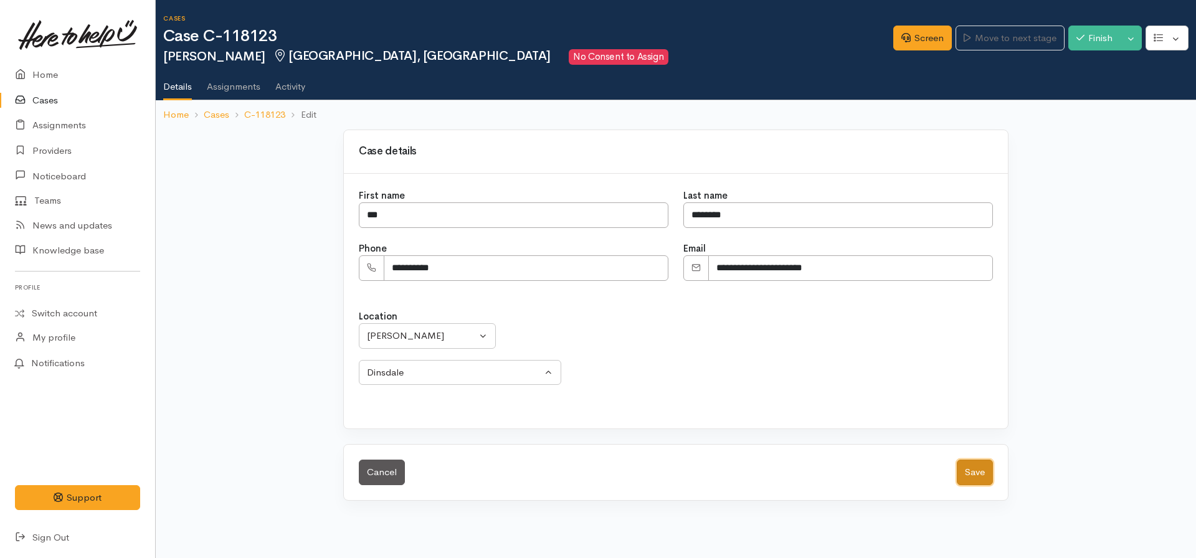
click at [975, 472] on button "Save" at bounding box center [975, 473] width 36 height 26
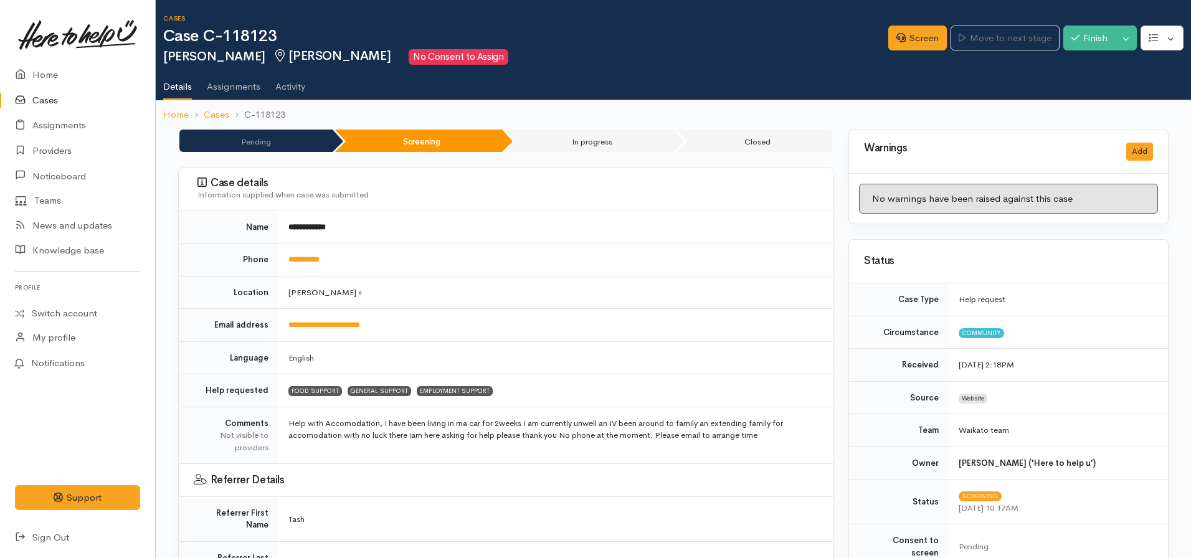
click at [515, 295] on td "[PERSON_NAME] »" at bounding box center [555, 292] width 554 height 33
click at [896, 36] on icon at bounding box center [900, 37] width 9 height 9
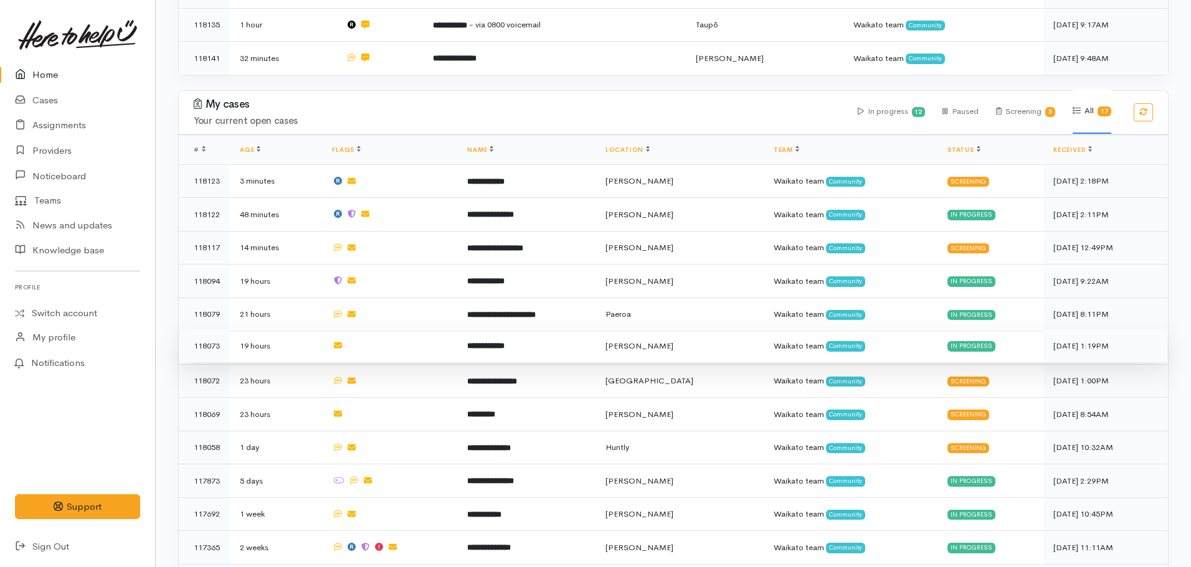
scroll to position [436, 0]
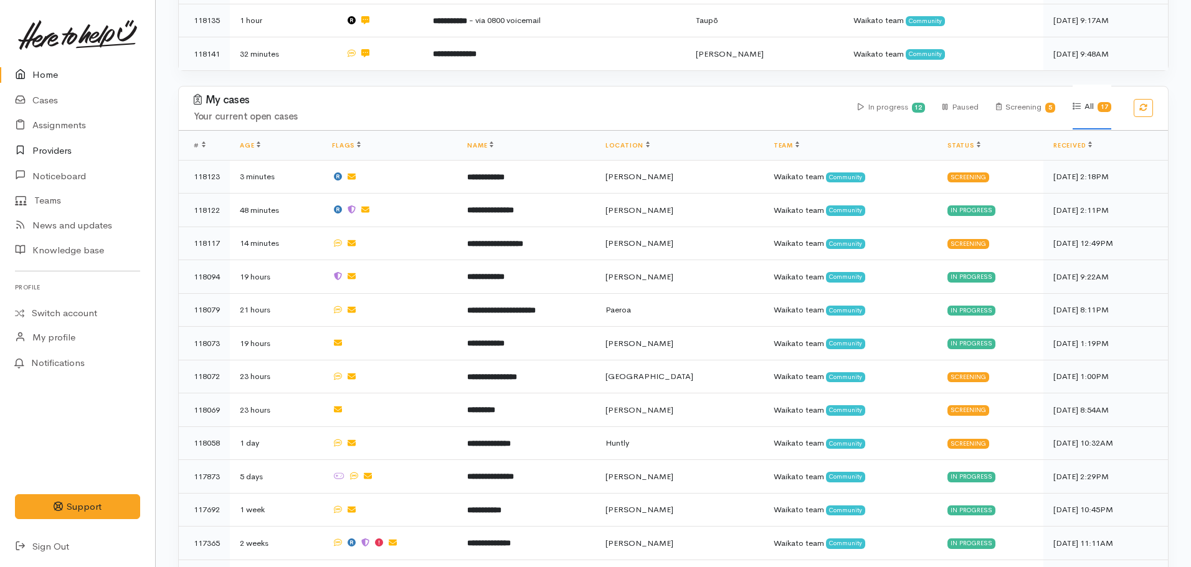
click at [59, 138] on link "Providers" at bounding box center [77, 151] width 155 height 26
click at [60, 149] on link "Providers" at bounding box center [77, 151] width 155 height 26
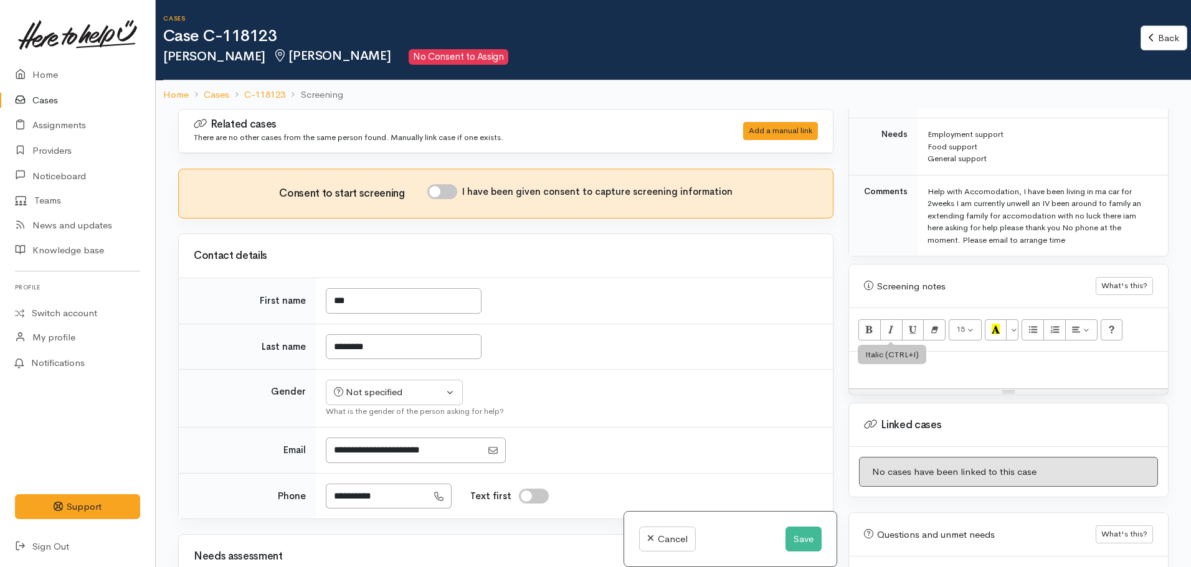
scroll to position [584, 0]
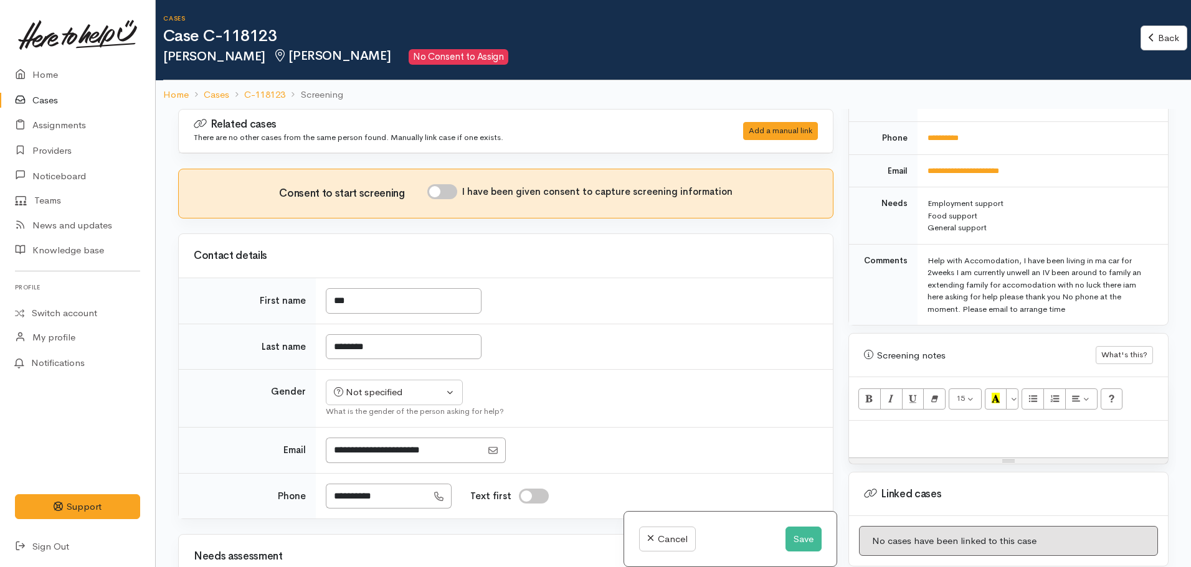
click at [923, 427] on p at bounding box center [1008, 434] width 306 height 14
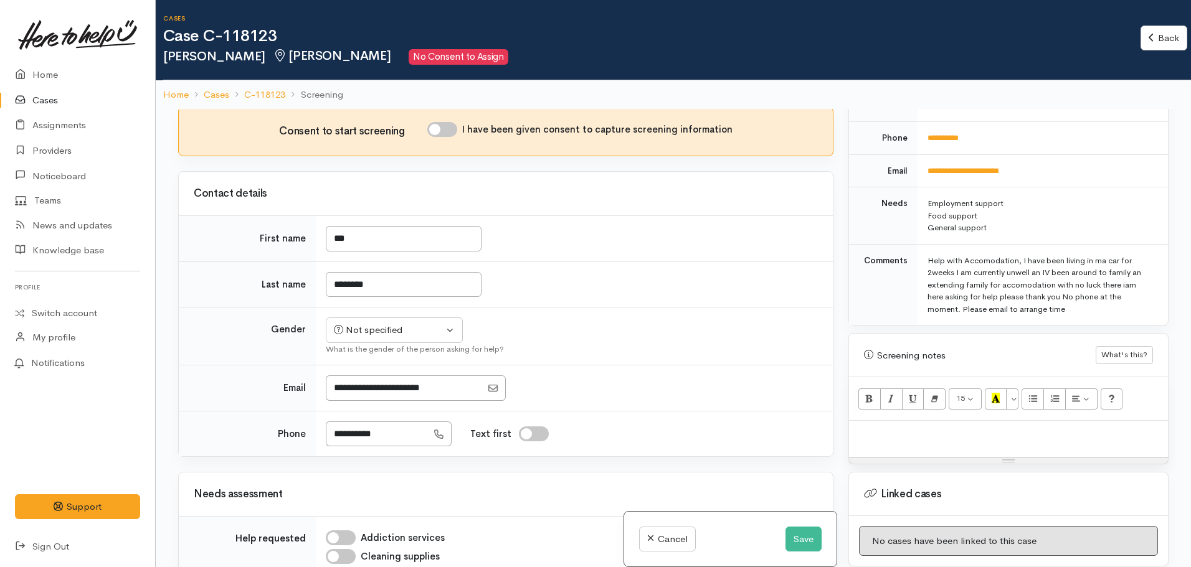
click at [925, 427] on p at bounding box center [1008, 434] width 306 height 14
click at [868, 432] on div at bounding box center [1008, 439] width 319 height 37
click at [946, 427] on p "FOOD SUPPORT:" at bounding box center [1008, 434] width 306 height 14
click at [975, 427] on p "FOOD SUPPORT:" at bounding box center [1008, 434] width 306 height 14
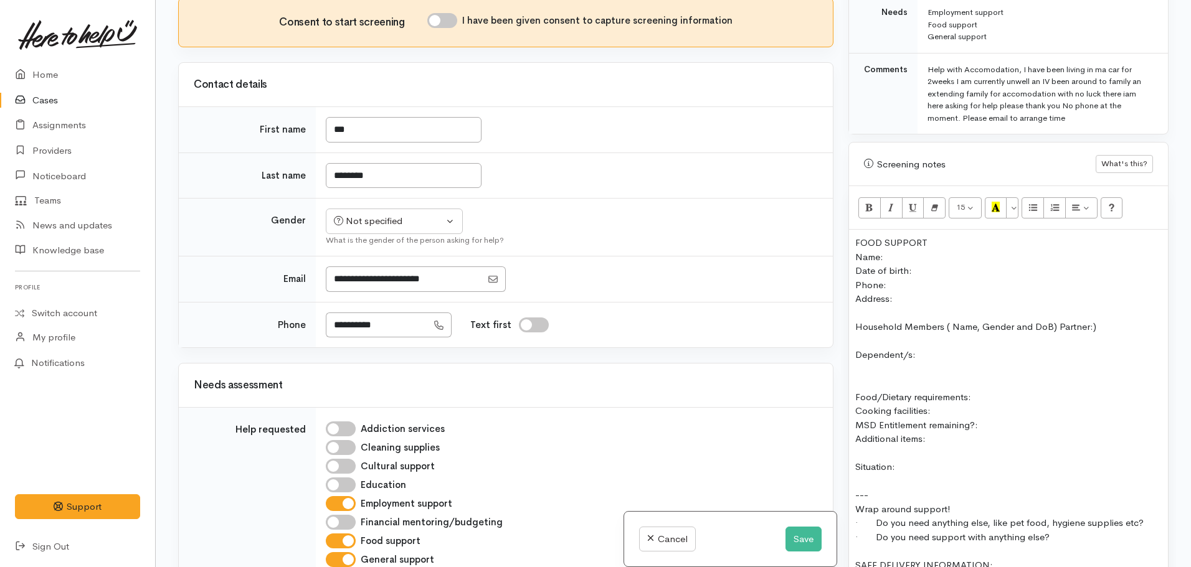
scroll to position [942, 0]
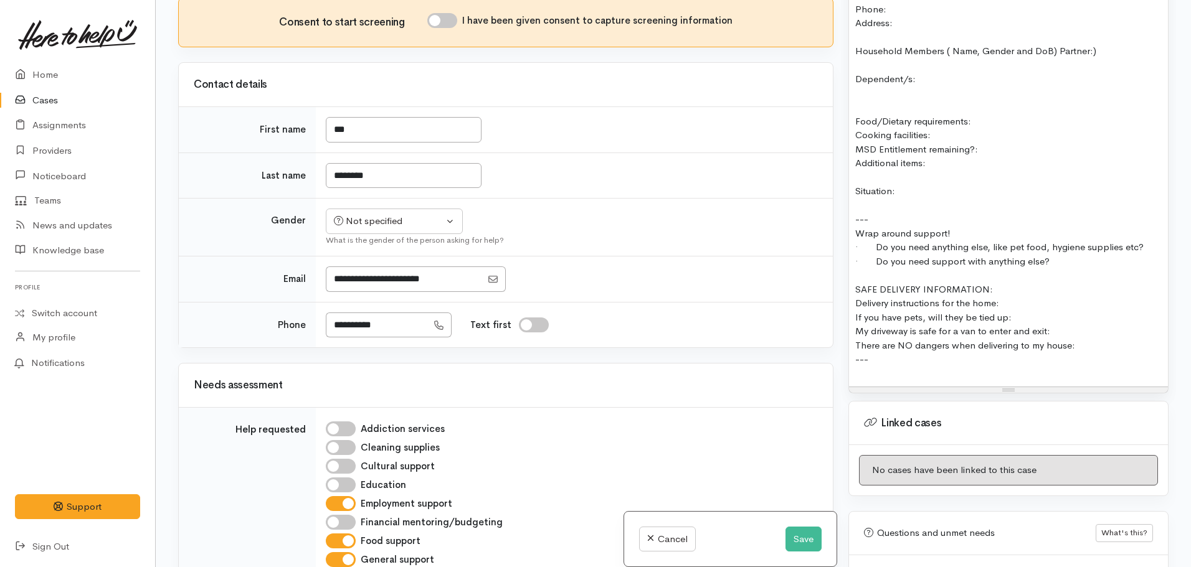
click at [882, 353] on div "---" at bounding box center [1008, 360] width 306 height 14
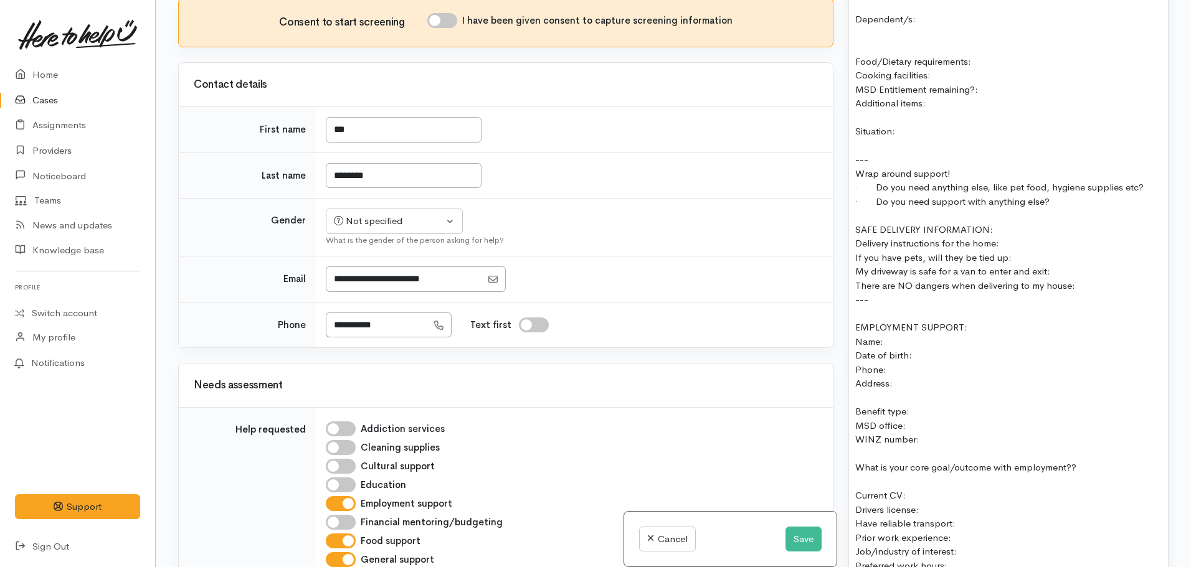
scroll to position [753, 0]
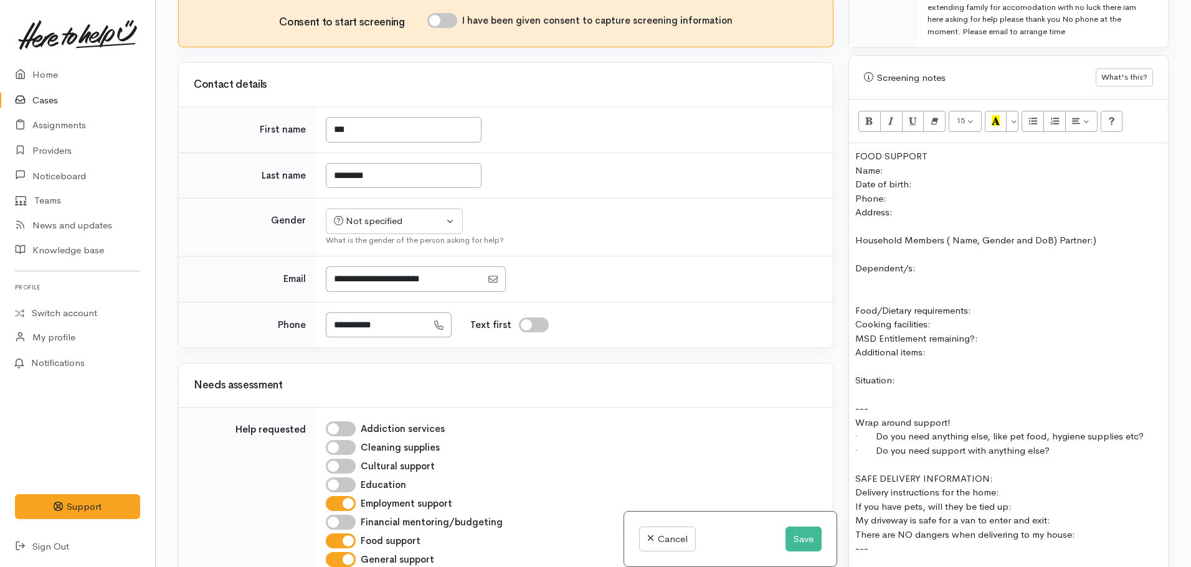
click at [942, 149] on div "FOOD SUPPORT" at bounding box center [1008, 156] width 306 height 14
drag, startPoint x: 936, startPoint y: 140, endPoint x: 851, endPoint y: 134, distance: 84.3
click at [852, 143] on div "FOOD SUPPORT: Name: Date of birth: Phone: Address: Household Members ( Name, Ge…" at bounding box center [1008, 521] width 319 height 756
click at [863, 112] on button "Bold (CTRL+B)" at bounding box center [869, 121] width 22 height 21
click at [1002, 111] on button "Recent Color" at bounding box center [996, 121] width 22 height 21
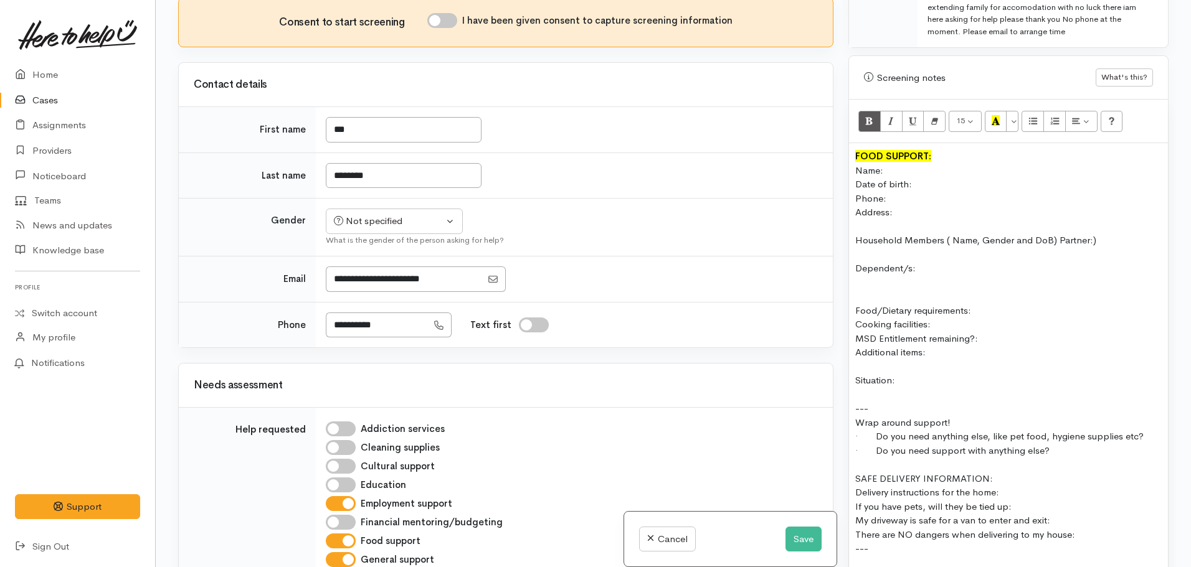
click at [954, 149] on div "FOOD SUPPORT:" at bounding box center [1008, 156] width 306 height 14
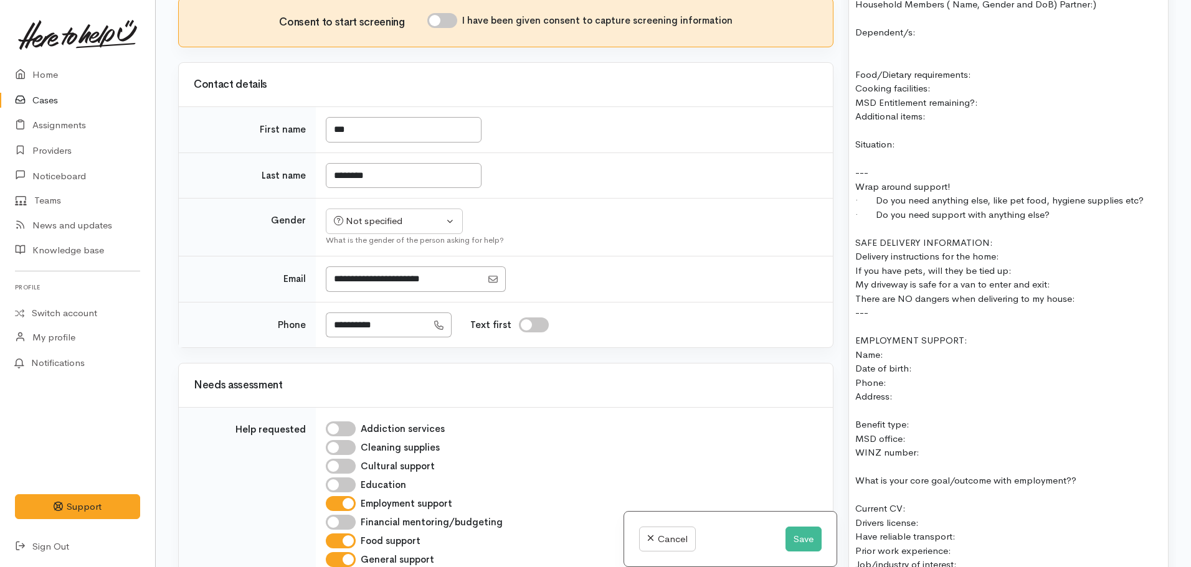
scroll to position [1002, 0]
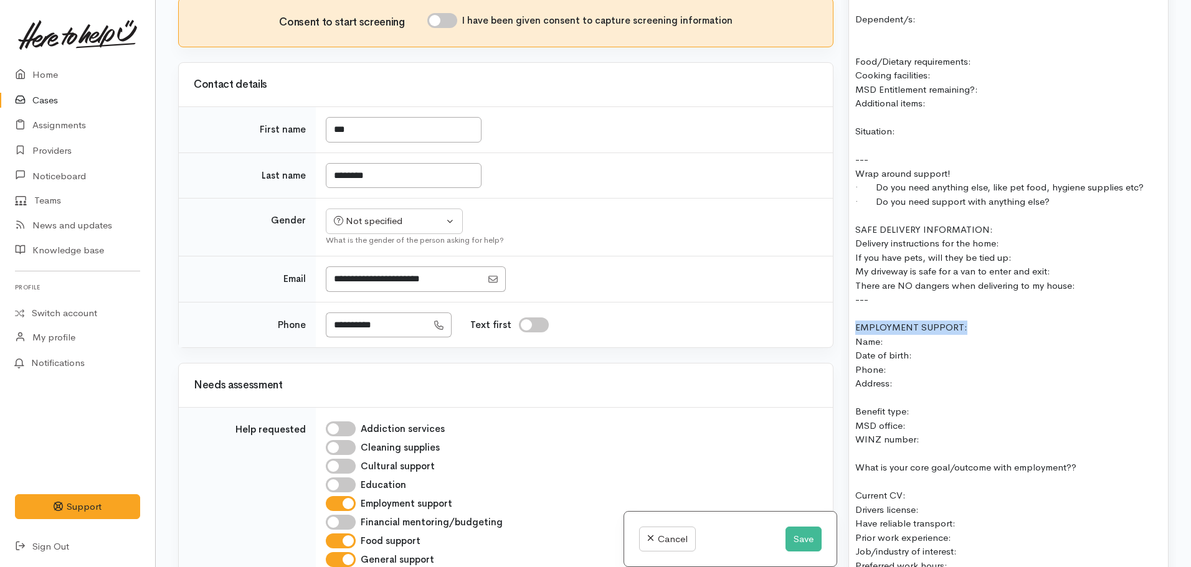
drag, startPoint x: 947, startPoint y: 316, endPoint x: 838, endPoint y: 312, distance: 109.1
click at [838, 314] on div "Related cases There are no other cases from the same person found. Manually lin…" at bounding box center [673, 283] width 1005 height 567
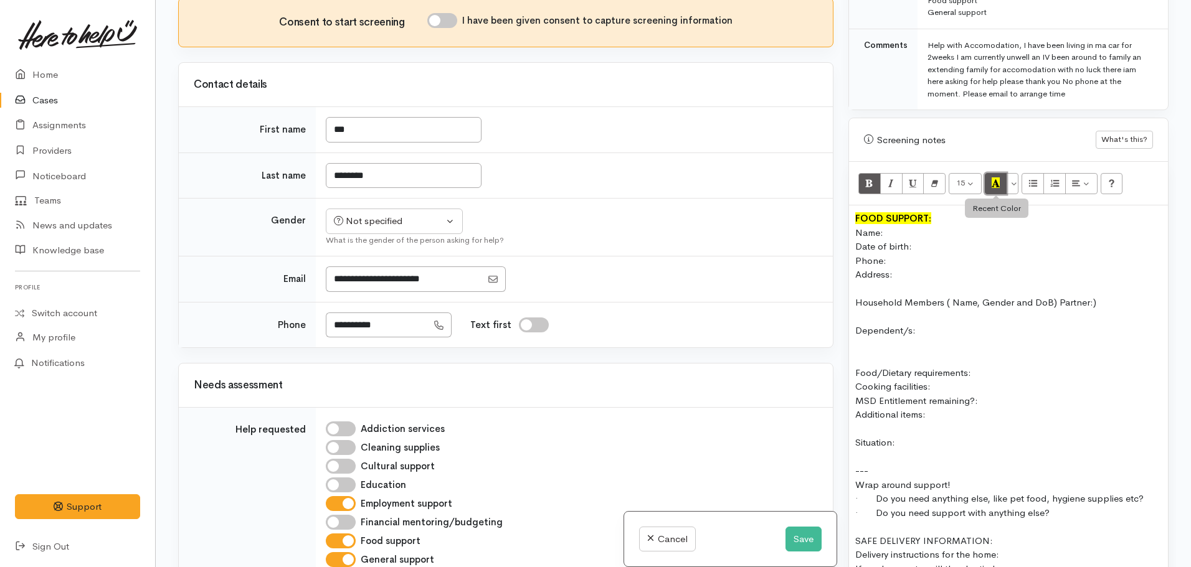
click at [995, 178] on icon "Recent Color" at bounding box center [996, 183] width 8 height 11
click at [866, 178] on icon "Bold (CTRL+B)" at bounding box center [869, 183] width 8 height 11
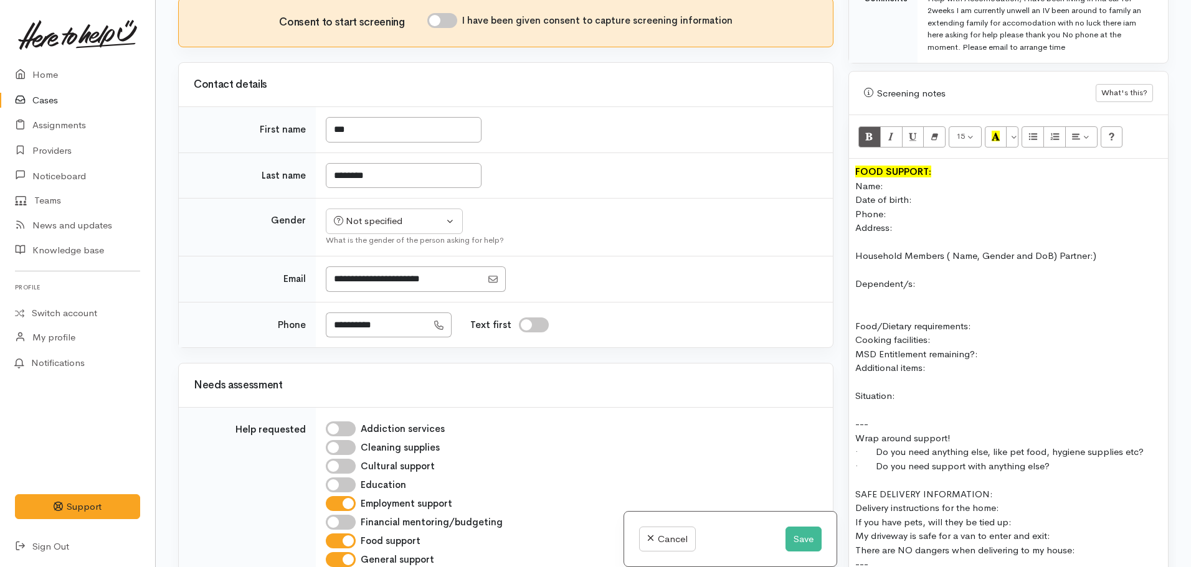
scroll to position [815, 0]
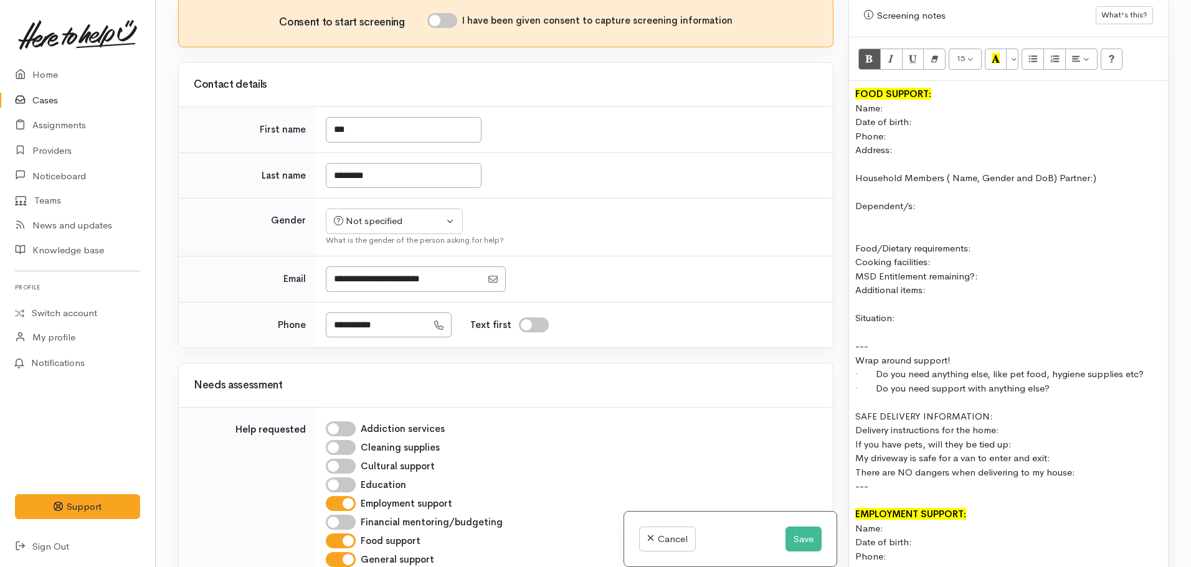
click at [853, 474] on div "FOOD SUPPORT: Name: Date of birth: Phone: Address: Household Members ( Name, Ge…" at bounding box center [1008, 459] width 319 height 756
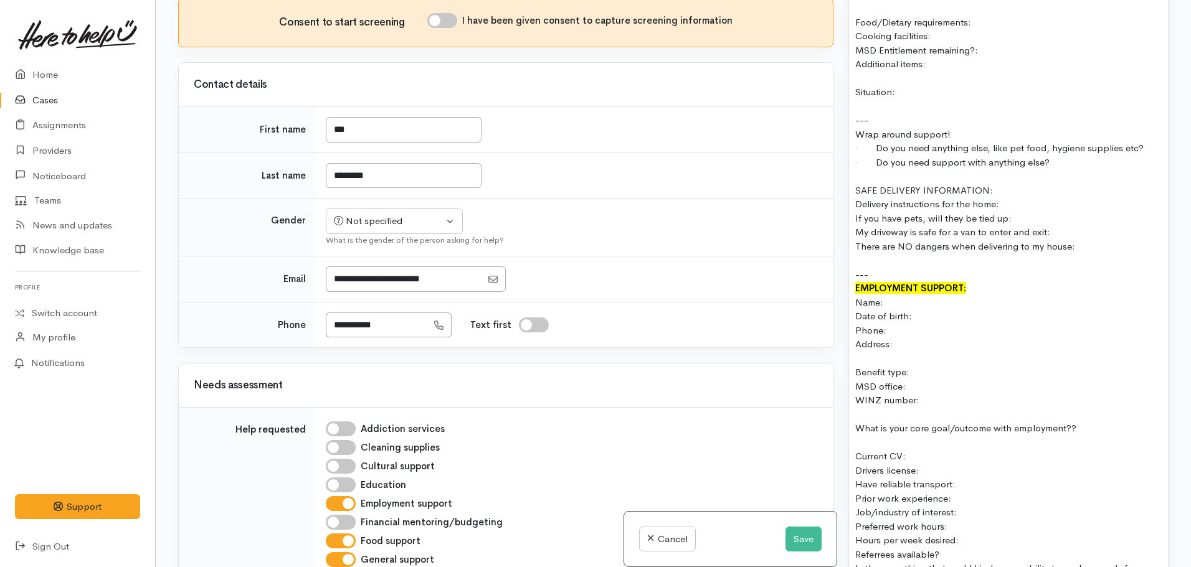
scroll to position [1189, 0]
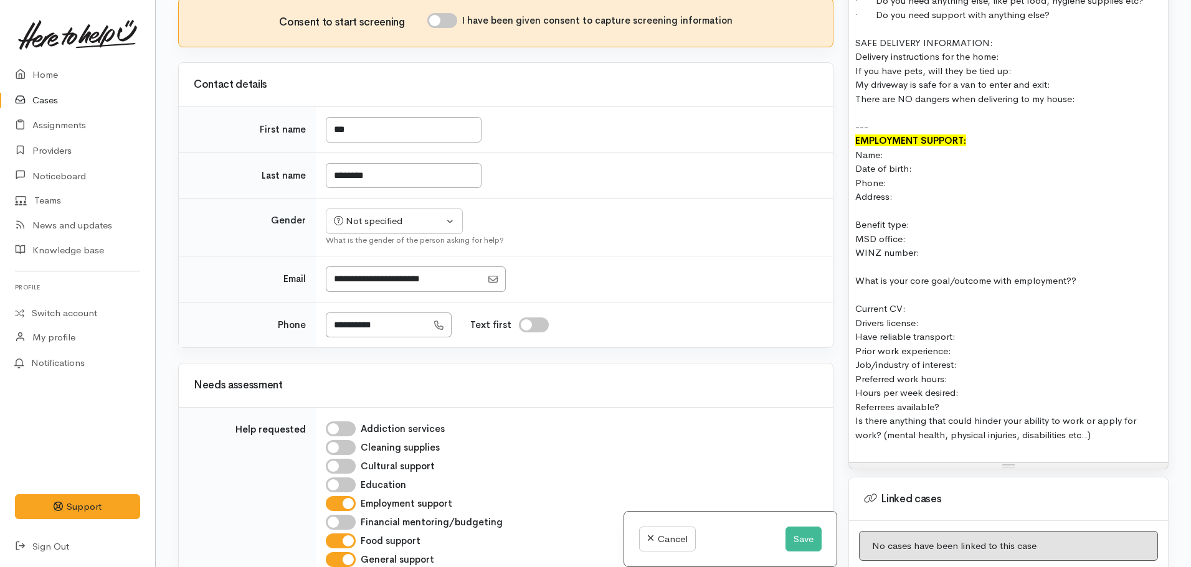
click at [1134, 442] on div at bounding box center [1008, 449] width 306 height 14
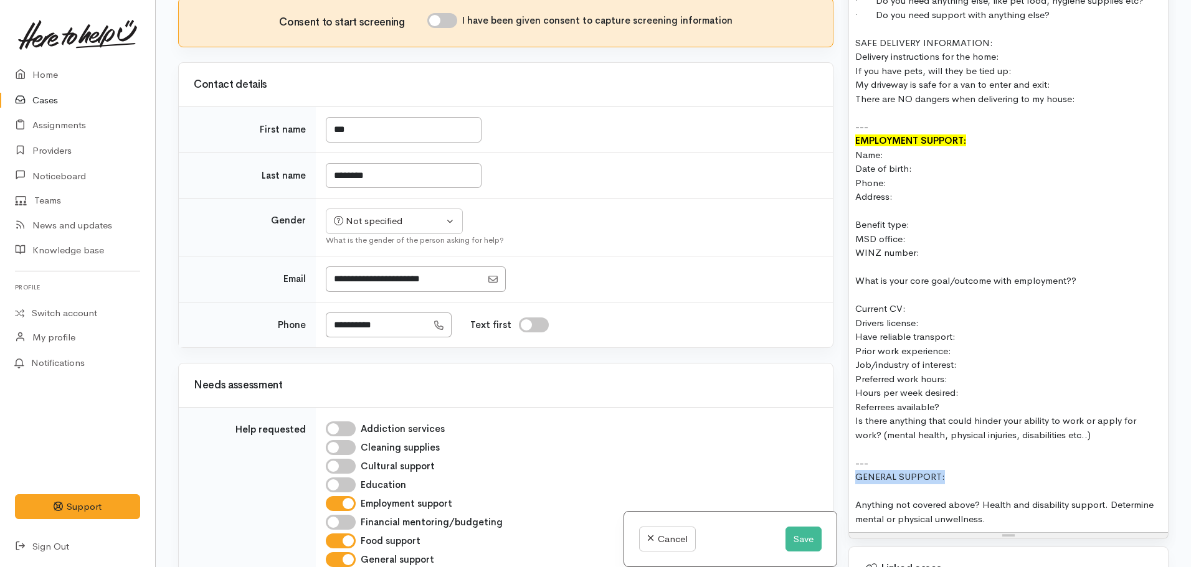
drag, startPoint x: 945, startPoint y: 461, endPoint x: 845, endPoint y: 472, distance: 101.5
click at [845, 472] on div "Warnings Add No warnings have been raised against this case Add Warning Title ●…" at bounding box center [1008, 283] width 335 height 567
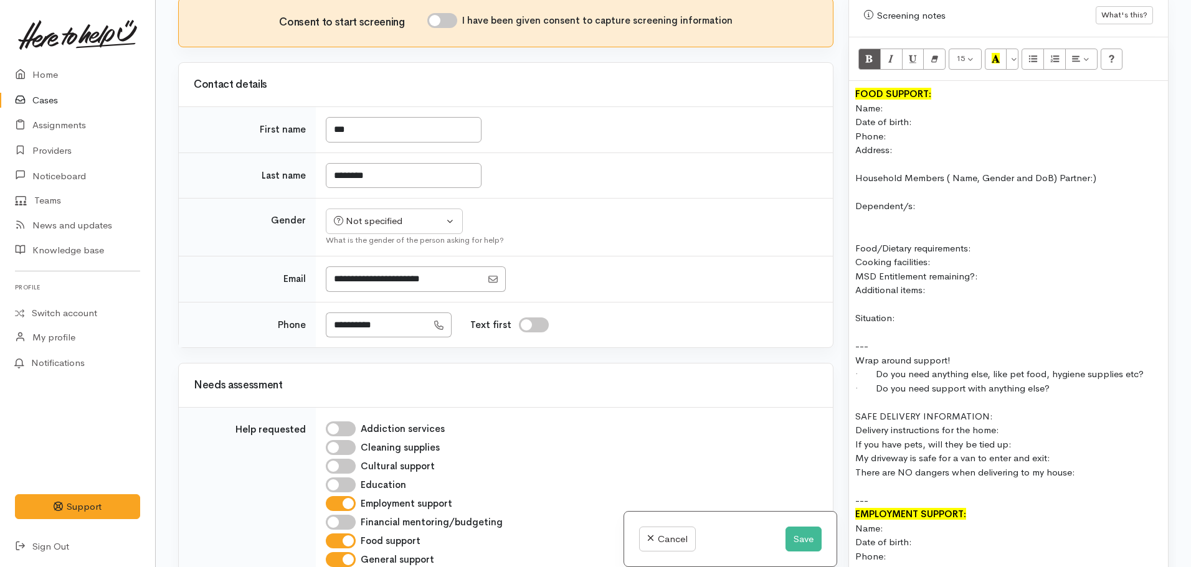
scroll to position [566, 0]
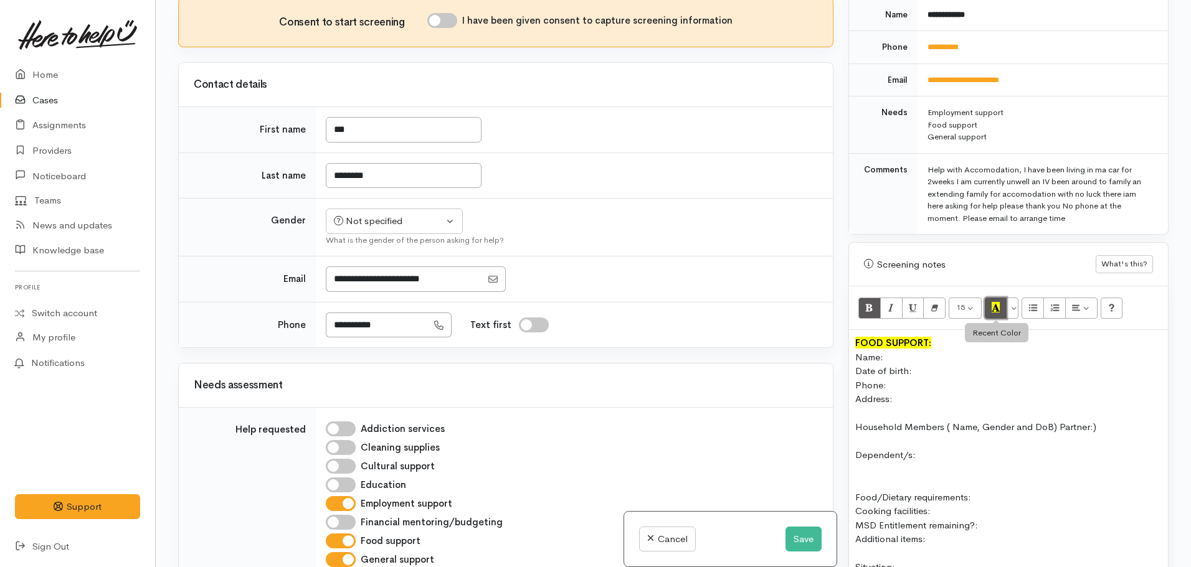
click at [996, 302] on icon "Recent Color" at bounding box center [996, 307] width 8 height 11
click at [945, 337] on div "FOOD SUPPORT:" at bounding box center [1008, 343] width 306 height 14
click at [894, 364] on div "Date of birth:" at bounding box center [1008, 371] width 306 height 14
click at [891, 351] on div "Name:" at bounding box center [1008, 358] width 306 height 14
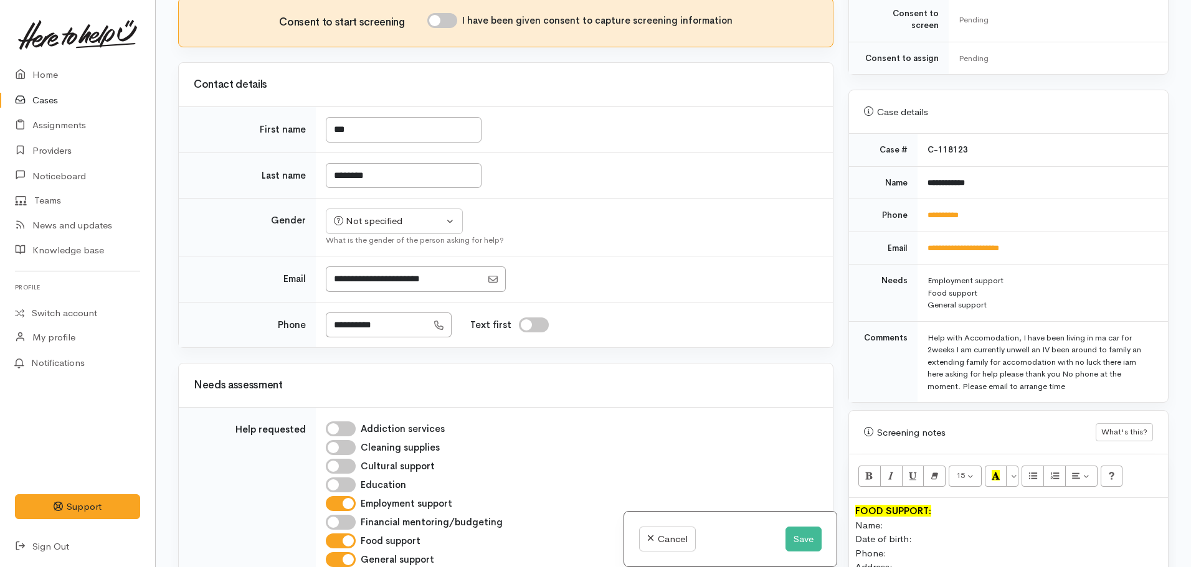
scroll to position [379, 0]
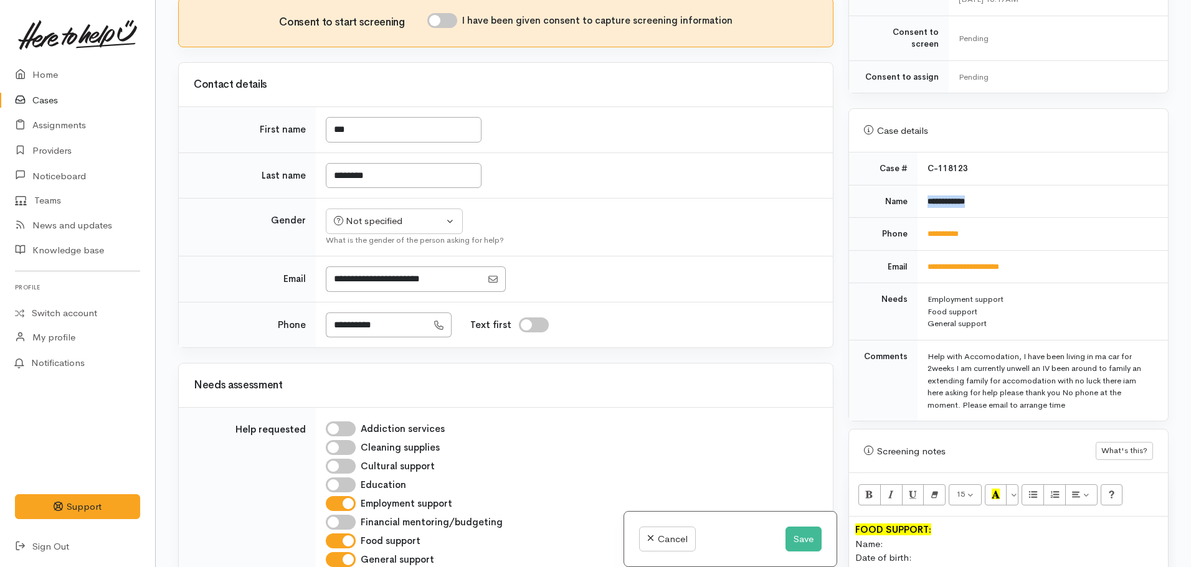
drag, startPoint x: 977, startPoint y: 193, endPoint x: 924, endPoint y: 192, distance: 53.0
click at [924, 192] on td "**********" at bounding box center [1042, 201] width 250 height 33
copy b "**********"
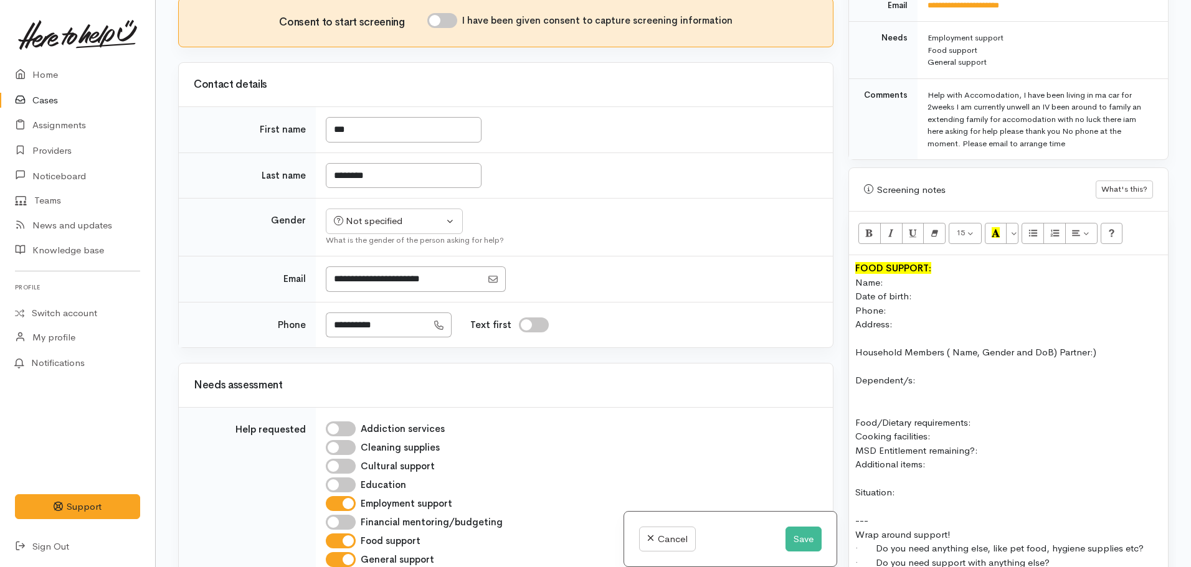
scroll to position [691, 0]
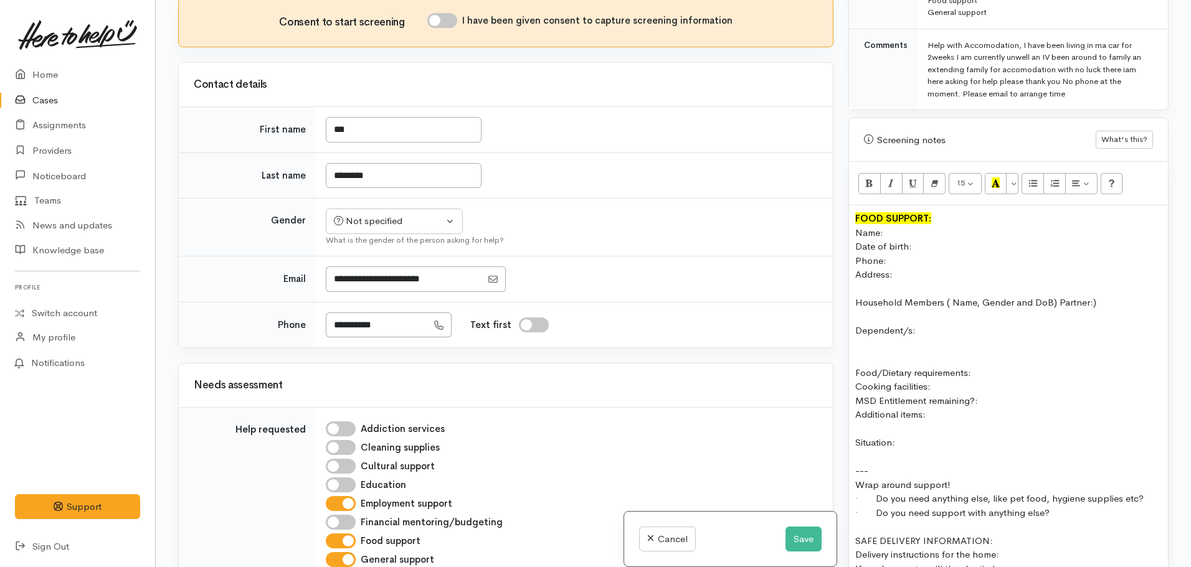
click at [908, 226] on div "Name:" at bounding box center [1008, 233] width 306 height 14
click at [903, 242] on div "Date of birth:" at bounding box center [1008, 247] width 306 height 14
click at [907, 254] on div "Phone:" at bounding box center [1008, 261] width 306 height 14
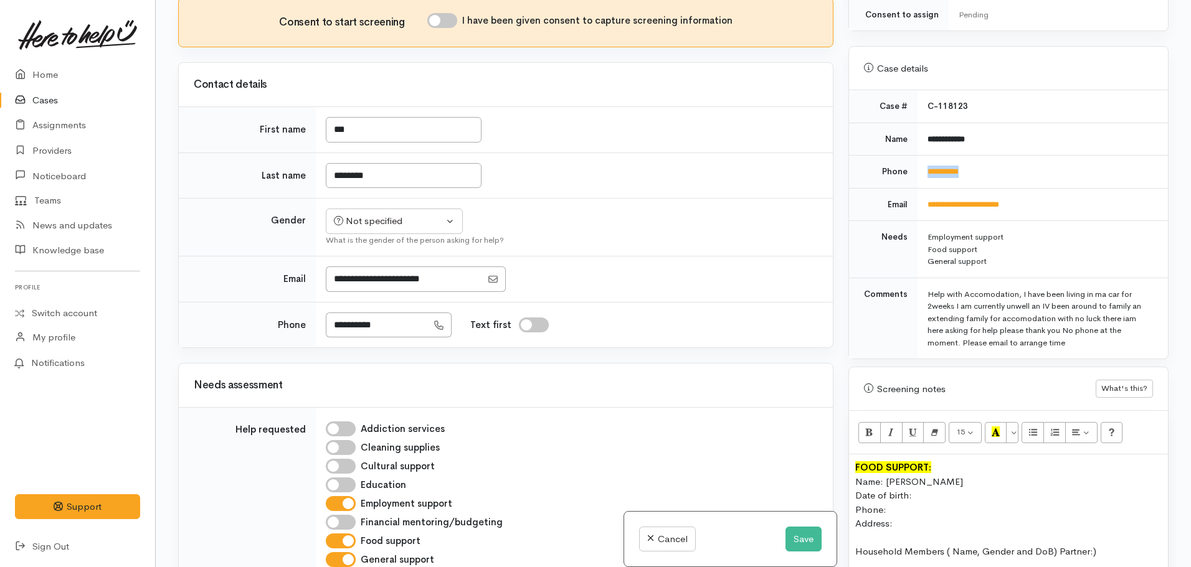
drag, startPoint x: 989, startPoint y: 150, endPoint x: 918, endPoint y: 160, distance: 71.7
click at [918, 160] on td "**********" at bounding box center [1042, 172] width 250 height 33
copy link "**********"
click at [899, 503] on div "Phone:" at bounding box center [1008, 510] width 306 height 14
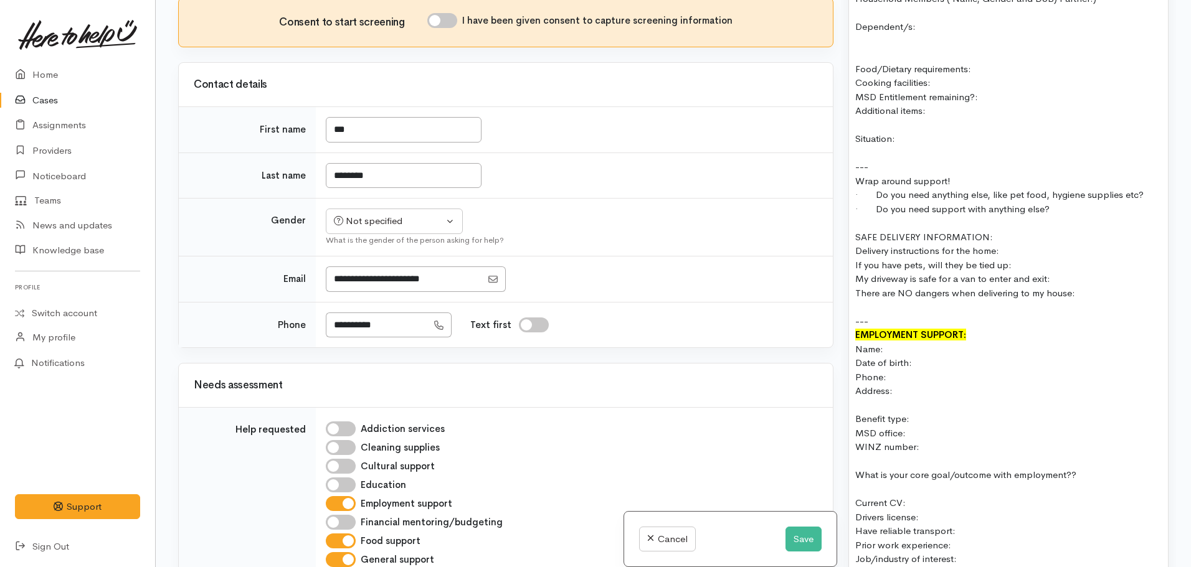
scroll to position [1002, 0]
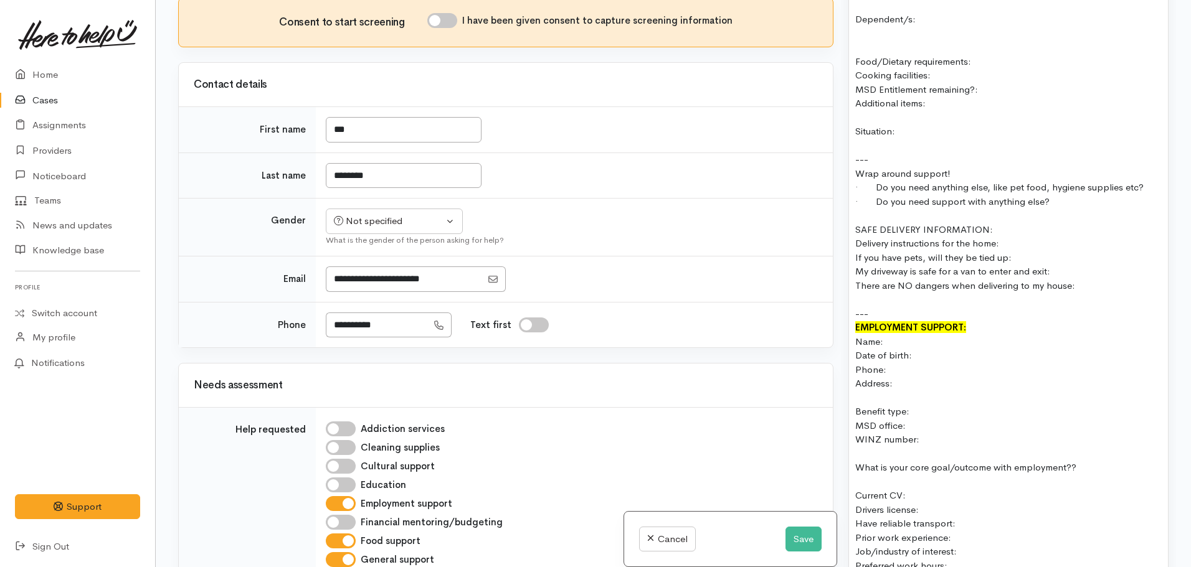
click at [904, 335] on div "Name:" at bounding box center [1008, 342] width 306 height 14
click at [901, 363] on div "Phone:" at bounding box center [1008, 370] width 306 height 14
click at [903, 335] on div "Name:" at bounding box center [1008, 342] width 306 height 14
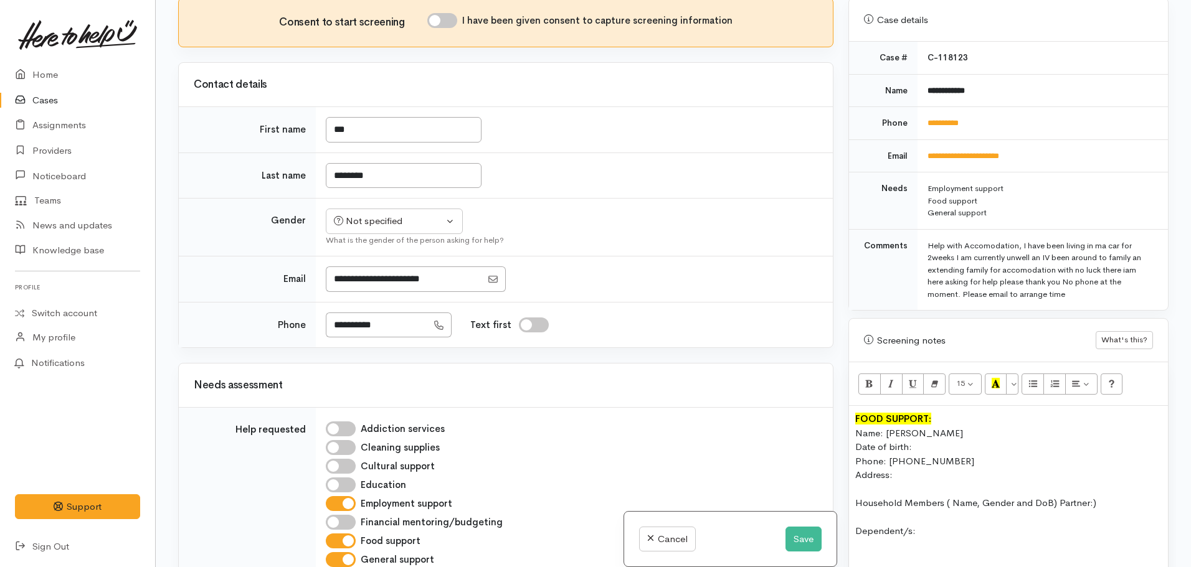
scroll to position [379, 0]
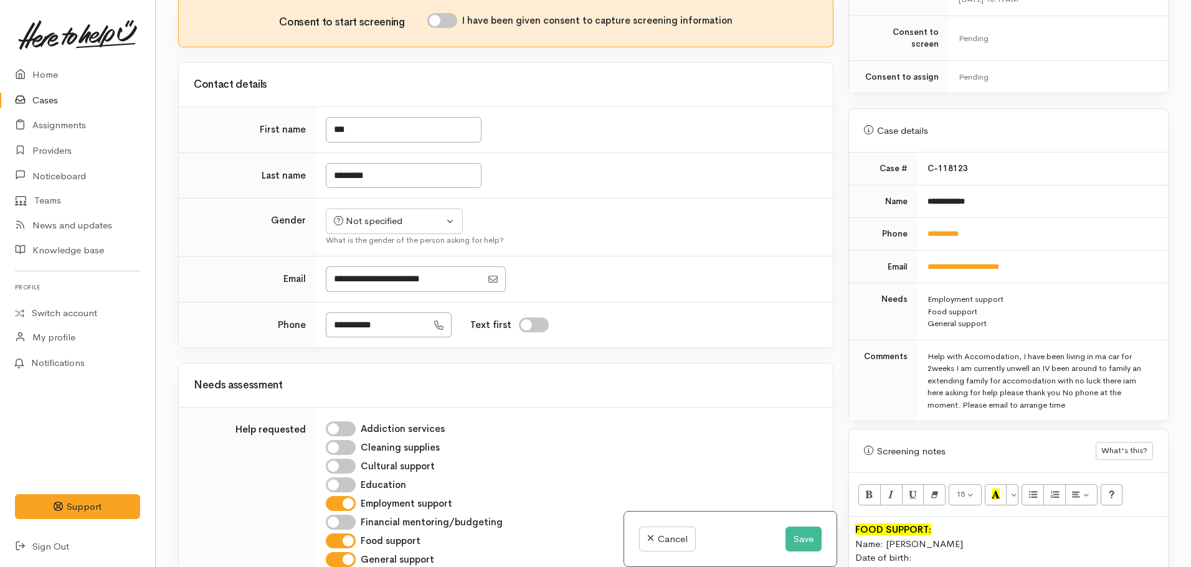
click at [965, 197] on b "**********" at bounding box center [945, 201] width 37 height 8
drag, startPoint x: 976, startPoint y: 190, endPoint x: 921, endPoint y: 189, distance: 55.4
click at [921, 189] on td "**********" at bounding box center [1042, 201] width 250 height 33
copy b "**********"
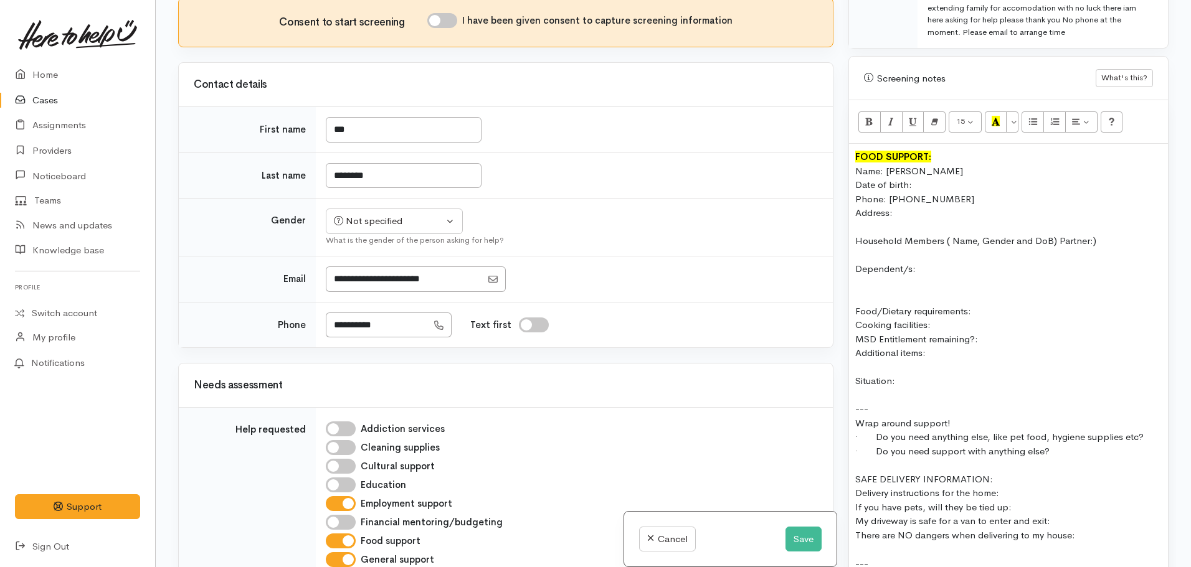
scroll to position [878, 0]
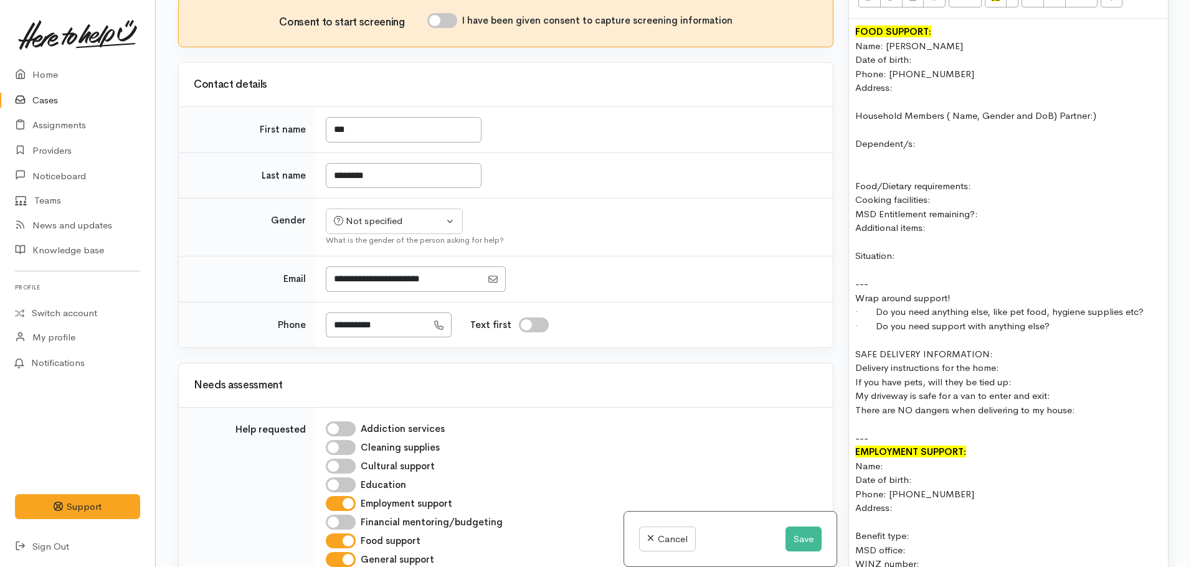
click at [896, 460] on div "Name:" at bounding box center [1008, 467] width 306 height 14
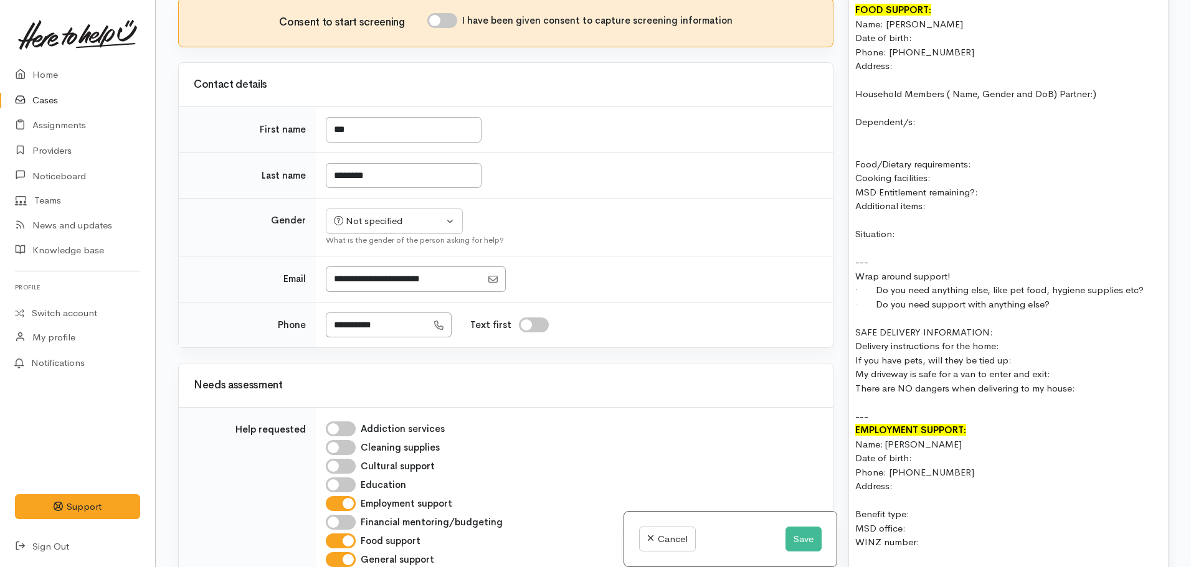
scroll to position [940, 0]
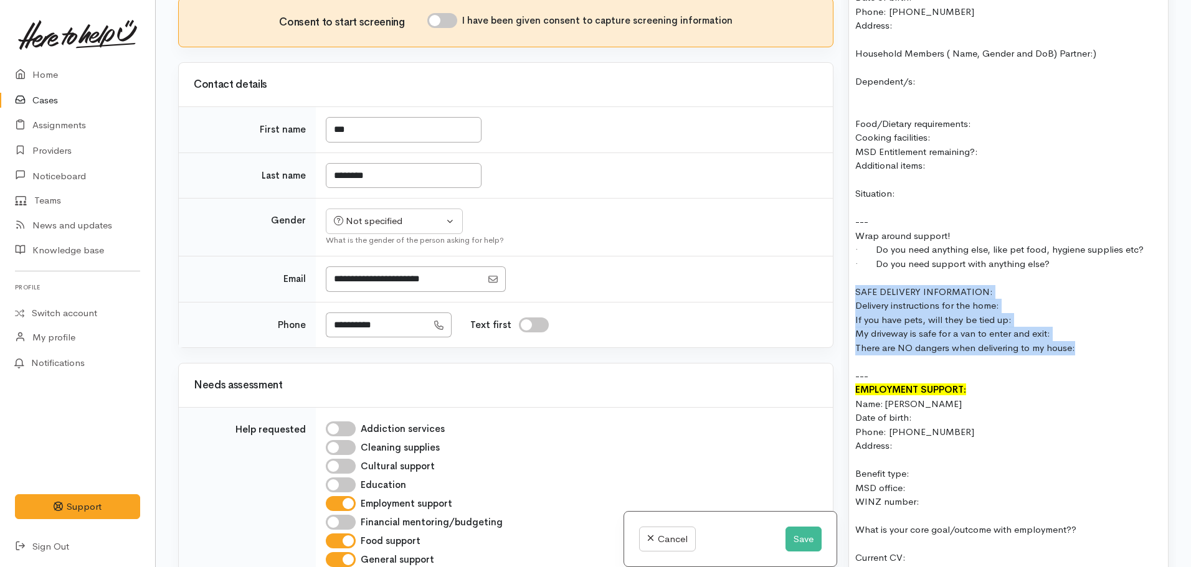
drag, startPoint x: 1098, startPoint y: 336, endPoint x: 841, endPoint y: 280, distance: 262.8
click at [841, 280] on div "Warnings Add No warnings have been raised against this case Add Warning Title ●…" at bounding box center [1008, 283] width 335 height 567
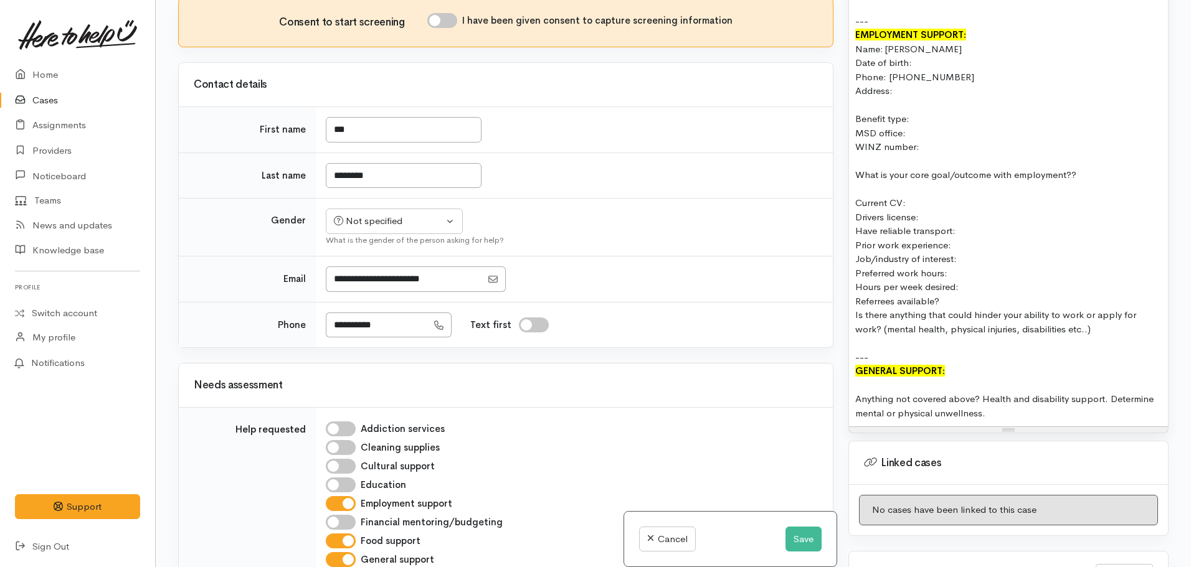
scroll to position [1251, 0]
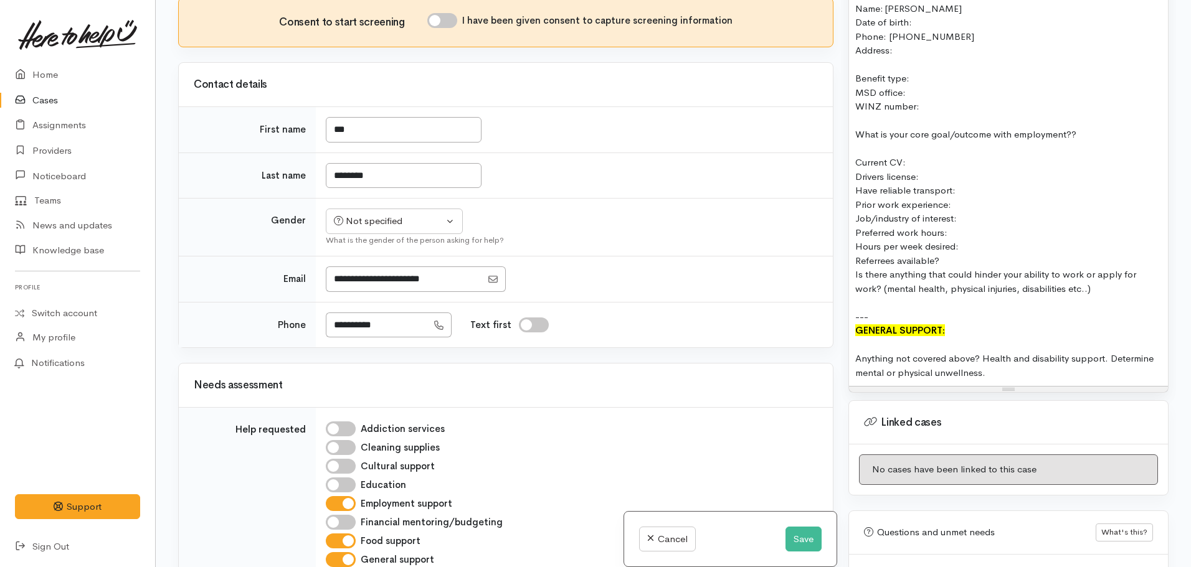
click at [1100, 278] on div "Is there anything that could hinder your ability to work or apply for work? (me…" at bounding box center [1008, 282] width 306 height 28
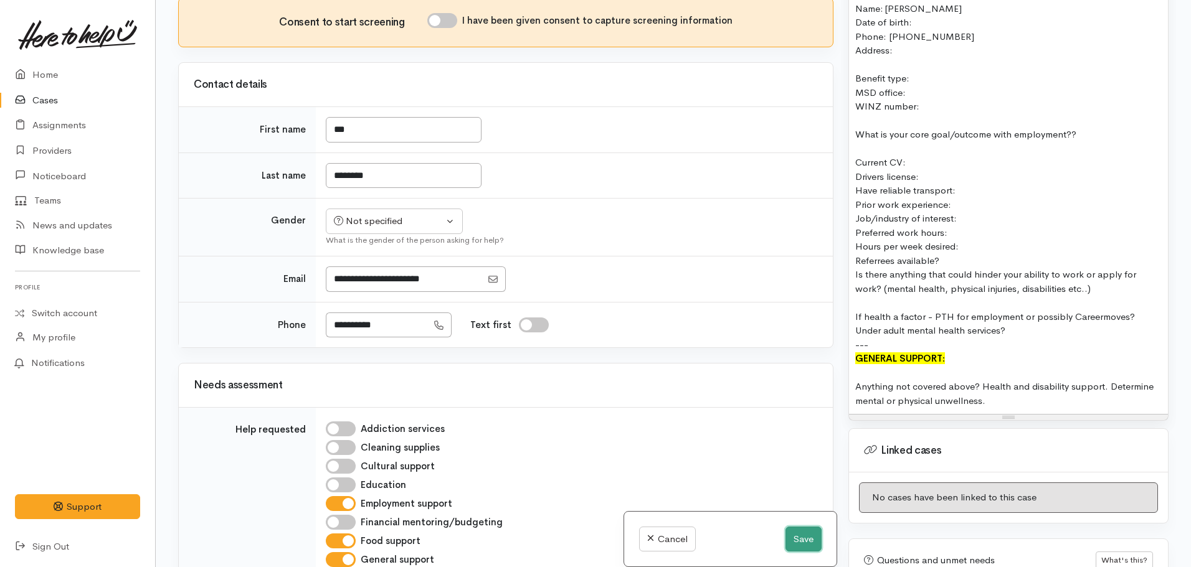
click at [790, 538] on button "Save" at bounding box center [803, 540] width 36 height 26
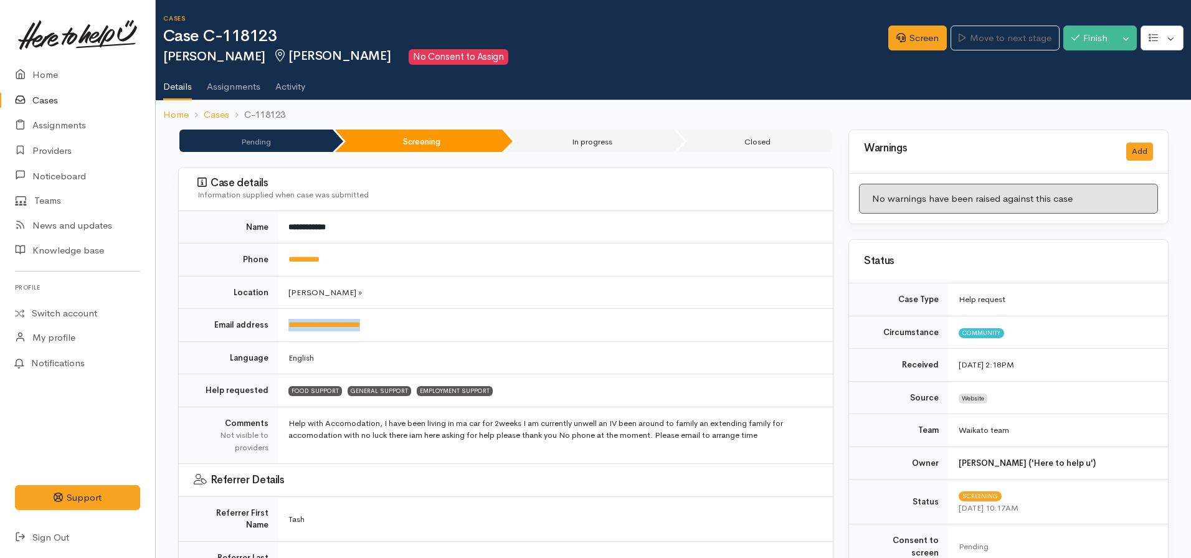
drag, startPoint x: 416, startPoint y: 320, endPoint x: 282, endPoint y: 325, distance: 134.0
click at [282, 325] on td "**********" at bounding box center [555, 325] width 554 height 33
click at [502, 250] on td "**********" at bounding box center [555, 260] width 554 height 33
drag, startPoint x: 419, startPoint y: 324, endPoint x: 287, endPoint y: 329, distance: 131.5
click at [287, 329] on td "**********" at bounding box center [555, 325] width 554 height 33
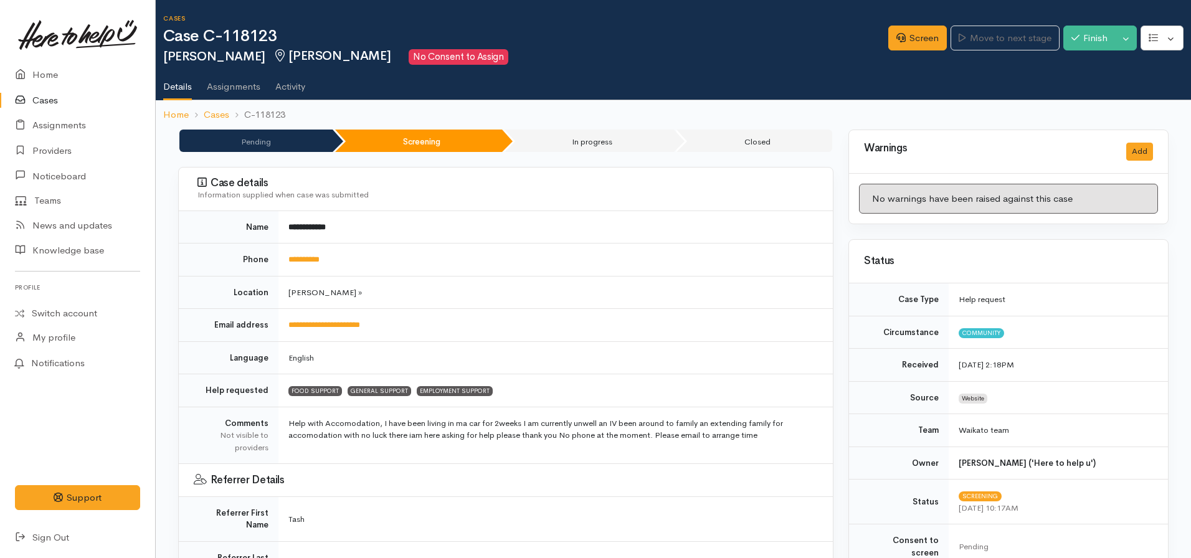
drag, startPoint x: 315, startPoint y: 322, endPoint x: 695, endPoint y: 280, distance: 382.8
click at [695, 280] on td "Hamilton »" at bounding box center [555, 292] width 554 height 33
click at [308, 255] on link "**********" at bounding box center [303, 259] width 31 height 8
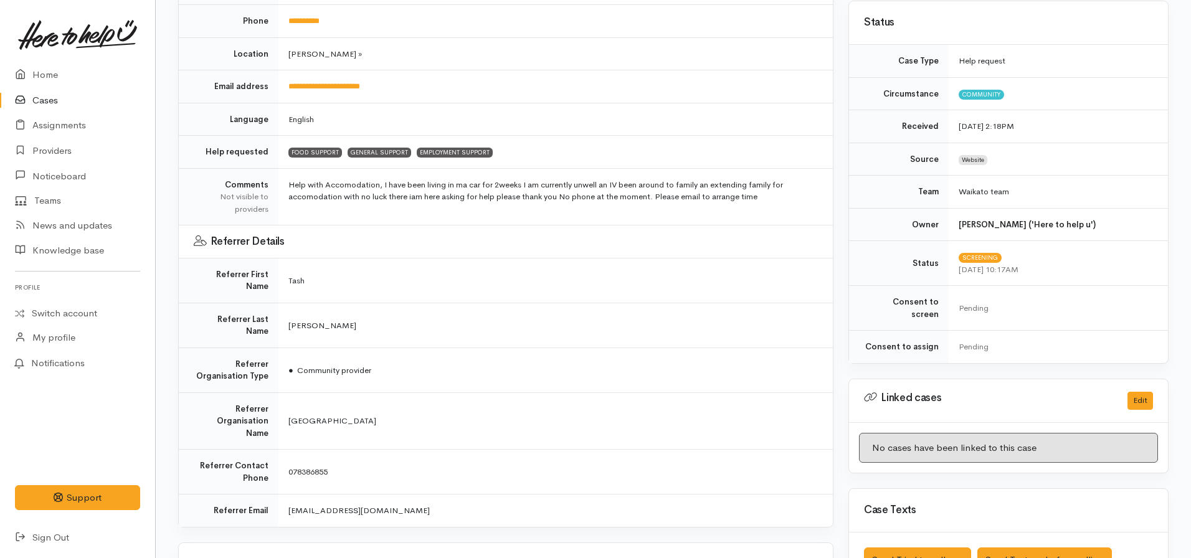
scroll to position [62, 0]
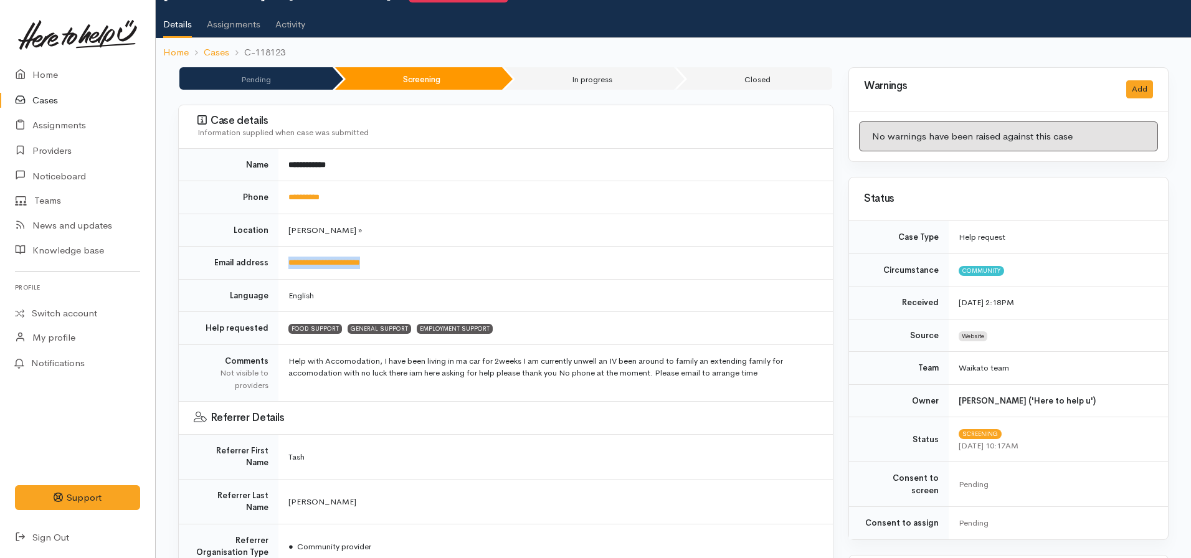
drag, startPoint x: 398, startPoint y: 257, endPoint x: 280, endPoint y: 267, distance: 118.1
click at [280, 267] on td "**********" at bounding box center [555, 263] width 554 height 33
copy link "**********"
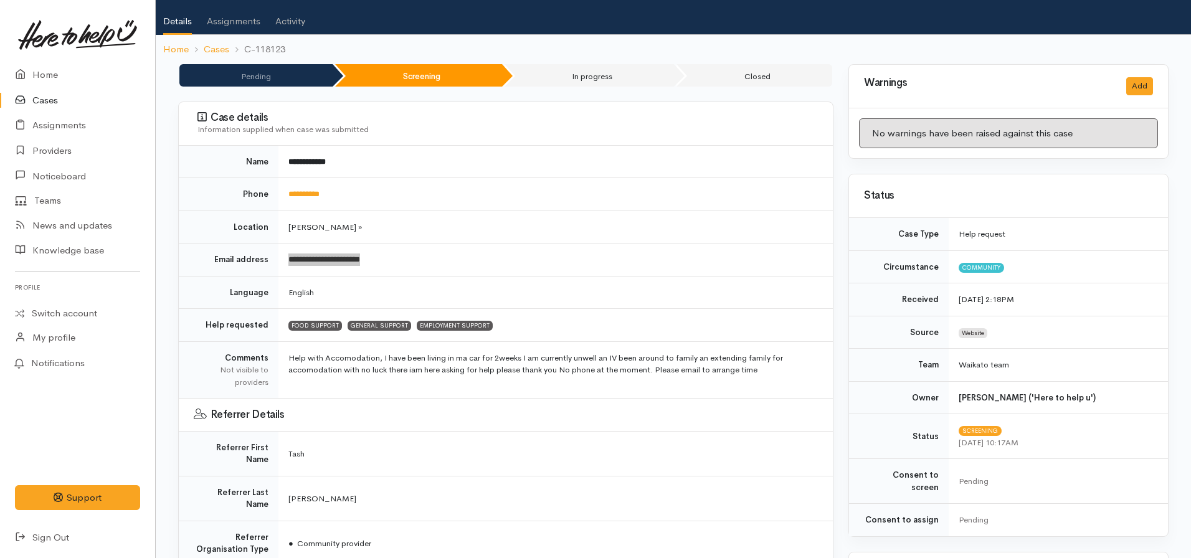
scroll to position [0, 0]
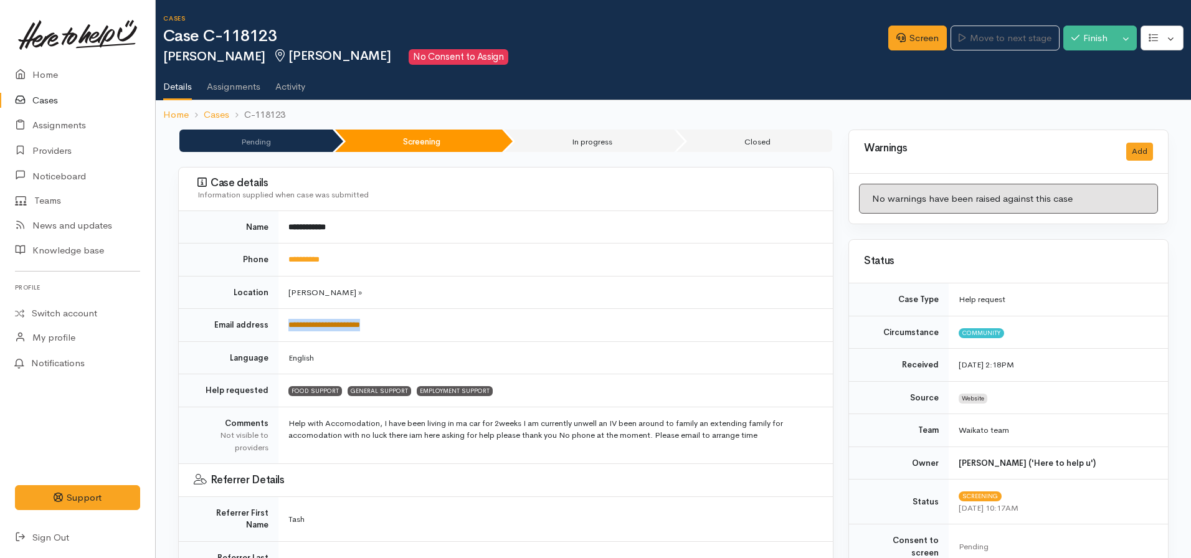
copy link "**********"
click at [533, 314] on td "**********" at bounding box center [555, 325] width 554 height 33
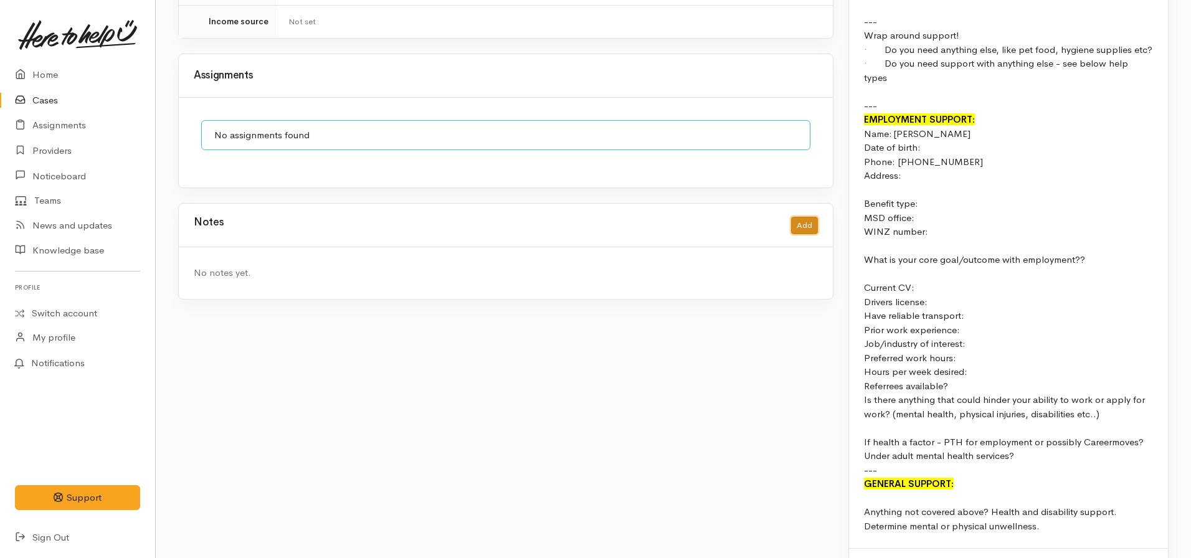
click at [800, 217] on button "Add" at bounding box center [804, 226] width 27 height 18
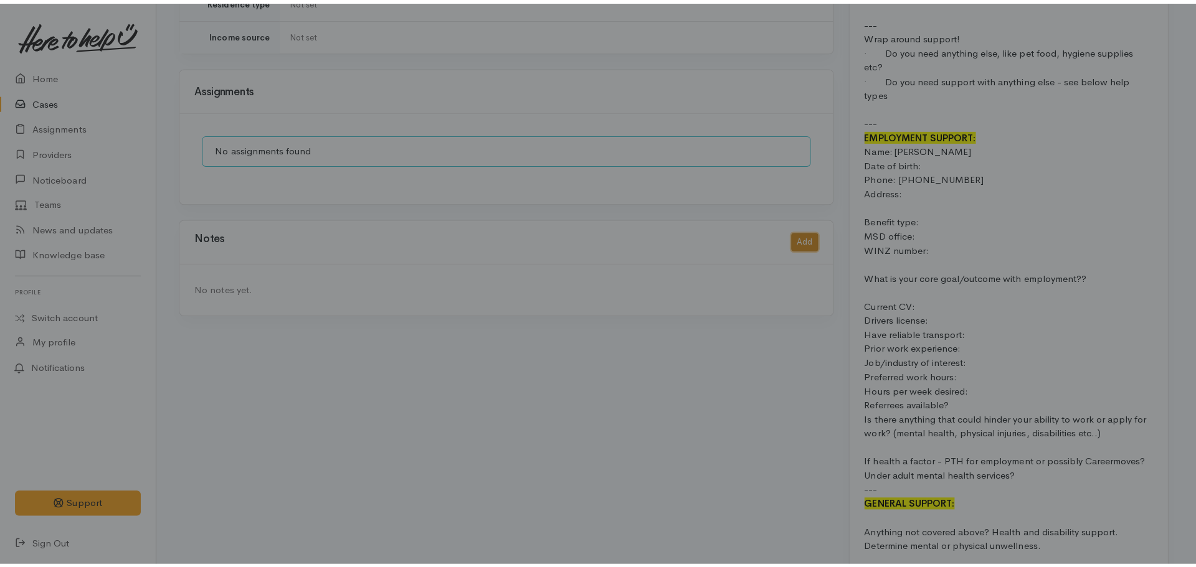
scroll to position [1204, 0]
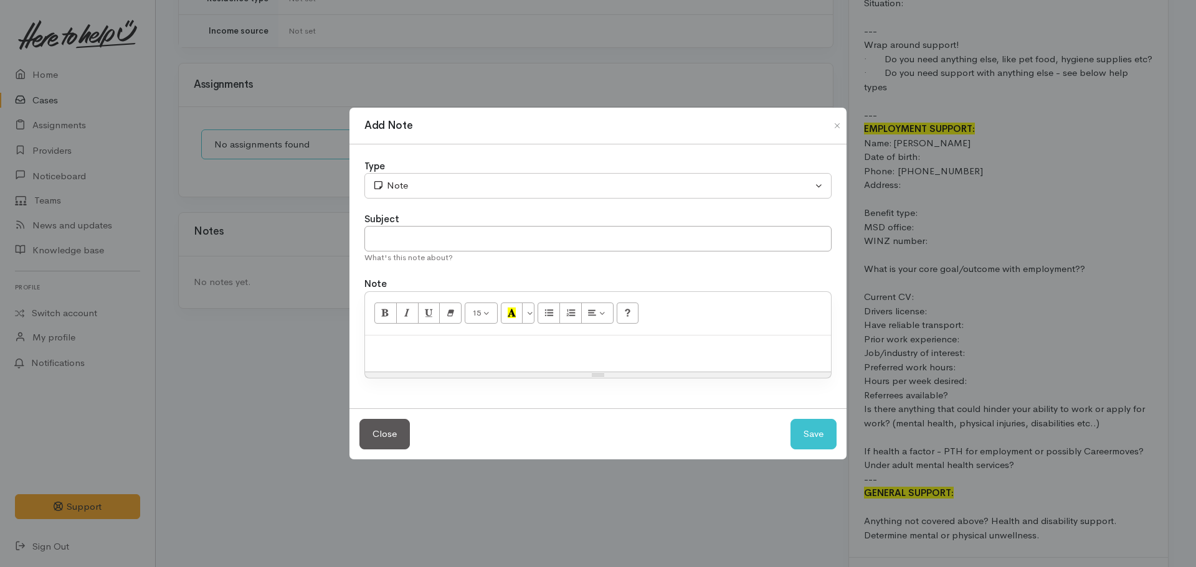
click at [418, 342] on p at bounding box center [597, 349] width 453 height 14
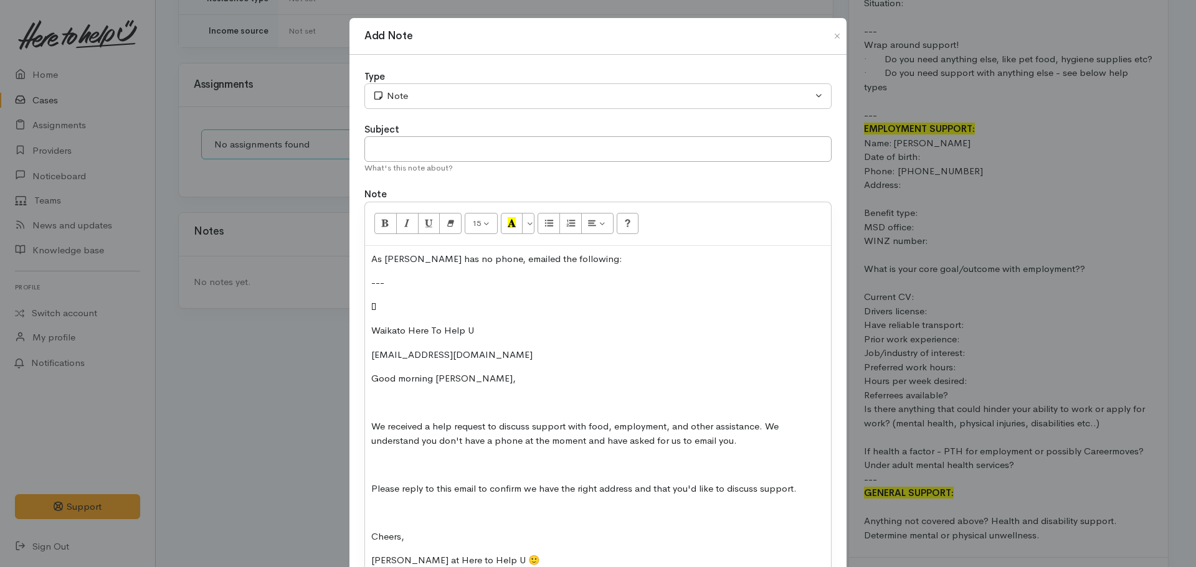
click at [382, 315] on div "As Ben has no phone, emailed the following: ---  Waikato Here To Help U ​benny…" at bounding box center [598, 415] width 466 height 338
click at [376, 298] on div "As Ben has no phone, emailed the following: ---  Waikato Here To Help U ​benny…" at bounding box center [598, 415] width 466 height 338
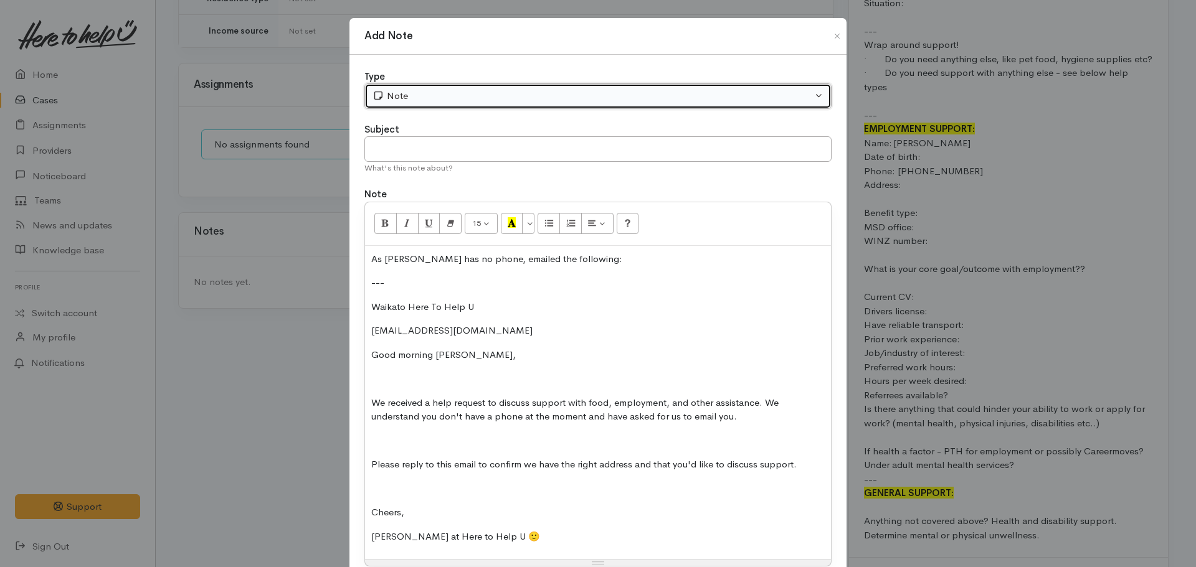
click at [416, 102] on div "Note" at bounding box center [592, 96] width 440 height 14
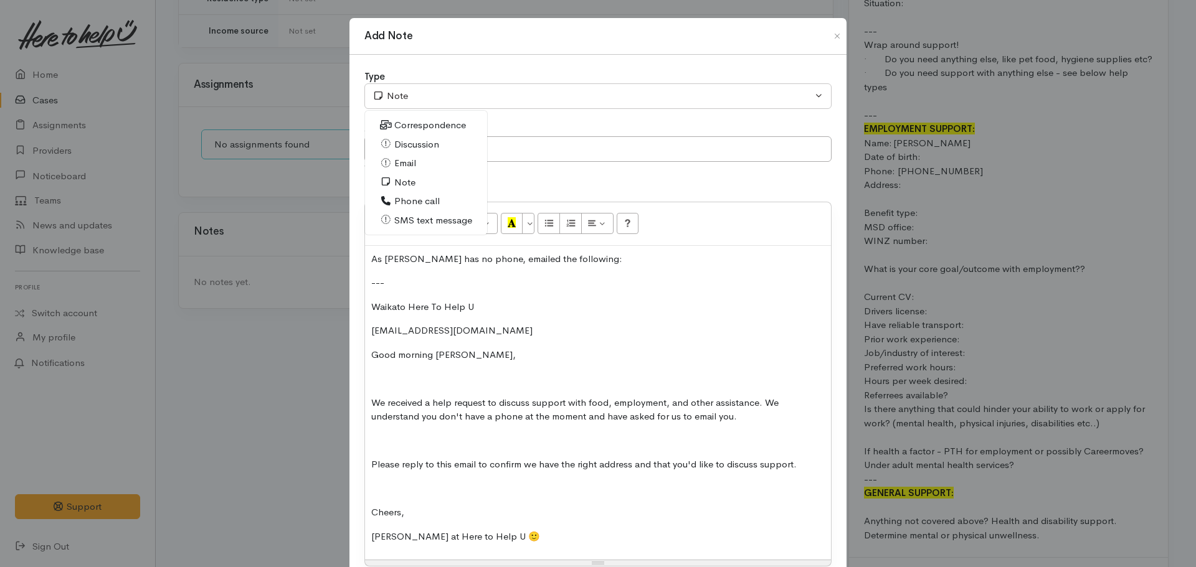
click at [399, 165] on span "Email" at bounding box center [405, 163] width 22 height 14
select select "2"
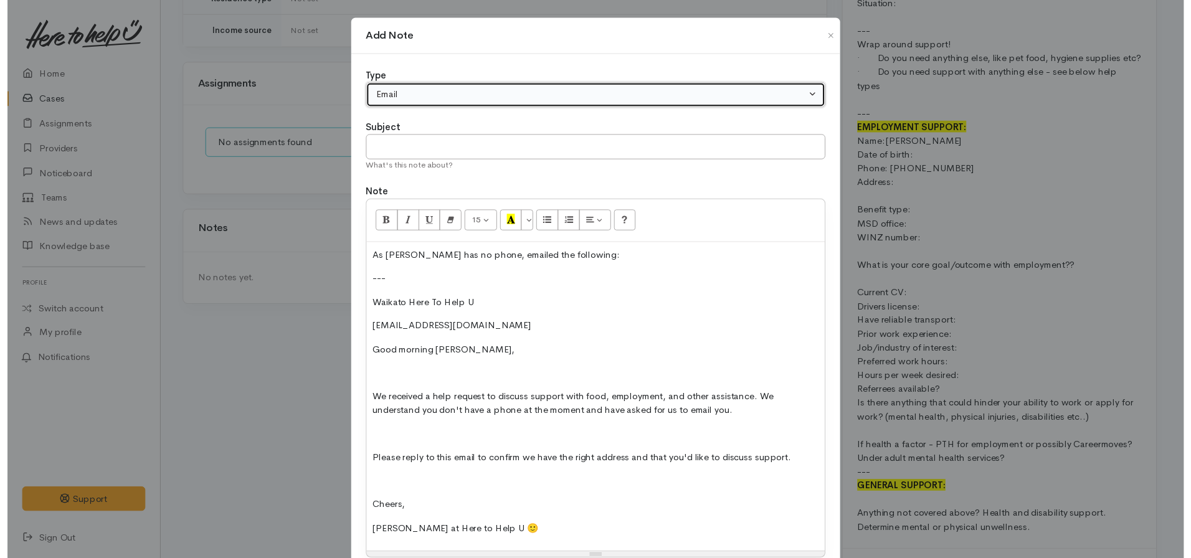
scroll to position [98, 0]
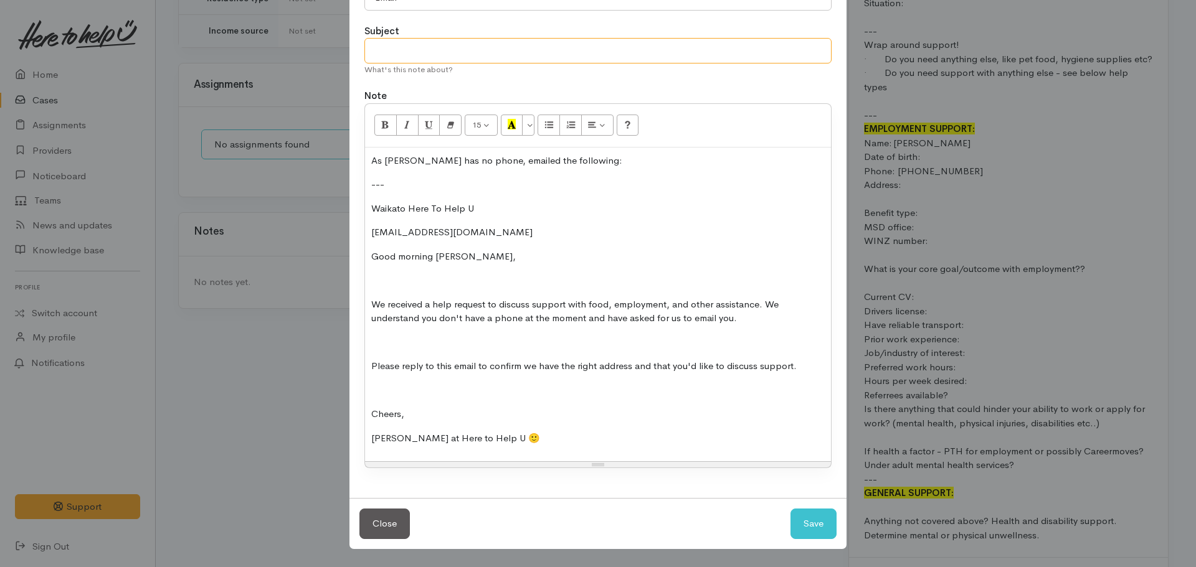
click at [454, 46] on input "text" at bounding box center [597, 51] width 467 height 26
type input "Attempt to contact #1"
click at [790, 509] on button "Save" at bounding box center [813, 524] width 46 height 31
select select "1"
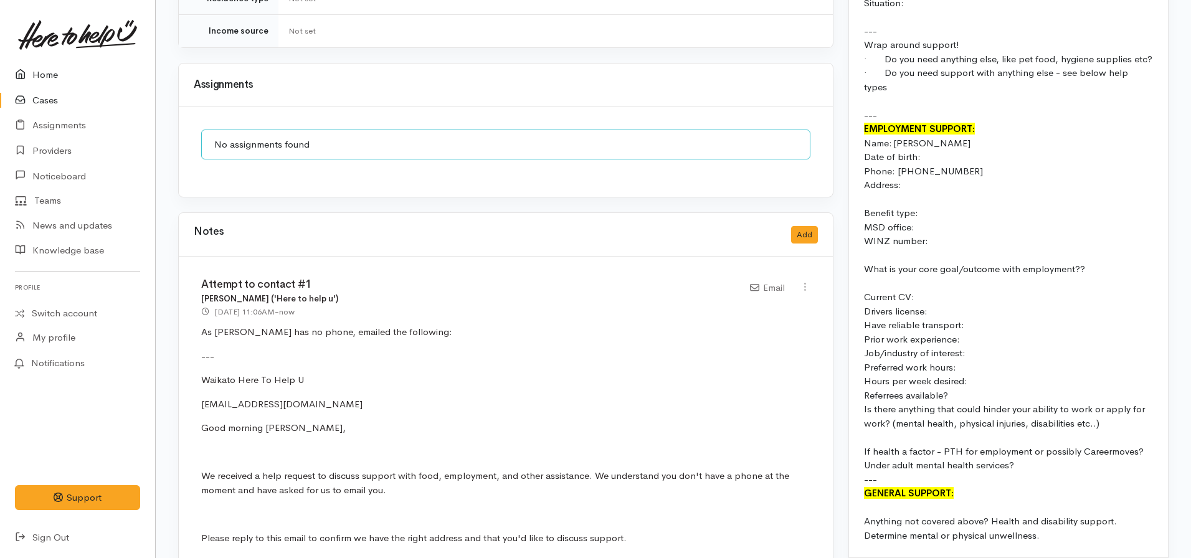
click at [59, 75] on link "Home" at bounding box center [77, 75] width 155 height 26
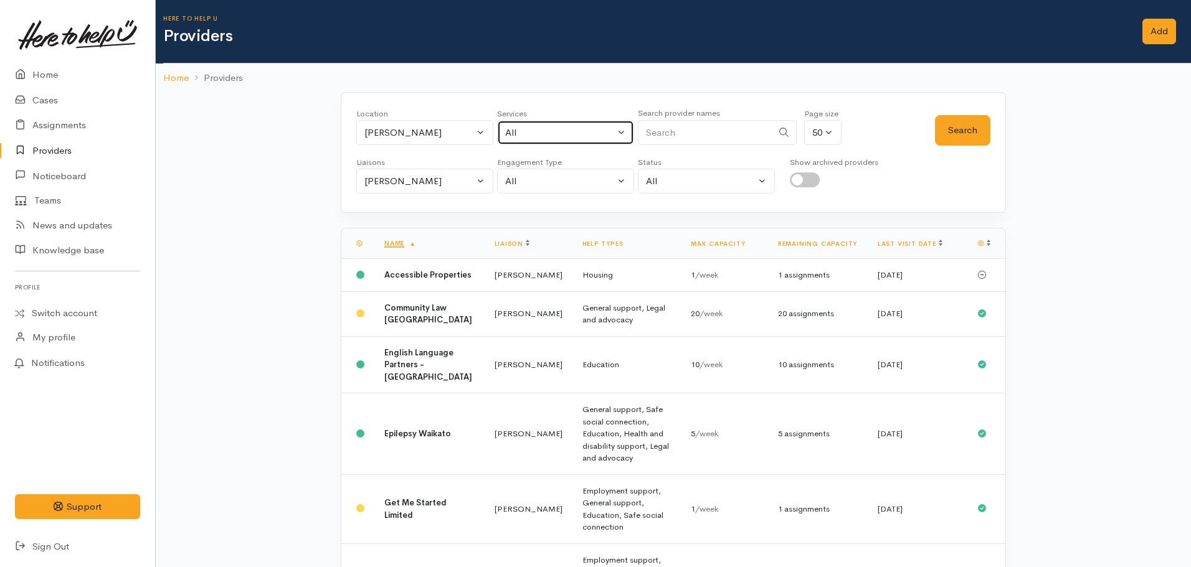
click at [536, 133] on div "All" at bounding box center [560, 133] width 110 height 14
type input "employment"
drag, startPoint x: 593, startPoint y: 214, endPoint x: 491, endPoint y: 184, distance: 105.7
click at [589, 214] on span "Employment support" at bounding box center [563, 214] width 88 height 14
select select "10"
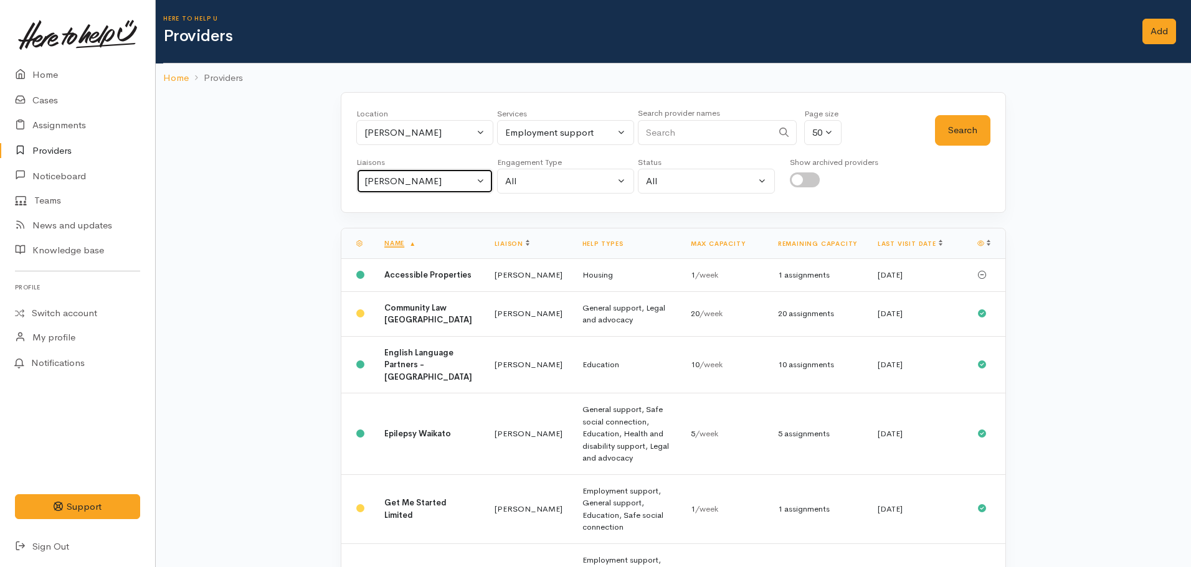
click at [469, 178] on div "[PERSON_NAME]" at bounding box center [419, 181] width 110 height 14
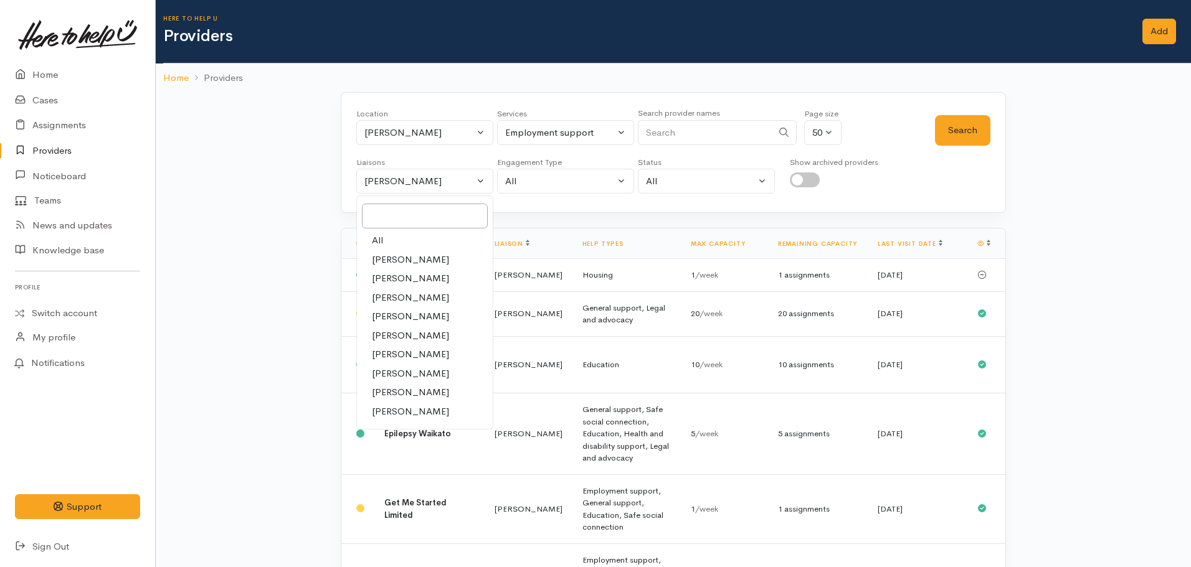
click at [393, 244] on link "All" at bounding box center [425, 240] width 136 height 19
select select "null"
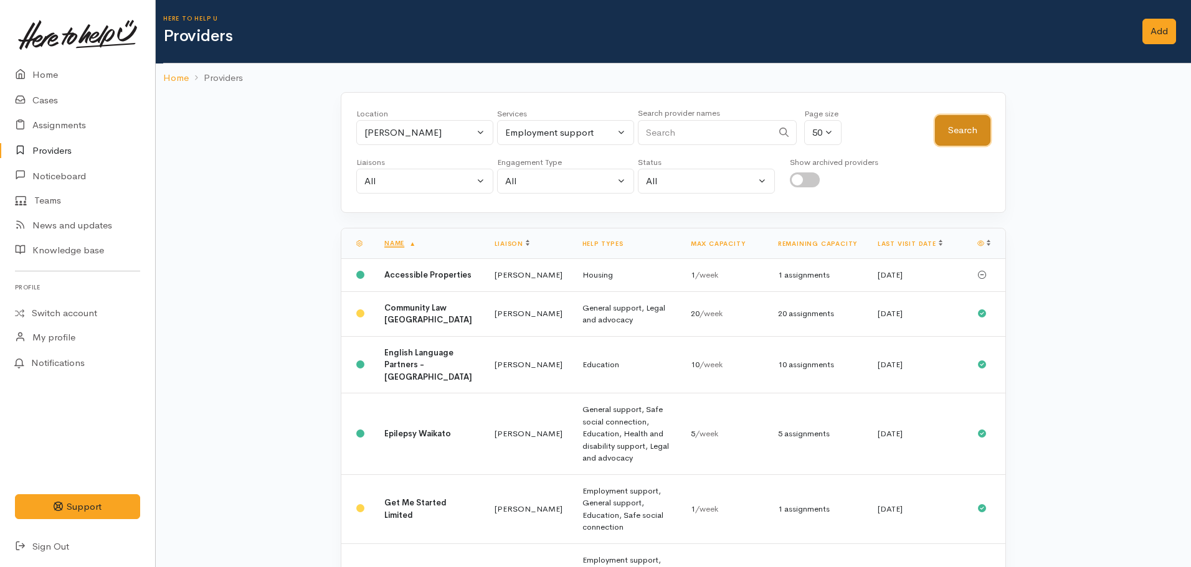
click at [974, 131] on button "Search" at bounding box center [962, 130] width 55 height 31
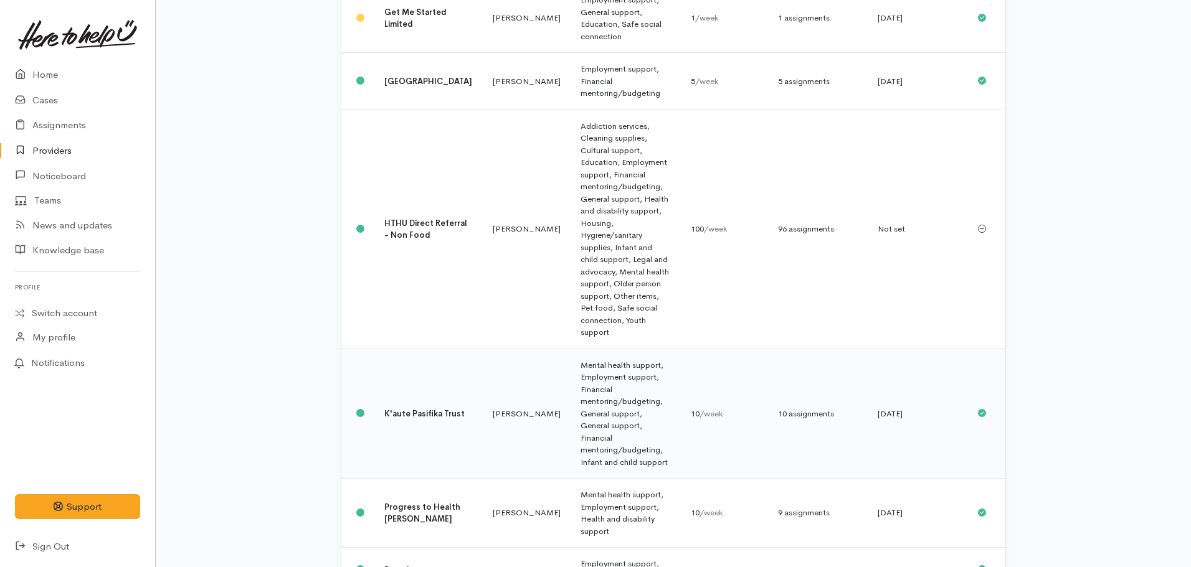
scroll to position [485, 0]
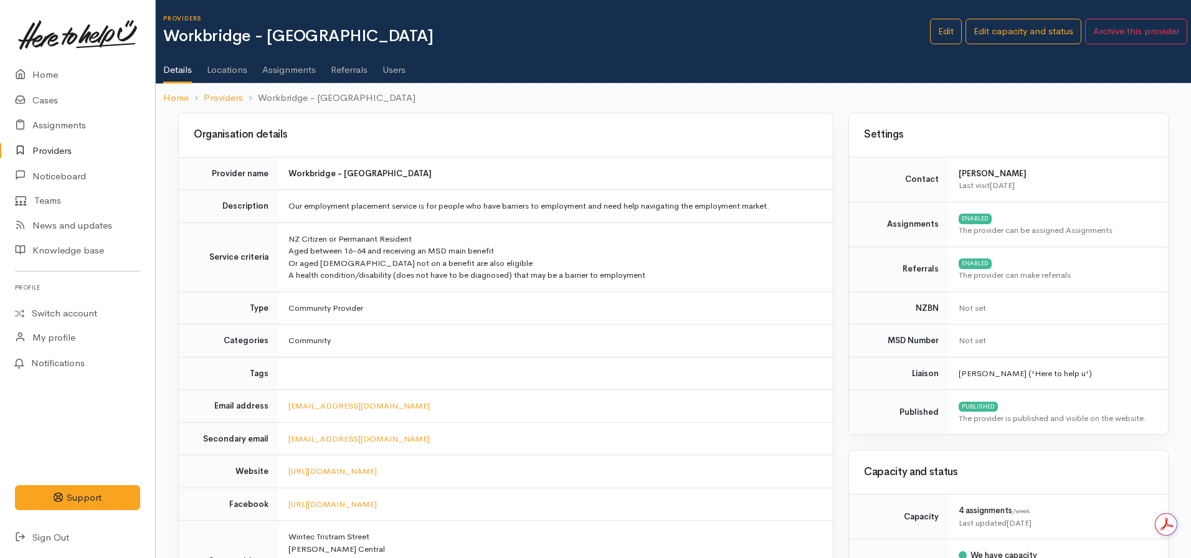
click at [279, 72] on link "Assignments" at bounding box center [289, 65] width 54 height 35
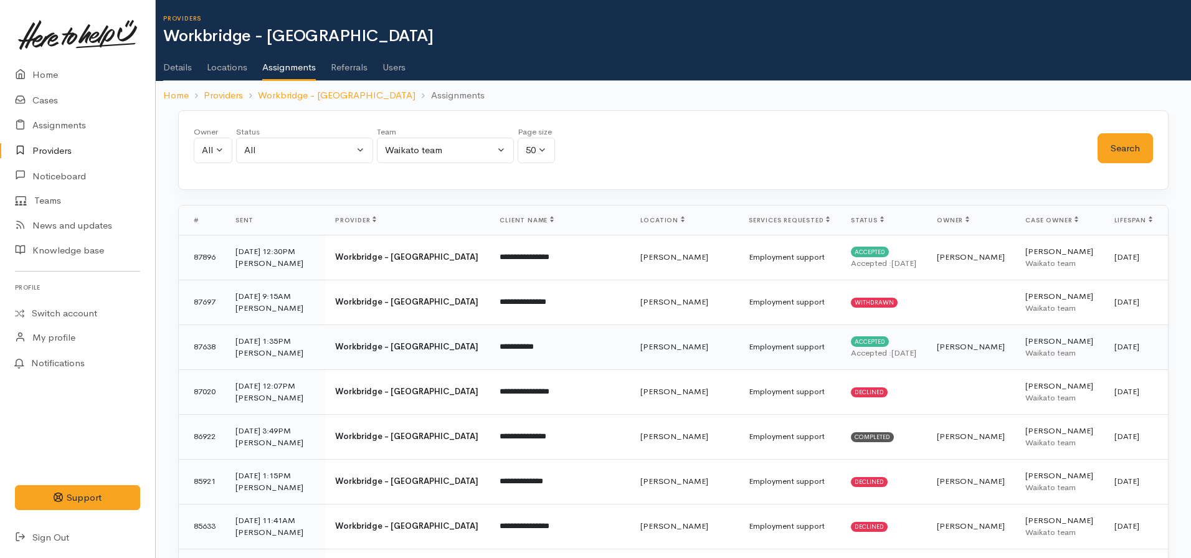
click at [891, 349] on time "[DATE]" at bounding box center [903, 353] width 25 height 11
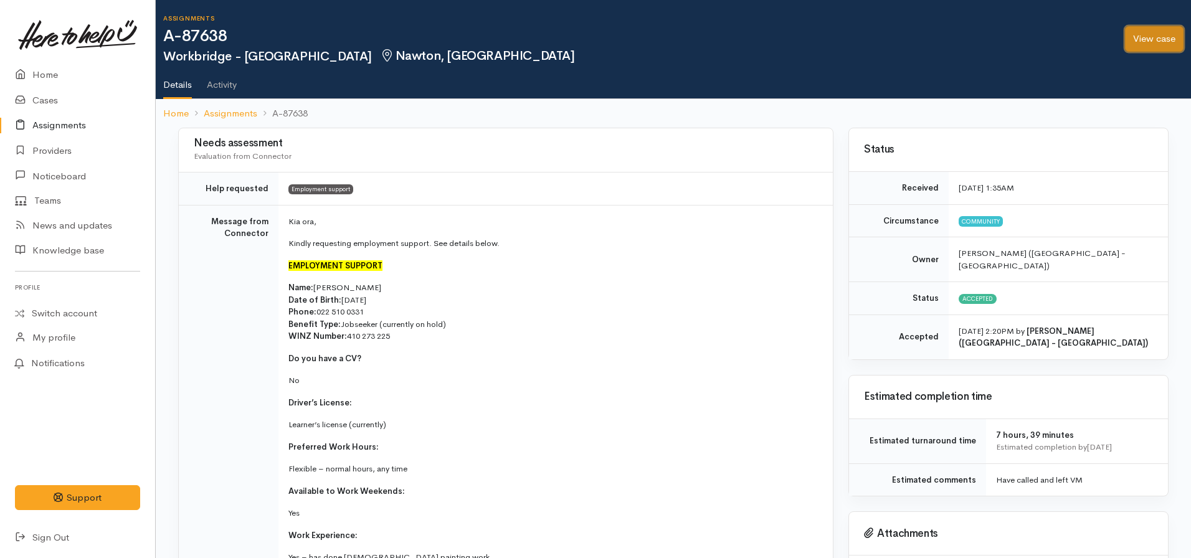
click at [1139, 42] on link "View case" at bounding box center [1154, 39] width 59 height 26
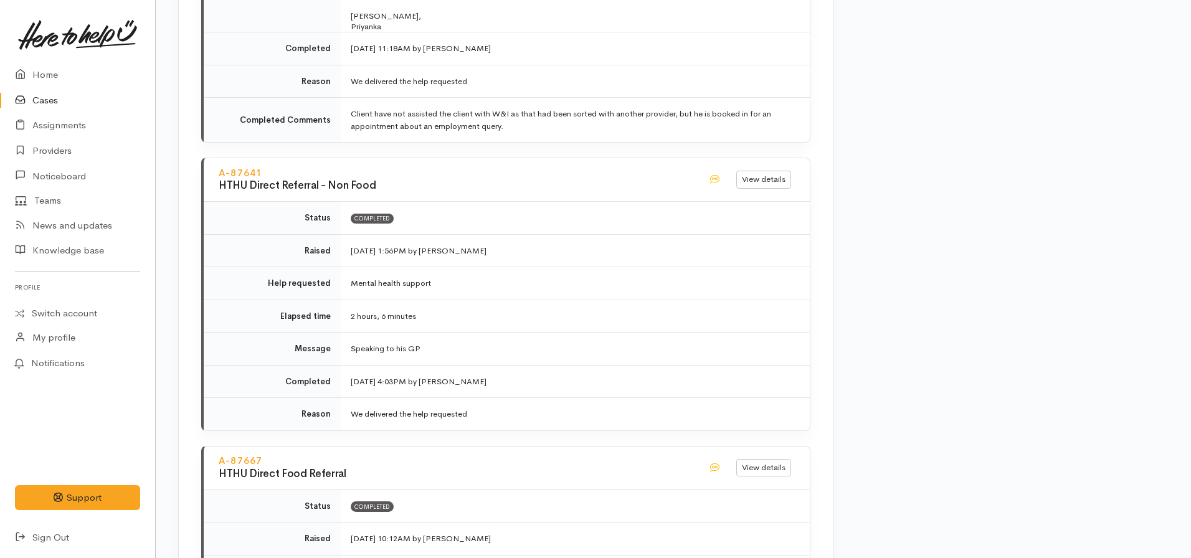
scroll to position [2367, 0]
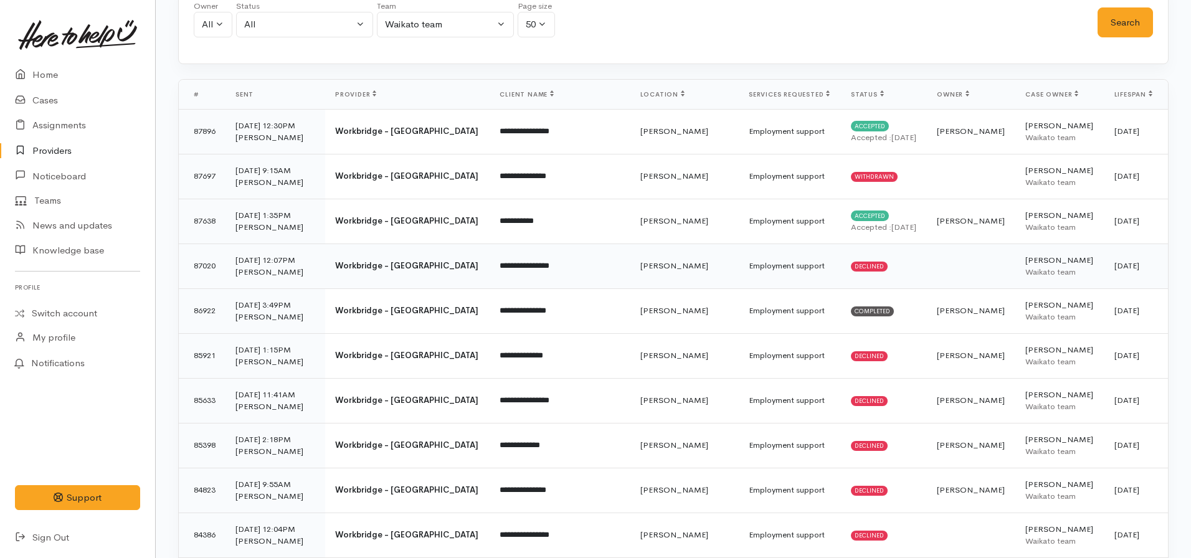
scroll to position [125, 0]
click at [878, 216] on td "Accepted Accepted : one month ago" at bounding box center [884, 222] width 86 height 45
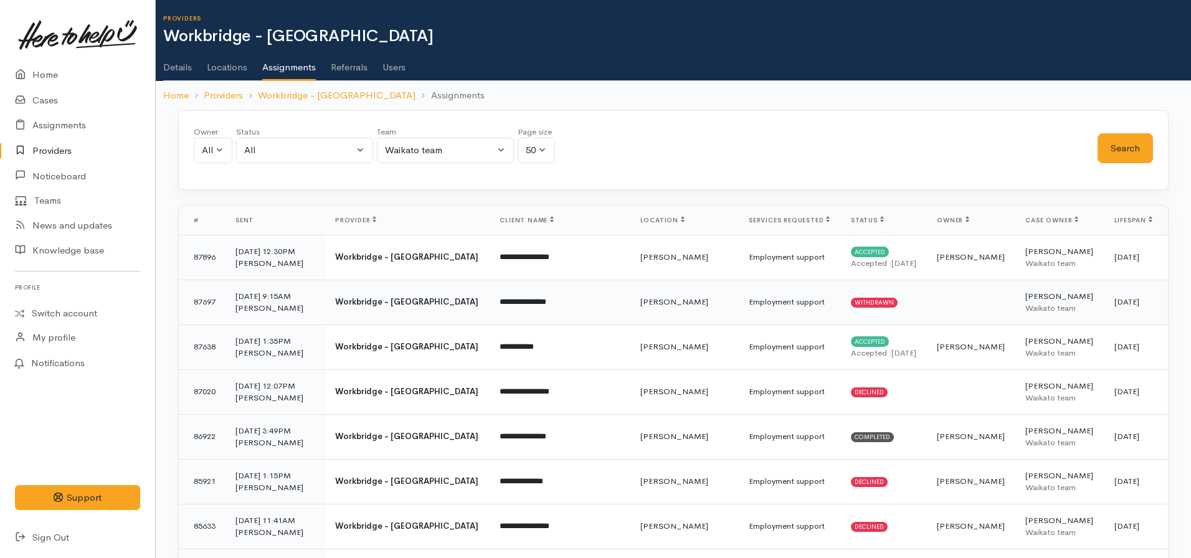
scroll to position [125, 0]
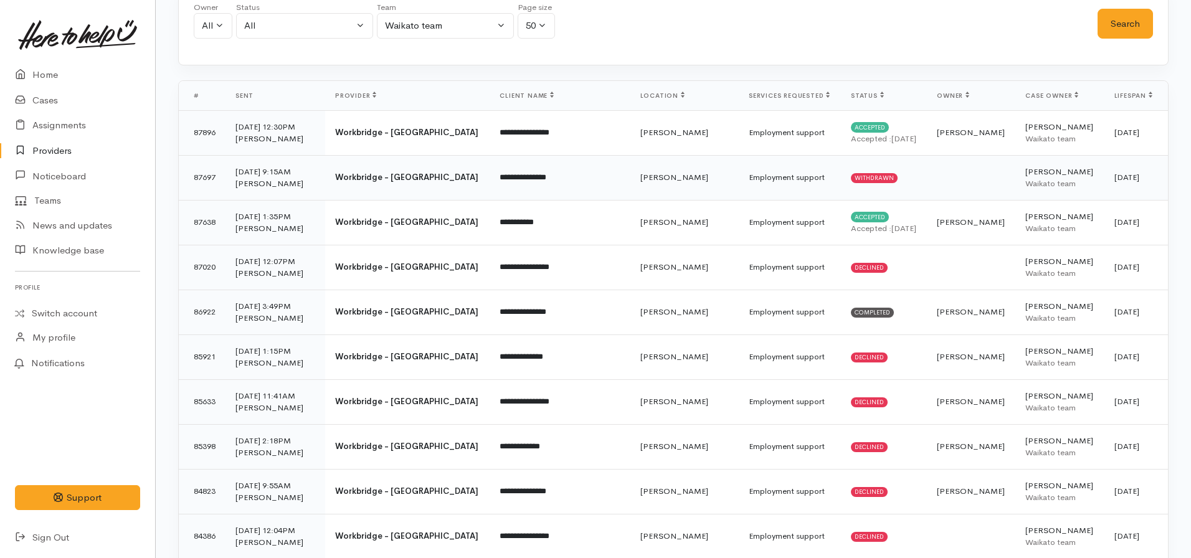
click at [841, 164] on td "Withdrawn" at bounding box center [884, 177] width 86 height 45
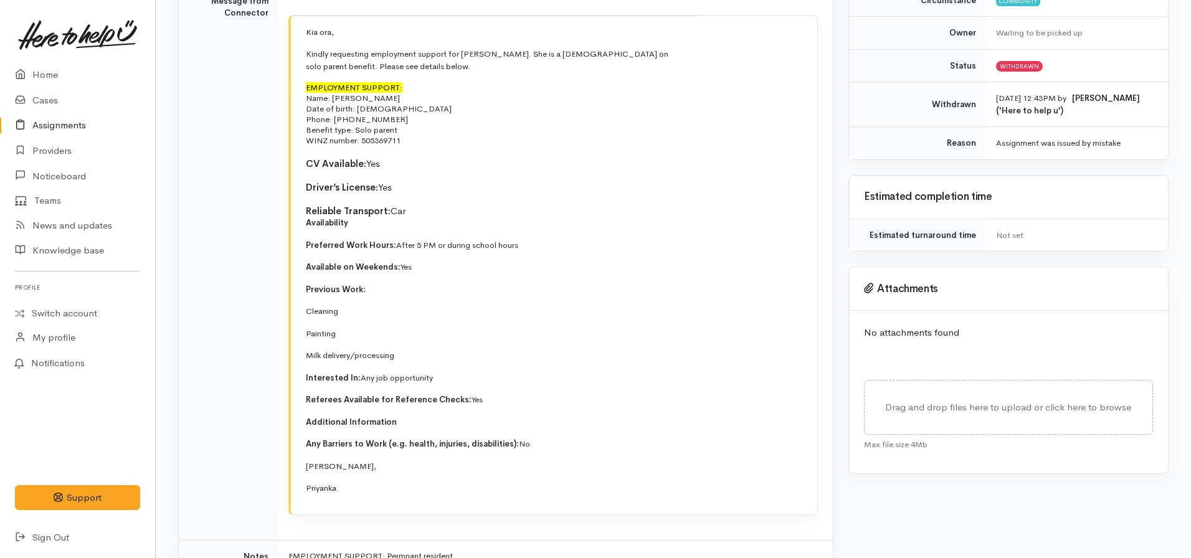
scroll to position [125, 0]
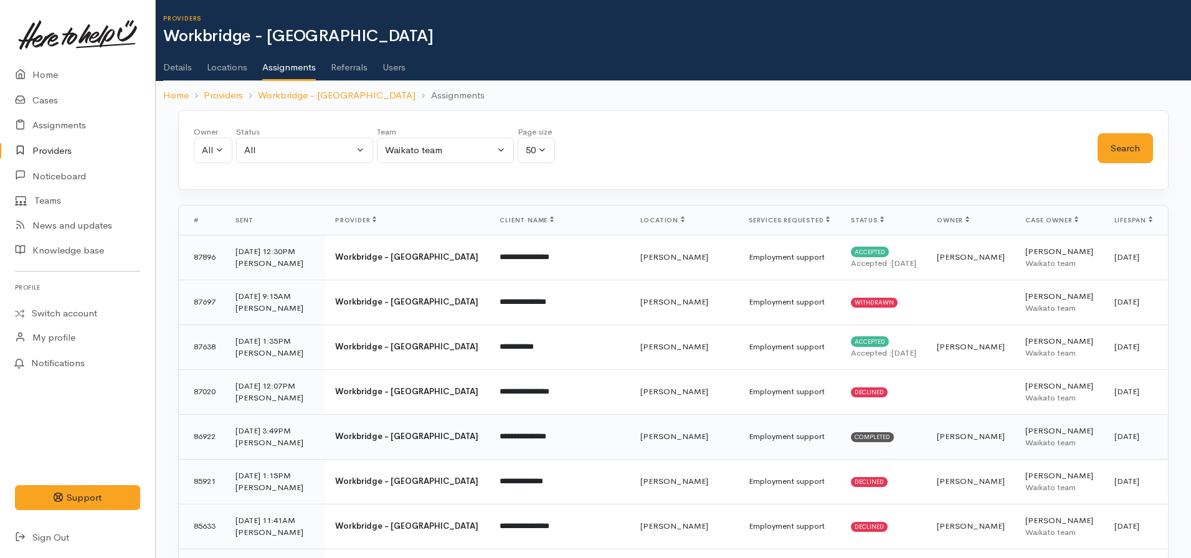
scroll to position [125, 0]
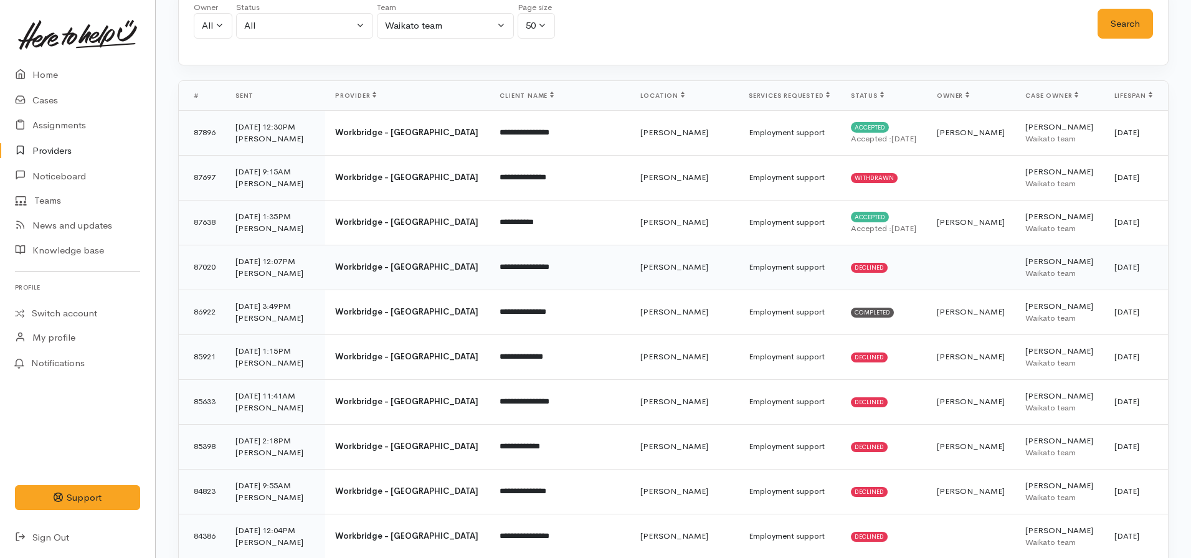
click at [741, 263] on td "Employment support" at bounding box center [790, 267] width 102 height 45
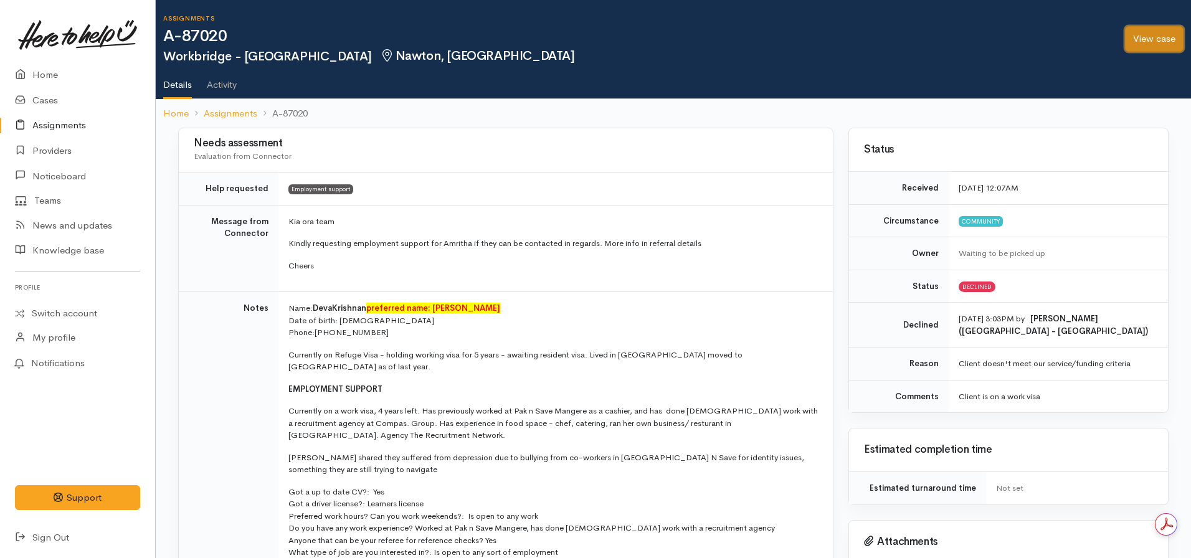
click at [1160, 36] on link "View case" at bounding box center [1154, 39] width 59 height 26
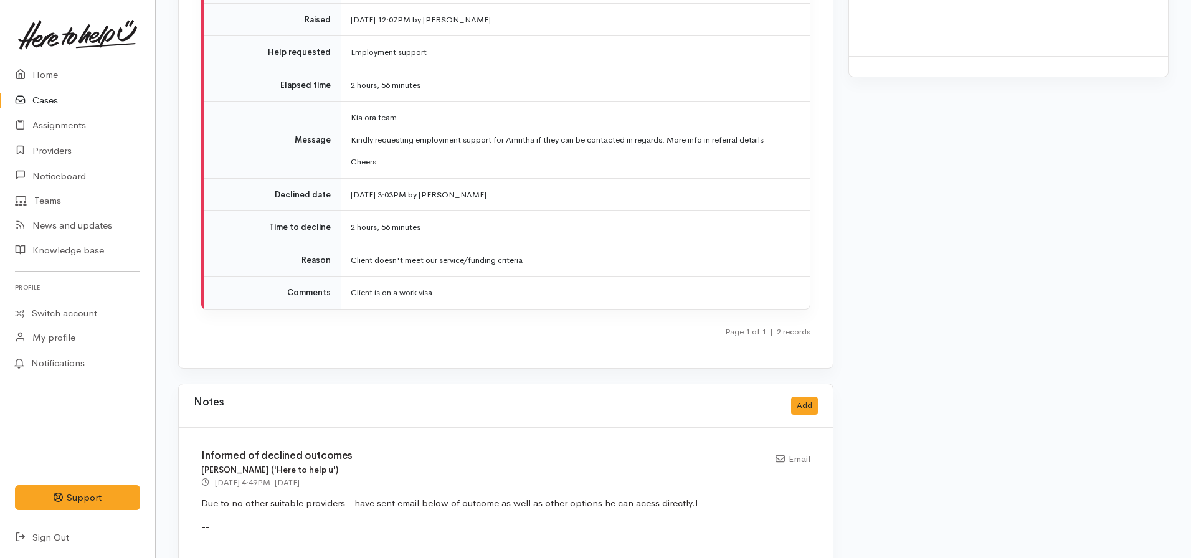
scroll to position [2118, 0]
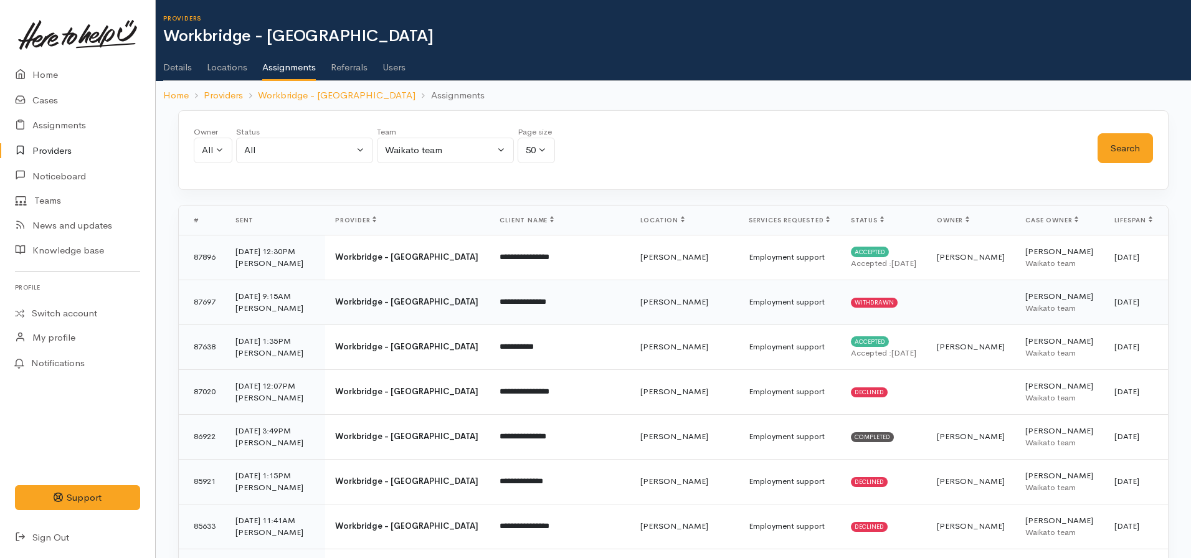
scroll to position [125, 0]
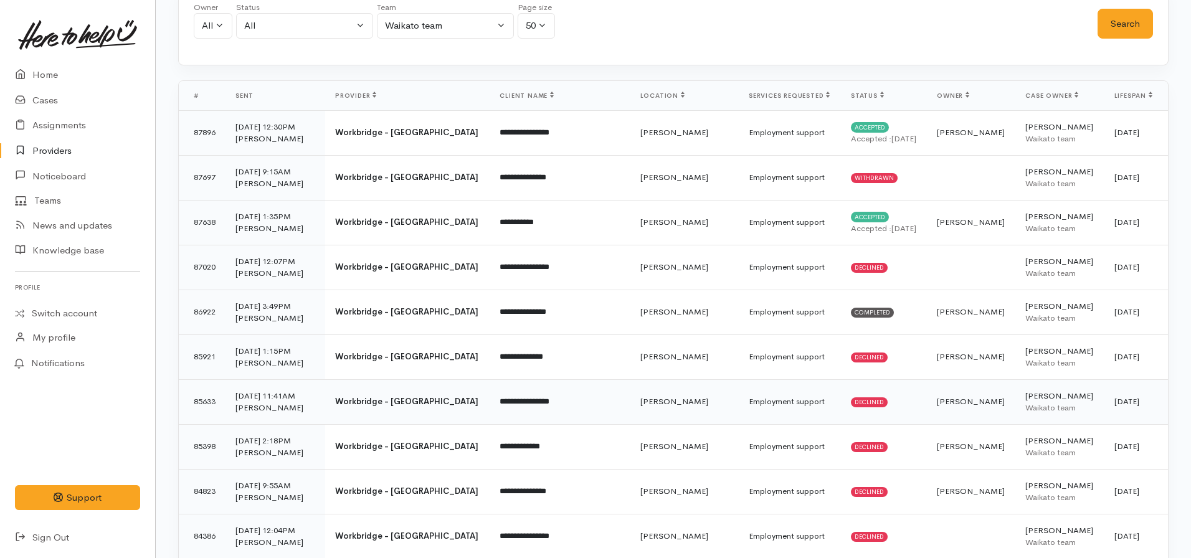
click at [739, 386] on td "Employment support" at bounding box center [790, 401] width 102 height 45
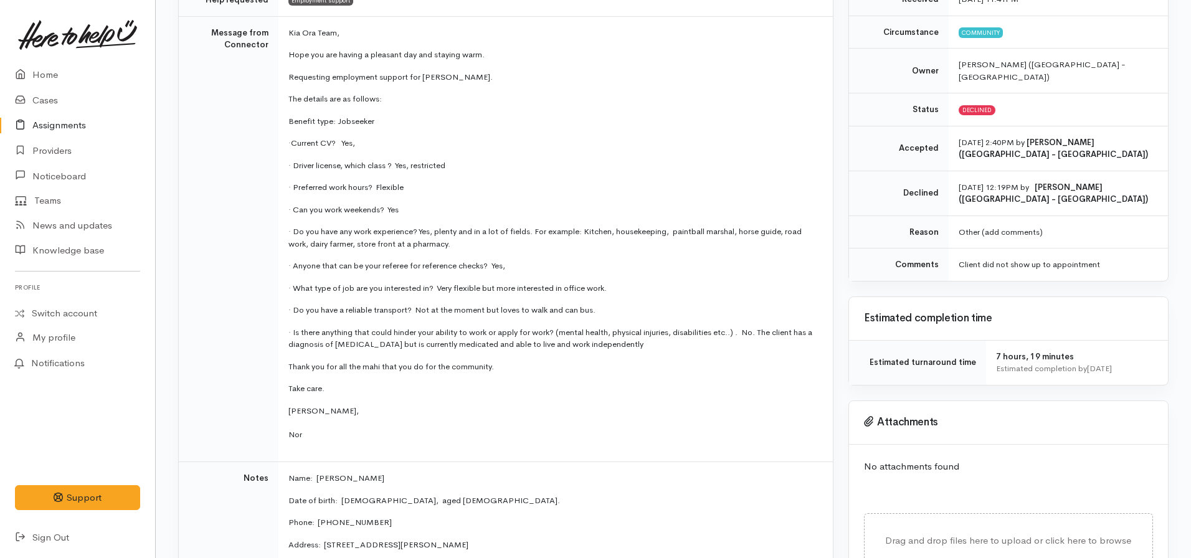
scroll to position [249, 0]
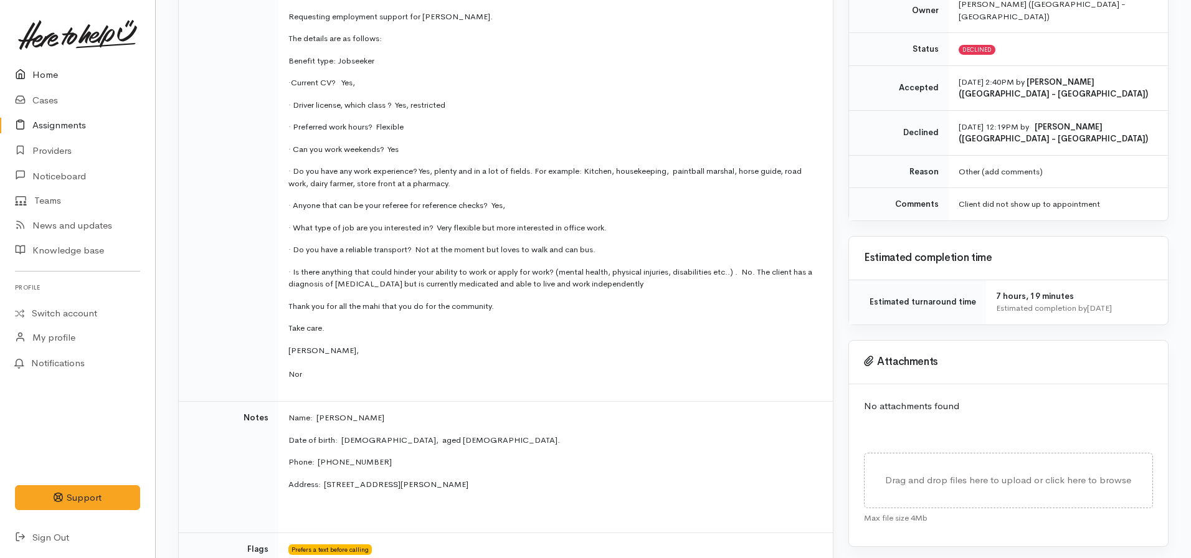
click at [29, 69] on icon at bounding box center [23, 75] width 17 height 16
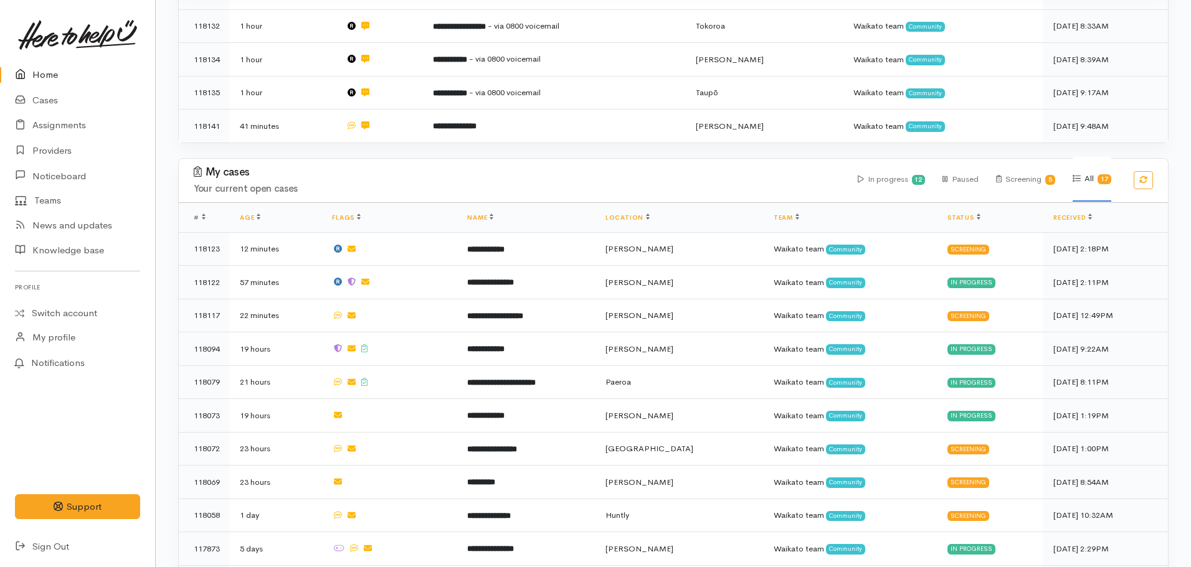
scroll to position [436, 0]
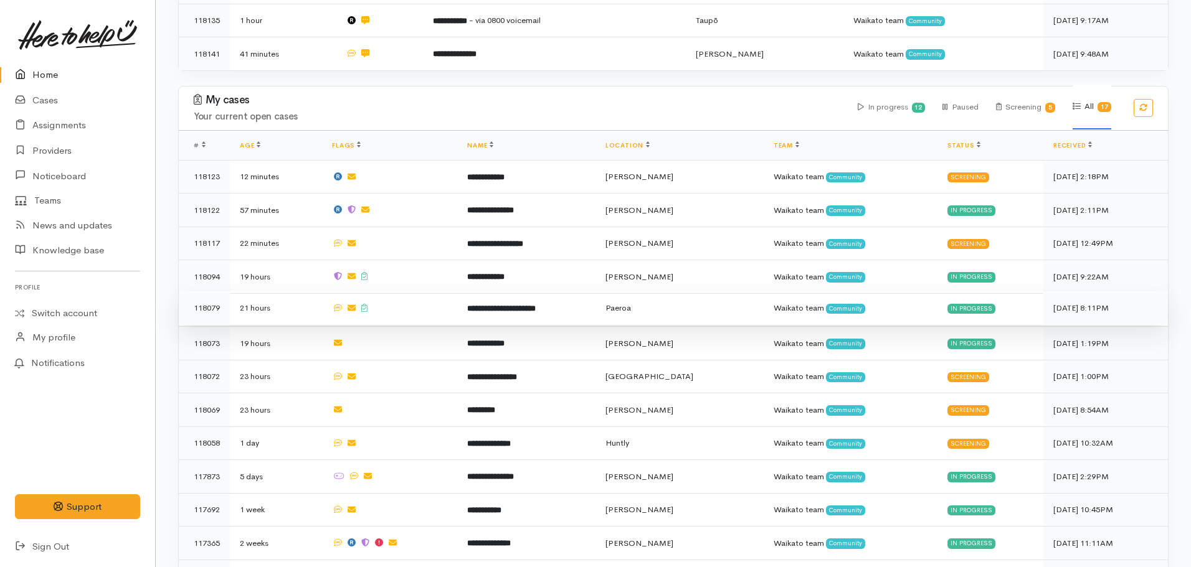
click at [478, 298] on td "**********" at bounding box center [526, 308] width 138 height 34
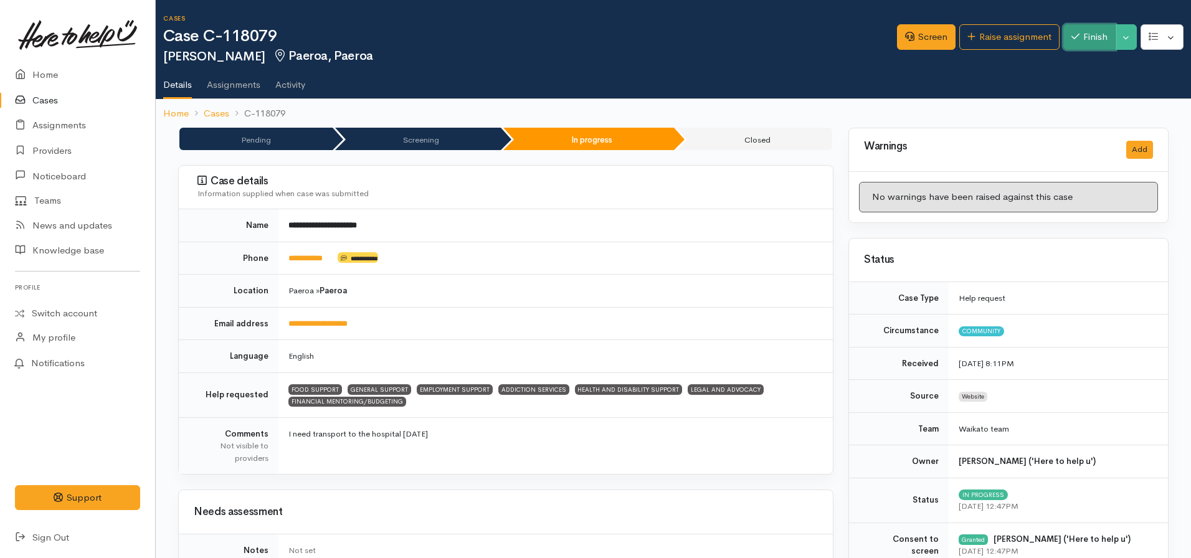
click at [1080, 41] on button "Finish" at bounding box center [1089, 37] width 52 height 26
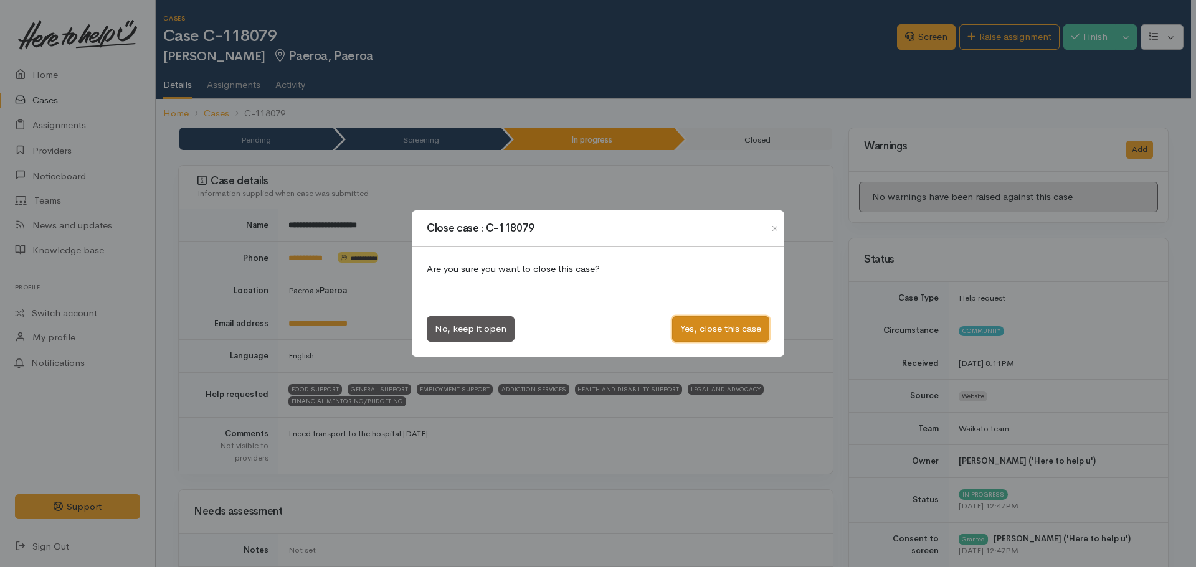
click at [726, 333] on button "Yes, close this case" at bounding box center [720, 329] width 97 height 26
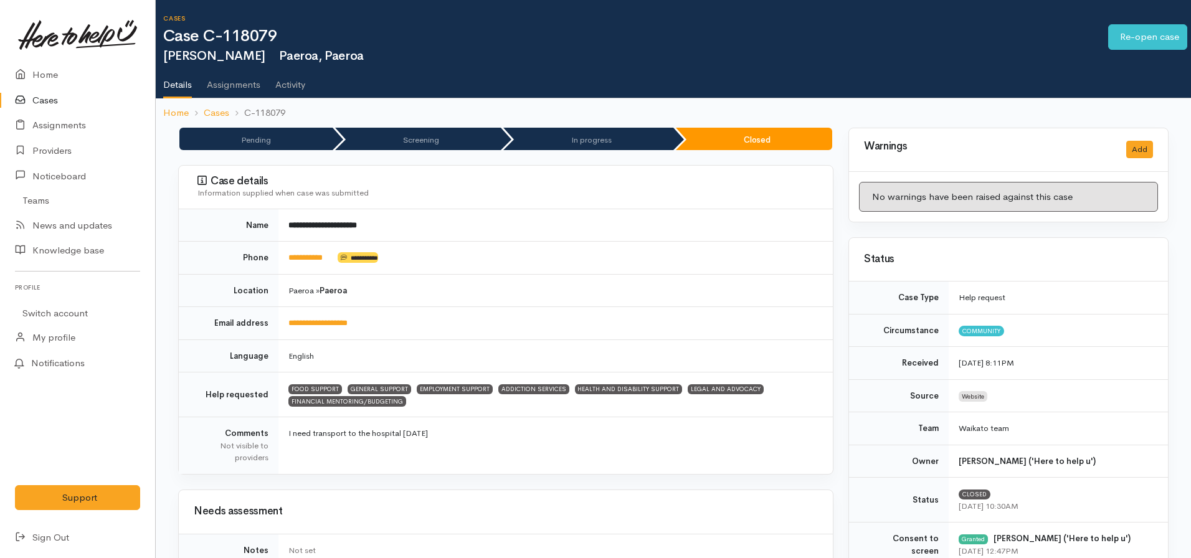
click at [180, 104] on ol "Home Cases C-118079" at bounding box center [673, 112] width 1020 height 29
click at [180, 110] on link "Home" at bounding box center [176, 113] width 26 height 14
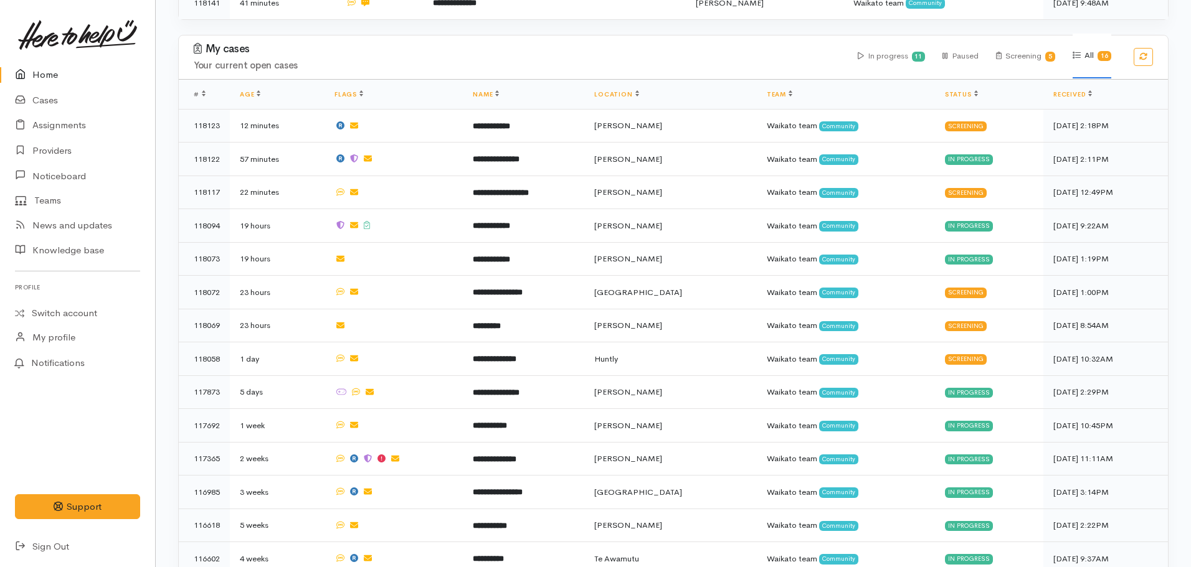
scroll to position [561, 0]
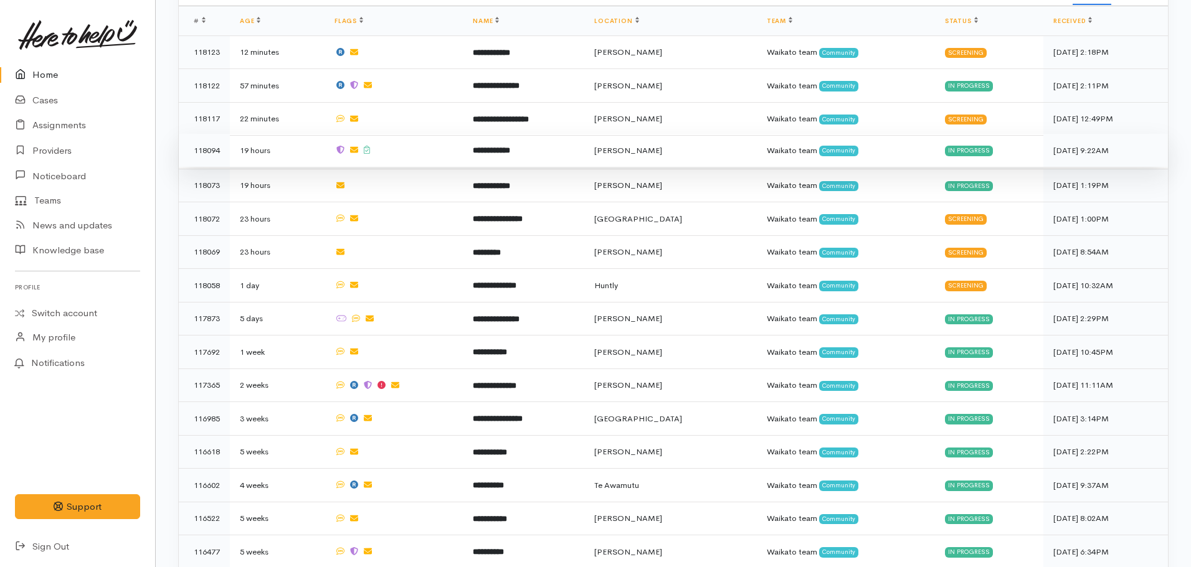
click at [499, 152] on td "**********" at bounding box center [523, 151] width 121 height 34
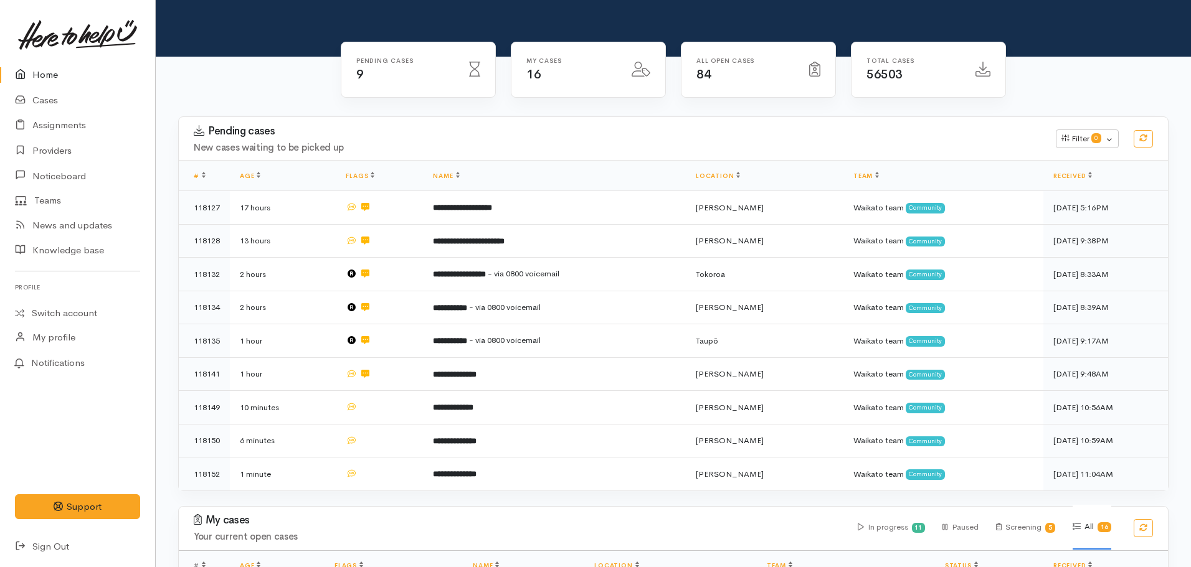
scroll to position [249, 0]
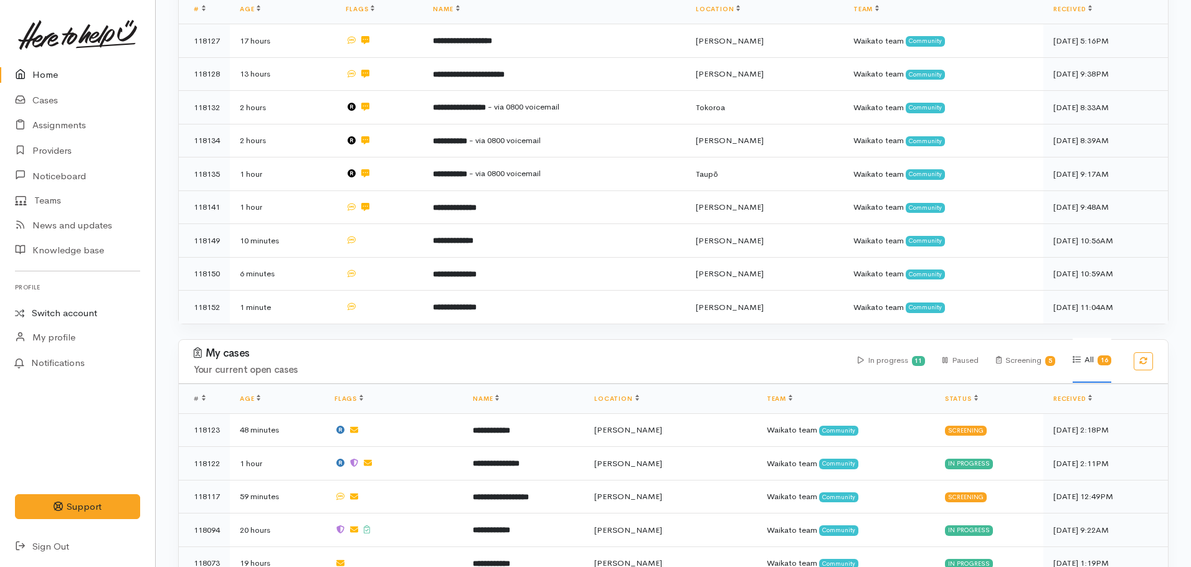
click at [46, 316] on link "Switch account" at bounding box center [77, 313] width 155 height 24
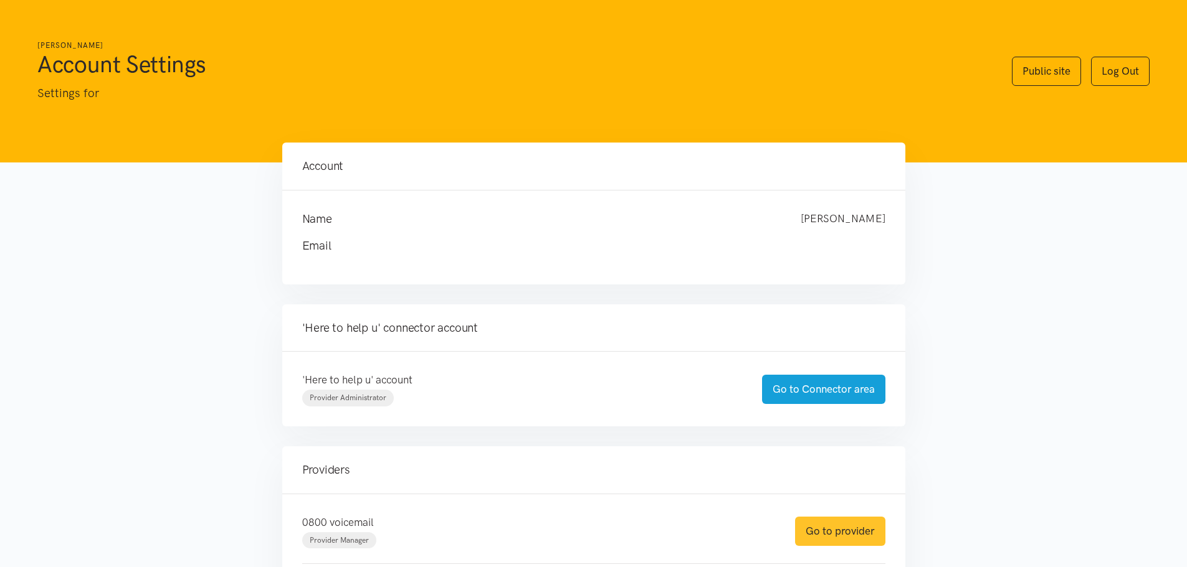
click at [829, 523] on link "Go to provider" at bounding box center [840, 531] width 90 height 29
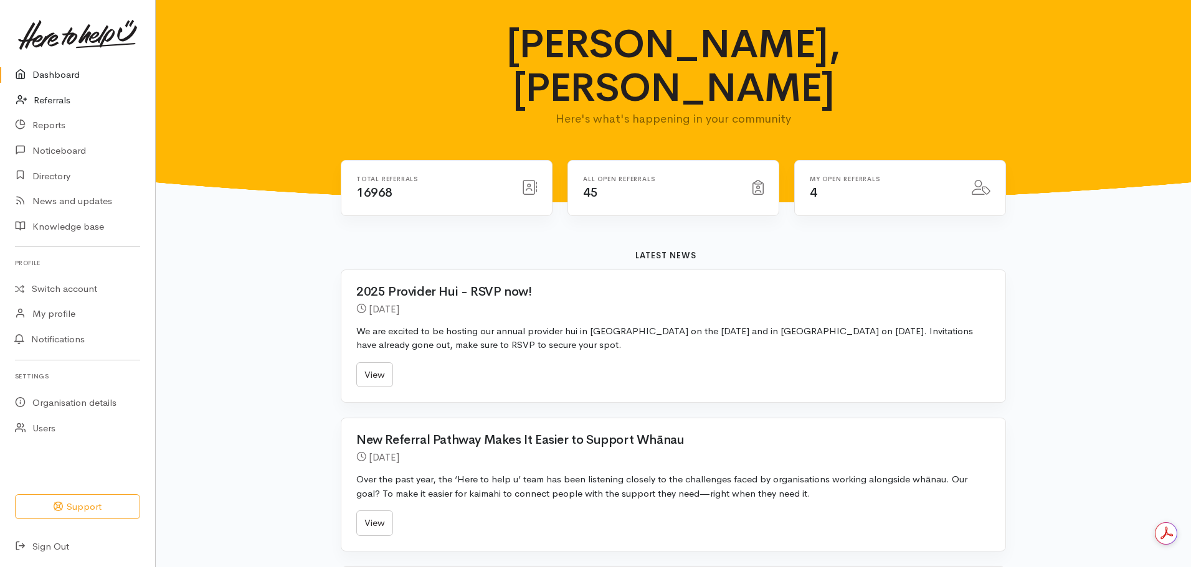
click at [39, 103] on link "Referrals" at bounding box center [77, 101] width 155 height 26
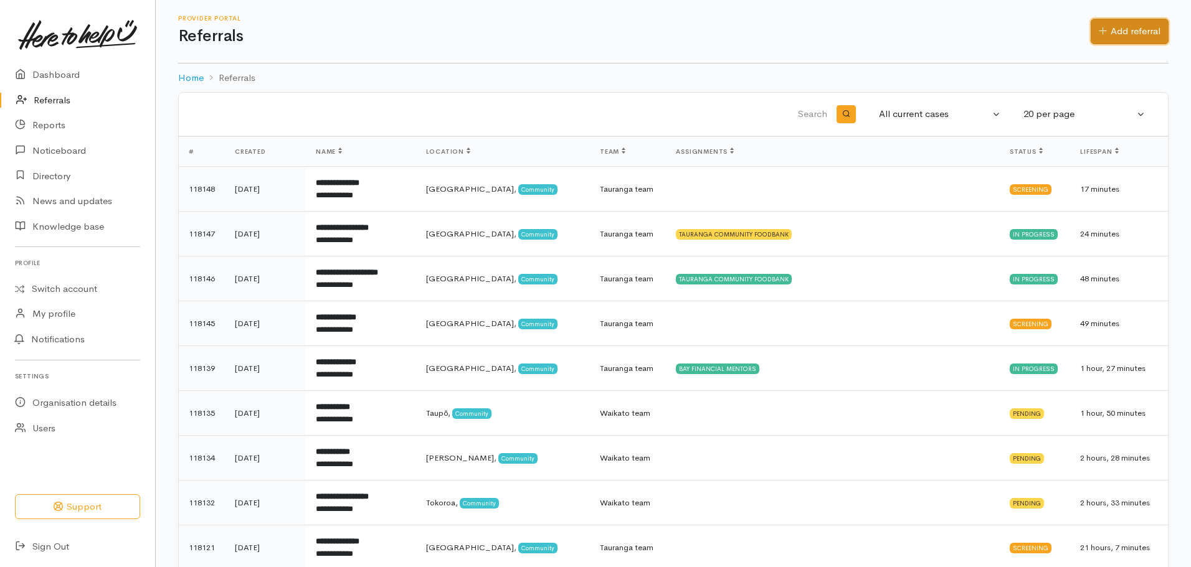
click at [1111, 25] on link "Add referral" at bounding box center [1130, 32] width 78 height 26
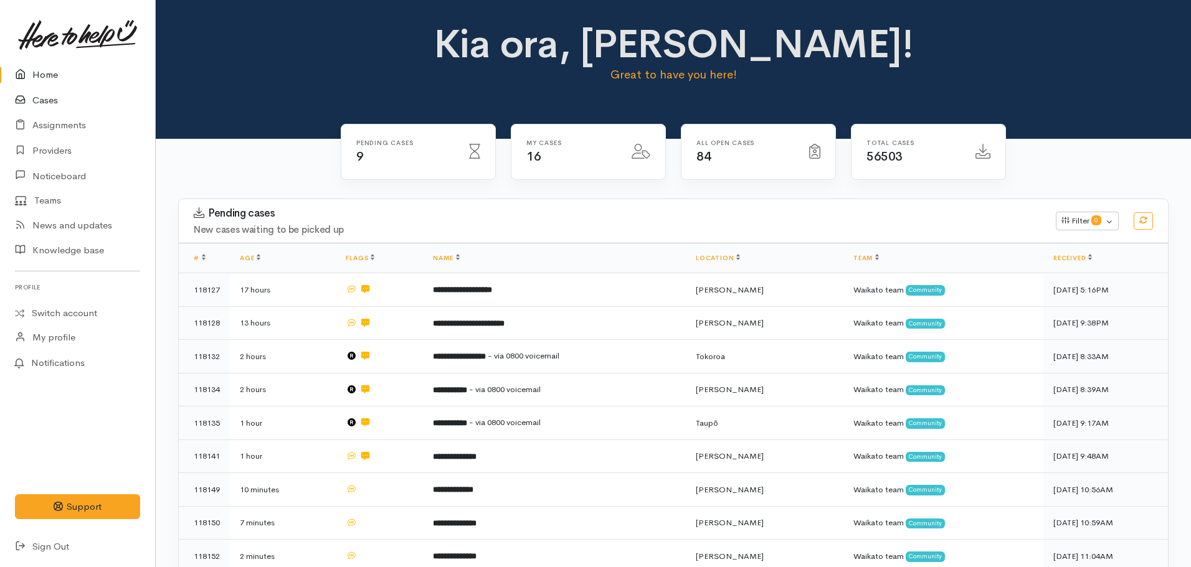
click at [62, 97] on link "Cases" at bounding box center [77, 101] width 155 height 26
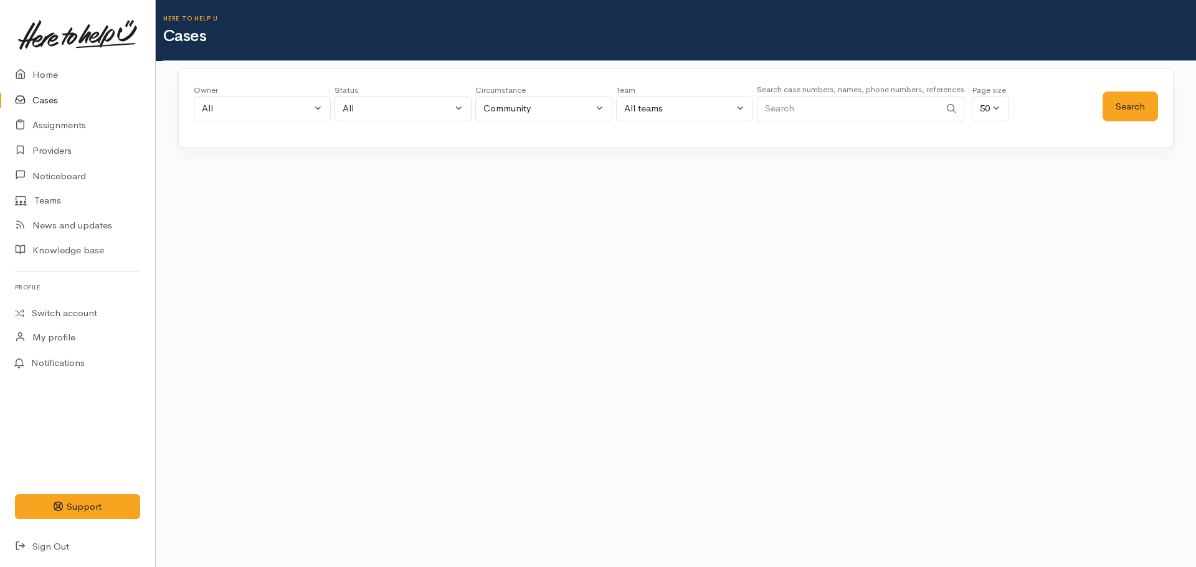
drag, startPoint x: 829, startPoint y: 86, endPoint x: 825, endPoint y: 97, distance: 11.8
click at [828, 86] on small "Search case numbers, names, phone numbers, references" at bounding box center [860, 89] width 207 height 11
click at [825, 100] on input "Search" at bounding box center [848, 109] width 183 height 26
paste input "64275241643"
type input "64275241643"
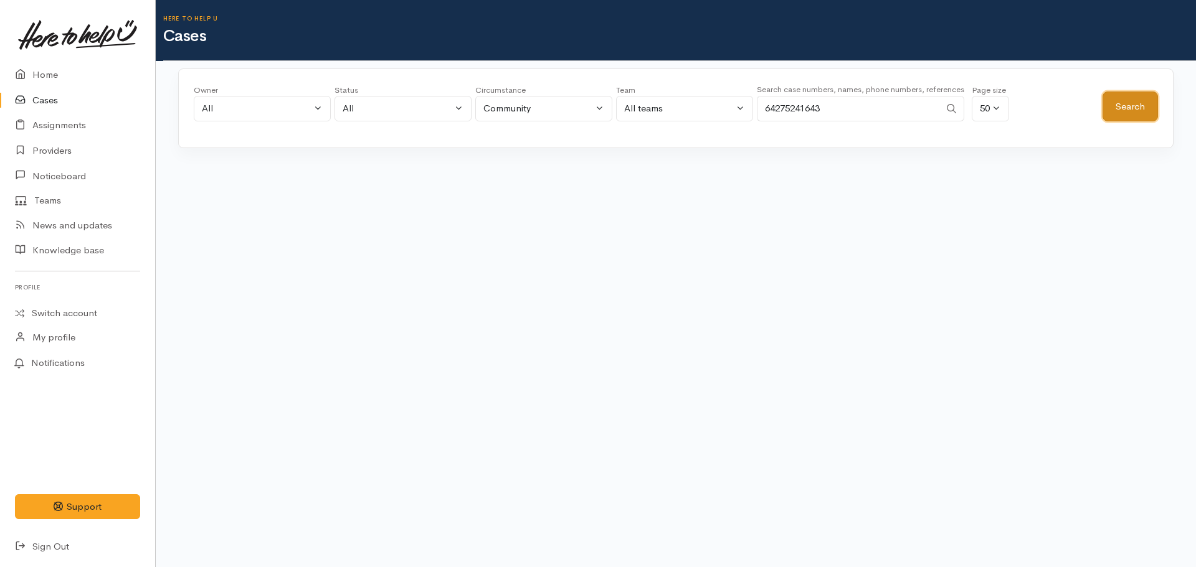
click at [1127, 103] on button "Search" at bounding box center [1129, 107] width 55 height 31
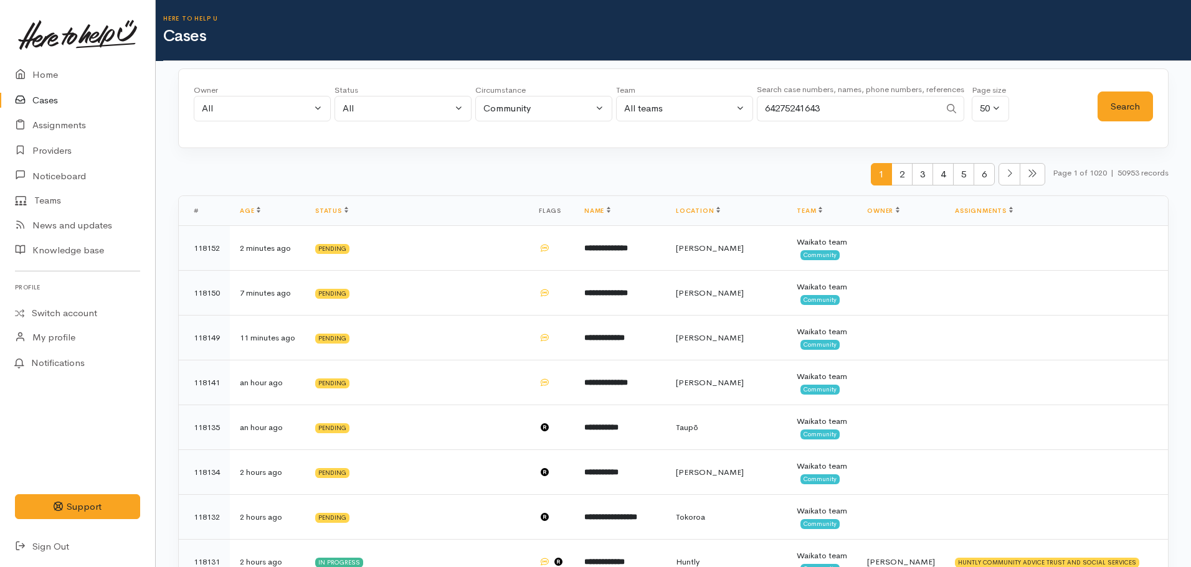
drag, startPoint x: 782, startPoint y: 110, endPoint x: 711, endPoint y: 110, distance: 71.0
click at [711, 110] on div "Owner All My cases Aandrea Murray ('Here to help u') Akash Prakash ('Here to he…" at bounding box center [646, 106] width 904 height 45
paste input "642108433526."
type input "642108433526"
click at [1116, 104] on button "Search" at bounding box center [1124, 107] width 55 height 31
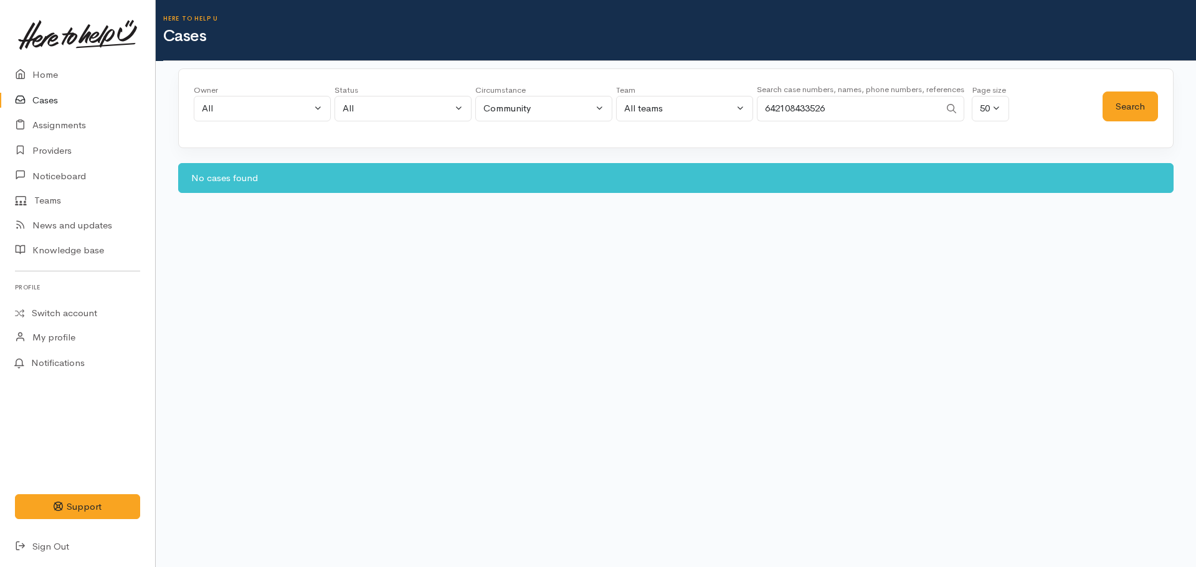
drag, startPoint x: 810, startPoint y: 110, endPoint x: 759, endPoint y: 111, distance: 50.5
click at [759, 111] on input "642108433526" at bounding box center [848, 109] width 183 height 26
paste input "642108433526"
type input "642108433526"
click at [1127, 96] on button "Search" at bounding box center [1129, 107] width 55 height 31
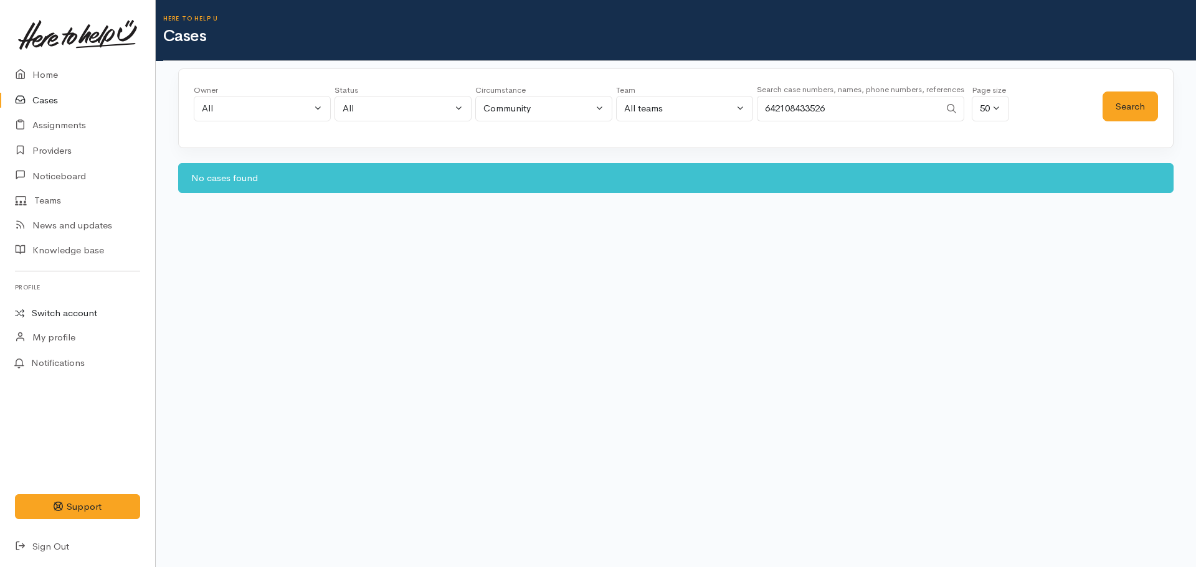
click at [49, 315] on link "Switch account" at bounding box center [77, 313] width 155 height 24
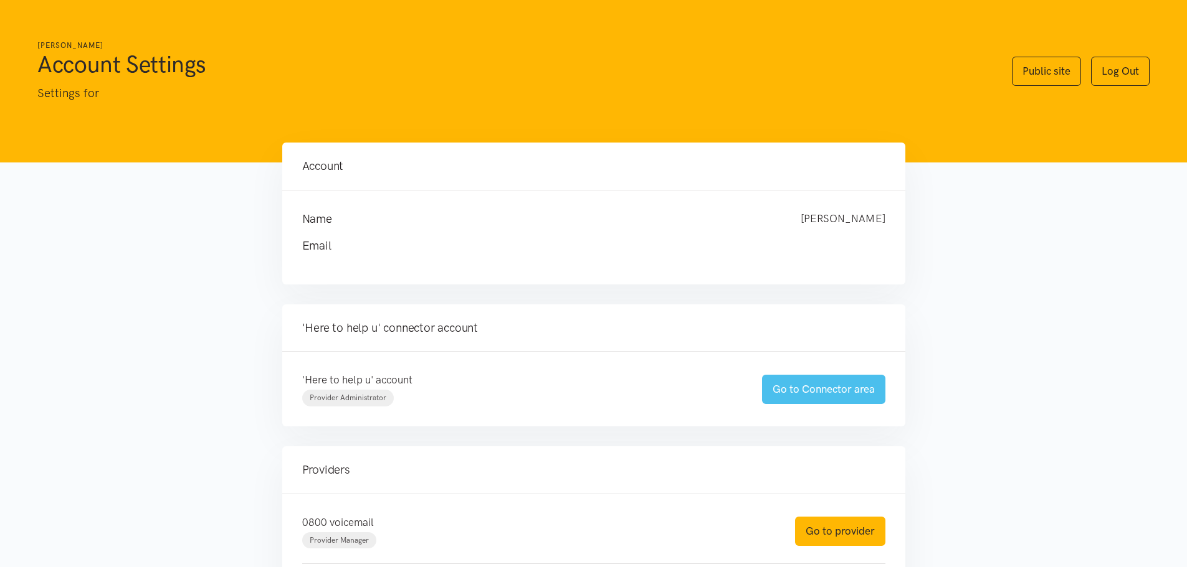
click at [828, 391] on link "Go to Connector area" at bounding box center [823, 389] width 123 height 29
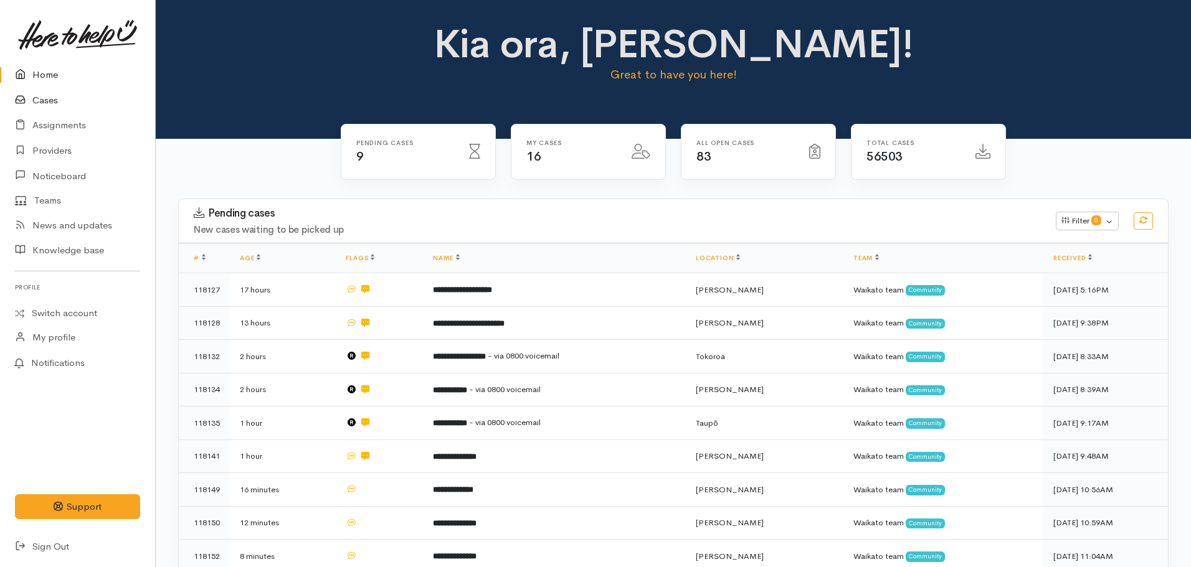
click at [51, 106] on link "Cases" at bounding box center [77, 101] width 155 height 26
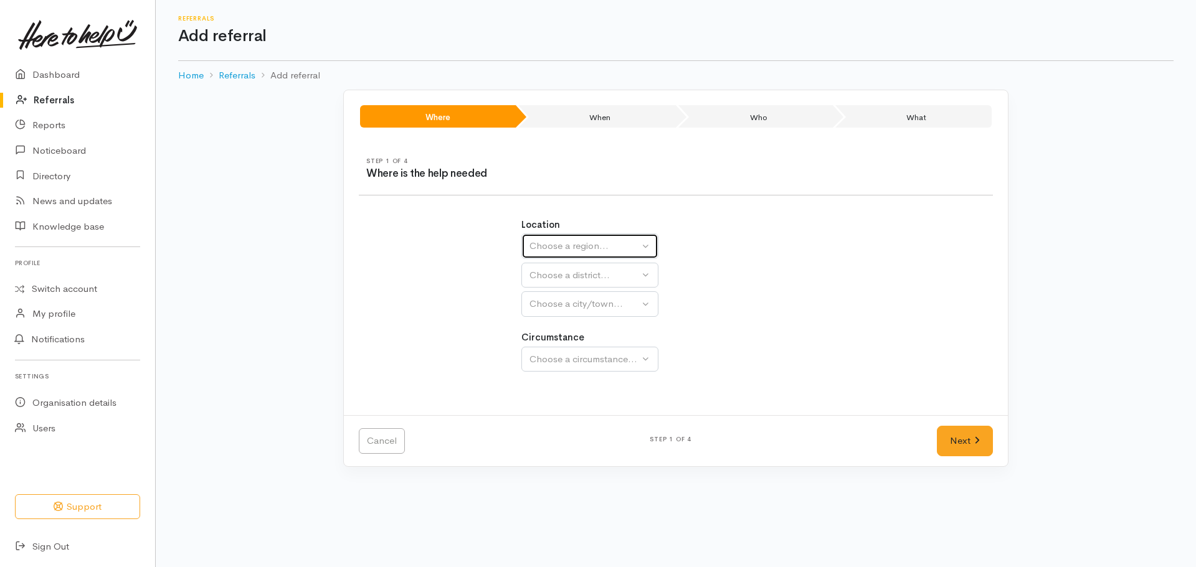
click at [583, 249] on div "Choose a region..." at bounding box center [584, 246] width 110 height 14
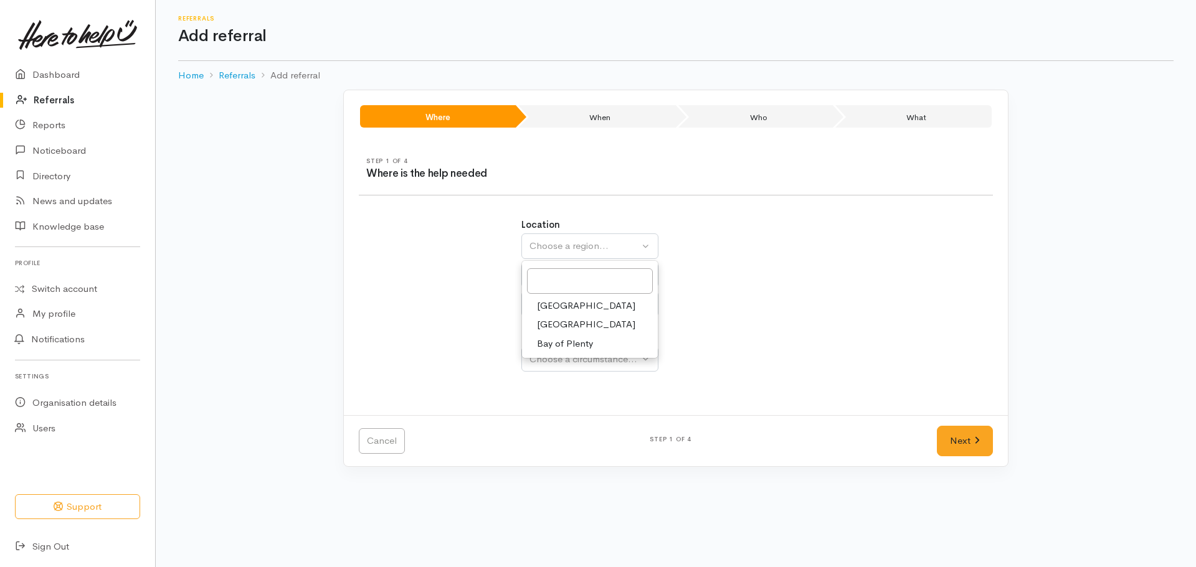
click at [556, 323] on span "[GEOGRAPHIC_DATA]" at bounding box center [586, 325] width 98 height 14
select select "3"
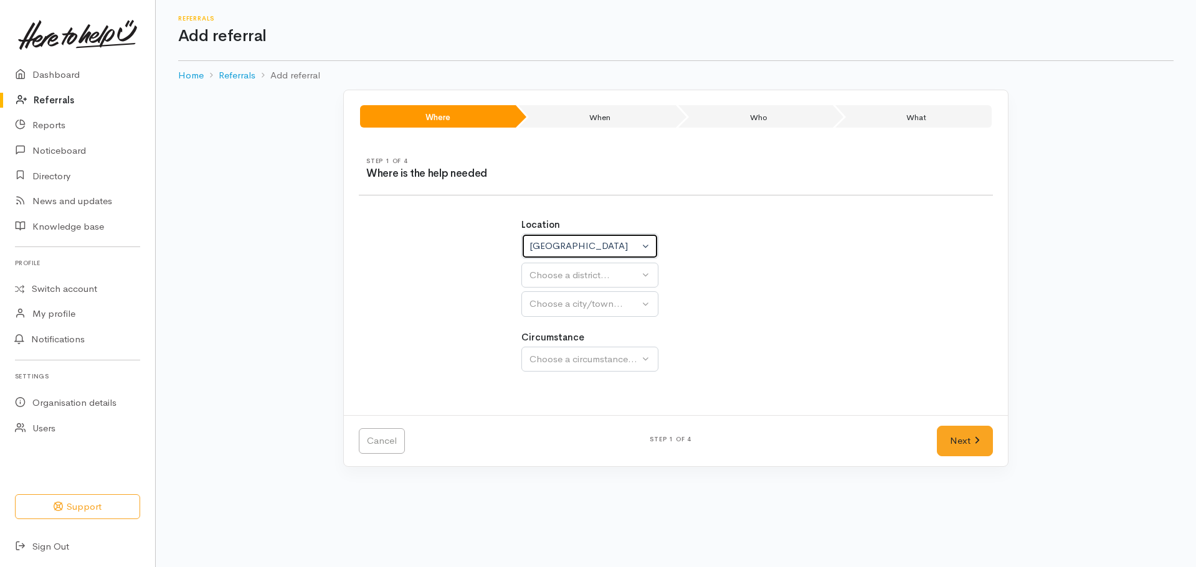
select select
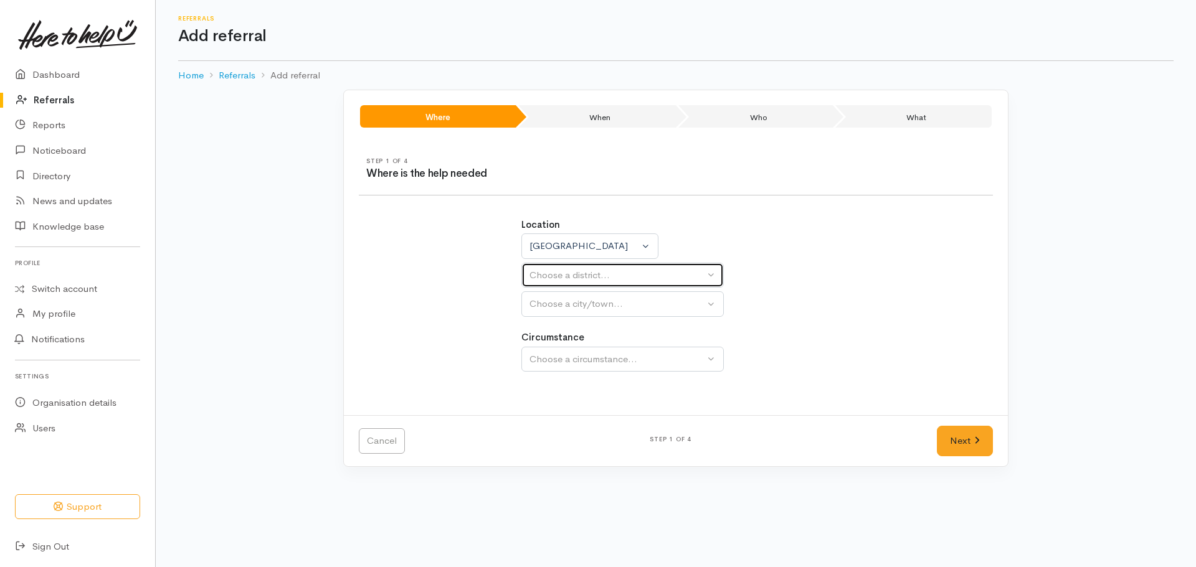
click at [568, 268] on div "Choose a district..." at bounding box center [616, 275] width 175 height 14
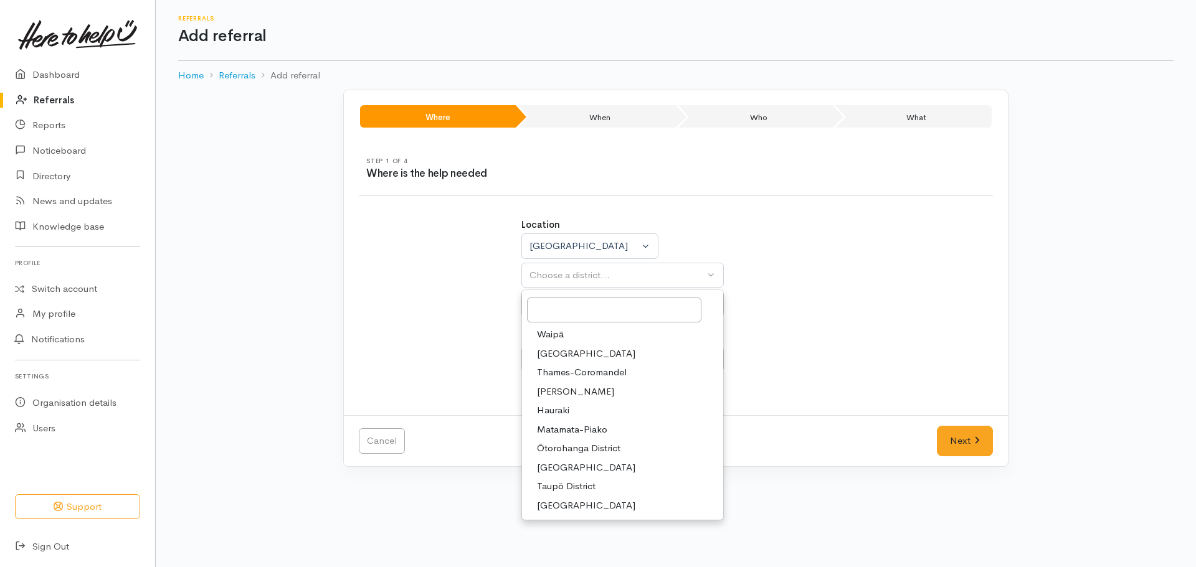
click at [554, 392] on span "[PERSON_NAME]" at bounding box center [575, 392] width 77 height 14
select select "4"
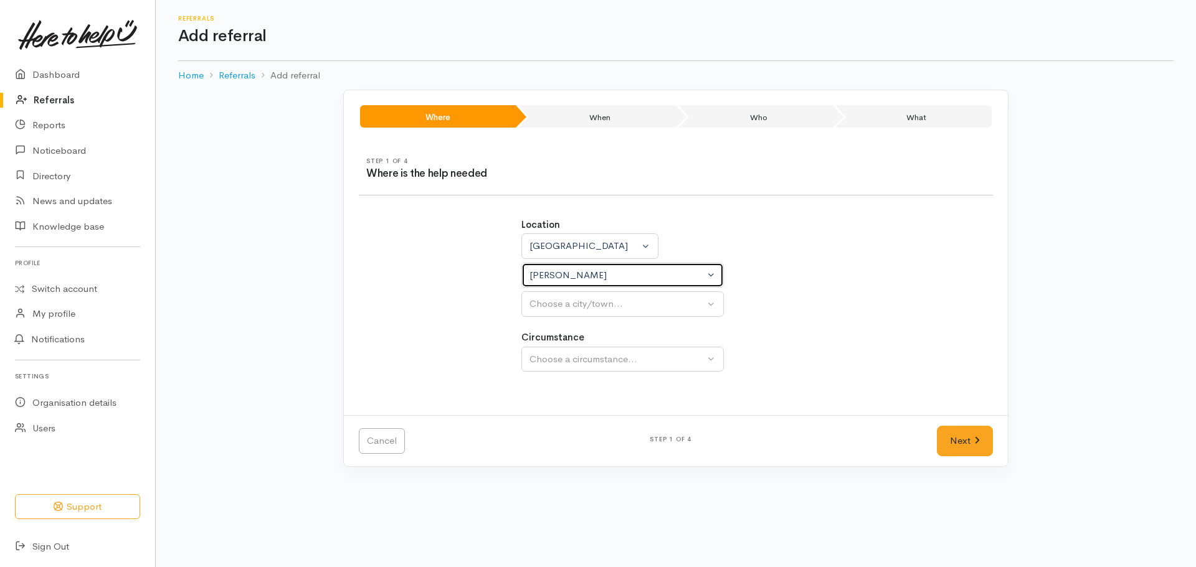
select select
click at [574, 309] on div "Choose a city/town..." at bounding box center [616, 304] width 175 height 14
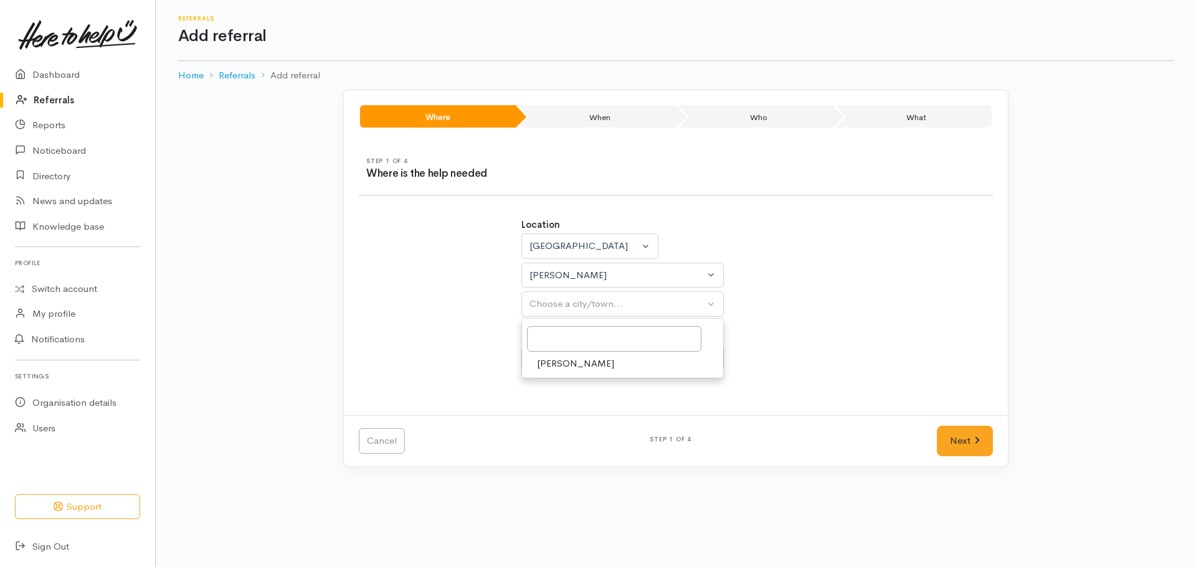
drag, startPoint x: 564, startPoint y: 364, endPoint x: 564, endPoint y: 349, distance: 14.3
click at [564, 362] on span "[PERSON_NAME]" at bounding box center [575, 364] width 77 height 14
select select "1"
click at [566, 346] on div "Circumstance Community Choose a circumstance..." at bounding box center [676, 351] width 310 height 41
click at [564, 355] on div "Choose a circumstance..." at bounding box center [616, 360] width 175 height 14
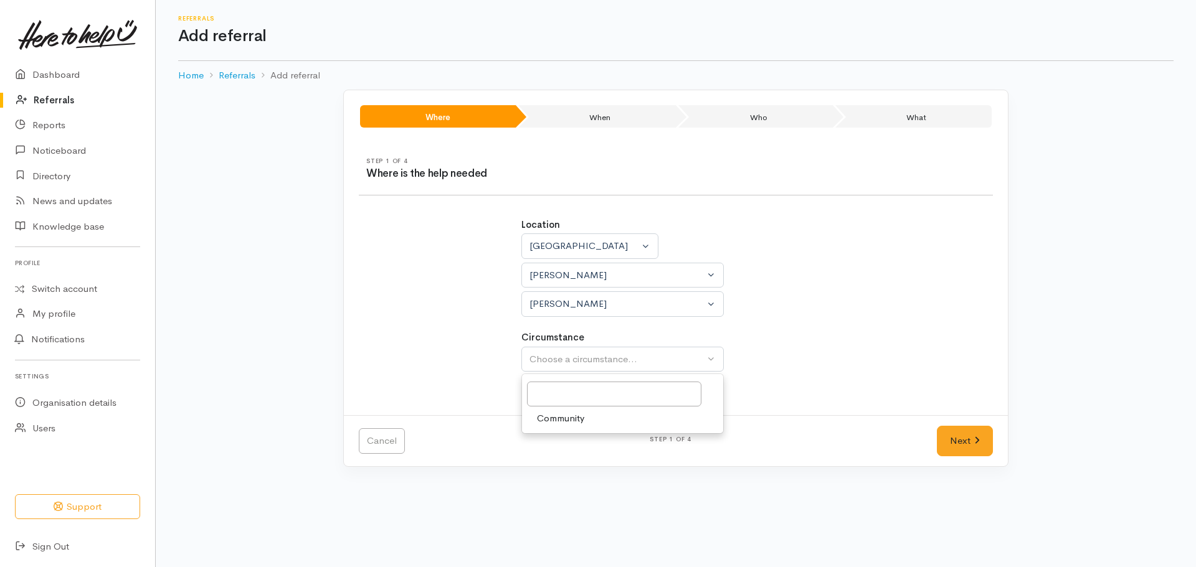
click at [552, 417] on span "Community" at bounding box center [560, 419] width 47 height 14
select select "2"
click at [938, 433] on link "Next" at bounding box center [965, 441] width 56 height 31
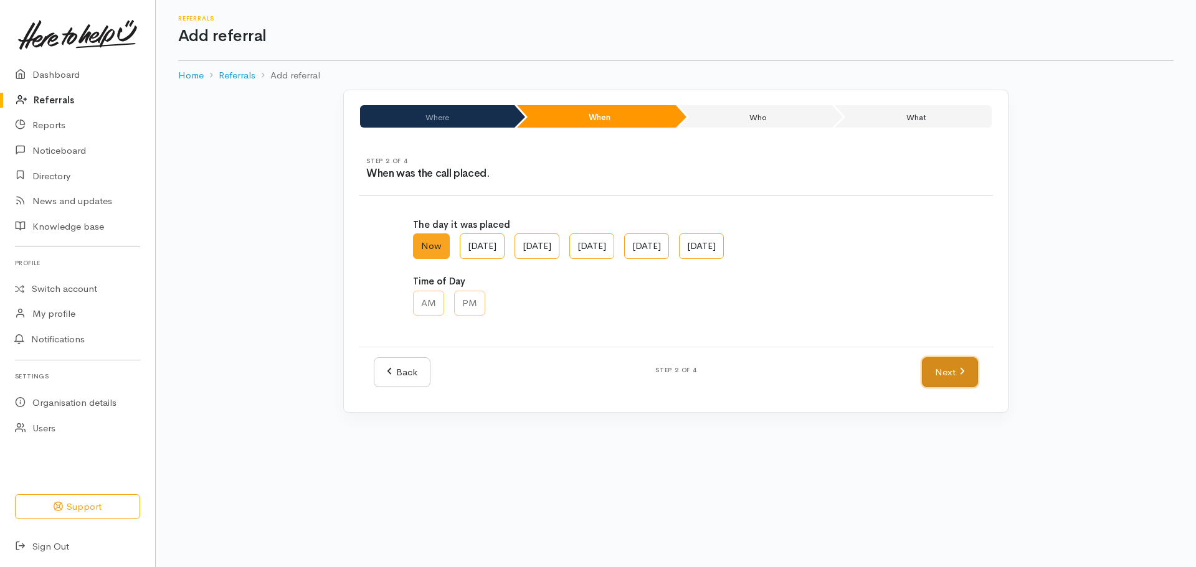
click at [954, 369] on link "Next" at bounding box center [950, 373] width 56 height 31
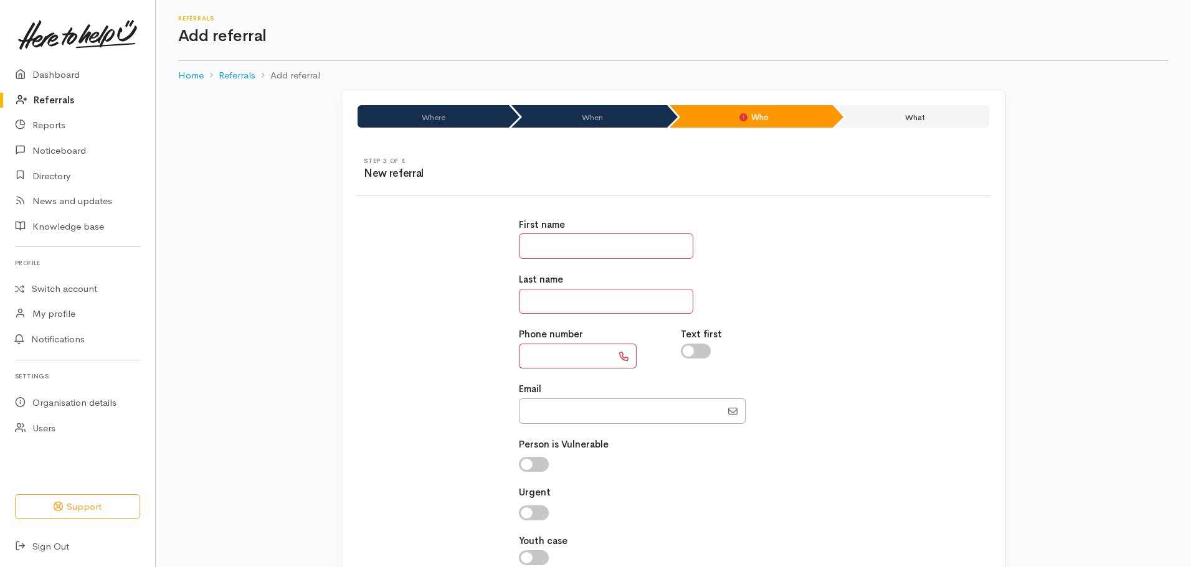
click at [547, 245] on input "text" at bounding box center [606, 247] width 174 height 26
click at [548, 301] on input "text" at bounding box center [606, 302] width 174 height 26
type input "********"
click at [544, 244] on input "text" at bounding box center [606, 247] width 174 height 26
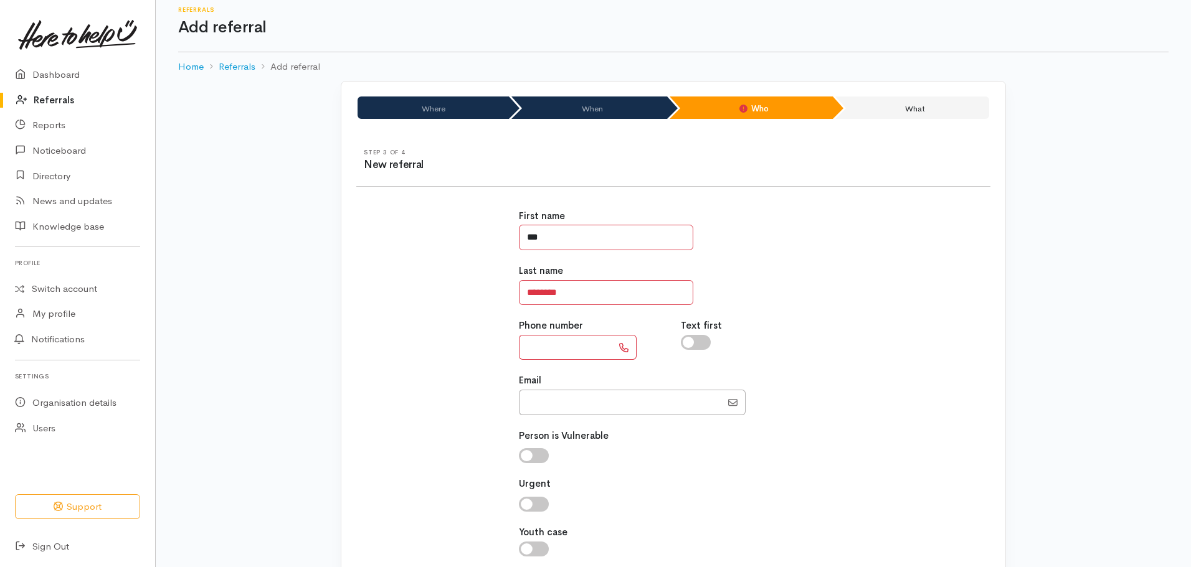
scroll to position [62, 0]
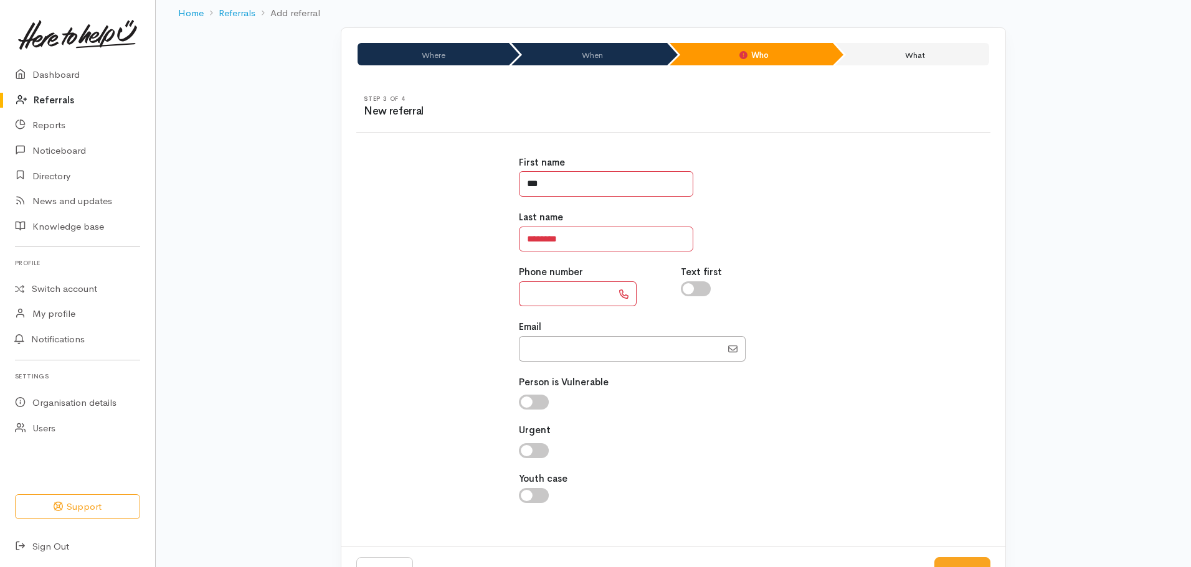
type input "***"
click at [576, 237] on input "********" at bounding box center [606, 240] width 174 height 26
type input "*********"
click at [560, 303] on input "text" at bounding box center [565, 295] width 93 height 26
paste input "**********"
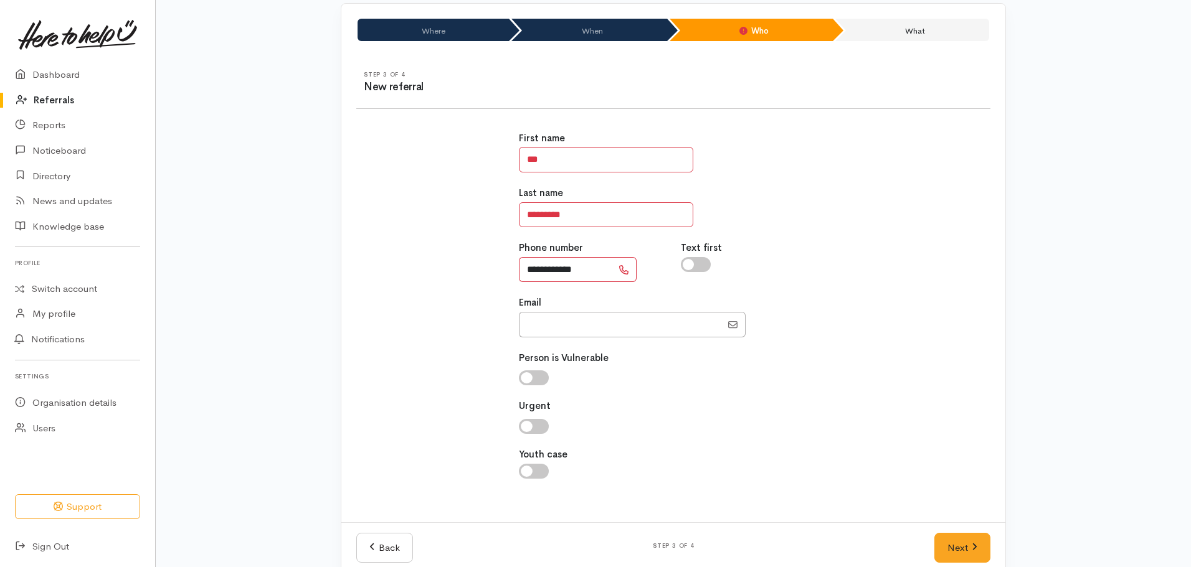
scroll to position [108, 0]
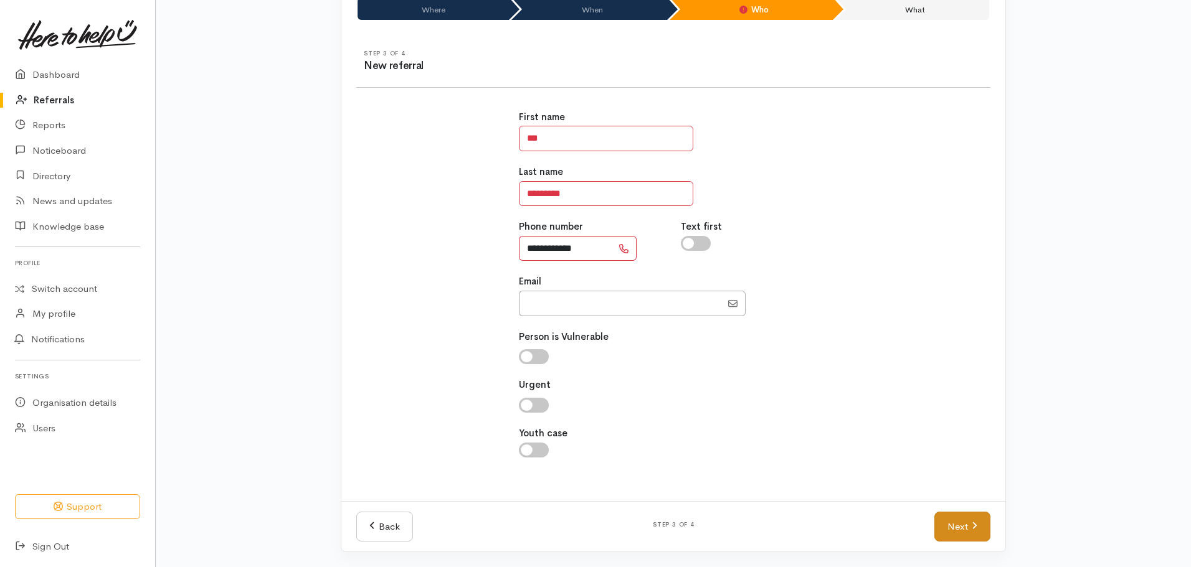
type input "**********"
click at [963, 522] on link "Next" at bounding box center [962, 527] width 56 height 31
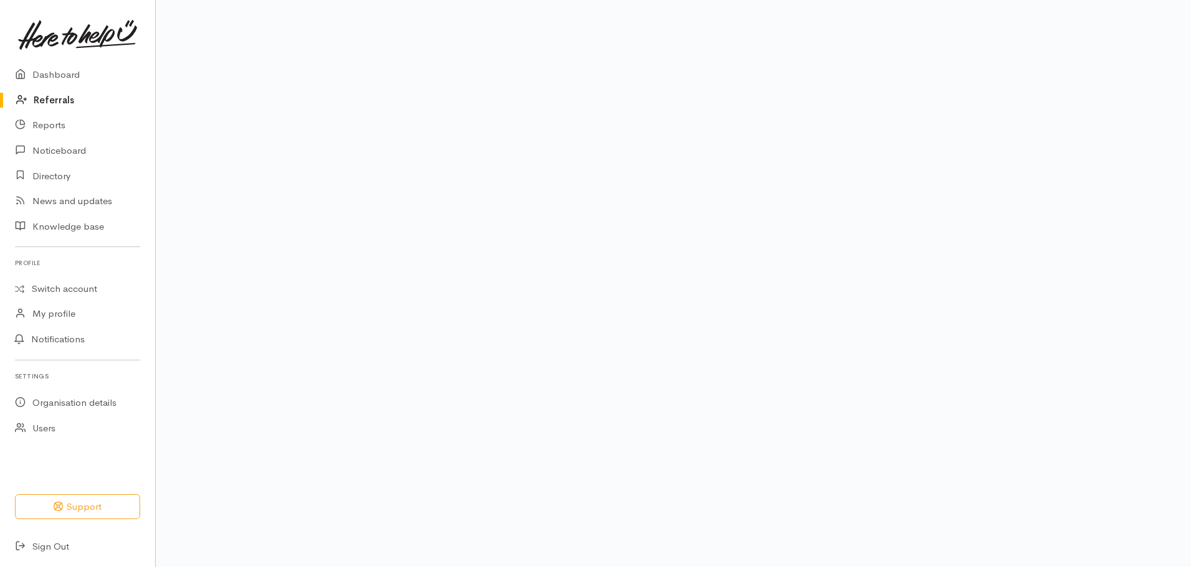
scroll to position [84, 0]
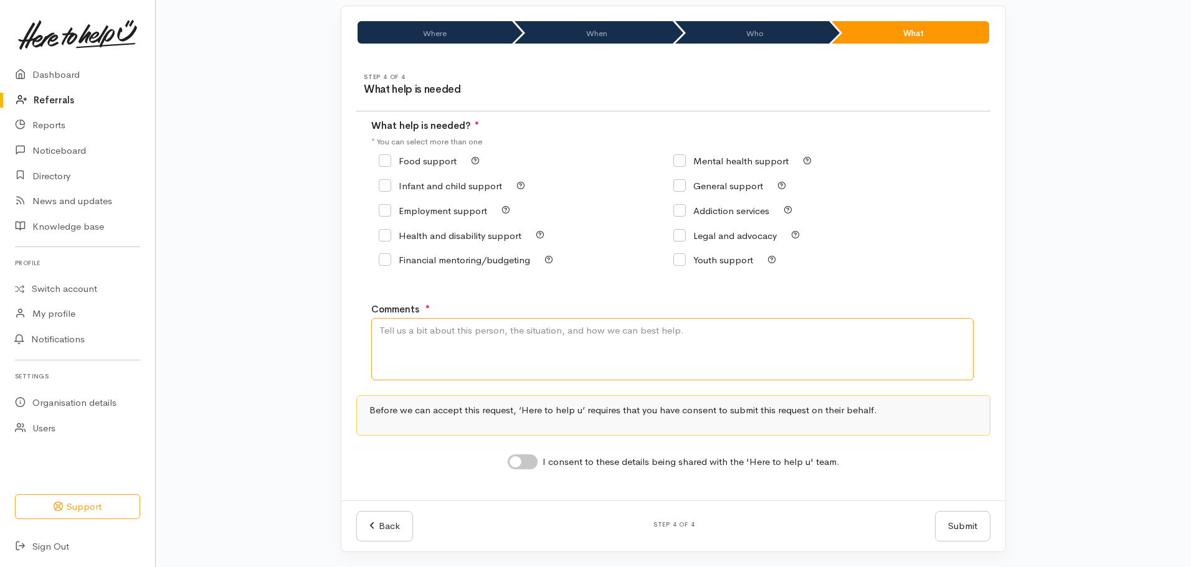
click at [450, 345] on textarea "Comments" at bounding box center [672, 349] width 602 height 62
type textarea "Confirm name and location details."
click at [680, 234] on input "Legal and advocacy" at bounding box center [724, 235] width 103 height 9
checkbox input "true"
click at [379, 331] on textarea "Confirm name and location details." at bounding box center [672, 349] width 602 height 62
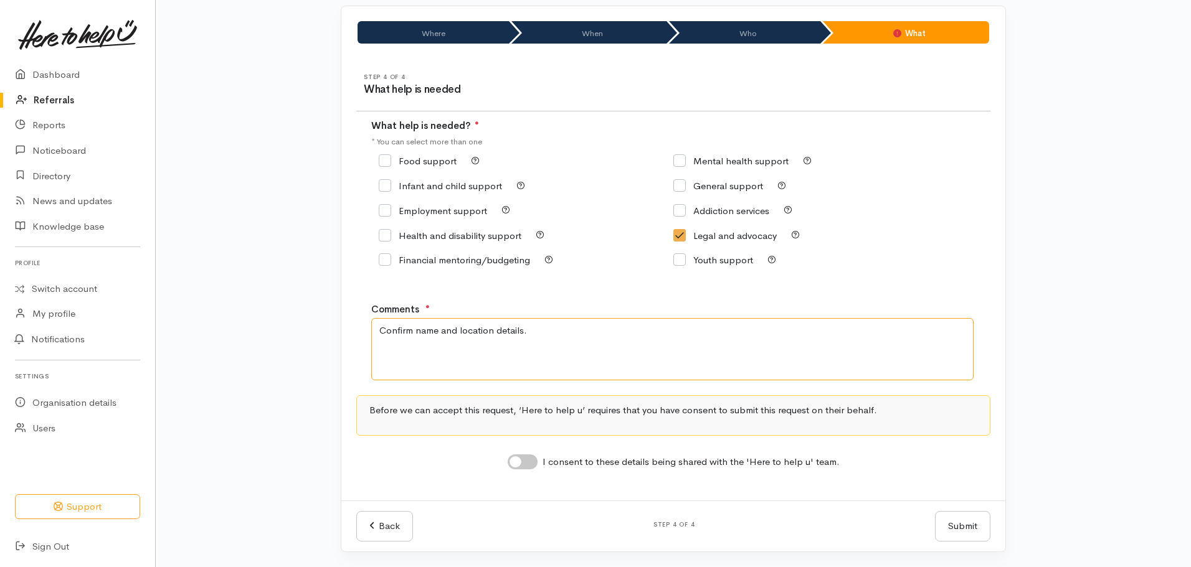
click at [415, 325] on textarea "Confirm name and location details." at bounding box center [672, 349] width 602 height 62
type textarea "Requesting legal and advocacy support, also mental health support options. Conf…"
click at [524, 458] on input "I consent to these details being shared with the 'Here to help u' team." at bounding box center [523, 462] width 30 height 15
checkbox input "true"
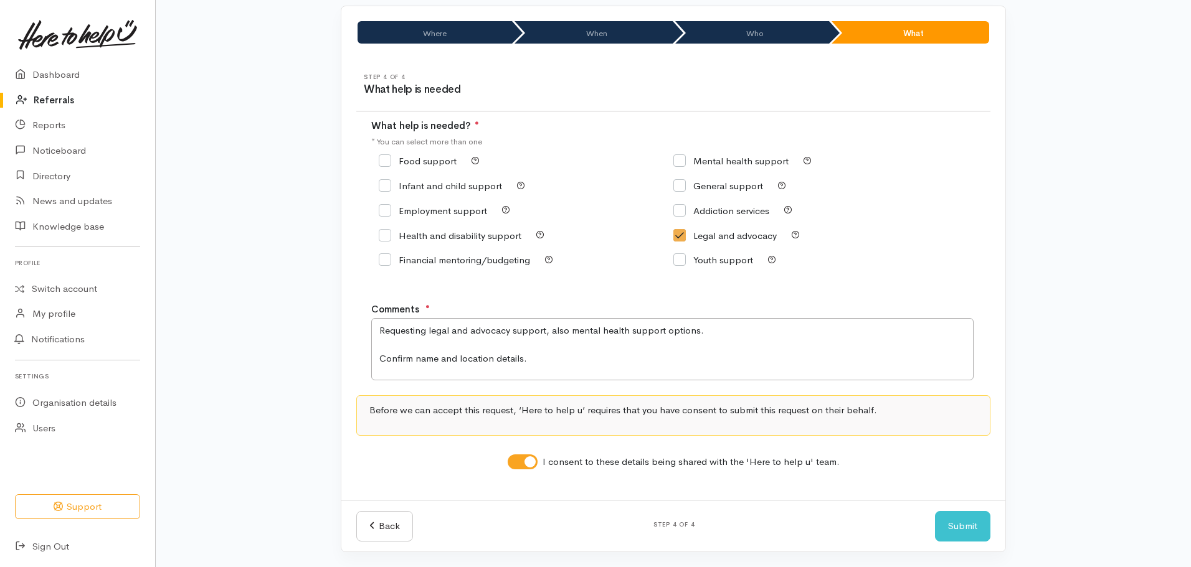
click at [685, 162] on input "Mental health support" at bounding box center [730, 160] width 115 height 9
checkbox input "true"
click at [965, 524] on button "Submit" at bounding box center [962, 526] width 55 height 31
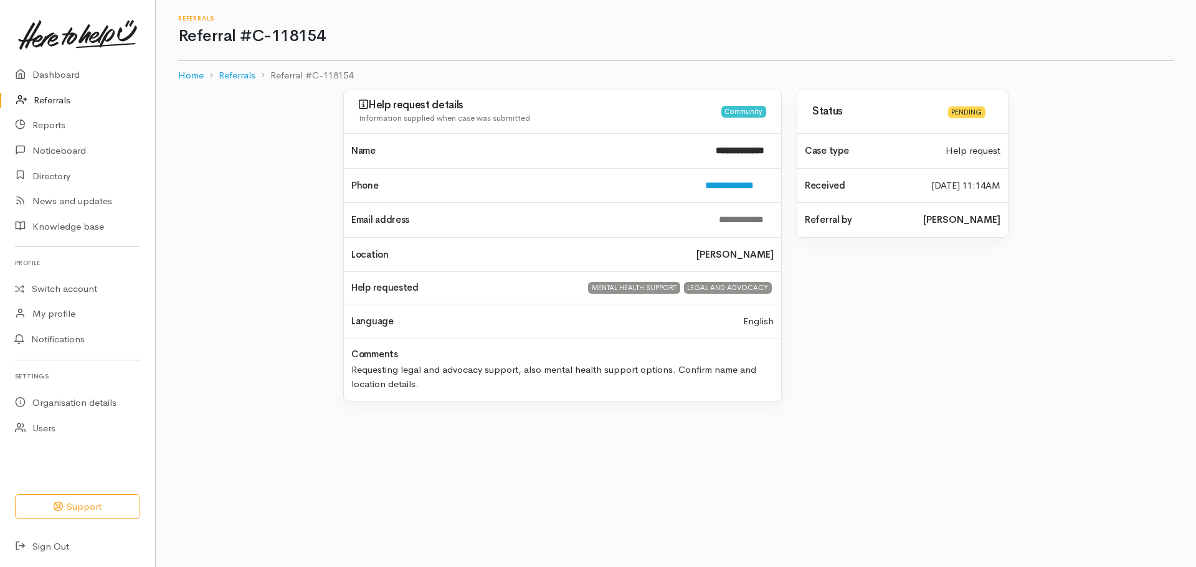
click at [66, 100] on link "Referrals" at bounding box center [77, 101] width 155 height 26
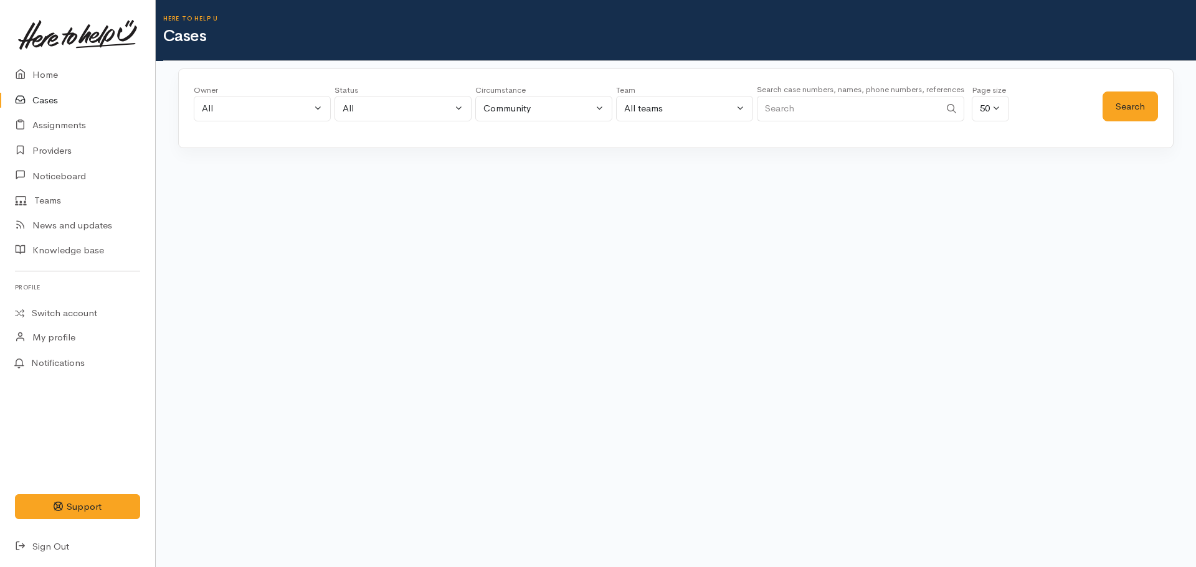
click at [848, 123] on div "Search case numbers, names, phone numbers, references" at bounding box center [860, 105] width 207 height 47
click at [838, 110] on input "Search" at bounding box center [848, 109] width 183 height 26
paste input "64204364205."
type input "64204364205"
click at [1134, 105] on button "Search" at bounding box center [1129, 107] width 55 height 31
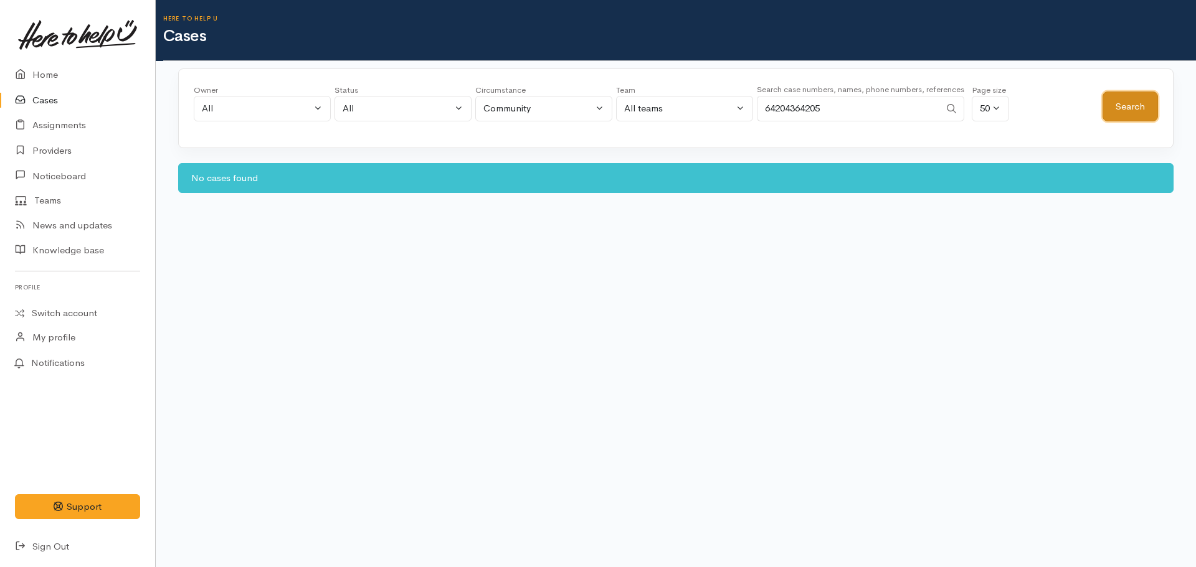
click at [1122, 115] on button "Search" at bounding box center [1129, 107] width 55 height 31
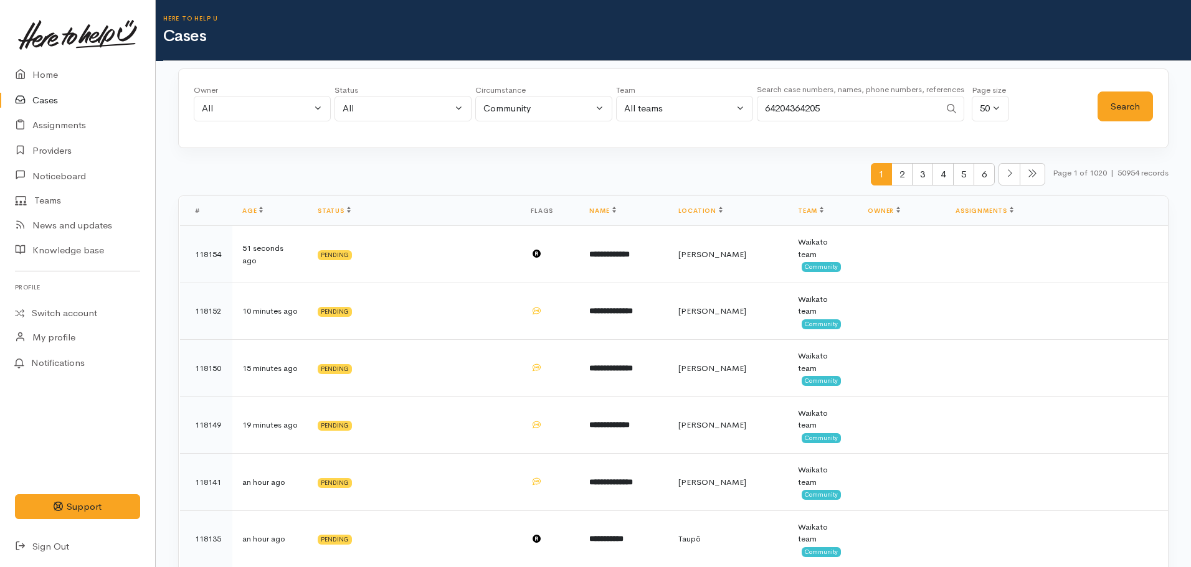
drag, startPoint x: 833, startPoint y: 110, endPoint x: 762, endPoint y: 103, distance: 71.3
click at [762, 104] on input "64204364205" at bounding box center [848, 109] width 183 height 26
paste input "64204767456."
type input "64204767456"
click at [1117, 97] on button "Search" at bounding box center [1124, 107] width 55 height 31
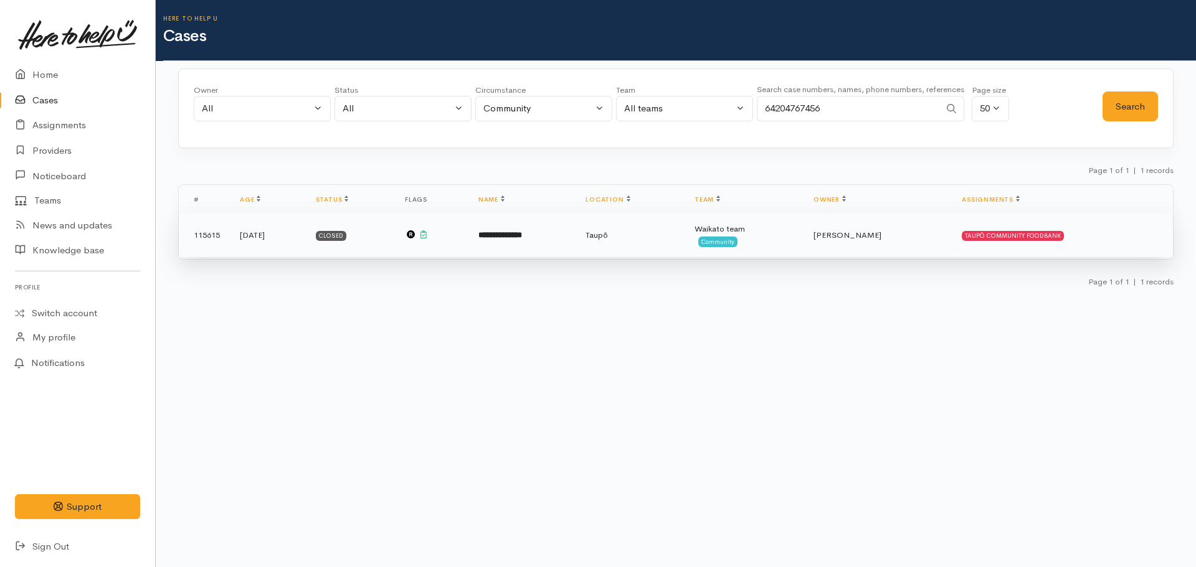
click at [522, 234] on b "**********" at bounding box center [500, 235] width 44 height 8
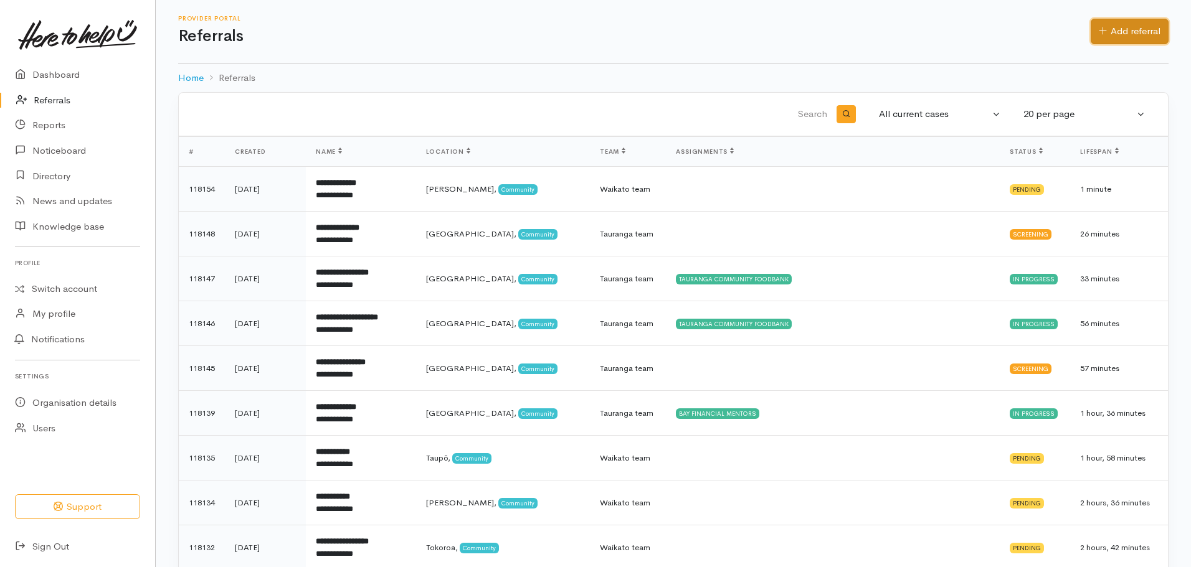
click at [1135, 29] on link "Add referral" at bounding box center [1130, 32] width 78 height 26
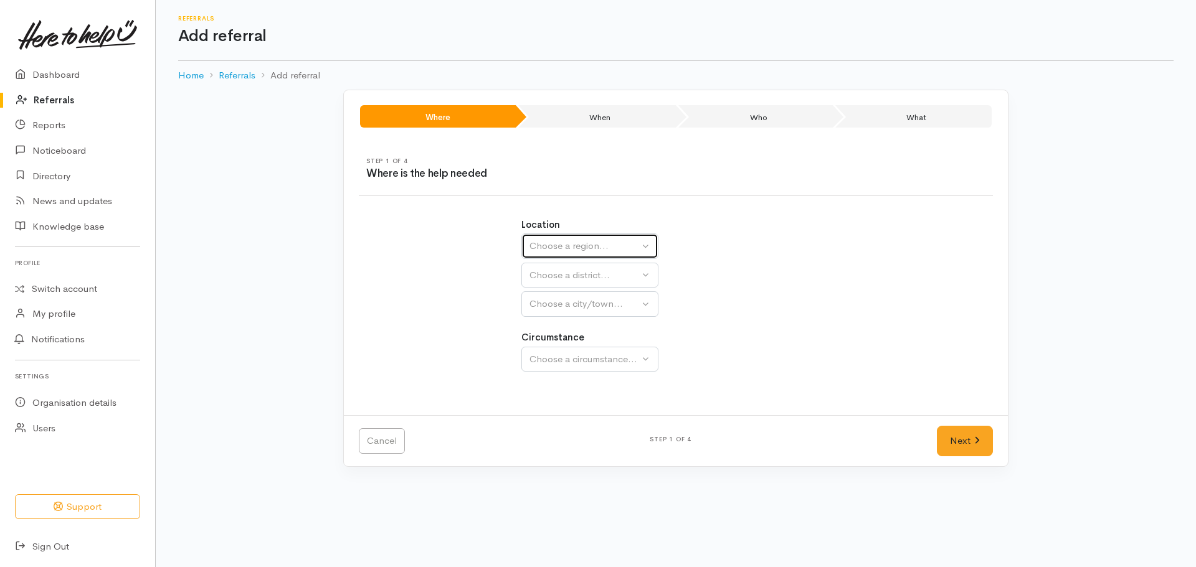
drag, startPoint x: 612, startPoint y: 258, endPoint x: 612, endPoint y: 245, distance: 12.5
click at [612, 257] on button "Choose a region..." at bounding box center [589, 247] width 137 height 26
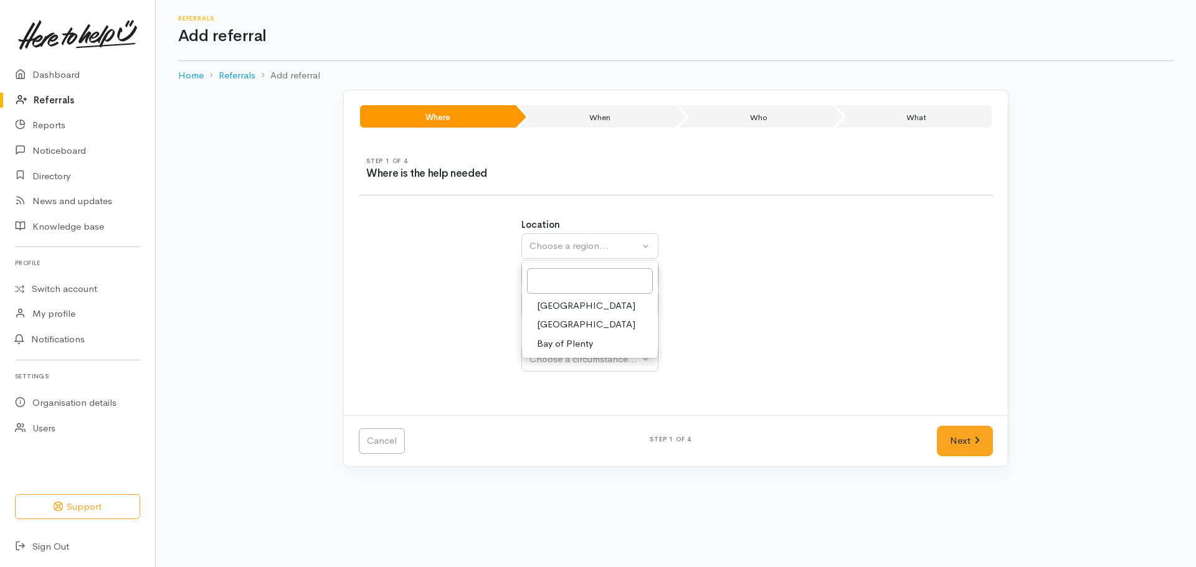
click at [560, 324] on span "[GEOGRAPHIC_DATA]" at bounding box center [586, 325] width 98 height 14
select select "3"
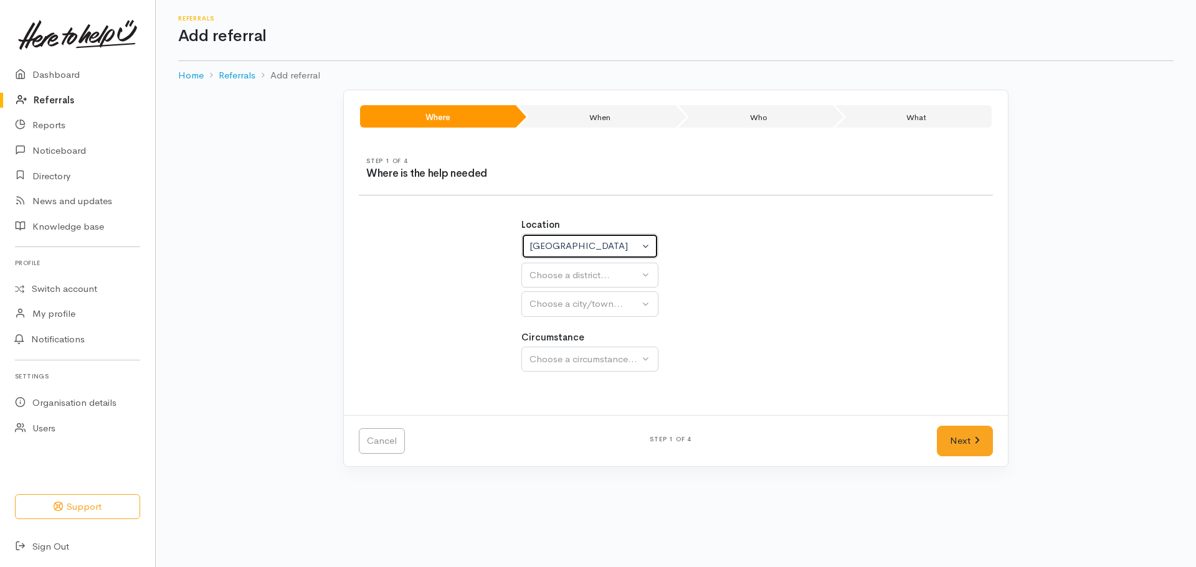
select select
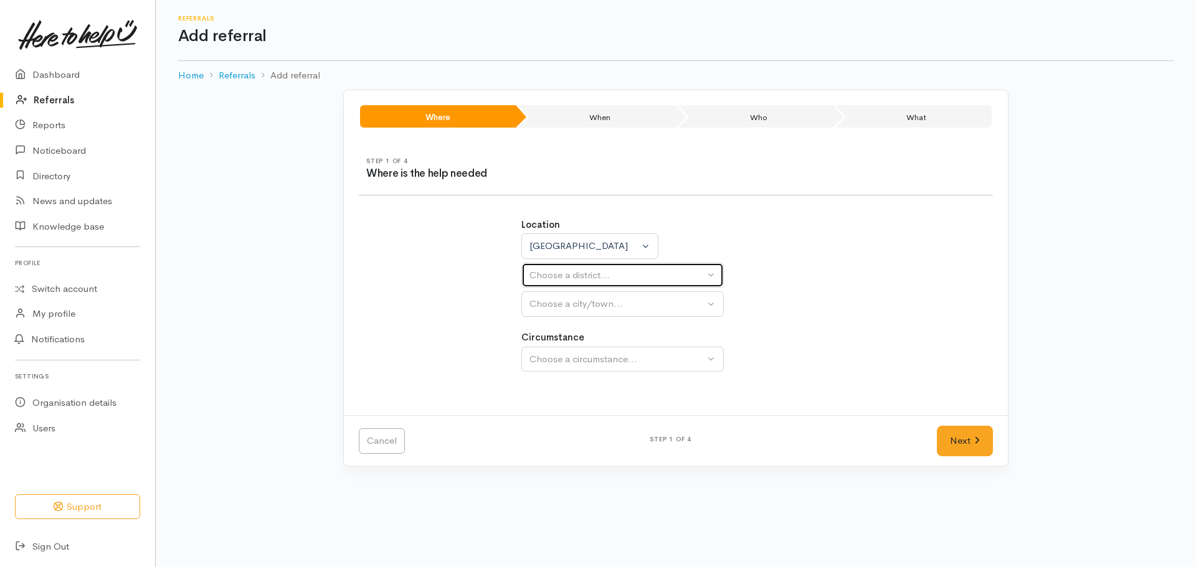
click at [571, 273] on div "Choose a district..." at bounding box center [616, 275] width 175 height 14
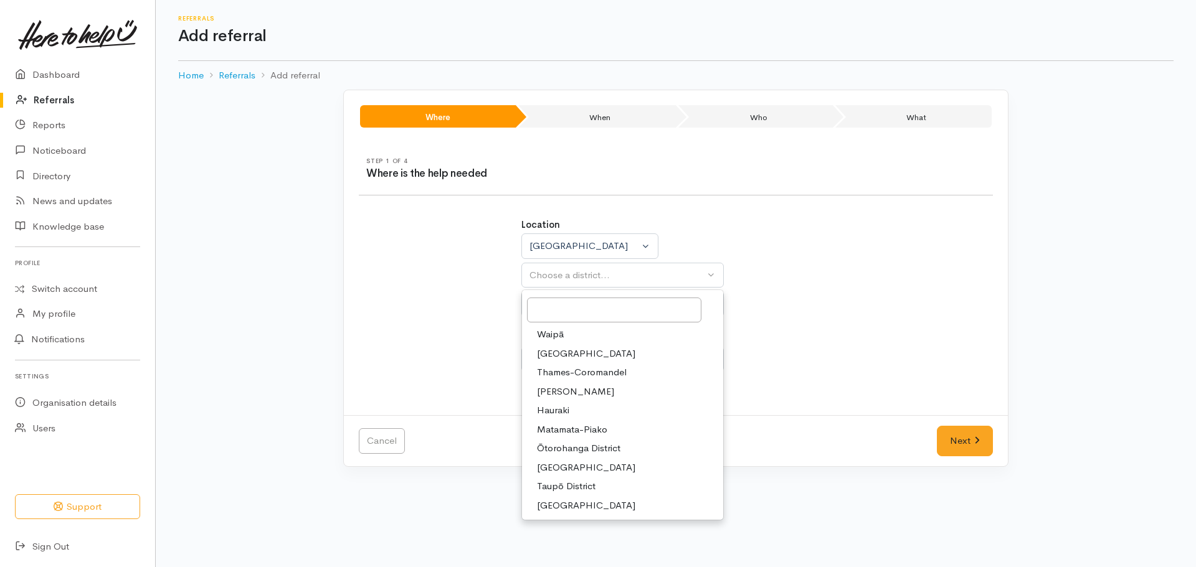
drag, startPoint x: 556, startPoint y: 394, endPoint x: 551, endPoint y: 354, distance: 39.5
click at [555, 394] on span "[PERSON_NAME]" at bounding box center [575, 392] width 77 height 14
select select "4"
select select
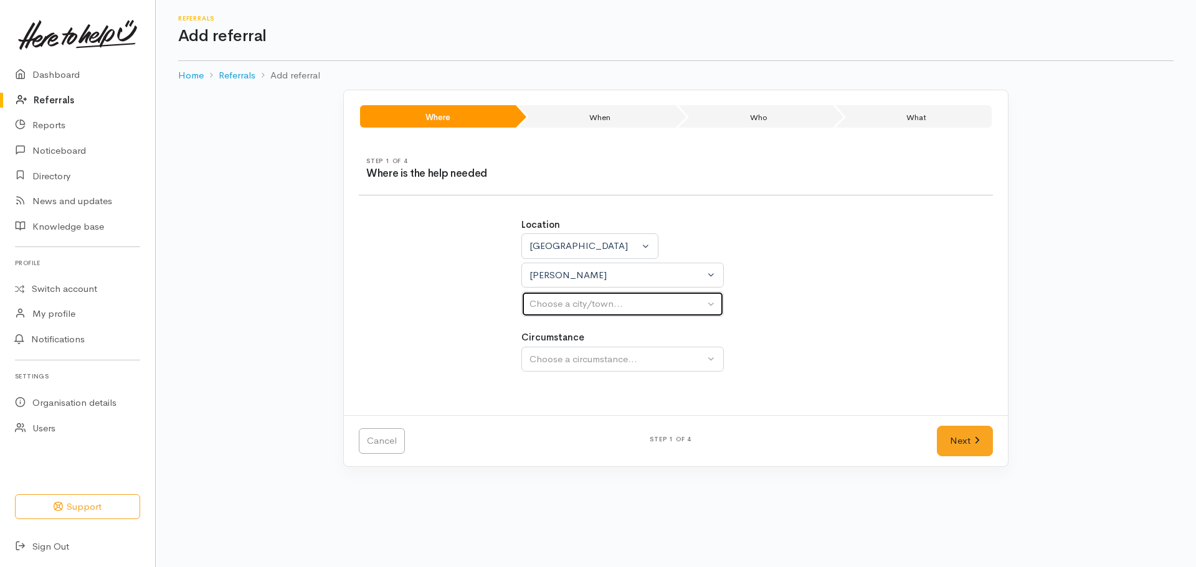
click at [572, 308] on div "Choose a city/town..." at bounding box center [616, 304] width 175 height 14
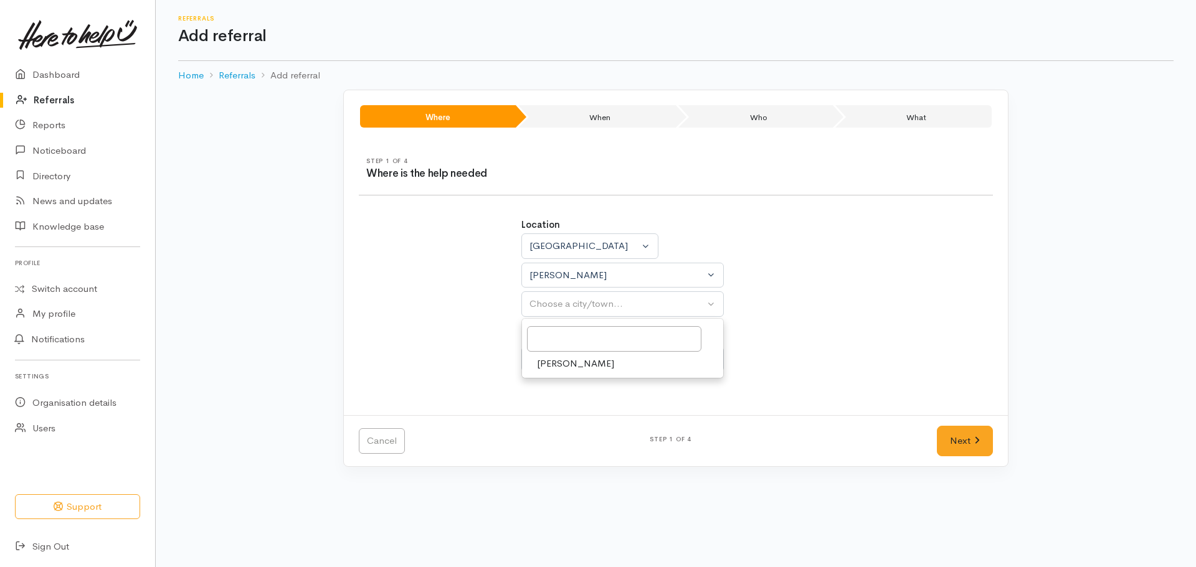
click at [569, 368] on span "[PERSON_NAME]" at bounding box center [575, 364] width 77 height 14
select select "1"
click at [572, 356] on div "Choose a circumstance..." at bounding box center [616, 360] width 175 height 14
drag, startPoint x: 562, startPoint y: 419, endPoint x: 603, endPoint y: 416, distance: 41.2
click at [563, 419] on span "Community" at bounding box center [560, 419] width 47 height 14
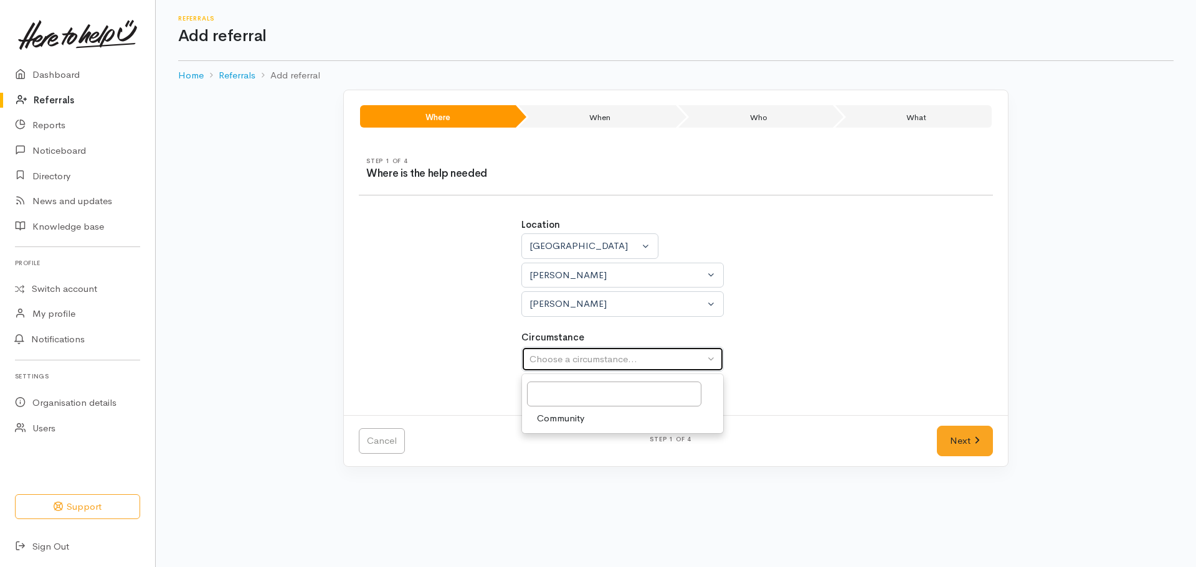
select select "2"
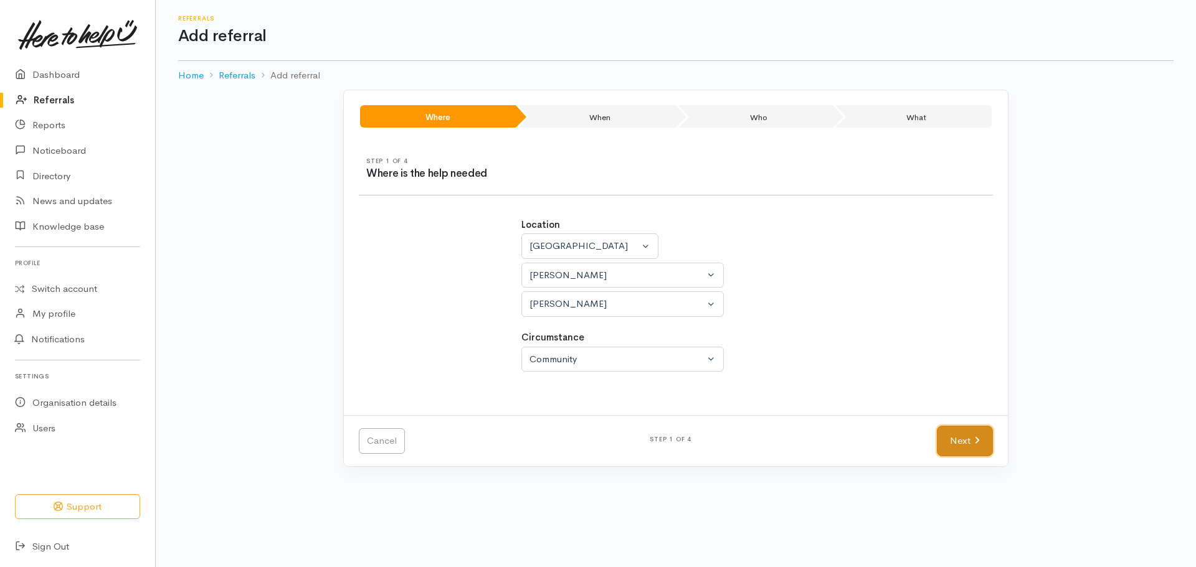
click at [945, 438] on link "Next" at bounding box center [965, 441] width 56 height 31
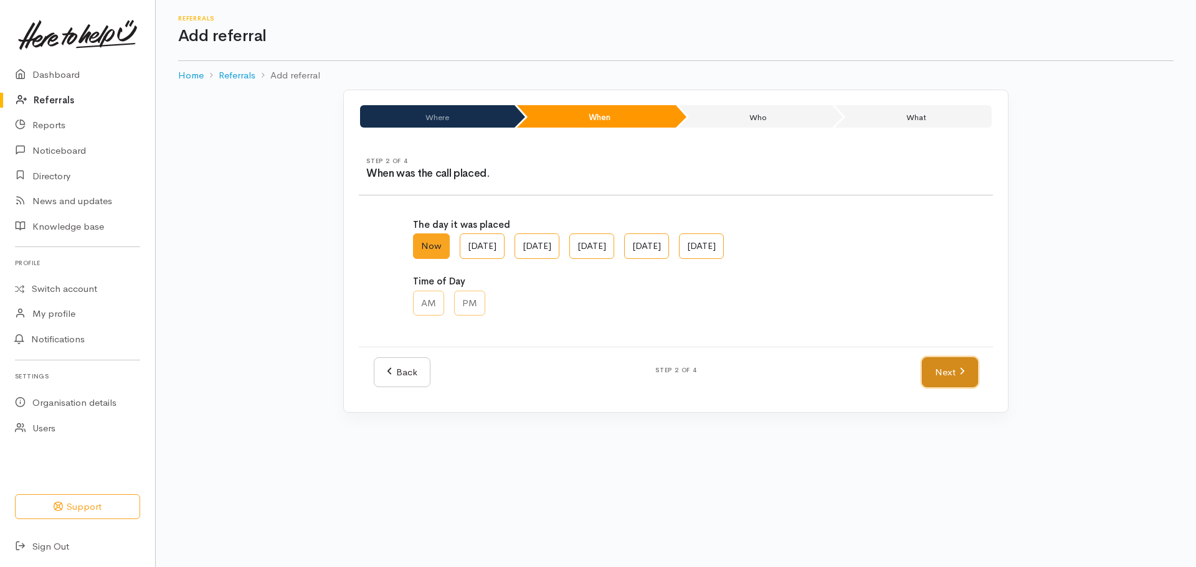
click at [963, 379] on link "Next" at bounding box center [950, 373] width 56 height 31
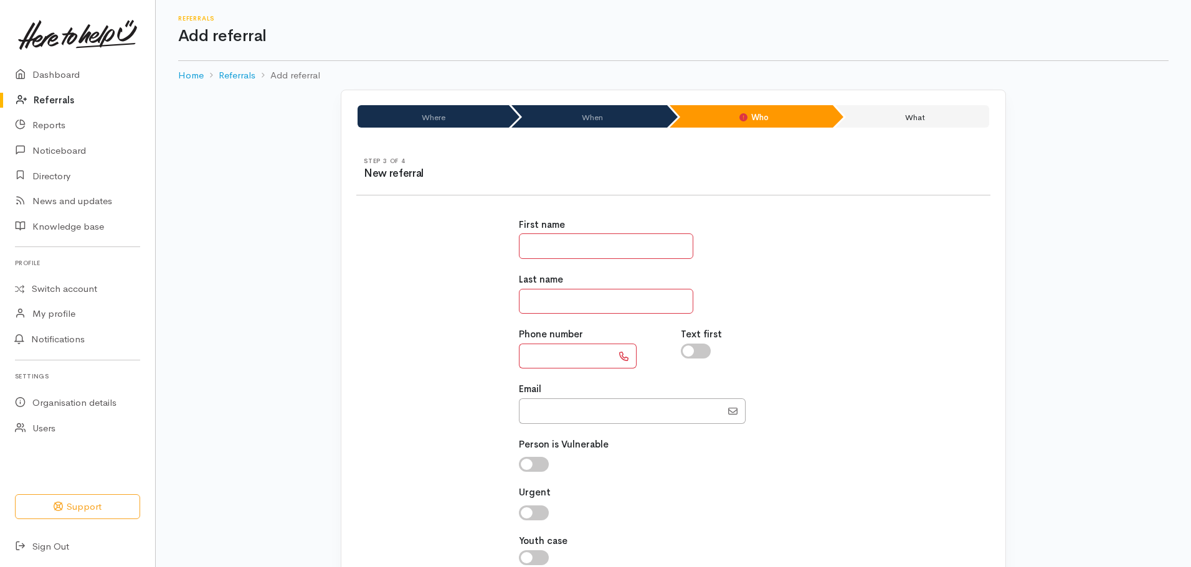
click at [617, 256] on input "text" at bounding box center [606, 247] width 174 height 26
type input "*****"
click at [557, 362] on input "text" at bounding box center [565, 357] width 93 height 26
paste input "**********"
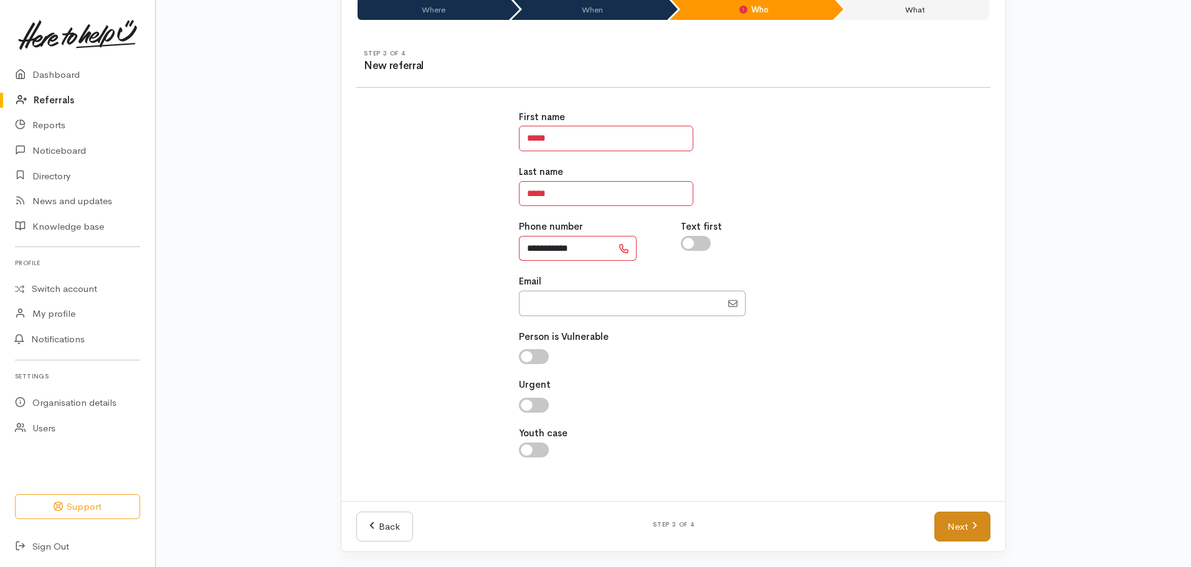
type input "**********"
click at [952, 517] on link "Next" at bounding box center [962, 527] width 56 height 31
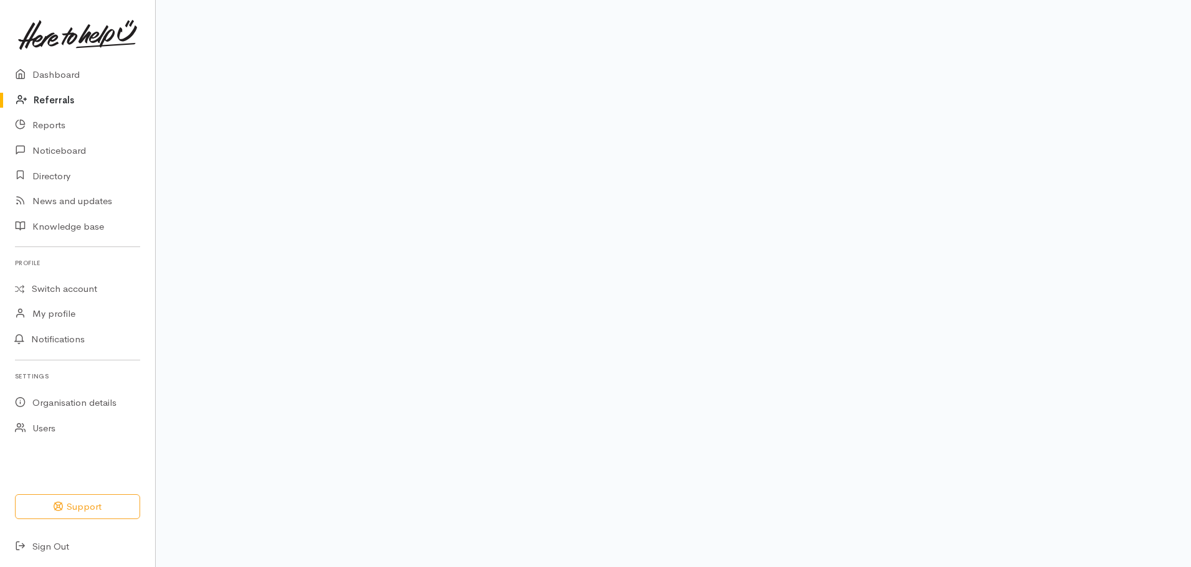
scroll to position [84, 0]
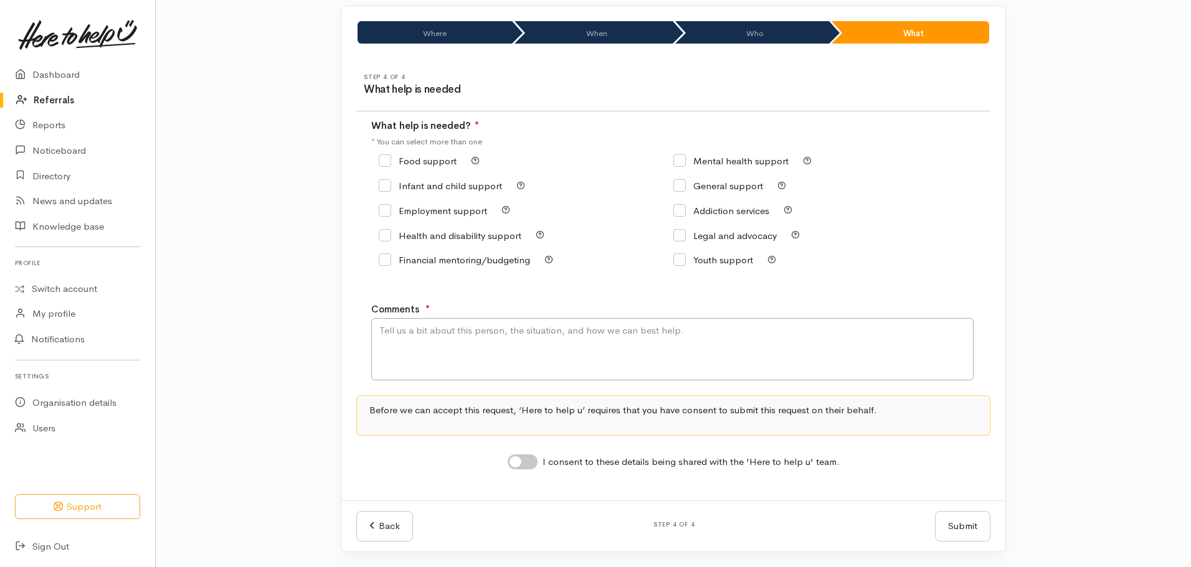
click at [388, 159] on input "Food support" at bounding box center [418, 160] width 78 height 9
checkbox input "true"
click at [490, 355] on textarea "Comments" at bounding box center [672, 349] width 602 height 62
type textarea "Food support please."
click at [514, 462] on input "I consent to these details being shared with the 'Here to help u' team." at bounding box center [523, 462] width 30 height 15
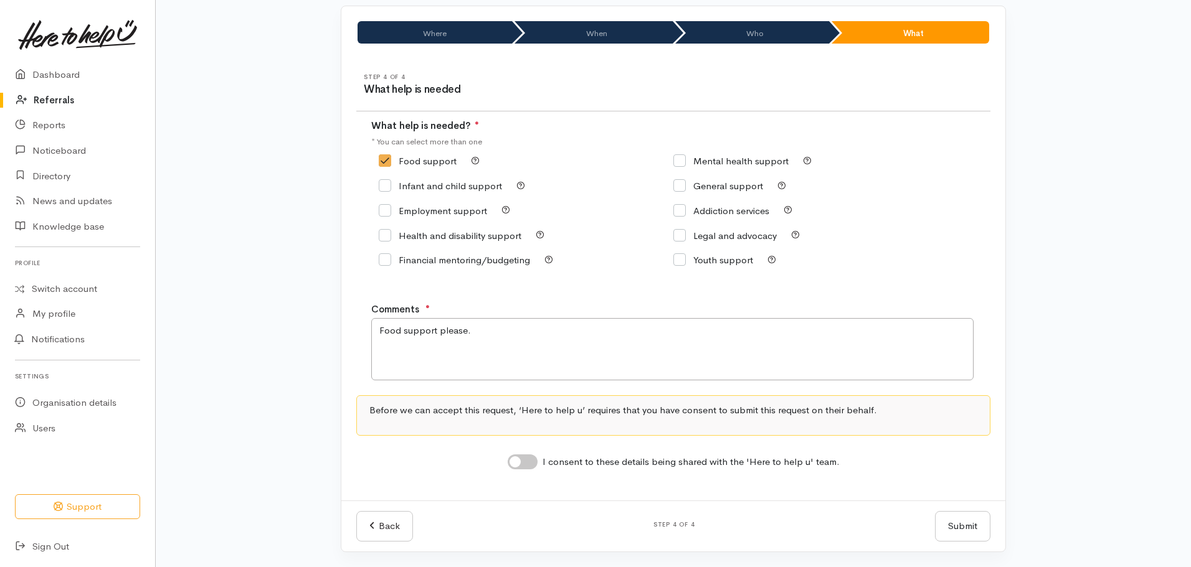
checkbox input "true"
drag, startPoint x: 964, startPoint y: 523, endPoint x: 972, endPoint y: 518, distance: 9.5
click at [966, 523] on button "Submit" at bounding box center [962, 526] width 55 height 31
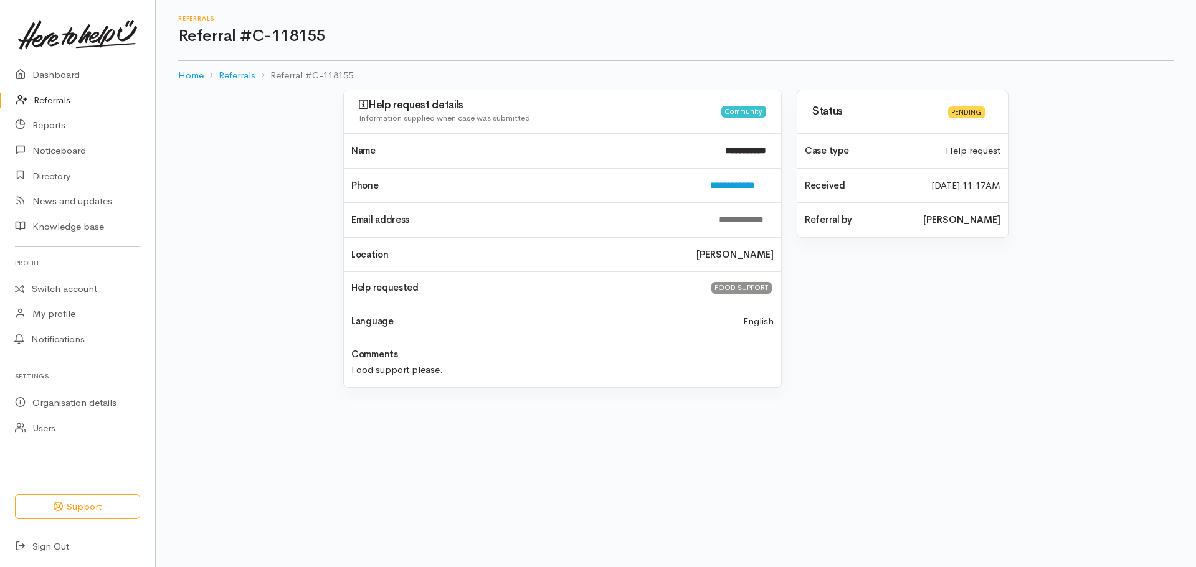
click at [36, 93] on link "Referrals" at bounding box center [77, 101] width 155 height 26
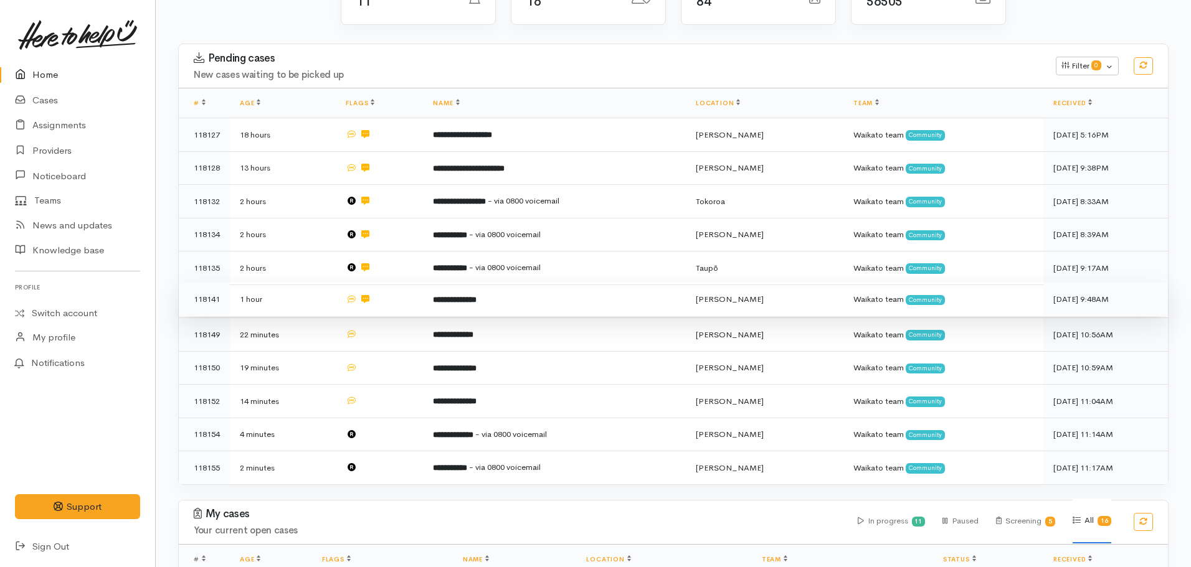
scroll to position [187, 0]
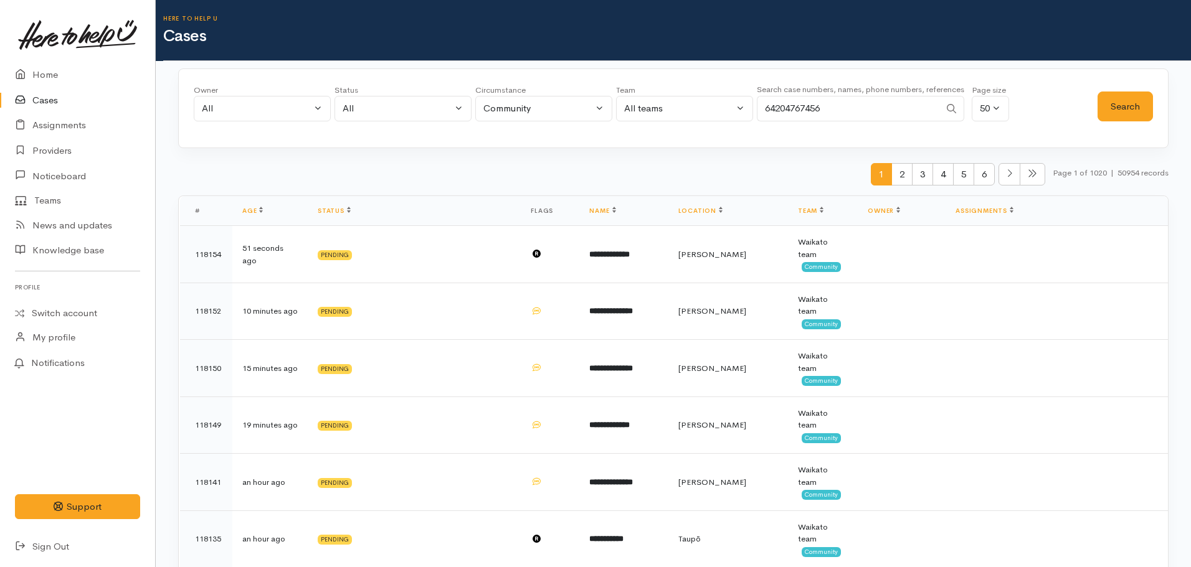
click at [841, 113] on input "64204767456" at bounding box center [848, 109] width 183 height 26
click at [1120, 108] on button "Search" at bounding box center [1124, 107] width 55 height 31
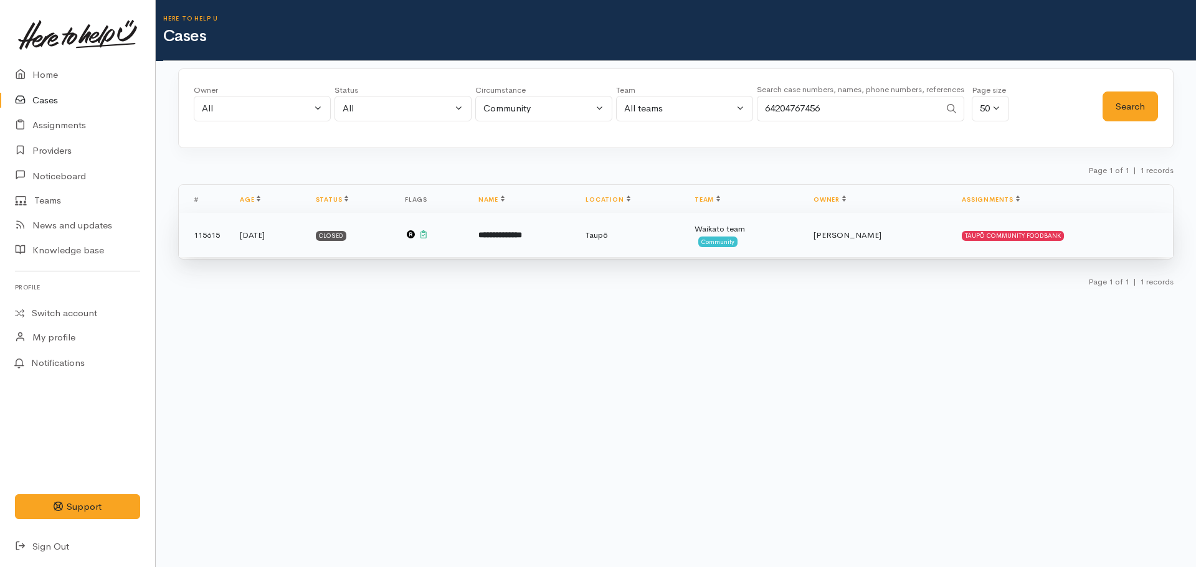
click at [576, 244] on td "**********" at bounding box center [521, 235] width 107 height 45
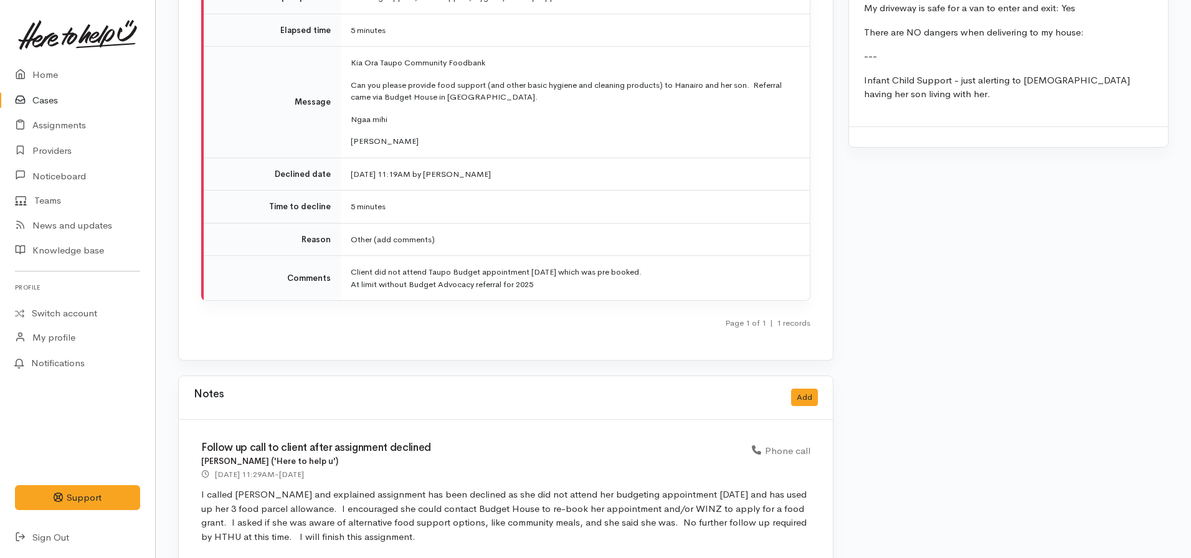
scroll to position [1789, 0]
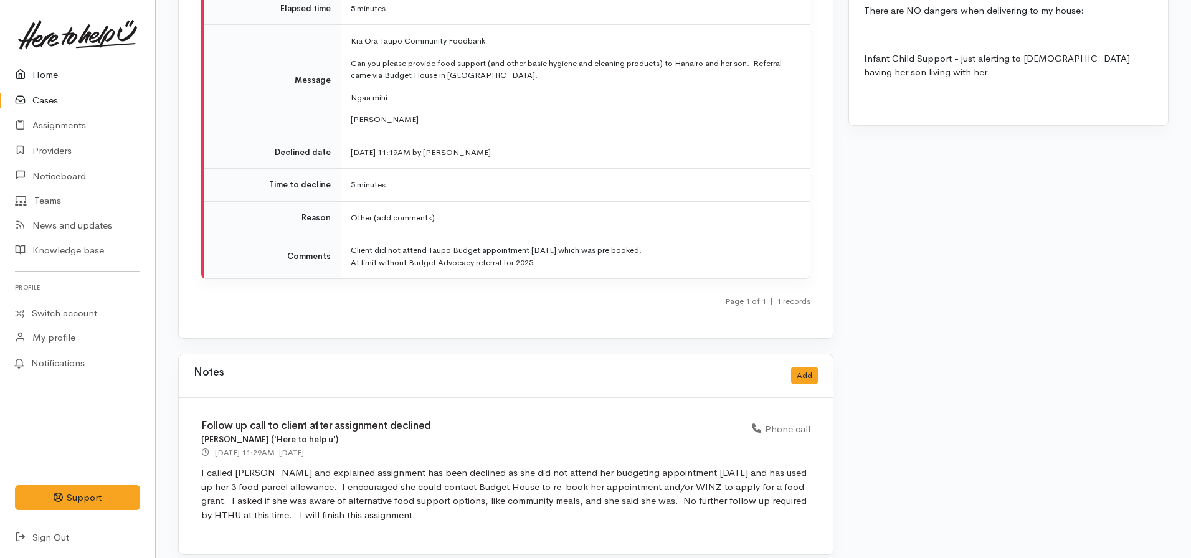
click at [41, 77] on link "Home" at bounding box center [77, 75] width 155 height 26
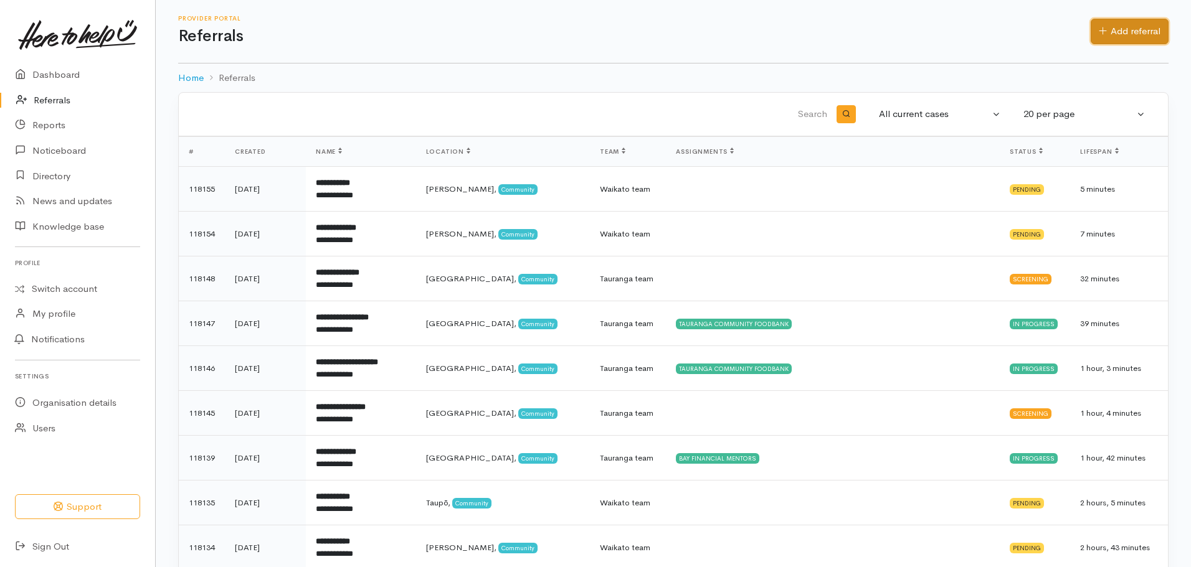
click at [1117, 24] on link "Add referral" at bounding box center [1130, 32] width 78 height 26
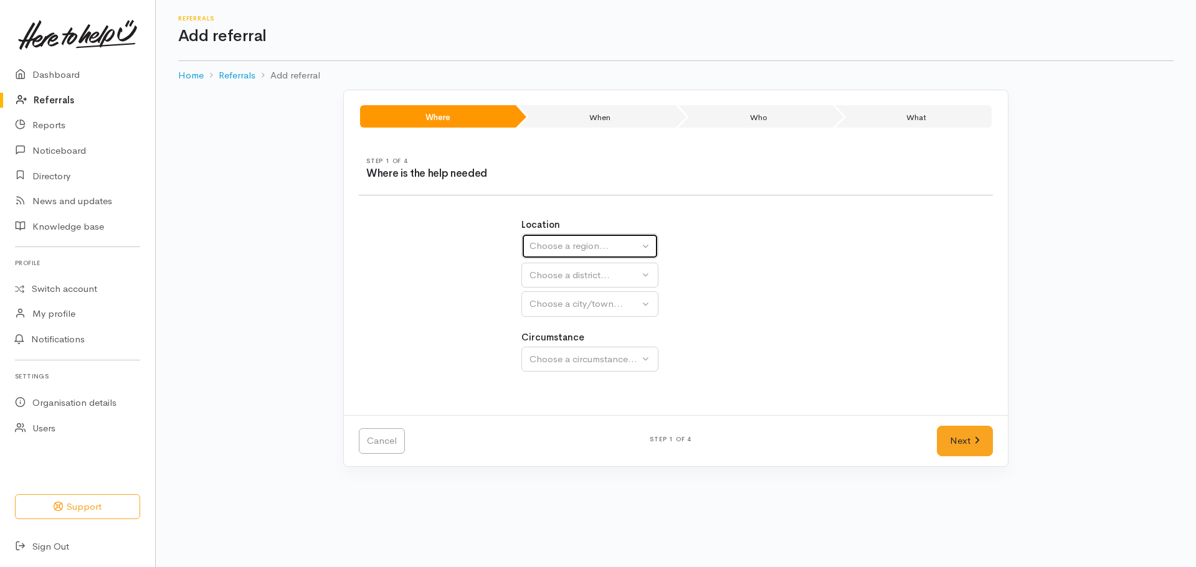
click at [562, 258] on button "Choose a region..." at bounding box center [589, 247] width 137 height 26
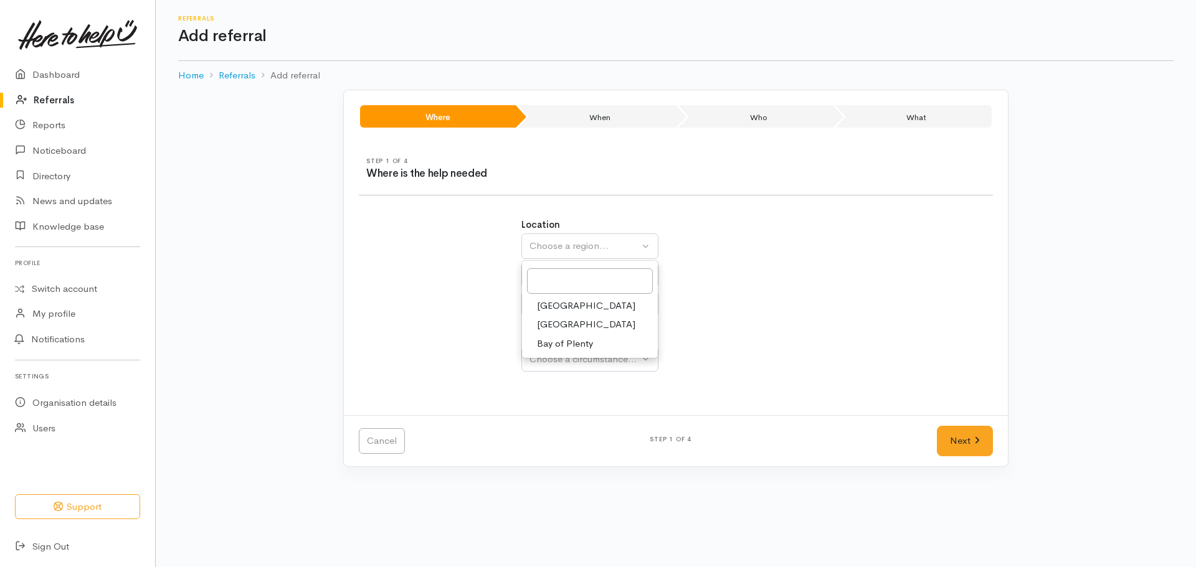
click at [567, 323] on span "[GEOGRAPHIC_DATA]" at bounding box center [586, 325] width 98 height 14
select select "3"
select select
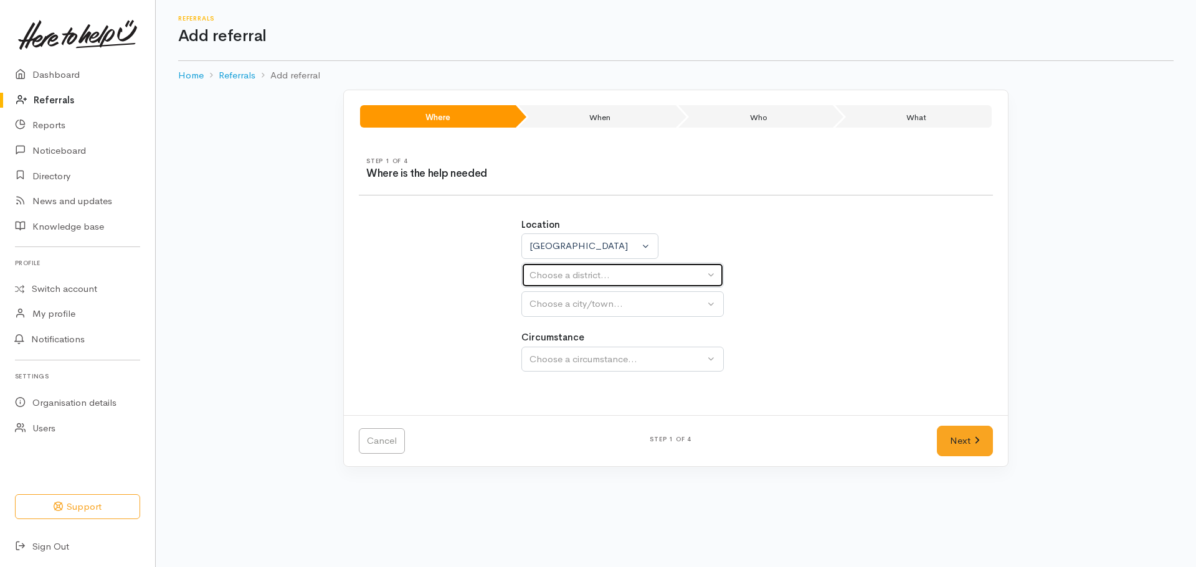
click at [557, 278] on div "Choose a district..." at bounding box center [616, 275] width 175 height 14
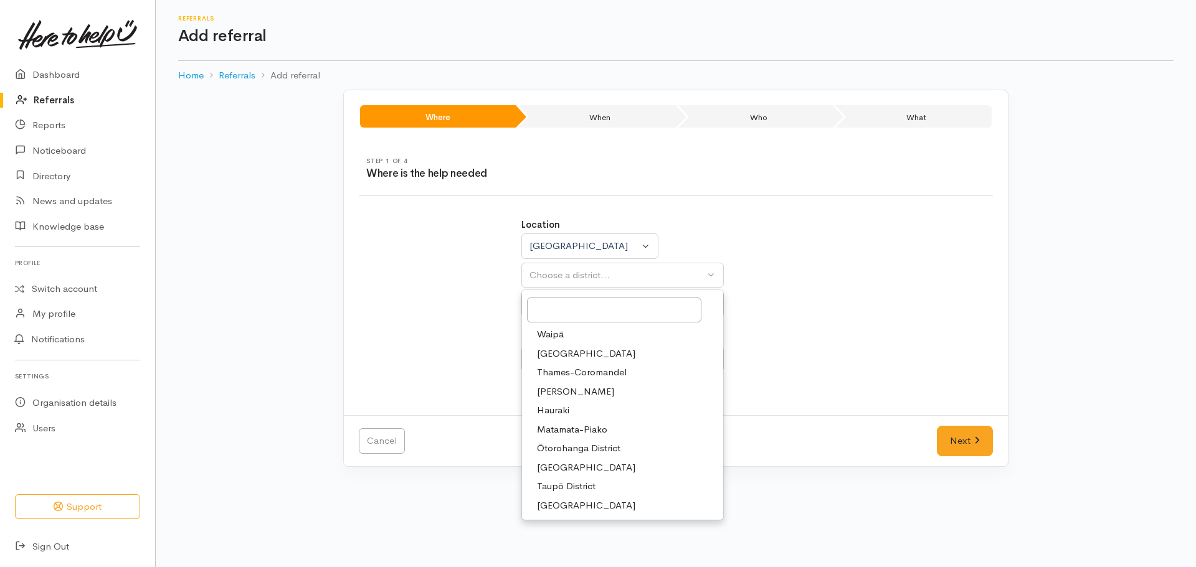
click at [563, 484] on span "Taupō District" at bounding box center [566, 487] width 59 height 14
select select "14"
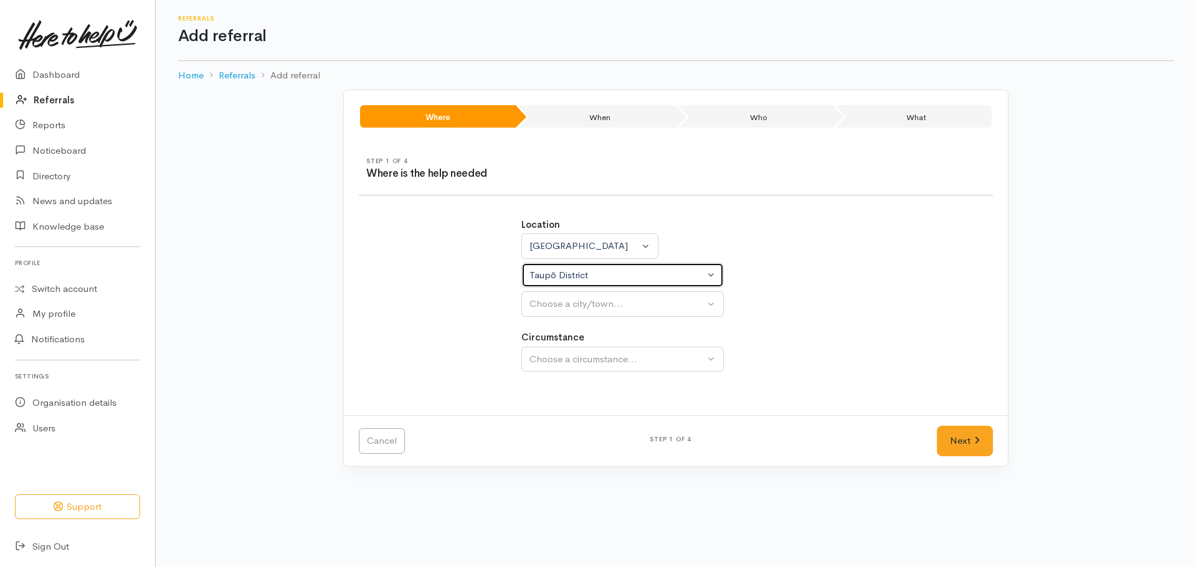
select select
click at [593, 301] on div "Choose a city/town..." at bounding box center [616, 304] width 175 height 14
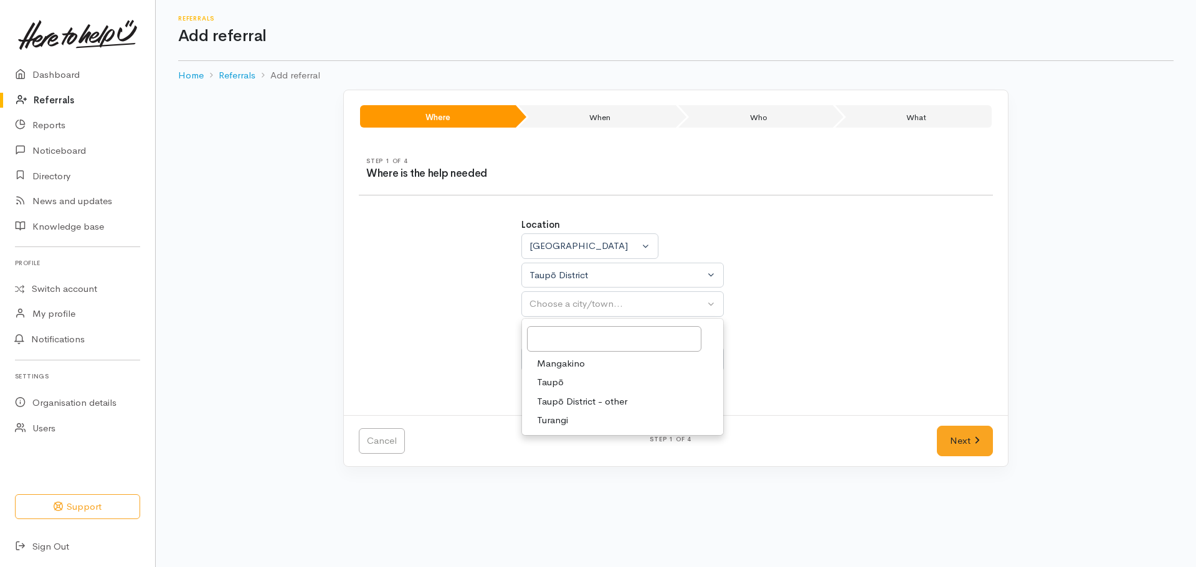
click at [549, 377] on span "Taupō" at bounding box center [550, 383] width 27 height 14
select select "183"
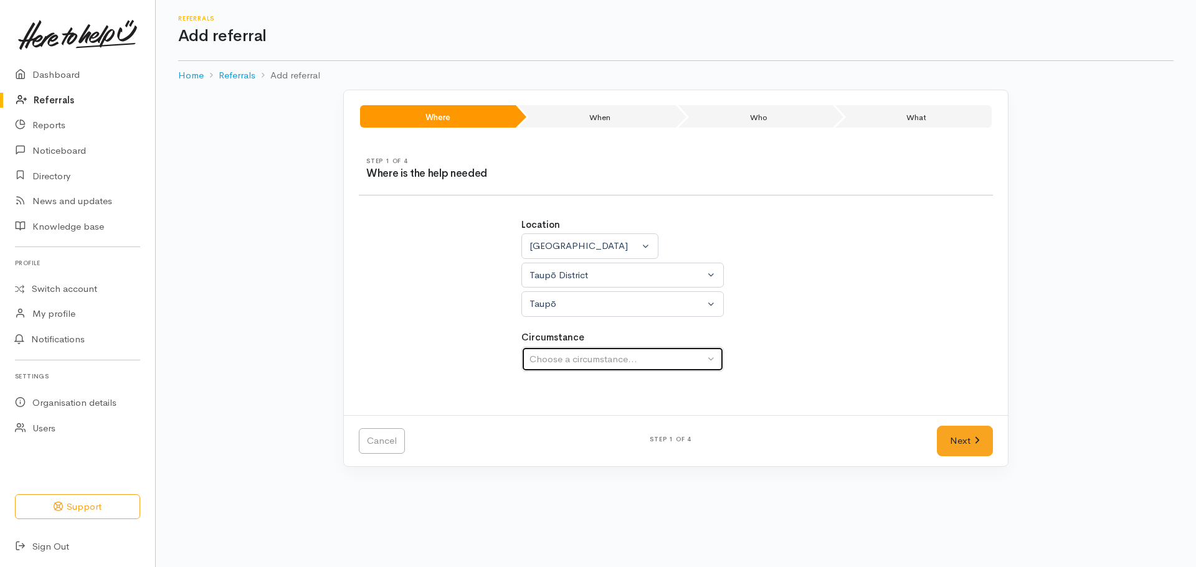
click at [555, 355] on div "Choose a circumstance..." at bounding box center [616, 360] width 175 height 14
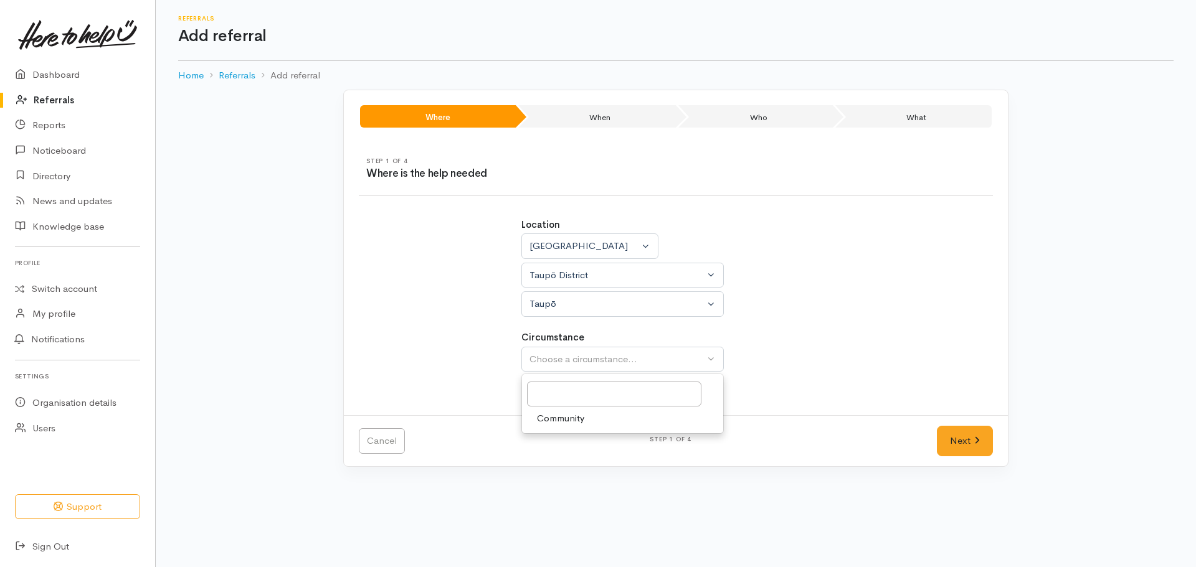
drag, startPoint x: 546, startPoint y: 425, endPoint x: 562, endPoint y: 420, distance: 16.9
click at [549, 424] on span "Community" at bounding box center [560, 419] width 47 height 14
select select "2"
click at [964, 440] on link "Next" at bounding box center [965, 441] width 56 height 31
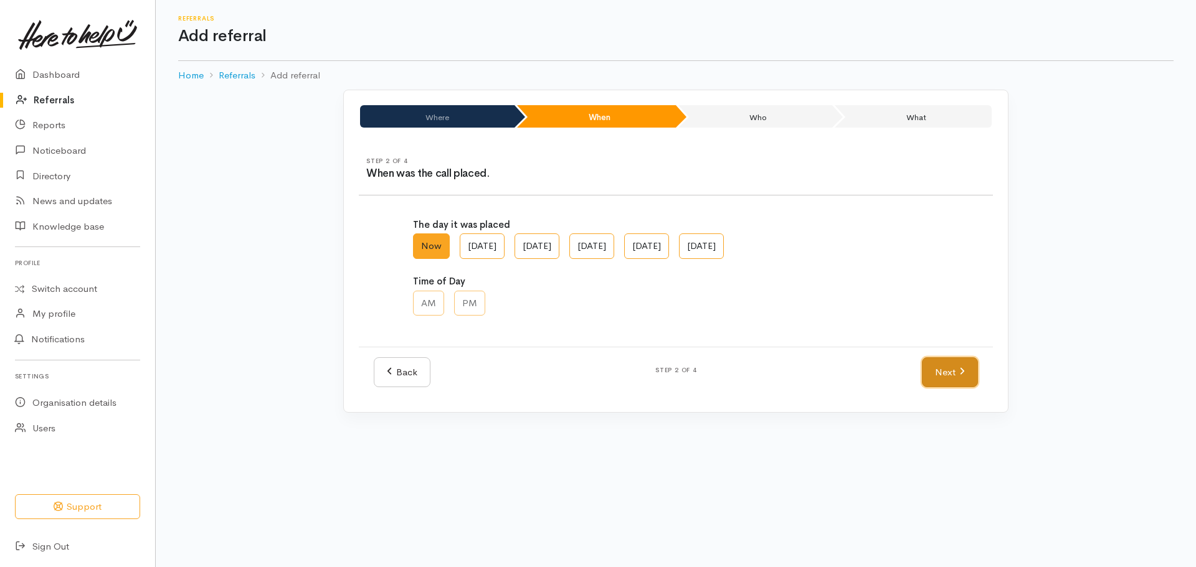
click at [945, 375] on link "Next" at bounding box center [950, 373] width 56 height 31
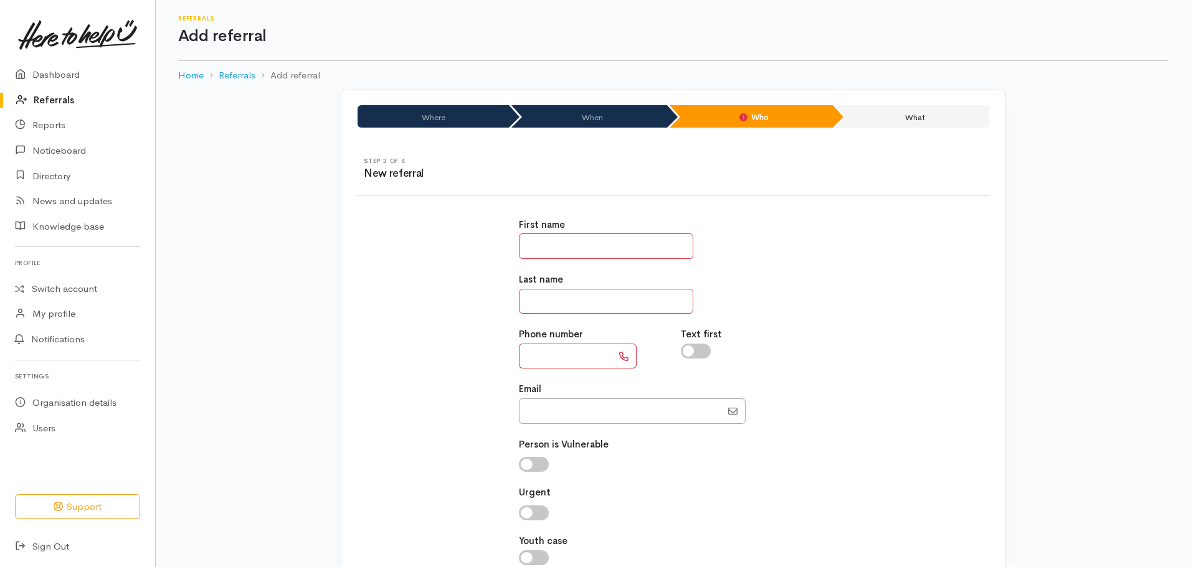
click at [549, 252] on input "text" at bounding box center [606, 247] width 174 height 26
type input "*******"
type input "******"
click at [542, 362] on input "text" at bounding box center [565, 357] width 93 height 26
paste input "**********"
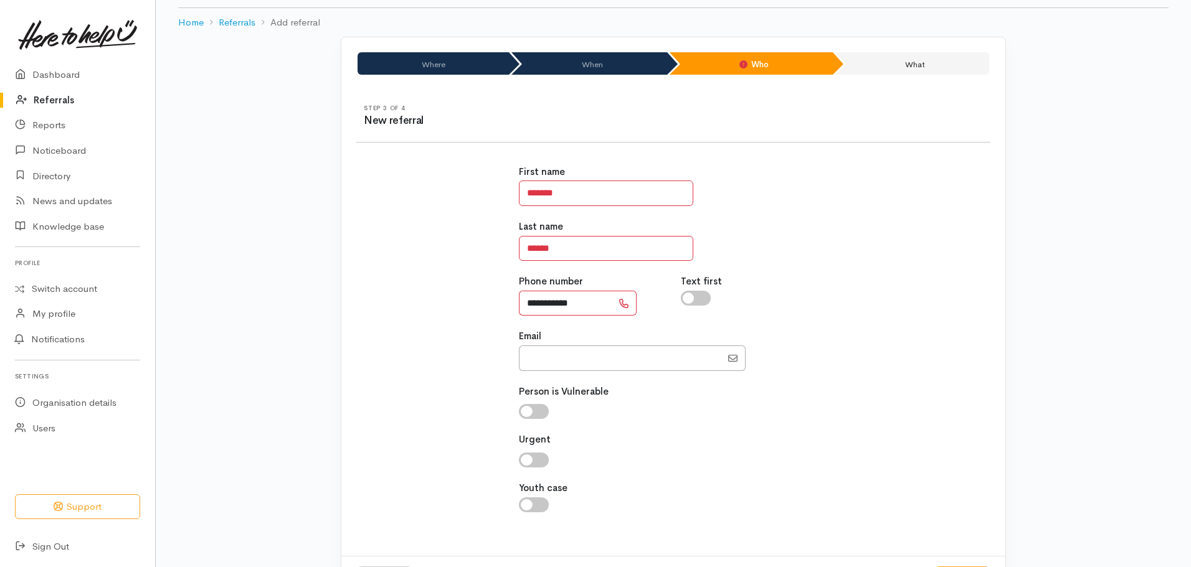
scroll to position [108, 0]
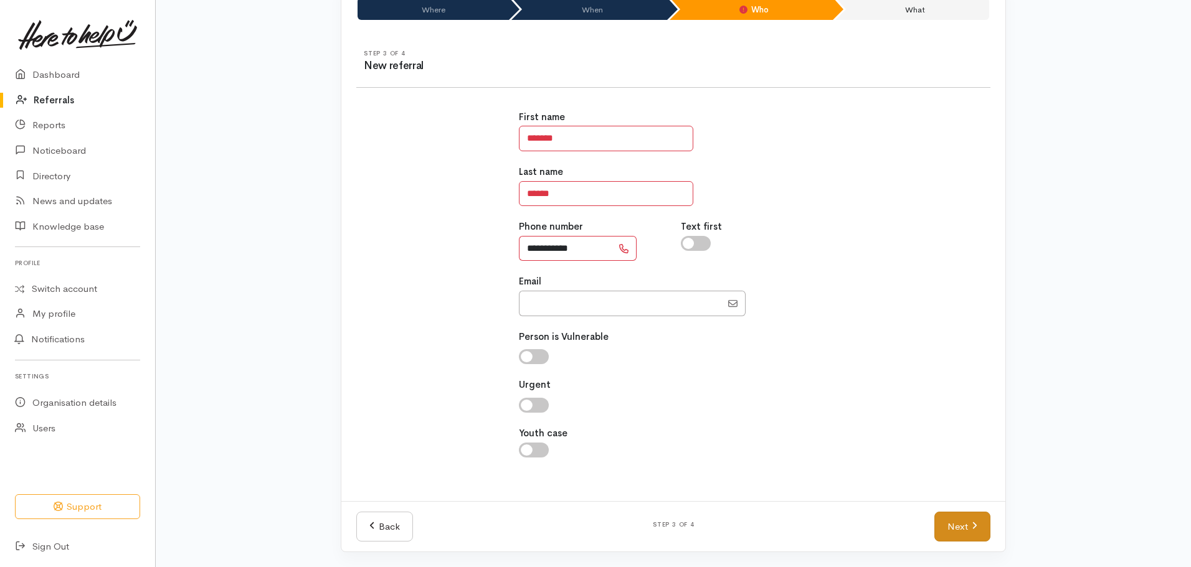
type input "**********"
click at [960, 524] on link "Next" at bounding box center [962, 527] width 56 height 31
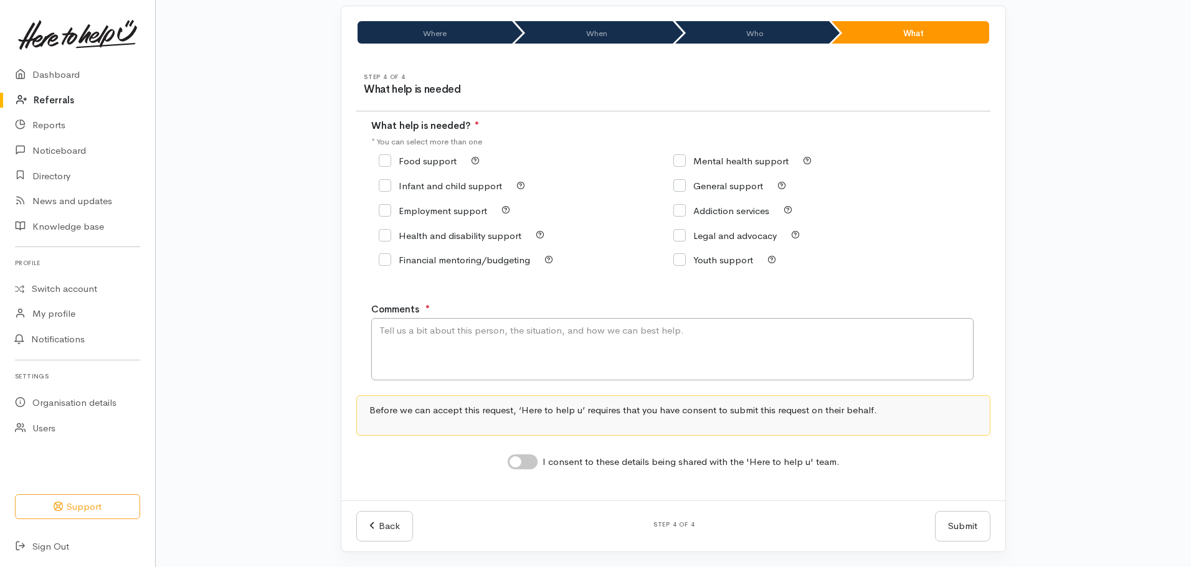
scroll to position [84, 0]
click at [385, 153] on div "Food support" at bounding box center [526, 161] width 295 height 17
click at [385, 161] on input "Food support" at bounding box center [418, 160] width 78 height 9
checkbox input "true"
click at [398, 348] on textarea "Comments" at bounding box center [672, 349] width 602 height 62
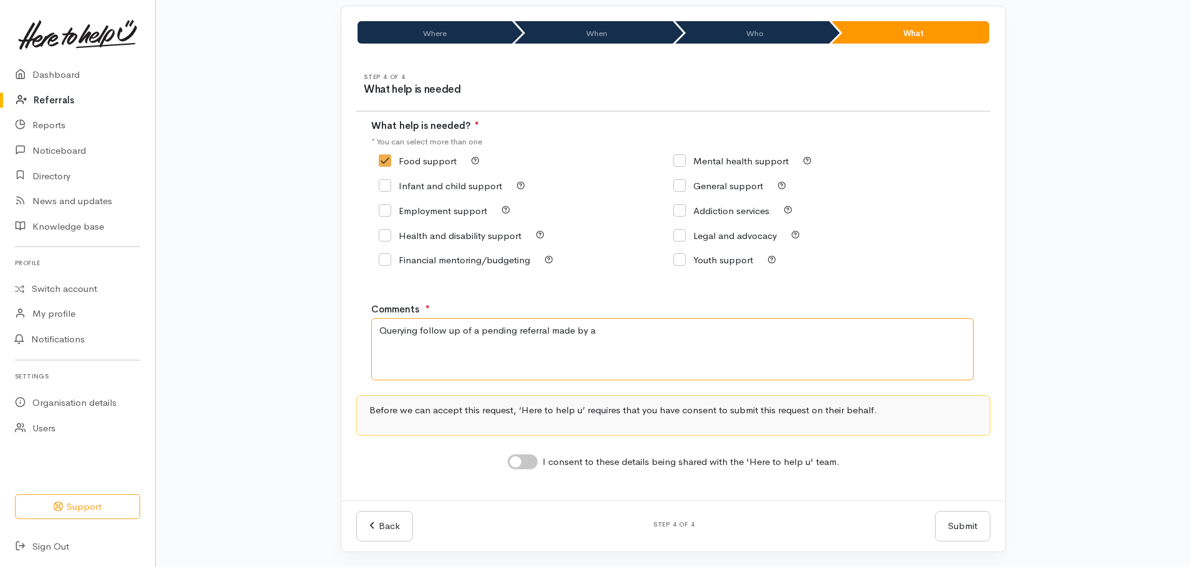
type textarea "Querying follow up of a pending referral made by a"
drag, startPoint x: 719, startPoint y: 347, endPoint x: 647, endPoint y: 376, distance: 77.4
click at [719, 347] on textarea "Querying follow up of a pending referral made by a" at bounding box center [672, 349] width 602 height 62
click at [519, 467] on input "I consent to these details being shared with the 'Here to help u' team." at bounding box center [523, 462] width 30 height 15
checkbox input "true"
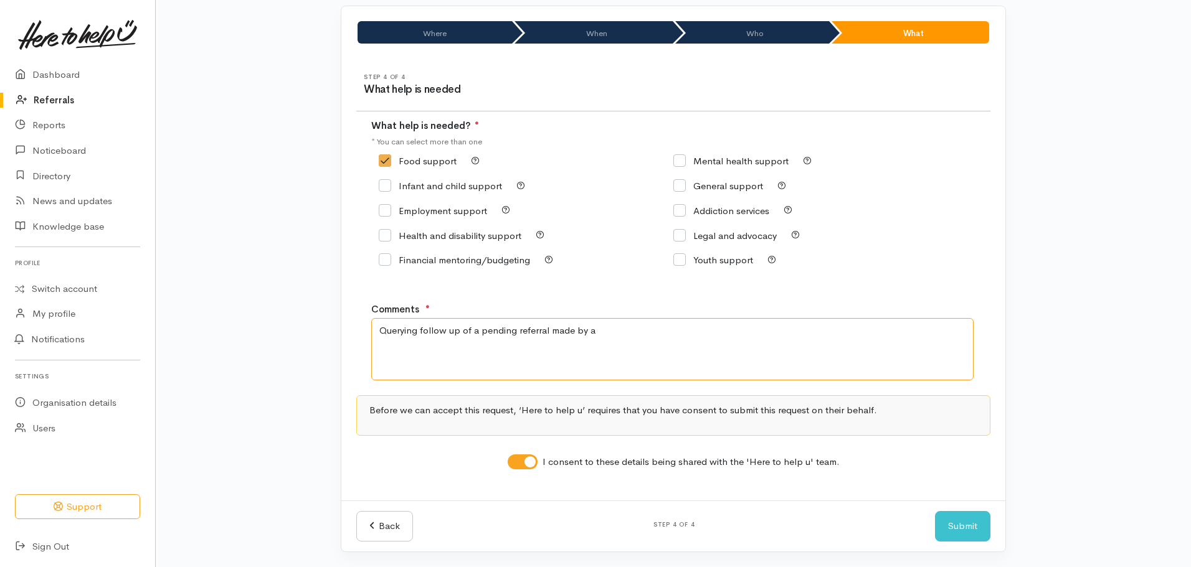
click at [630, 332] on textarea "Querying follow up of a pending referral made by a" at bounding box center [672, 349] width 602 height 62
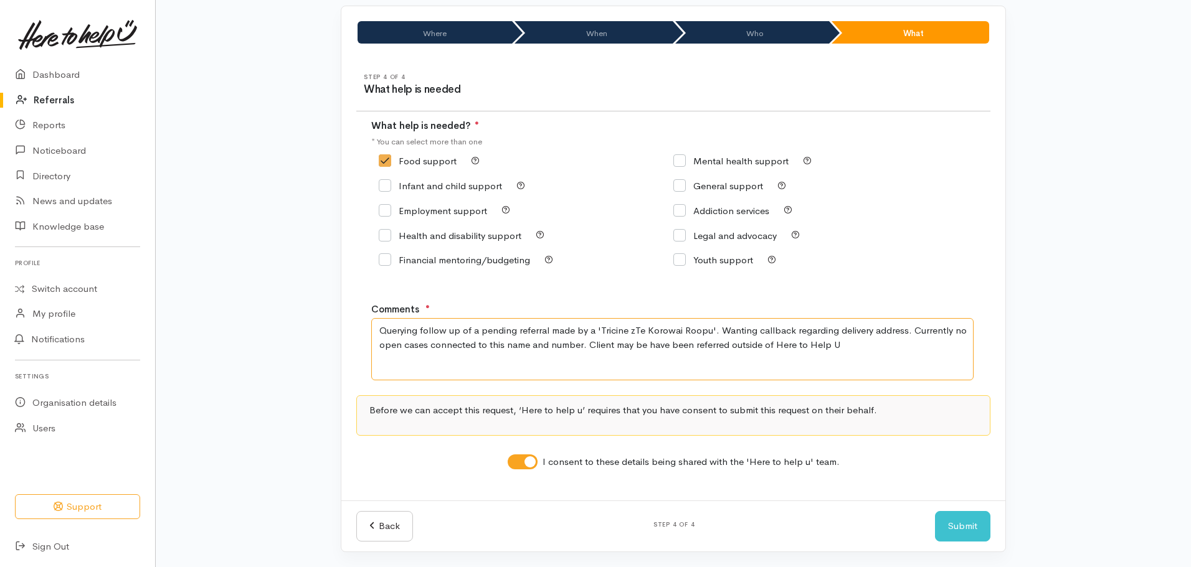
click at [631, 331] on textarea "Querying follow up of a pending referral made by a 'Tricine zTe Korowai Roopu'.…" at bounding box center [672, 349] width 602 height 62
click at [622, 330] on textarea "Querying follow up of a pending referral made by a 'Tricine Te Korowai Roopu'. …" at bounding box center [672, 349] width 602 height 62
type textarea "Querying follow up of a pending referral made by a 'Trecina Te Korowai Roopu'. …"
click at [978, 528] on button "Submit" at bounding box center [962, 526] width 55 height 31
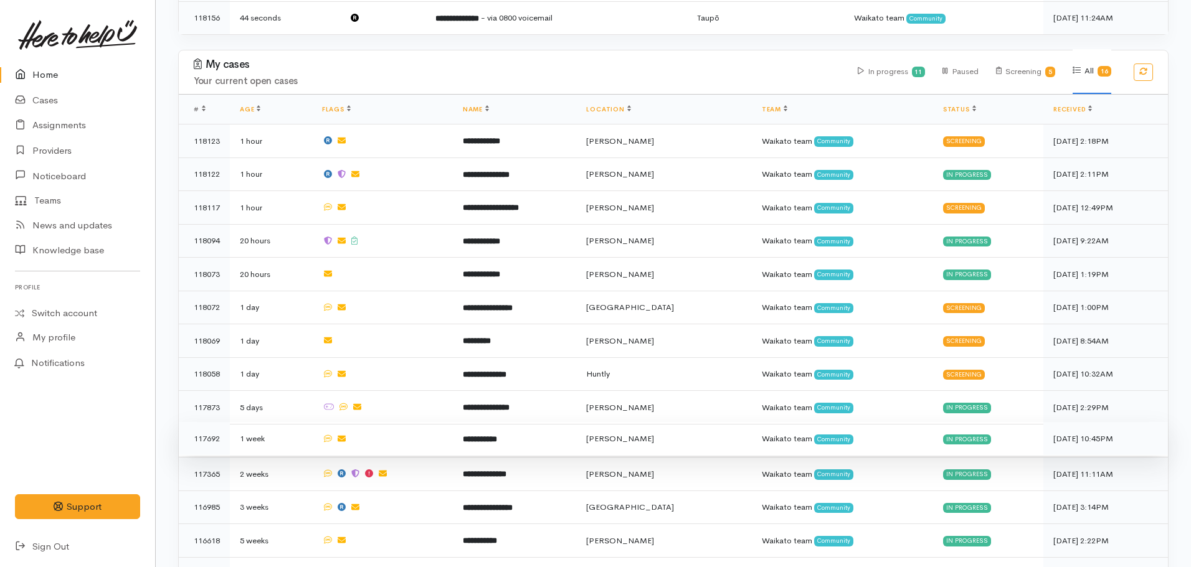
scroll to position [685, 0]
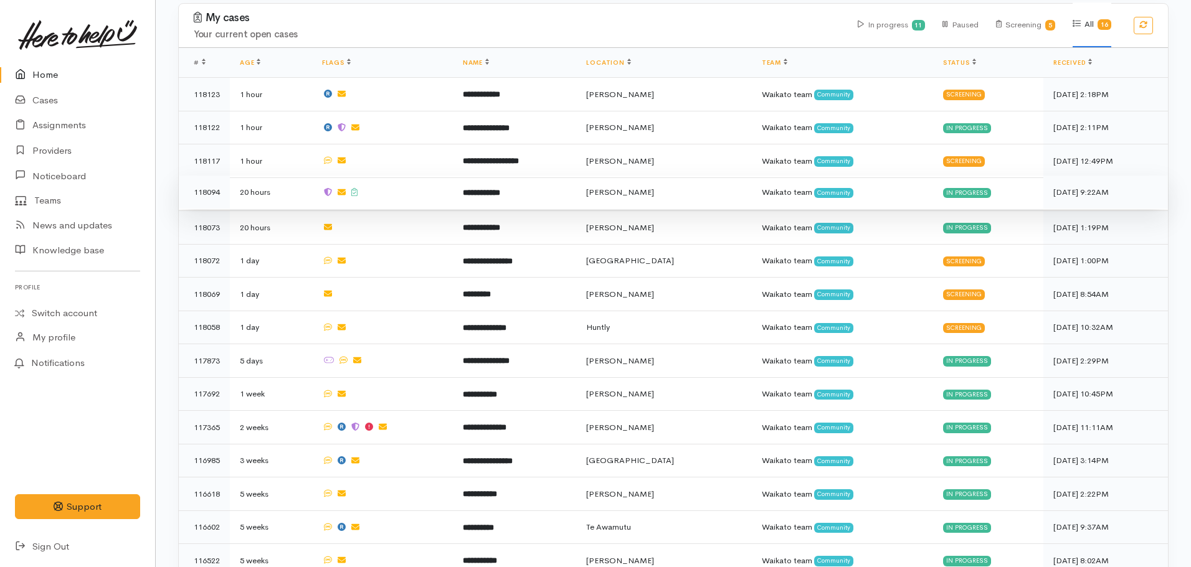
click at [485, 189] on b "**********" at bounding box center [481, 193] width 37 height 8
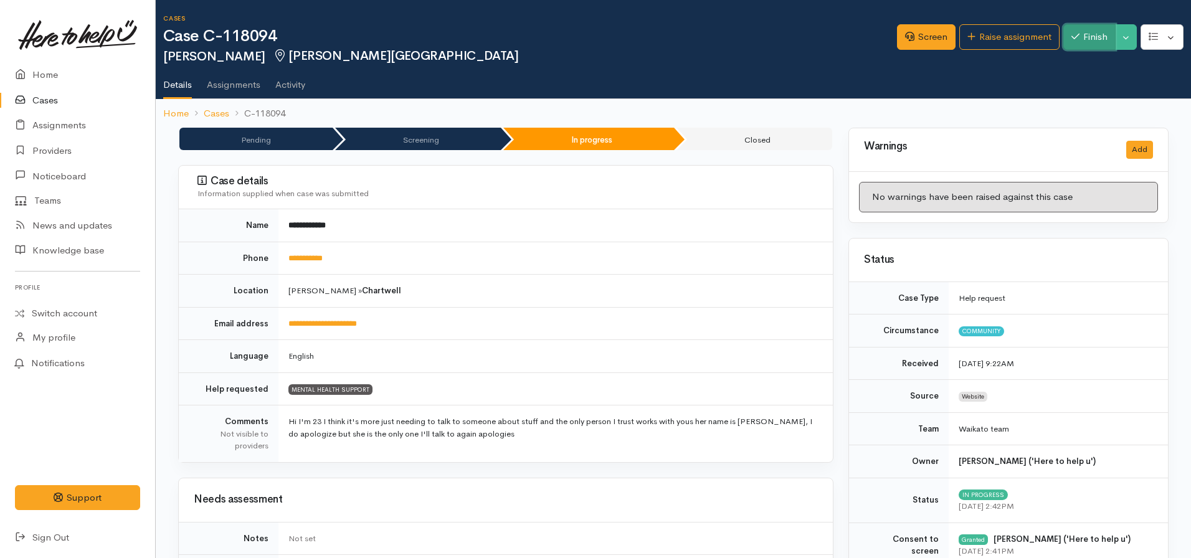
click at [1084, 34] on button "Finish" at bounding box center [1089, 37] width 52 height 26
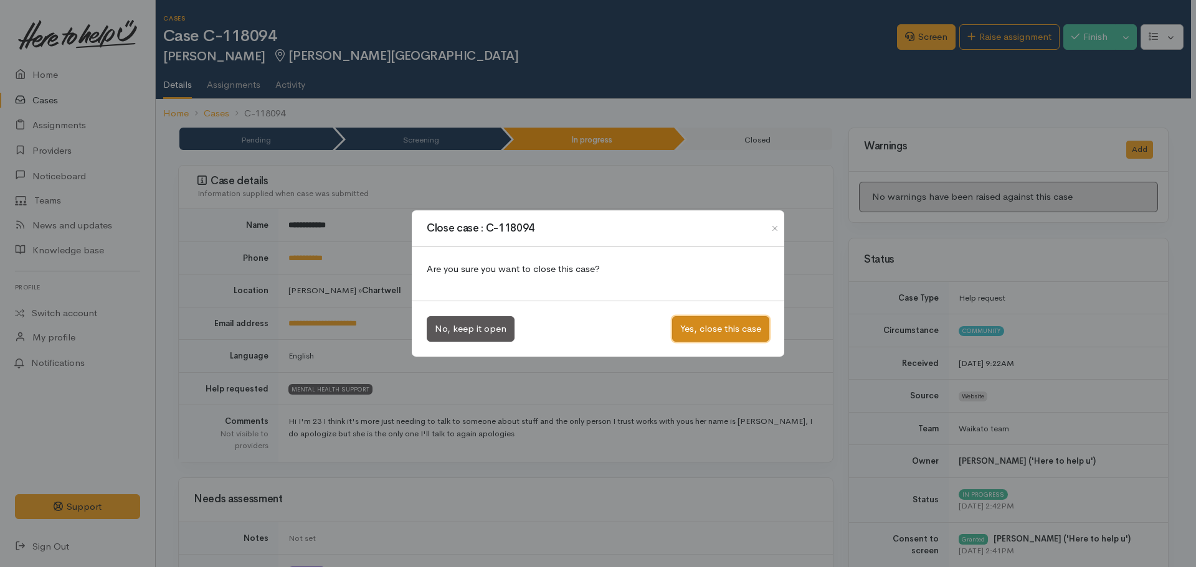
click at [710, 329] on button "Yes, close this case" at bounding box center [720, 329] width 97 height 26
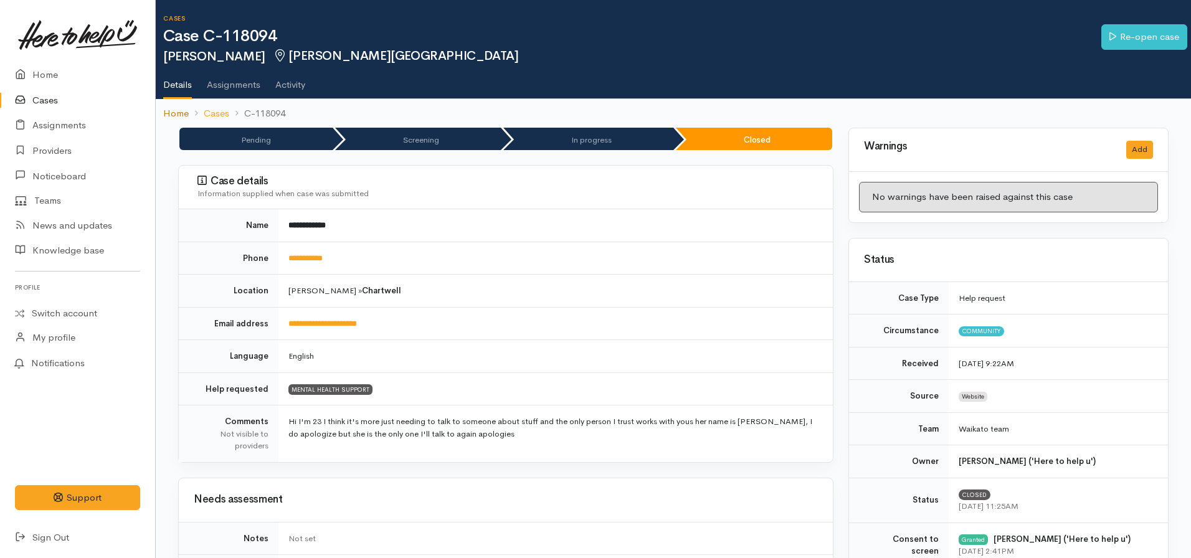
click at [169, 110] on link "Home" at bounding box center [176, 114] width 26 height 14
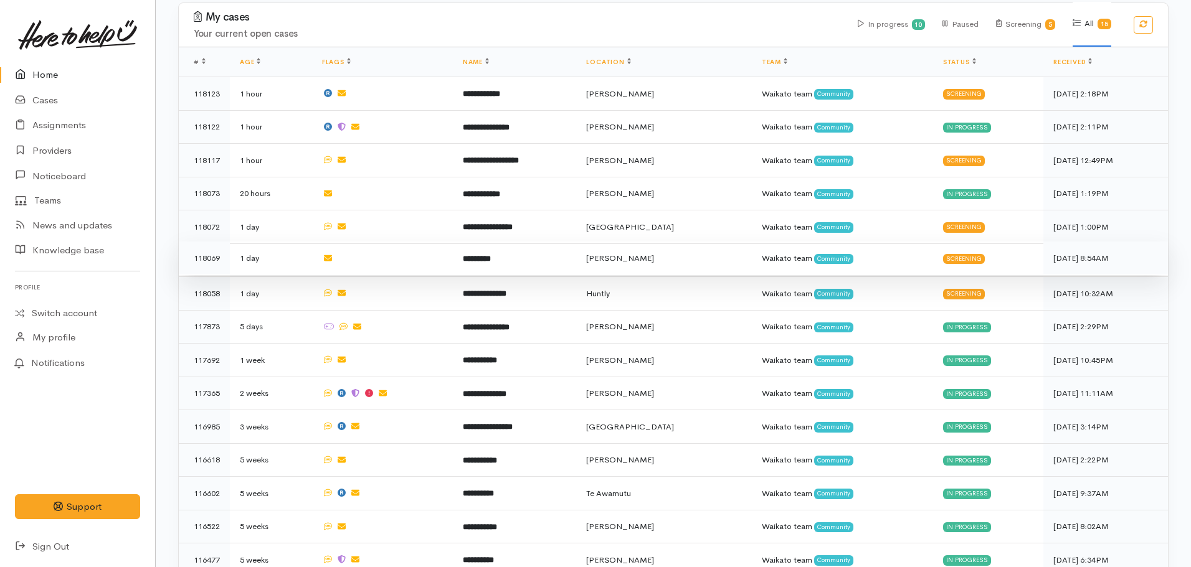
scroll to position [663, 0]
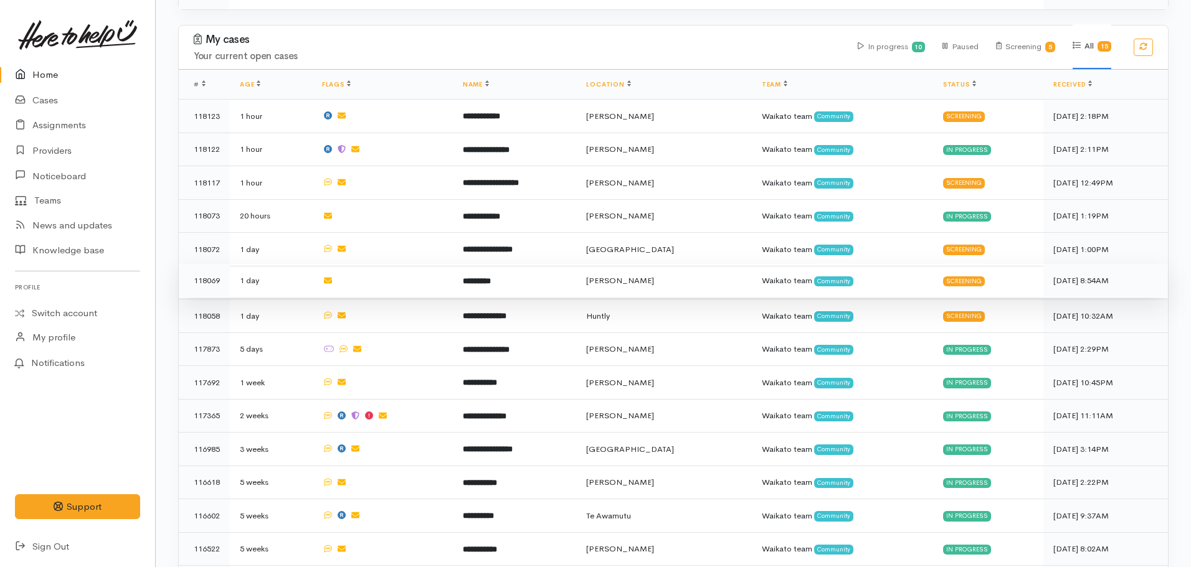
click at [523, 264] on td "*********" at bounding box center [514, 281] width 123 height 34
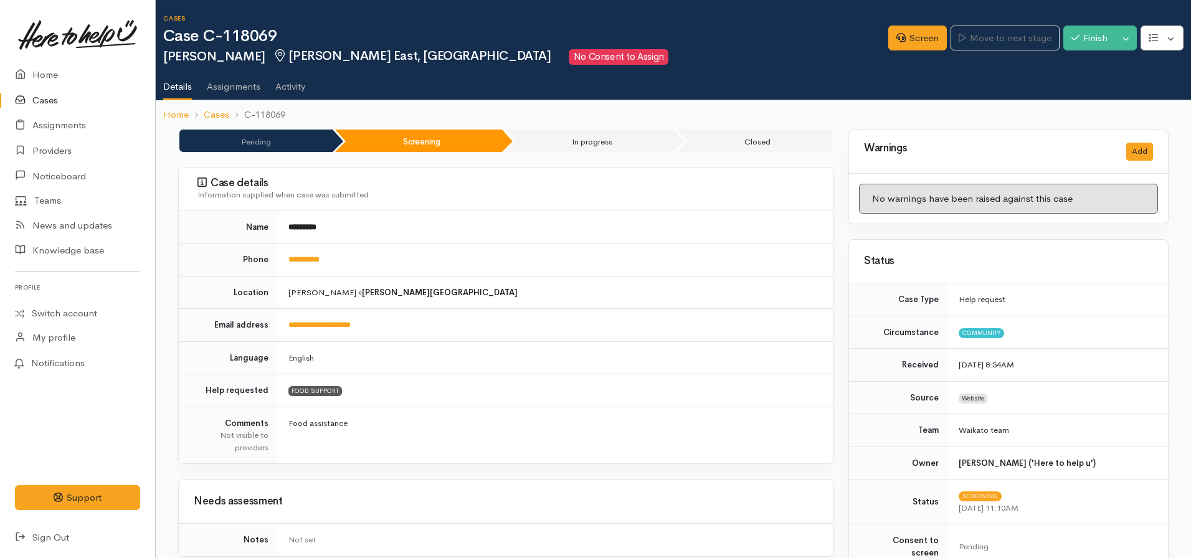
click at [323, 253] on td "**********" at bounding box center [555, 260] width 554 height 33
click at [318, 260] on link "**********" at bounding box center [303, 259] width 31 height 8
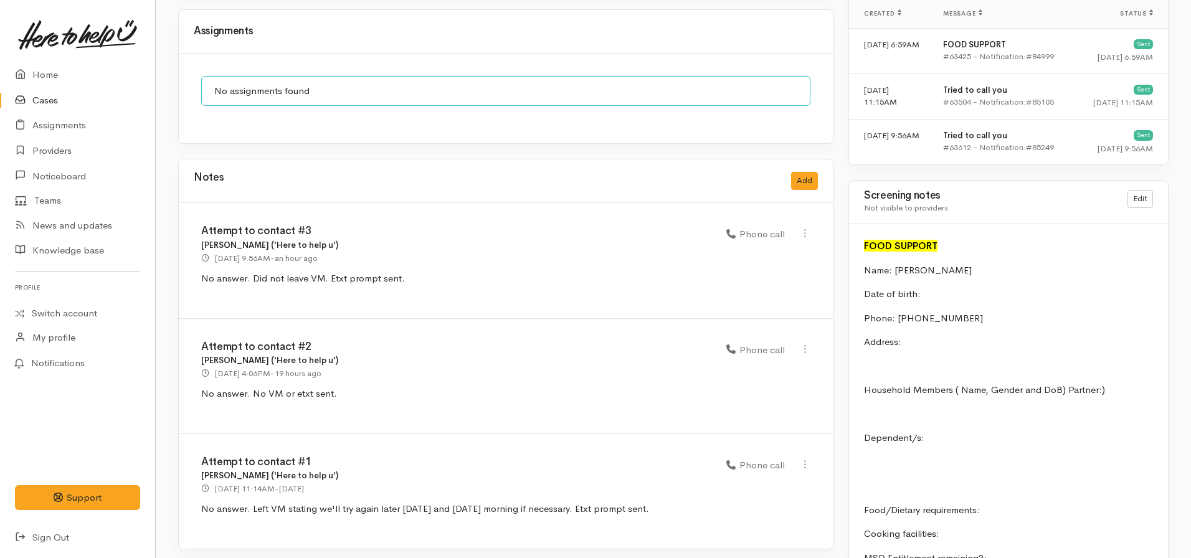
scroll to position [922, 0]
click at [803, 173] on button "Add" at bounding box center [804, 182] width 27 height 18
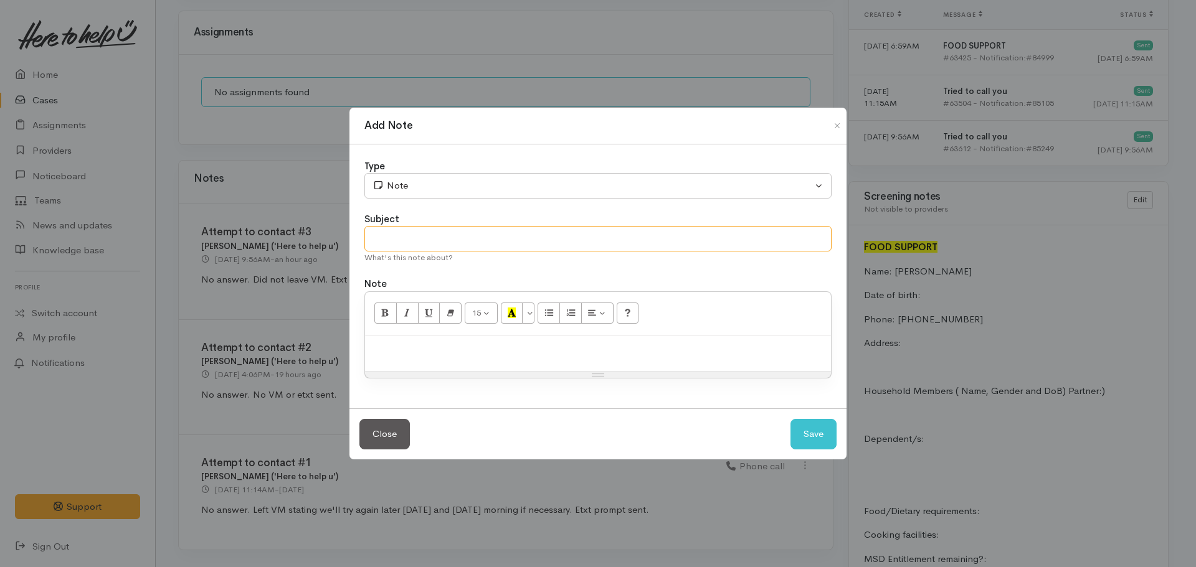
click at [409, 232] on input "text" at bounding box center [597, 239] width 467 height 26
type input "VM's receved"
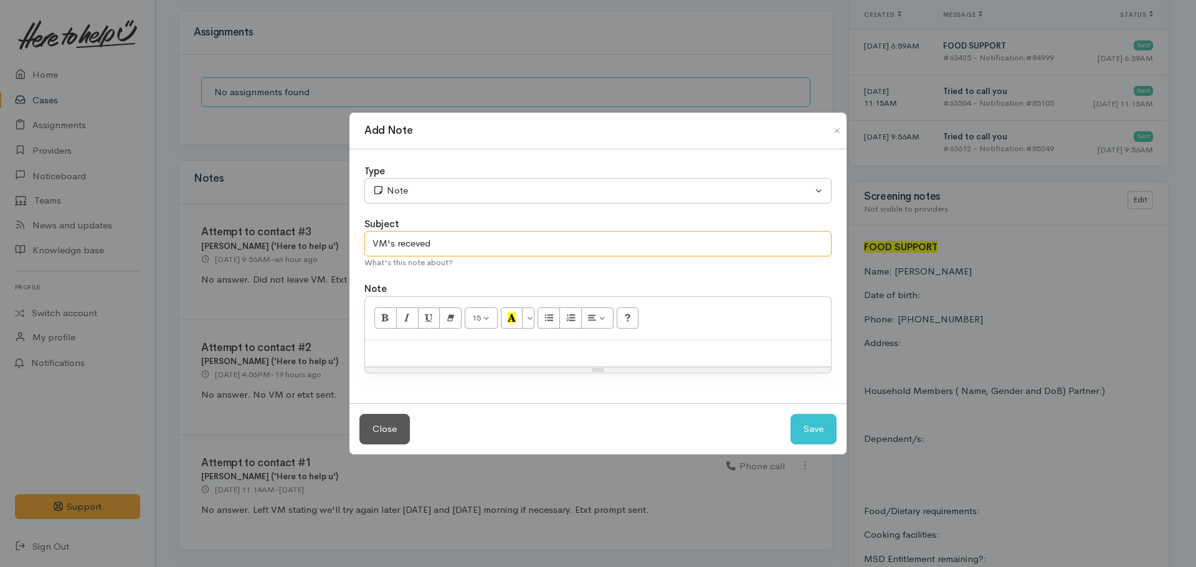
drag, startPoint x: 435, startPoint y: 244, endPoint x: 388, endPoint y: 250, distance: 47.8
click at [388, 250] on input "VM's receved" at bounding box center [597, 244] width 467 height 26
type input "VM received"
click at [784, 414] on div "Close Save" at bounding box center [597, 429] width 497 height 51
click at [810, 425] on button "Save" at bounding box center [813, 429] width 46 height 31
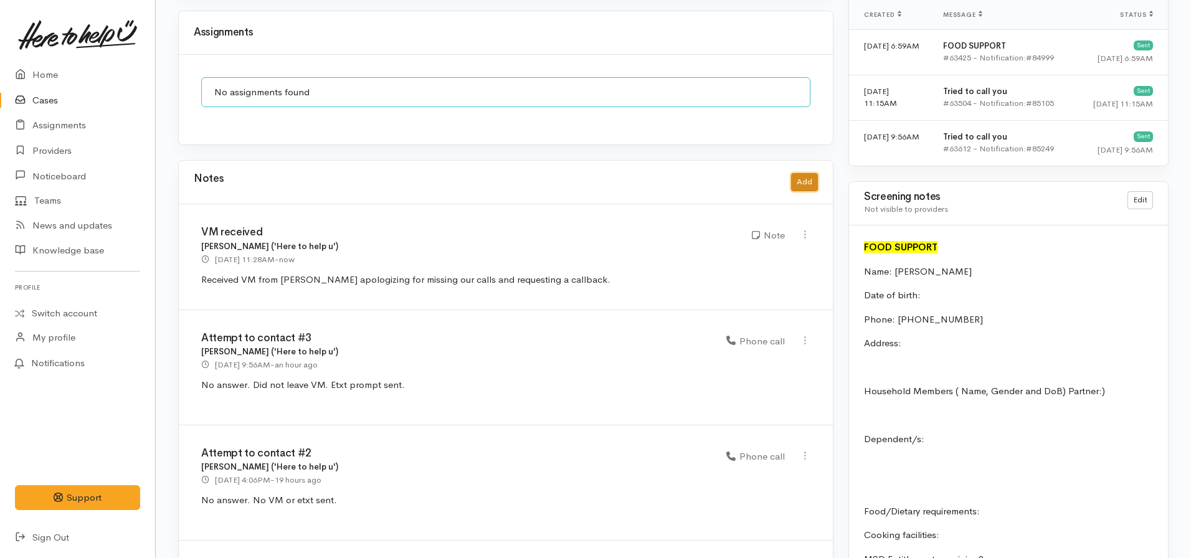
click at [805, 173] on button "Add" at bounding box center [804, 182] width 27 height 18
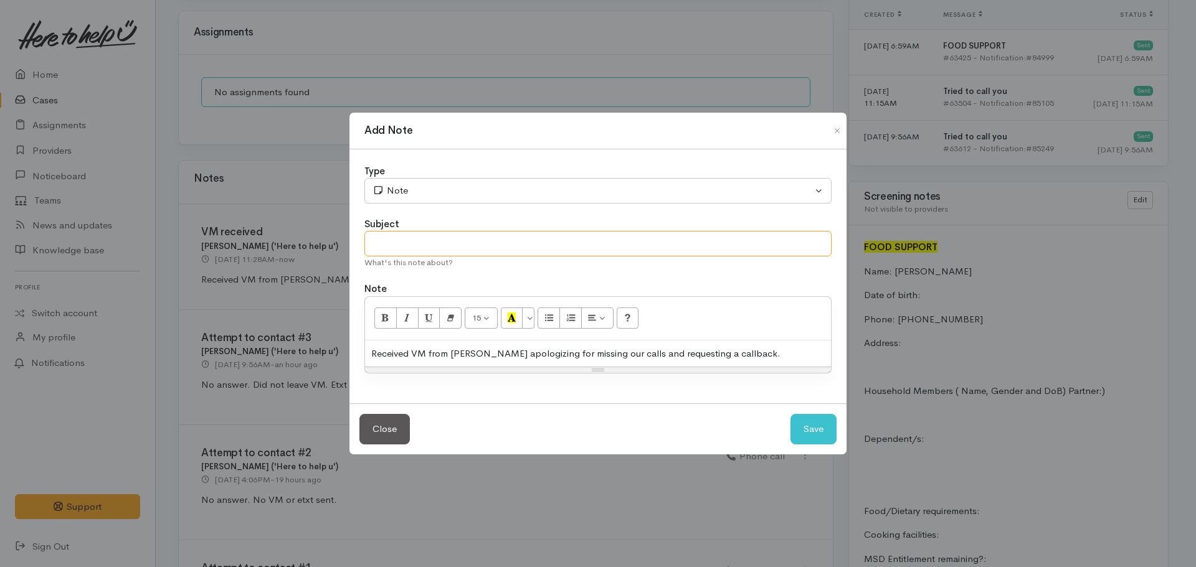
click at [464, 242] on input "text" at bounding box center [597, 244] width 467 height 26
type input "Attempt to contact #4"
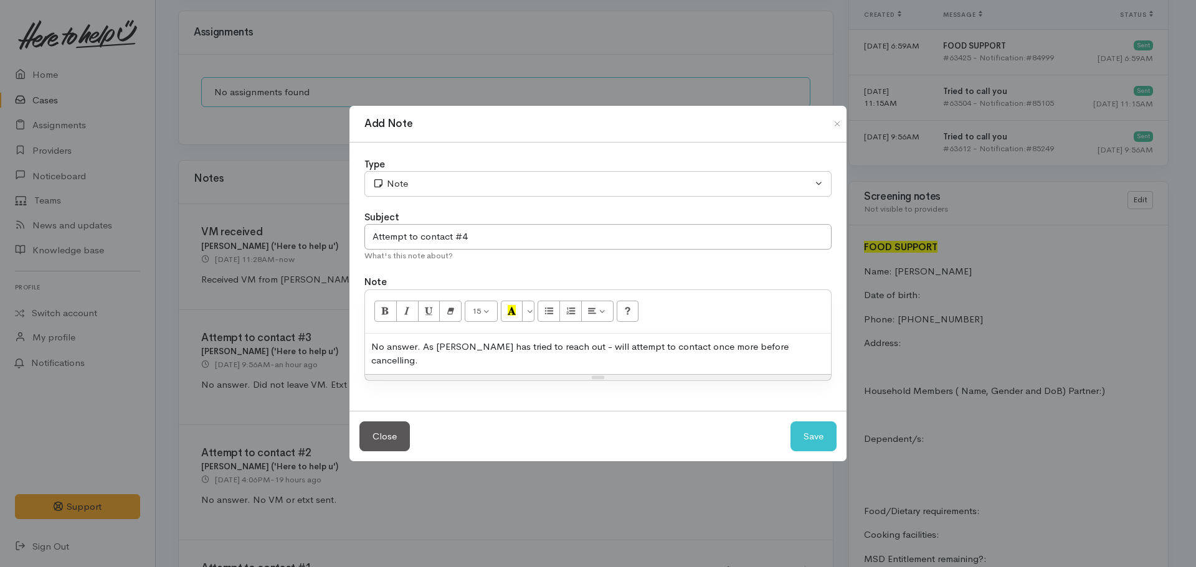
click at [422, 356] on div "No answer. As Cody has tried to reach out - will attempt to contact once more b…" at bounding box center [598, 354] width 466 height 40
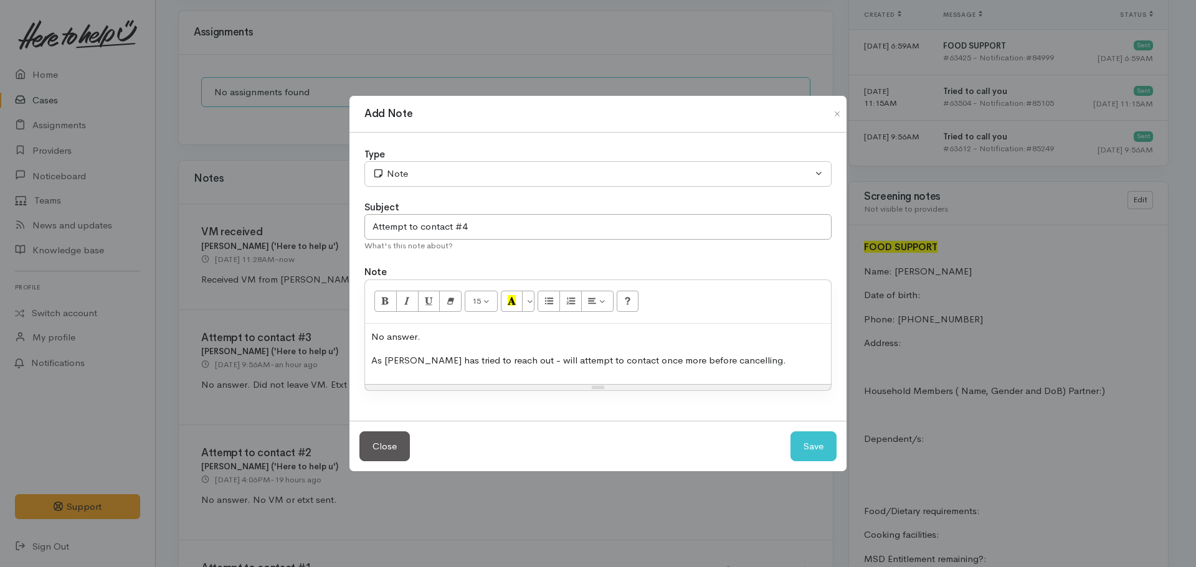
click at [455, 330] on p "No answer." at bounding box center [597, 337] width 453 height 14
click at [370, 356] on div "No answer. As Cody has tried to reach out - will attempt to contact once more b…" at bounding box center [598, 354] width 466 height 60
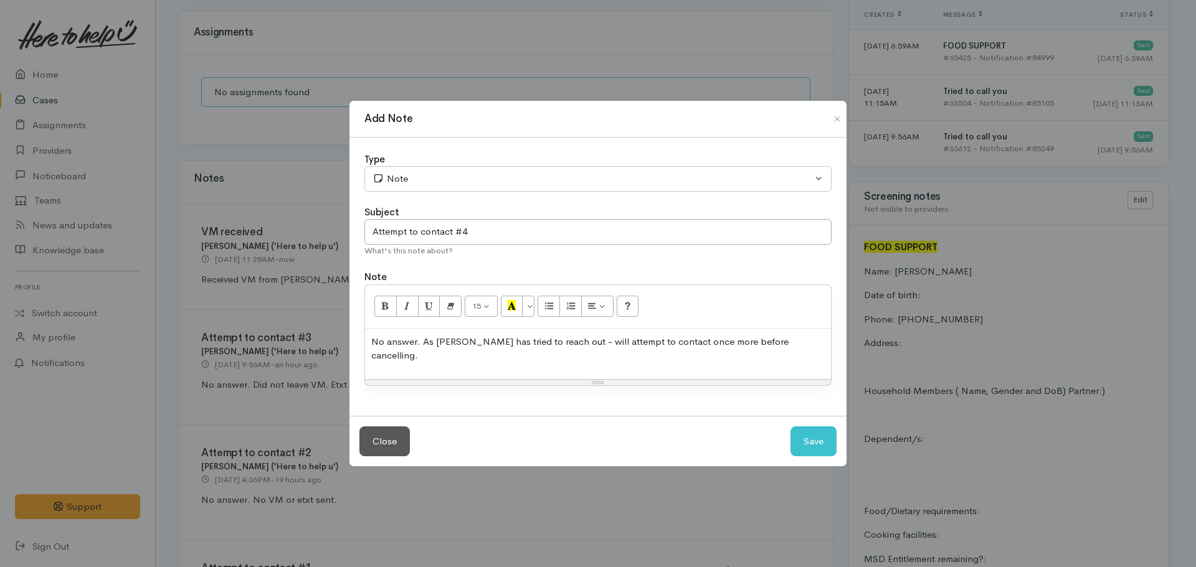
click at [797, 341] on div "No answer. As Cody has tried to reach out - will attempt to contact once more b…" at bounding box center [598, 354] width 466 height 50
click at [423, 193] on div "Type Correspondence Discussion Email Note Phone call SMS text message Note Subj…" at bounding box center [597, 277] width 497 height 278
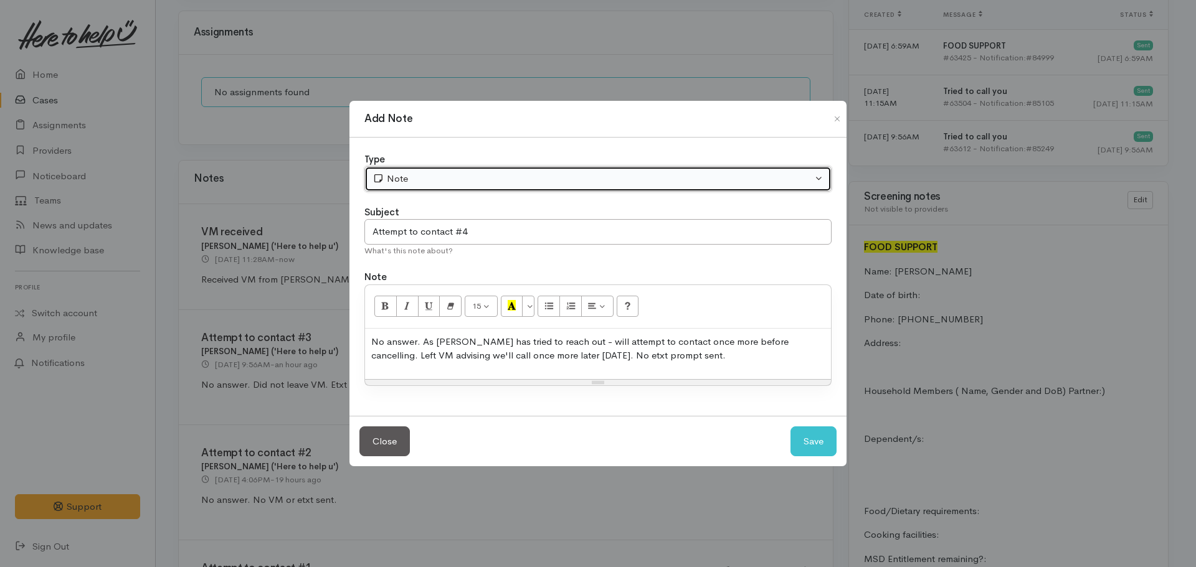
click at [428, 175] on div "Note" at bounding box center [592, 179] width 440 height 14
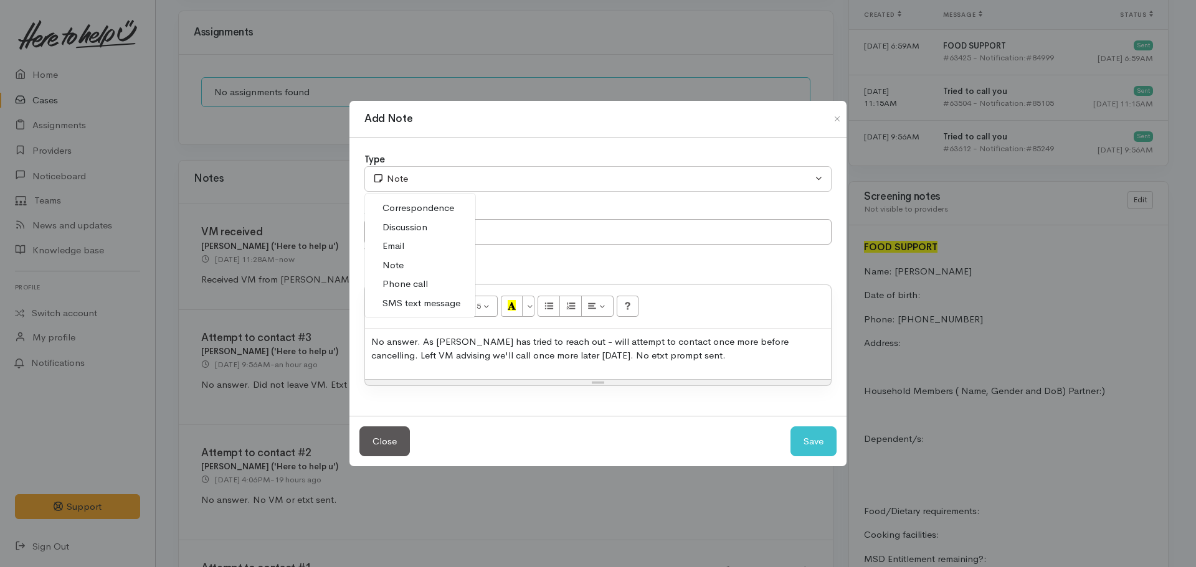
click at [415, 285] on span "Phone call" at bounding box center [404, 284] width 45 height 14
select select "3"
click at [818, 440] on button "Save" at bounding box center [813, 442] width 46 height 31
select select "1"
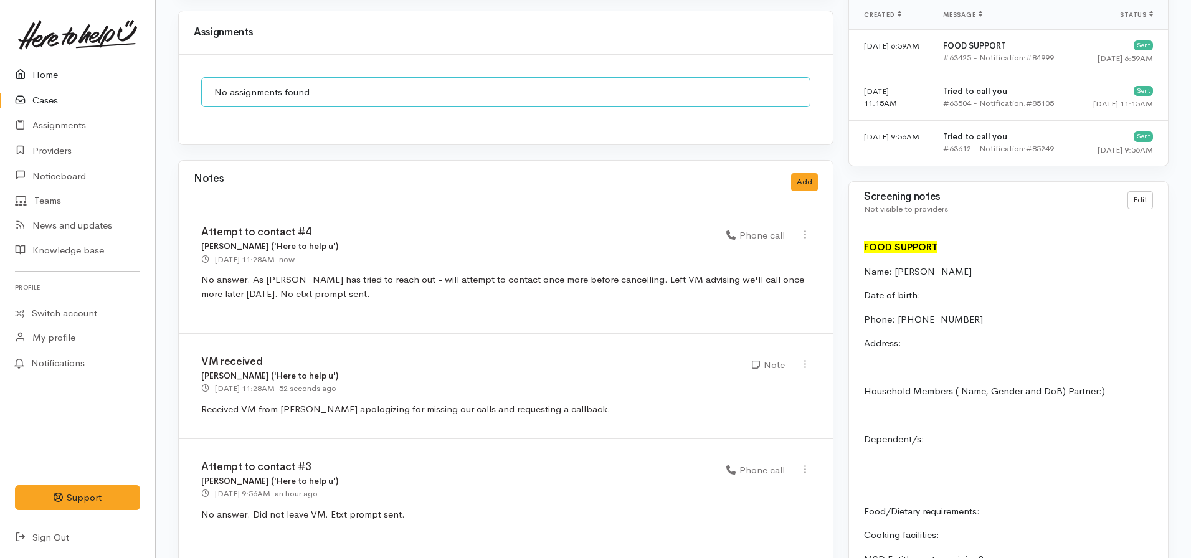
drag, startPoint x: 51, startPoint y: 70, endPoint x: 67, endPoint y: 4, distance: 68.6
click at [51, 70] on link "Home" at bounding box center [77, 75] width 155 height 26
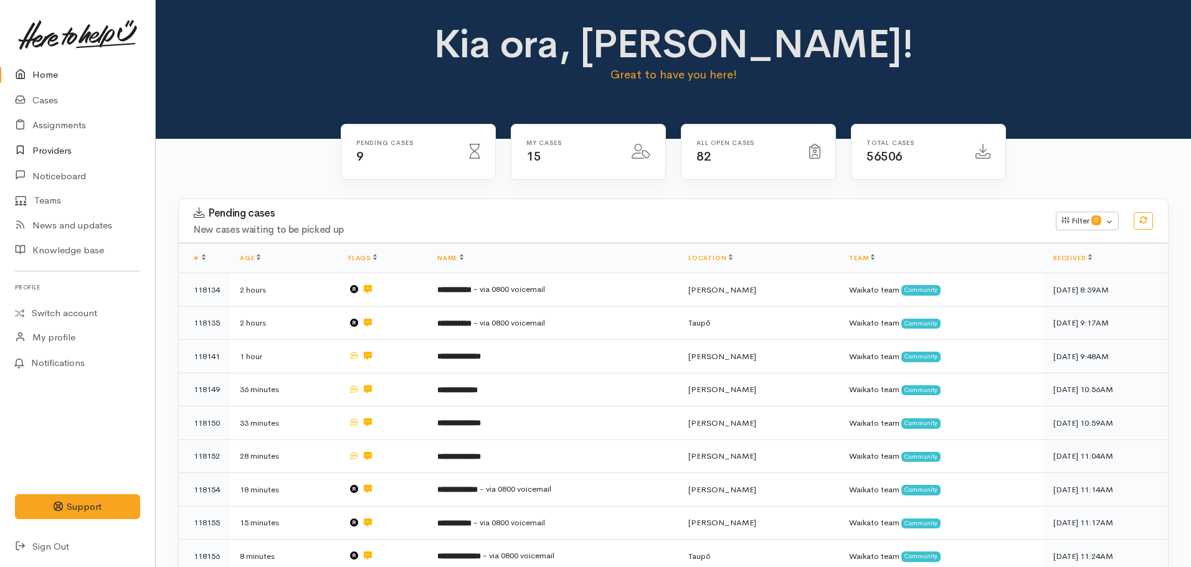
click at [43, 149] on link "Providers" at bounding box center [77, 151] width 155 height 26
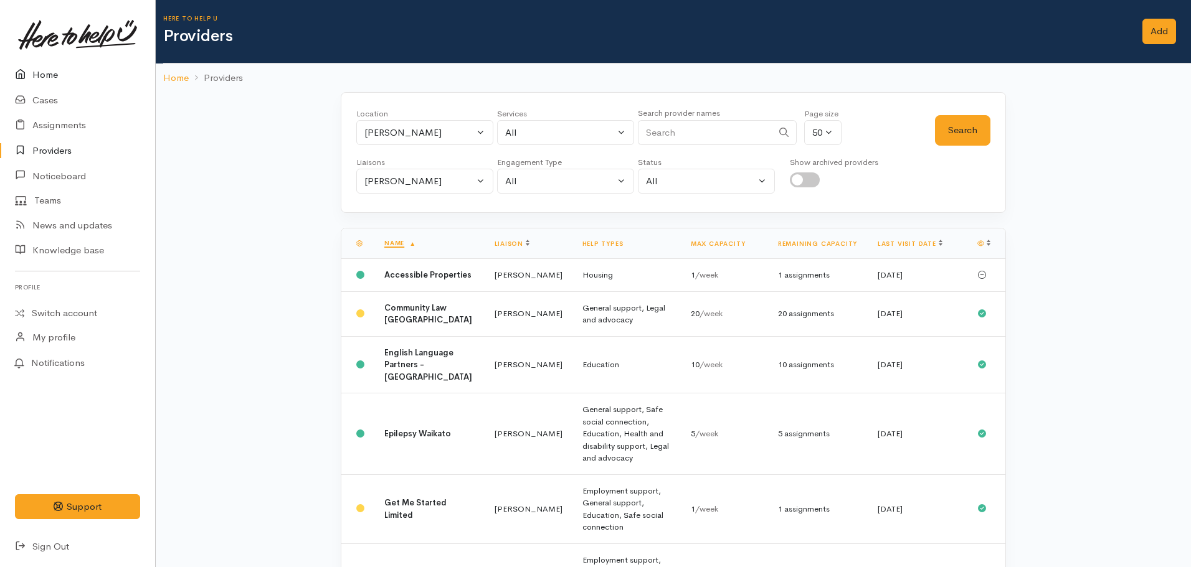
click at [33, 75] on link "Home" at bounding box center [77, 75] width 155 height 26
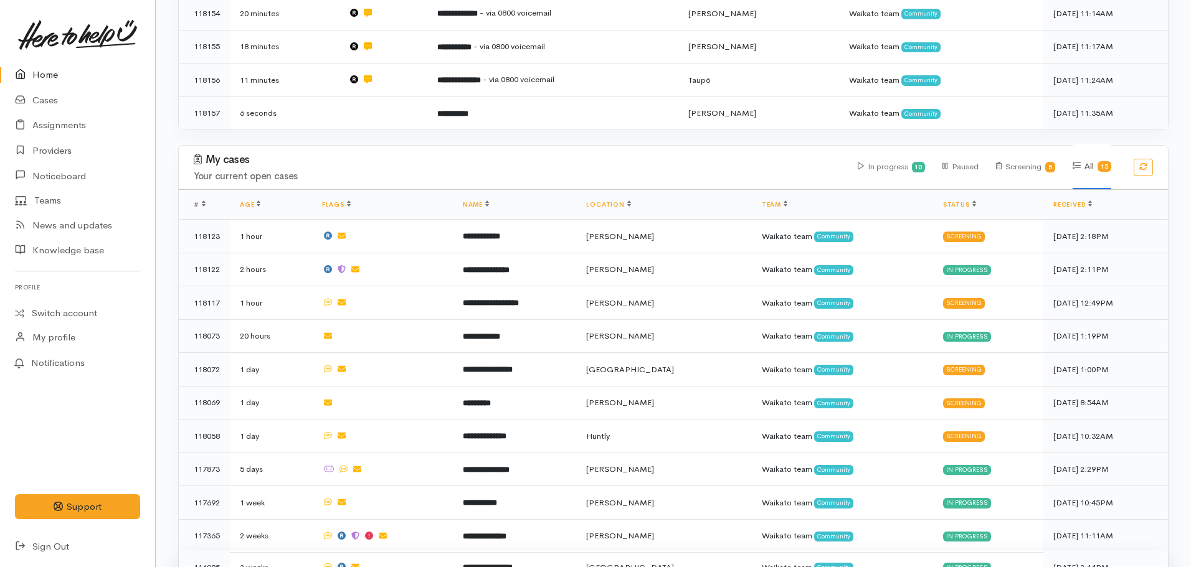
scroll to position [660, 0]
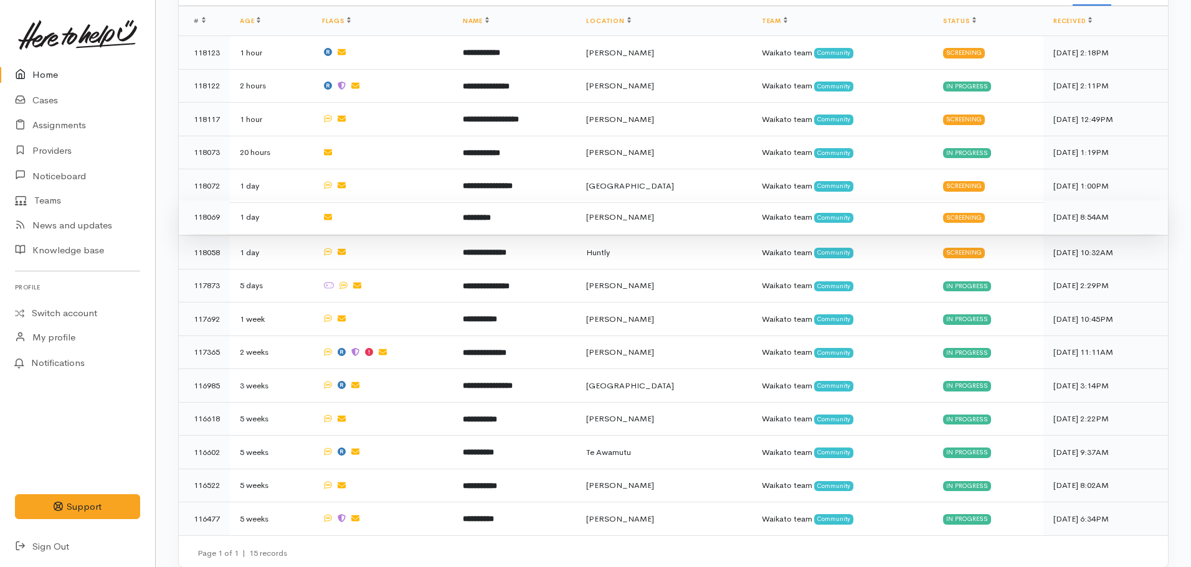
click at [491, 214] on b "*********" at bounding box center [477, 218] width 28 height 8
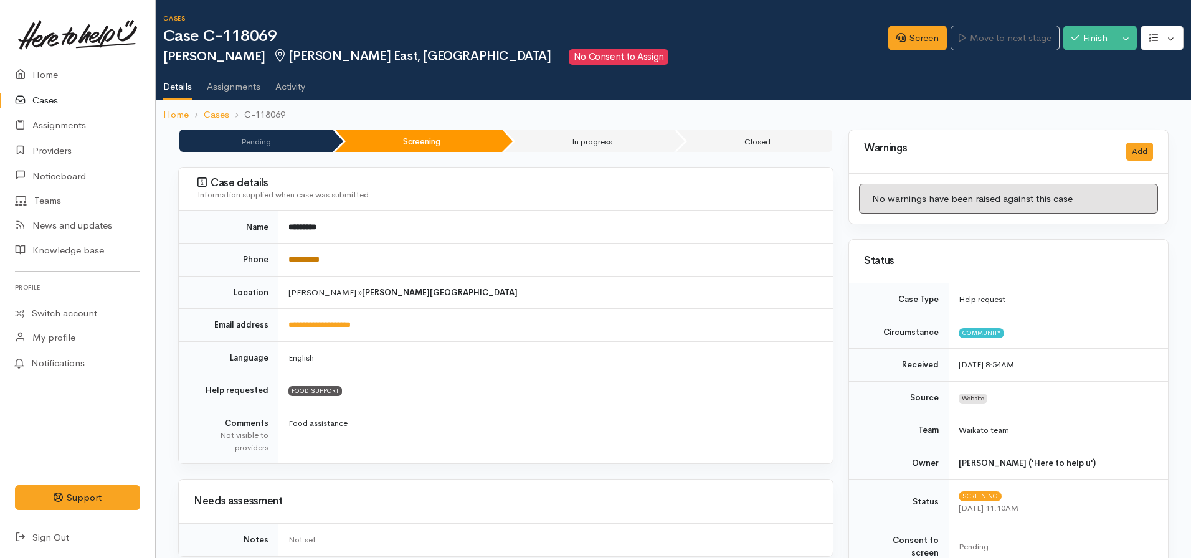
click at [318, 257] on link "**********" at bounding box center [303, 259] width 31 height 8
click at [900, 42] on link "Screen" at bounding box center [917, 39] width 59 height 26
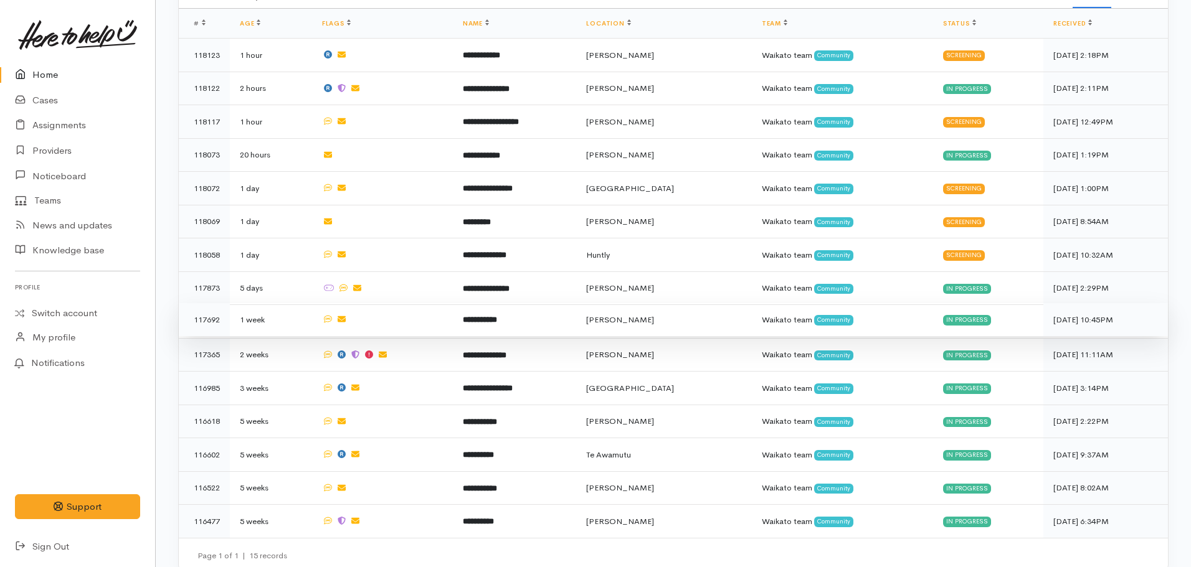
scroll to position [660, 0]
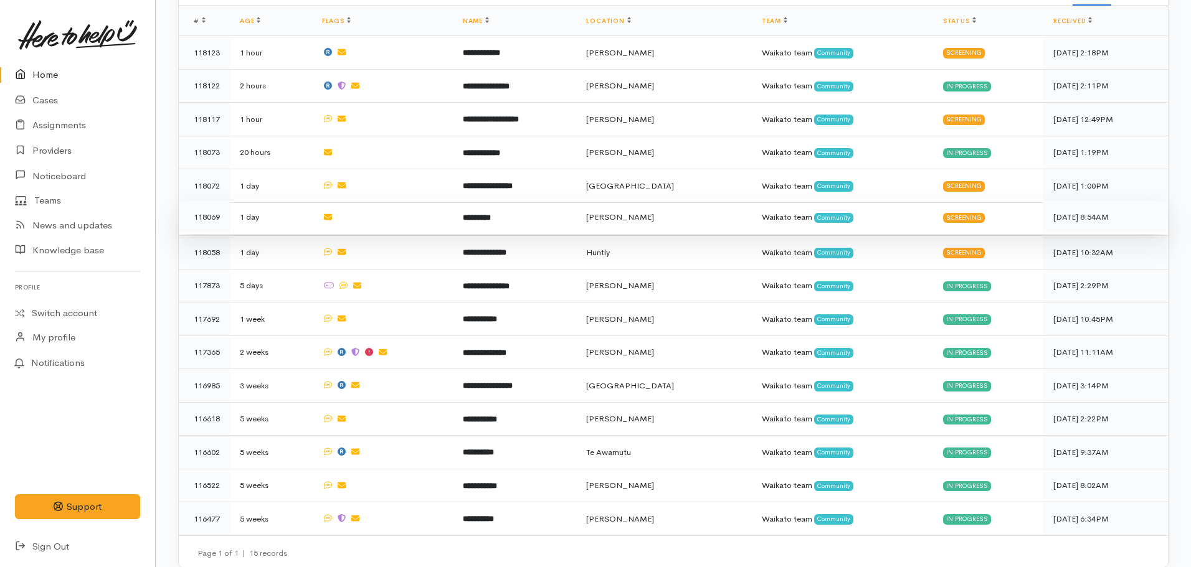
click at [486, 214] on td "*********" at bounding box center [514, 218] width 123 height 34
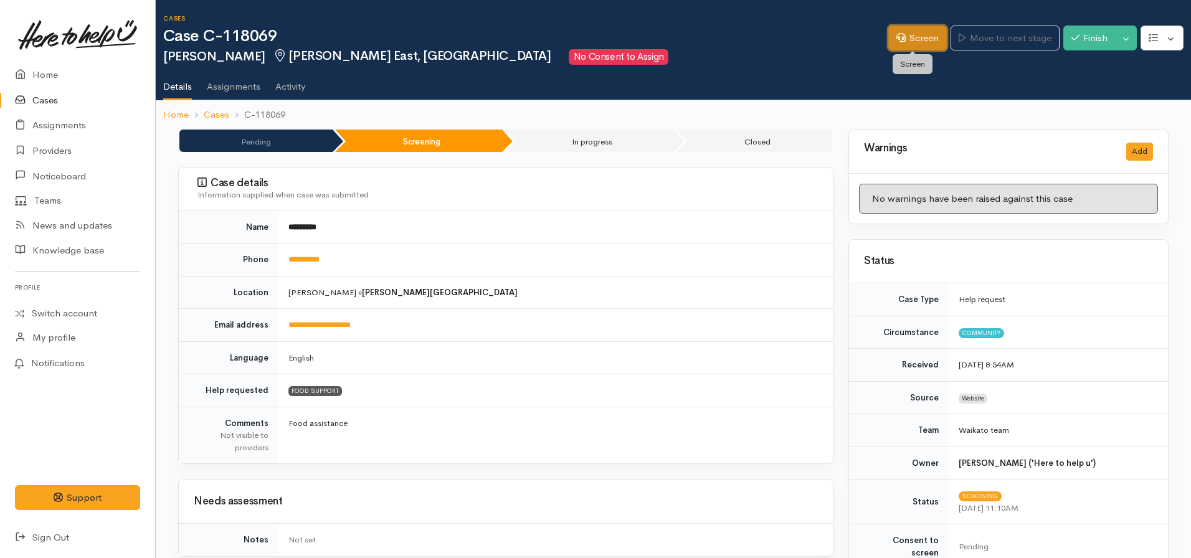
click at [903, 42] on link "Screen" at bounding box center [917, 39] width 59 height 26
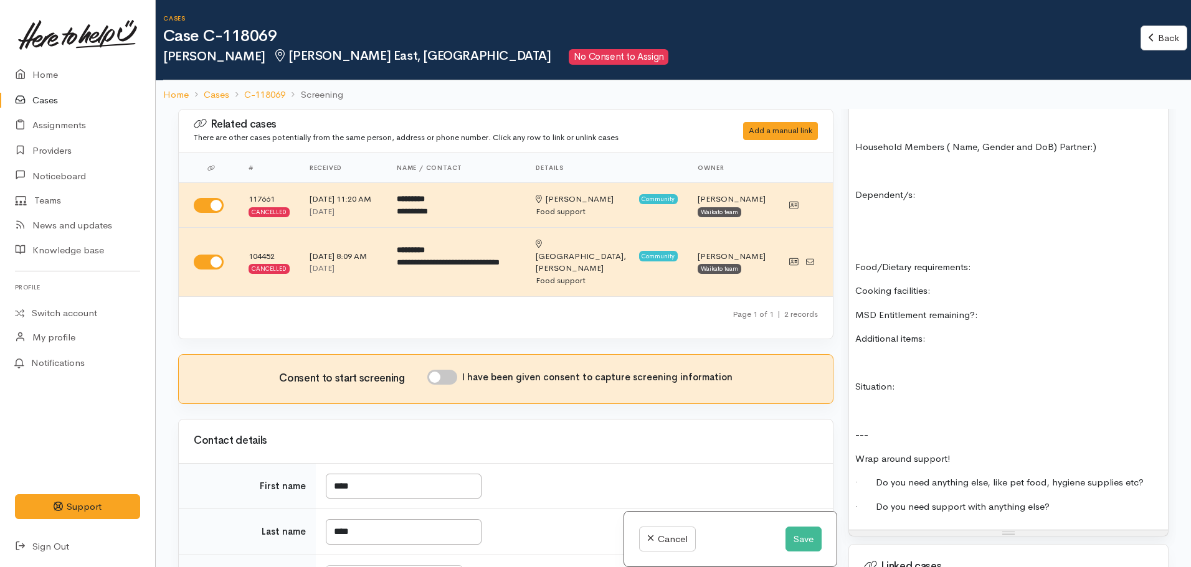
scroll to position [997, 0]
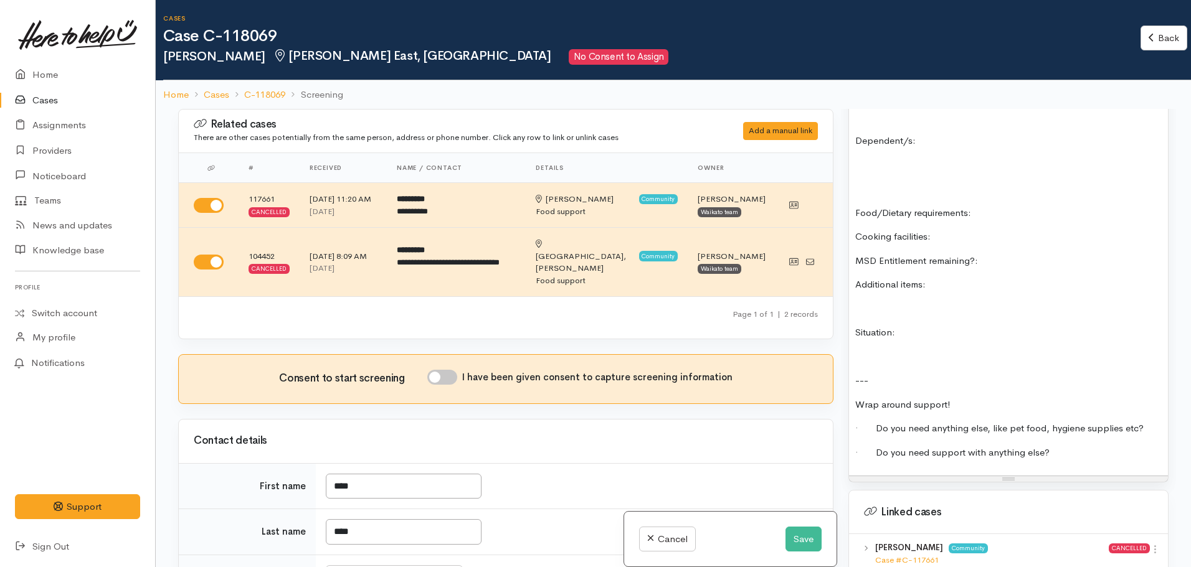
click at [998, 255] on p "MSD Entitlement remaining?:" at bounding box center [1008, 261] width 306 height 14
click at [443, 370] on input "I have been given consent to capture screening information" at bounding box center [442, 377] width 30 height 15
checkbox input "true"
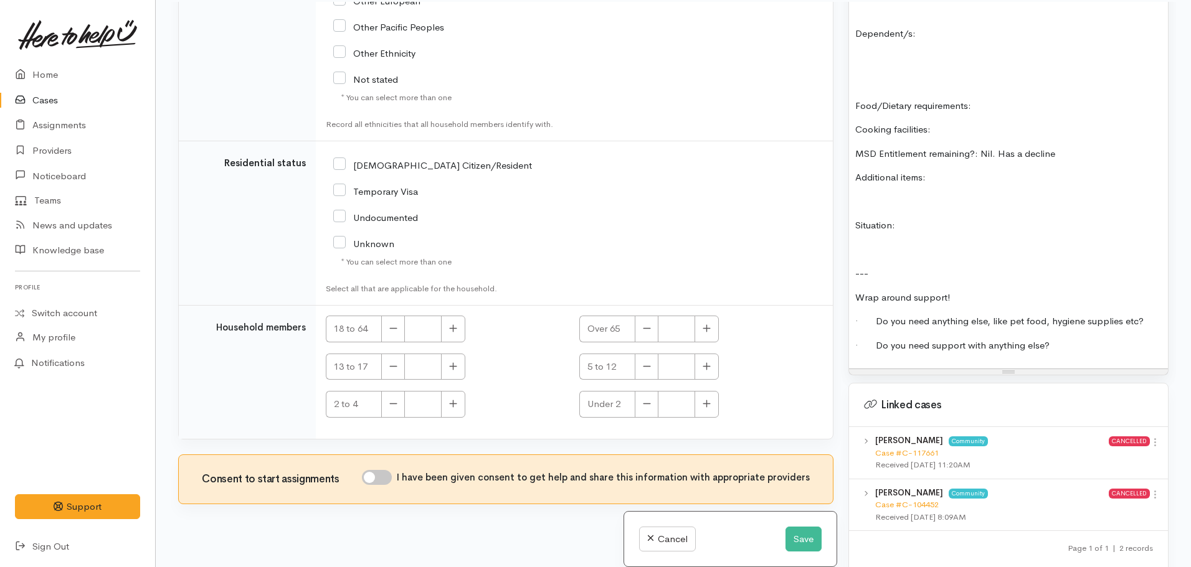
scroll to position [109, 0]
click at [379, 468] on input "I have been given consent to get help and share this information with appropria…" at bounding box center [377, 475] width 30 height 15
checkbox input "true"
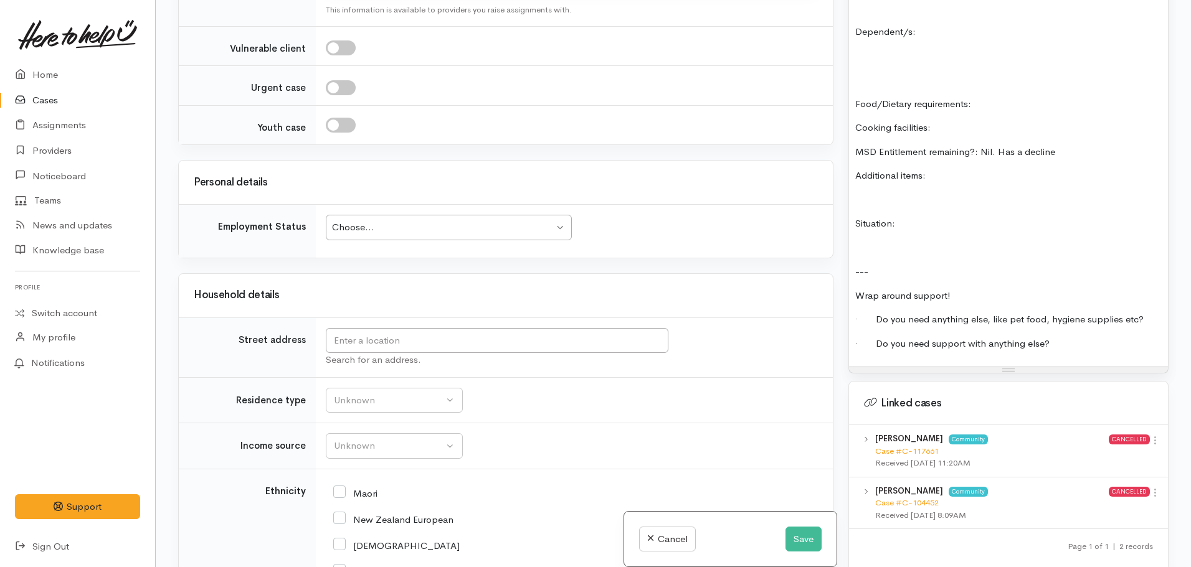
scroll to position [1313, 0]
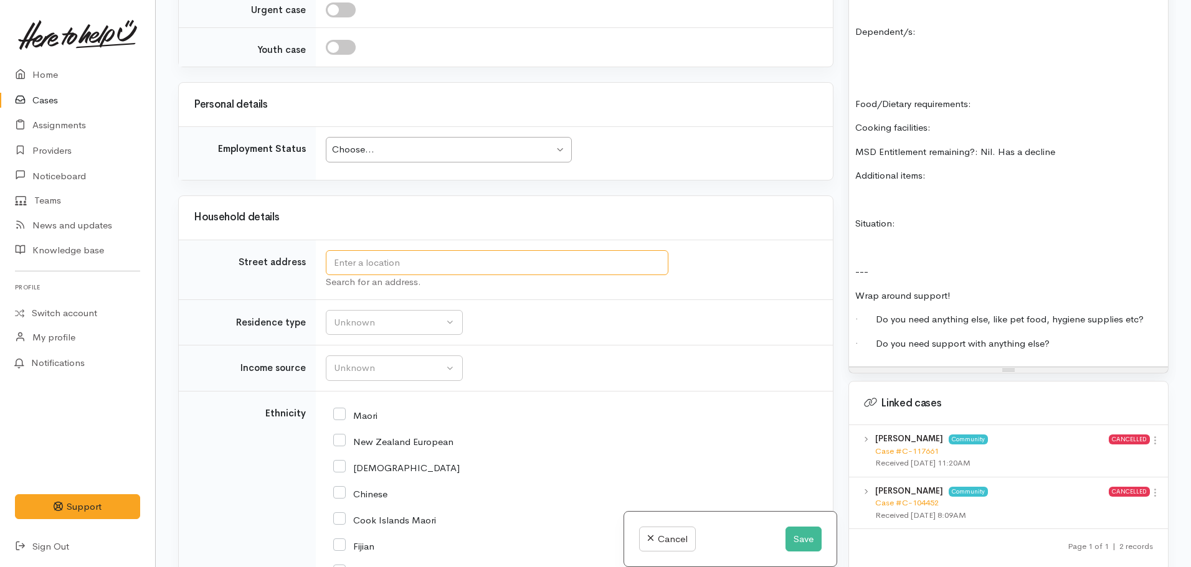
click at [417, 255] on input "text" at bounding box center [497, 263] width 343 height 26
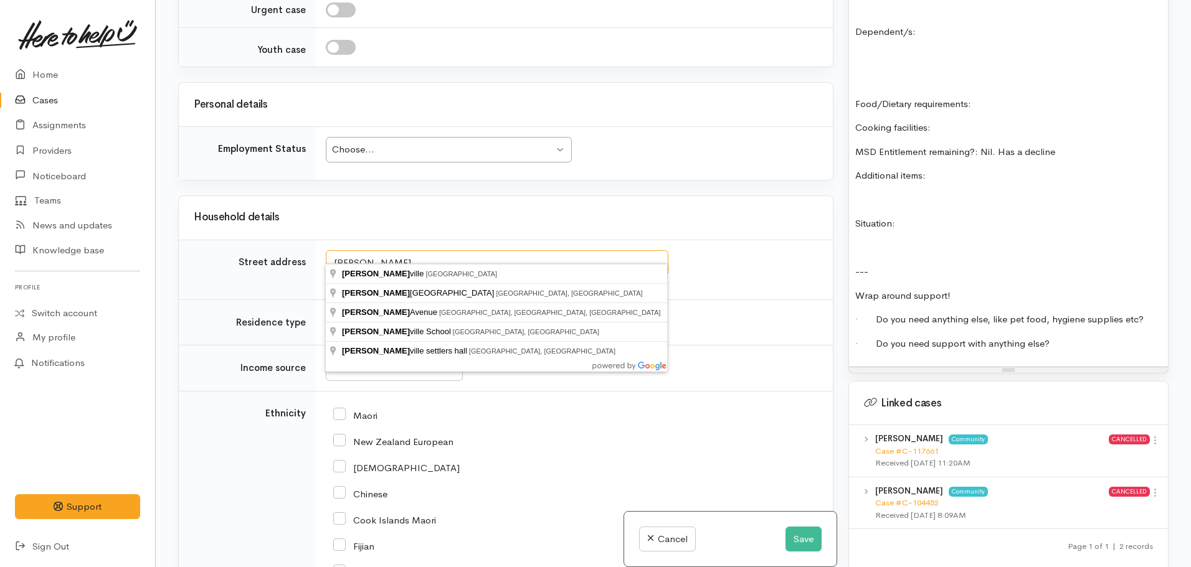
click at [335, 250] on input "Coates" at bounding box center [497, 263] width 343 height 26
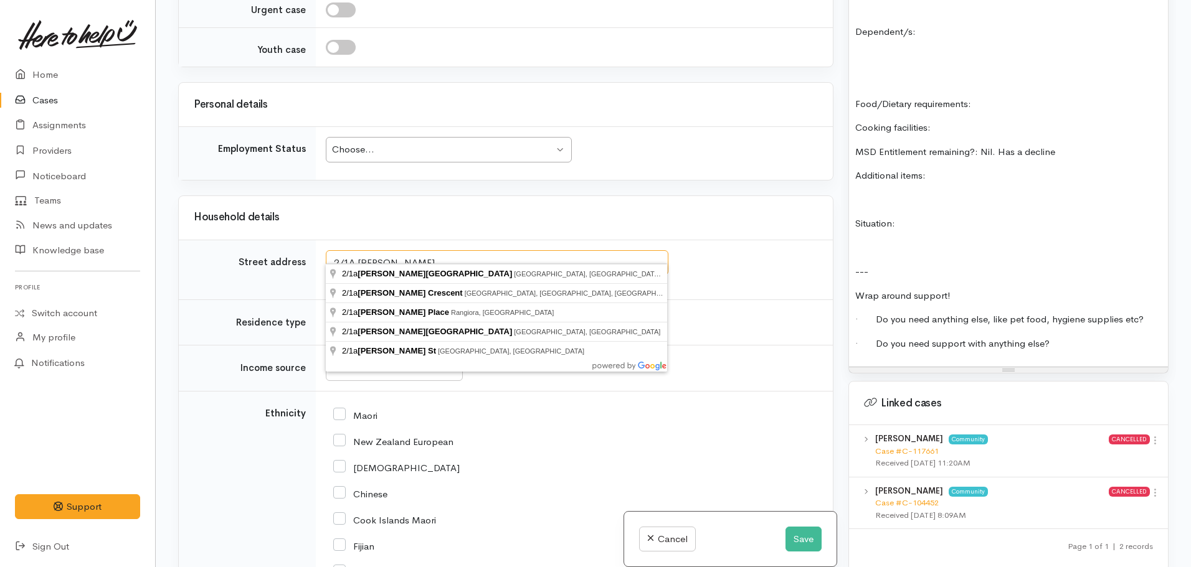
click at [425, 250] on input "2/1A Coates" at bounding box center [497, 263] width 343 height 26
type input "2/1a Coates Street, Hamilton East, Hamilton, New Zealand"
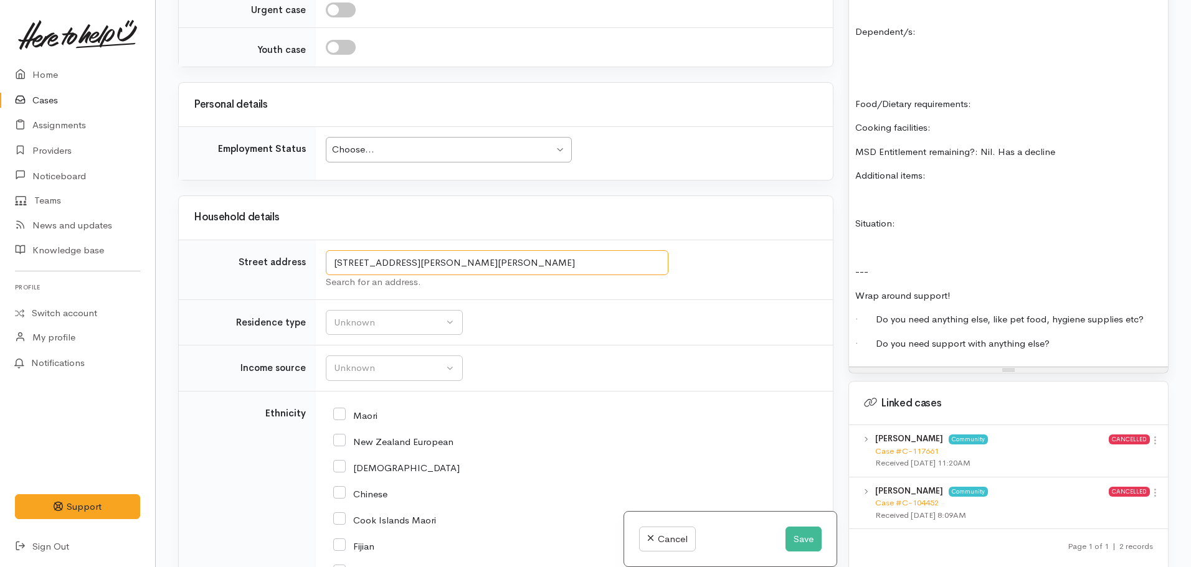
drag, startPoint x: 604, startPoint y: 249, endPoint x: 316, endPoint y: 250, distance: 288.4
click at [316, 250] on td "2/1a Coates Street, Hamilton East, Hamilton, New Zealand Search for an address." at bounding box center [574, 270] width 517 height 60
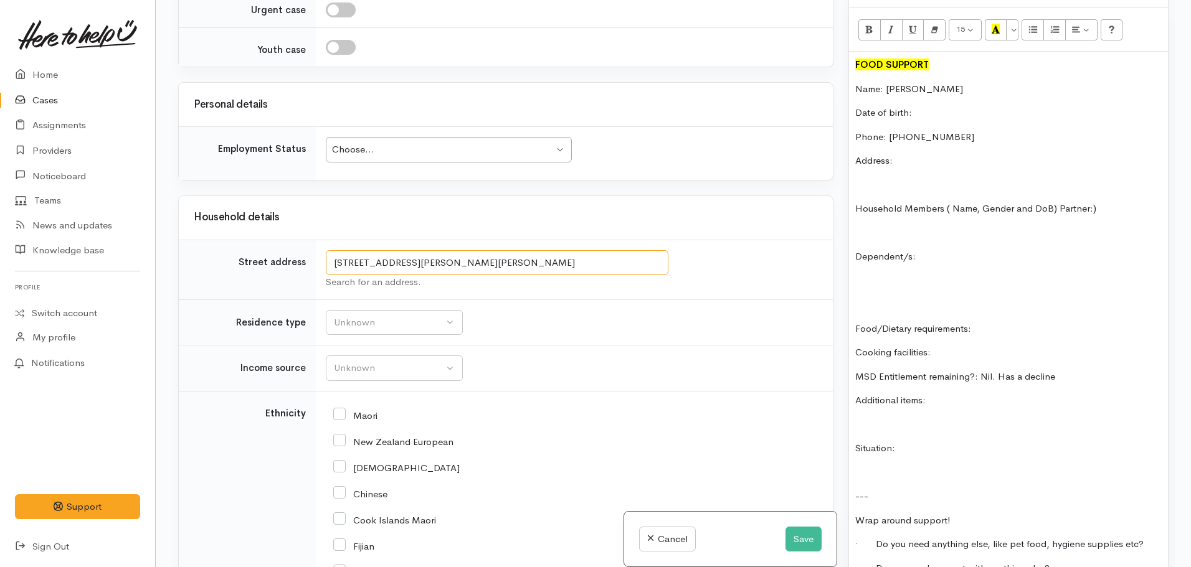
scroll to position [747, 0]
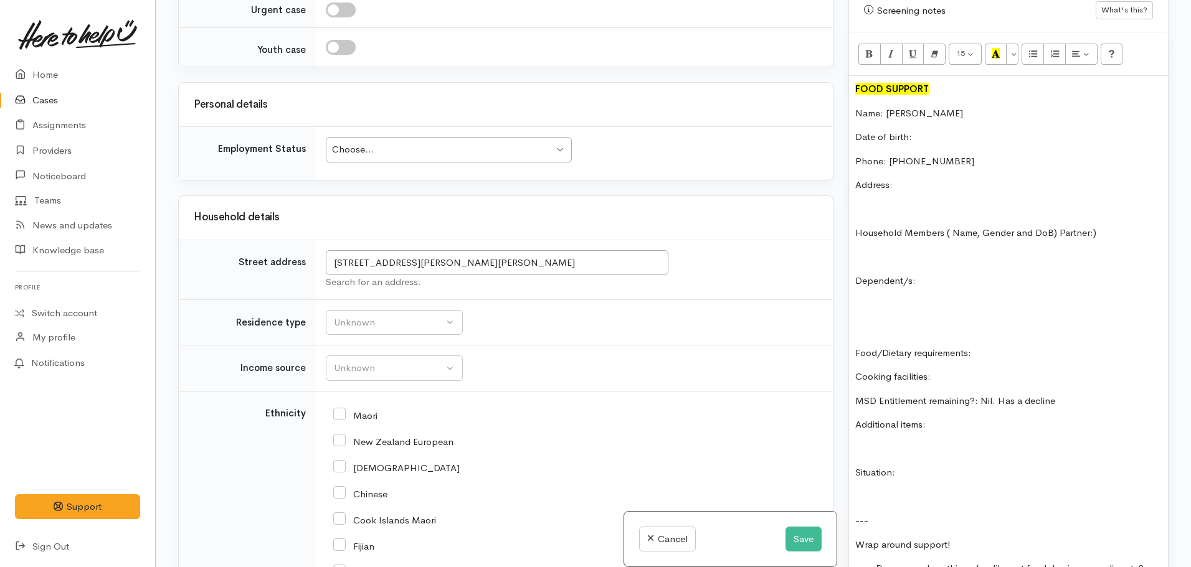
click at [906, 178] on p "Address:" at bounding box center [1008, 185] width 306 height 14
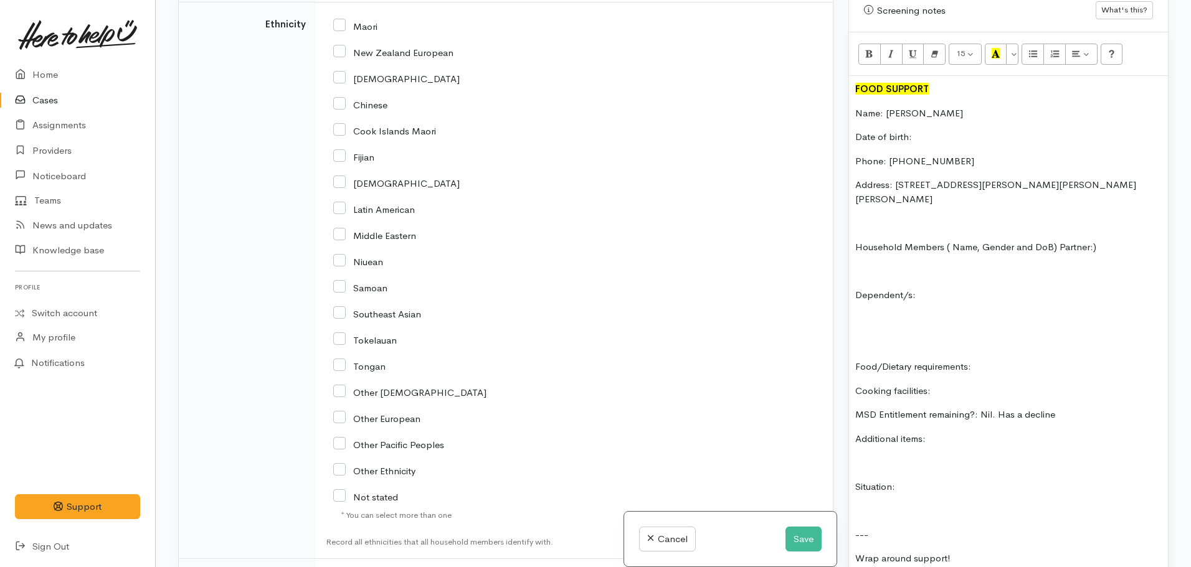
scroll to position [1438, 0]
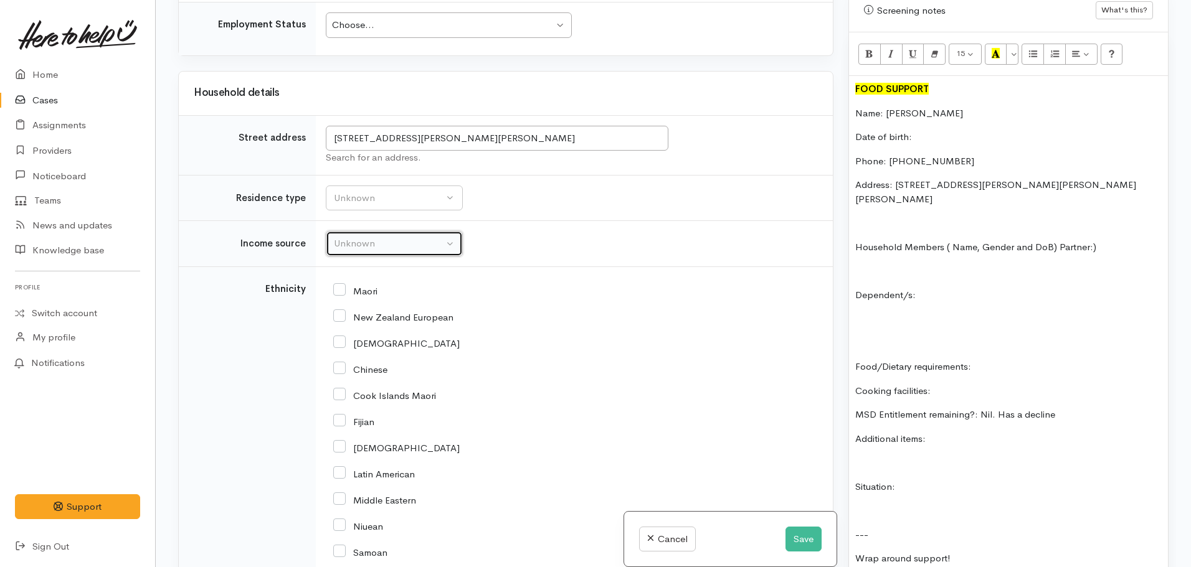
click at [376, 239] on div "Unknown" at bounding box center [389, 244] width 110 height 14
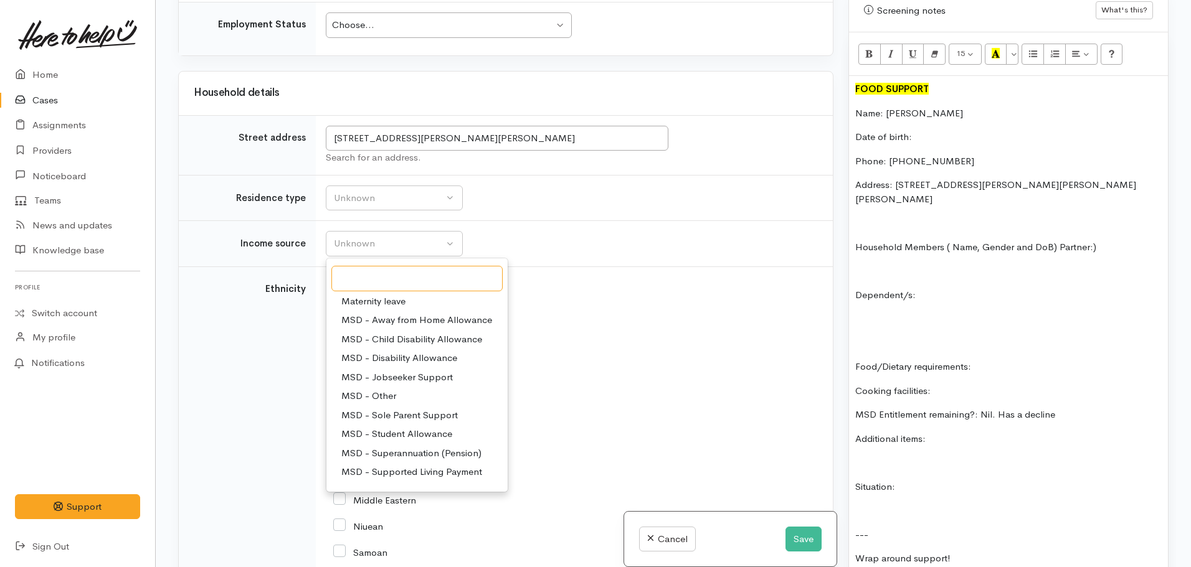
scroll to position [62, 0]
click at [386, 348] on span "MSD - Jobseeker Support" at bounding box center [396, 355] width 111 height 14
select select "4"
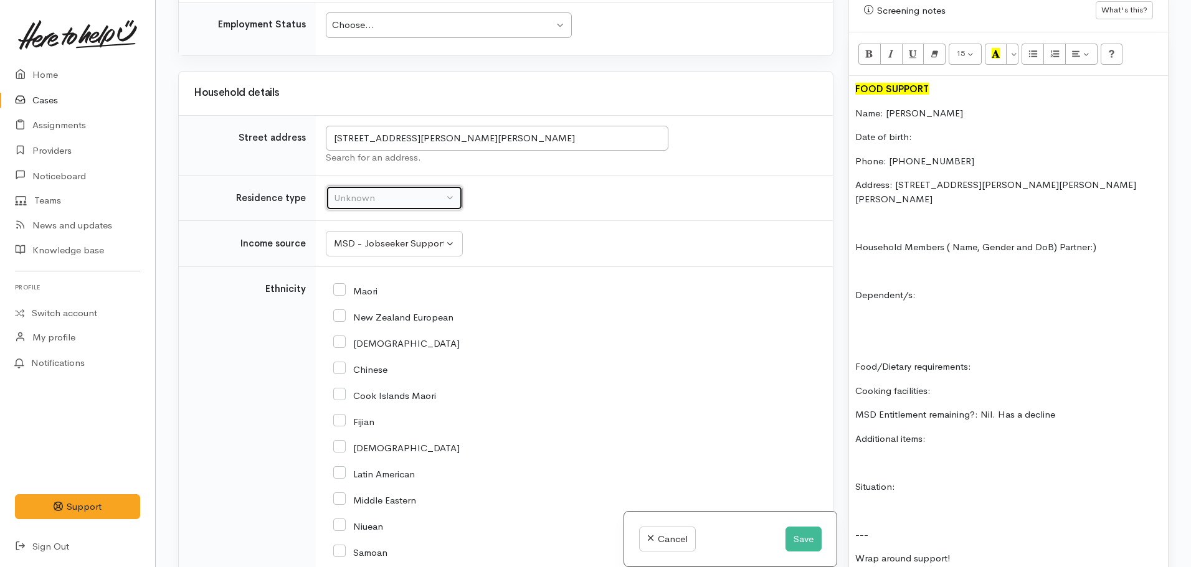
click at [381, 191] on div "Unknown" at bounding box center [389, 198] width 110 height 14
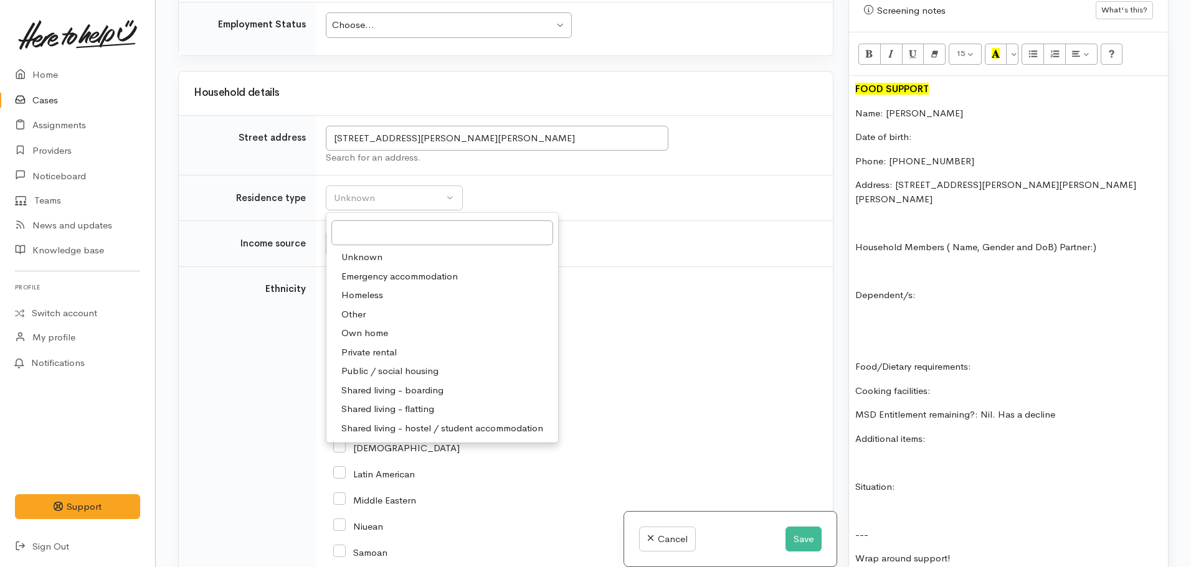
click at [396, 364] on span "Public / social housing" at bounding box center [389, 371] width 97 height 14
select select "3"
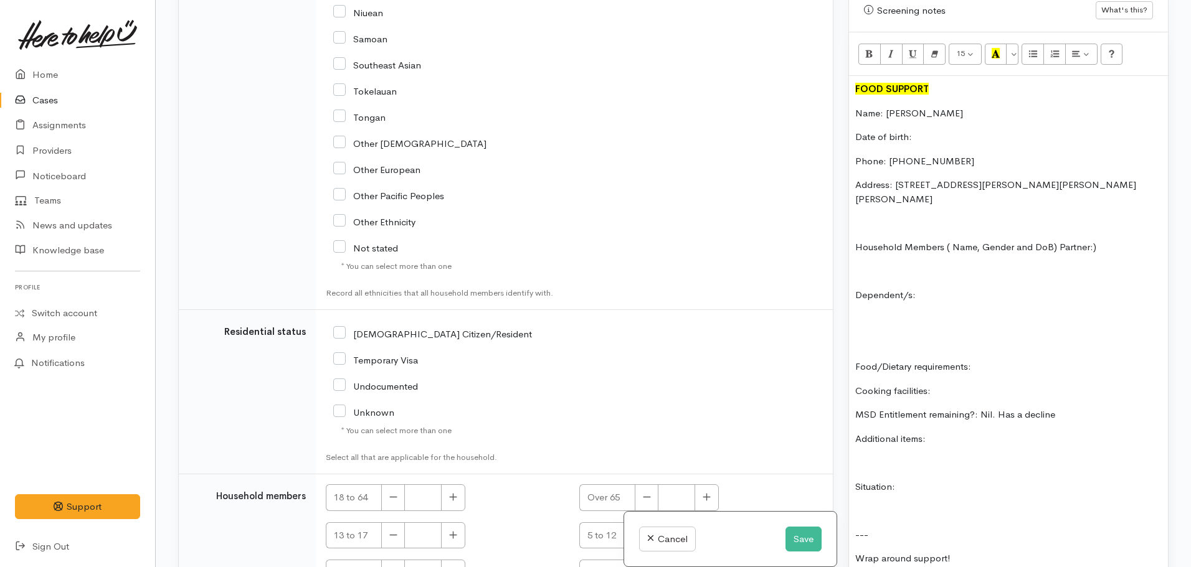
scroll to position [1998, 0]
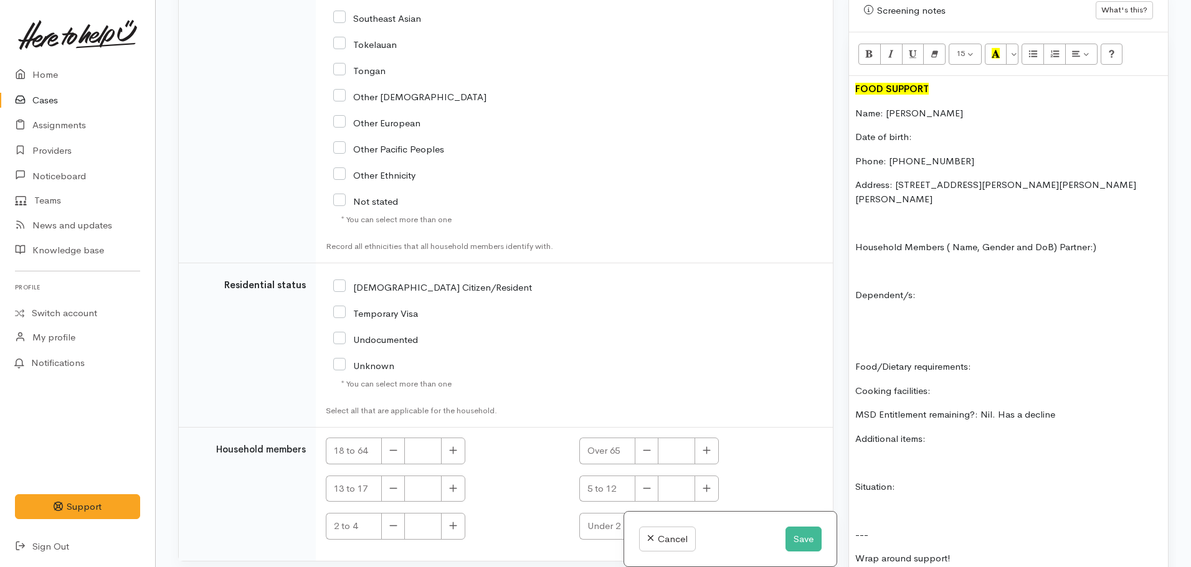
click at [336, 281] on input "NZ Citizen/Resident" at bounding box center [432, 286] width 199 height 11
checkbox input "true"
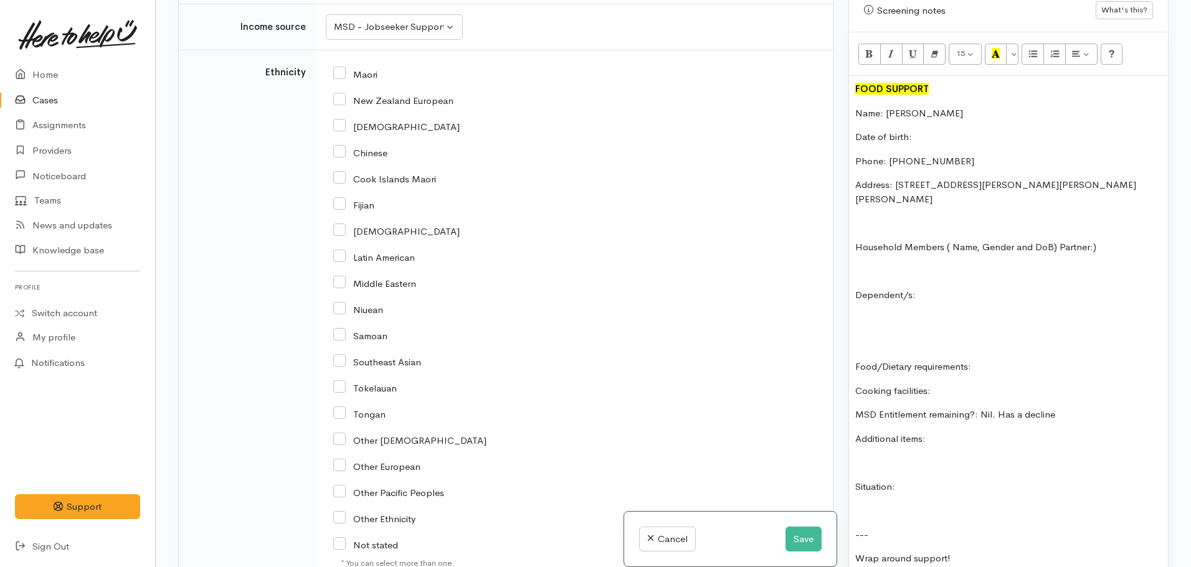
scroll to position [1624, 0]
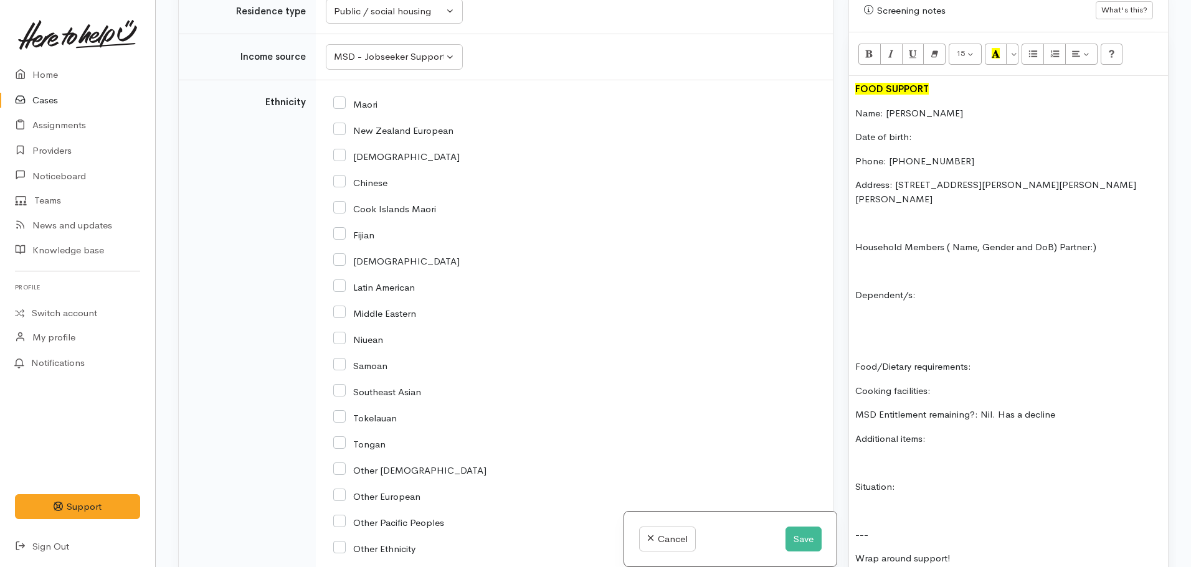
click at [339, 98] on input "Maori" at bounding box center [355, 103] width 44 height 11
checkbox input "true"
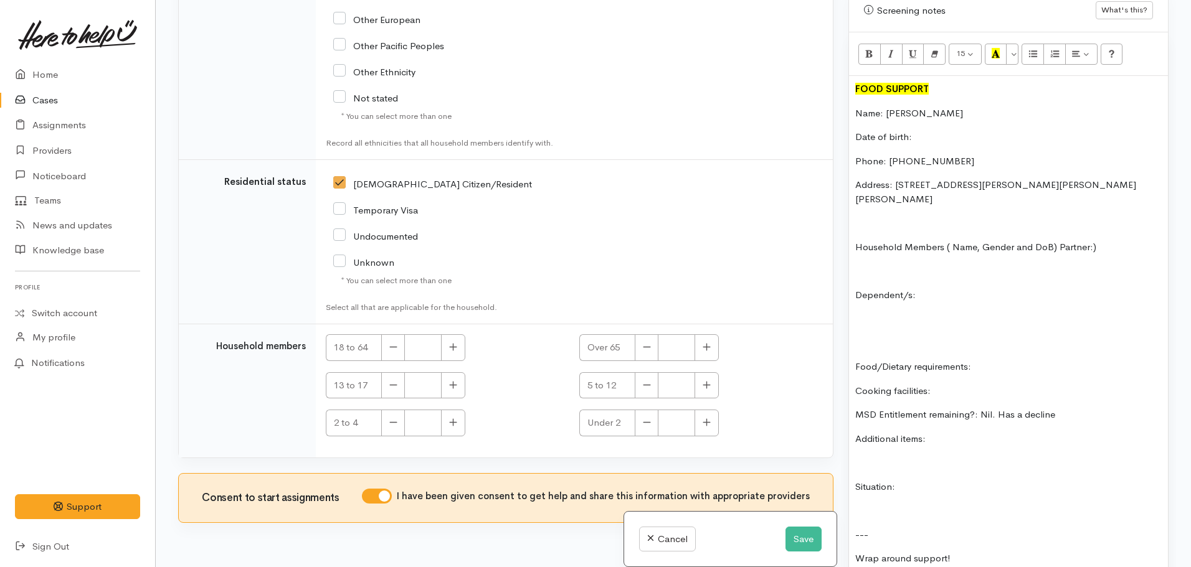
scroll to position [2122, 0]
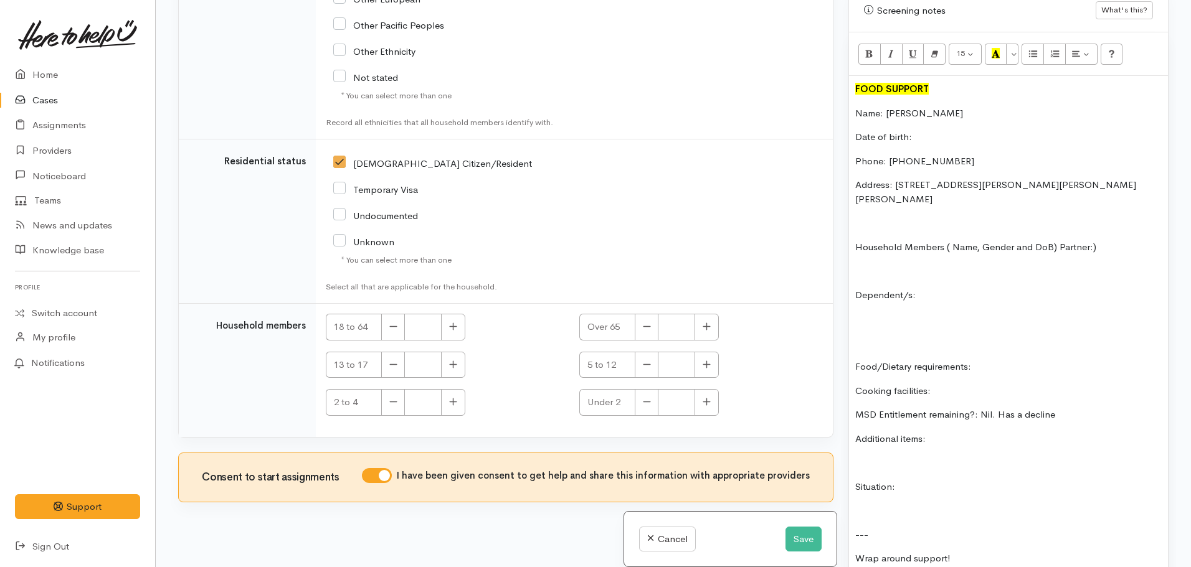
click at [954, 288] on p "Dependent/s:" at bounding box center [1008, 295] width 306 height 14
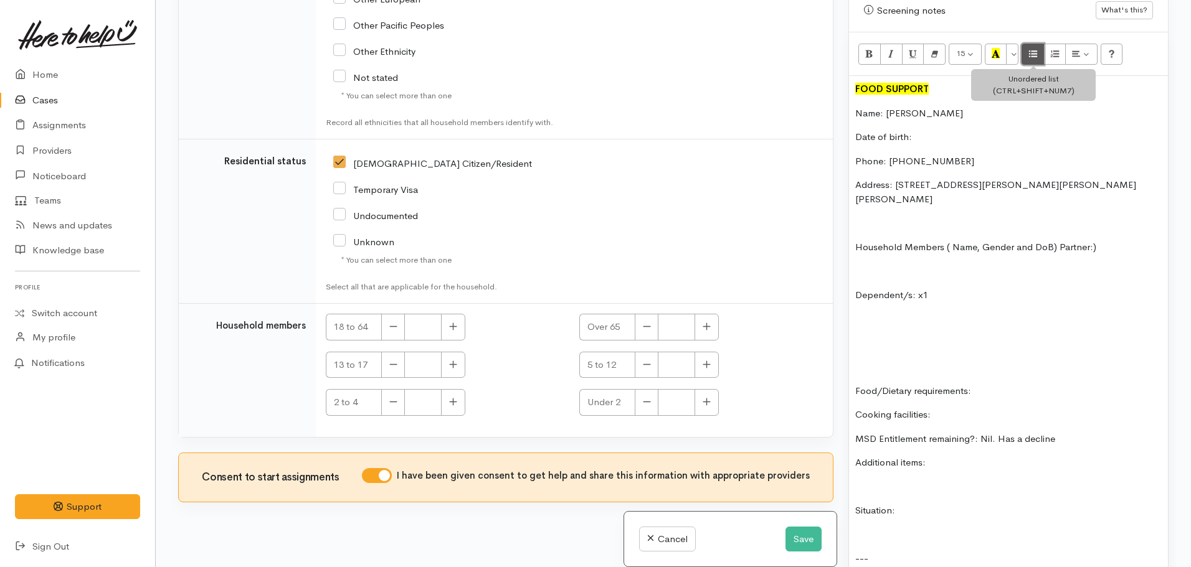
click at [1033, 48] on icon "Unordered list (CTRL+SHIFT+NUM7)" at bounding box center [1033, 53] width 8 height 11
click at [1056, 240] on p "Household Members ( Name, Gender and DoB) Partner:)" at bounding box center [1008, 247] width 306 height 14
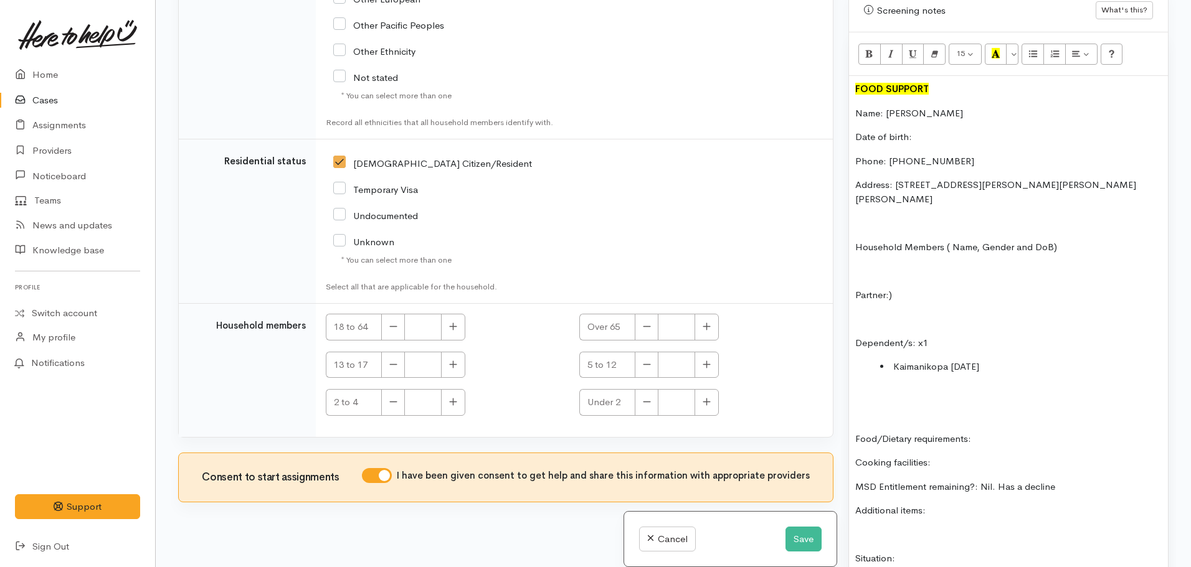
click at [904, 288] on p "Partner:)" at bounding box center [1008, 295] width 306 height 14
drag, startPoint x: 909, startPoint y: 267, endPoint x: 848, endPoint y: 269, distance: 61.7
click at [851, 268] on div "FOOD SUPPORT Name: Cody Kopa Date of birth: Phone: 0275241643 Address: 2/1a Coa…" at bounding box center [1008, 389] width 319 height 626
click at [1027, 432] on p "Food/Dietary requirements:" at bounding box center [1008, 439] width 306 height 14
click at [959, 456] on p "Cooking facilities:" at bounding box center [1008, 463] width 306 height 14
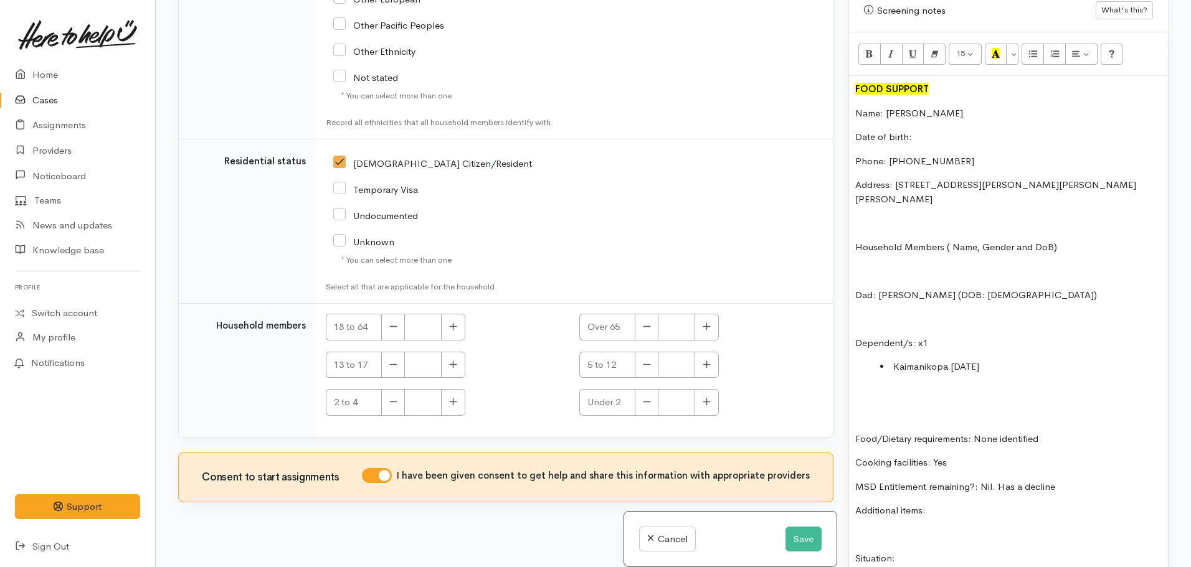
click at [937, 130] on p "Date of birth:" at bounding box center [1008, 137] width 306 height 14
click at [453, 322] on icon "button" at bounding box center [453, 326] width 8 height 9
type input "2"
click at [954, 504] on p "Additional items:" at bounding box center [1008, 511] width 306 height 14
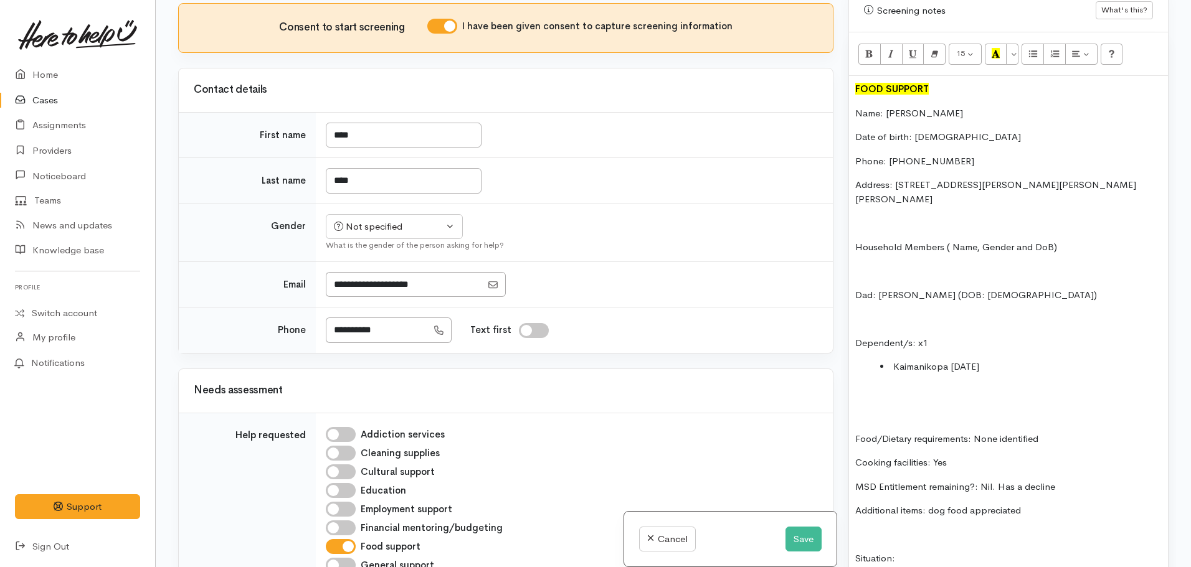
scroll to position [192, 0]
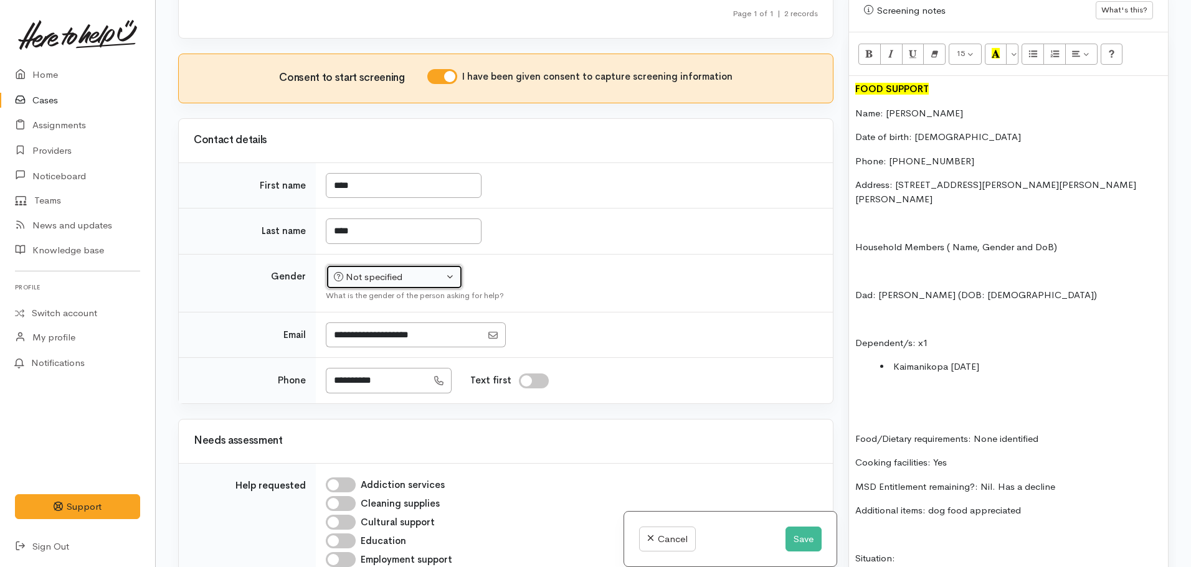
click at [358, 270] on div "Not specified" at bounding box center [389, 277] width 110 height 14
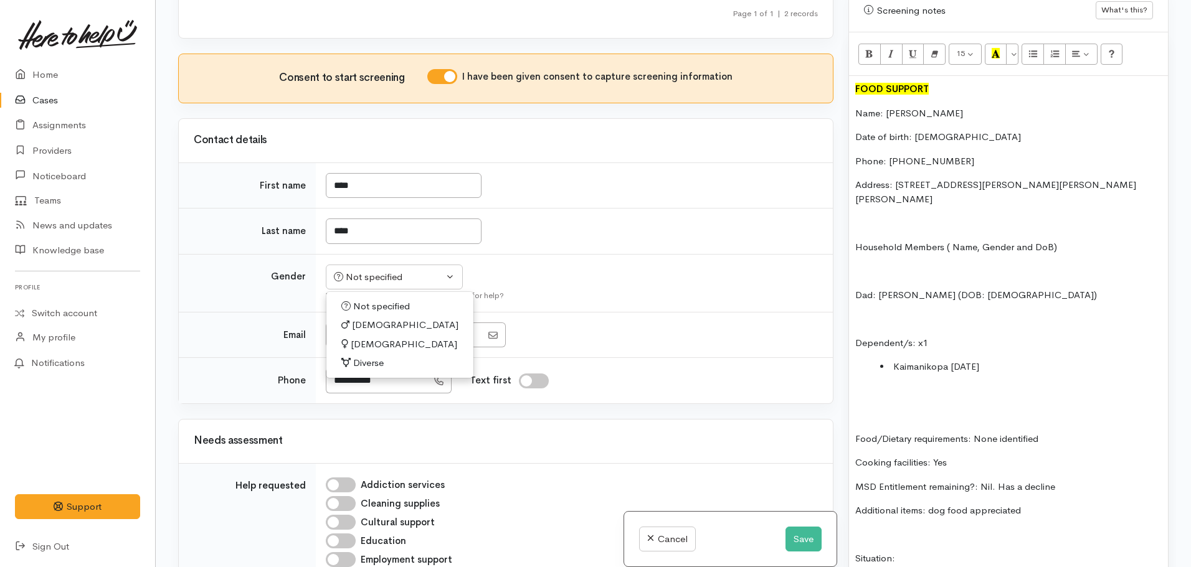
click at [365, 318] on span "Male" at bounding box center [405, 325] width 107 height 14
select select "Male"
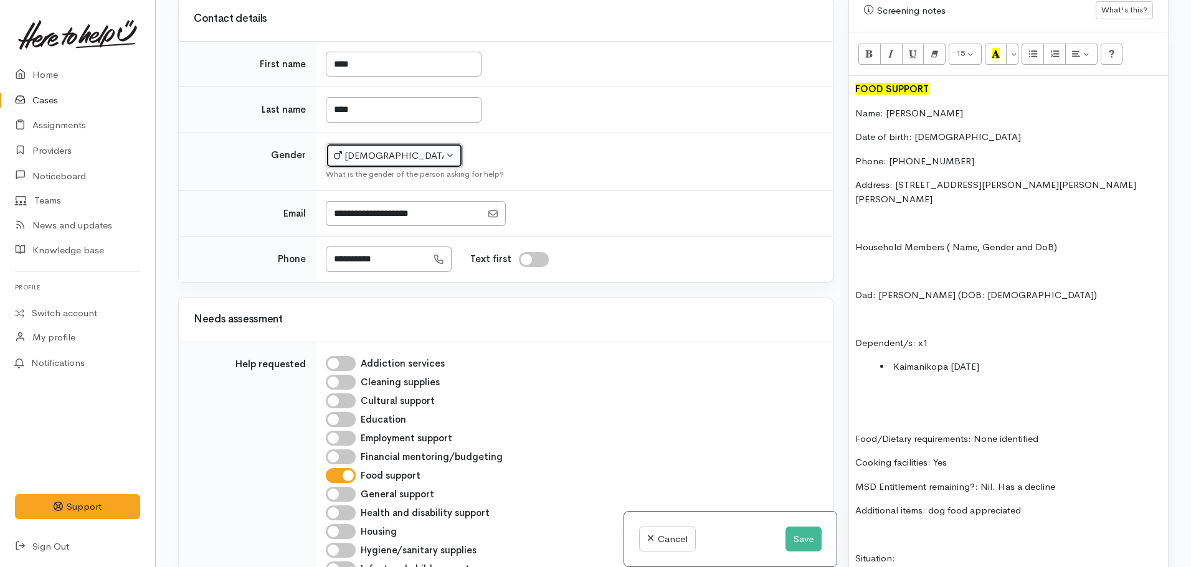
scroll to position [566, 0]
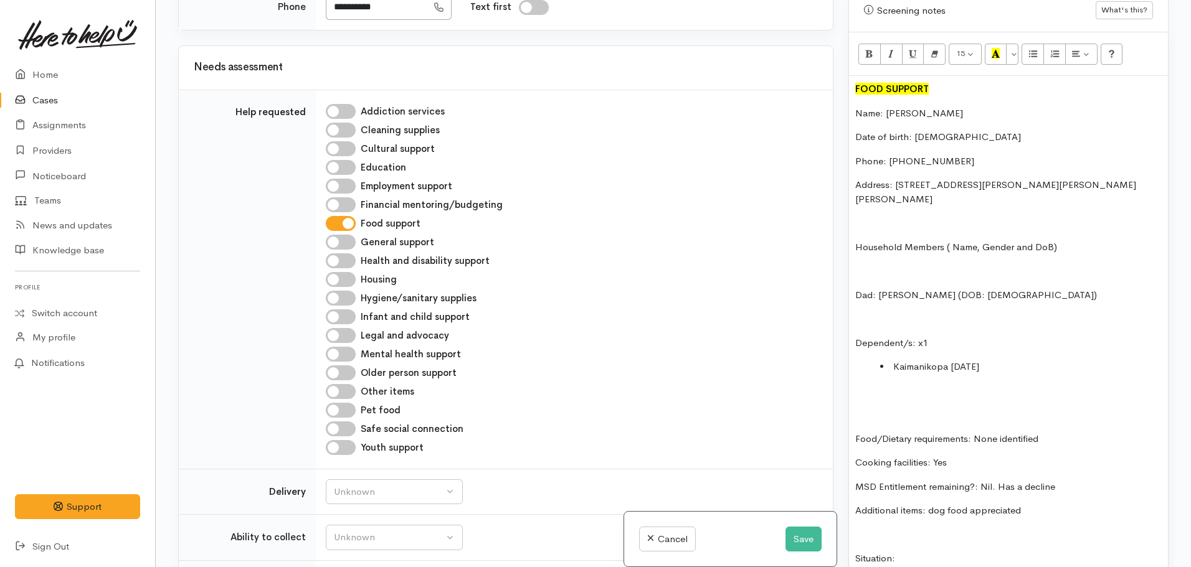
drag, startPoint x: 338, startPoint y: 400, endPoint x: 346, endPoint y: 422, distance: 23.3
click at [338, 403] on input "Pet food" at bounding box center [341, 410] width 30 height 15
checkbox input "true"
drag, startPoint x: 365, startPoint y: 474, endPoint x: 358, endPoint y: 479, distance: 9.0
click at [365, 485] on div "Unknown" at bounding box center [389, 492] width 110 height 14
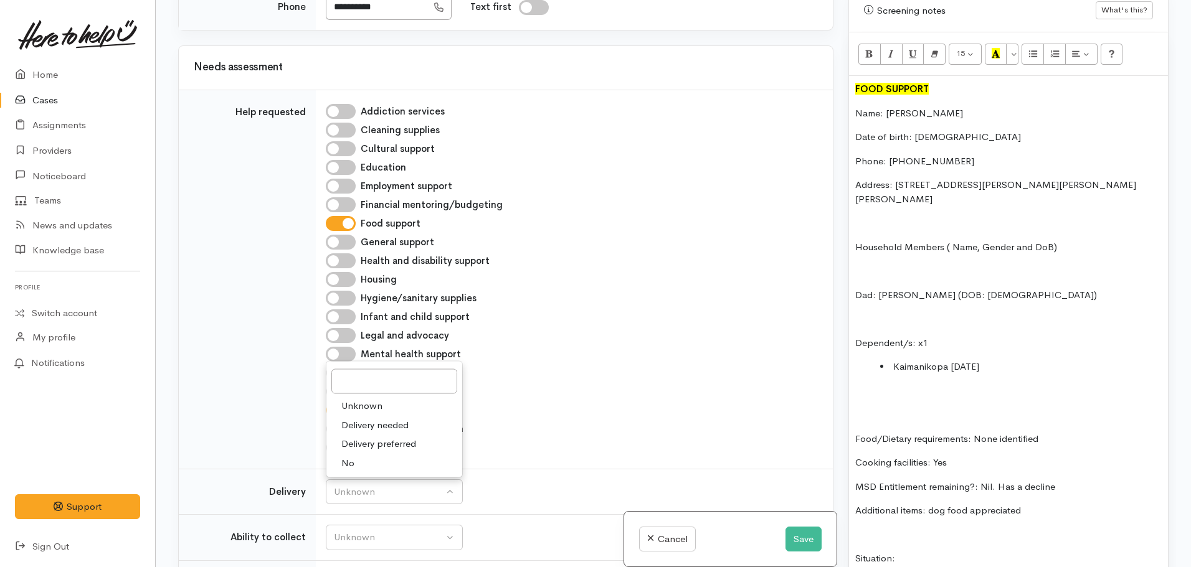
click at [346, 456] on span "No" at bounding box center [347, 463] width 13 height 14
select select "1"
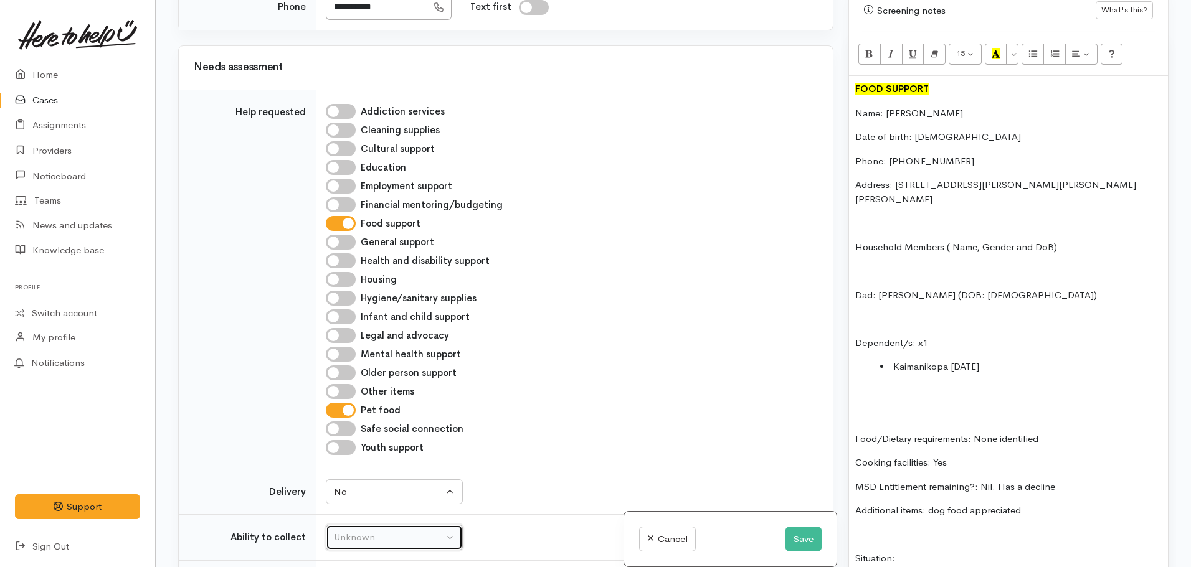
click at [359, 531] on div "Unknown" at bounding box center [389, 538] width 110 height 14
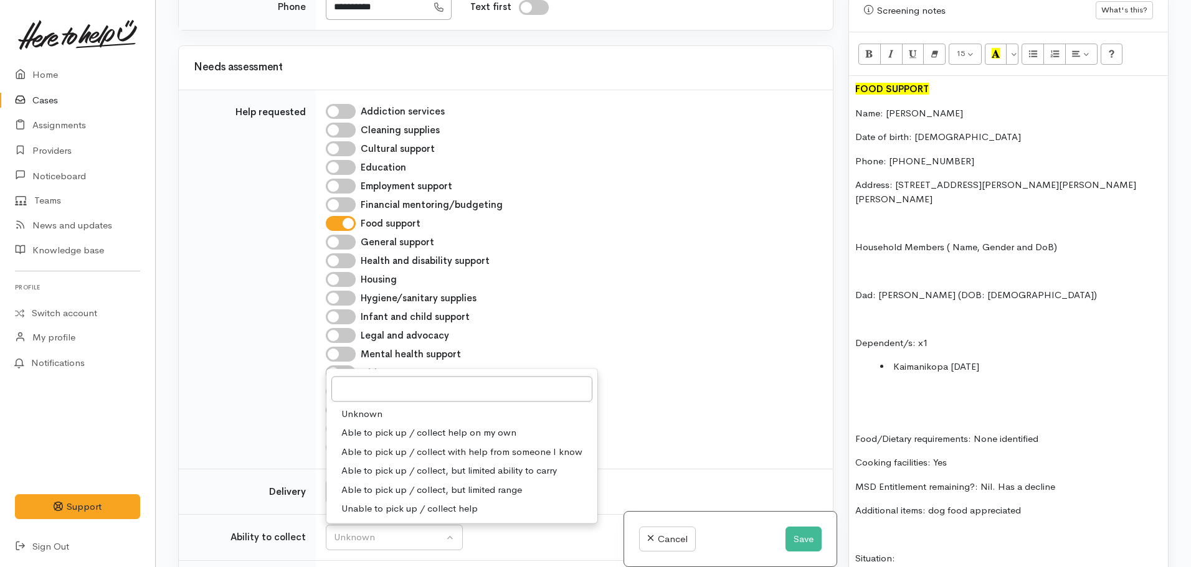
click at [412, 445] on span "Able to pick up / collect with help from someone I know" at bounding box center [461, 452] width 241 height 14
select select "5"
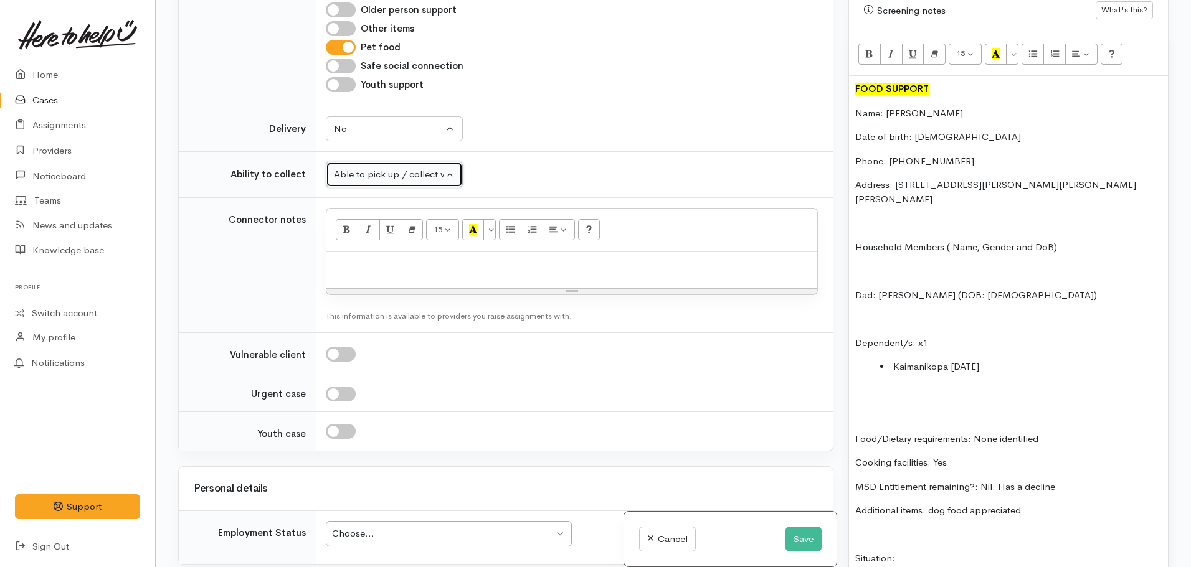
scroll to position [939, 0]
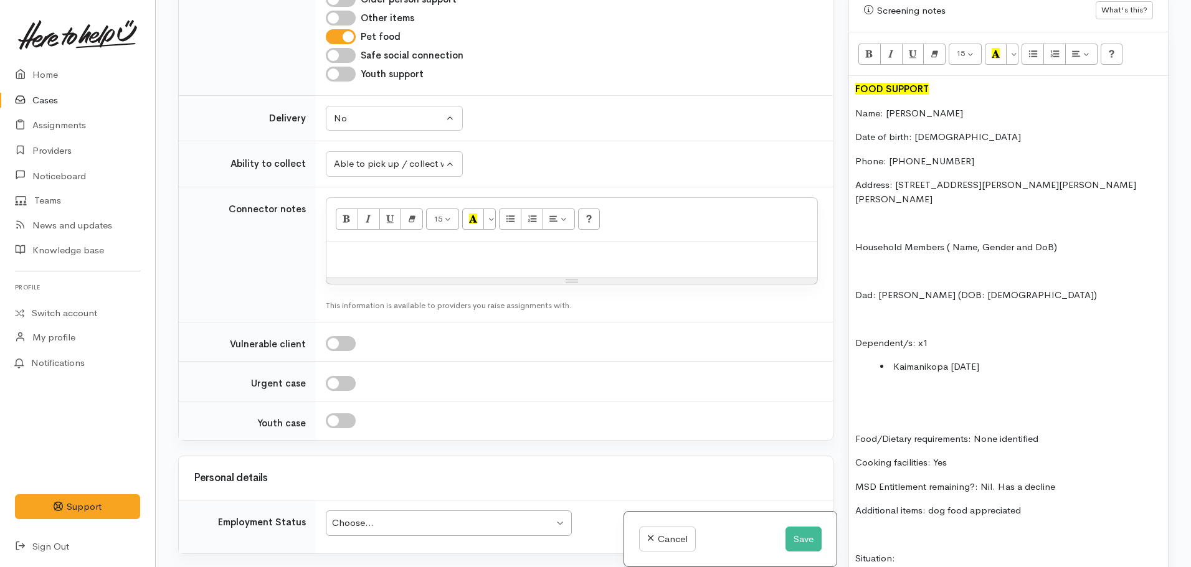
drag, startPoint x: 1007, startPoint y: 344, endPoint x: 953, endPoint y: 347, distance: 54.2
click at [953, 360] on li "Kaimanikopa 30.07.2023" at bounding box center [1021, 367] width 282 height 14
click at [952, 360] on li "Kaimanikopa 30.07.2023" at bounding box center [1021, 367] width 282 height 14
click at [895, 360] on li "Kaimanikopa 30.07.2023" at bounding box center [1021, 367] width 282 height 14
click at [975, 360] on li "son - Kaimanikopa 30.07.2023" at bounding box center [1021, 367] width 282 height 14
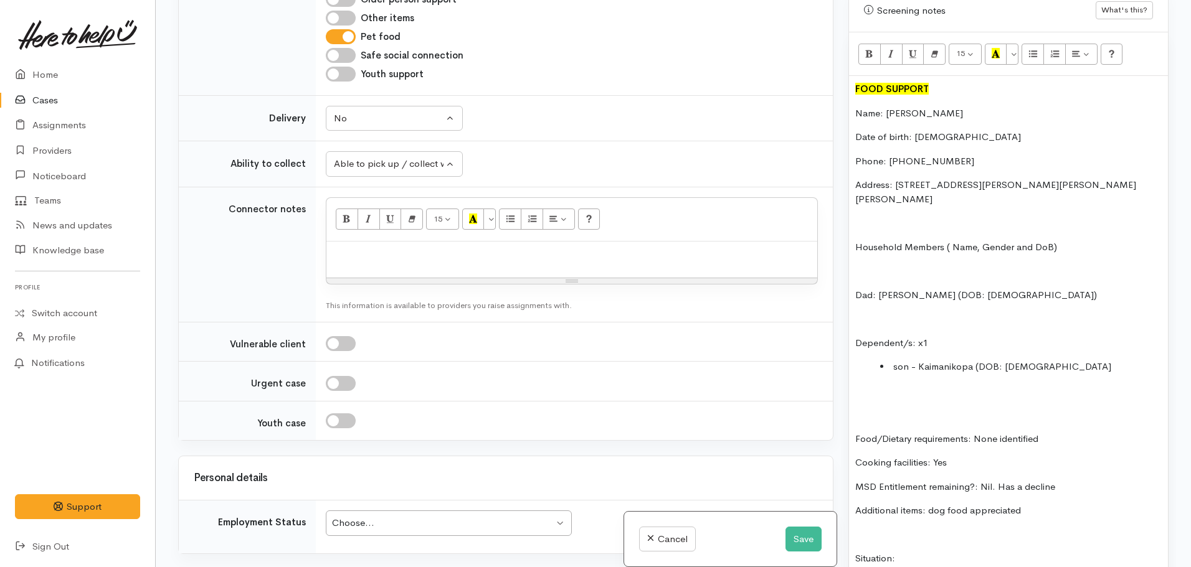
click at [1066, 360] on li "son - Kaimanikopa (DOB: 30.07.2023" at bounding box center [1021, 367] width 282 height 14
drag, startPoint x: 1050, startPoint y: 339, endPoint x: 1003, endPoint y: 338, distance: 46.7
click at [1003, 360] on li "son - Kaimanikopa (DOB: 30.07.2023) - aged" at bounding box center [1021, 367] width 282 height 14
copy li "30.07.2023"
click at [1125, 332] on div "FOOD SUPPORT Name: Cody Kopa Date of birth: 29.06.1998 Phone: 0275241643 Addres…" at bounding box center [1008, 389] width 319 height 626
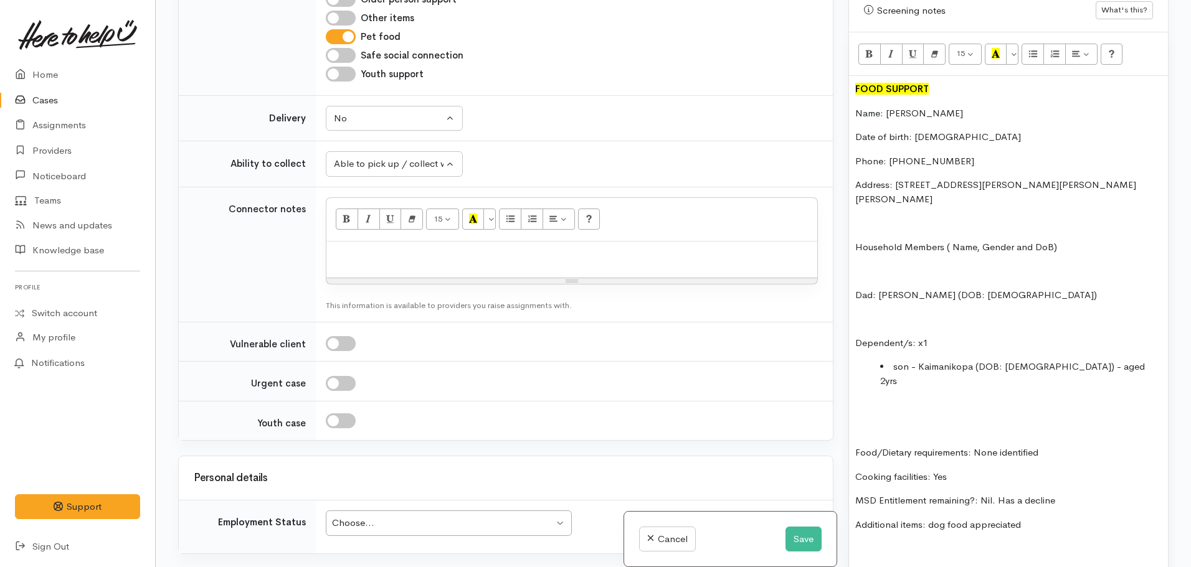
click at [995, 288] on p "Dad: Cedric (DOB: 11.09.1967)" at bounding box center [1008, 295] width 306 height 14
drag, startPoint x: 984, startPoint y: 267, endPoint x: 939, endPoint y: 269, distance: 45.5
click at [939, 288] on p "Dad: Cedric (DOB: 11.09.1967) - aged" at bounding box center [1008, 295] width 306 height 14
copy p "11.09.1967"
click at [1040, 260] on div "FOOD SUPPORT Name: Cody Kopa Date of birth: 29.06.1998 Phone: 0275241643 Addres…" at bounding box center [1008, 396] width 319 height 640
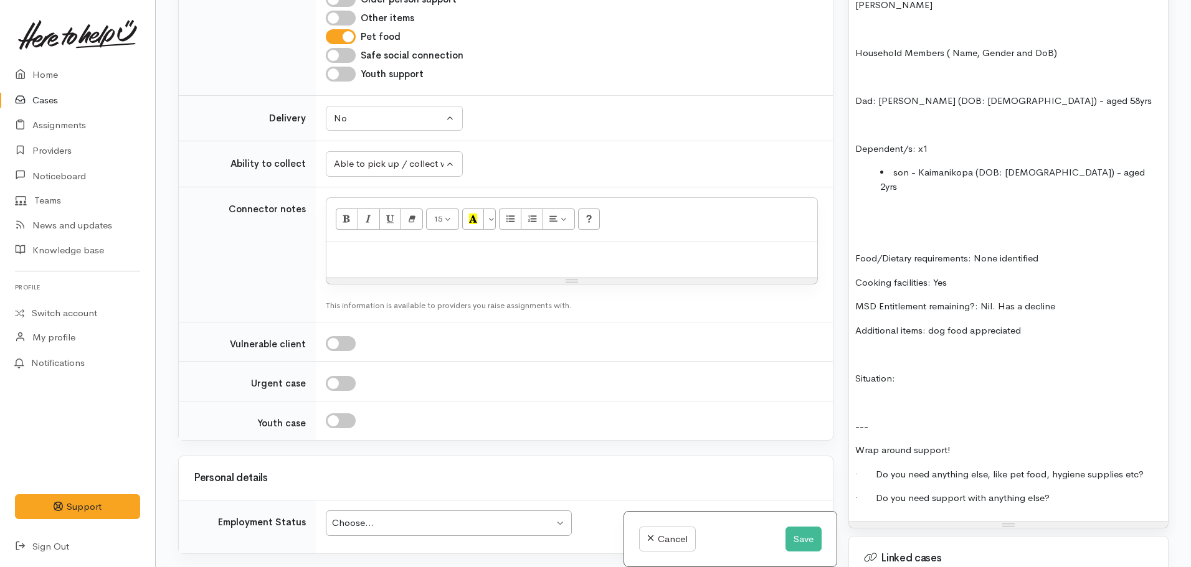
scroll to position [934, 0]
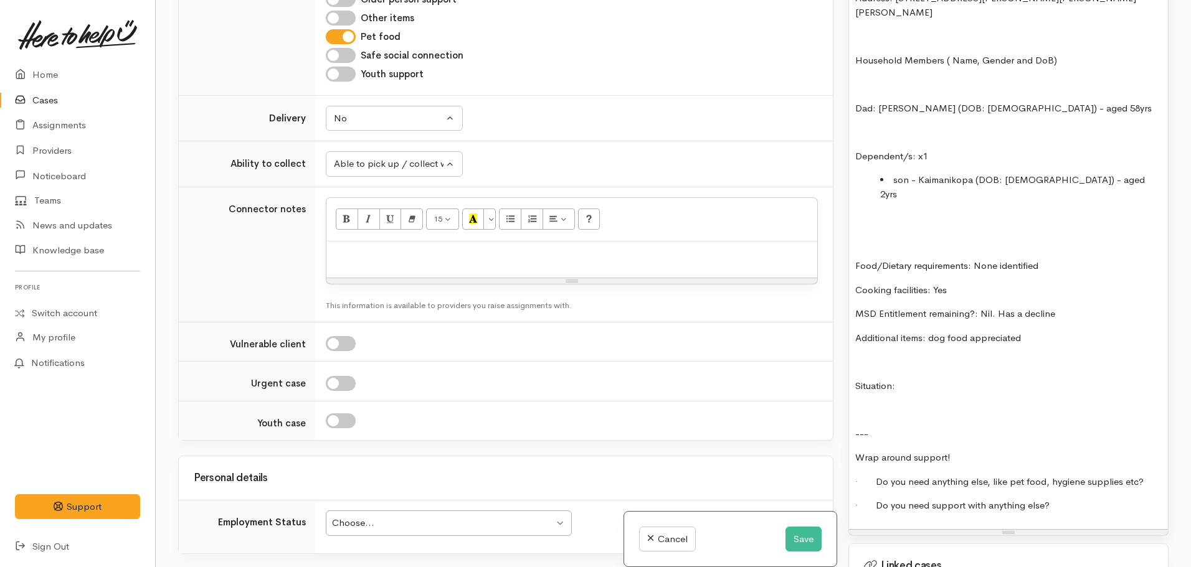
click at [1075, 307] on p "MSD Entitlement remaining?: Nil. Has a decline" at bounding box center [1008, 314] width 306 height 14
click at [921, 379] on p "Situation:" at bounding box center [1008, 386] width 306 height 14
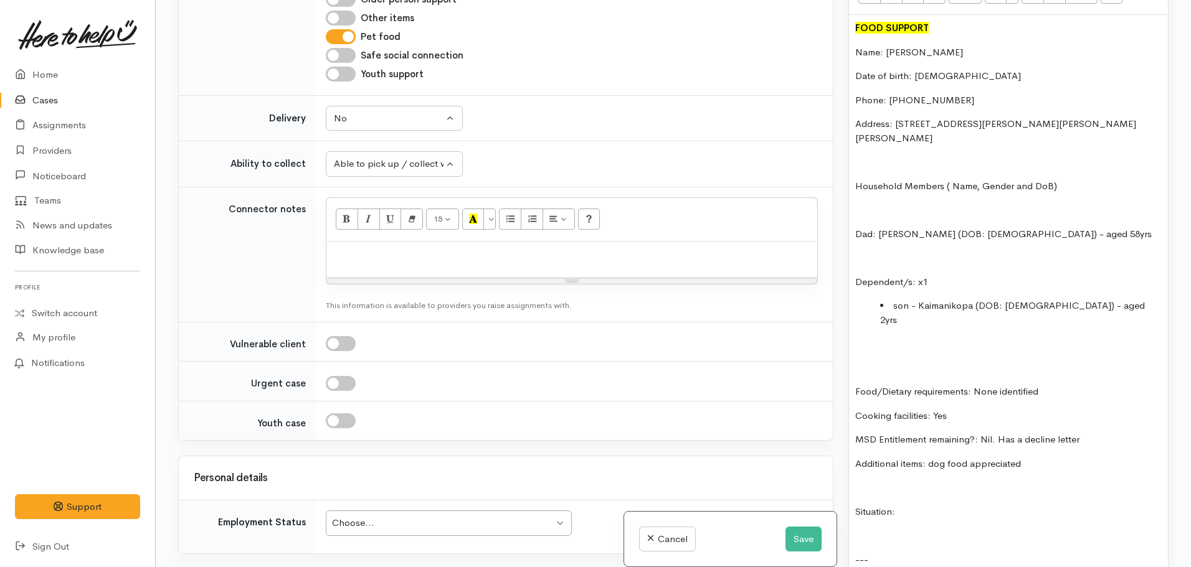
scroll to position [810, 0]
drag, startPoint x: 893, startPoint y: 473, endPoint x: 833, endPoint y: 474, distance: 59.8
click at [833, 474] on div "Related cases There are other cases potentially from the same person, address o…" at bounding box center [673, 283] width 1005 height 567
click at [968, 504] on p "Situation: has exceeded WINZ entitlement and in need of additional food support…" at bounding box center [1008, 518] width 306 height 28
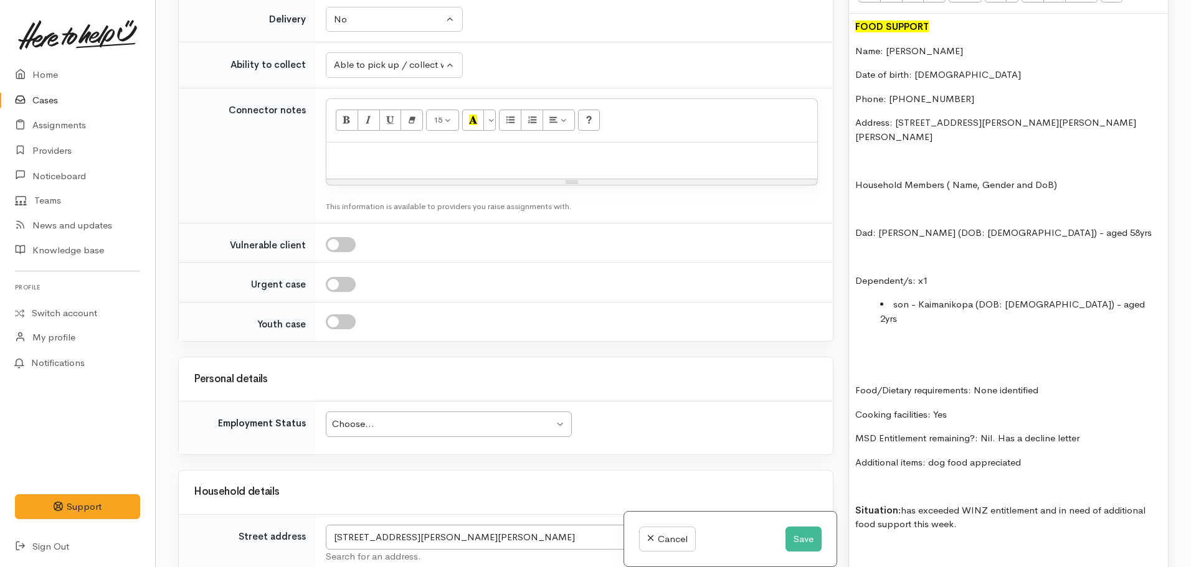
scroll to position [1064, 0]
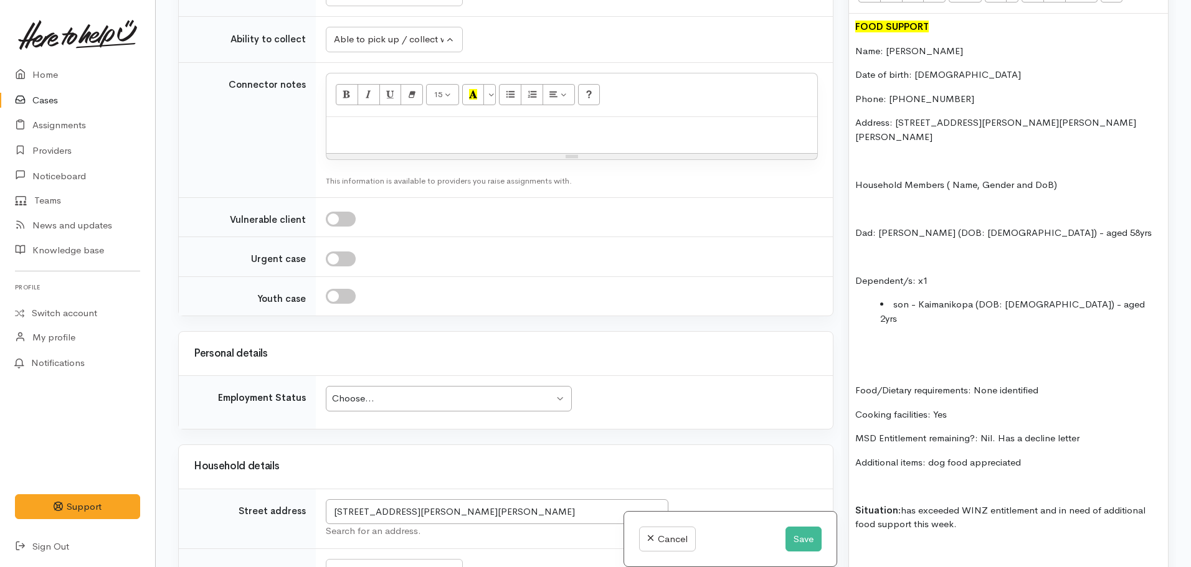
click at [389, 392] on div "Choose..." at bounding box center [443, 399] width 222 height 14
click at [990, 504] on p "Situation: has exceeded WINZ entitlement and in need of additional food support…" at bounding box center [1008, 518] width 306 height 28
click at [883, 556] on p at bounding box center [1008, 563] width 306 height 14
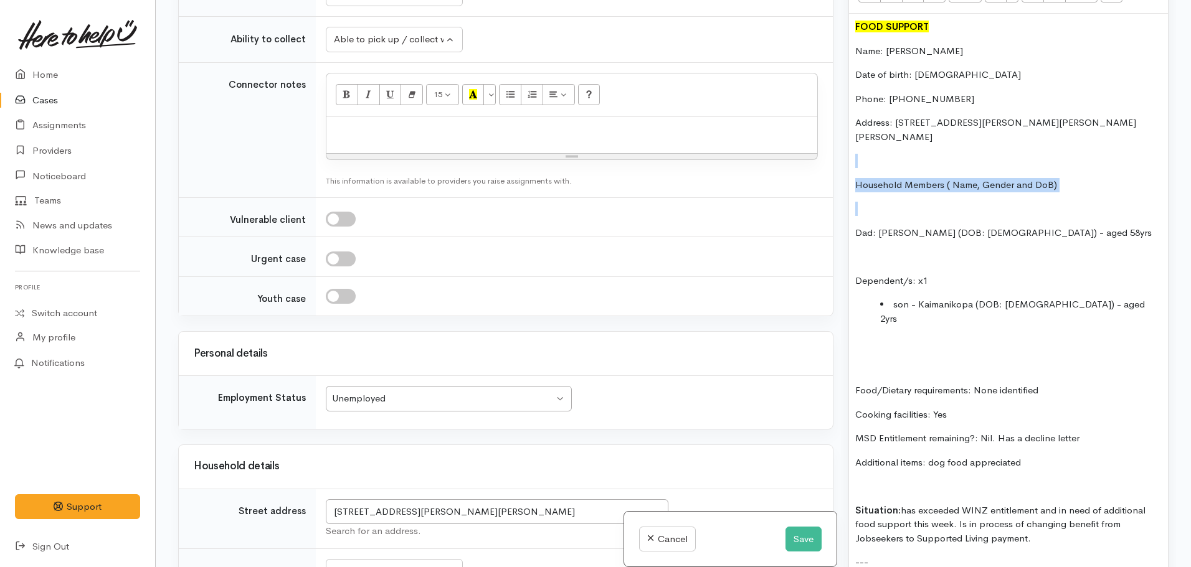
drag, startPoint x: 1085, startPoint y: 170, endPoint x: 914, endPoint y: 132, distance: 175.4
click at [914, 132] on div "FOOD SUPPORT Name: Cody Kopa Date of birth: 29.06.1998 Phone: 0275241643 Addres…" at bounding box center [1008, 336] width 319 height 644
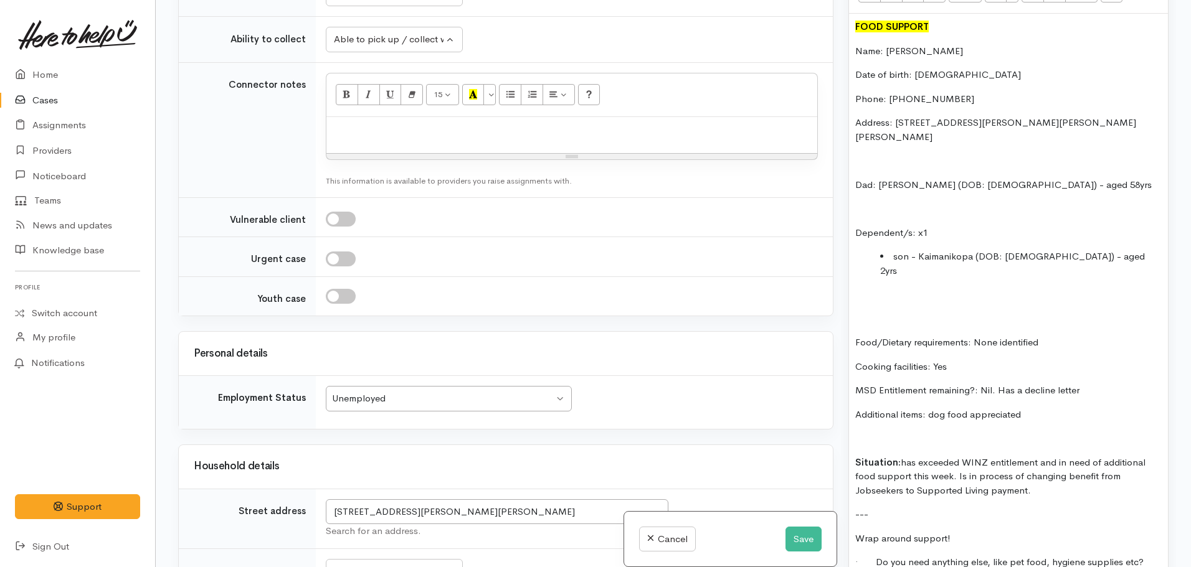
click at [858, 202] on p at bounding box center [1008, 209] width 306 height 14
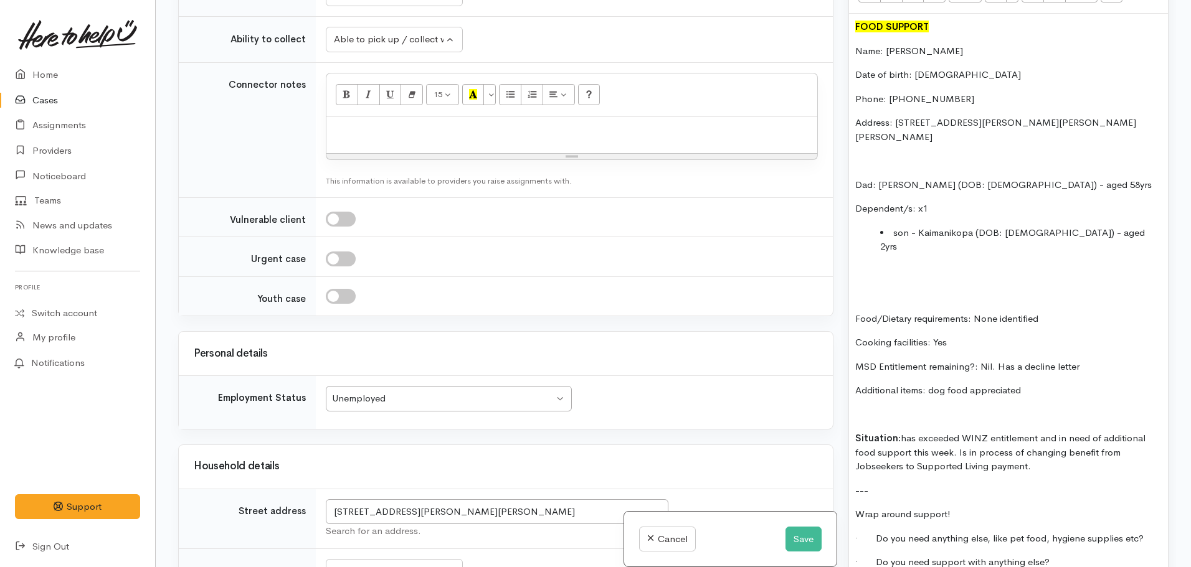
drag, startPoint x: 948, startPoint y: 204, endPoint x: 920, endPoint y: 248, distance: 51.8
click at [921, 288] on p at bounding box center [1008, 295] width 306 height 14
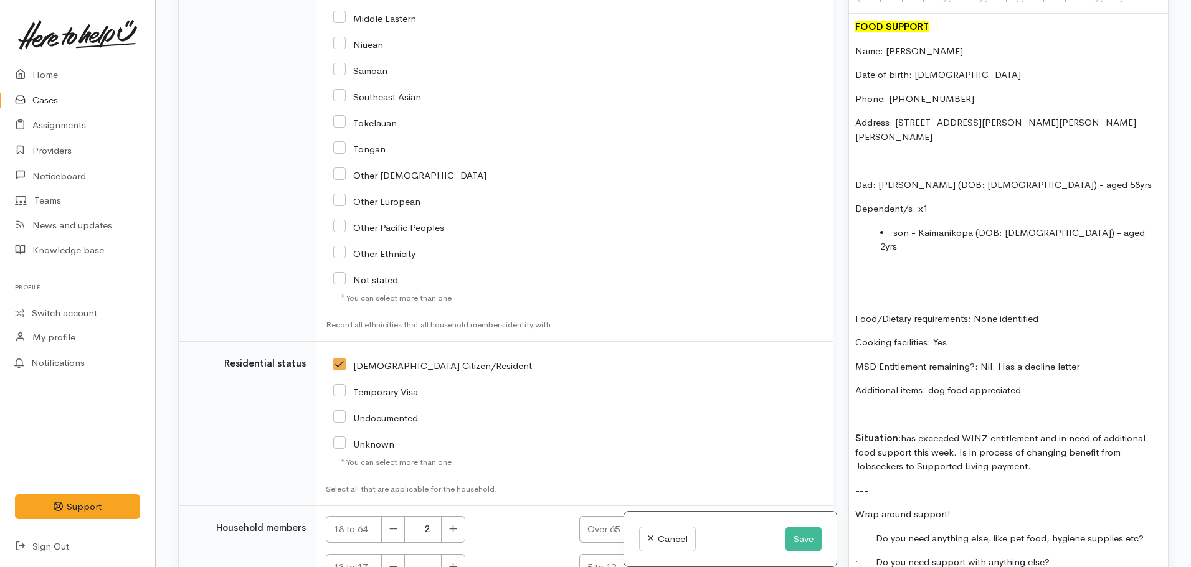
scroll to position [2122, 0]
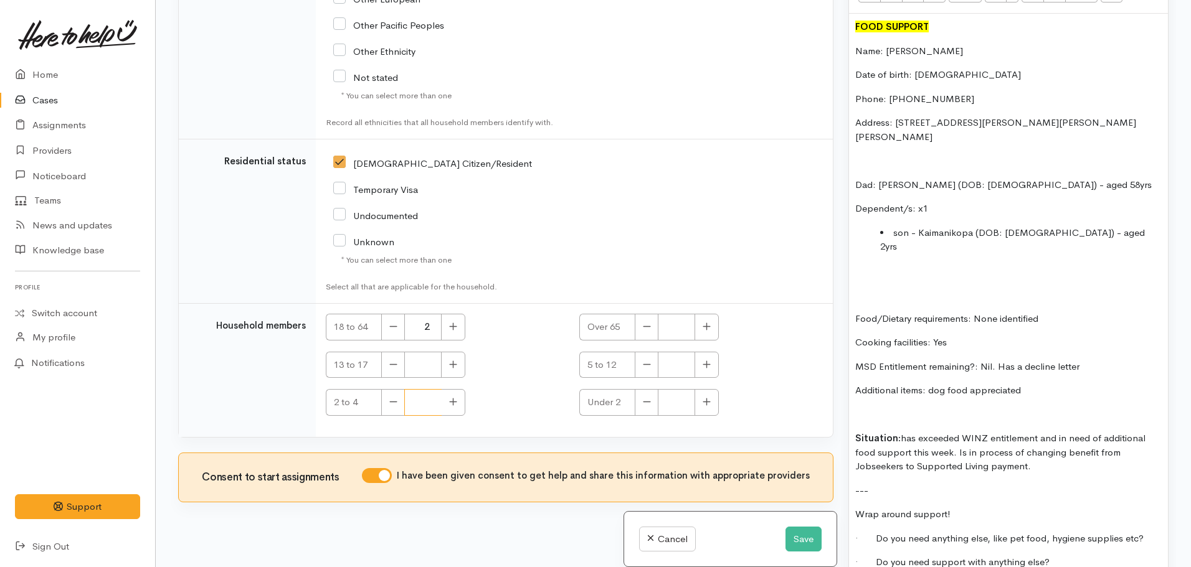
click at [437, 393] on input "2 to 4" at bounding box center [422, 402] width 37 height 27
click at [452, 397] on icon "button" at bounding box center [453, 401] width 8 height 9
type input "1"
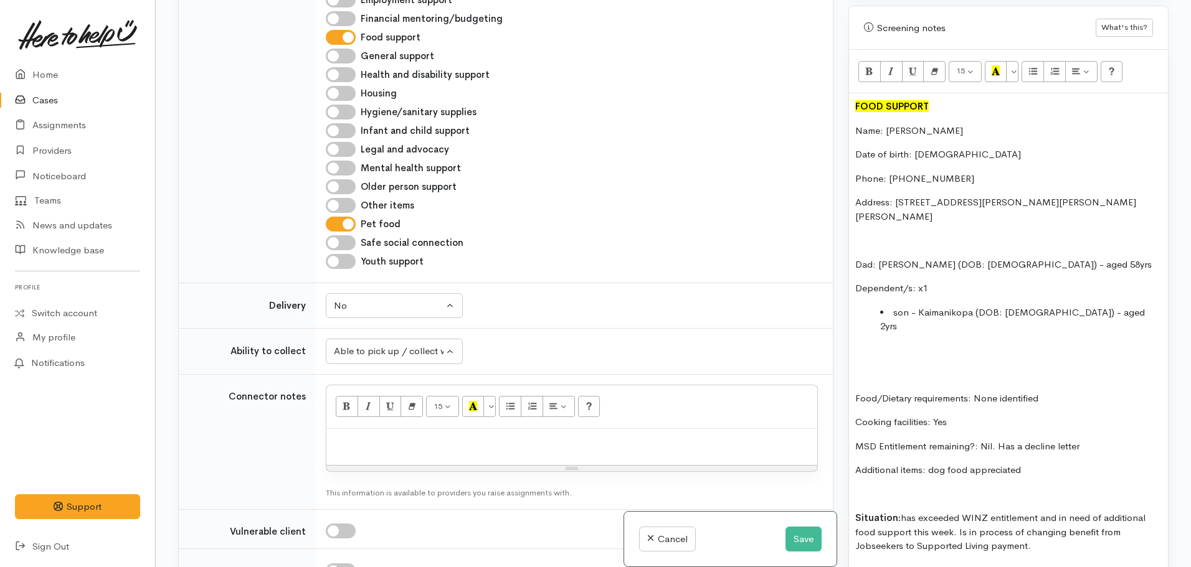
scroll to position [685, 0]
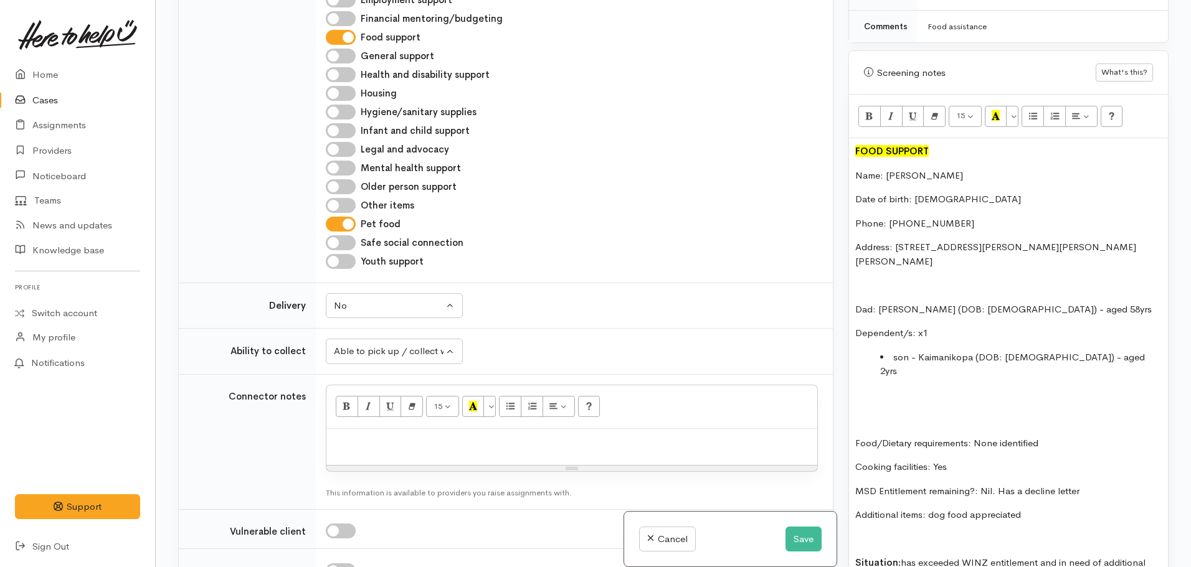
drag, startPoint x: 1042, startPoint y: 429, endPoint x: 842, endPoint y: 134, distance: 356.0
click at [842, 134] on div "Warnings Add No warnings have been raised against this case Add Warning Title ●…" at bounding box center [1008, 283] width 335 height 567
copy div "FOOD SUPPORT Name: Cody Kopa Date of birth: 29.06.1998 Phone: 0275241643 Addres…"
click at [425, 435] on p at bounding box center [572, 442] width 478 height 14
paste div
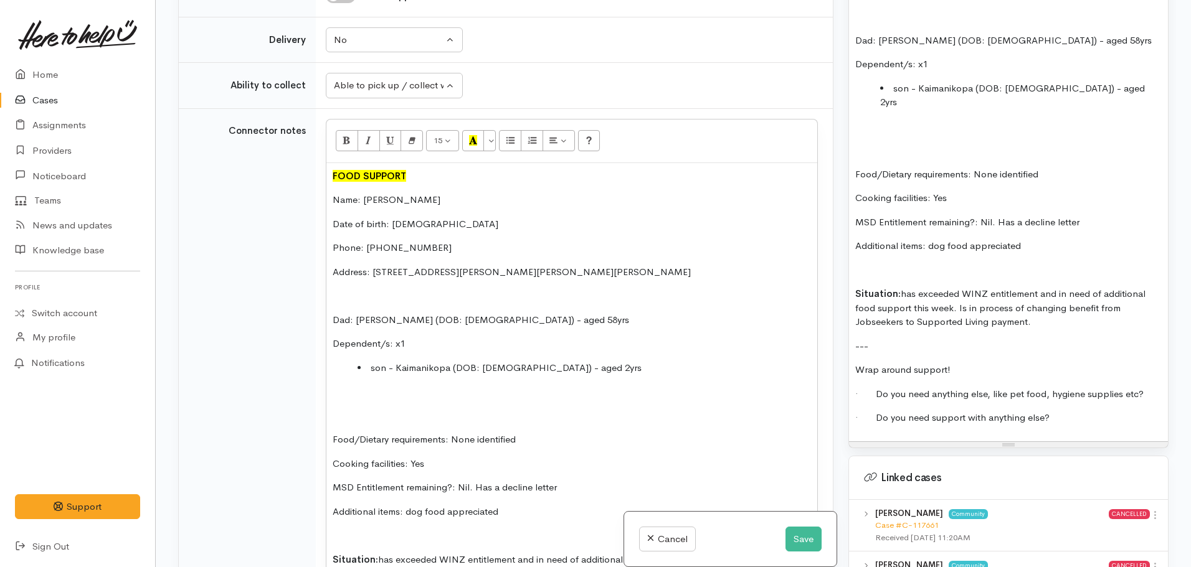
scroll to position [1059, 0]
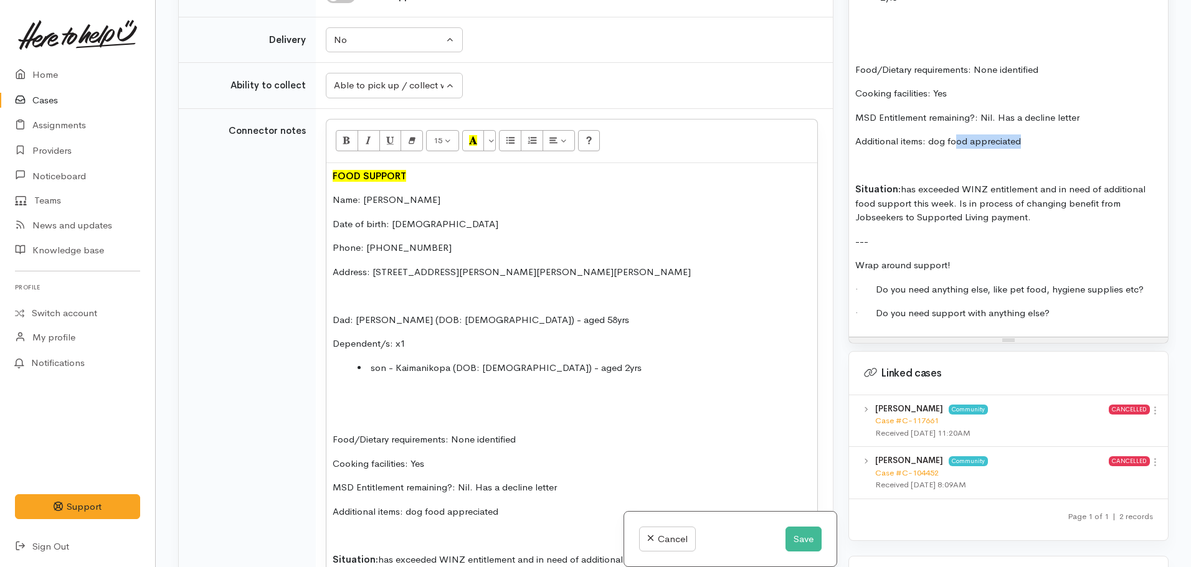
drag, startPoint x: 1033, startPoint y: 103, endPoint x: 959, endPoint y: 97, distance: 74.4
click at [959, 135] on p "Additional items: dog food appreciated" at bounding box center [1008, 142] width 306 height 14
click at [1038, 135] on p "Additional items: dog food appreciated" at bounding box center [1008, 142] width 306 height 14
click at [1031, 135] on p "Additional items: dog food appreciated (3months old)" at bounding box center [1008, 142] width 306 height 14
drag, startPoint x: 1091, startPoint y: 95, endPoint x: 1024, endPoint y: 94, distance: 67.3
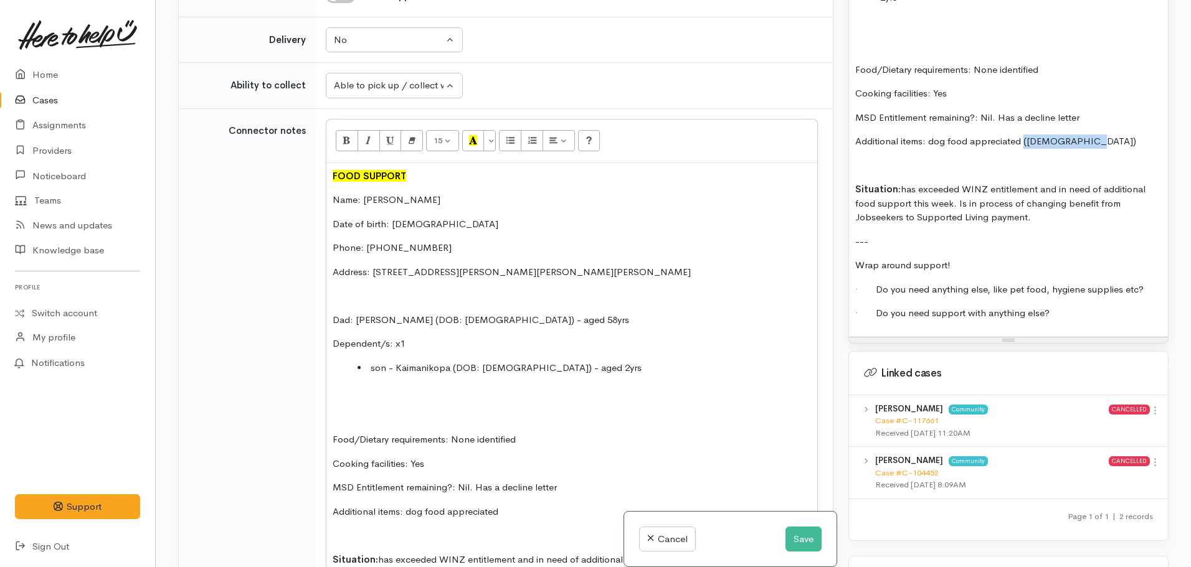
click at [1024, 135] on p "Additional items: dog food appreciated (3 months old)" at bounding box center [1008, 142] width 306 height 14
click at [1097, 135] on p "Additional items: dog food appreciated (3 months old)" at bounding box center [1008, 142] width 306 height 14
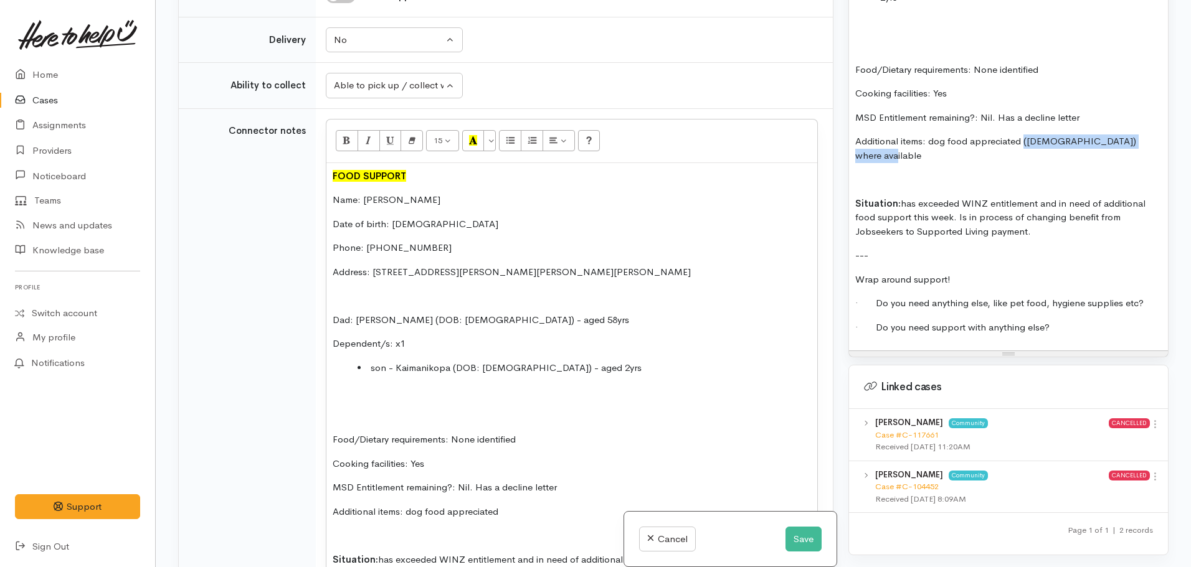
drag, startPoint x: 1159, startPoint y: 97, endPoint x: 1023, endPoint y: 95, distance: 135.8
click at [1023, 95] on div "FOOD SUPPORT Name: Cody Kopa Date of birth: 29.06.1998 Phone: 0275241643 Addres…" at bounding box center [1008, 58] width 319 height 586
copy p "(3 months old) where available"
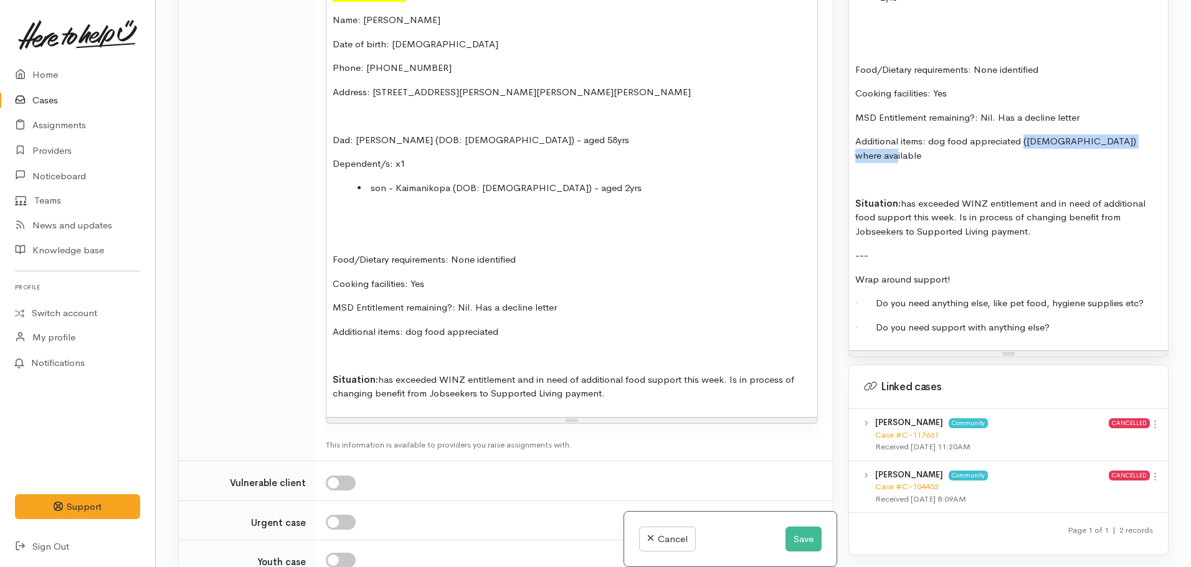
scroll to position [1205, 0]
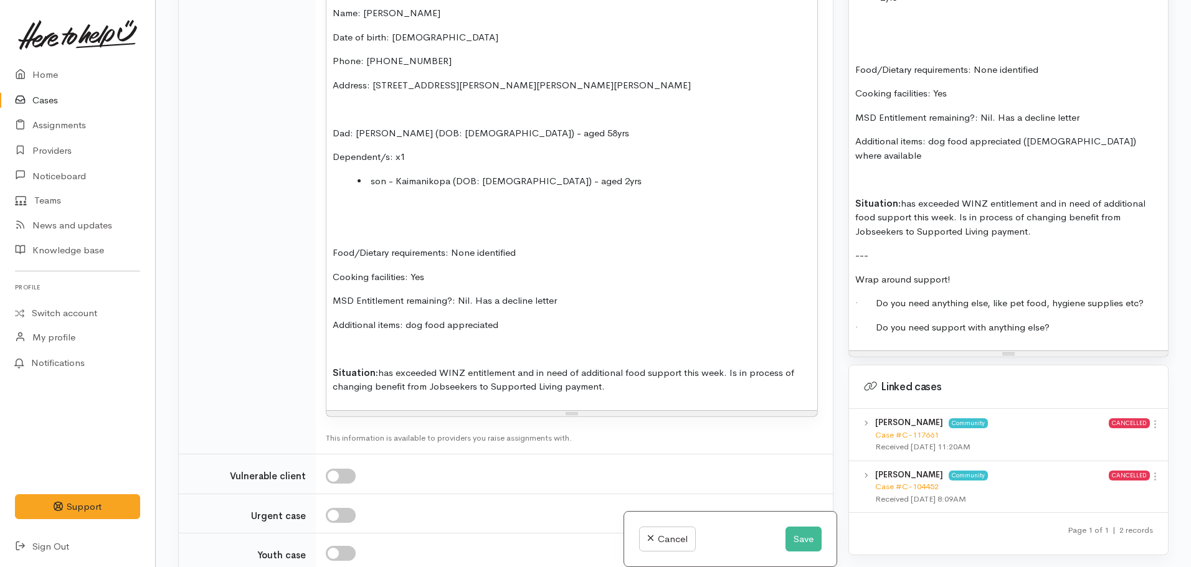
click at [528, 318] on p "Additional items: dog food appreciated" at bounding box center [572, 325] width 478 height 14
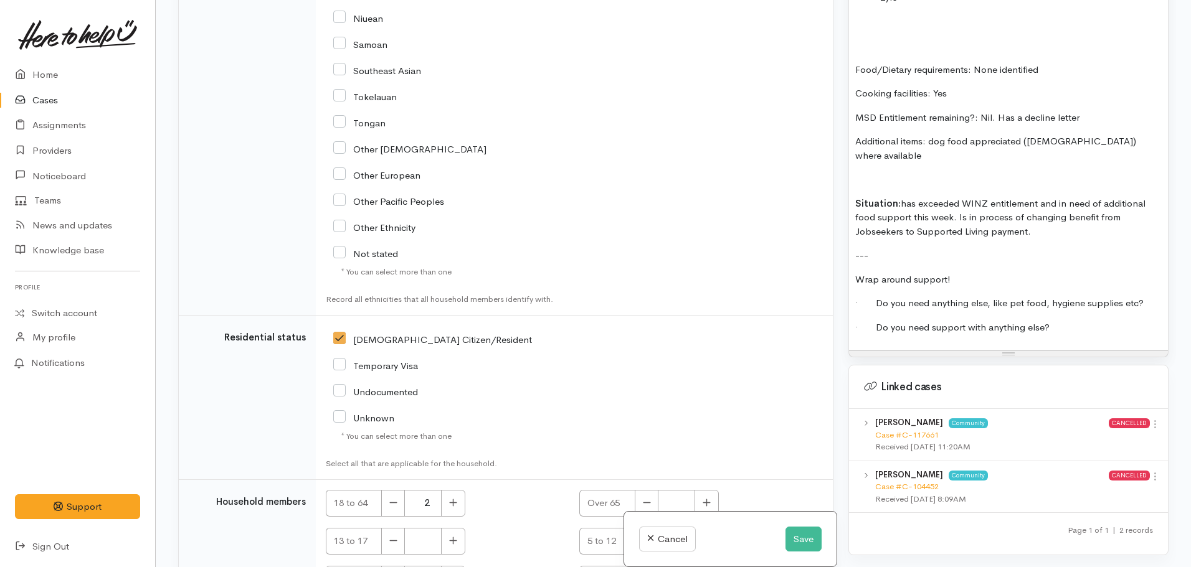
scroll to position [2520, 0]
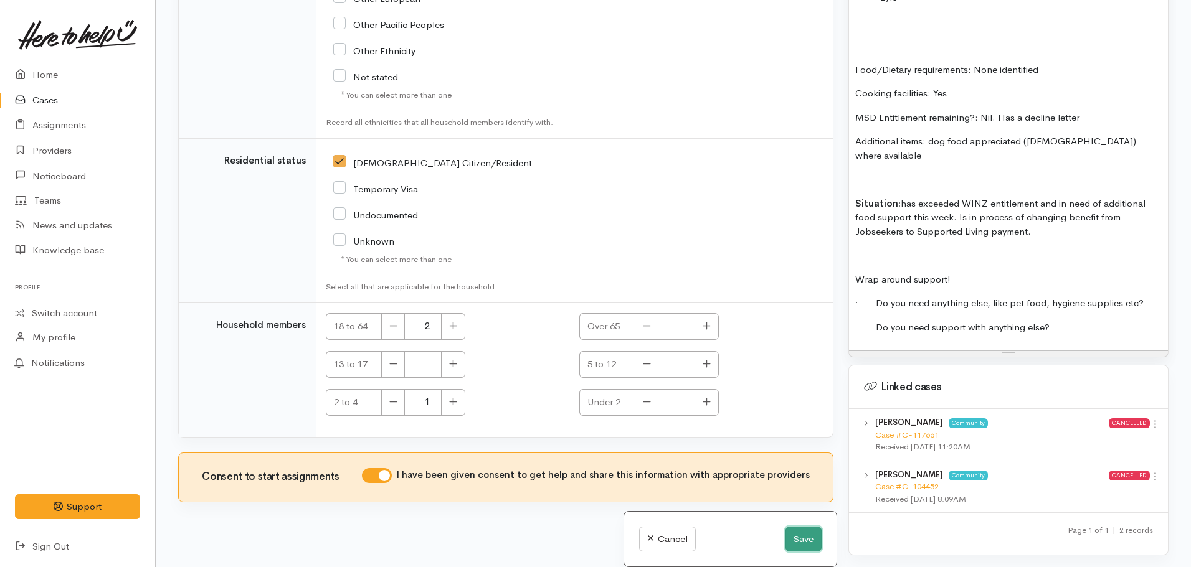
click at [787, 536] on button "Save" at bounding box center [803, 540] width 36 height 26
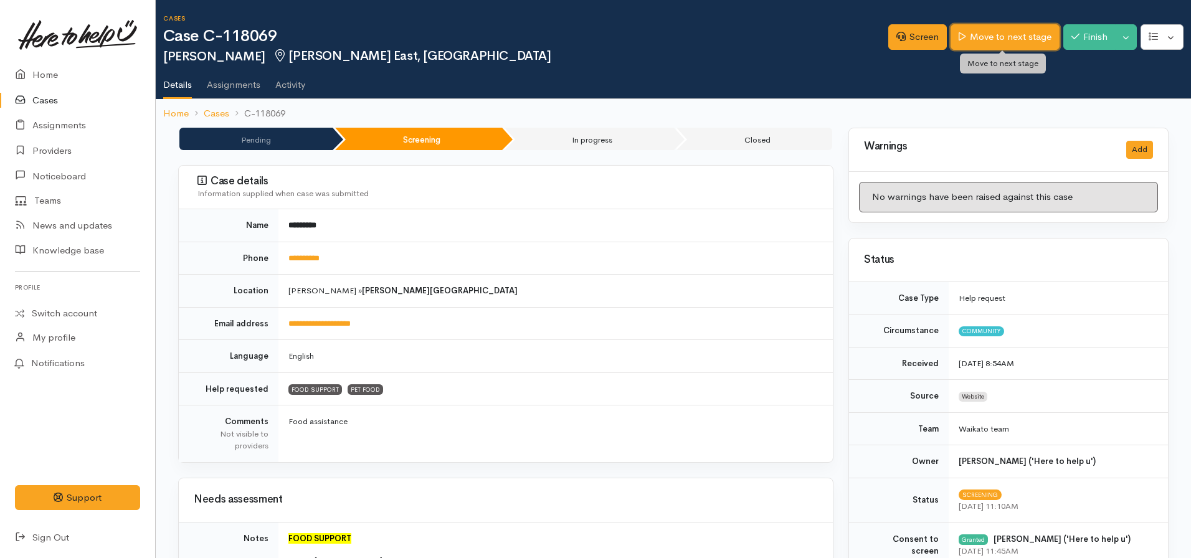
click at [986, 32] on link "Move to next stage" at bounding box center [1004, 37] width 108 height 26
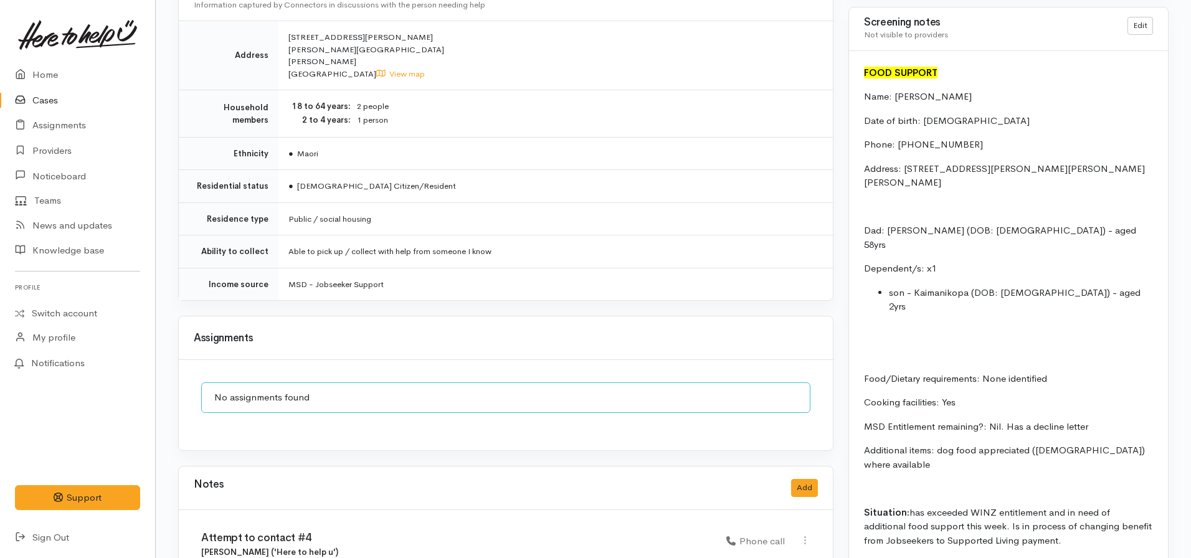
scroll to position [810, 0]
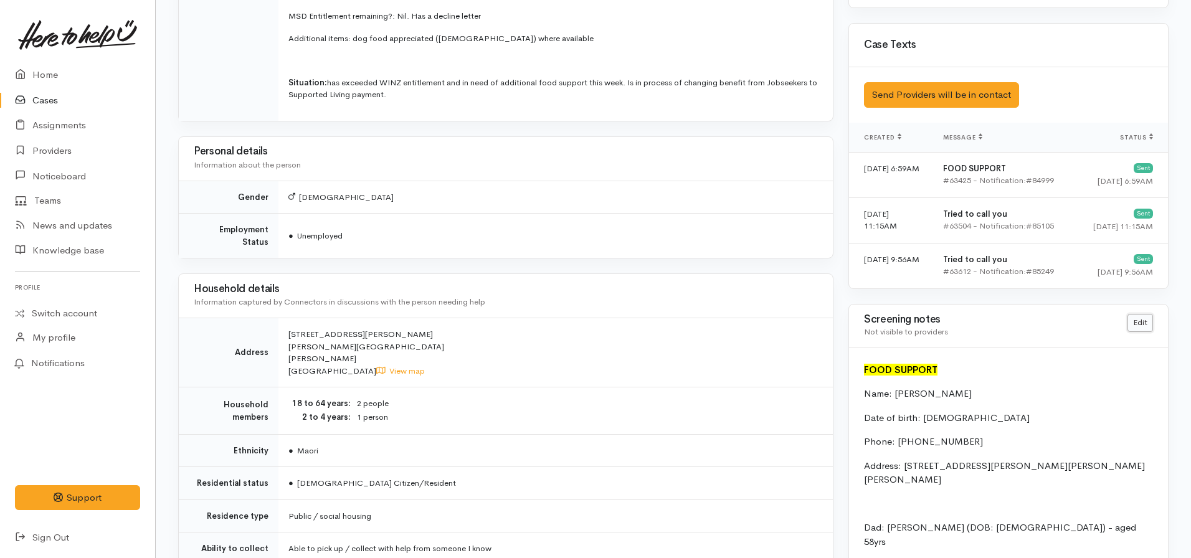
click at [1140, 321] on link "Edit" at bounding box center [1140, 323] width 26 height 18
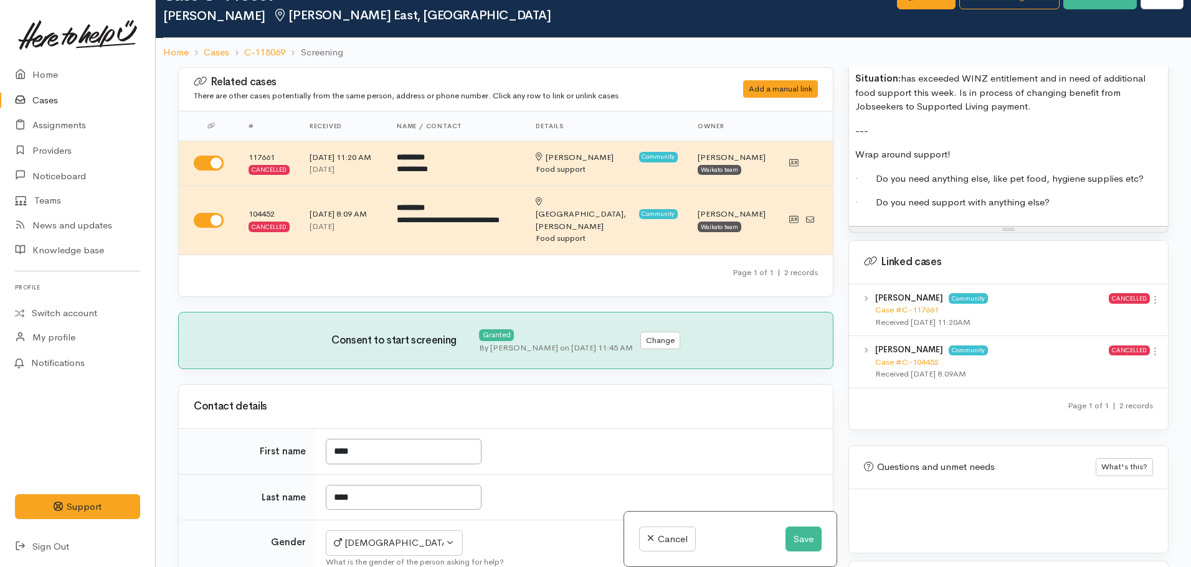
scroll to position [62, 0]
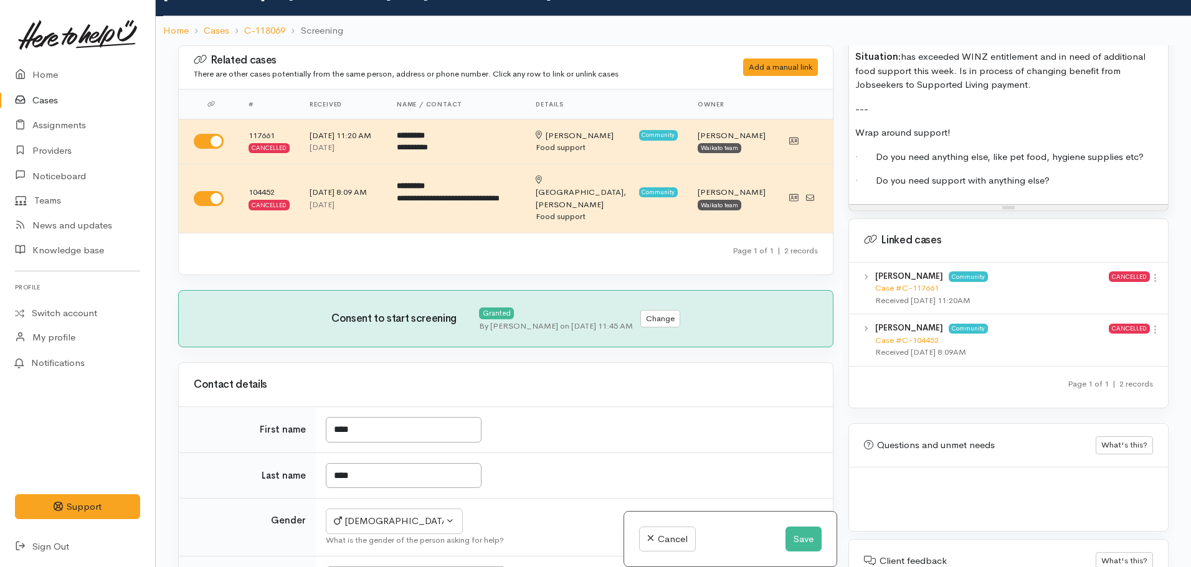
click at [1061, 174] on p "· Do you need support with anything else?" at bounding box center [1008, 181] width 306 height 14
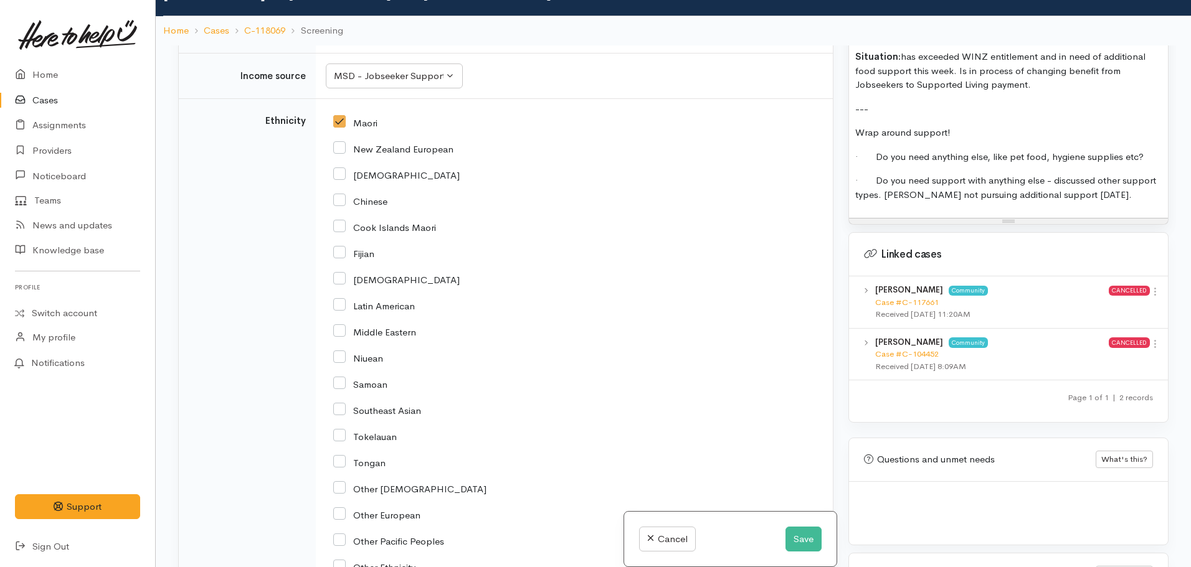
scroll to position [2242, 0]
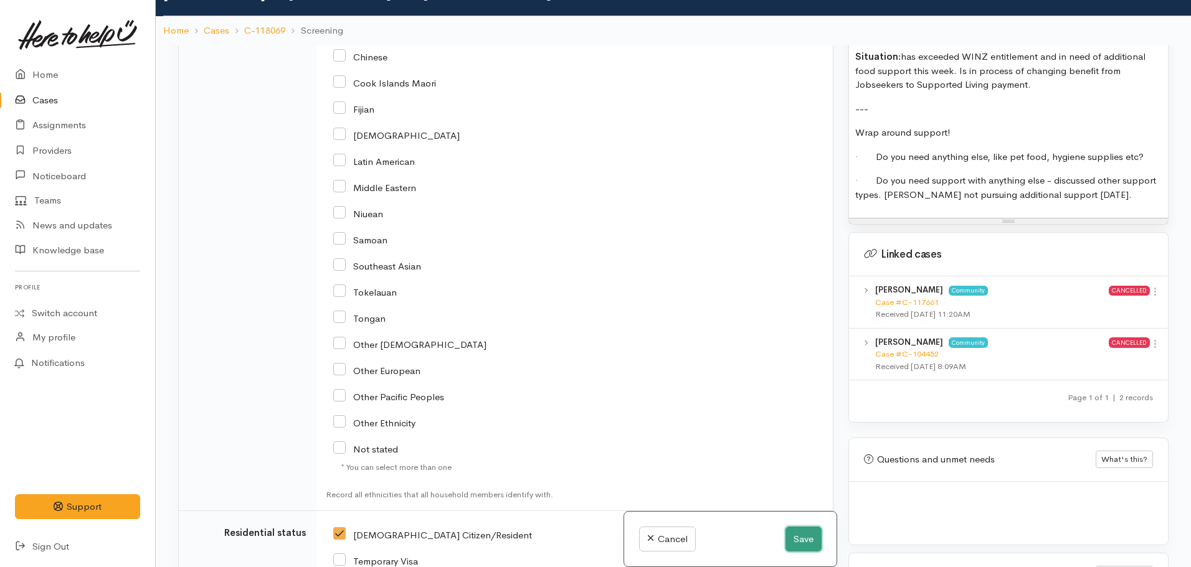
click at [789, 537] on button "Save" at bounding box center [803, 540] width 36 height 26
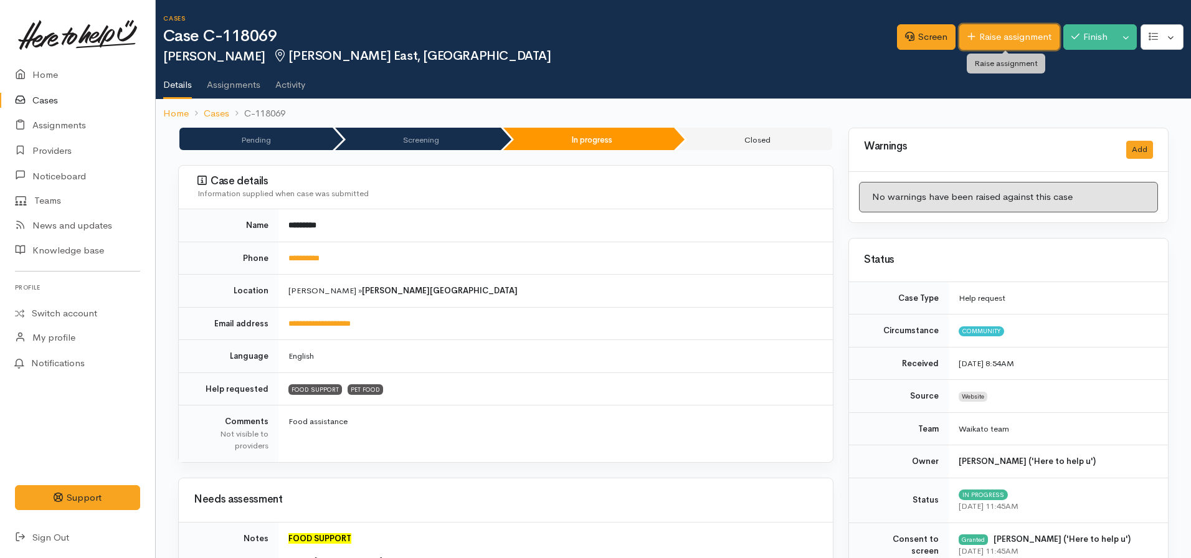
click at [992, 37] on link "Raise assignment" at bounding box center [1009, 37] width 100 height 26
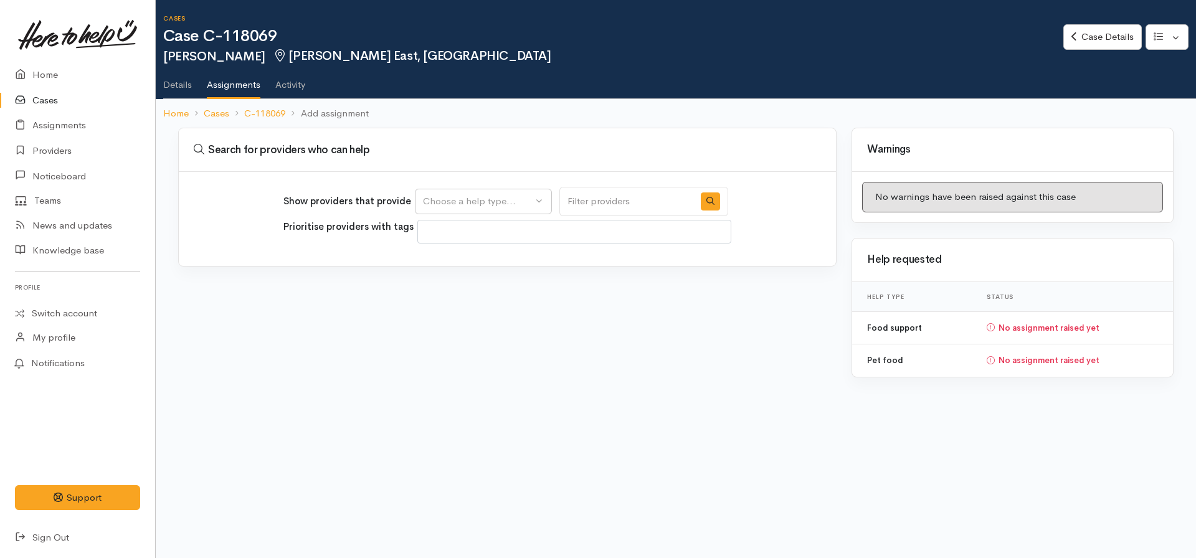
select select
click at [452, 207] on div "Choose a help type..." at bounding box center [478, 201] width 110 height 14
click at [452, 260] on span "Food support" at bounding box center [459, 261] width 58 height 14
select select "3"
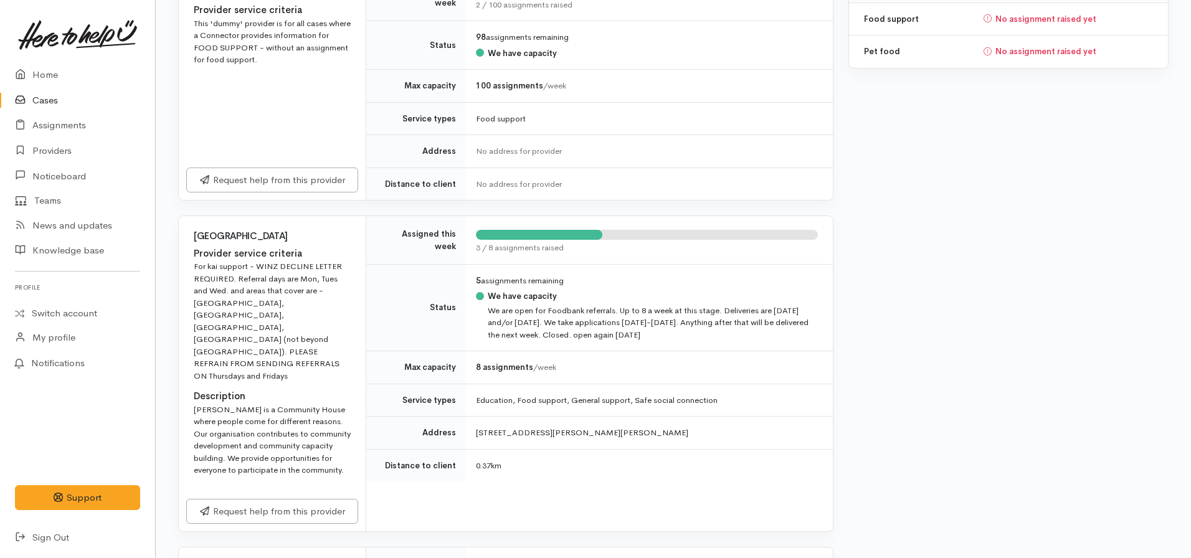
scroll to position [311, 0]
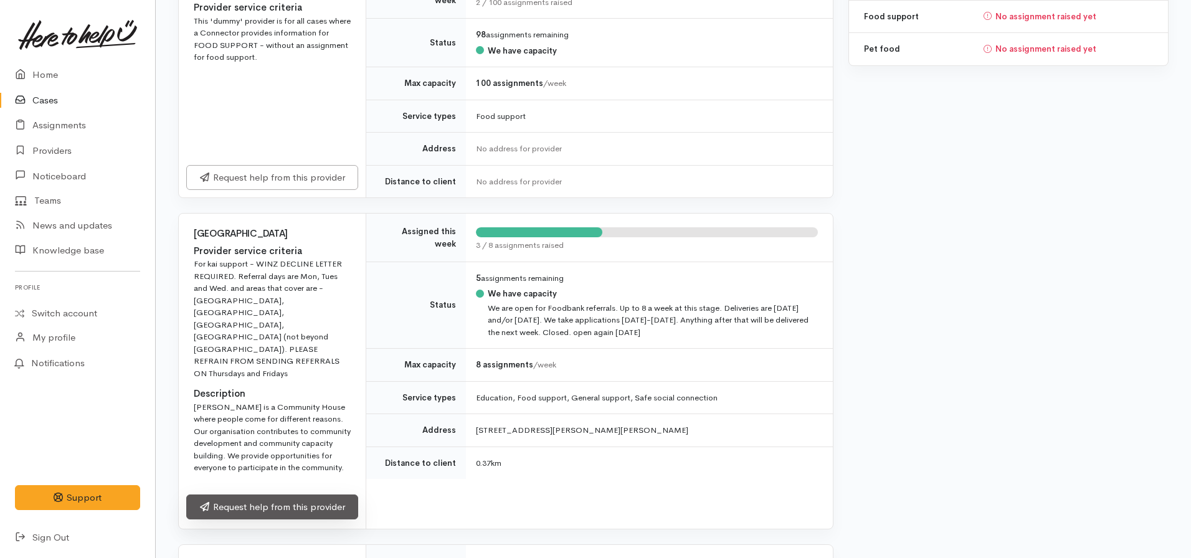
click at [249, 495] on link "Request help from this provider" at bounding box center [272, 508] width 172 height 26
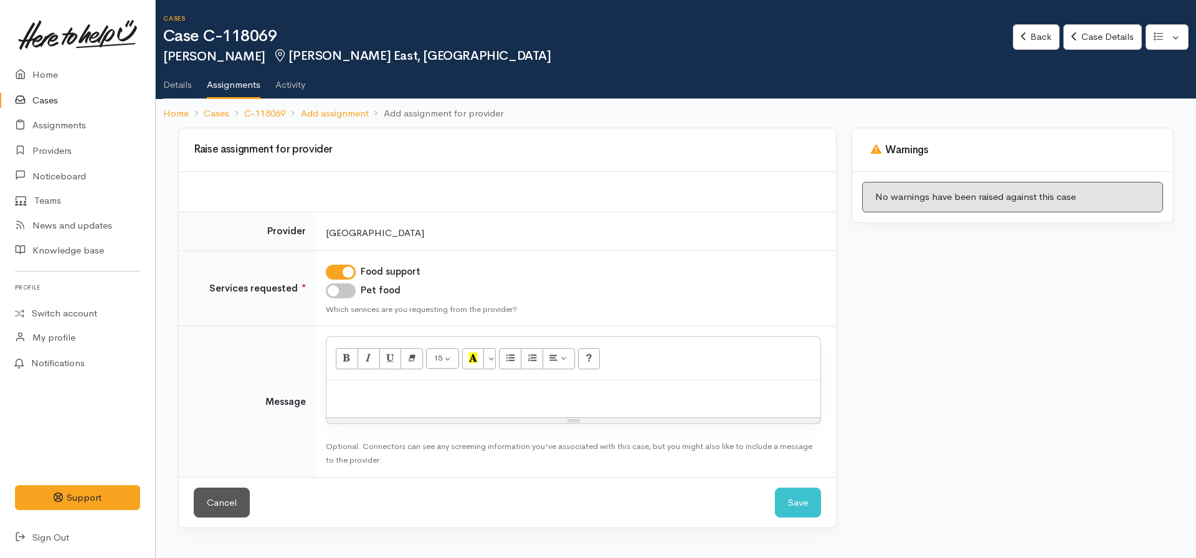
drag, startPoint x: 341, startPoint y: 288, endPoint x: 328, endPoint y: 371, distance: 83.2
click at [343, 288] on input "Pet food" at bounding box center [341, 290] width 30 height 15
checkbox input "true"
click at [364, 398] on p at bounding box center [573, 394] width 481 height 14
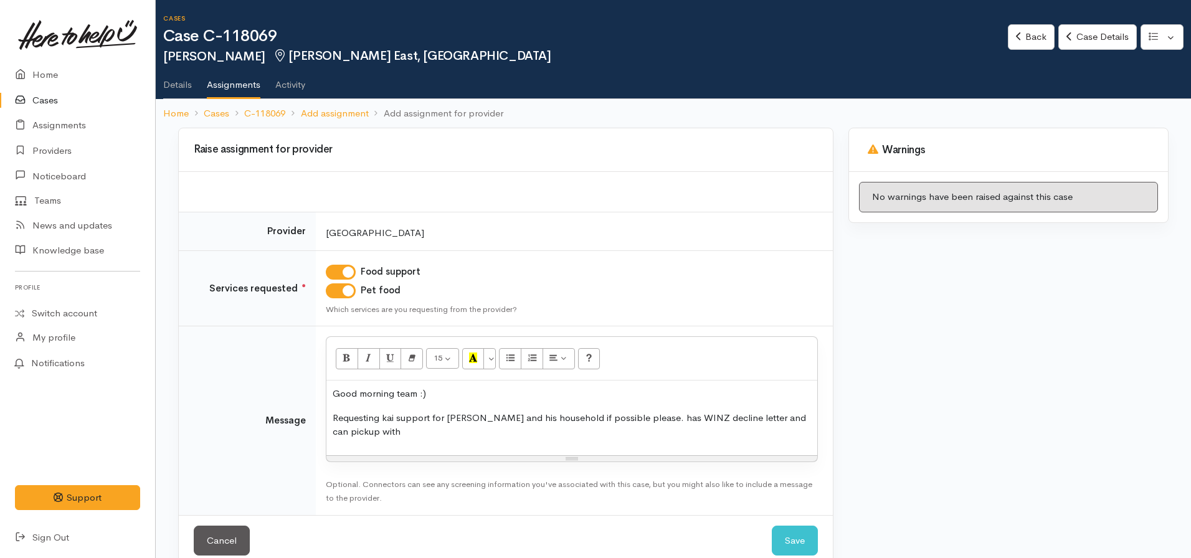
click at [402, 434] on p "Requesting kai support for Cody and his household if possible please. has WINZ …" at bounding box center [572, 425] width 478 height 28
click at [631, 420] on p "Requesting kai support for Cody and his household if possible please. has WINZ …" at bounding box center [572, 425] width 478 height 28
click at [642, 429] on p "Requesting kai support for Cody and his household if possible please. Has WINZ …" at bounding box center [572, 425] width 478 height 28
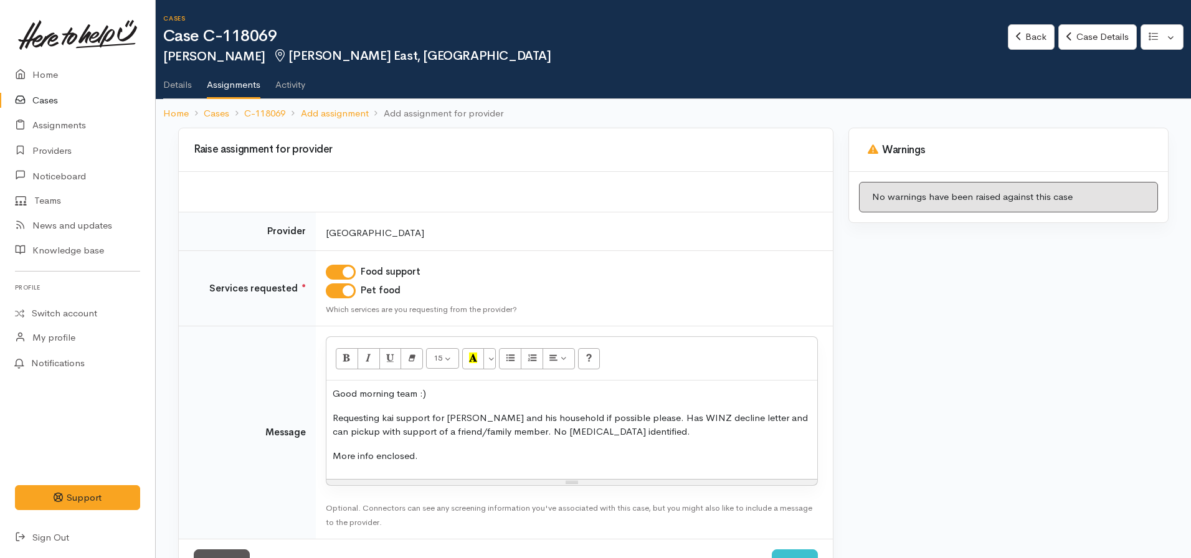
click at [648, 429] on p "Requesting kai support for Cody and his household if possible please. Has WINZ …" at bounding box center [572, 425] width 478 height 28
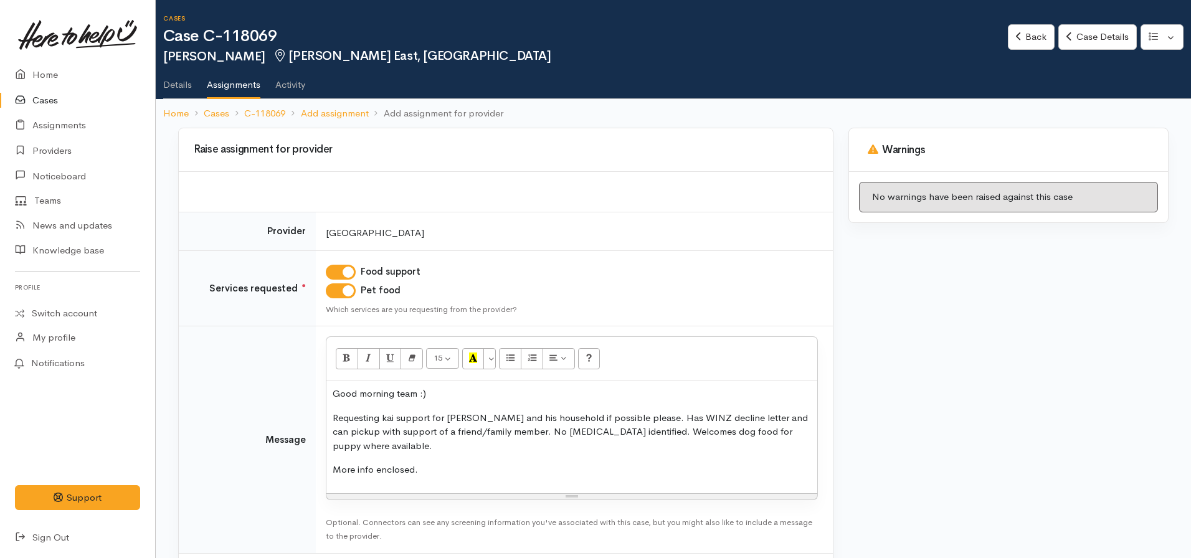
click at [481, 468] on p "More info enclosed." at bounding box center [572, 470] width 478 height 14
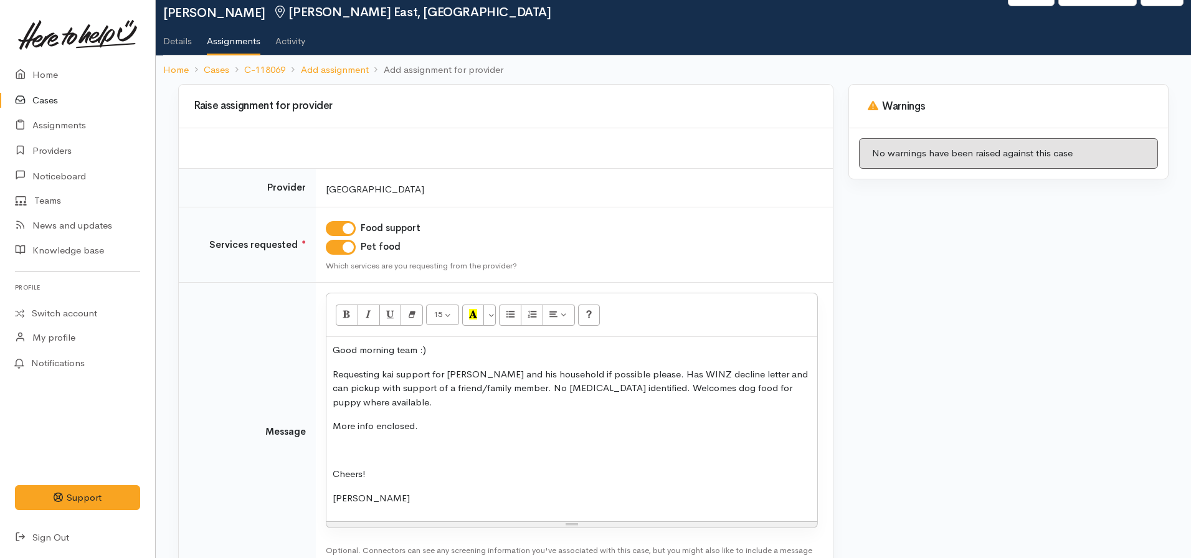
scroll to position [133, 0]
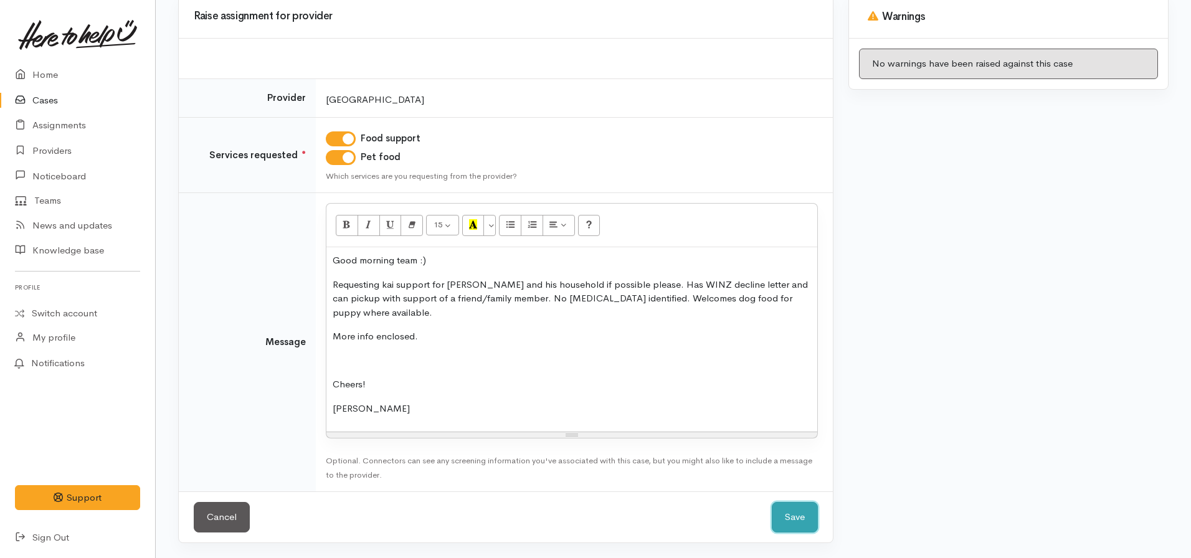
click at [774, 511] on button "Save" at bounding box center [795, 517] width 46 height 31
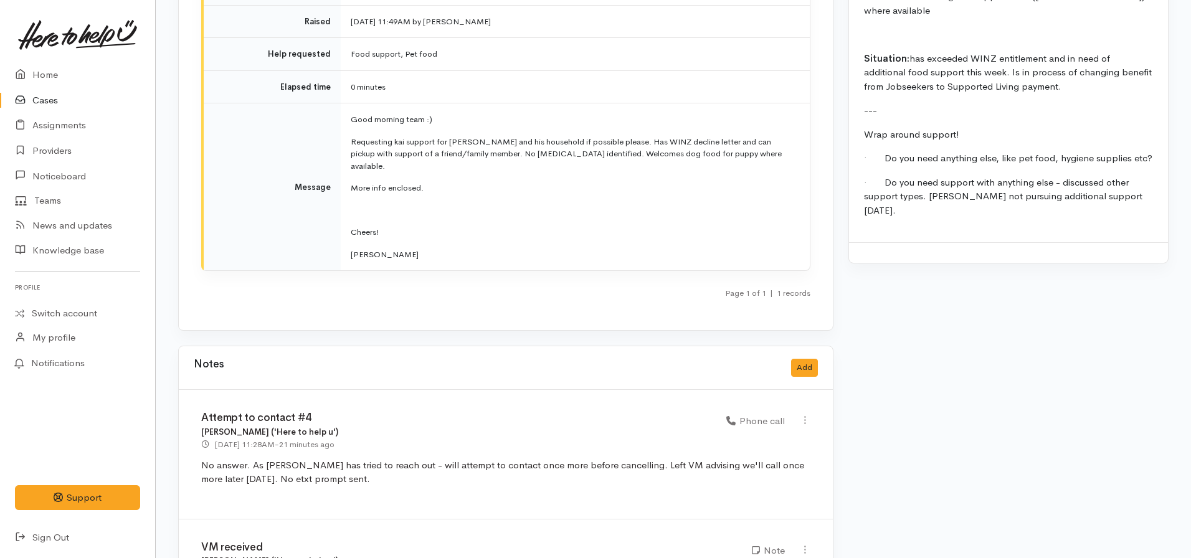
scroll to position [1931, 0]
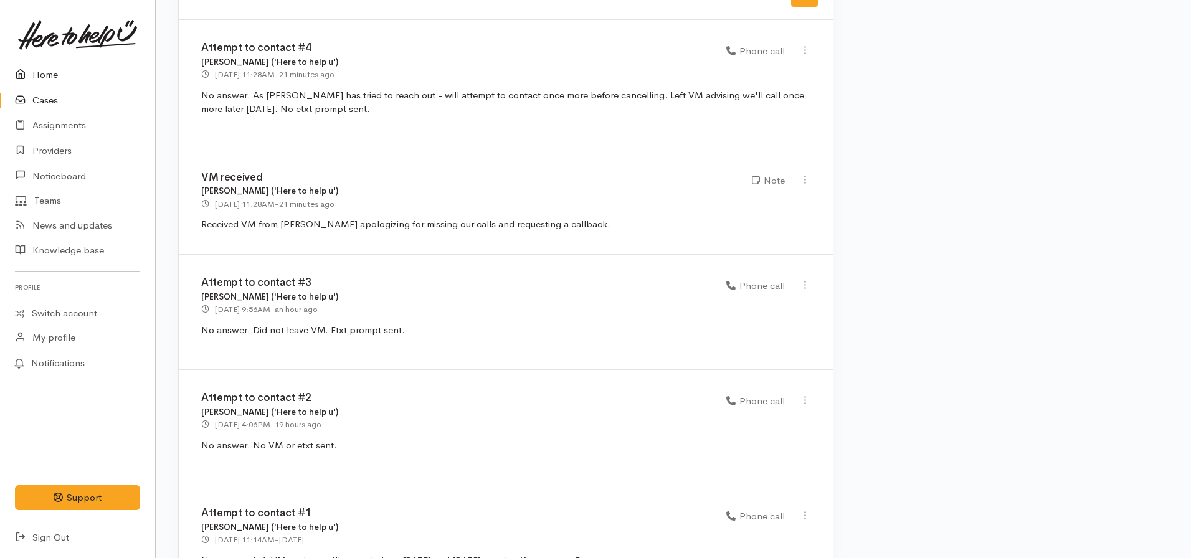
click at [54, 73] on link "Home" at bounding box center [77, 75] width 155 height 26
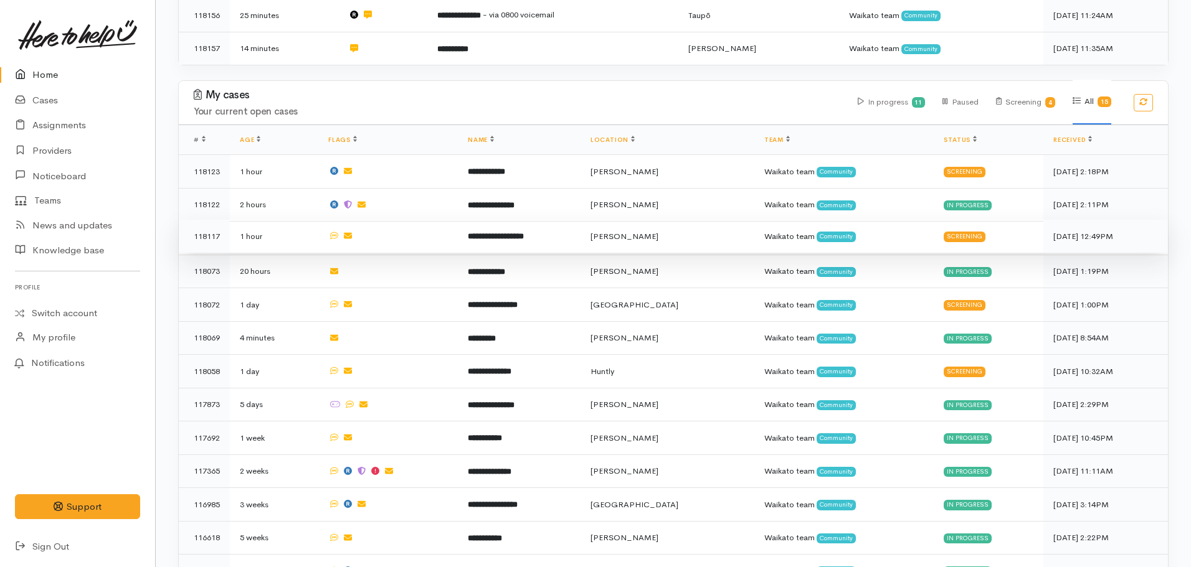
scroll to position [536, 0]
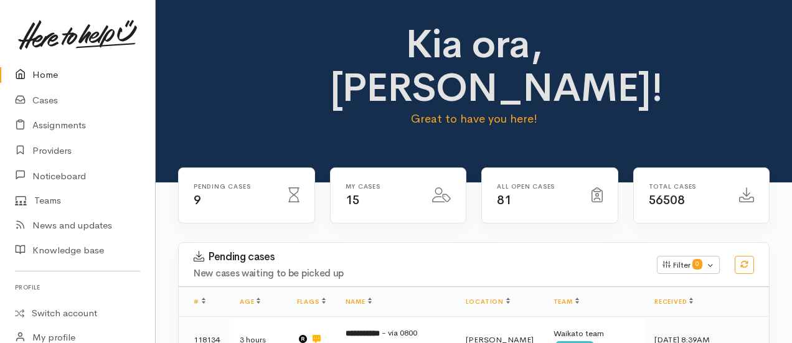
scroll to position [98, 0]
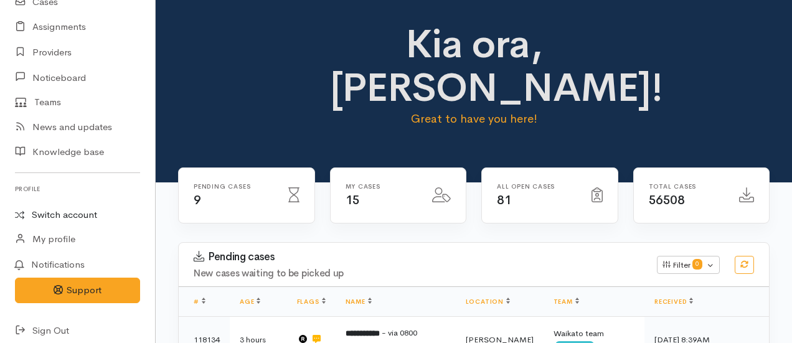
click at [70, 214] on link "Switch account" at bounding box center [77, 215] width 155 height 24
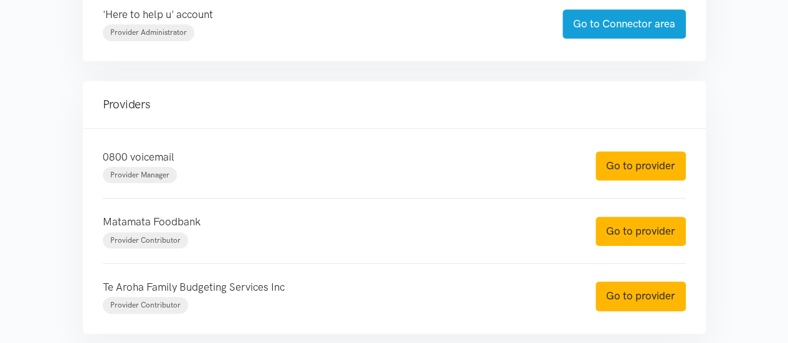
scroll to position [435, 0]
